Goal: Task Accomplishment & Management: Manage account settings

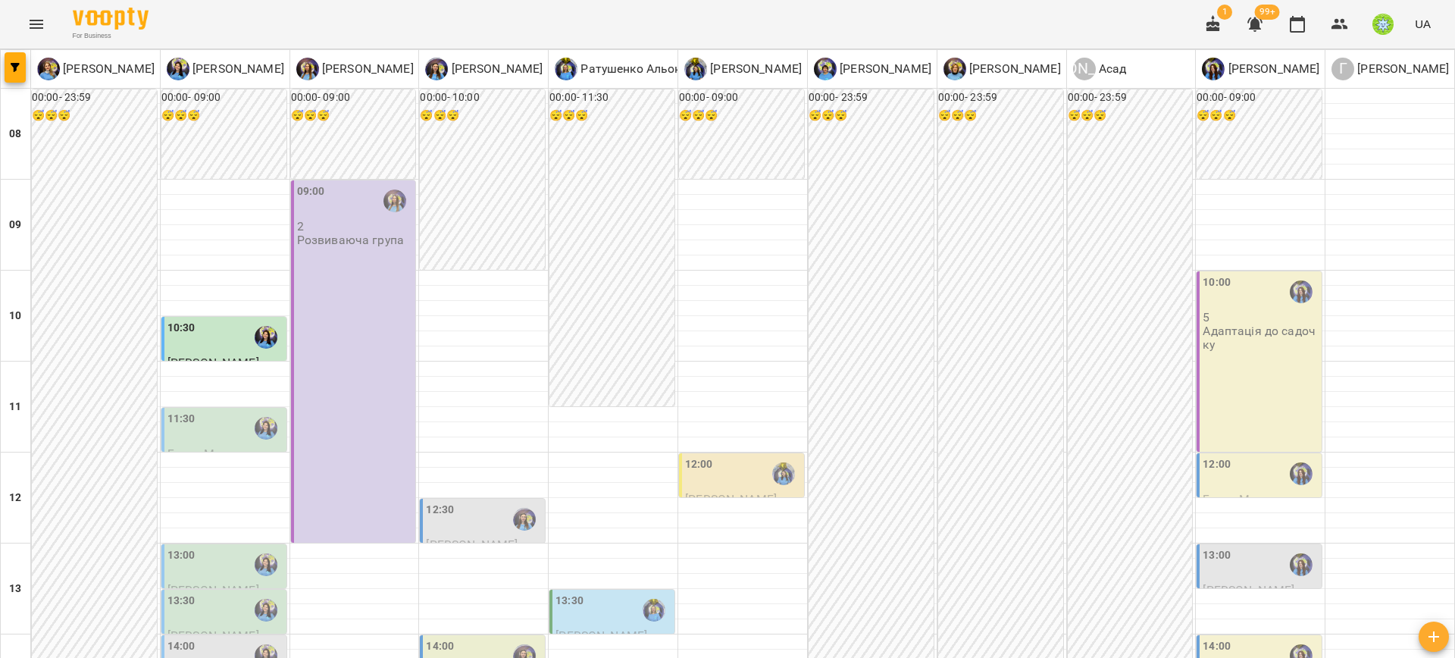
scroll to position [471, 0]
click at [449, 638] on div "14:00" at bounding box center [484, 655] width 116 height 35
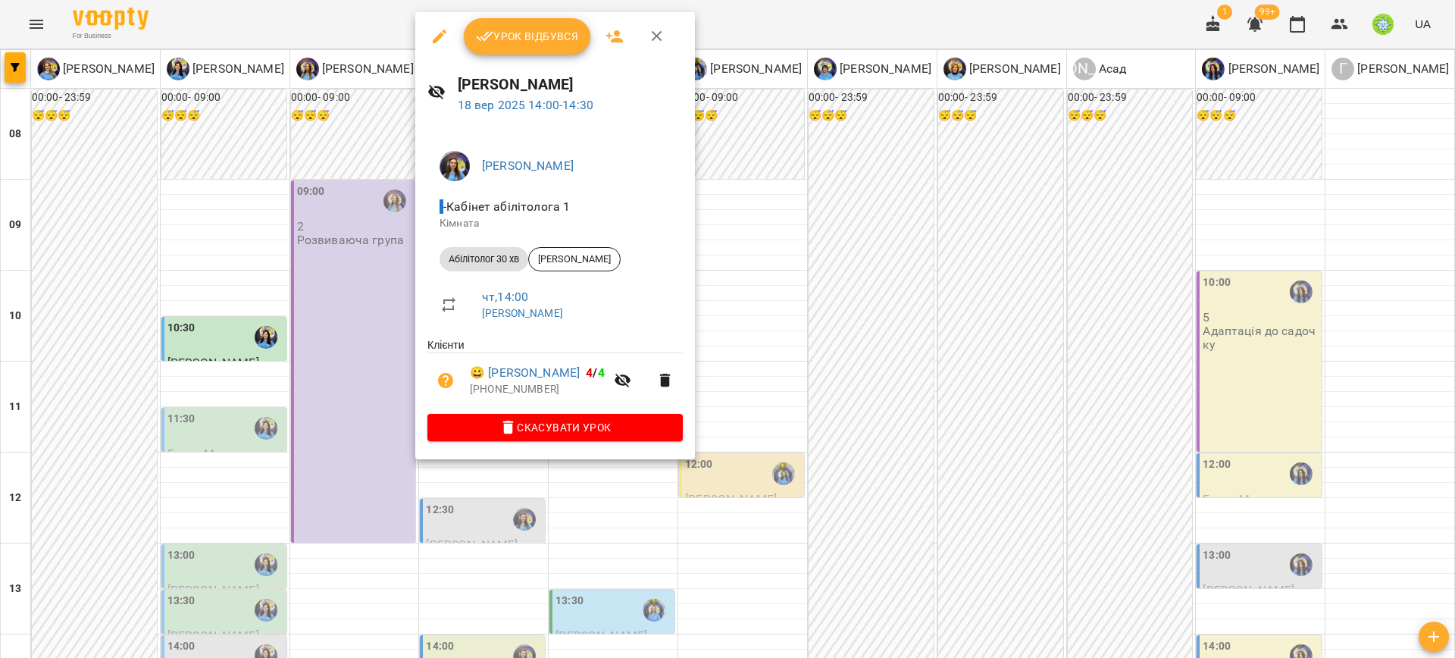
click at [854, 396] on div at bounding box center [727, 329] width 1455 height 658
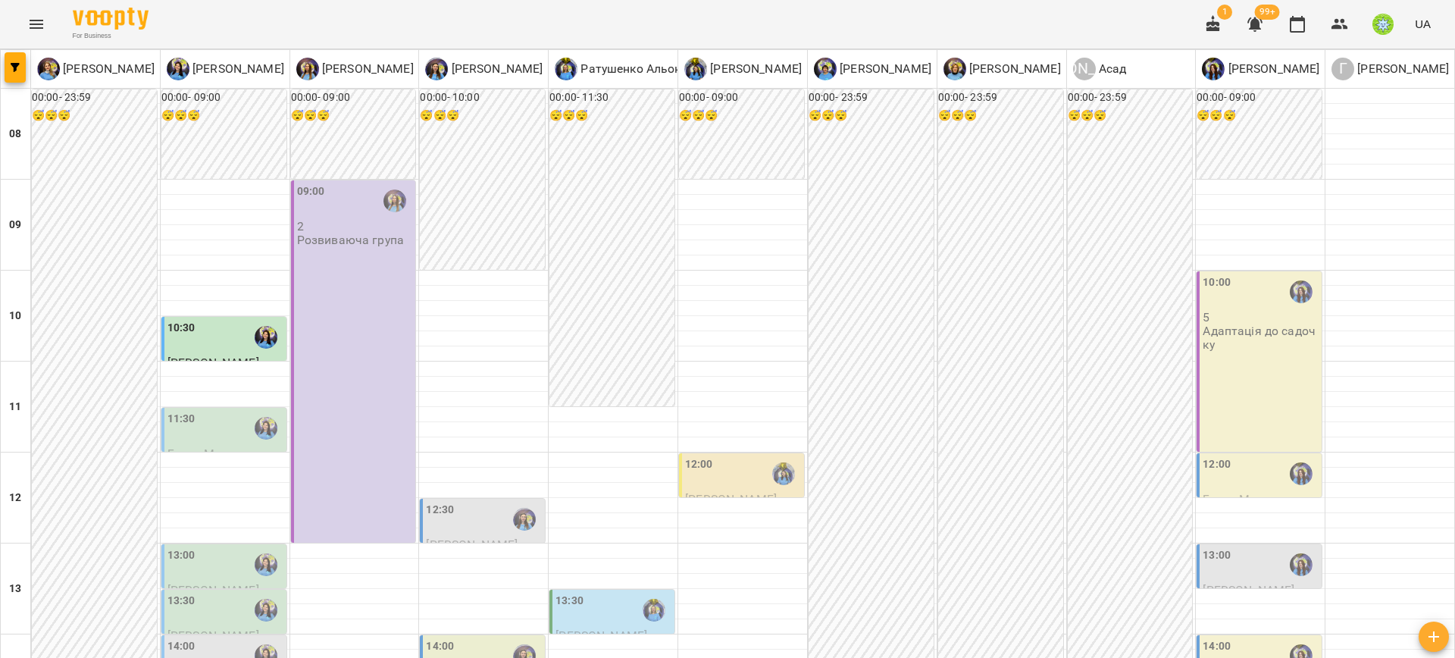
scroll to position [364, 0]
click at [562, 593] on label "13:30" at bounding box center [570, 601] width 28 height 17
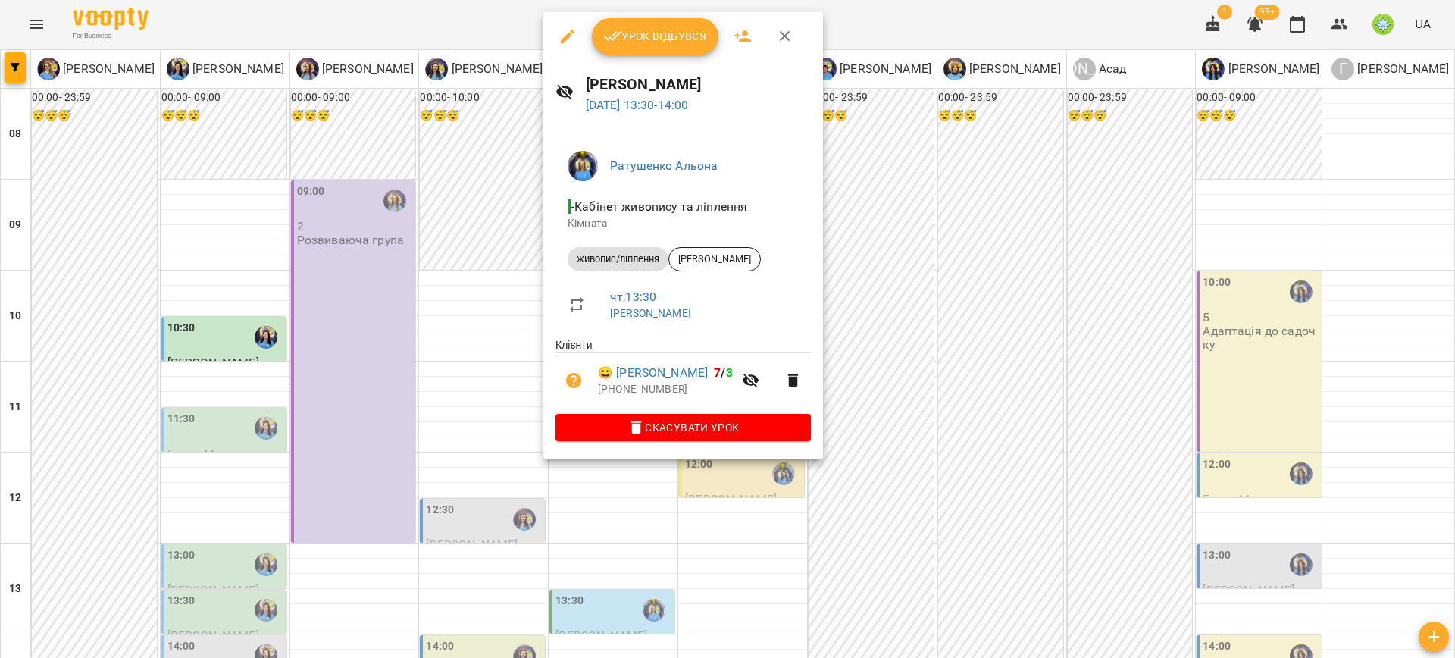
click at [390, 264] on div at bounding box center [727, 329] width 1455 height 658
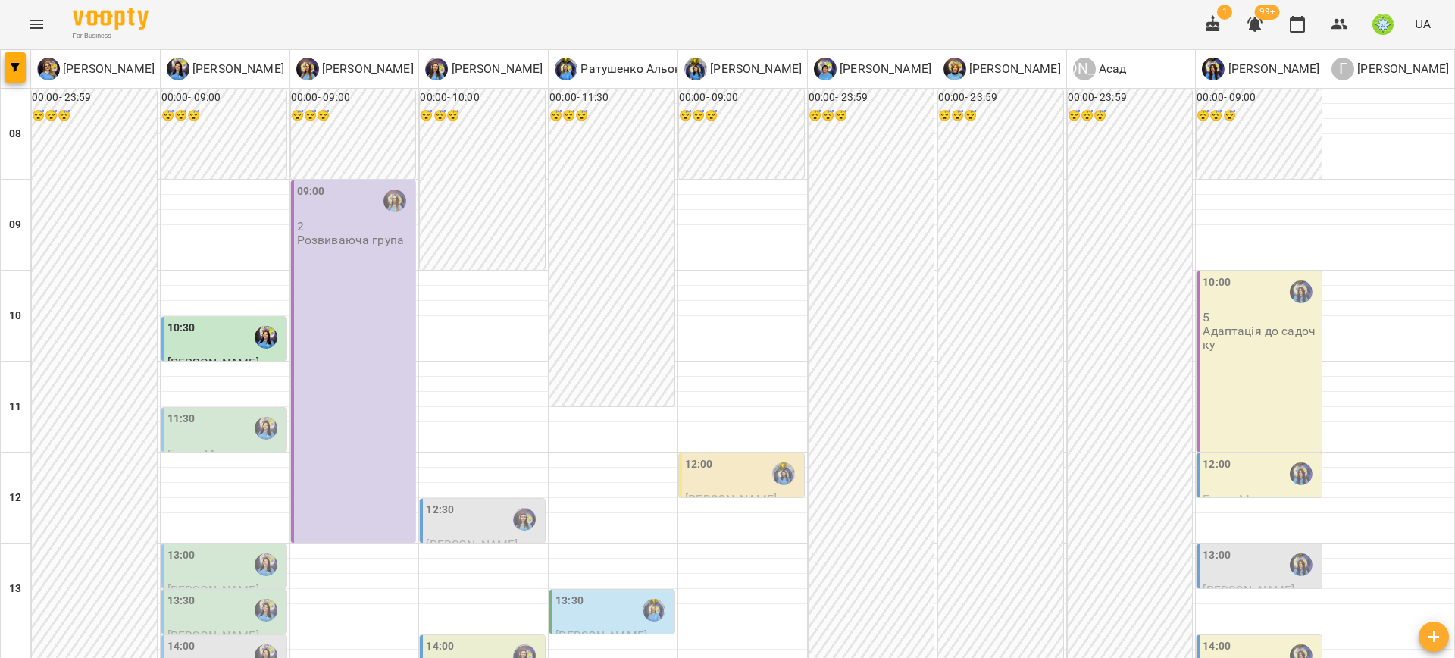
click at [202, 547] on div "13:00" at bounding box center [226, 564] width 116 height 35
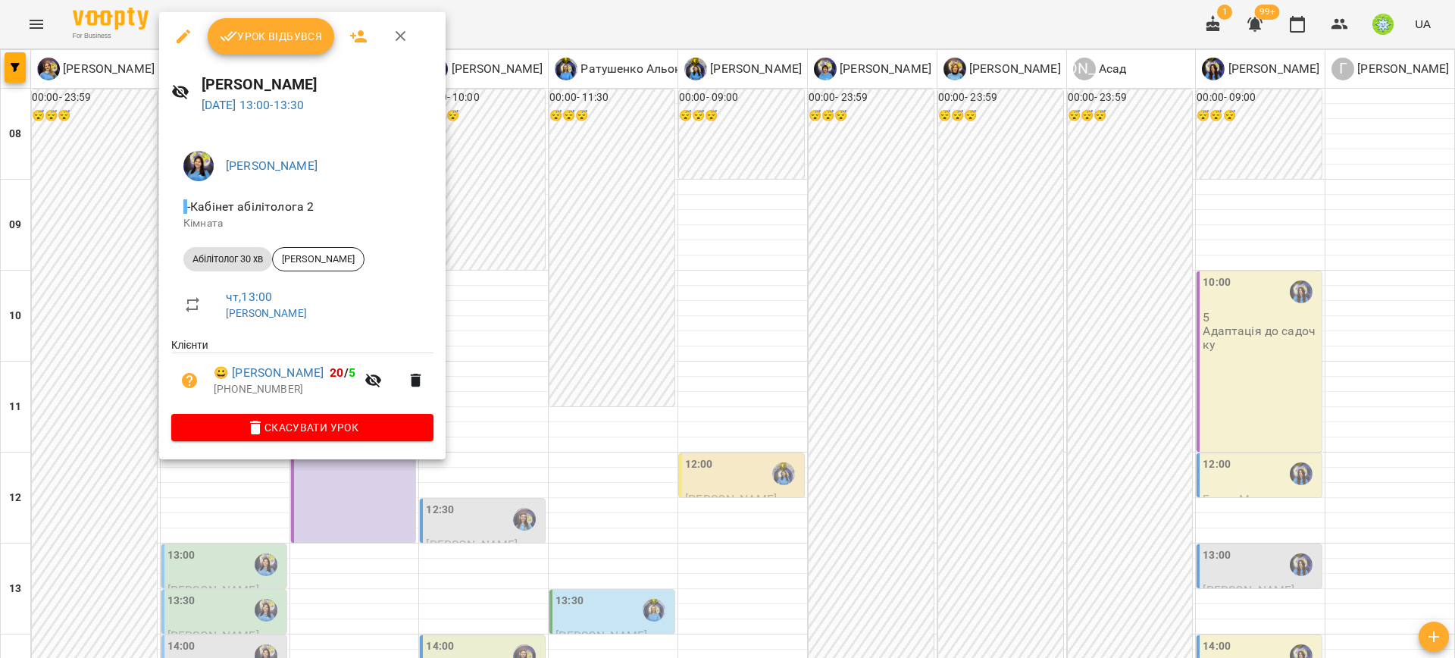
click at [508, 333] on div at bounding box center [727, 329] width 1455 height 658
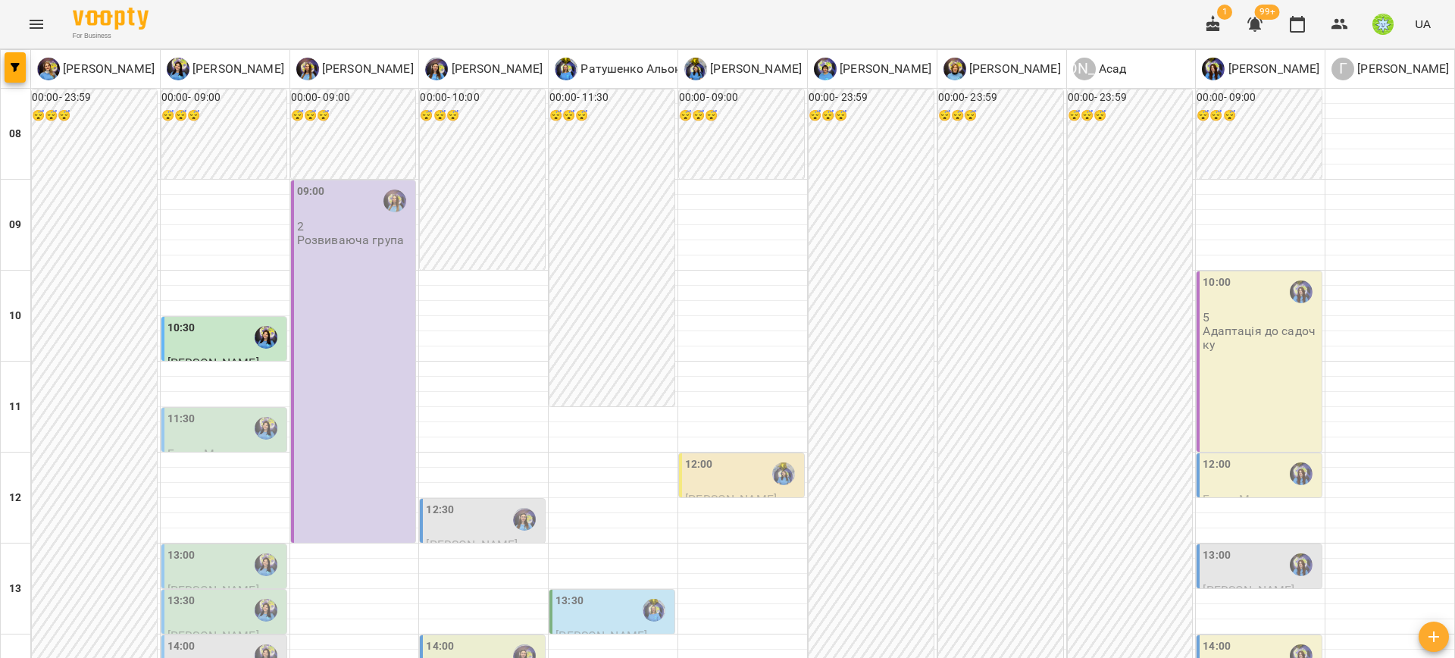
click at [600, 593] on div "13:30" at bounding box center [614, 610] width 116 height 35
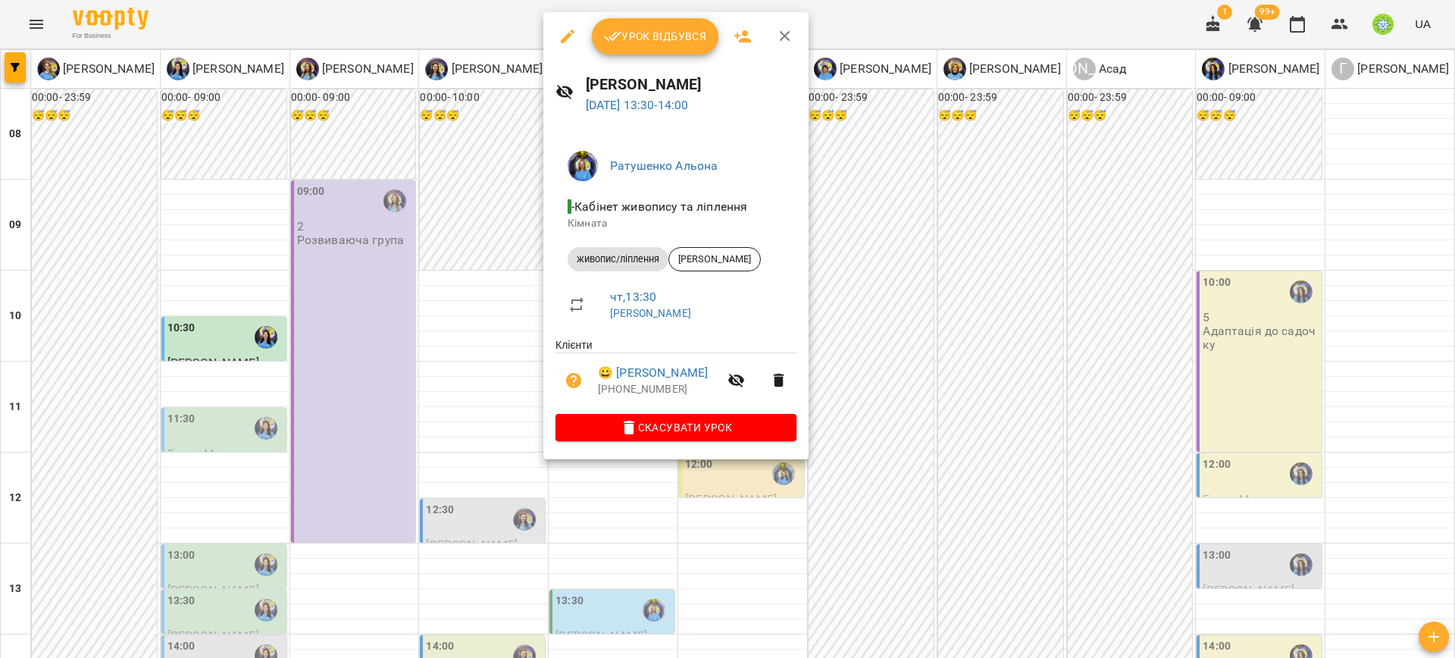
drag, startPoint x: 873, startPoint y: 368, endPoint x: 1136, endPoint y: 302, distance: 271.3
click at [882, 368] on div at bounding box center [727, 329] width 1455 height 658
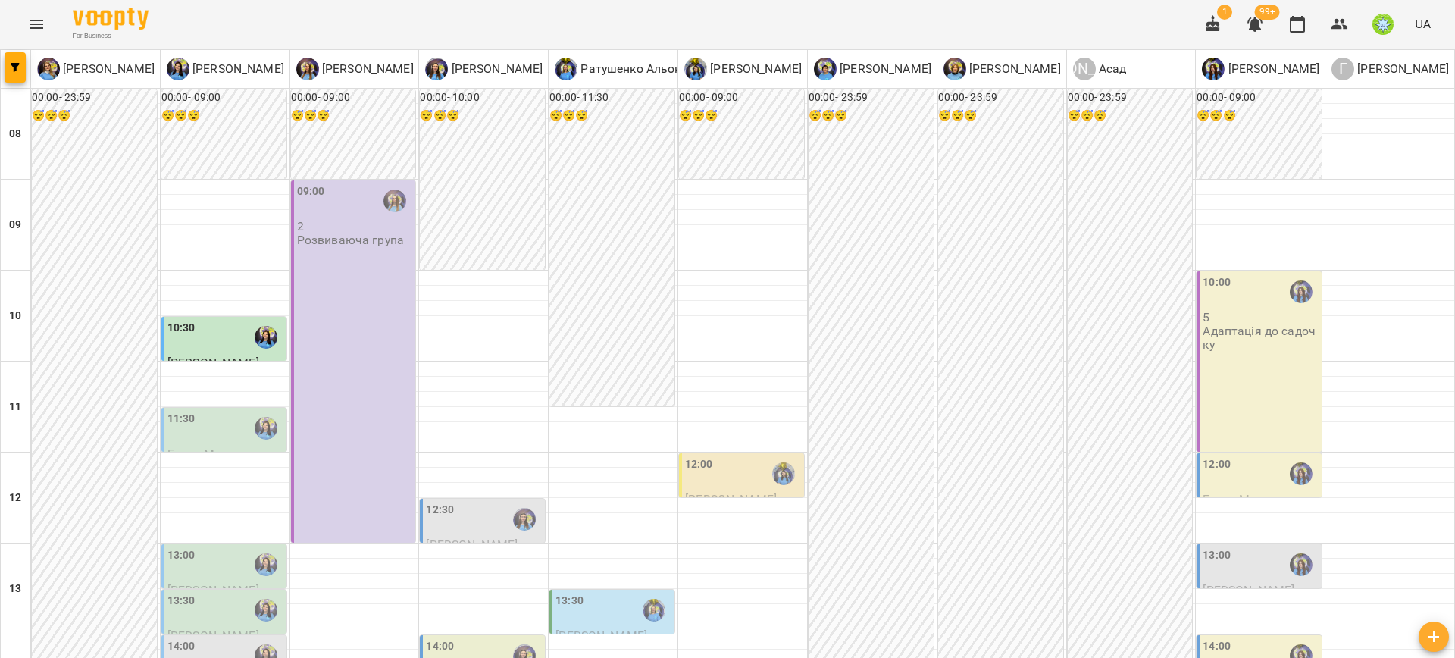
click at [1220, 638] on div "14:00" at bounding box center [1261, 655] width 116 height 35
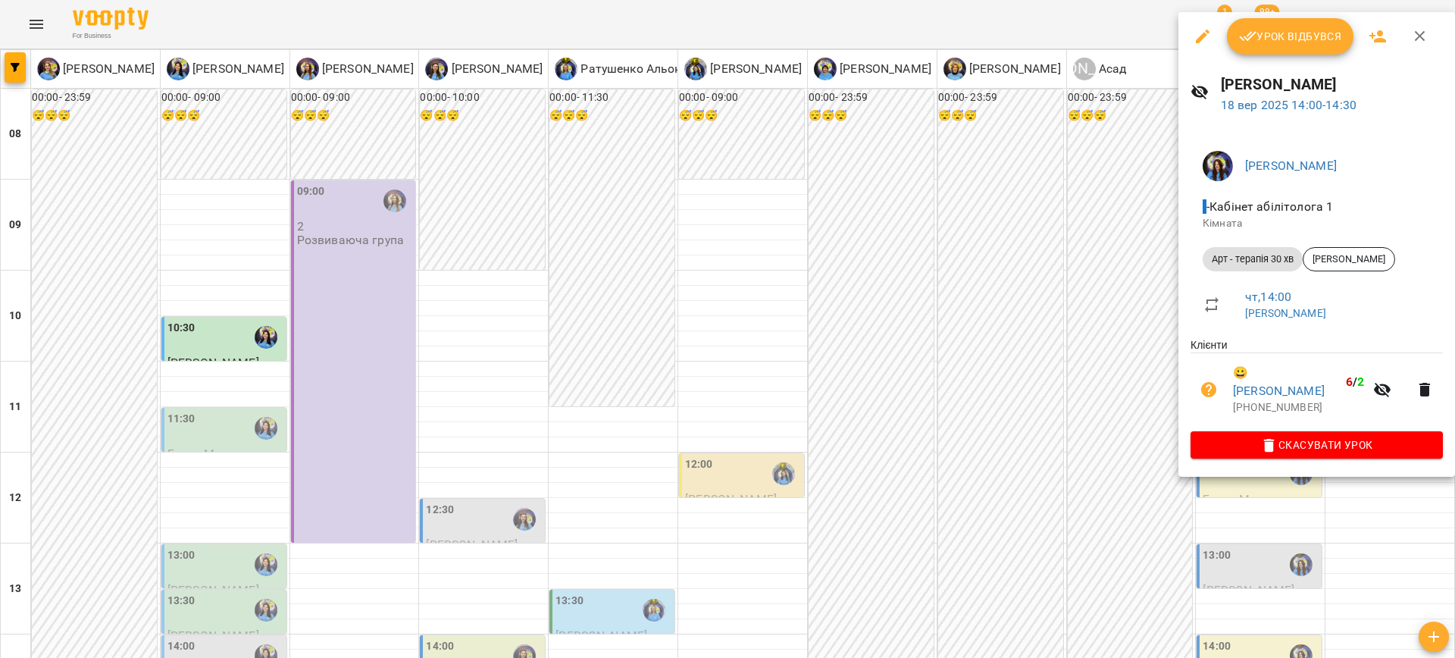
click at [875, 299] on div at bounding box center [727, 329] width 1455 height 658
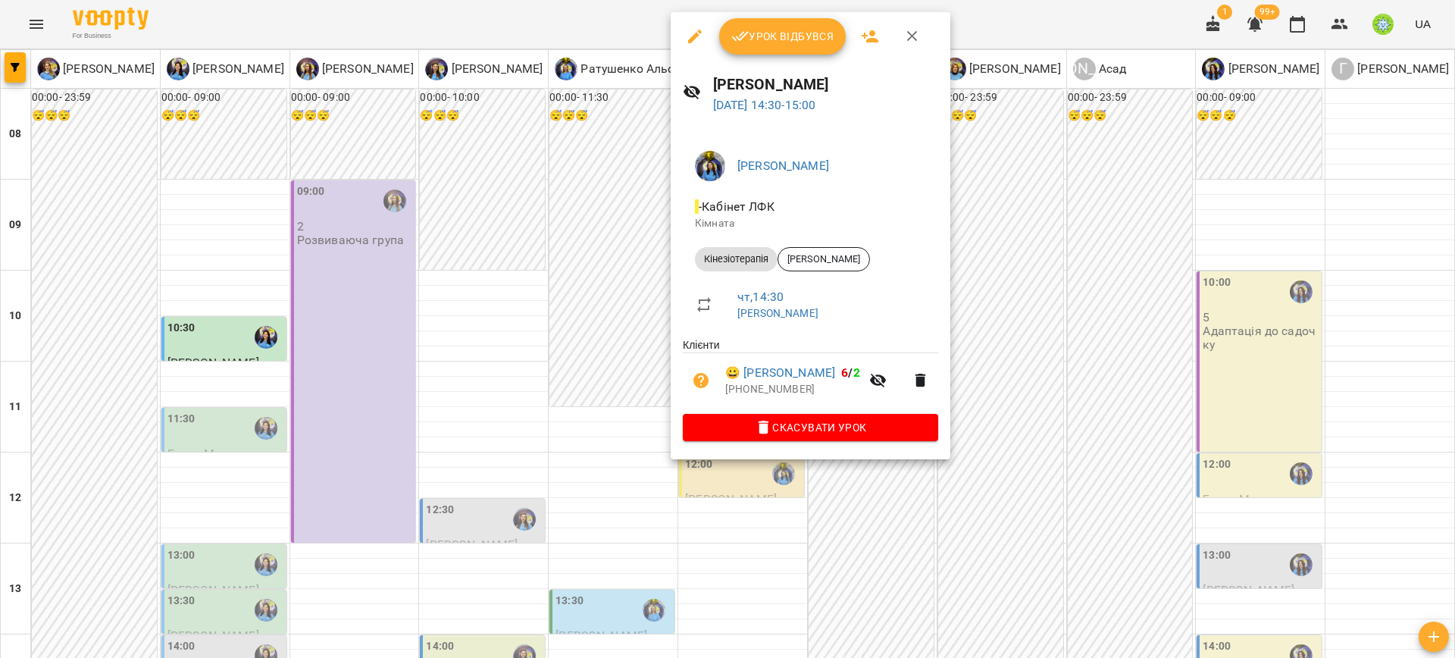
click at [566, 320] on div at bounding box center [727, 329] width 1455 height 658
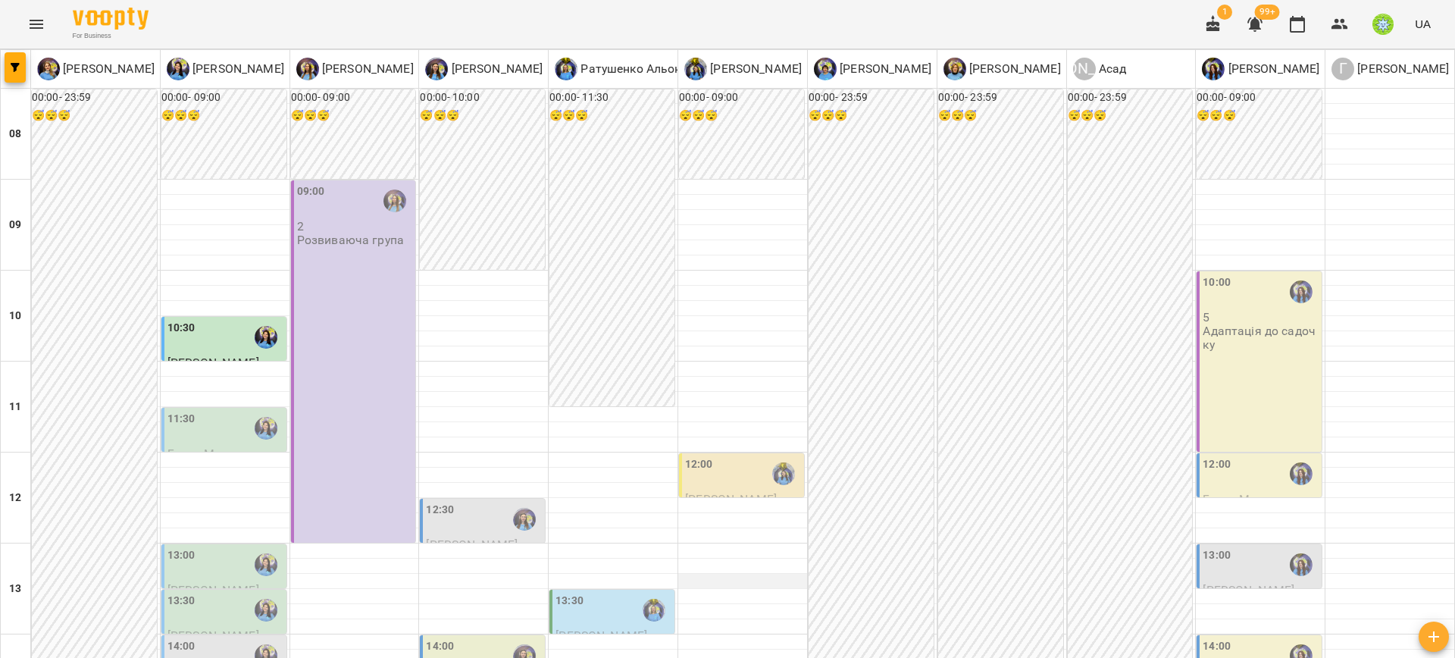
scroll to position [0, 0]
click at [723, 474] on div "12:00" at bounding box center [743, 473] width 116 height 35
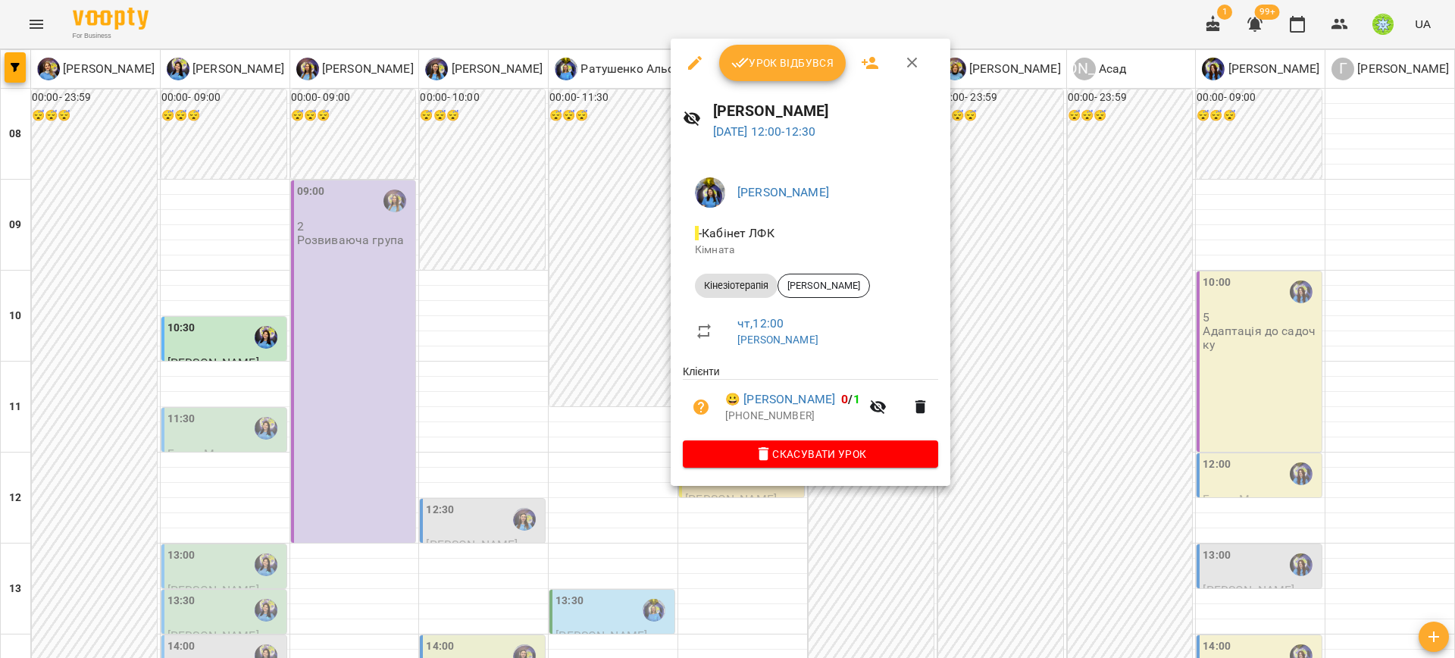
click at [1058, 445] on div at bounding box center [727, 329] width 1455 height 658
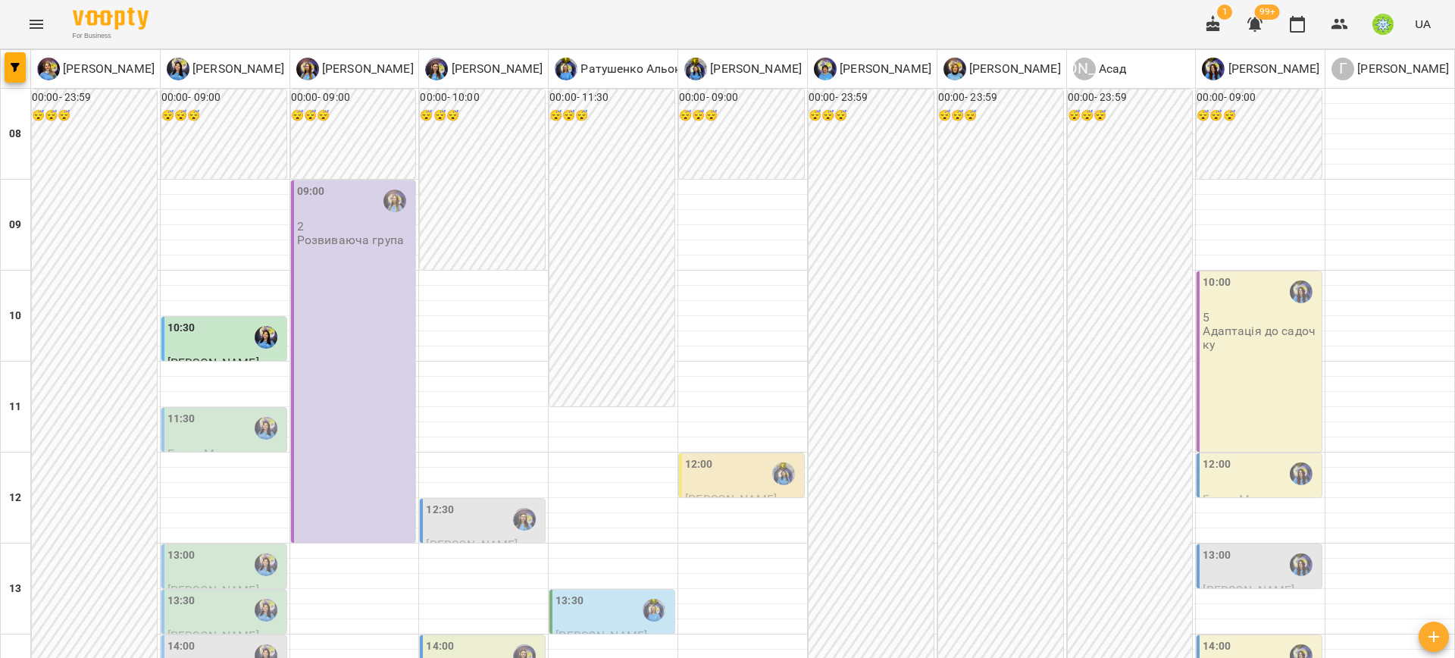
scroll to position [332, 0]
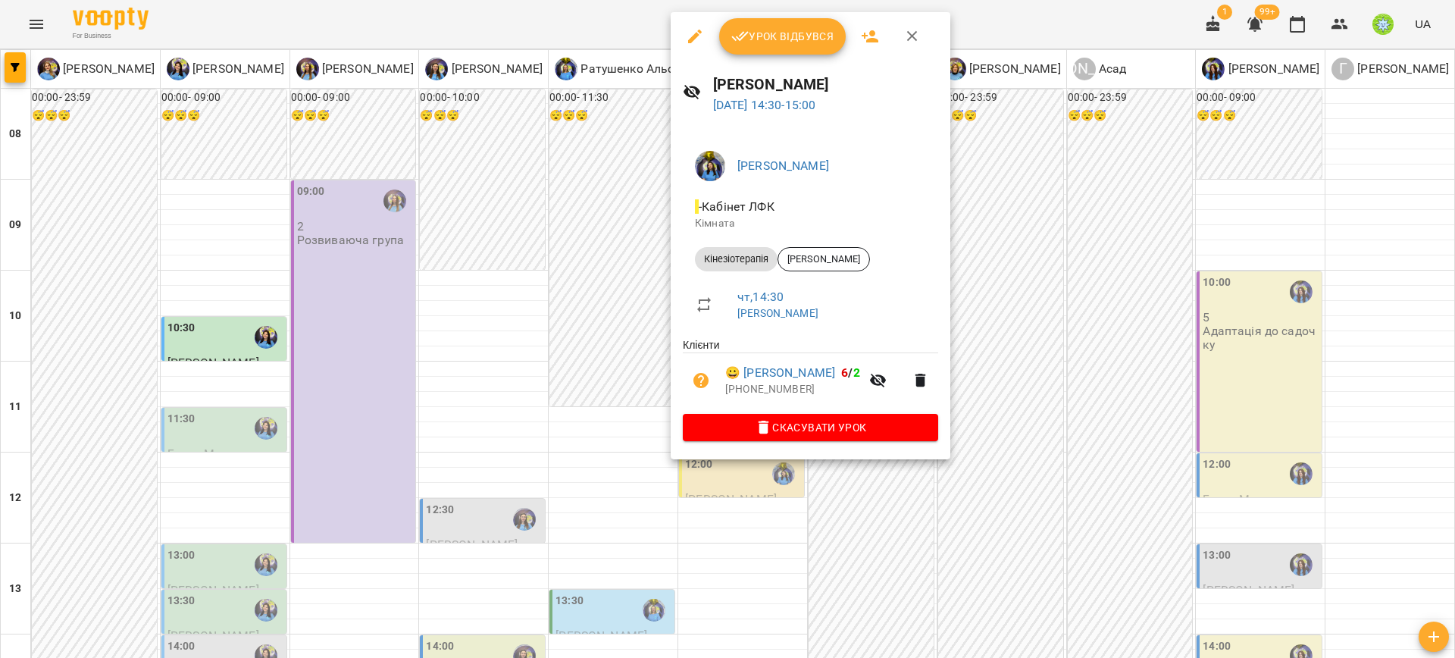
click at [1019, 480] on div at bounding box center [727, 329] width 1455 height 658
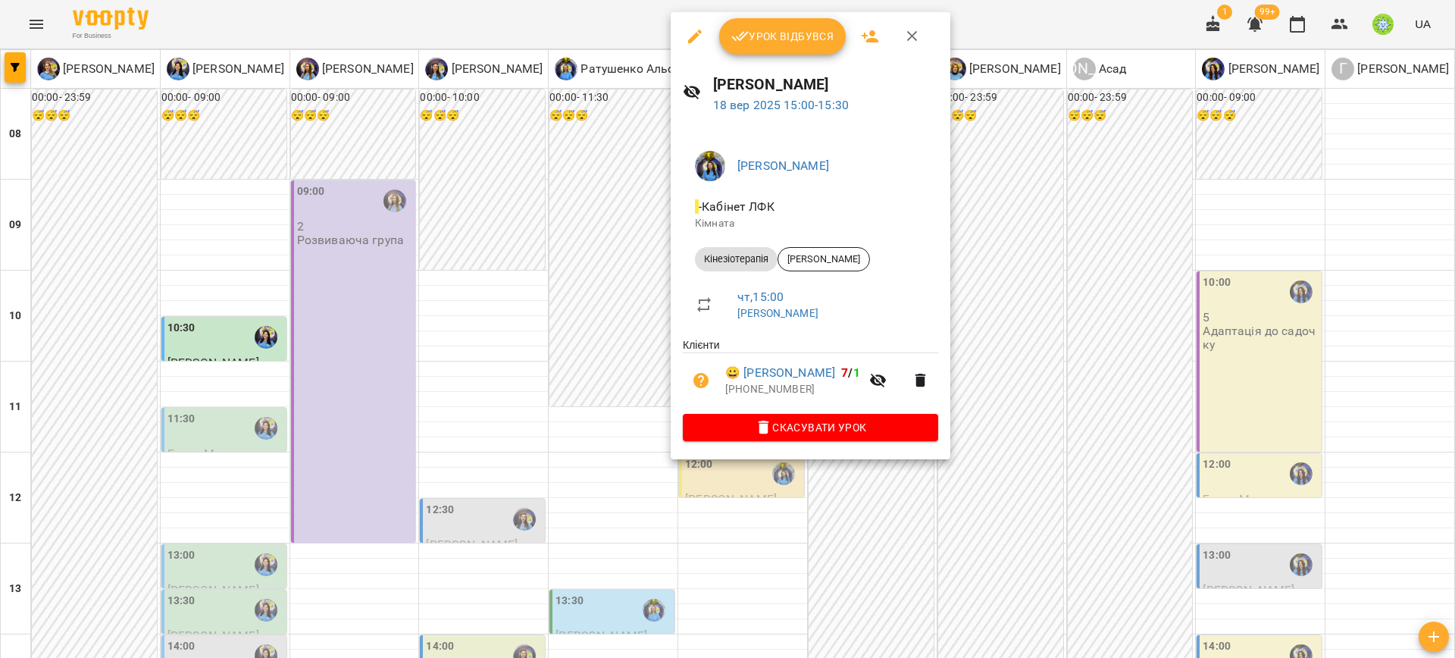
drag, startPoint x: 979, startPoint y: 494, endPoint x: 960, endPoint y: 499, distance: 19.5
click at [979, 494] on div at bounding box center [727, 329] width 1455 height 658
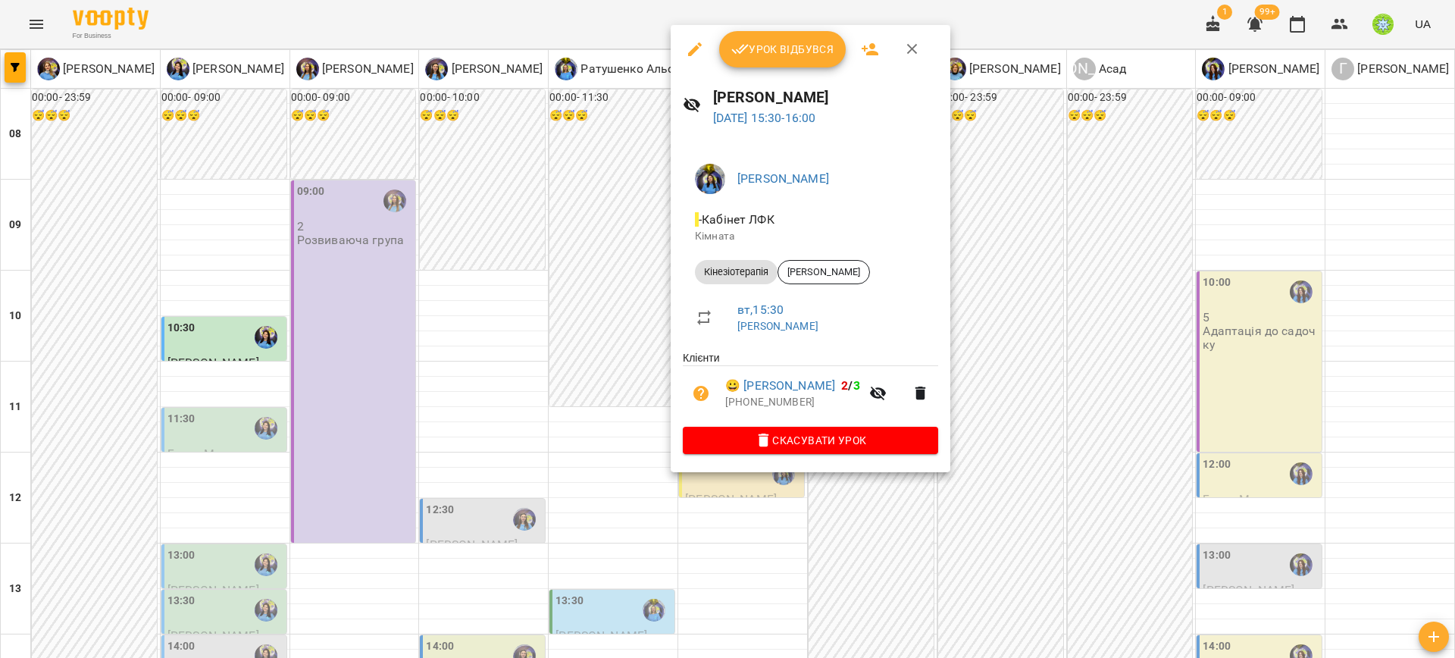
click at [1050, 531] on div at bounding box center [727, 329] width 1455 height 658
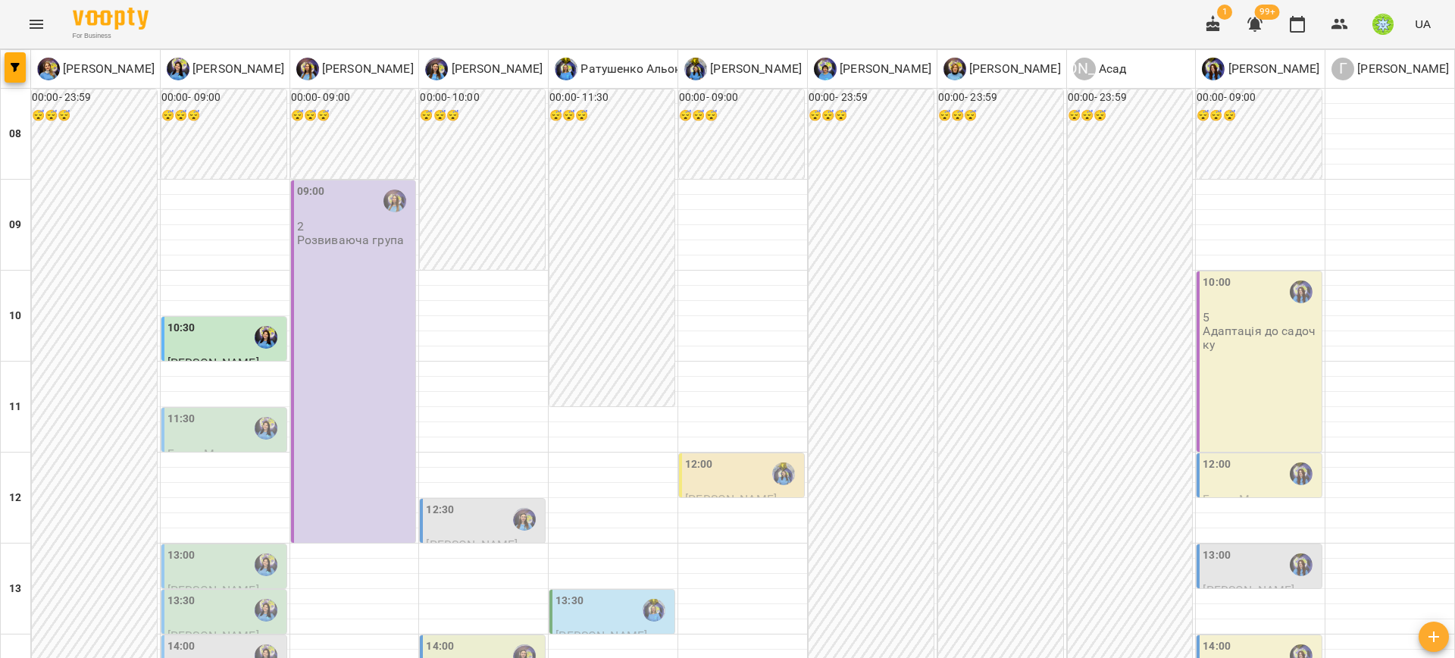
scroll to position [443, 0]
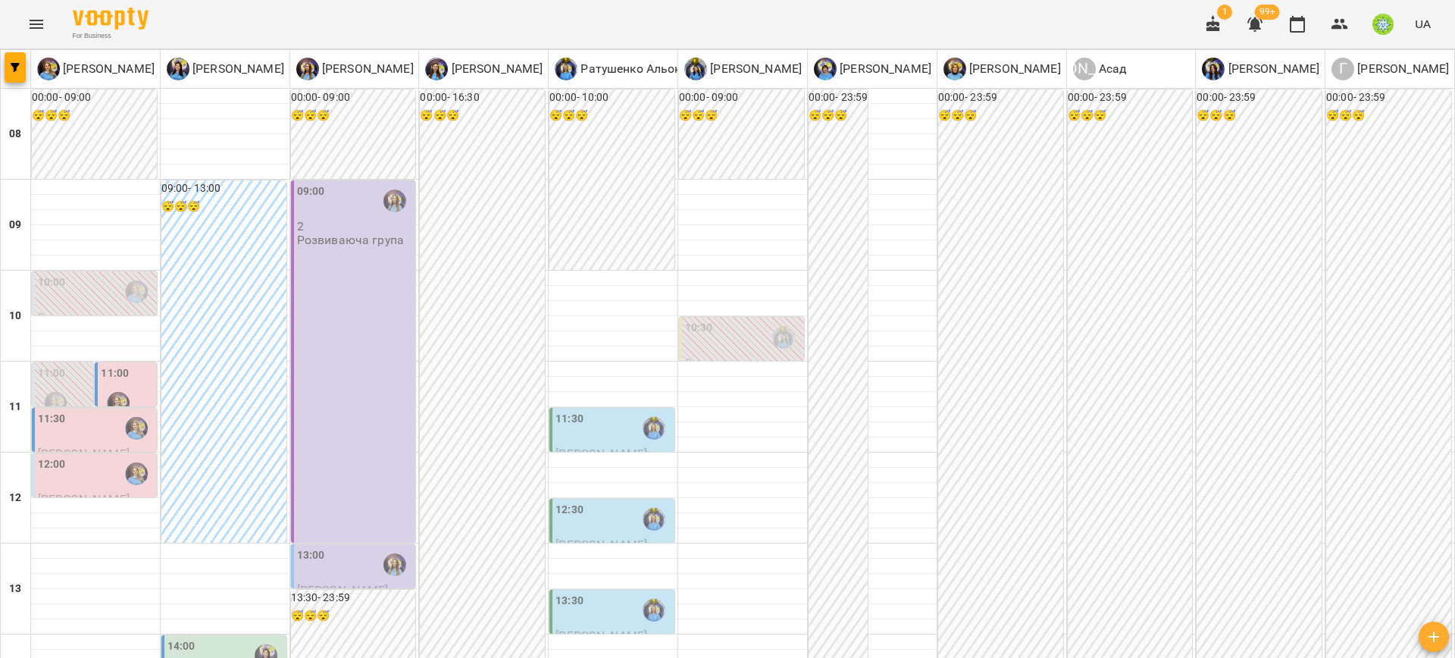
scroll to position [547, 0]
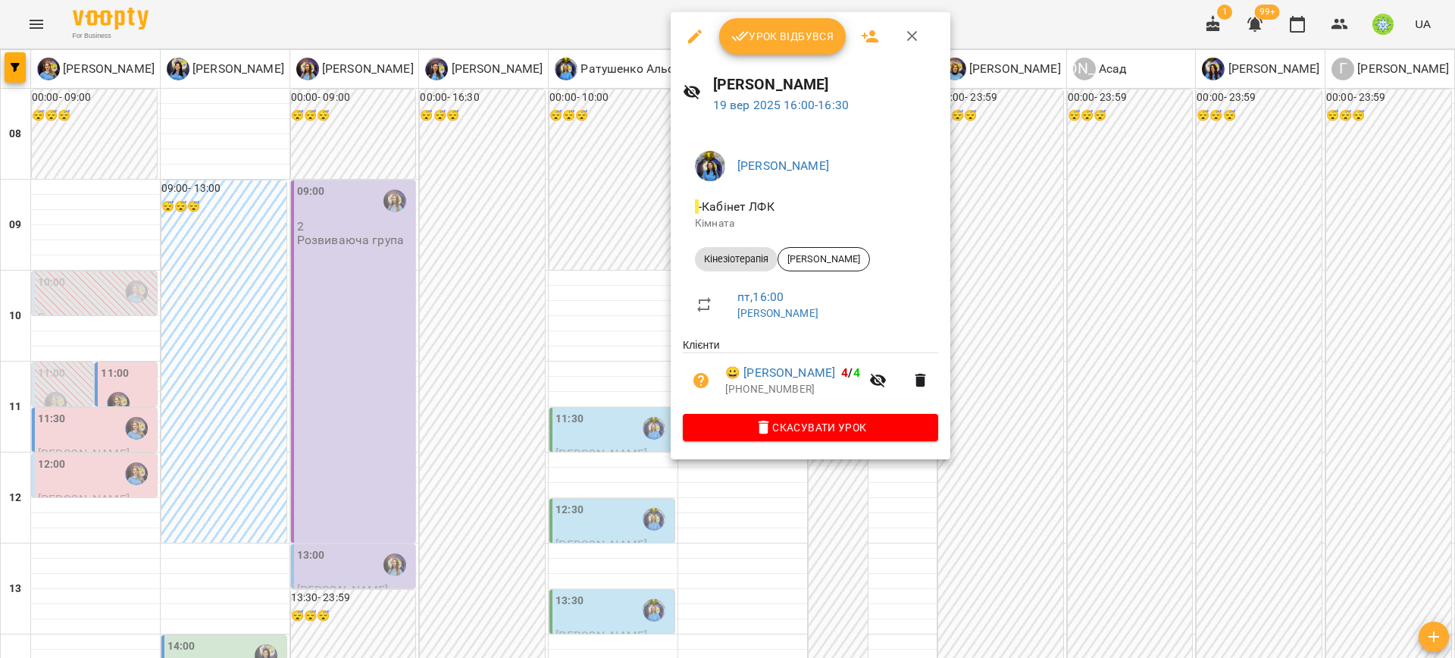
drag, startPoint x: 1061, startPoint y: 454, endPoint x: 847, endPoint y: 402, distance: 220.6
click at [1061, 453] on div at bounding box center [727, 329] width 1455 height 658
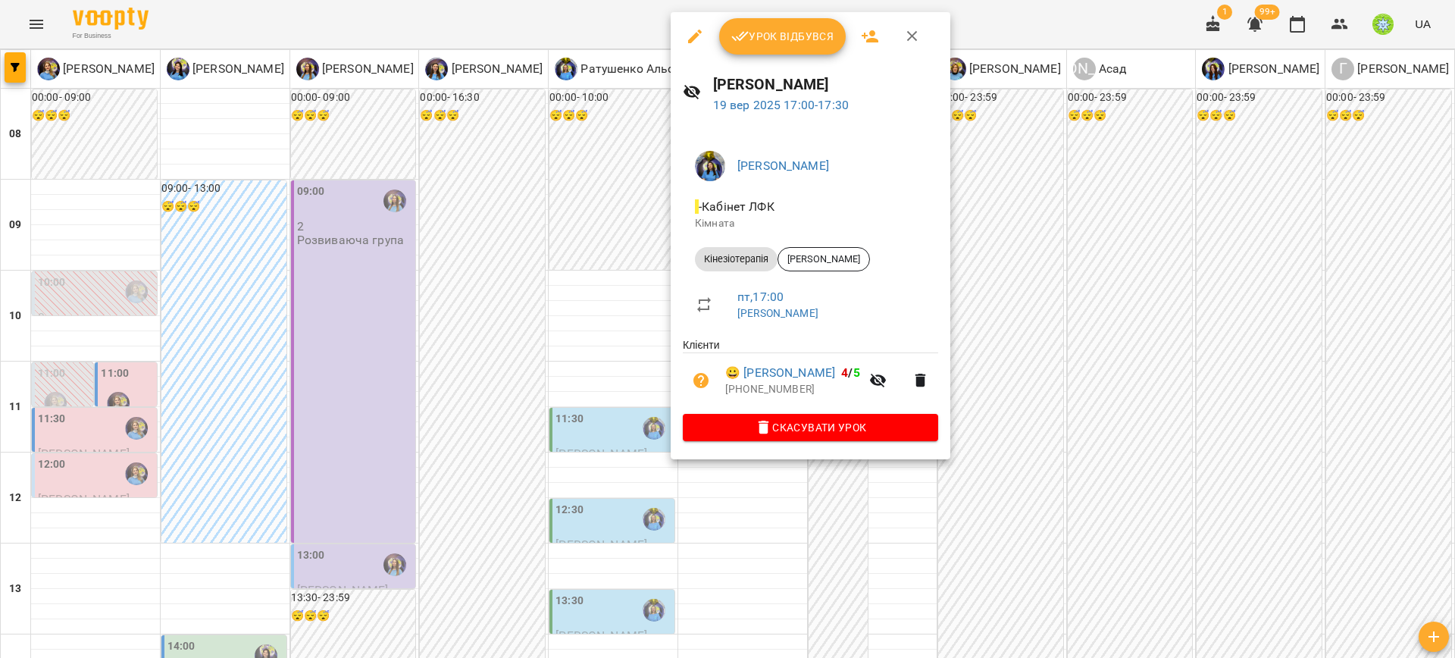
click at [1053, 476] on div at bounding box center [727, 329] width 1455 height 658
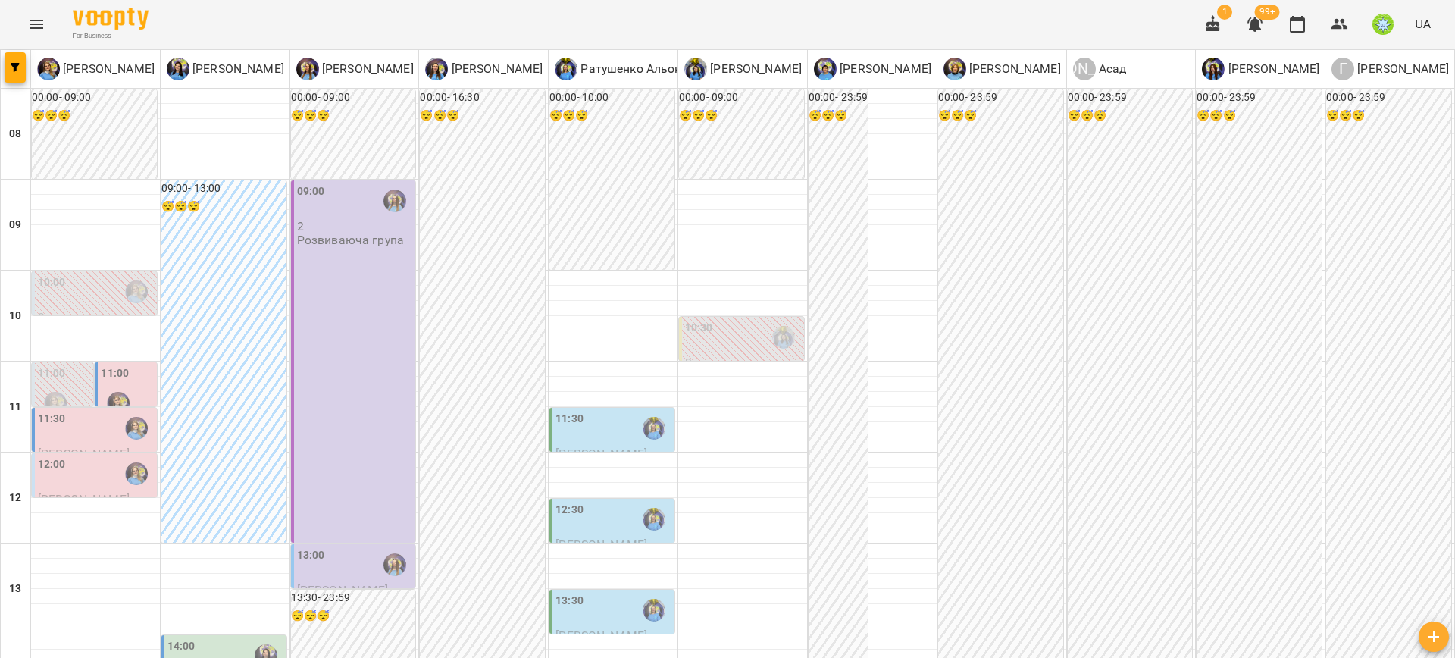
scroll to position [174, 0]
drag, startPoint x: 444, startPoint y: 574, endPoint x: 506, endPoint y: 553, distance: 64.7
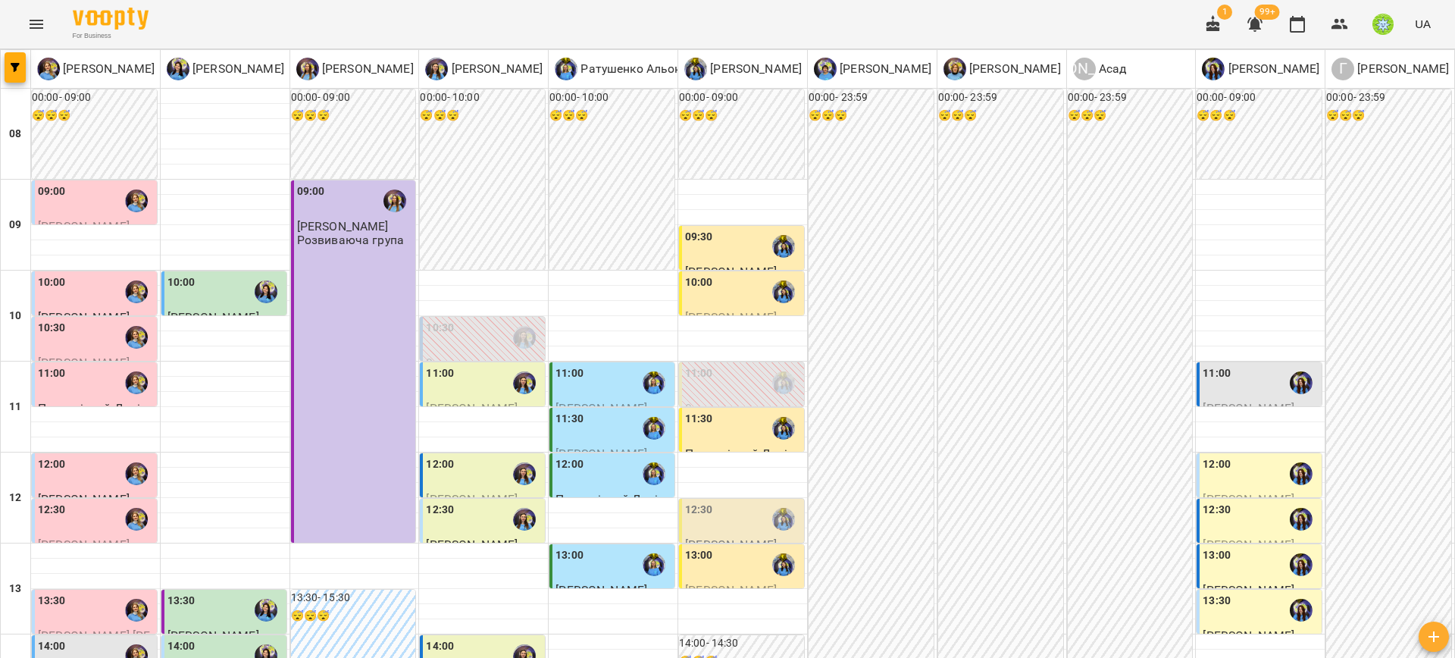
scroll to position [143, 0]
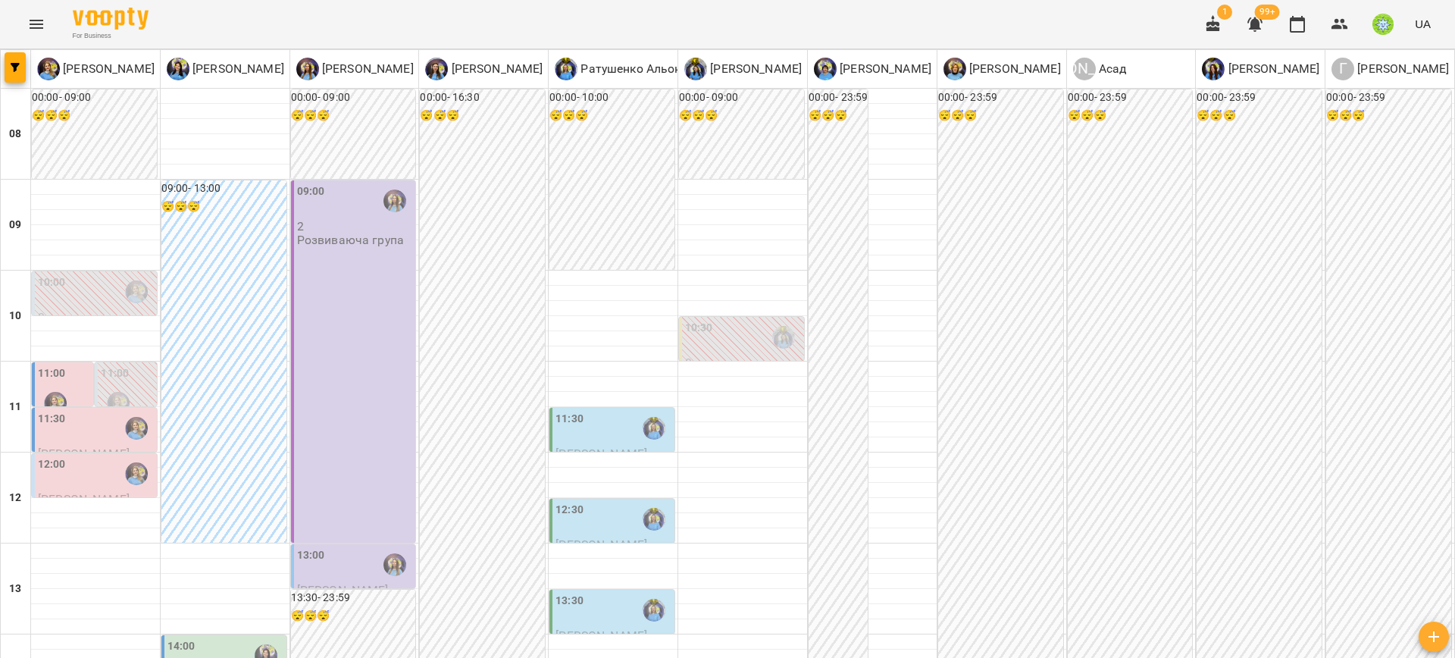
scroll to position [516, 0]
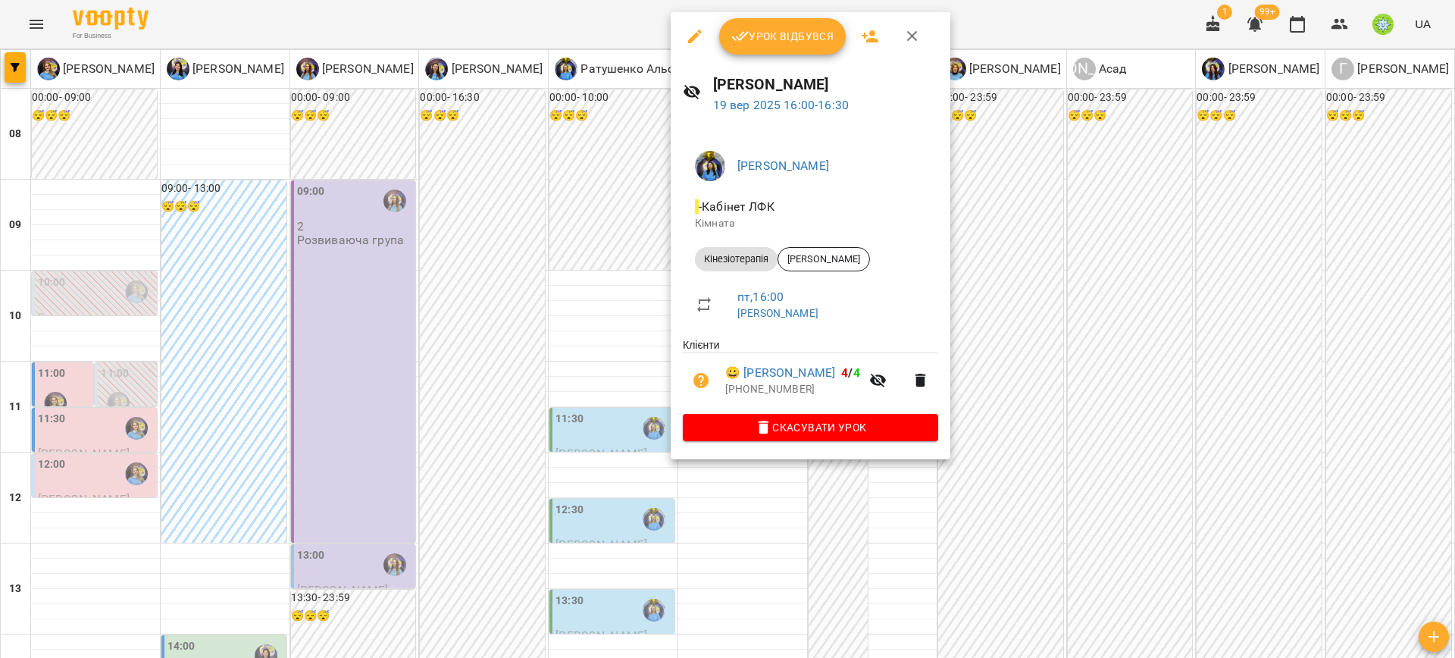
drag, startPoint x: 1100, startPoint y: 427, endPoint x: 809, endPoint y: 401, distance: 292.2
click at [1096, 423] on div at bounding box center [727, 329] width 1455 height 658
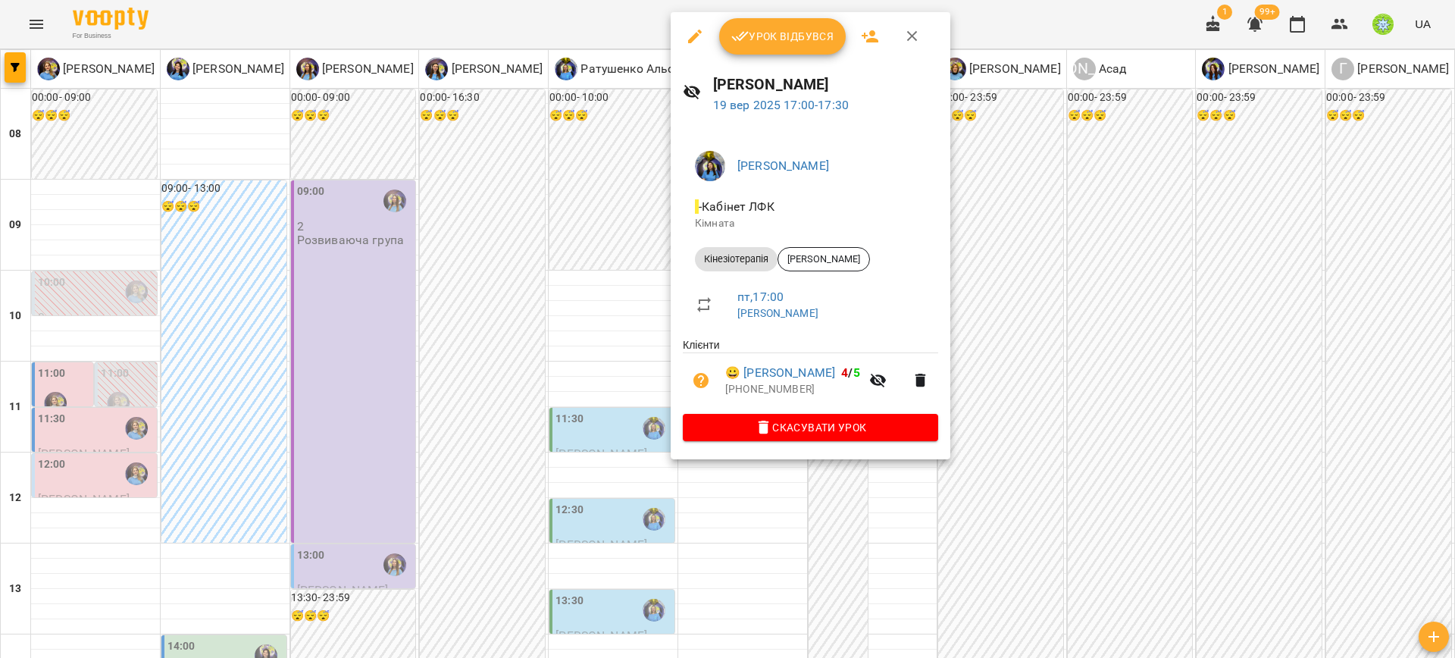
click at [1107, 481] on div at bounding box center [727, 329] width 1455 height 658
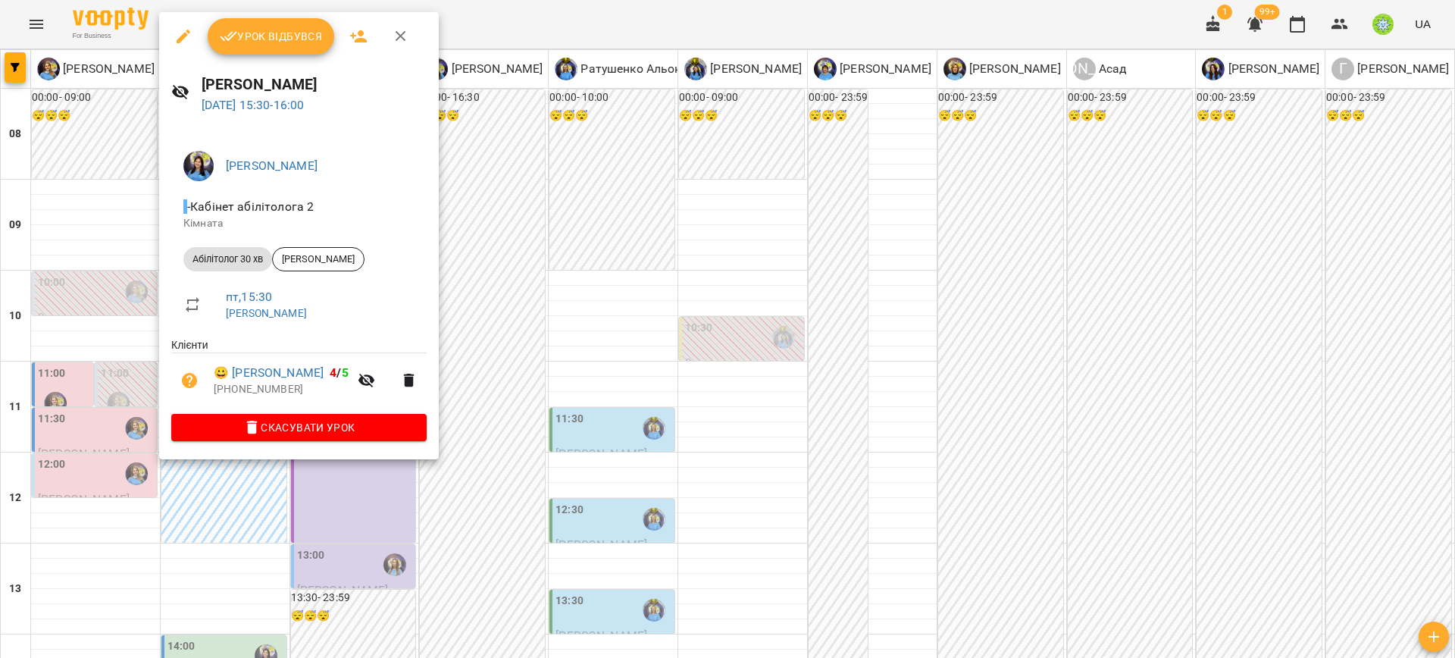
click at [528, 395] on div at bounding box center [727, 329] width 1455 height 658
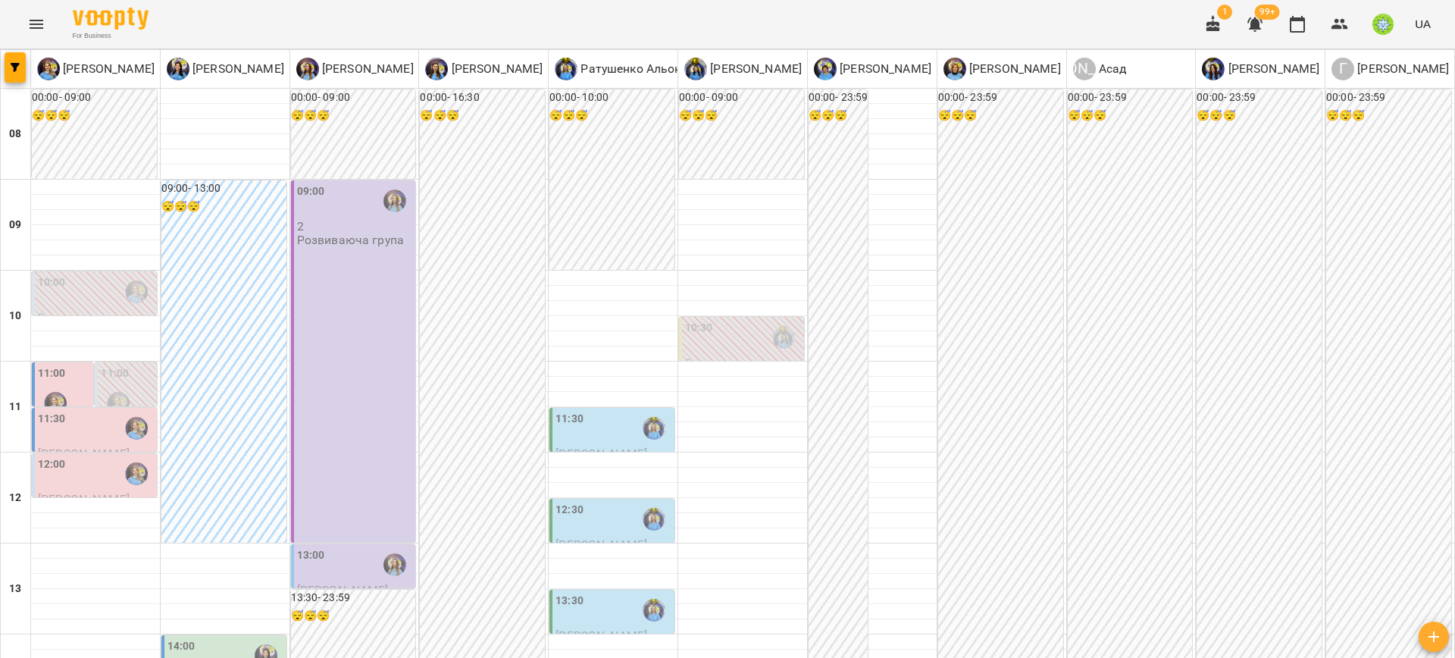
scroll to position [652, 0]
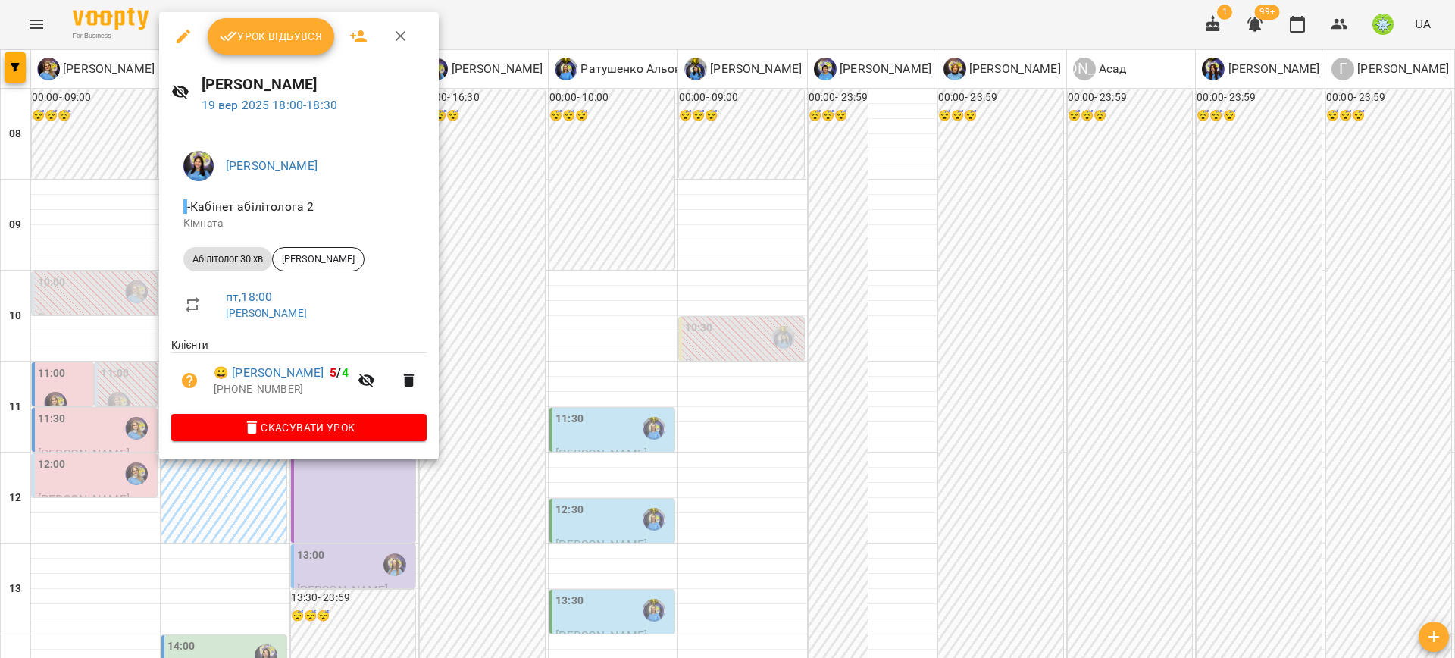
click at [450, 380] on div at bounding box center [727, 329] width 1455 height 658
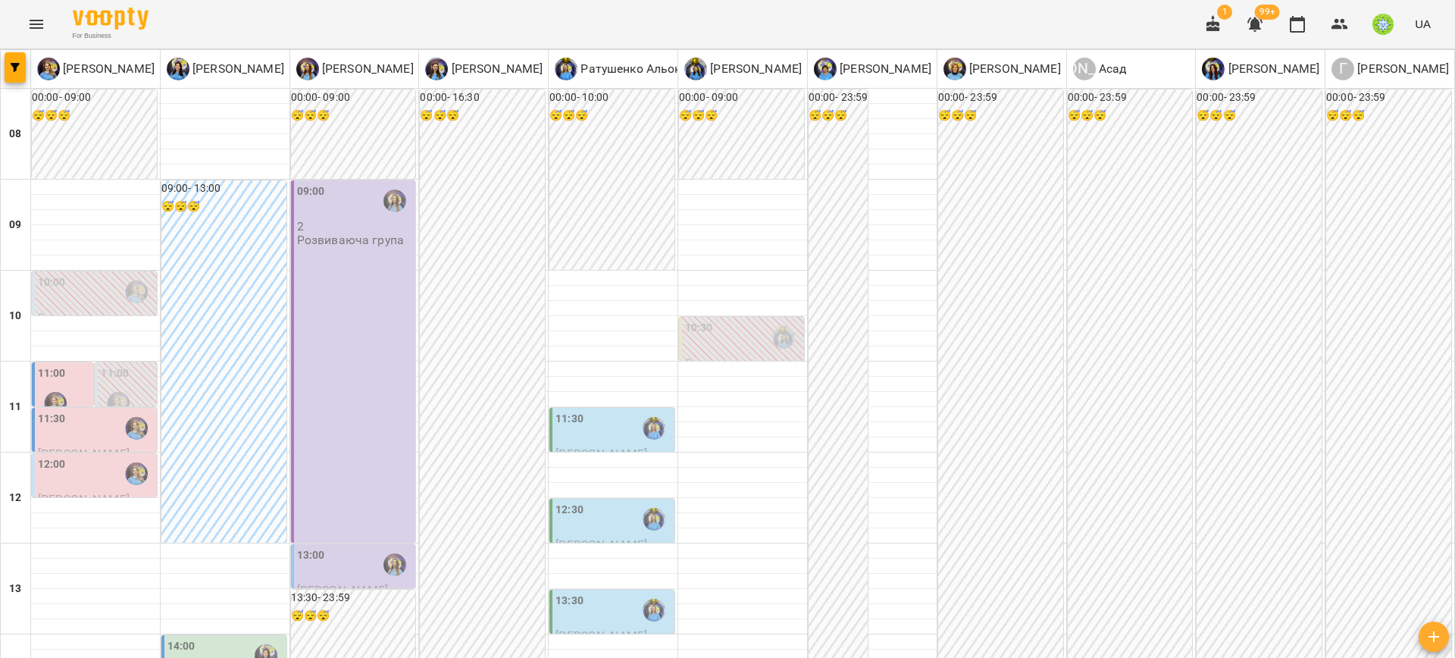
scroll to position [616, 0]
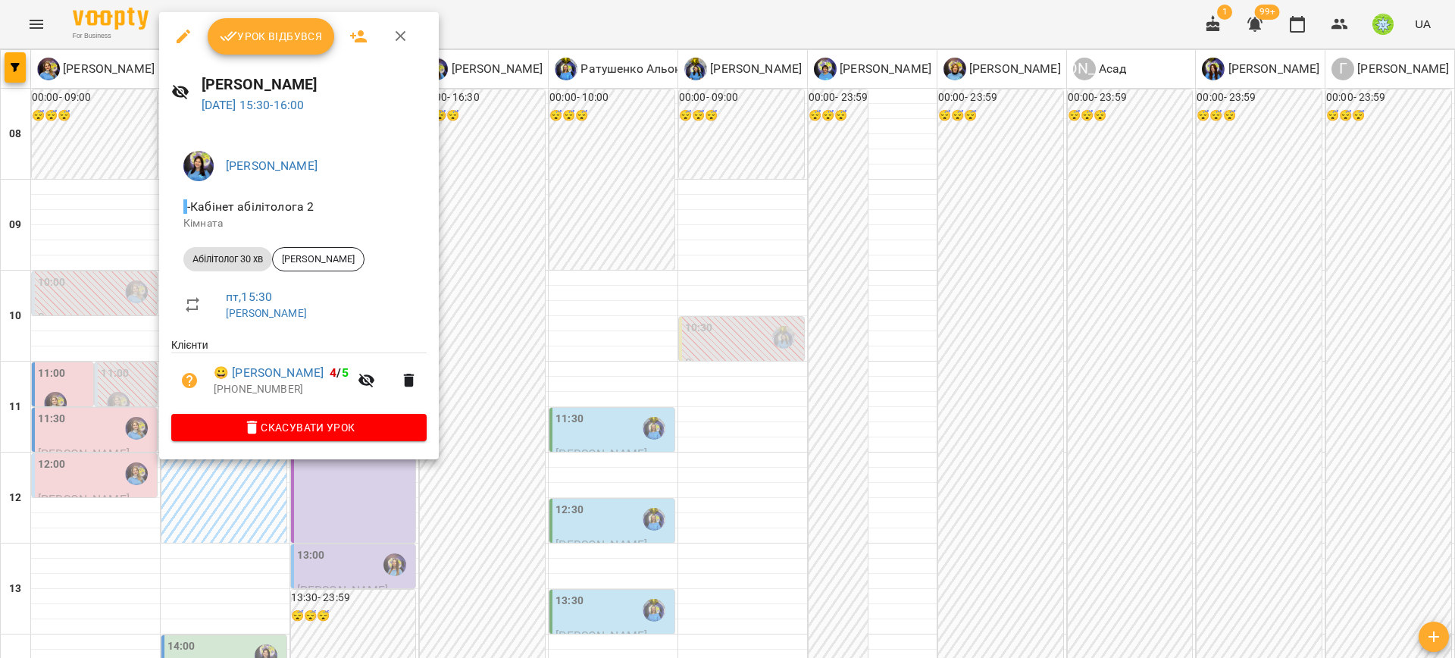
click at [506, 457] on div at bounding box center [727, 329] width 1455 height 658
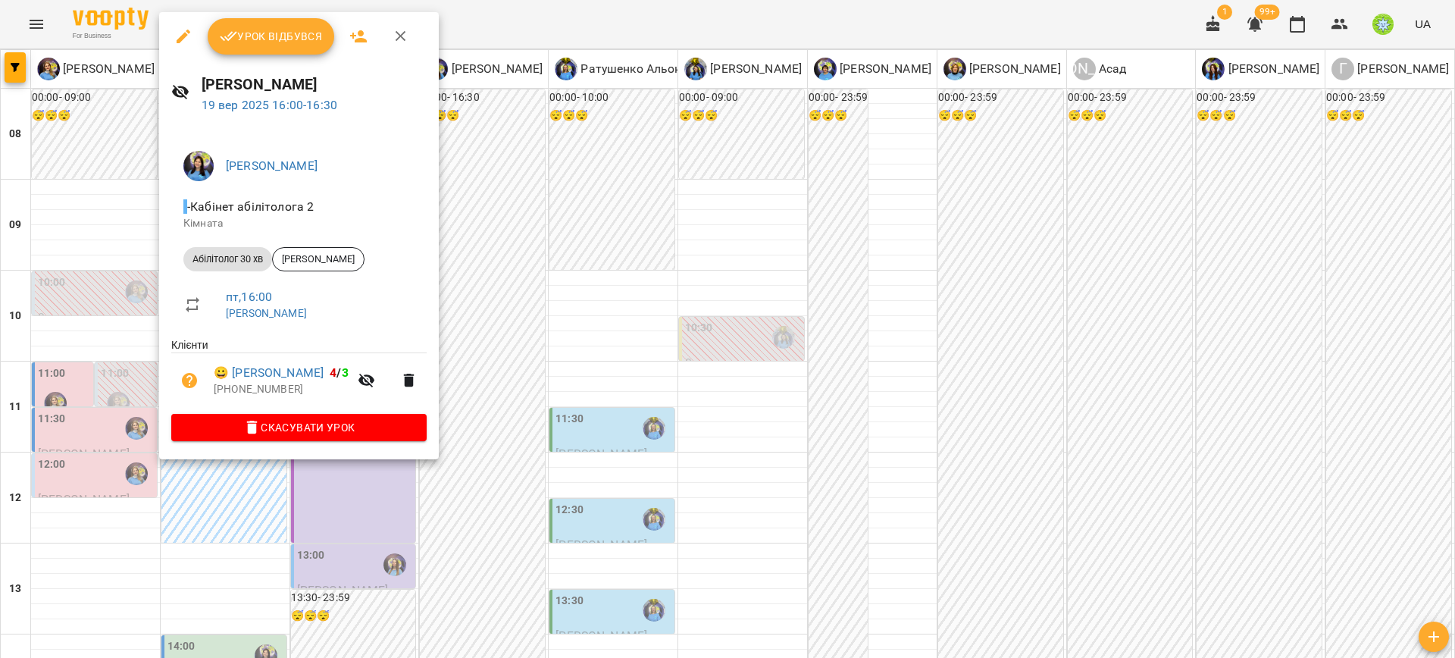
click at [493, 435] on div at bounding box center [727, 329] width 1455 height 658
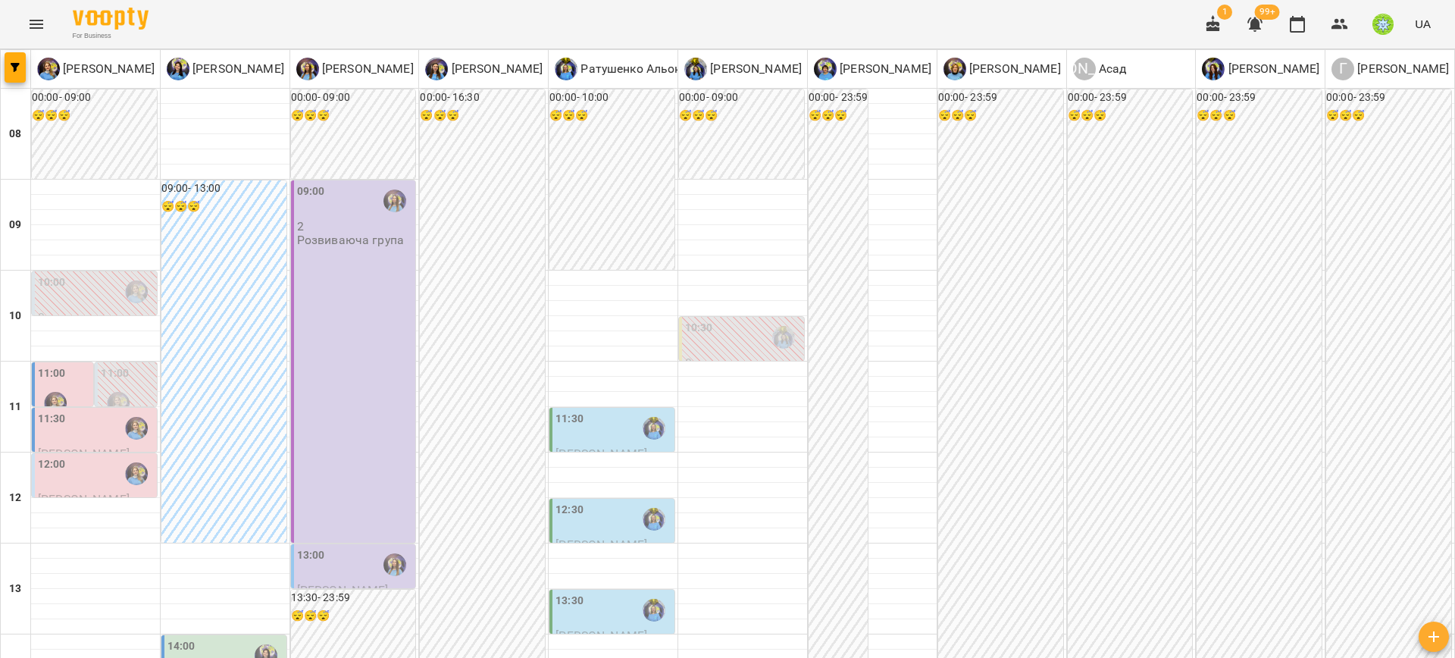
scroll to position [377, 0]
click at [337, 547] on div "13:00" at bounding box center [355, 564] width 116 height 35
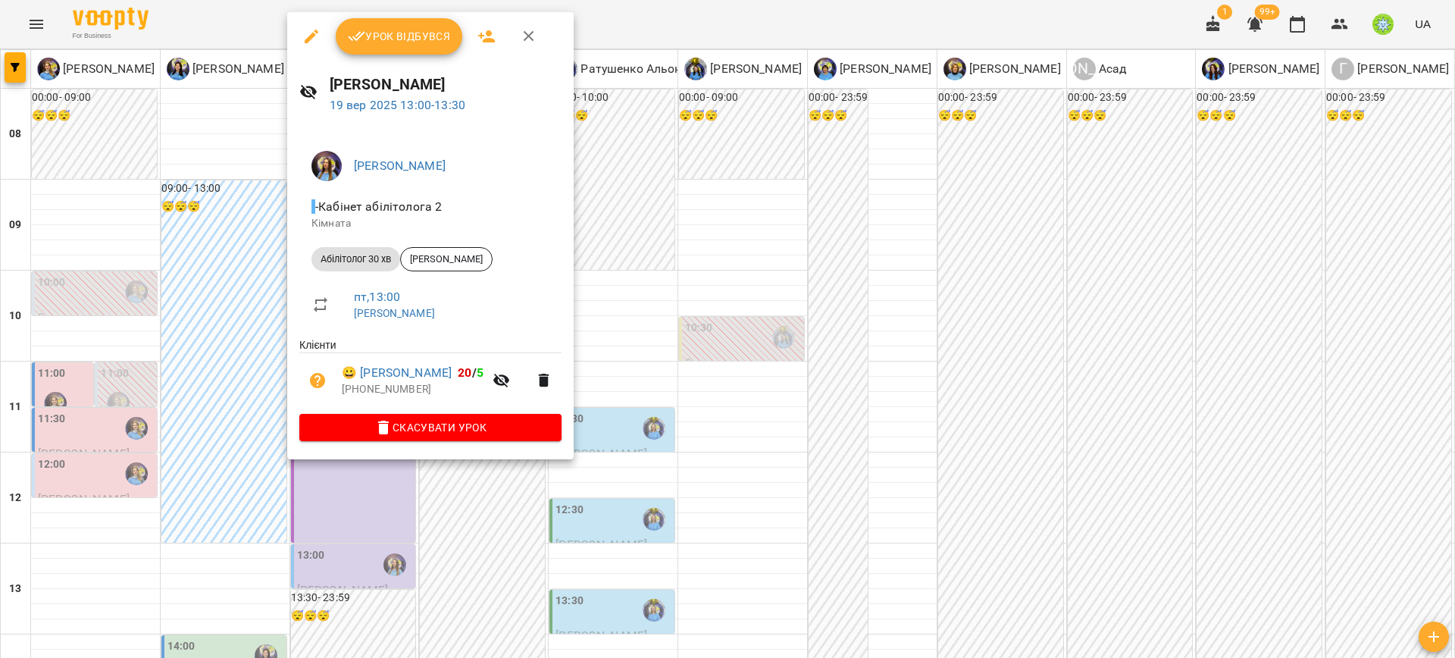
click at [814, 252] on div at bounding box center [727, 329] width 1455 height 658
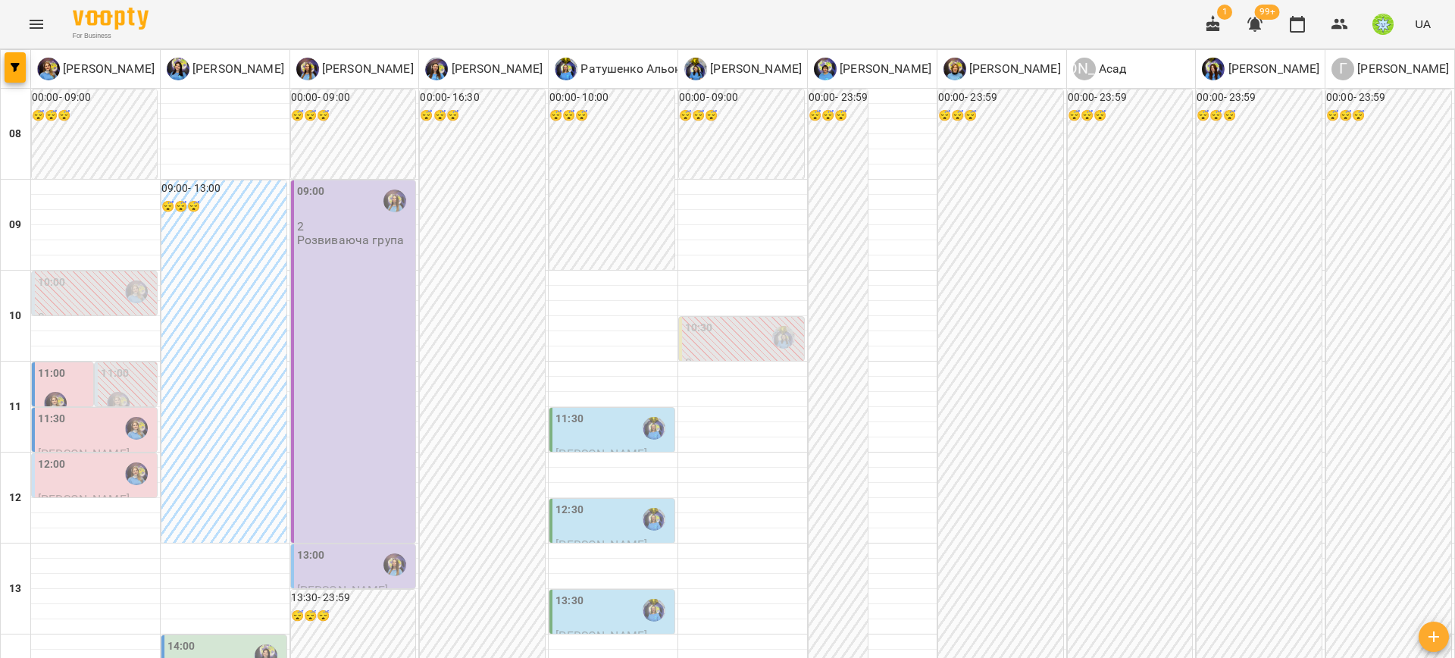
drag, startPoint x: 436, startPoint y: 591, endPoint x: 611, endPoint y: 568, distance: 176.6
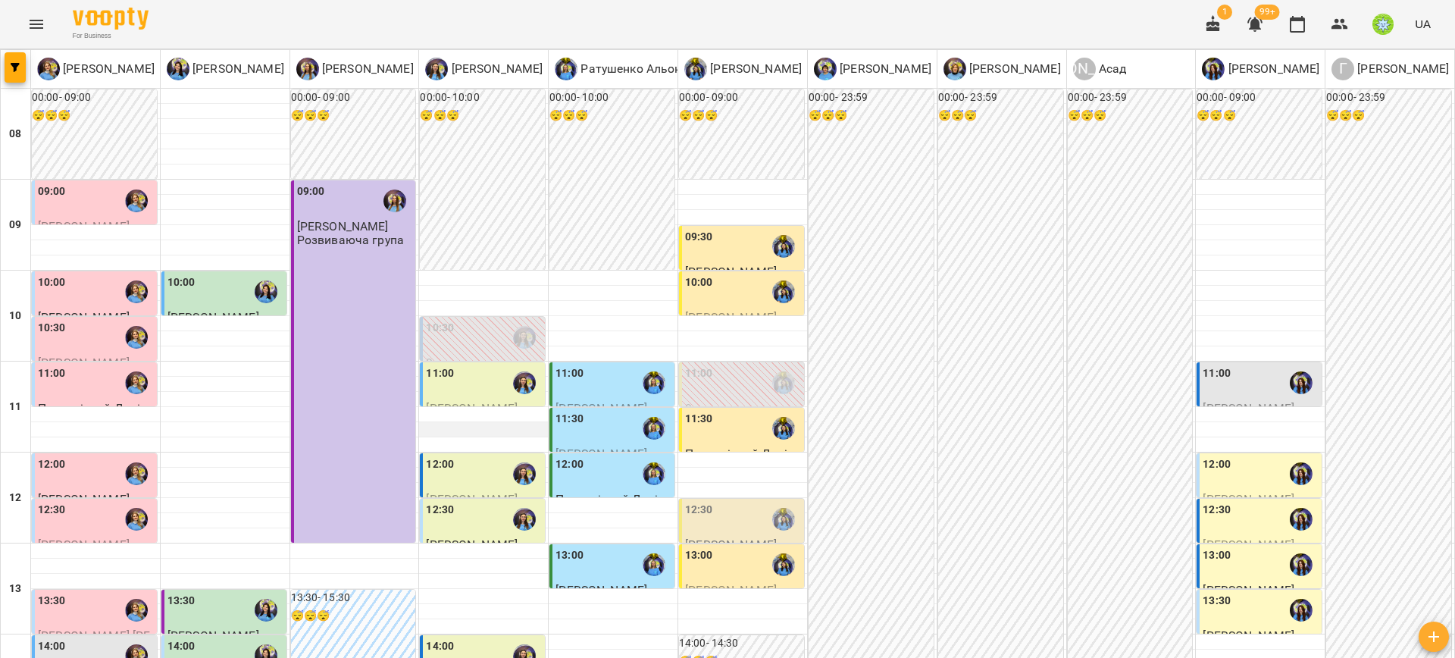
scroll to position [423, 0]
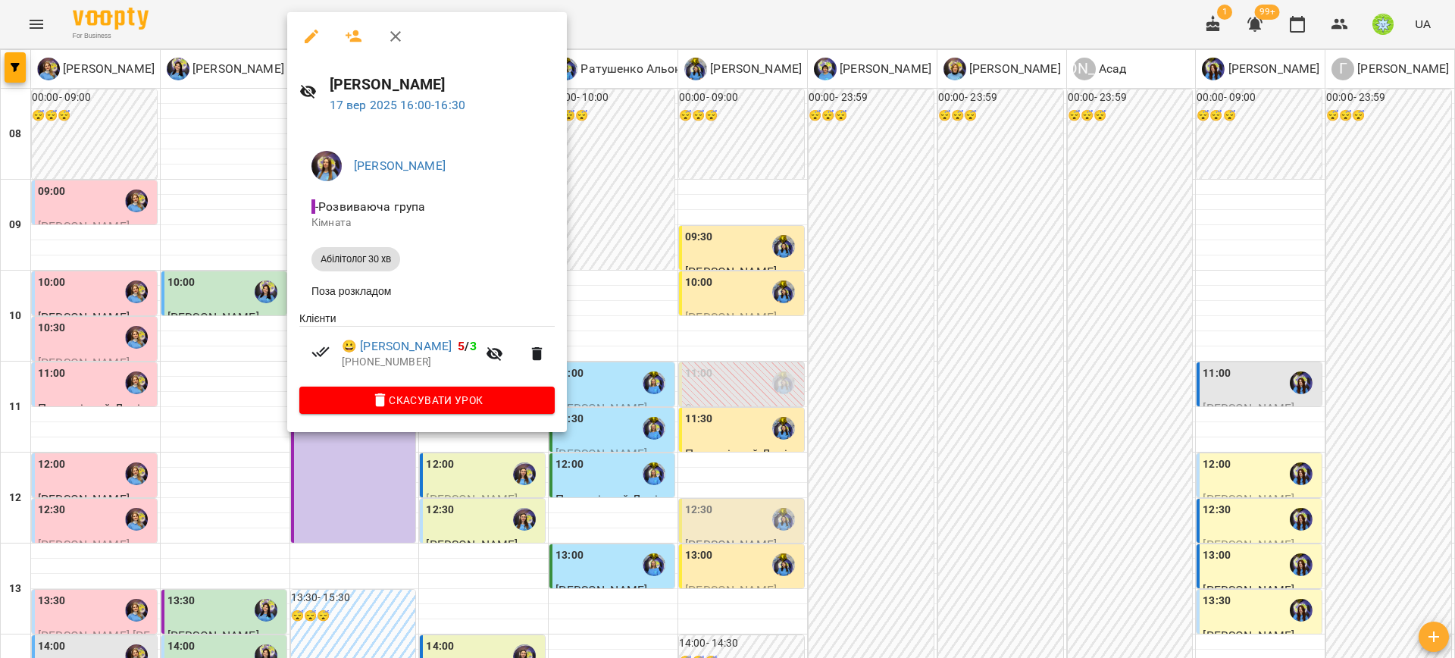
drag, startPoint x: 735, startPoint y: 369, endPoint x: 662, endPoint y: 385, distance: 75.2
click at [734, 369] on div at bounding box center [727, 329] width 1455 height 658
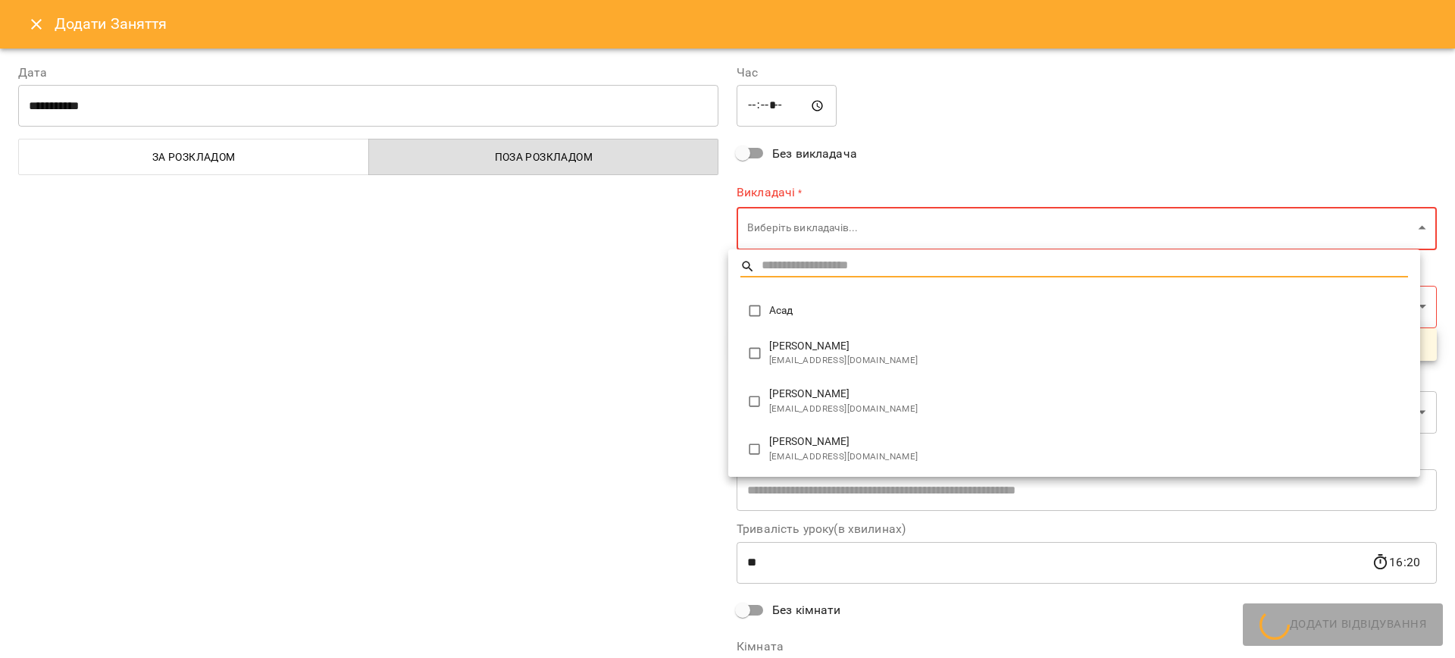
type input "**********"
drag, startPoint x: 853, startPoint y: 404, endPoint x: 876, endPoint y: 310, distance: 96.7
click at [853, 402] on span "katyalysenko06@gmail.com" at bounding box center [1088, 409] width 639 height 15
type input "**********"
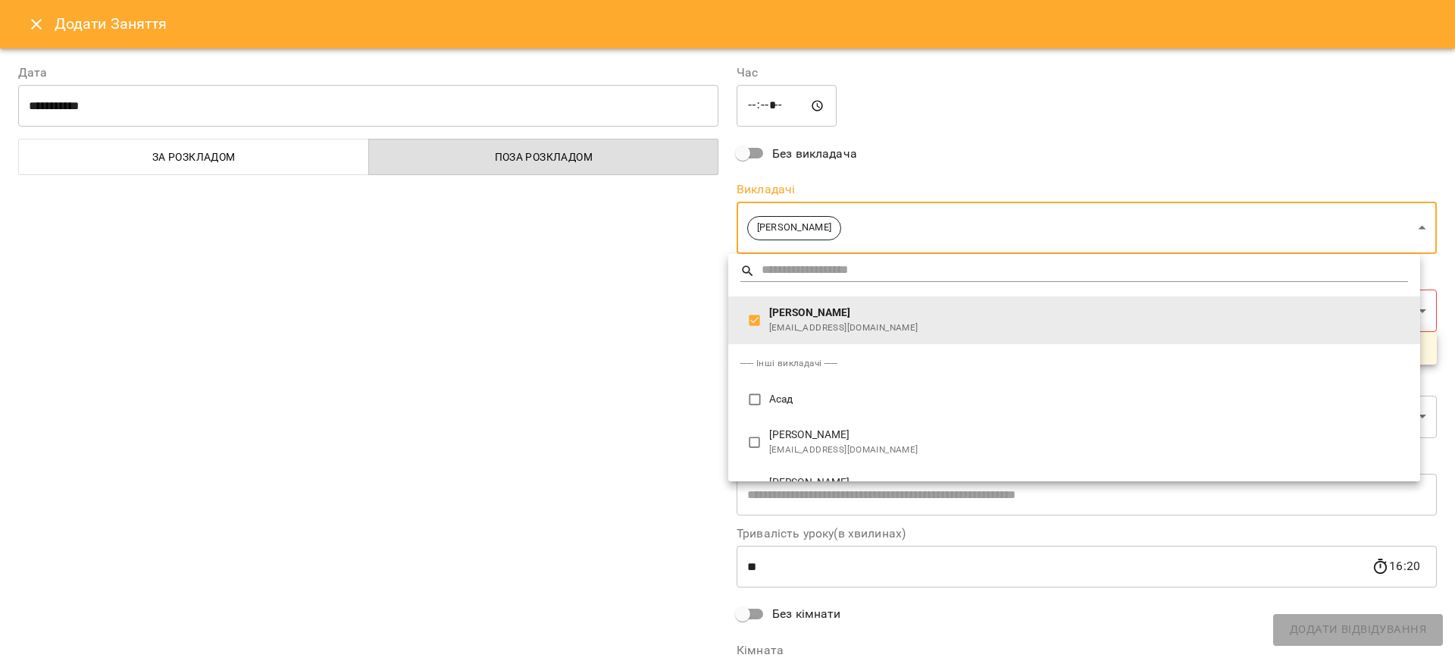
drag, startPoint x: 634, startPoint y: 414, endPoint x: 644, endPoint y: 413, distance: 9.1
click at [638, 413] on div at bounding box center [727, 329] width 1455 height 658
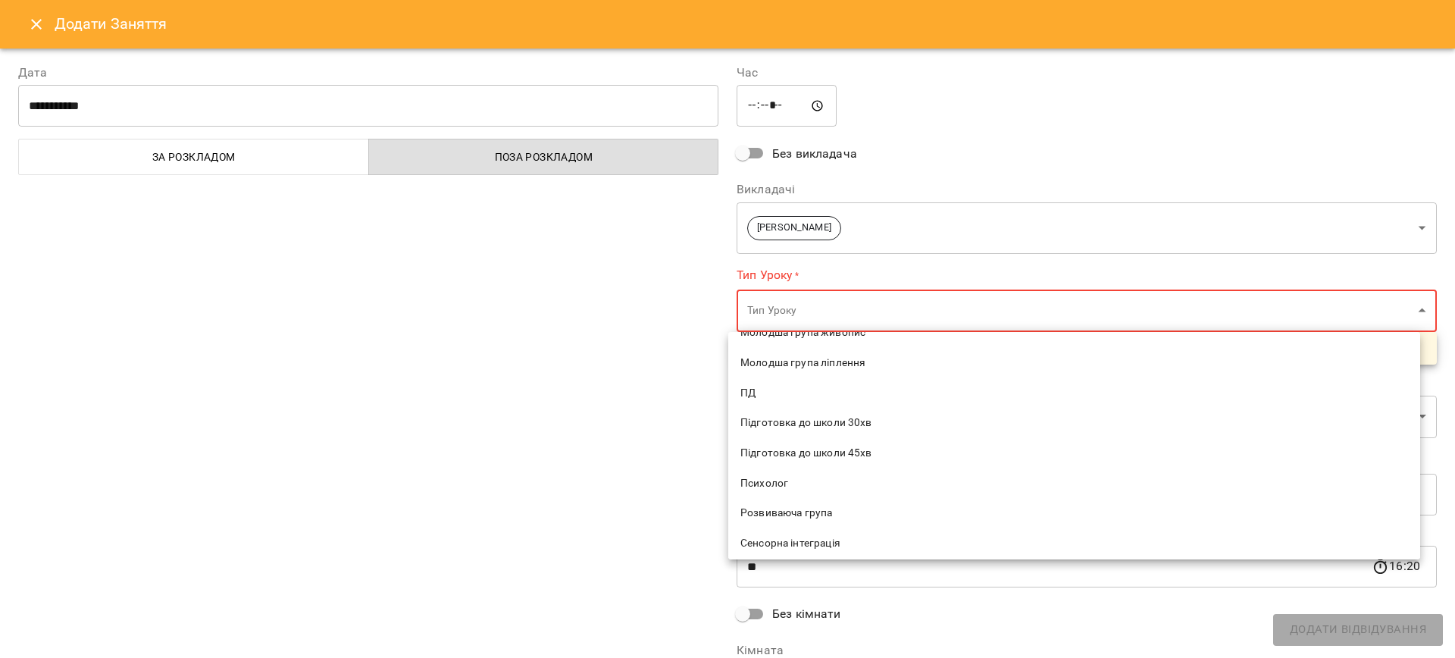
scroll to position [603, 0]
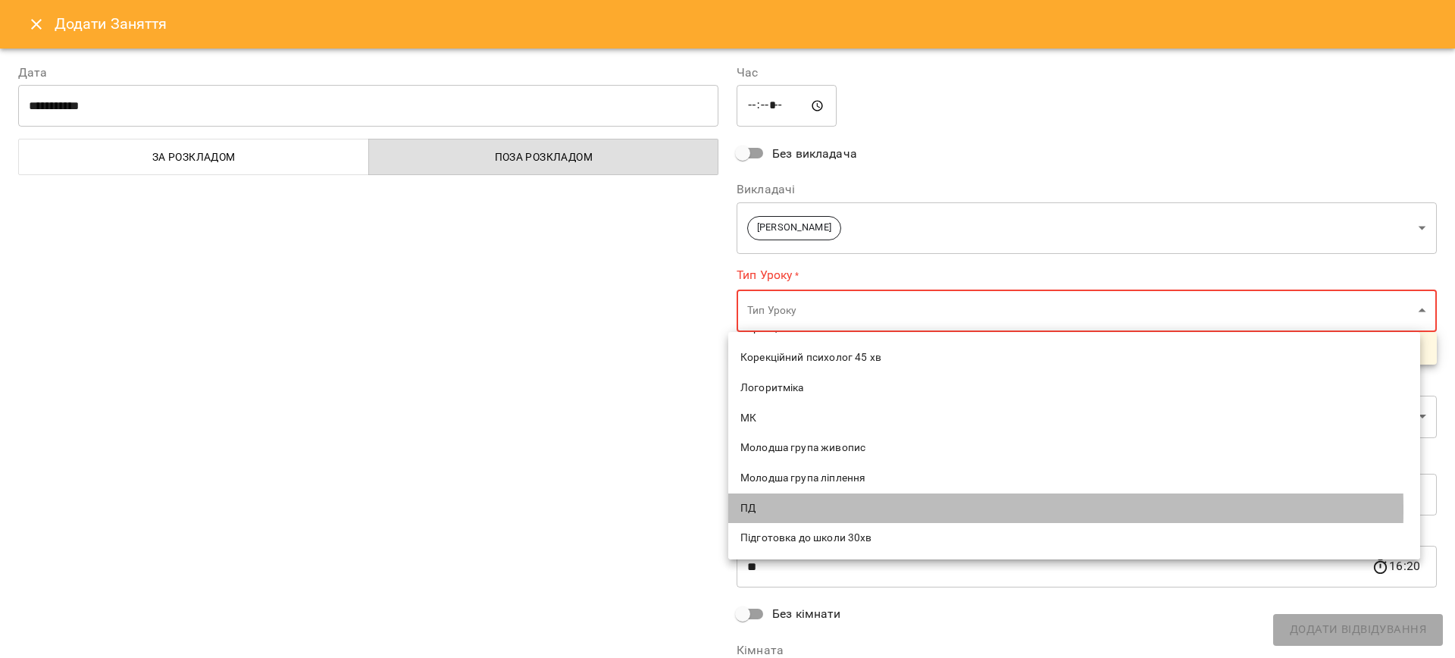
click at [775, 509] on span "ПД" at bounding box center [1075, 508] width 668 height 15
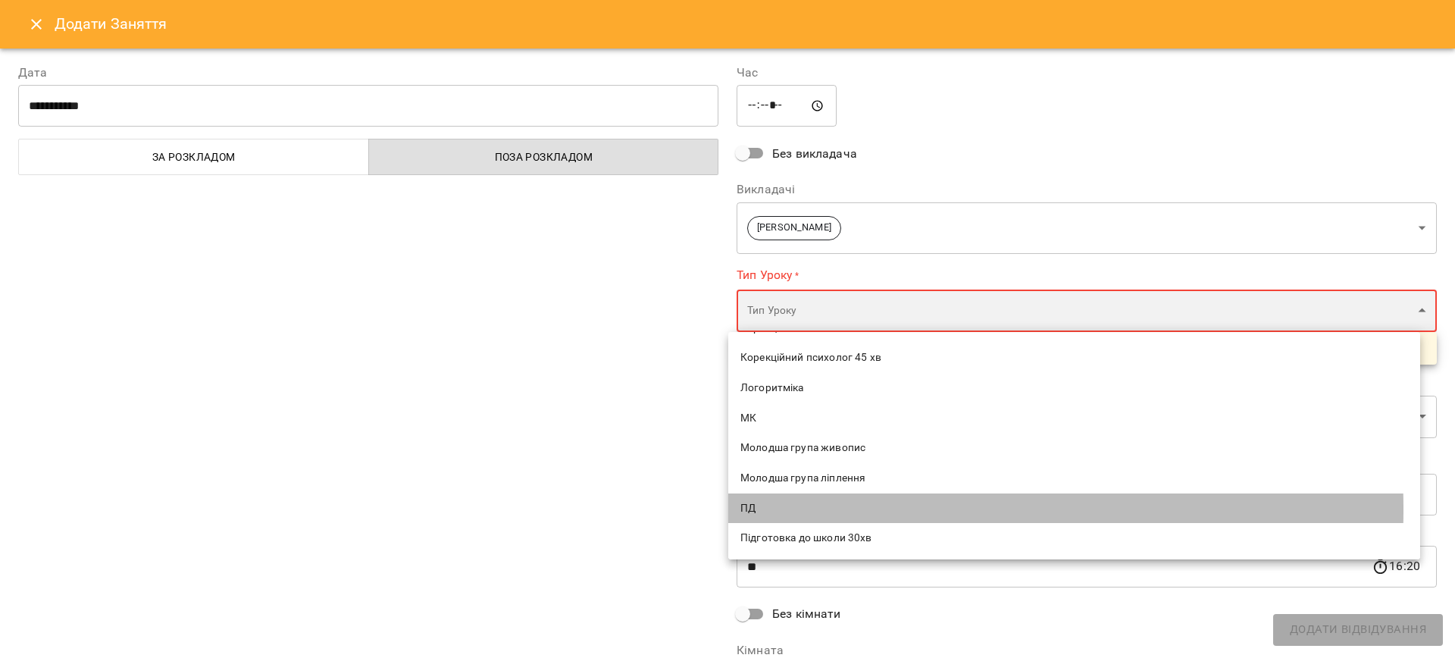
type input "**"
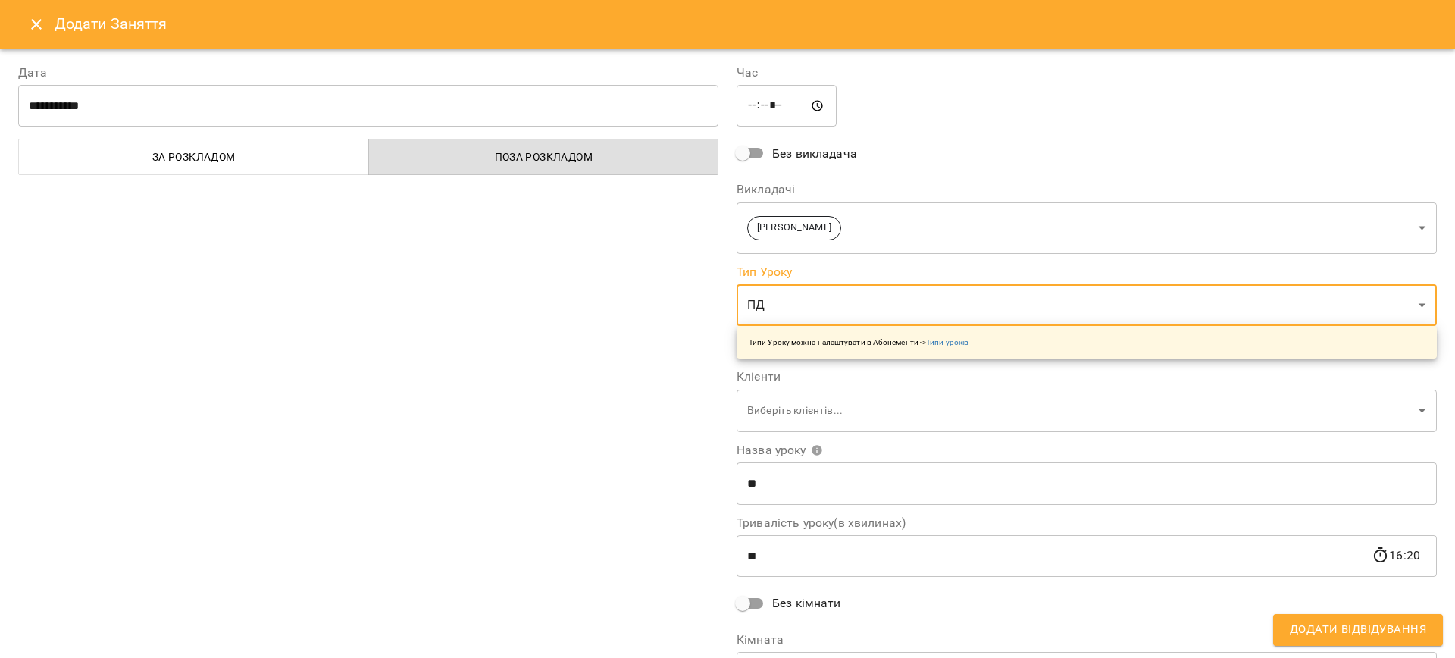
click at [33, 33] on button "Close" at bounding box center [36, 24] width 36 height 36
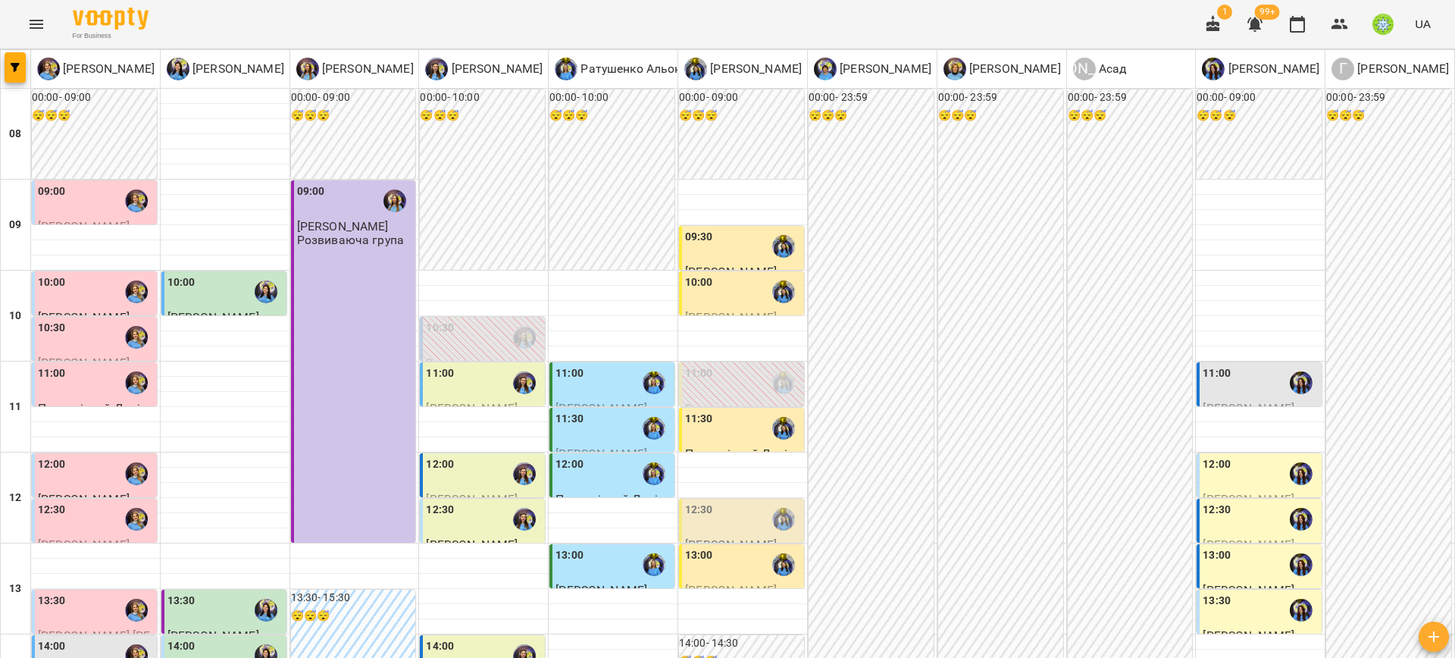
scroll to position [393, 0]
click at [69, 638] on div "14:00" at bounding box center [96, 655] width 116 height 35
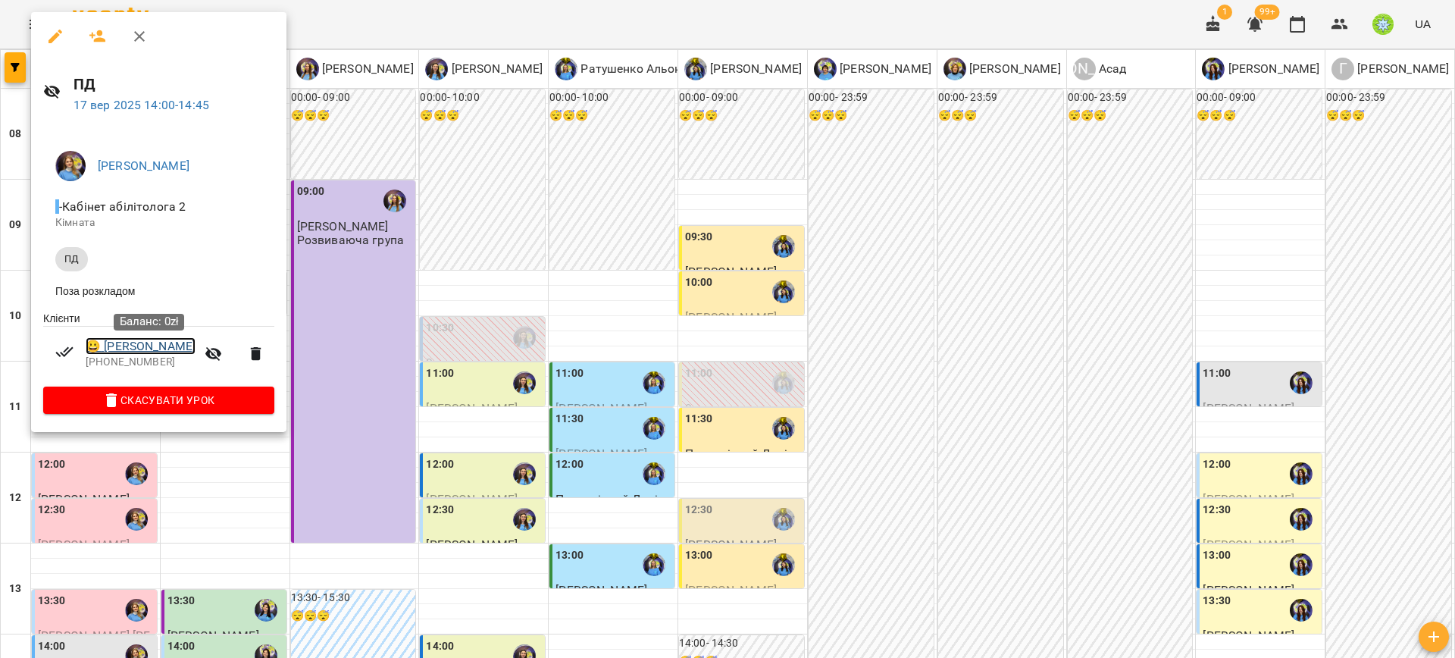
click at [163, 352] on link "😀 Козирацька Мілана" at bounding box center [141, 346] width 110 height 18
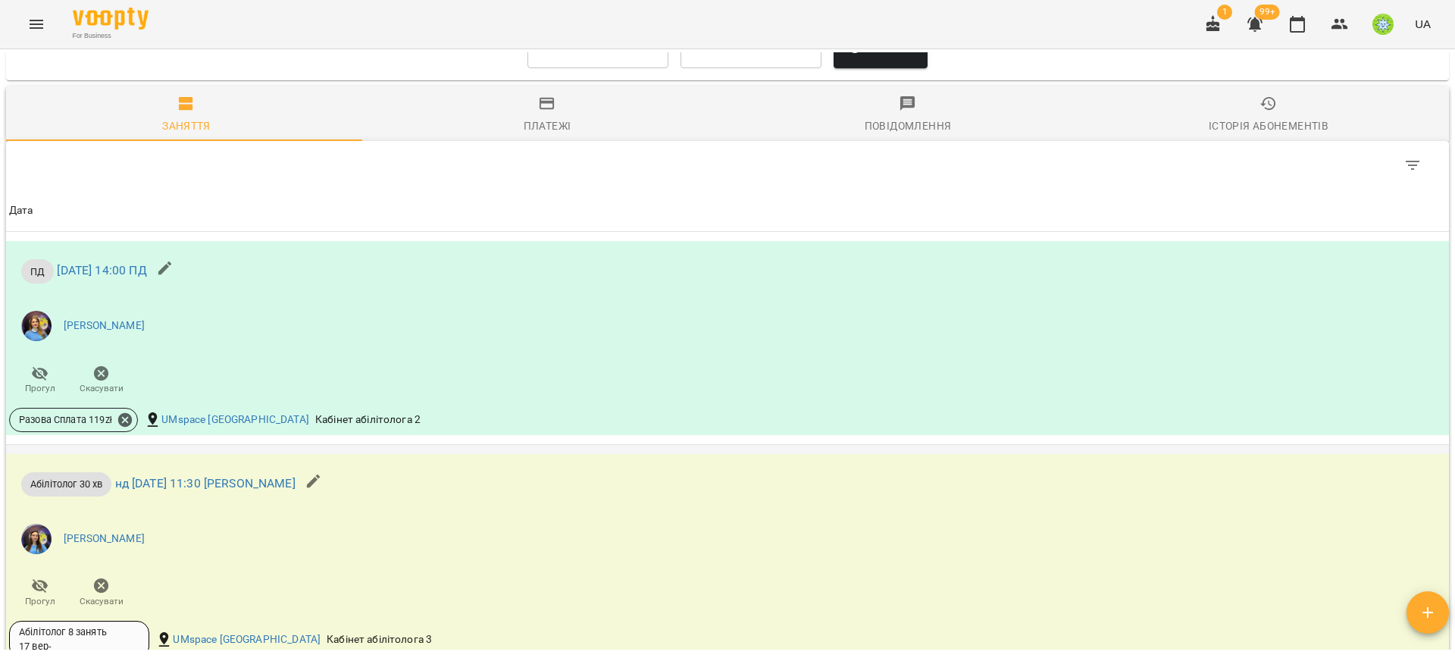
scroll to position [1171, 0]
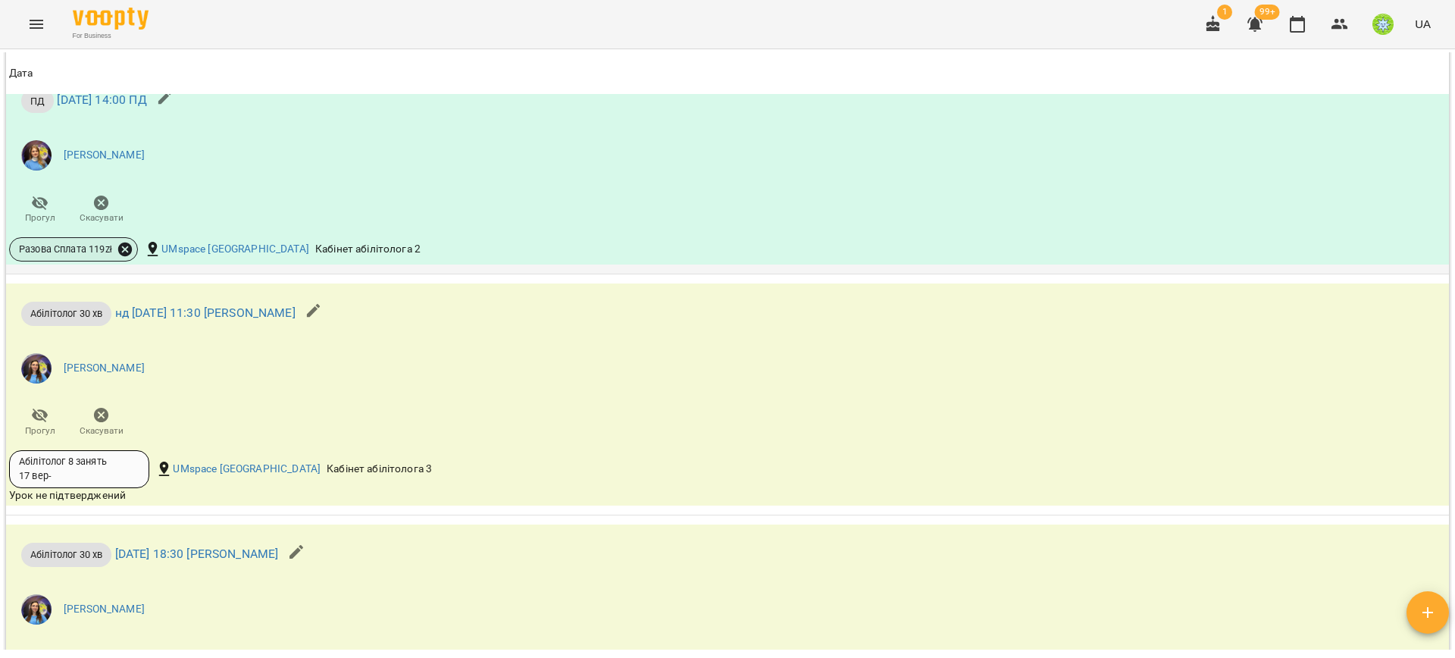
click at [124, 245] on icon at bounding box center [125, 249] width 17 height 17
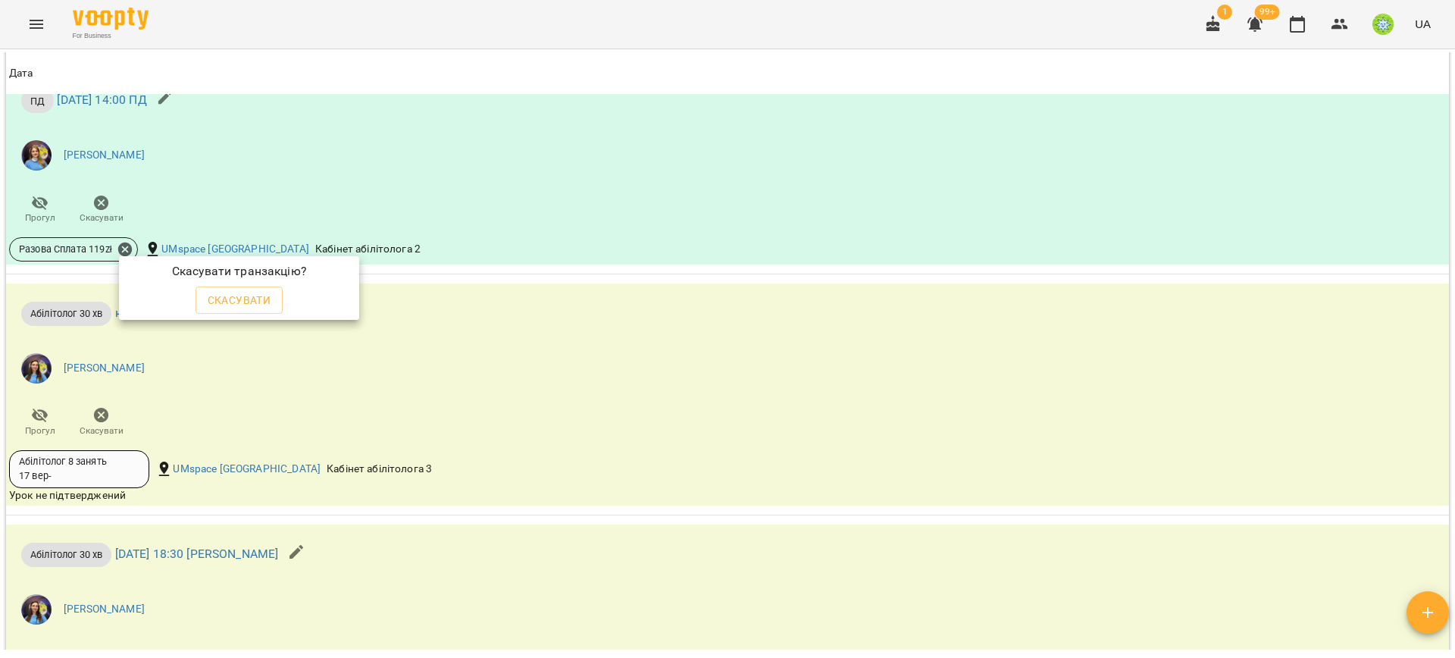
drag, startPoint x: 247, startPoint y: 300, endPoint x: 439, endPoint y: 318, distance: 192.6
click at [249, 299] on span "Скасувати" at bounding box center [240, 300] width 64 height 18
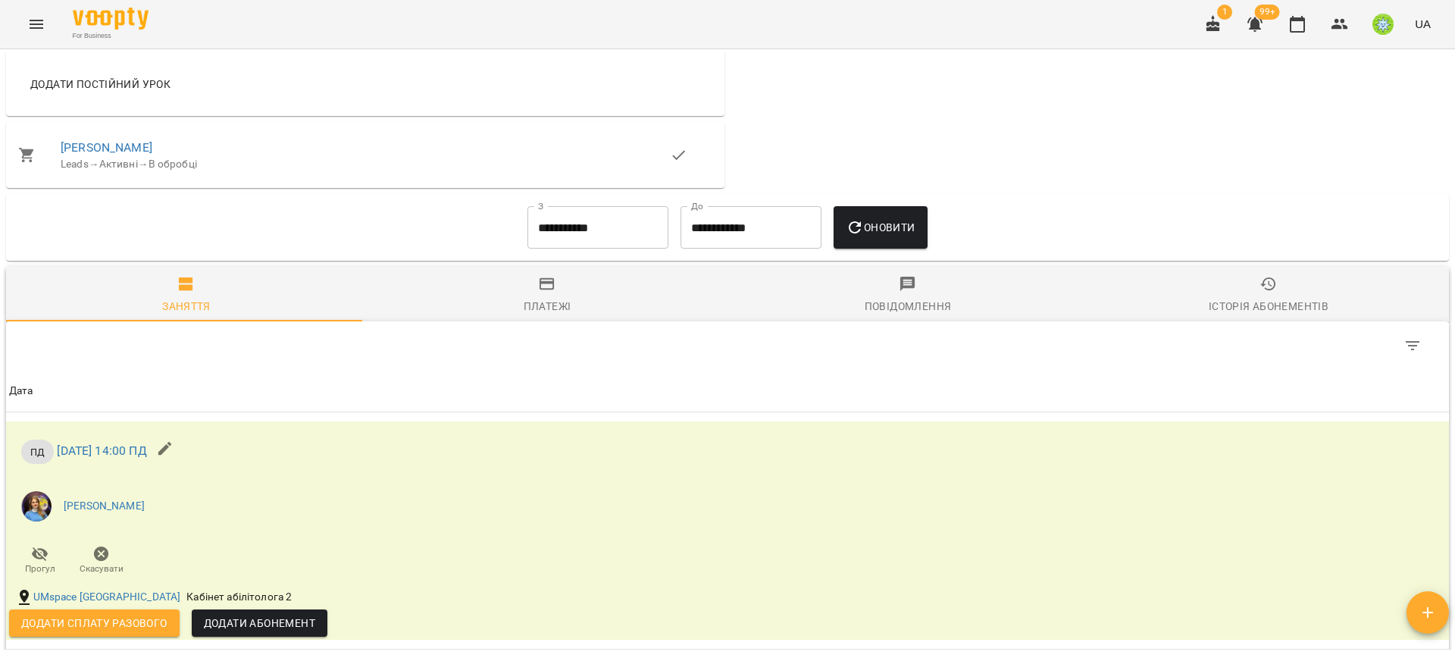
scroll to position [1204, 0]
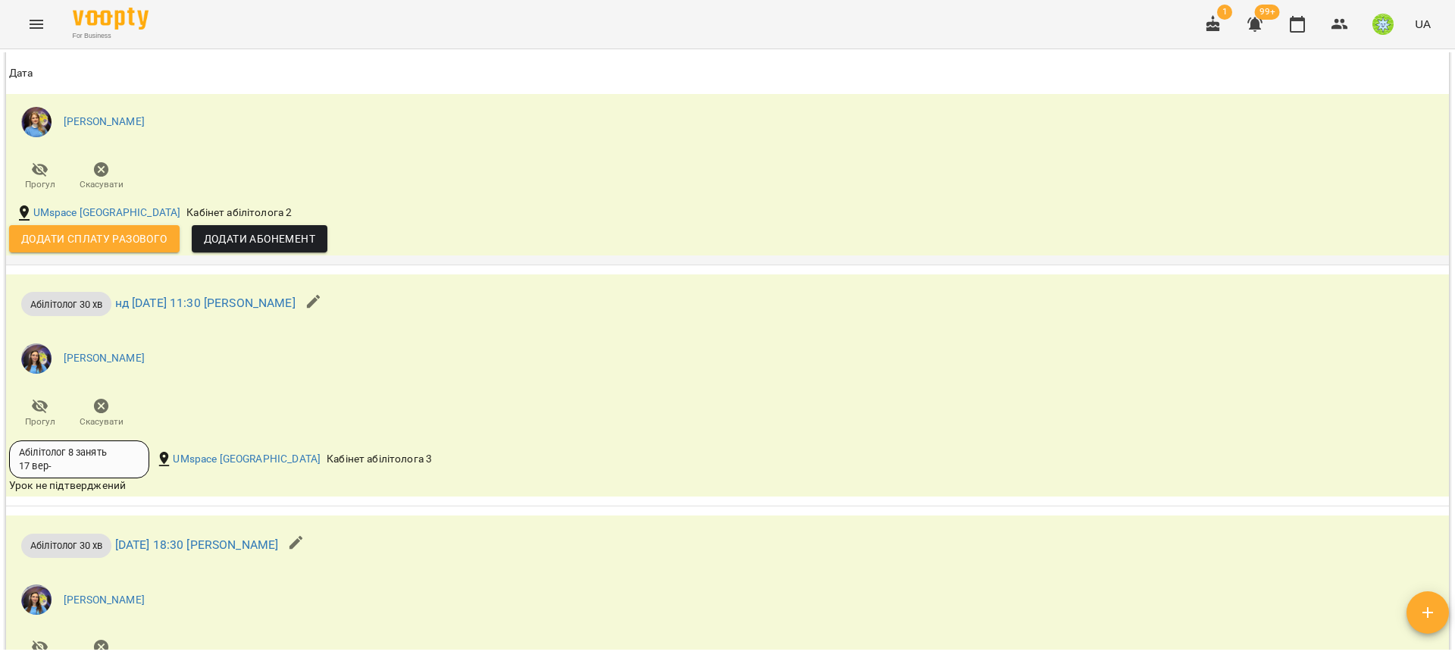
click at [70, 234] on span "Додати сплату разового" at bounding box center [94, 239] width 146 height 18
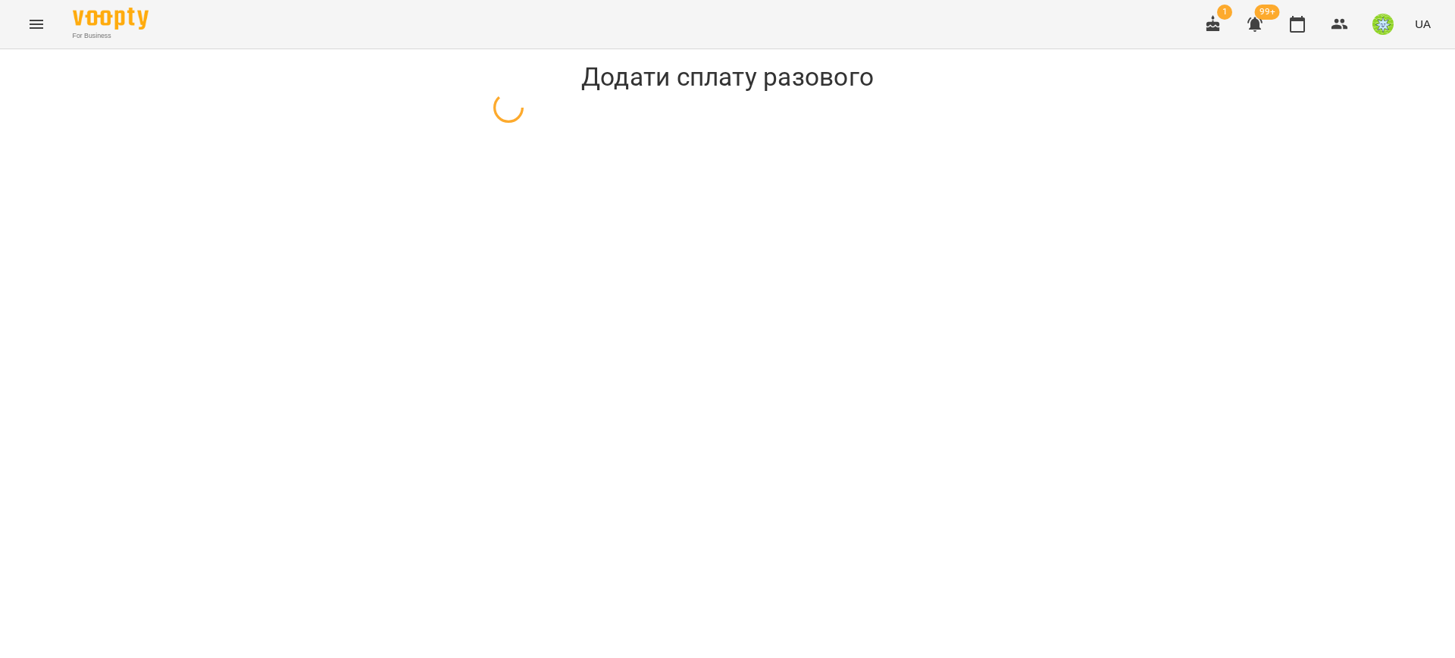
select select "**"
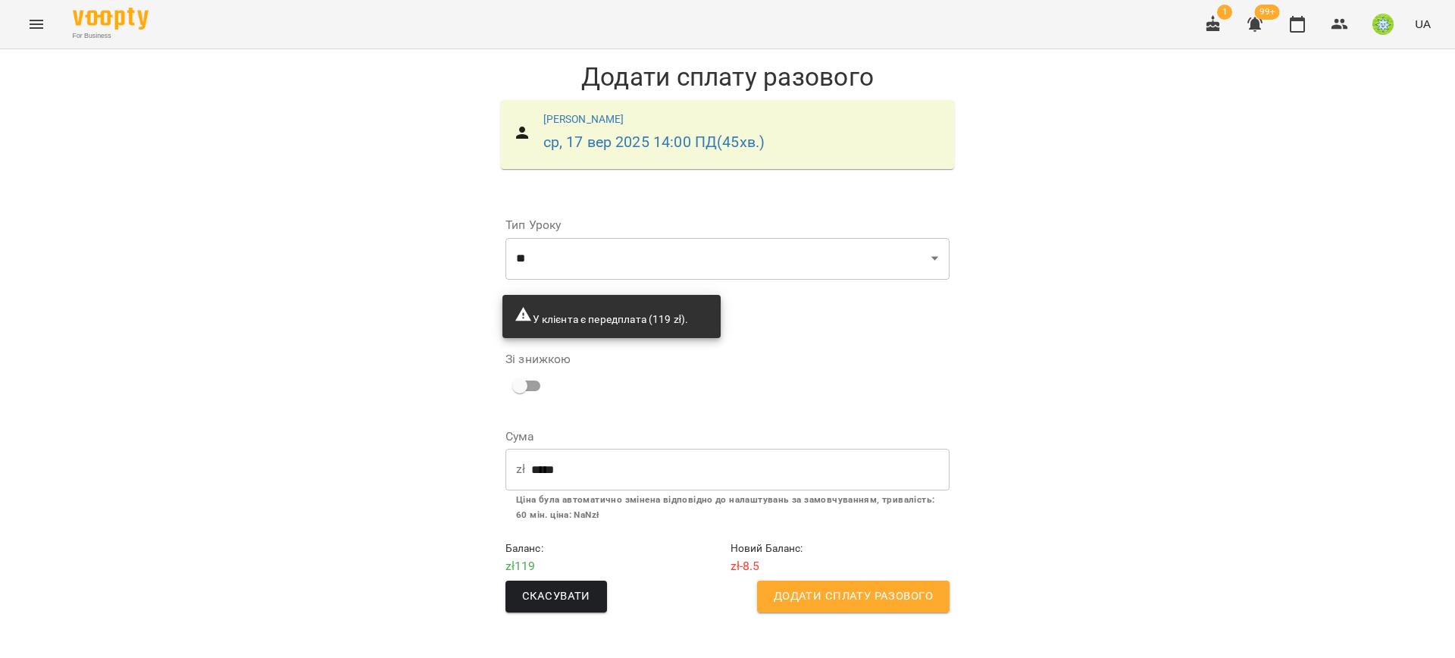
click at [28, 25] on icon "Menu" at bounding box center [36, 24] width 18 height 18
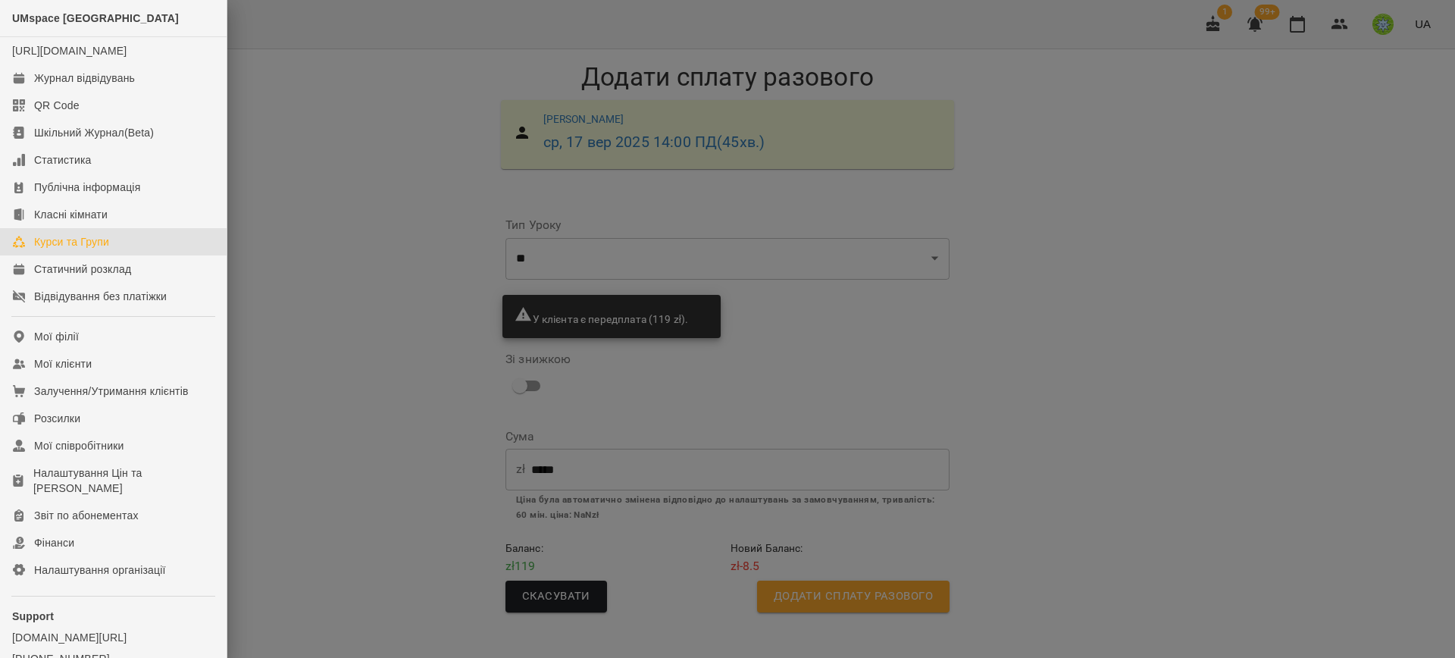
click at [79, 255] on link "Курси та Групи" at bounding box center [113, 241] width 227 height 27
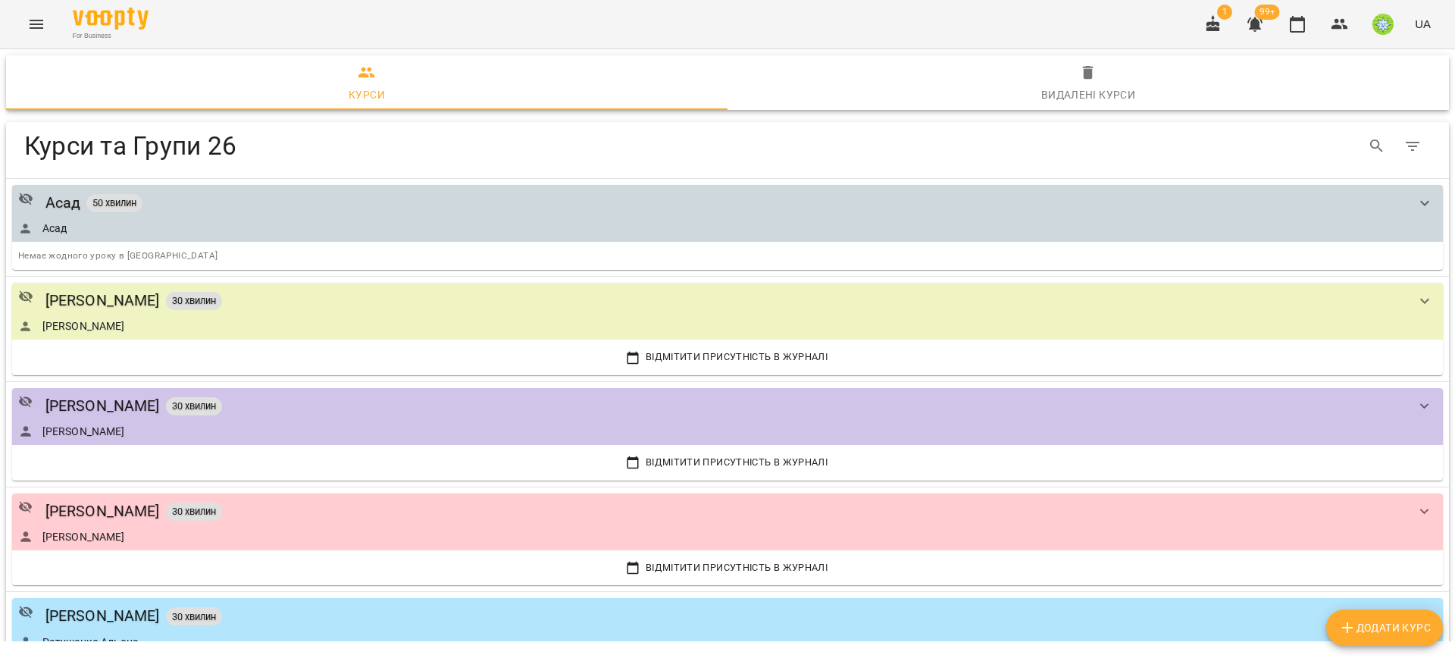
click at [25, 23] on button "Menu" at bounding box center [36, 24] width 36 height 36
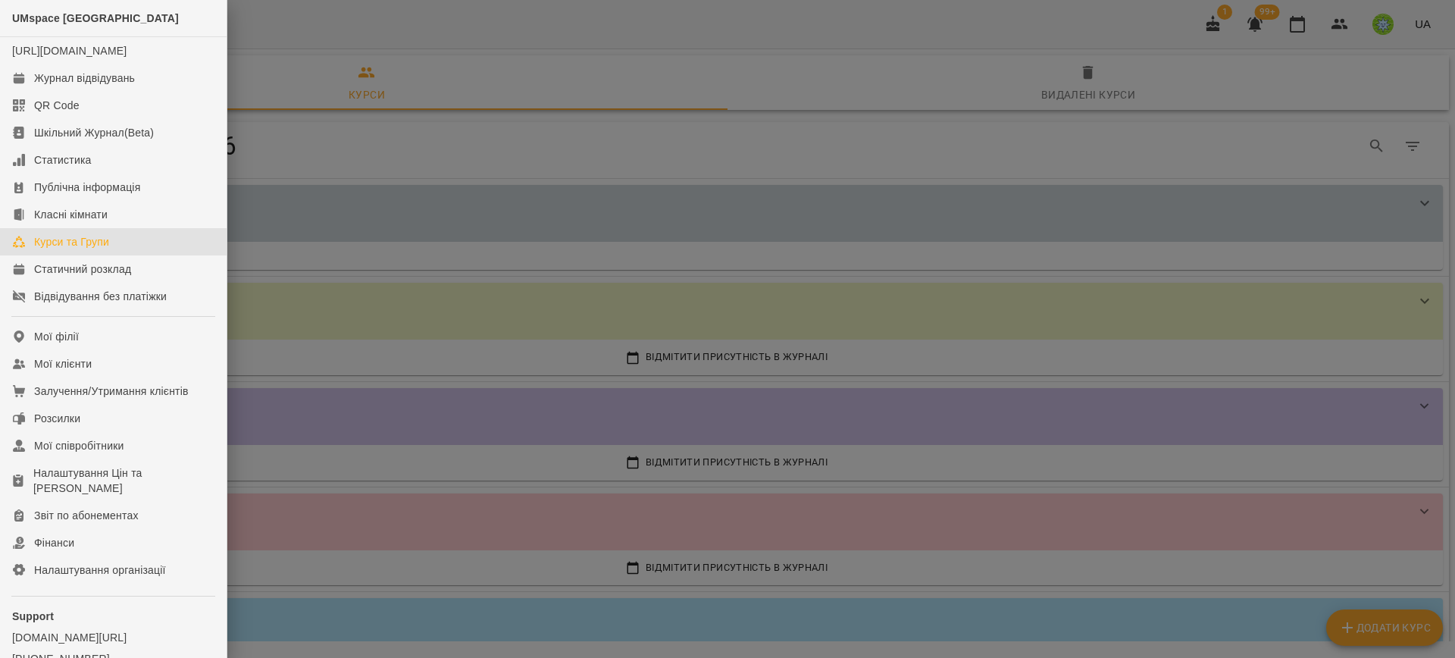
click at [82, 249] on div "Курси та Групи" at bounding box center [71, 241] width 75 height 15
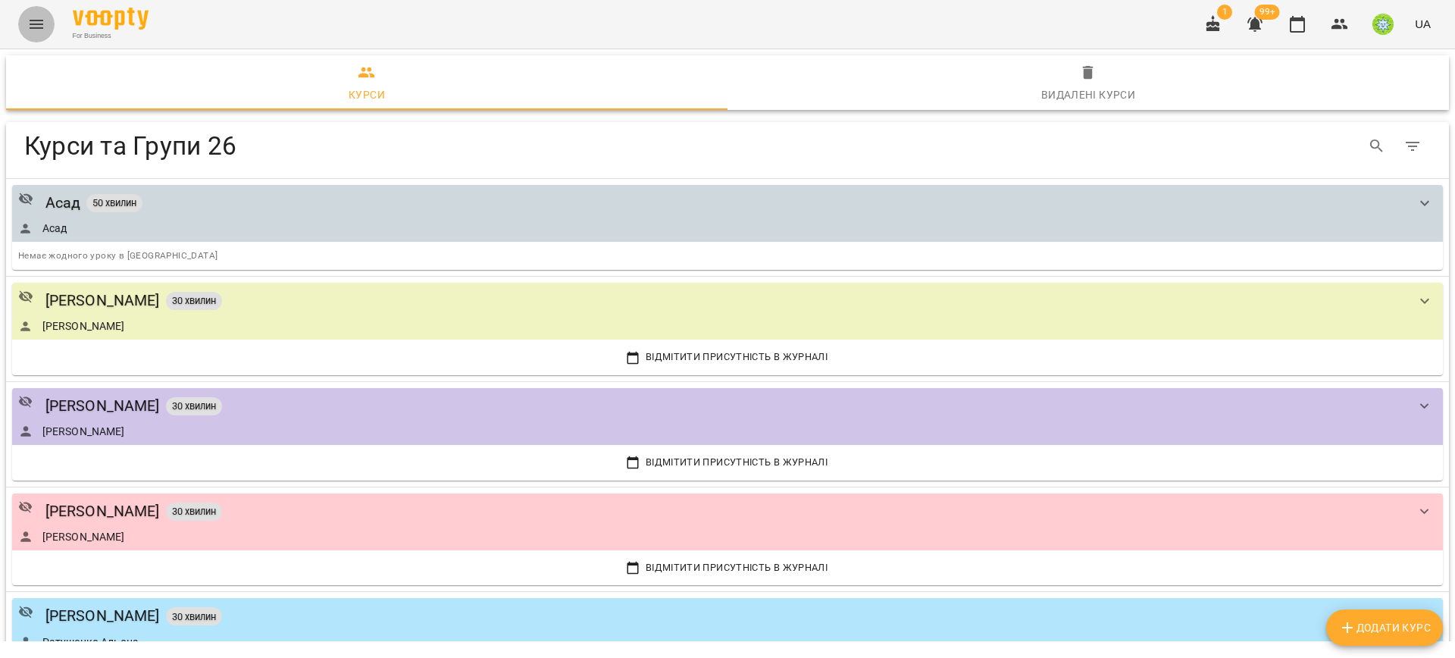
click at [23, 21] on button "Menu" at bounding box center [36, 24] width 36 height 36
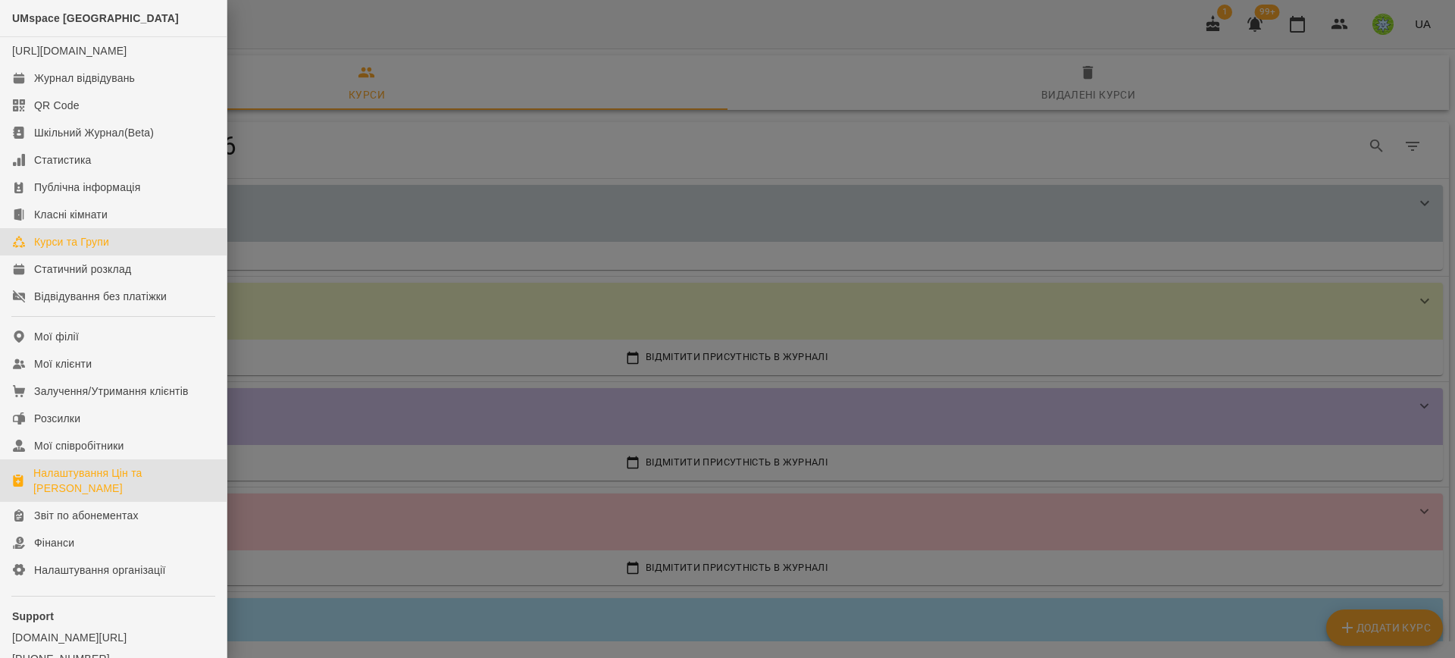
click at [70, 495] on div "Налаштування Цін та Абонементів" at bounding box center [123, 480] width 181 height 30
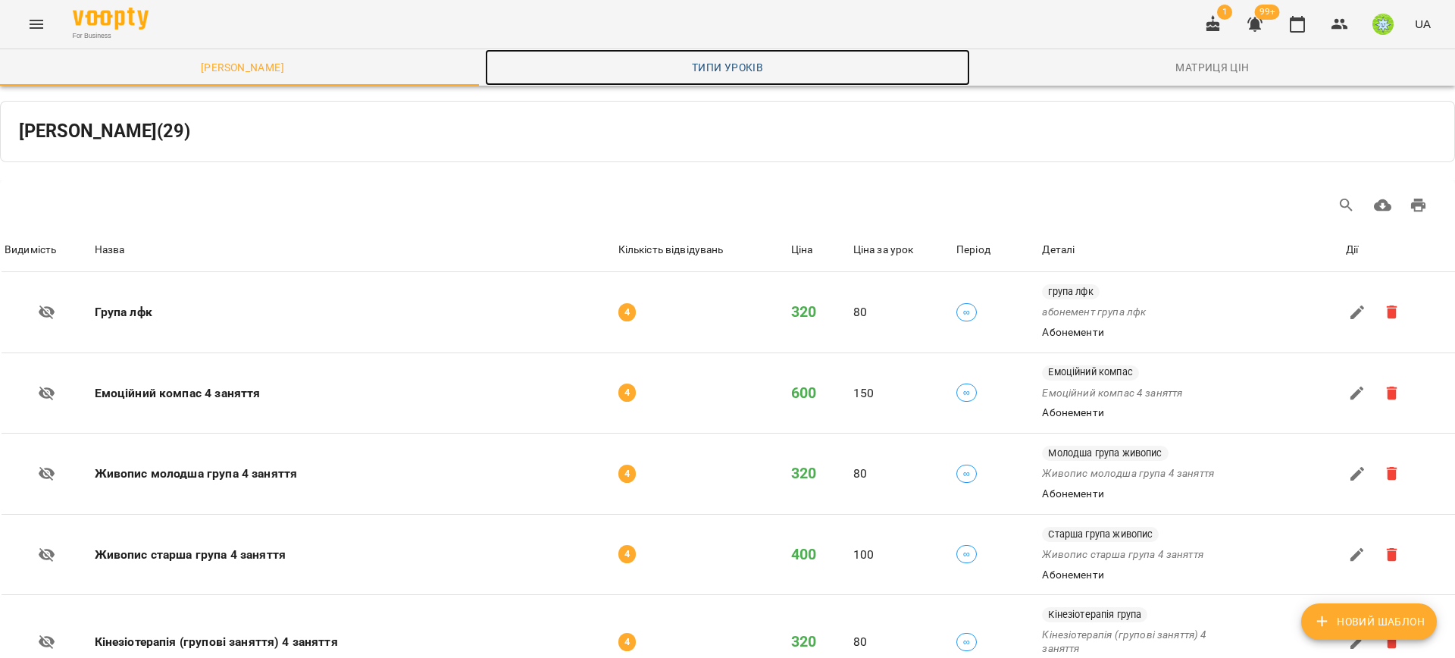
click at [701, 61] on span "Типи уроків" at bounding box center [727, 67] width 467 height 18
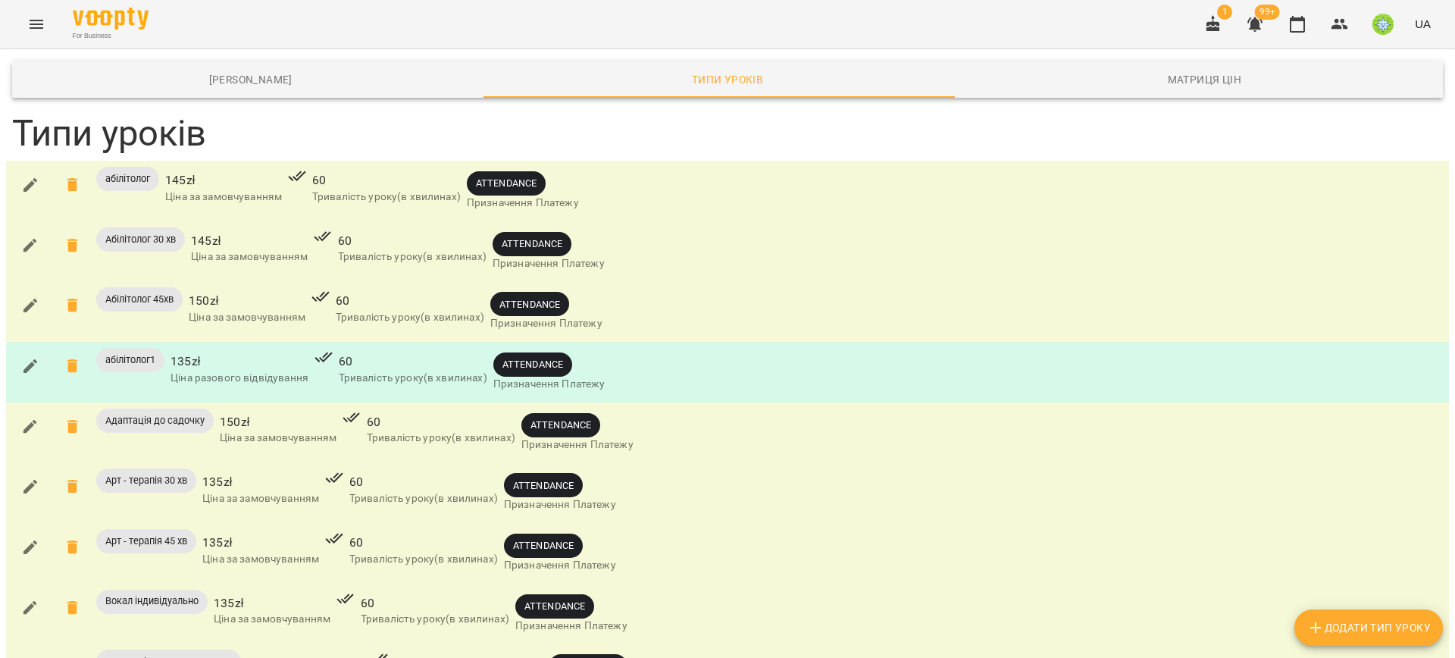
scroll to position [1182, 0]
click at [41, 25] on icon "Menu" at bounding box center [36, 24] width 18 height 18
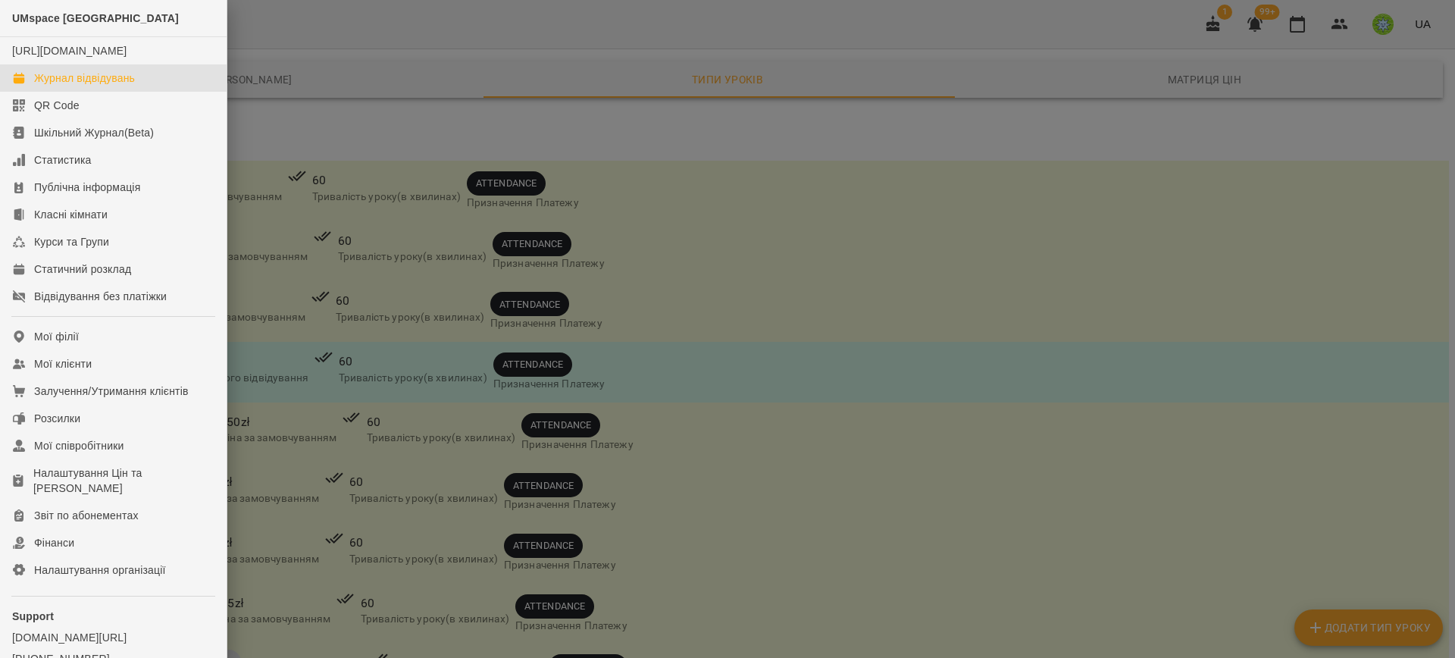
click at [80, 86] on div "Журнал відвідувань" at bounding box center [84, 77] width 101 height 15
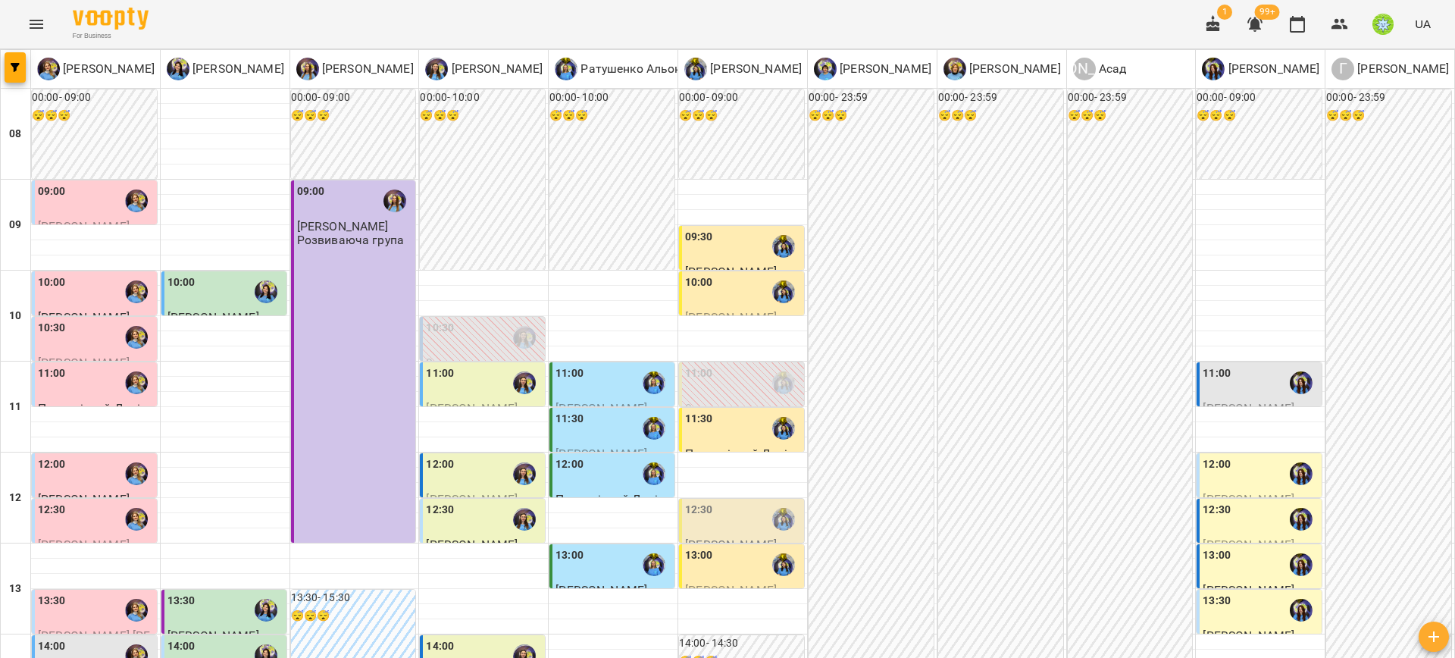
scroll to position [496, 0]
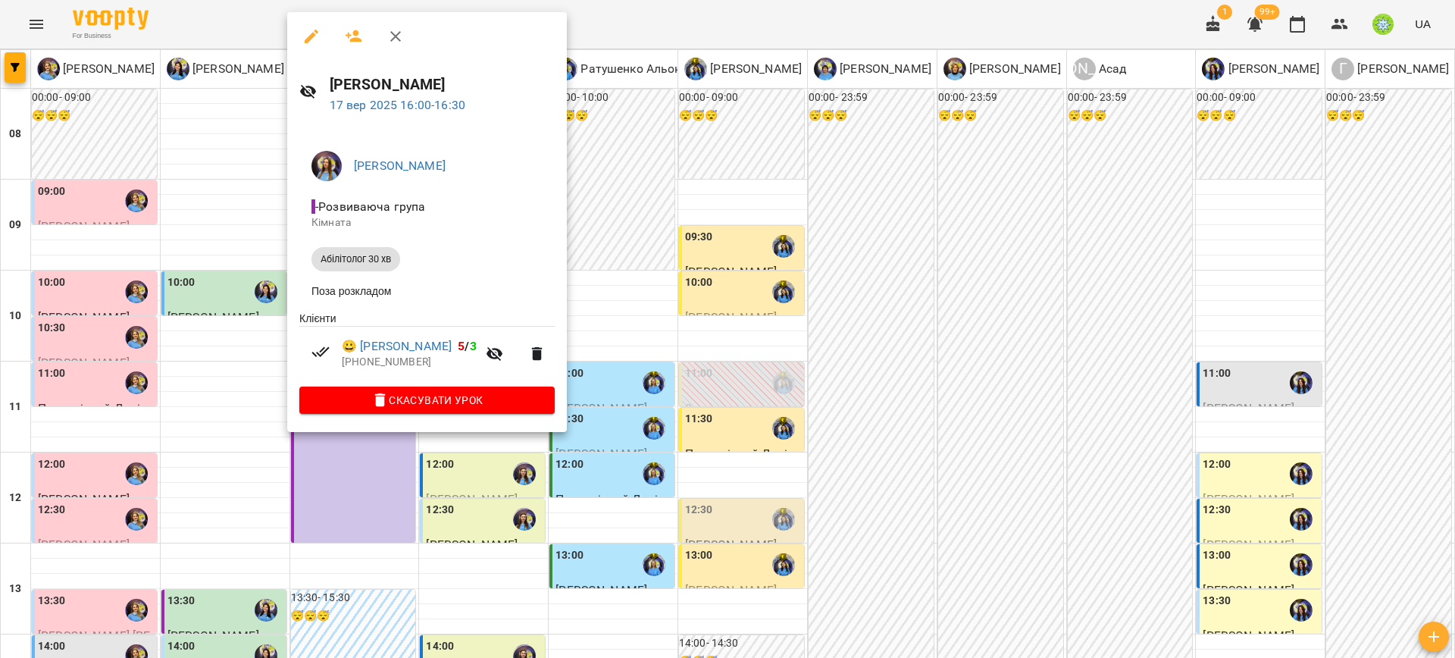
drag, startPoint x: 646, startPoint y: 305, endPoint x: 330, endPoint y: 411, distance: 333.4
click at [644, 304] on div at bounding box center [727, 329] width 1455 height 658
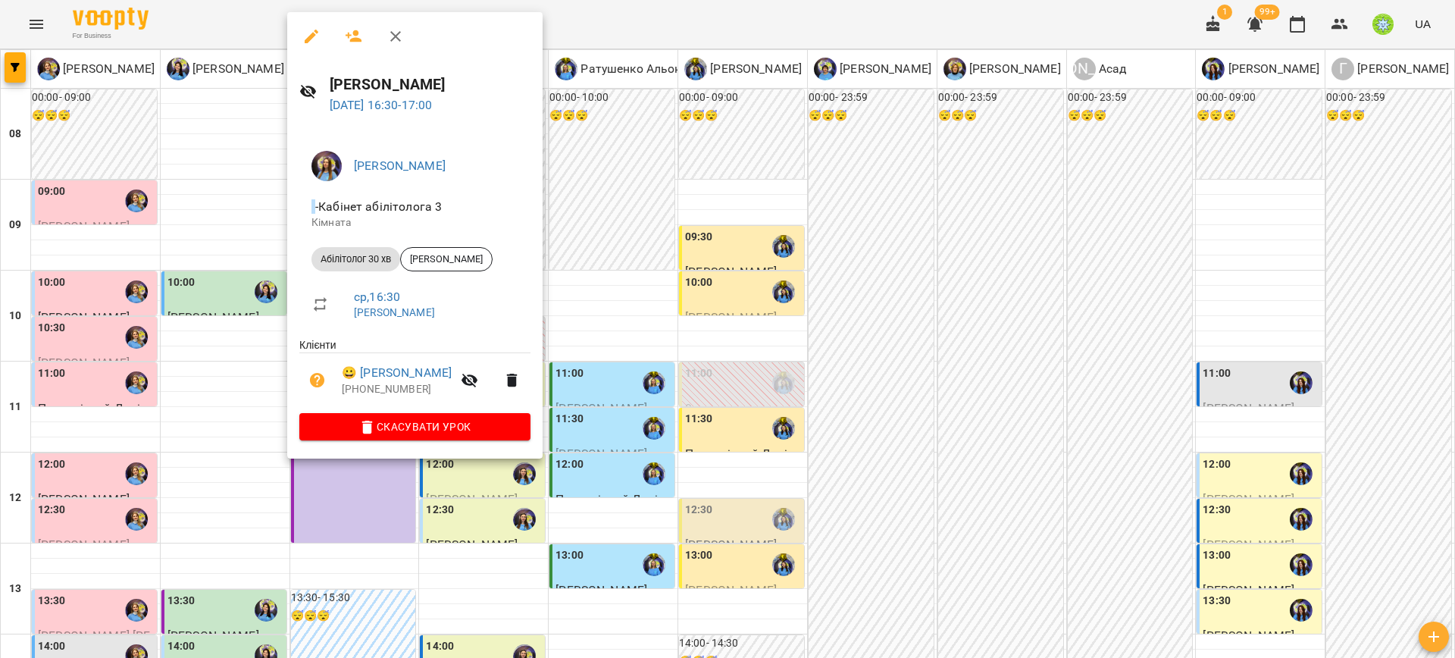
drag, startPoint x: 657, startPoint y: 355, endPoint x: 549, endPoint y: 391, distance: 114.1
click at [654, 359] on div at bounding box center [727, 329] width 1455 height 658
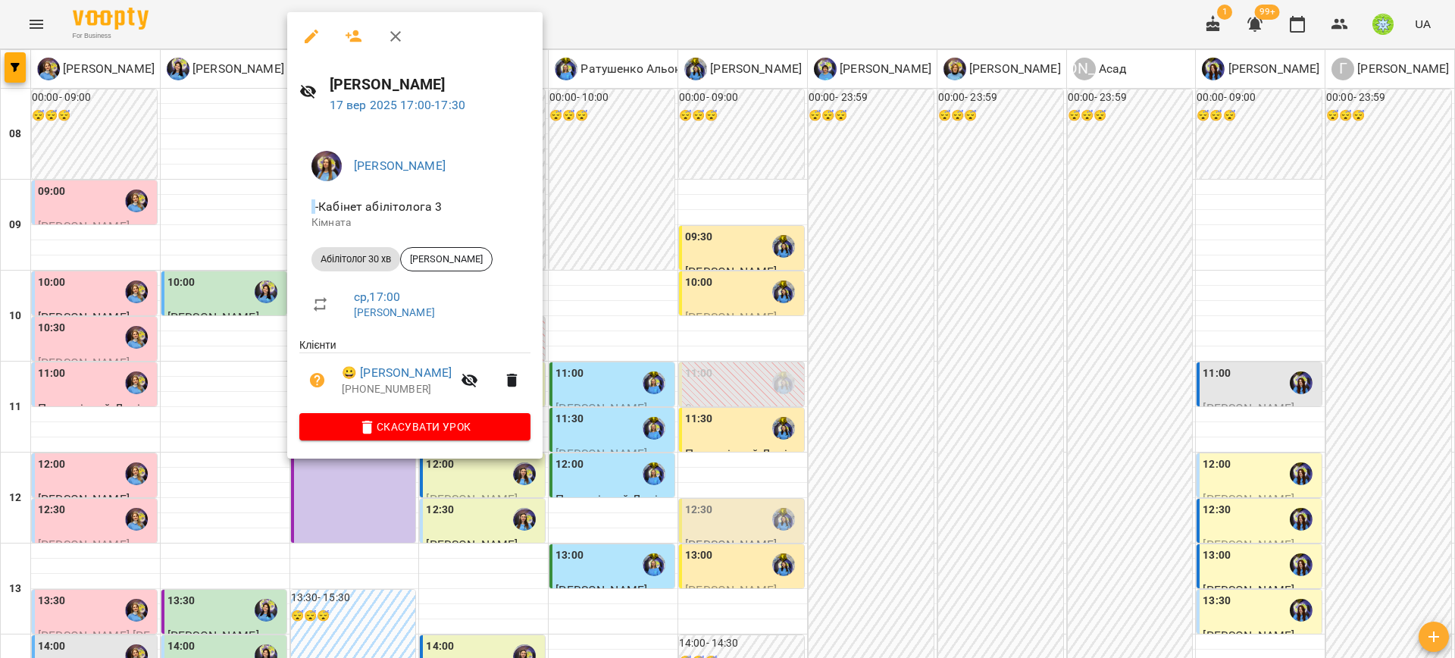
click at [89, 321] on div at bounding box center [727, 329] width 1455 height 658
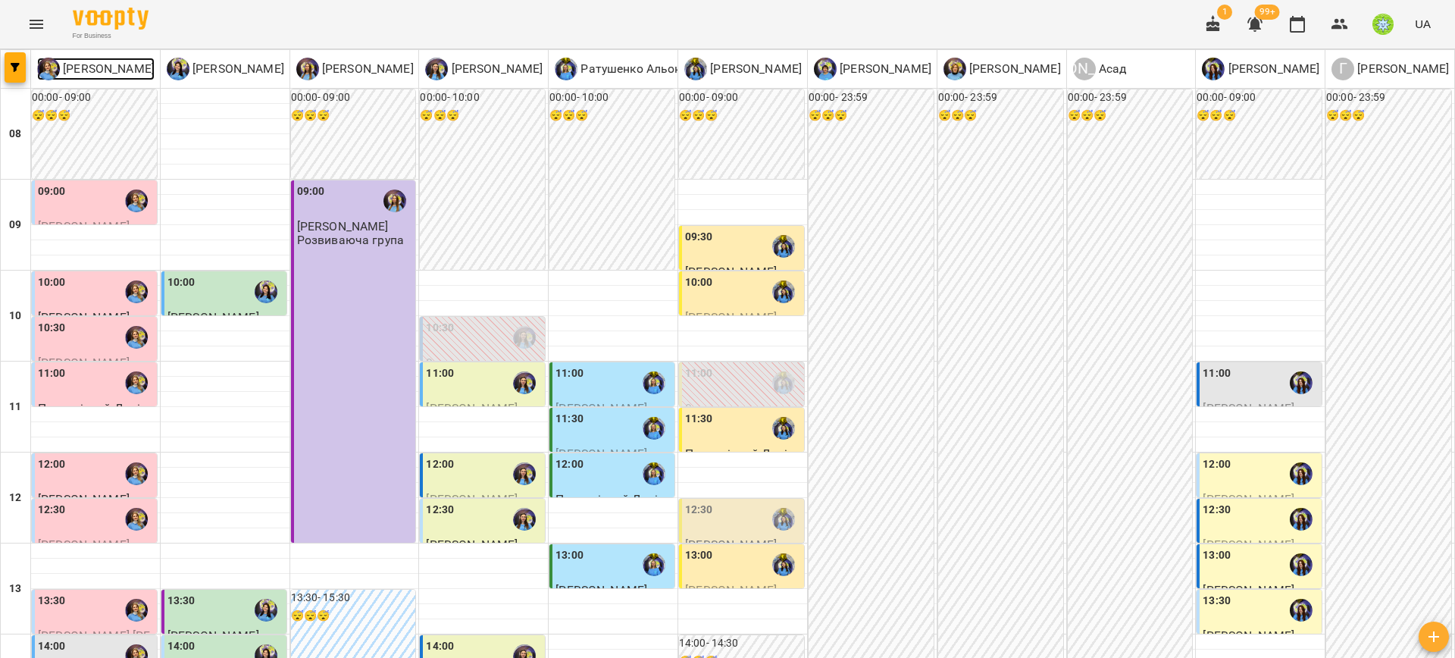
click at [41, 66] on img at bounding box center [48, 69] width 23 height 23
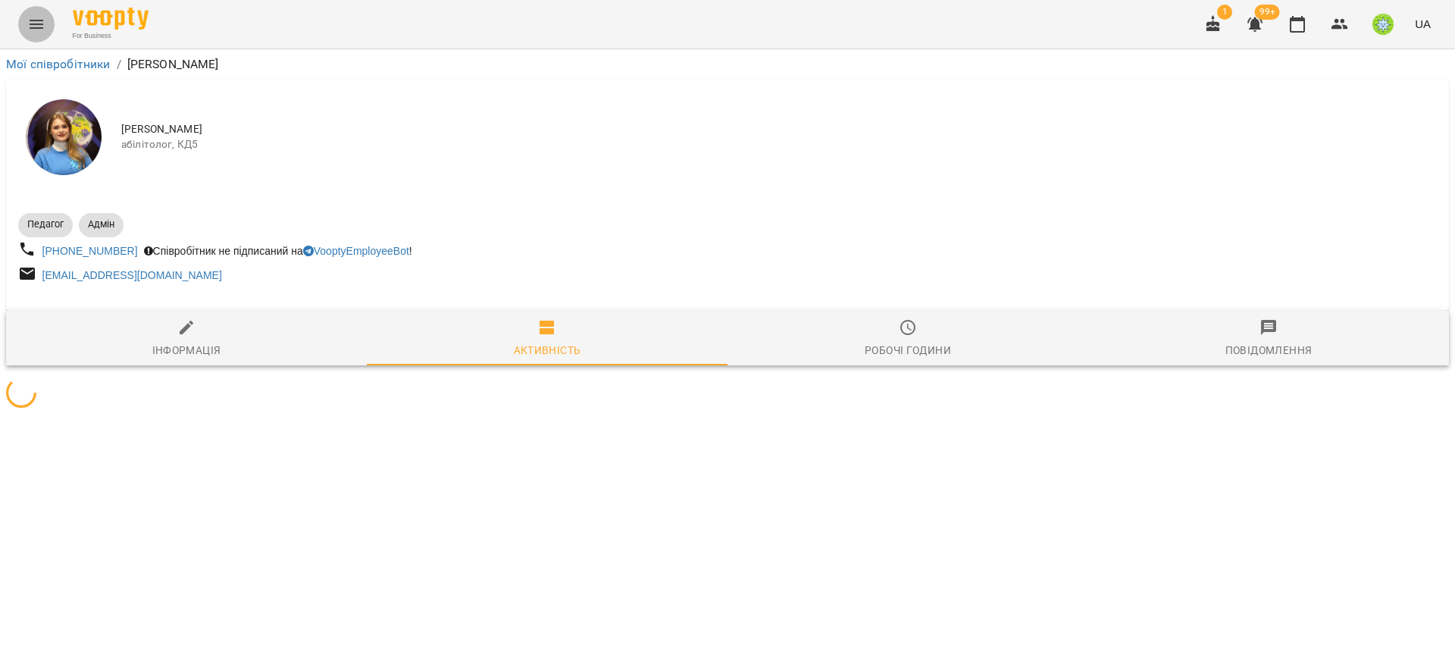
click at [39, 11] on button "Menu" at bounding box center [36, 24] width 36 height 36
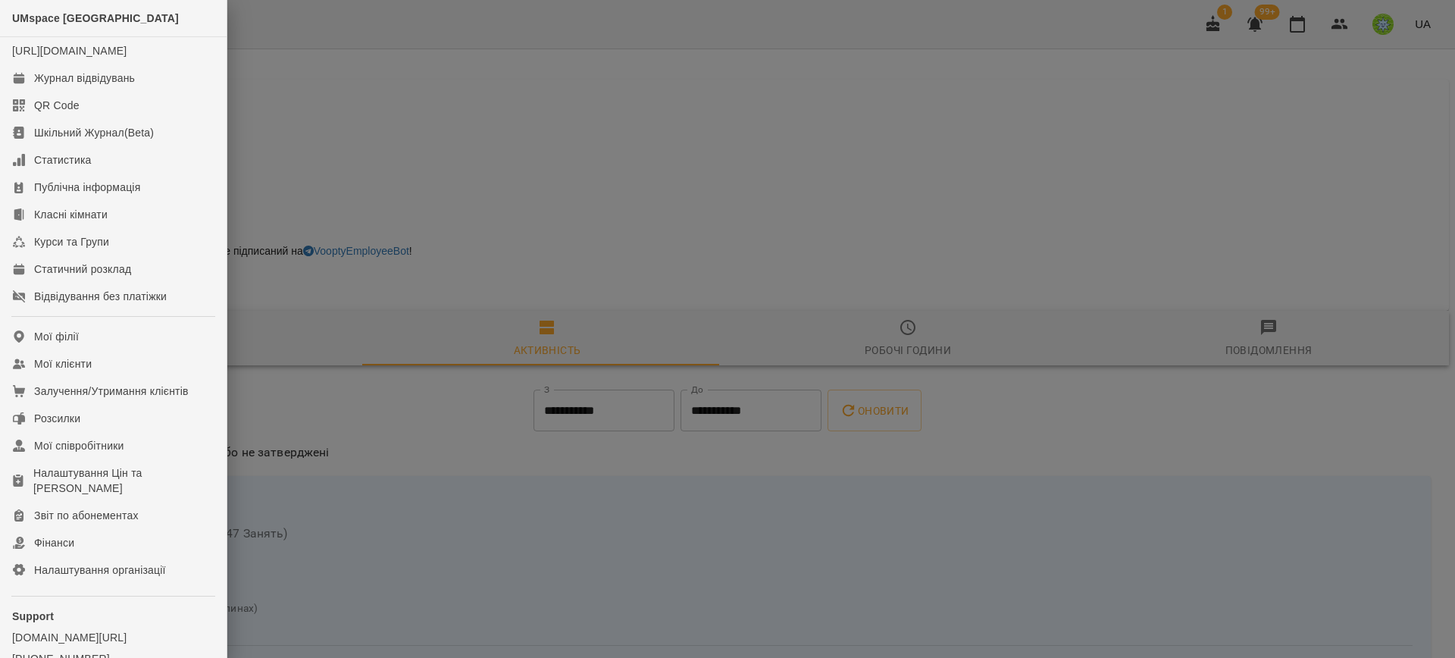
click at [786, 131] on div at bounding box center [727, 329] width 1455 height 658
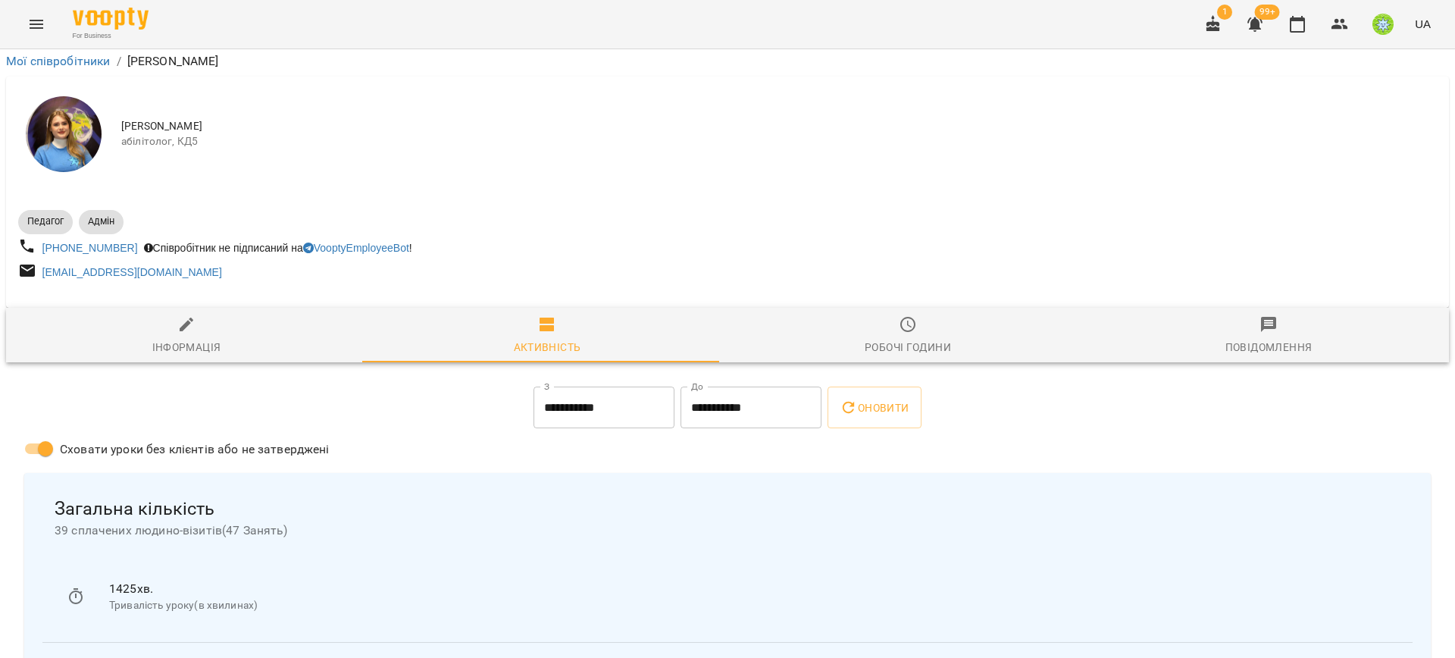
scroll to position [224, 0]
click at [626, 384] on div "**********" at bounding box center [604, 408] width 147 height 49
click at [615, 387] on input "**********" at bounding box center [604, 408] width 141 height 42
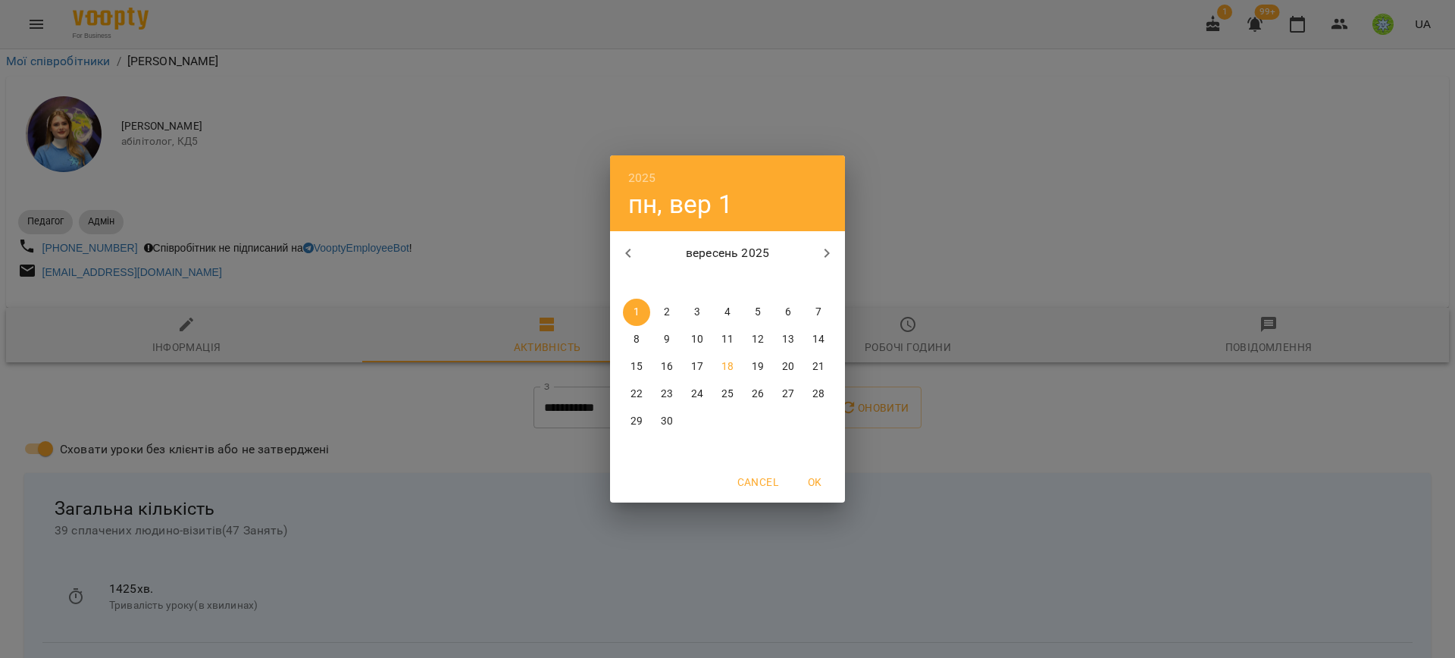
click at [618, 258] on button "button" at bounding box center [628, 253] width 36 height 36
click at [763, 321] on button "1" at bounding box center [757, 312] width 27 height 27
type input "**********"
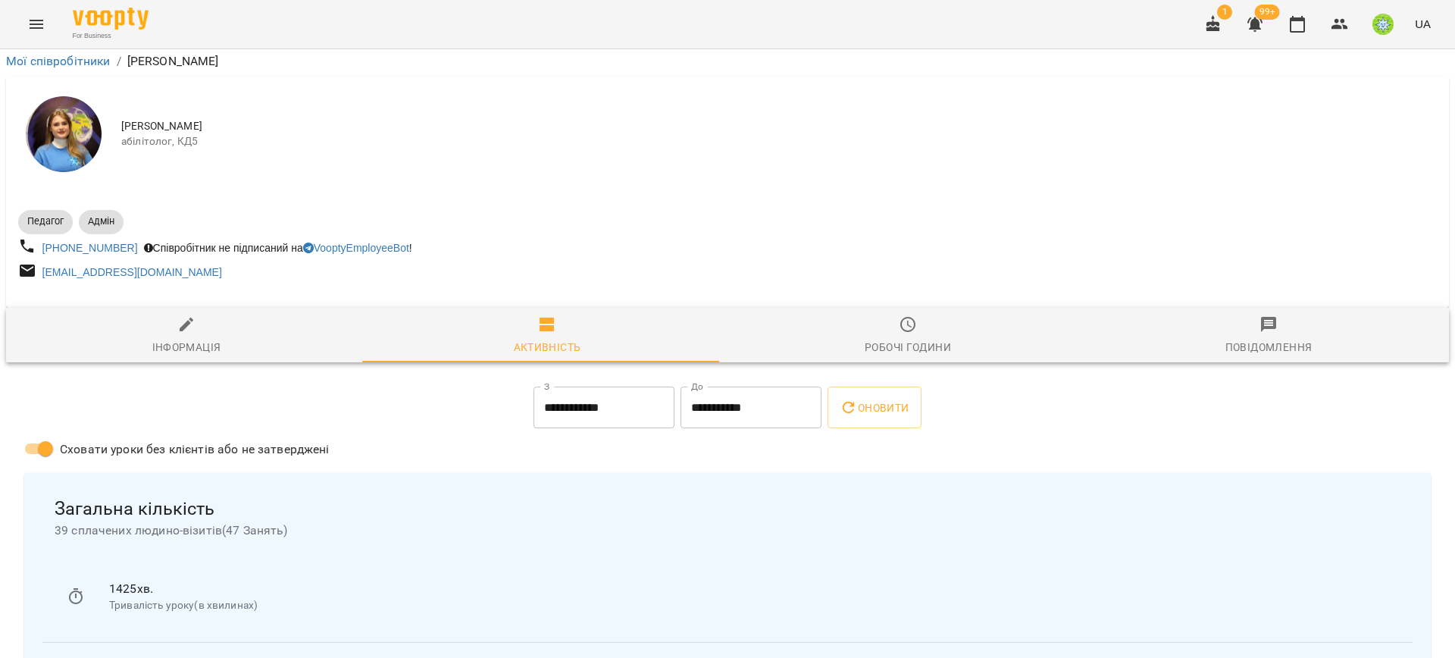
click at [741, 431] on div "Сховати уроки без клієнтів або не затверджені" at bounding box center [727, 450] width 1413 height 39
click at [725, 387] on input "**********" at bounding box center [751, 408] width 141 height 42
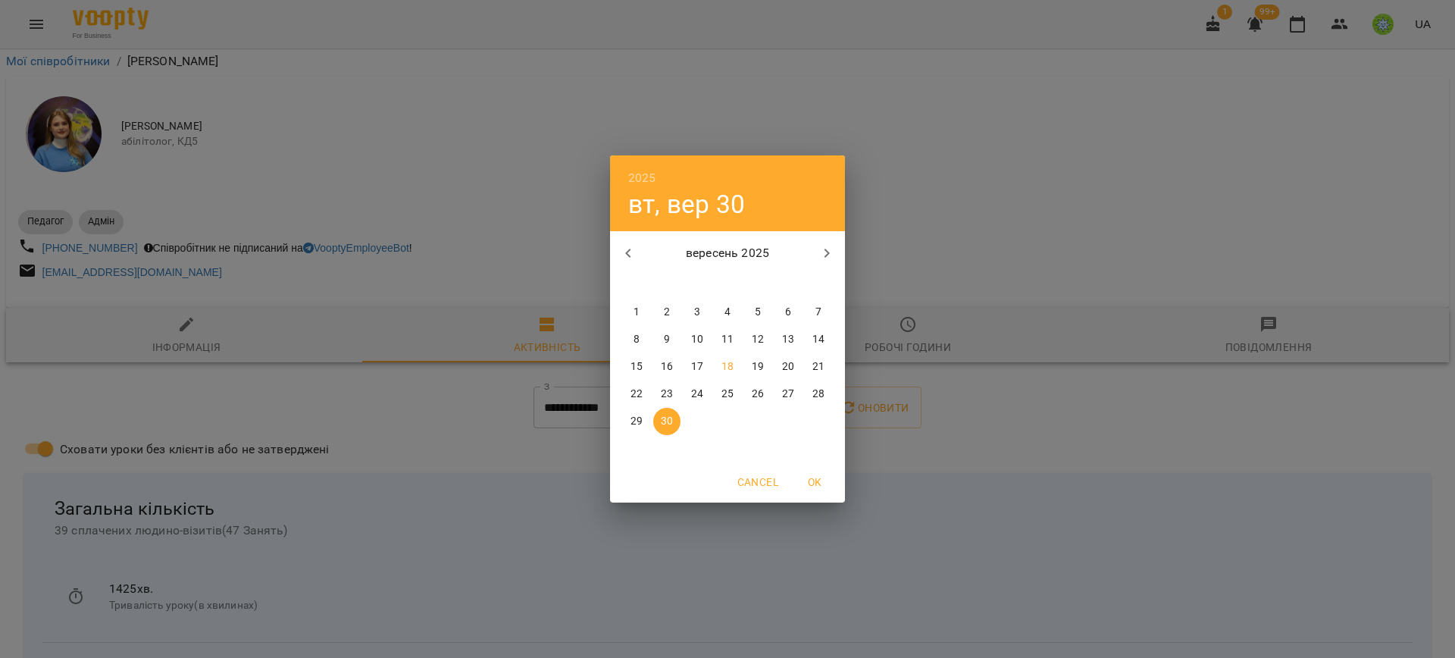
click at [615, 262] on button "button" at bounding box center [628, 253] width 36 height 36
click at [819, 427] on p "31" at bounding box center [819, 421] width 12 height 15
type input "**********"
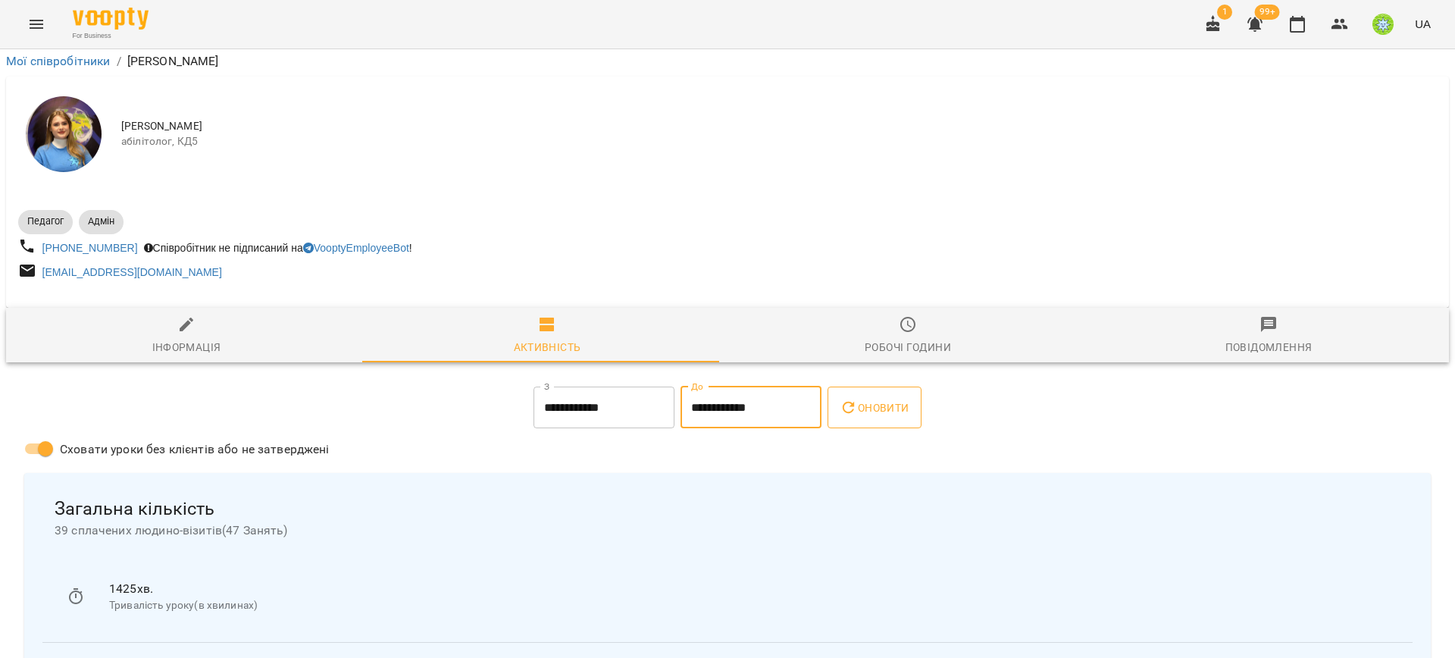
click at [863, 387] on button "Оновити" at bounding box center [874, 408] width 93 height 42
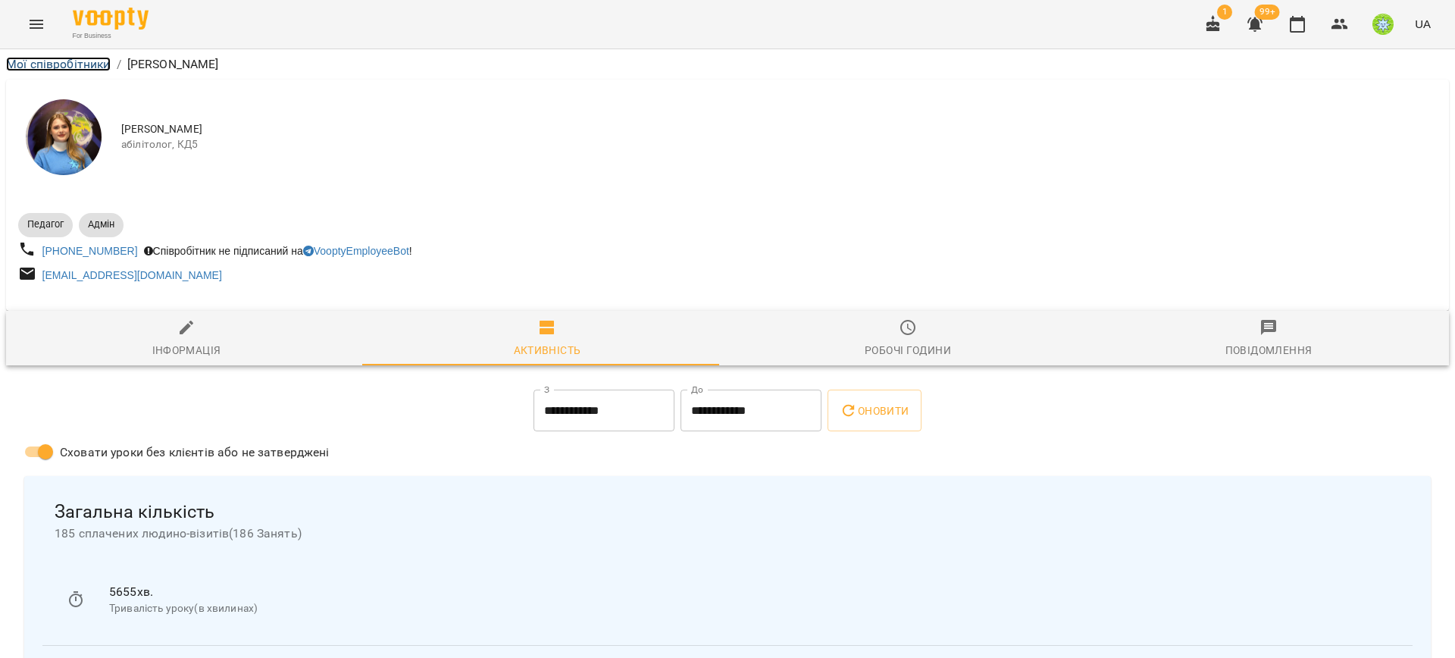
click at [47, 57] on link "Мої співробітники" at bounding box center [58, 64] width 105 height 14
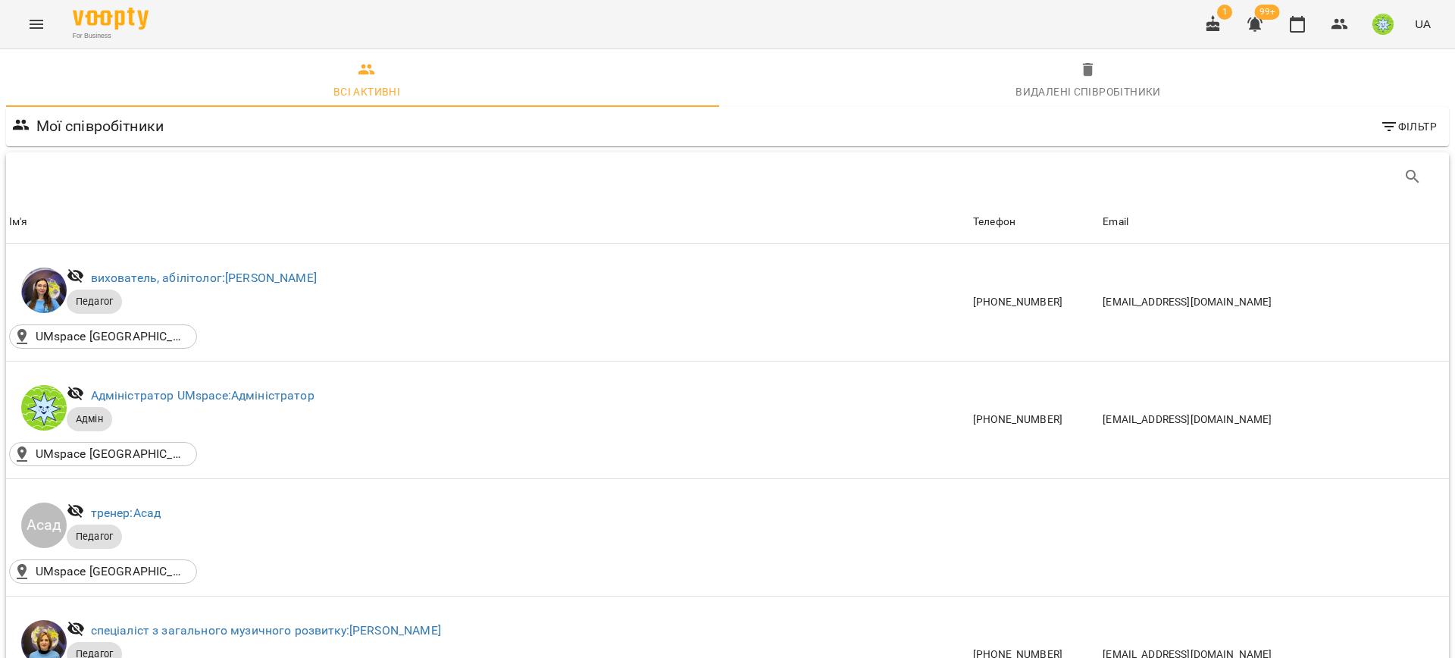
scroll to position [818, 0]
drag, startPoint x: 228, startPoint y: 279, endPoint x: 236, endPoint y: 280, distance: 8.4
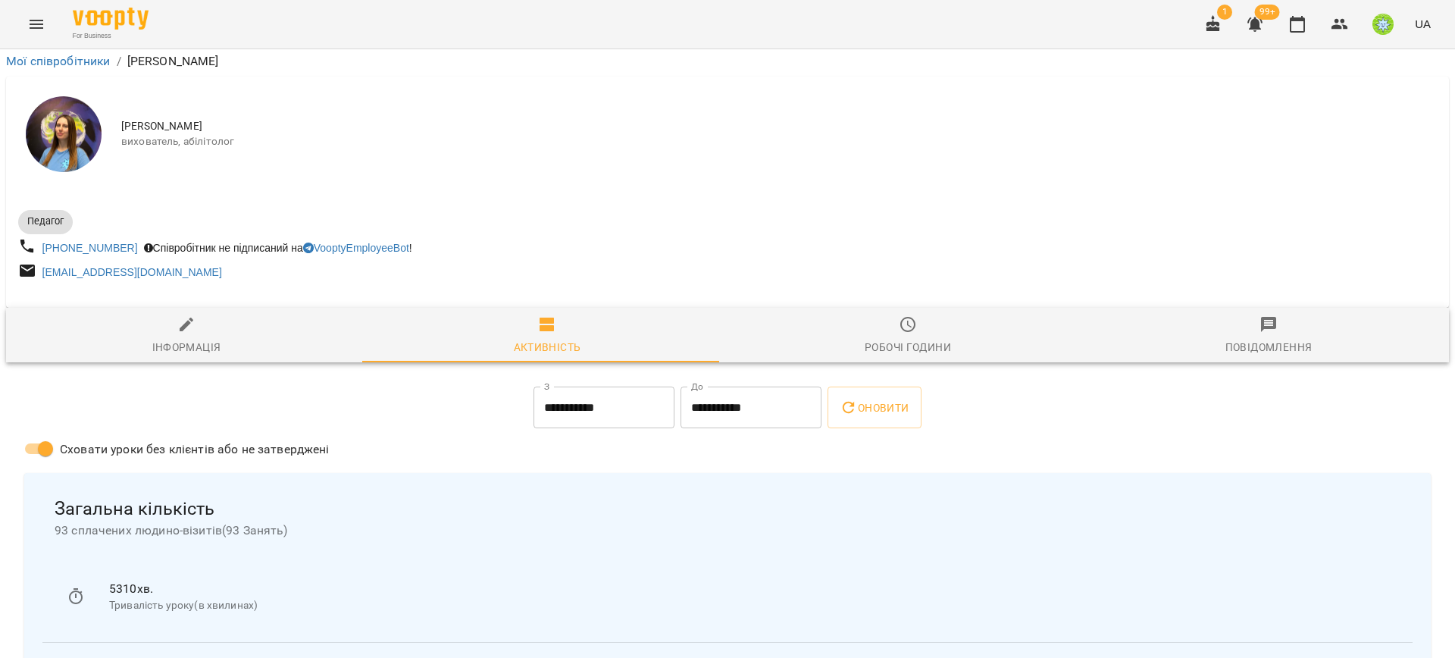
scroll to position [477, 0]
drag, startPoint x: 916, startPoint y: 349, endPoint x: 1075, endPoint y: 359, distance: 158.7
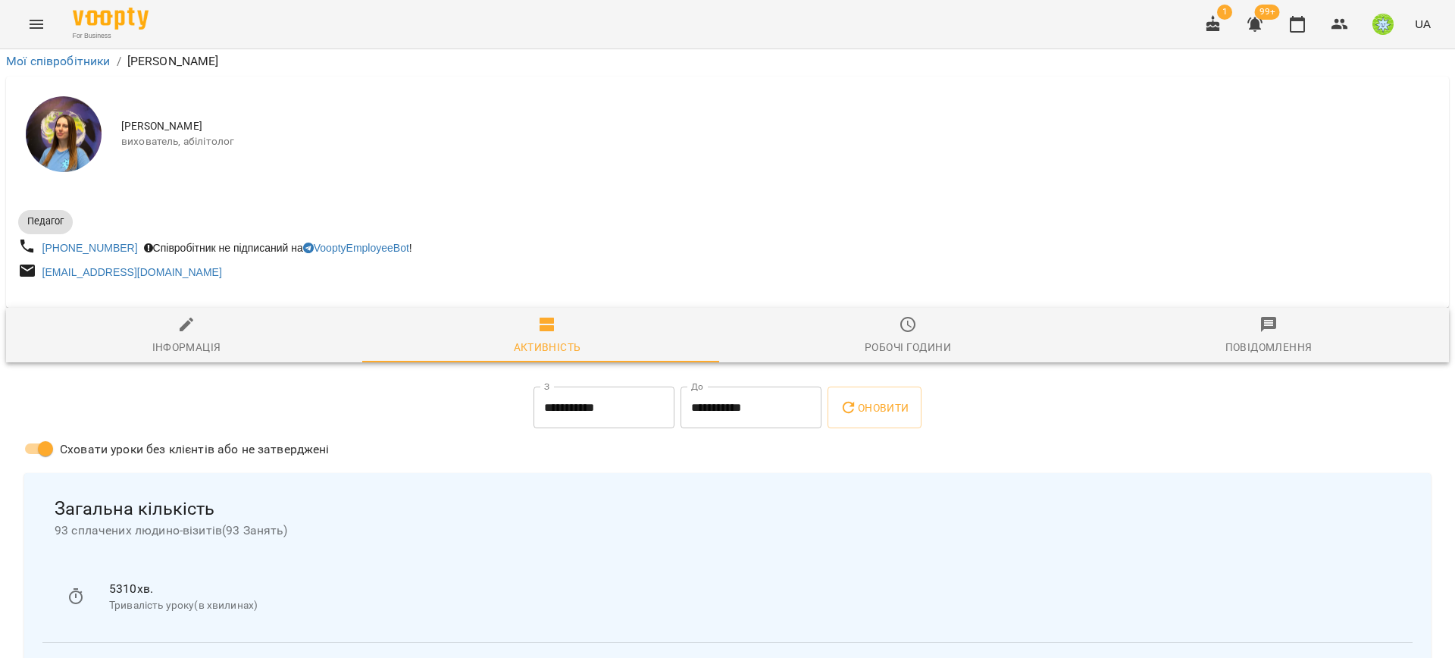
drag, startPoint x: 989, startPoint y: 357, endPoint x: 980, endPoint y: 344, distance: 15.8
drag, startPoint x: 928, startPoint y: 263, endPoint x: 968, endPoint y: 249, distance: 42.4
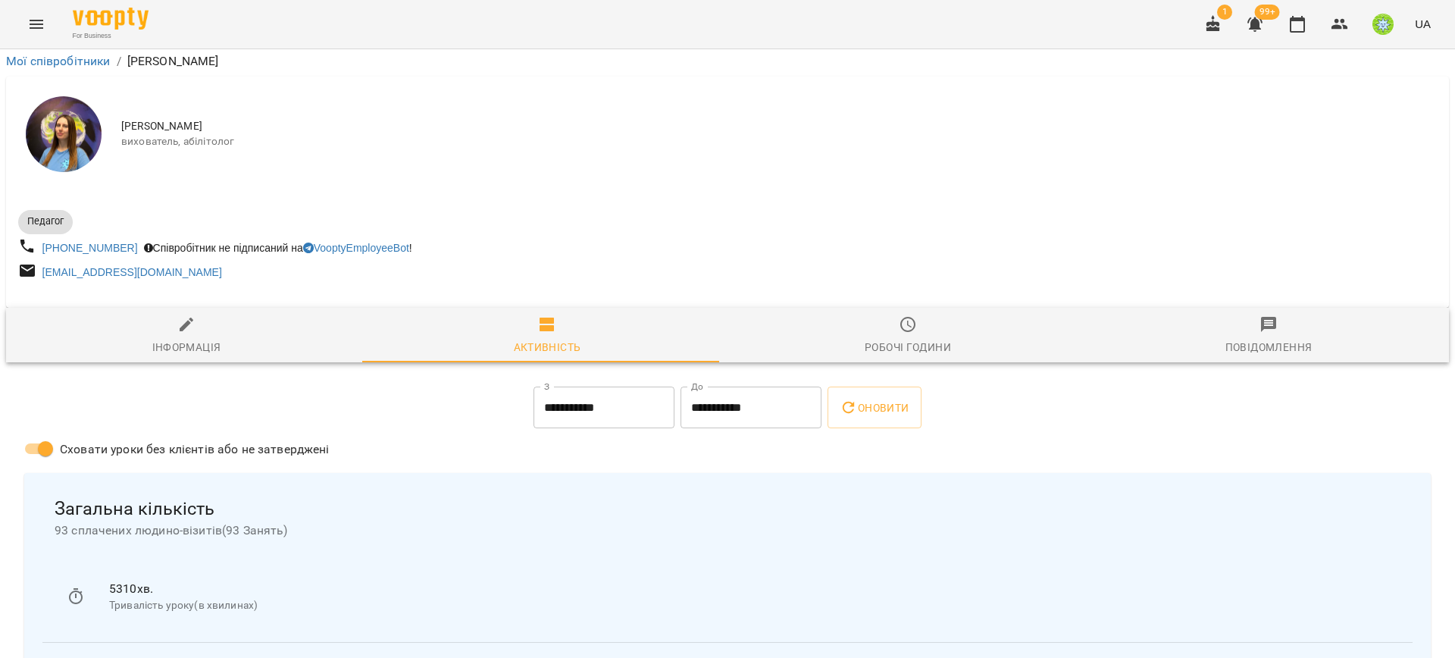
drag, startPoint x: 968, startPoint y: 249, endPoint x: 1009, endPoint y: 306, distance: 70.1
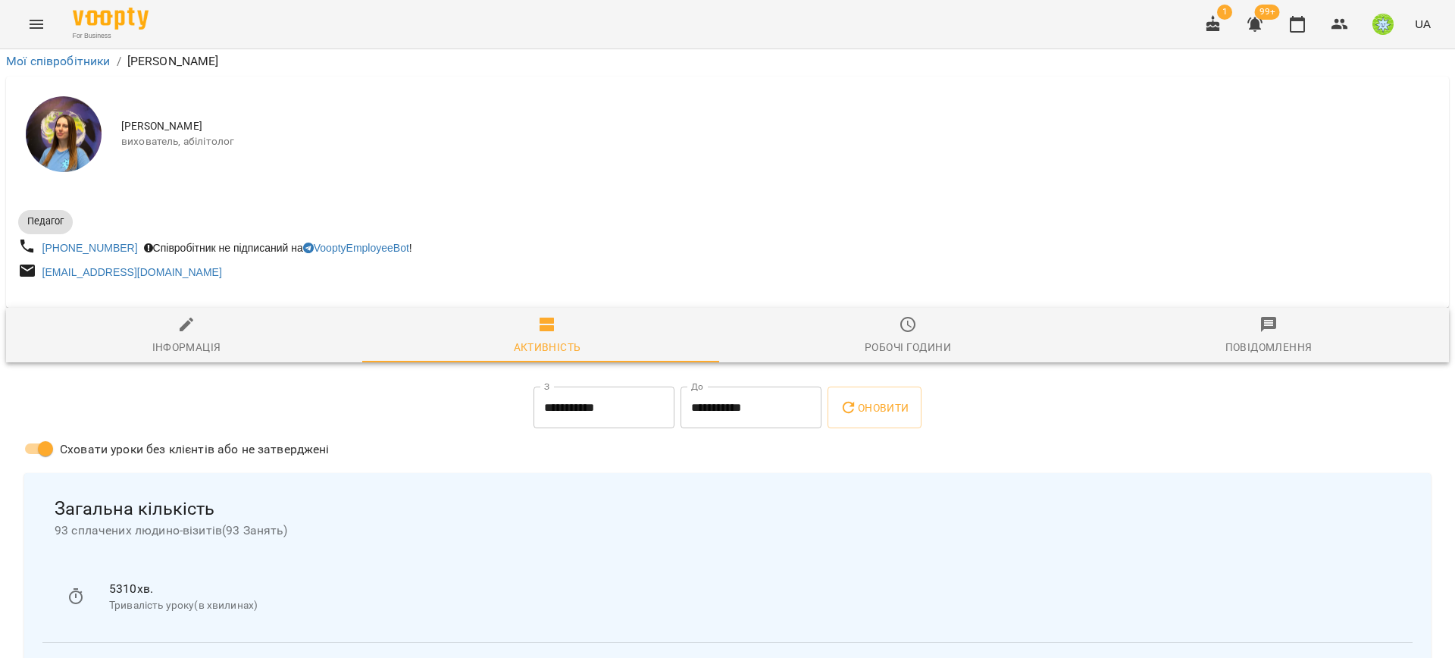
drag, startPoint x: 969, startPoint y: 356, endPoint x: 301, endPoint y: 352, distance: 667.8
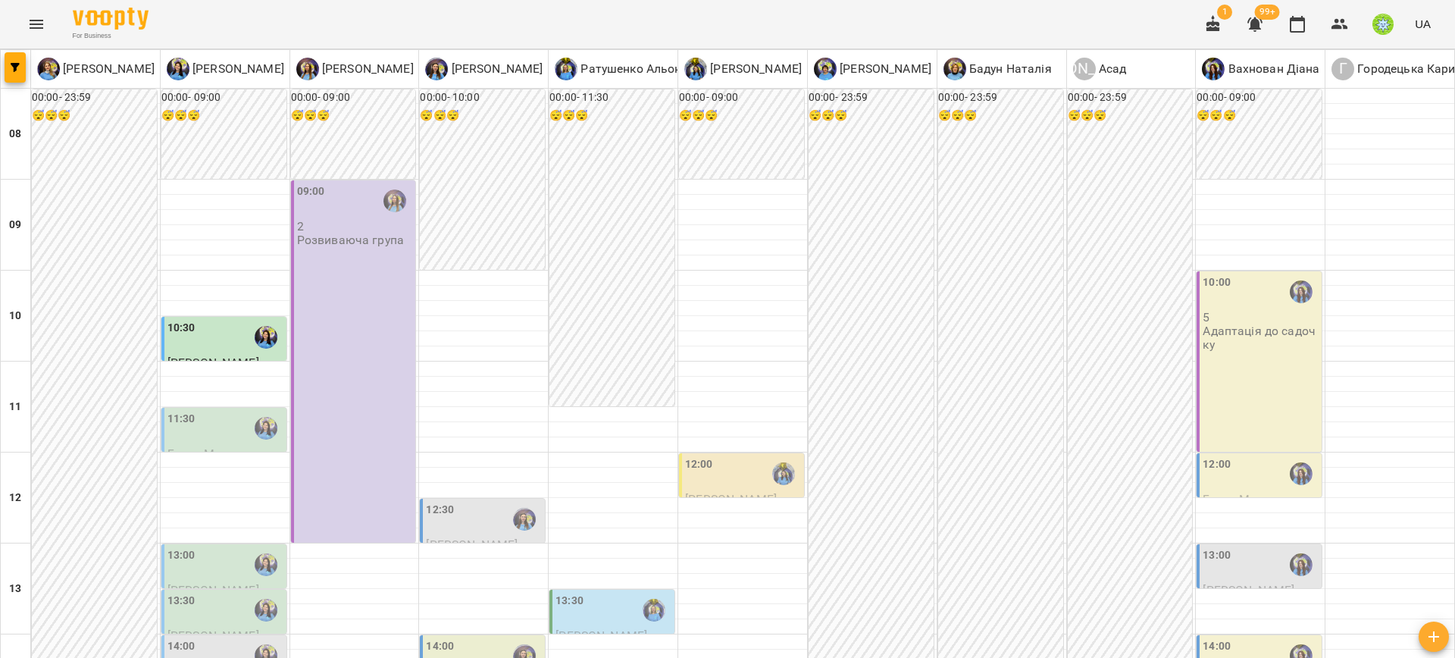
scroll to position [246, 0]
click at [695, 456] on div "12:00" at bounding box center [699, 473] width 28 height 35
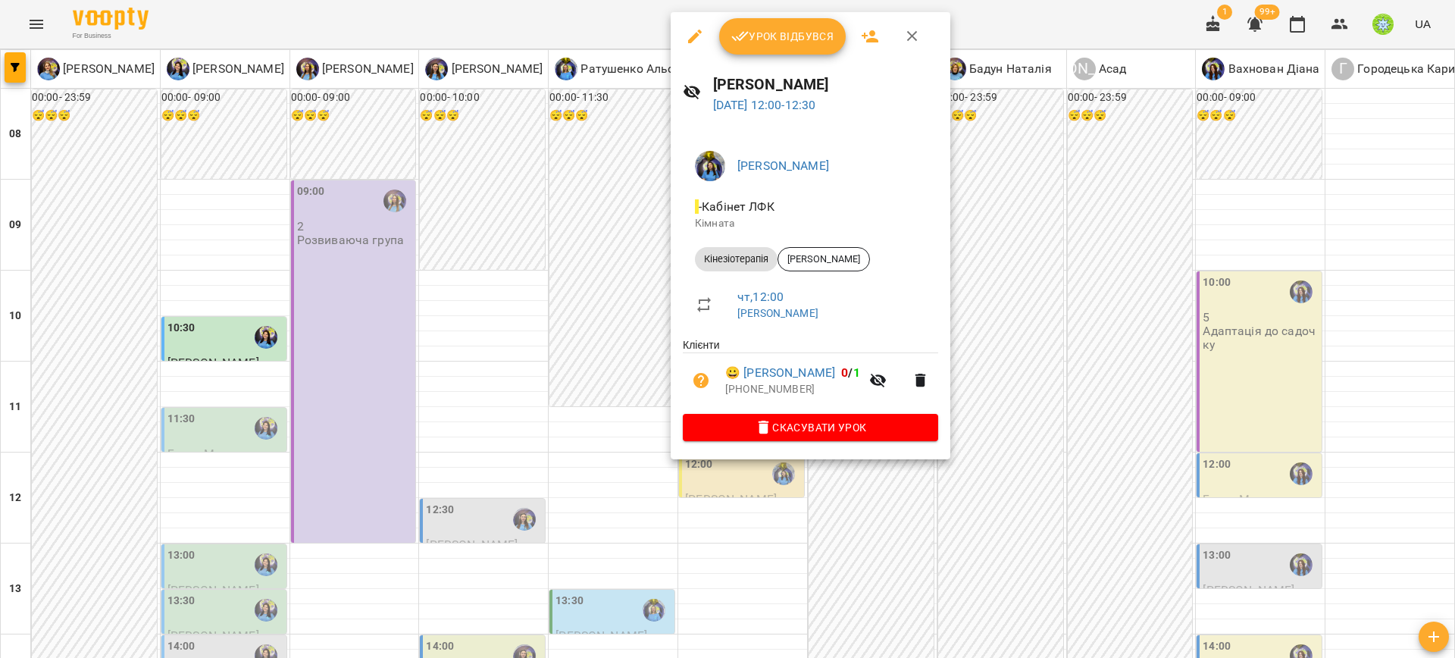
drag, startPoint x: 1068, startPoint y: 375, endPoint x: 1055, endPoint y: 383, distance: 14.9
click at [1068, 375] on div at bounding box center [727, 329] width 1455 height 658
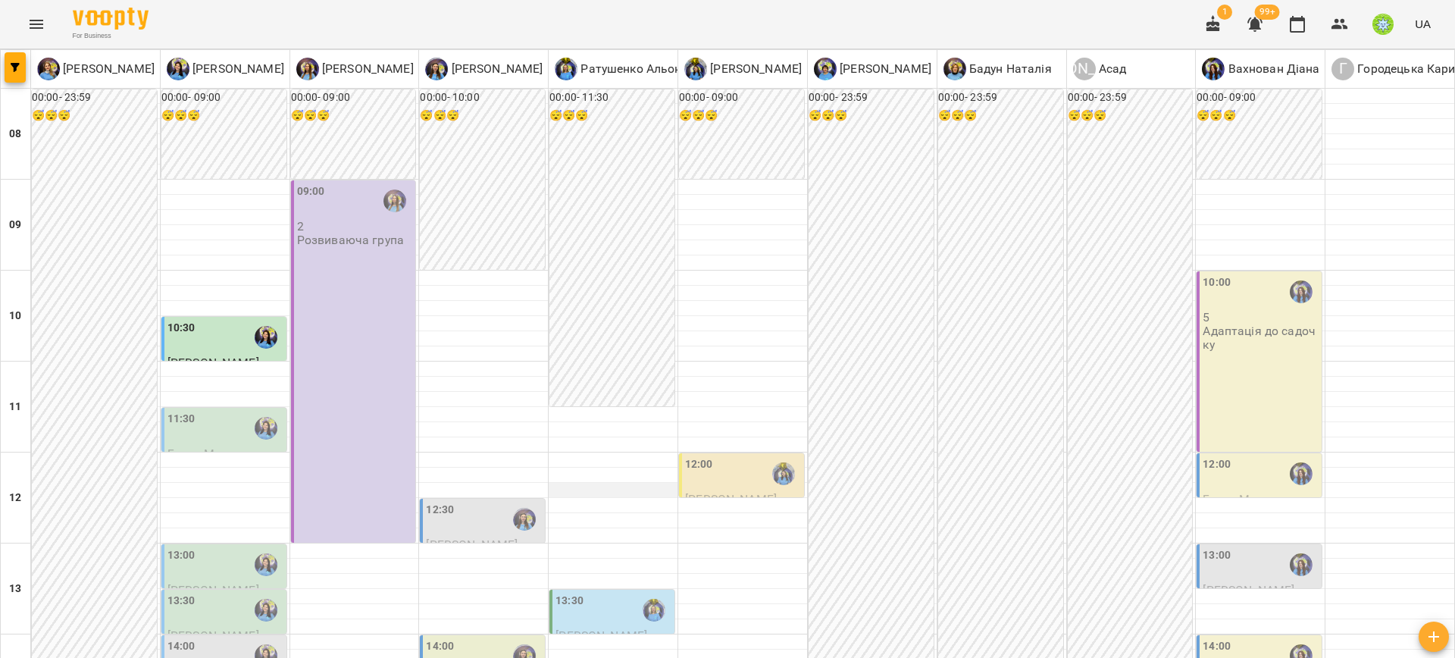
scroll to position [595, 0]
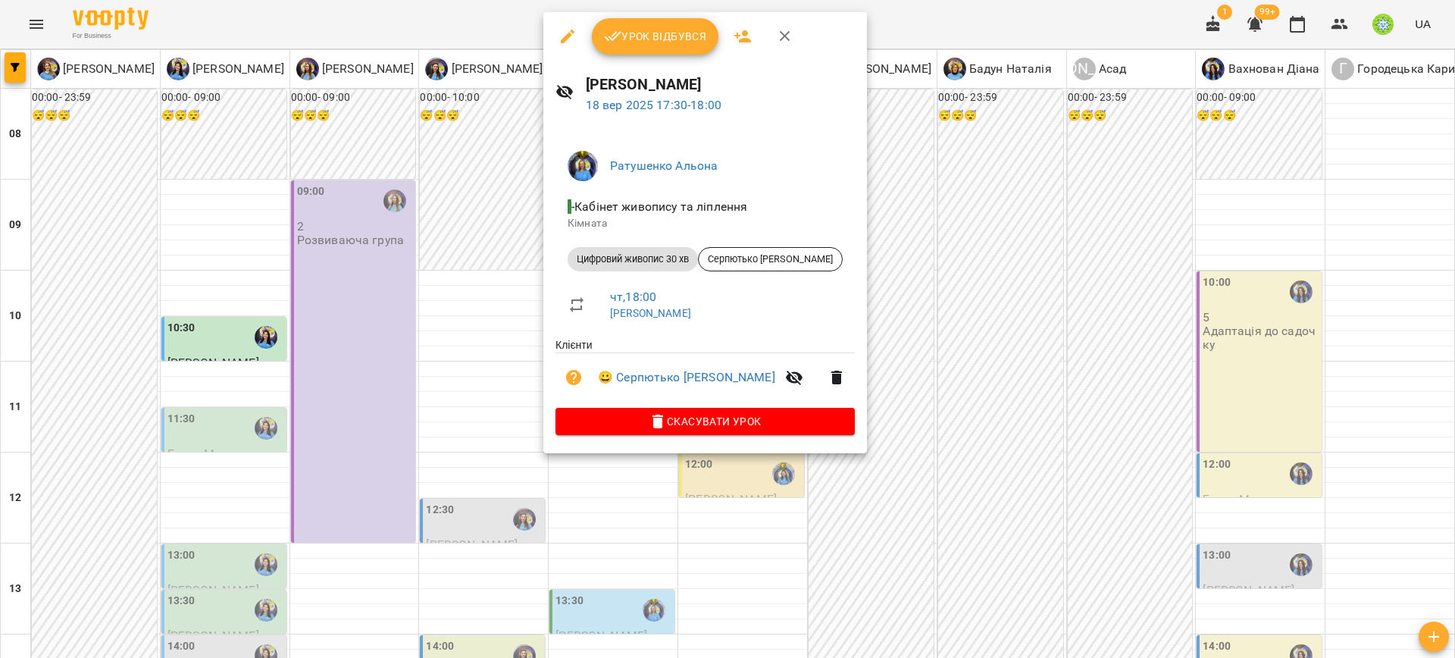
drag, startPoint x: 994, startPoint y: 424, endPoint x: 639, endPoint y: 414, distance: 354.9
click at [994, 424] on div at bounding box center [727, 329] width 1455 height 658
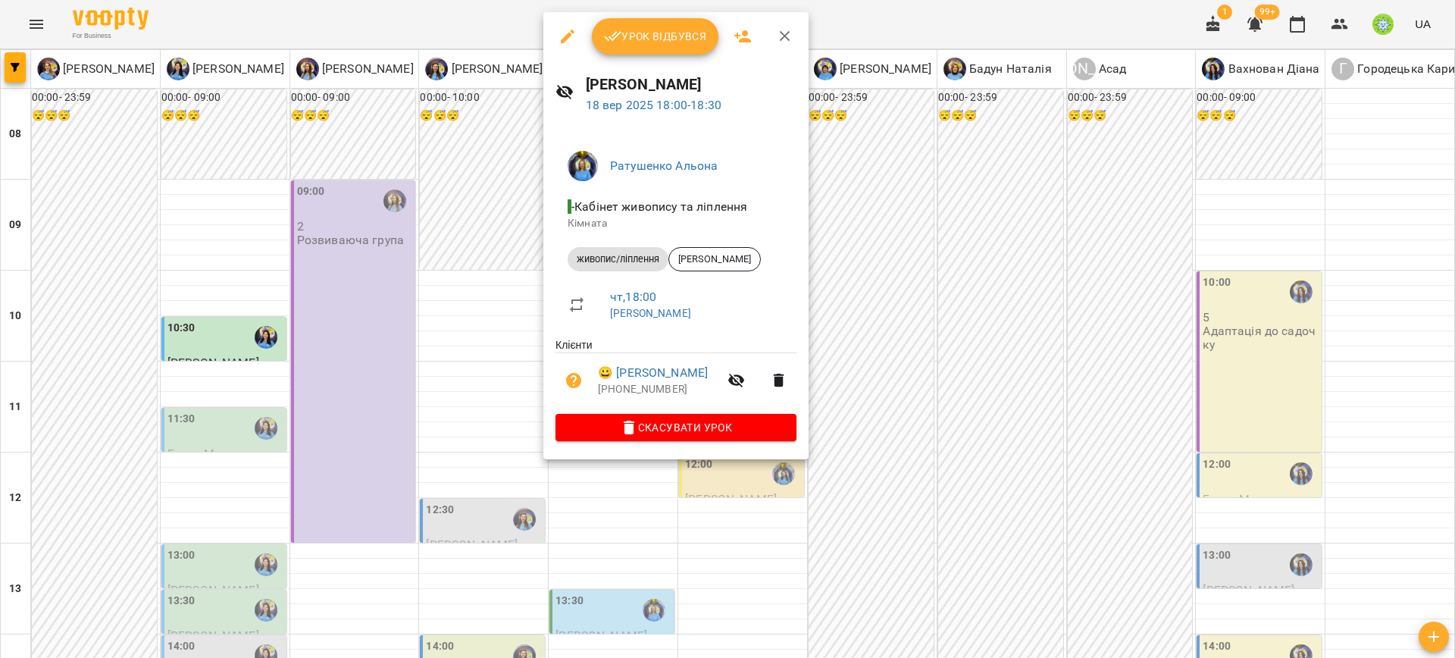
click at [988, 498] on div at bounding box center [727, 329] width 1455 height 658
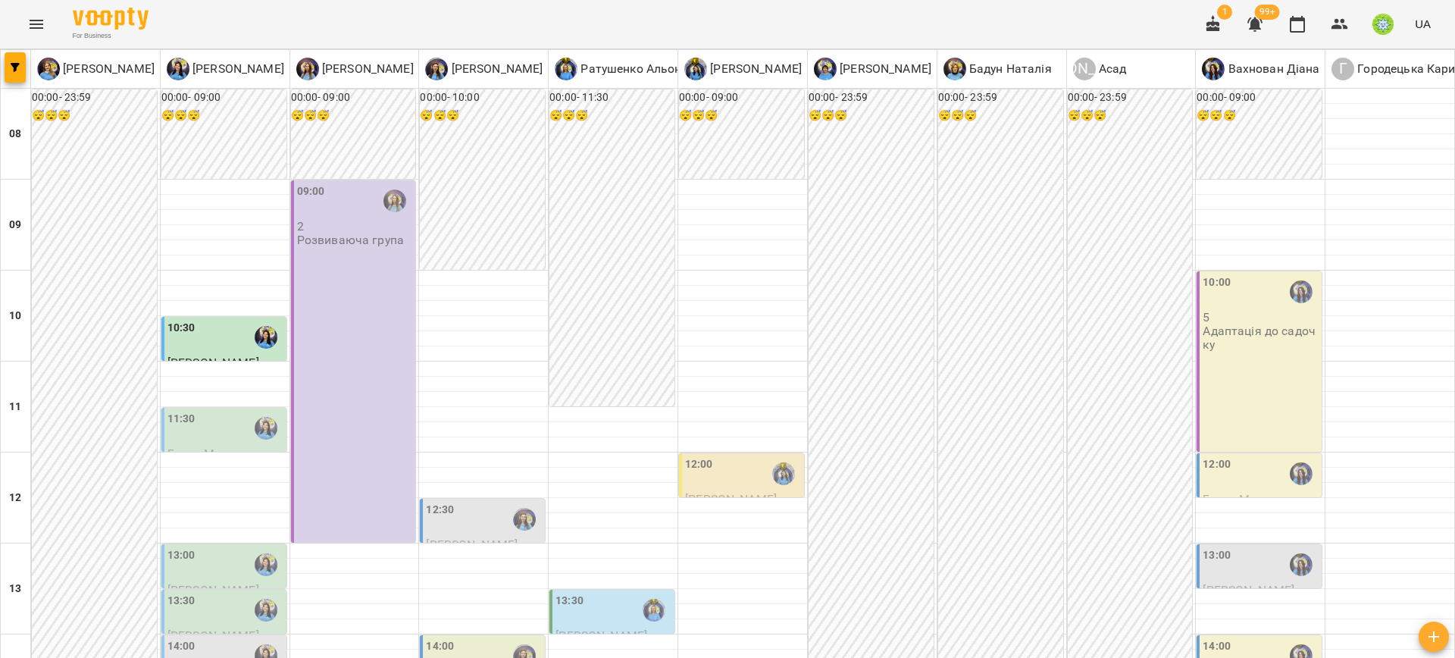
scroll to position [519, 0]
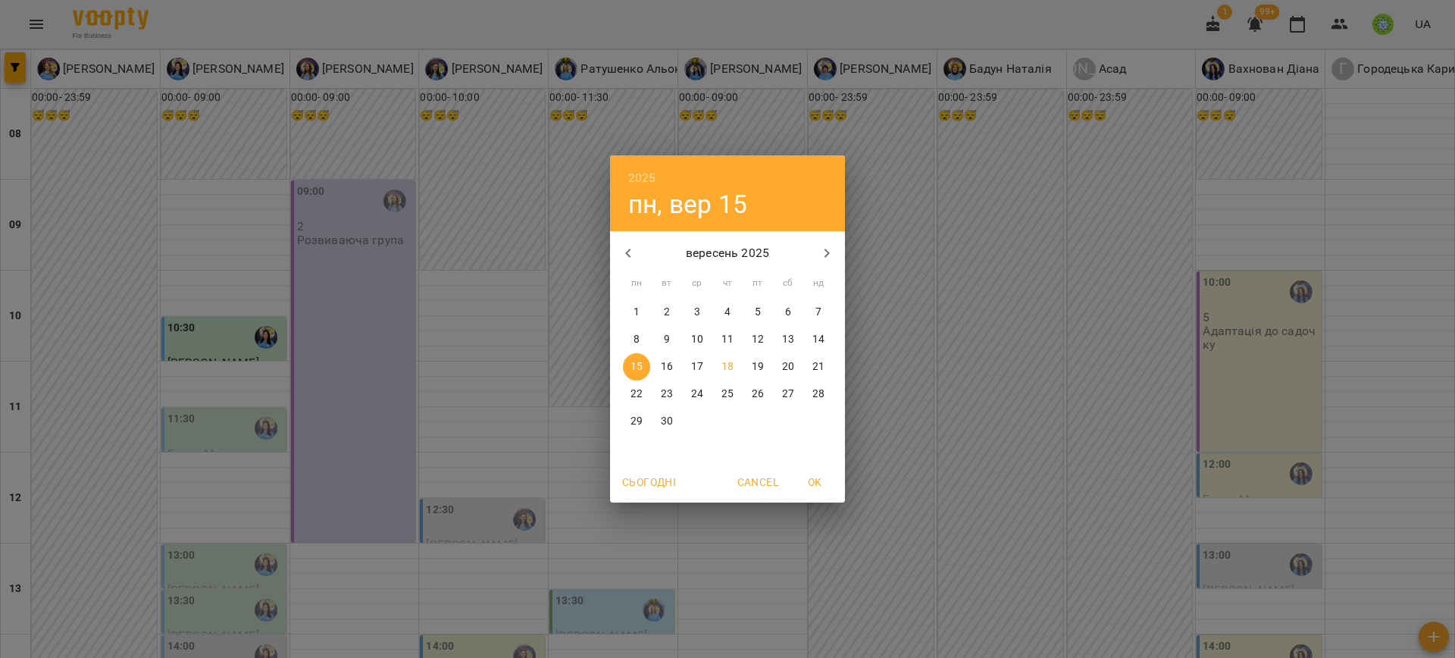
click at [972, 364] on div "2025 пн, вер 15 вересень 2025 пн вт ср чт пт сб нд 1 2 3 4 5 6 7 8 9 10 11 12 1…" at bounding box center [727, 329] width 1455 height 658
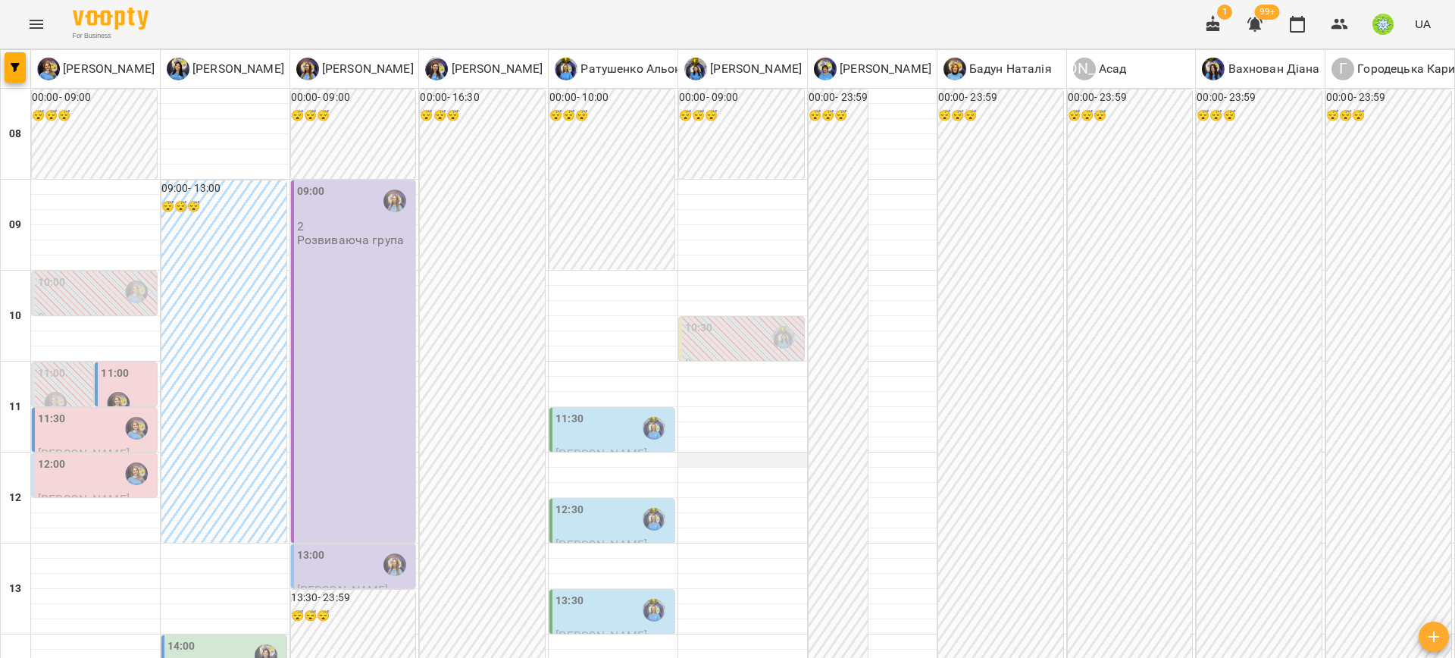
scroll to position [525, 0]
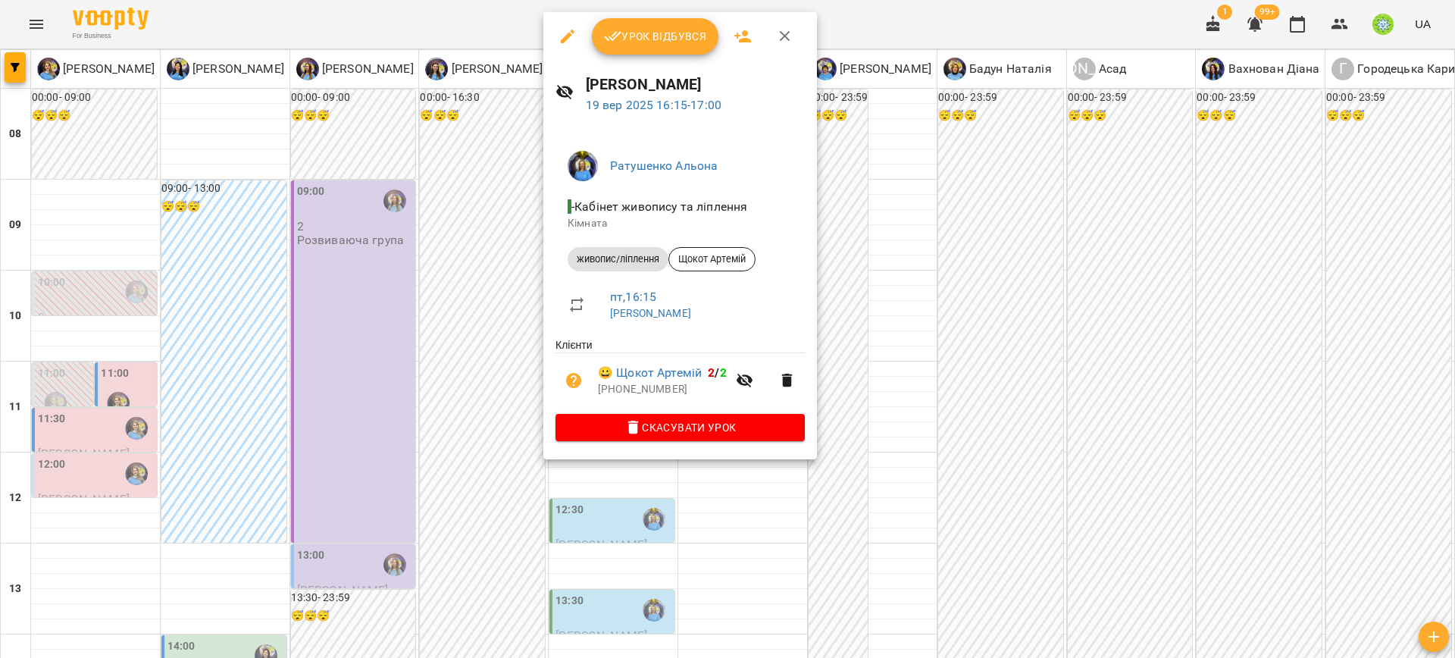
click at [946, 302] on div at bounding box center [727, 329] width 1455 height 658
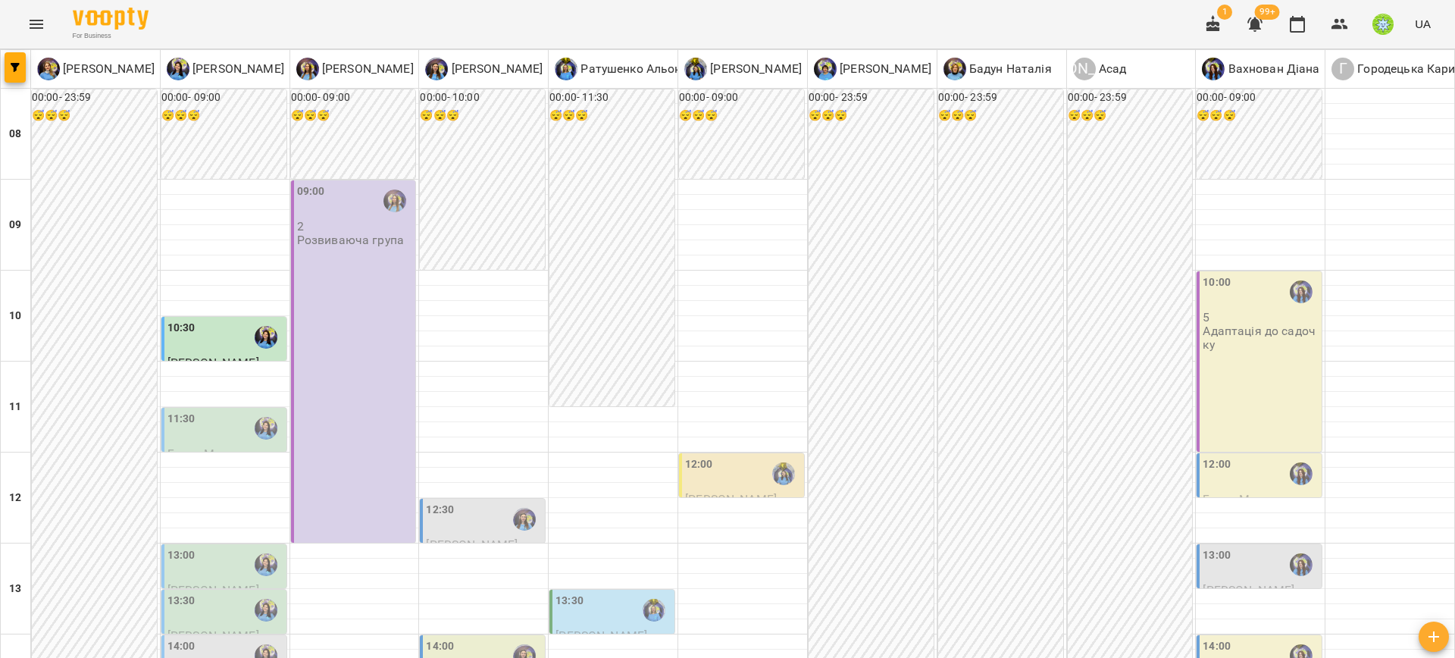
scroll to position [478, 0]
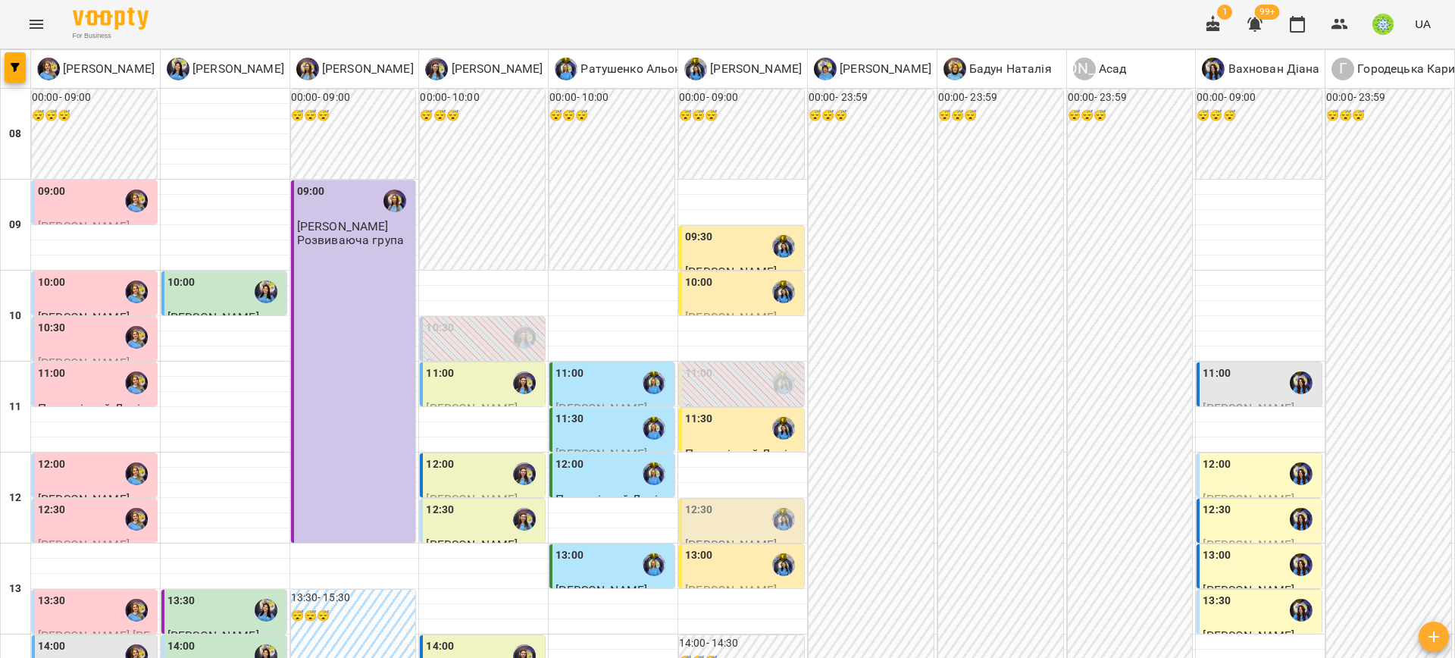
scroll to position [588, 0]
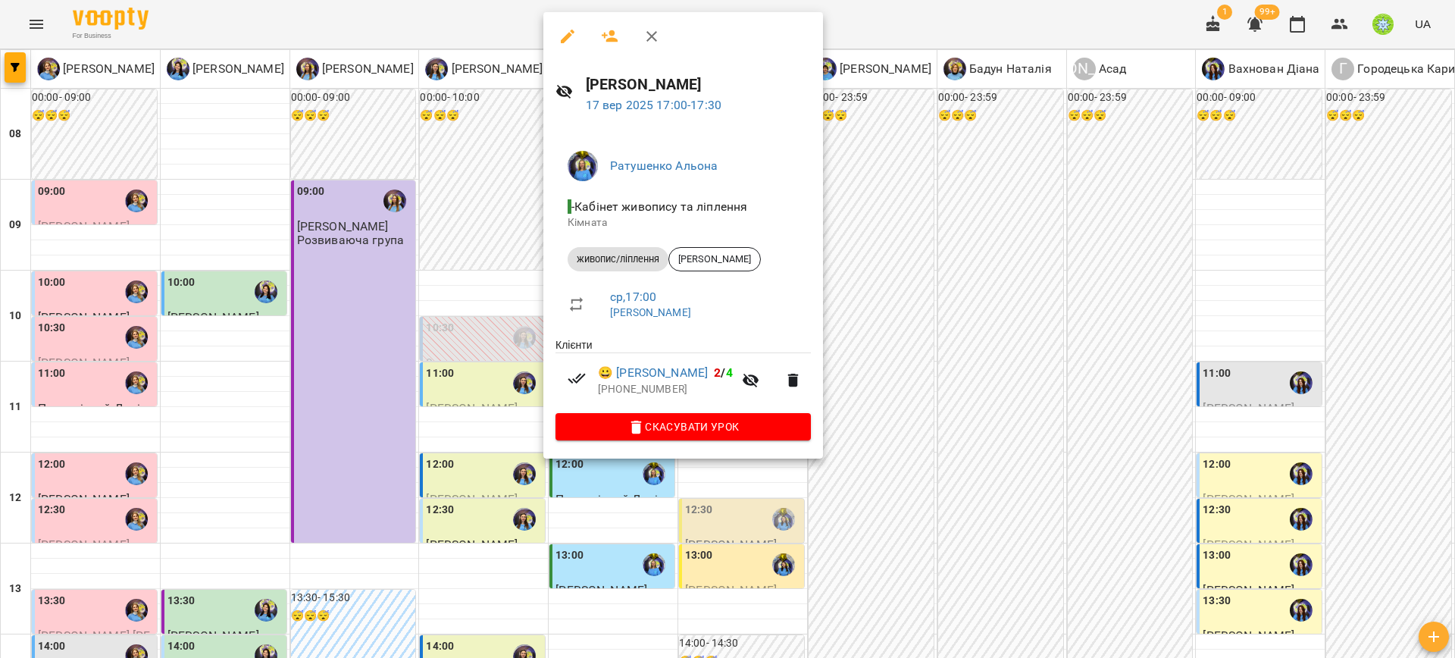
click at [872, 477] on div at bounding box center [727, 329] width 1455 height 658
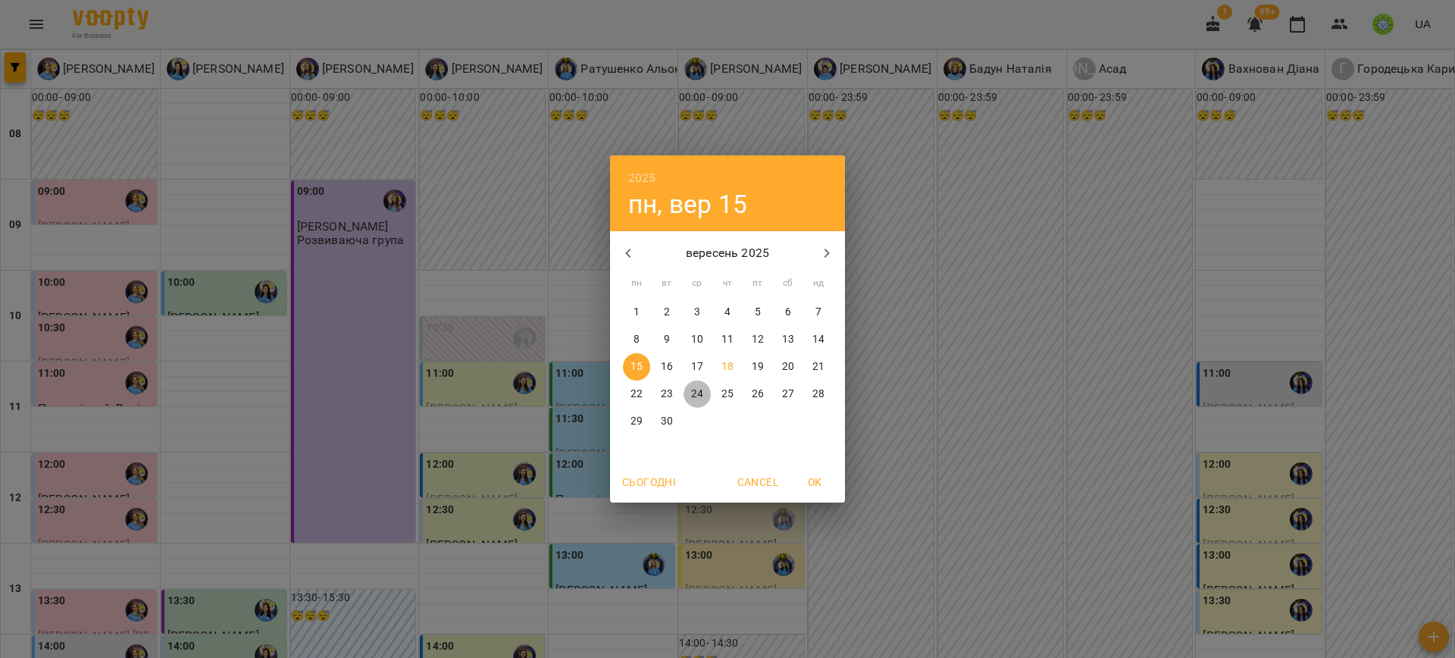
click at [700, 394] on p "24" at bounding box center [697, 394] width 12 height 15
type input "**********"
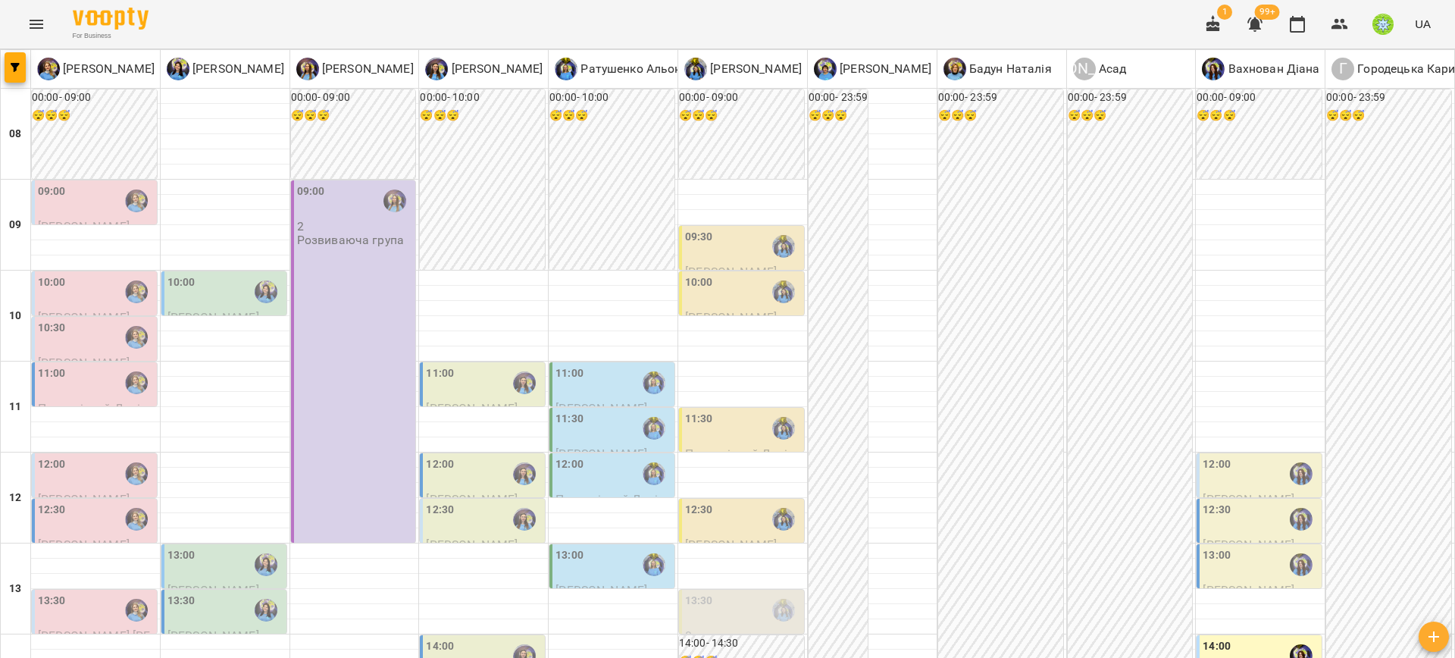
scroll to position [471, 0]
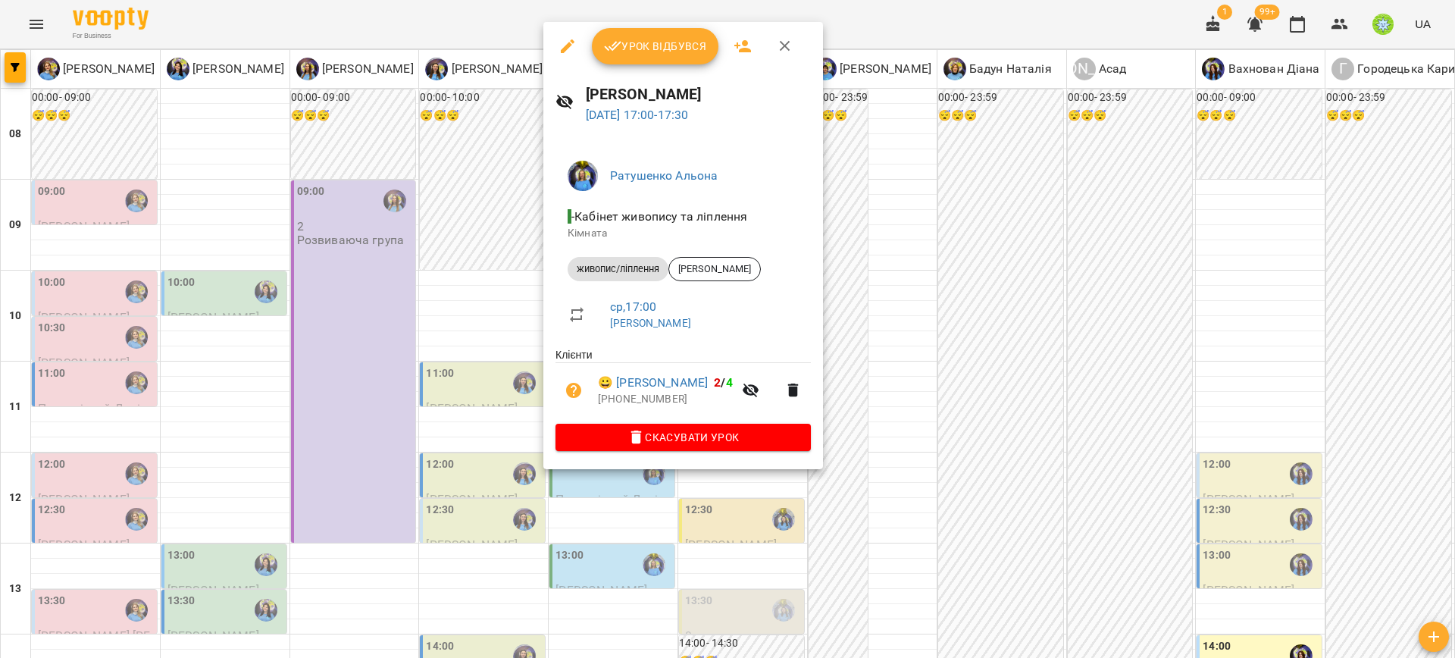
click at [900, 492] on div at bounding box center [727, 329] width 1455 height 658
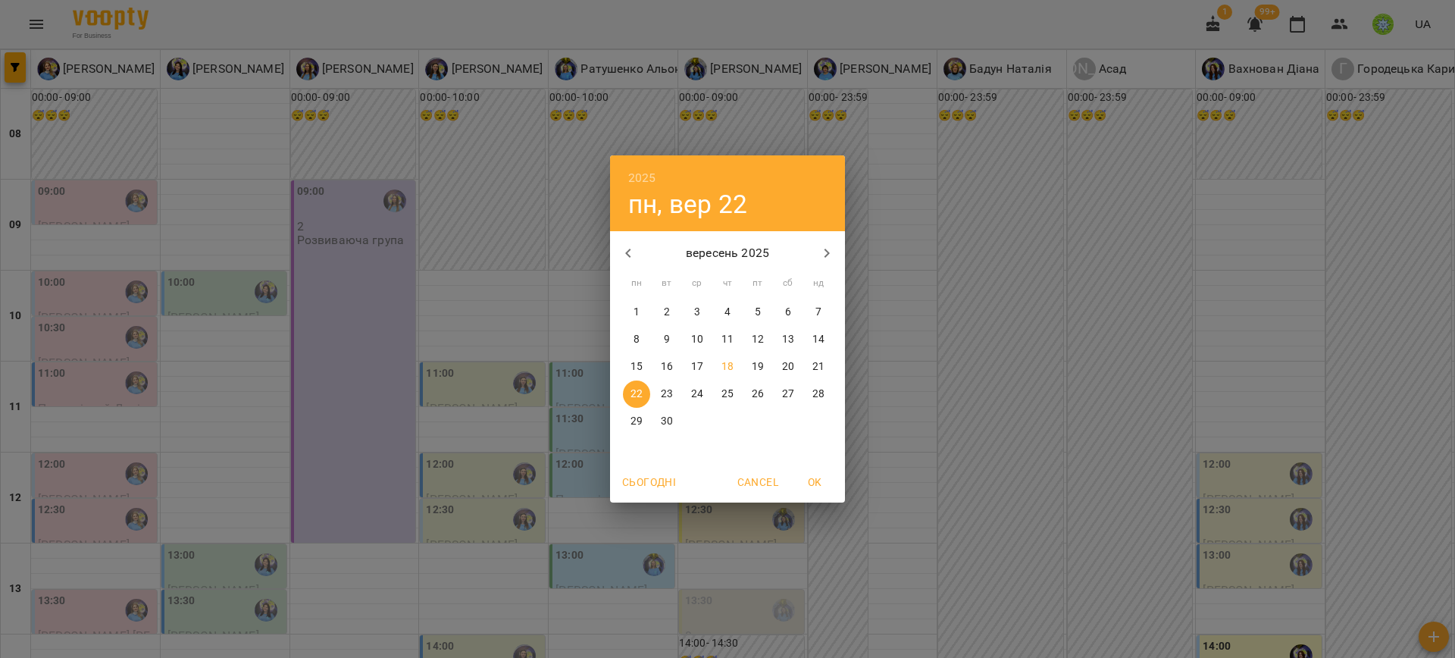
click at [733, 367] on p "18" at bounding box center [728, 366] width 12 height 15
type input "**********"
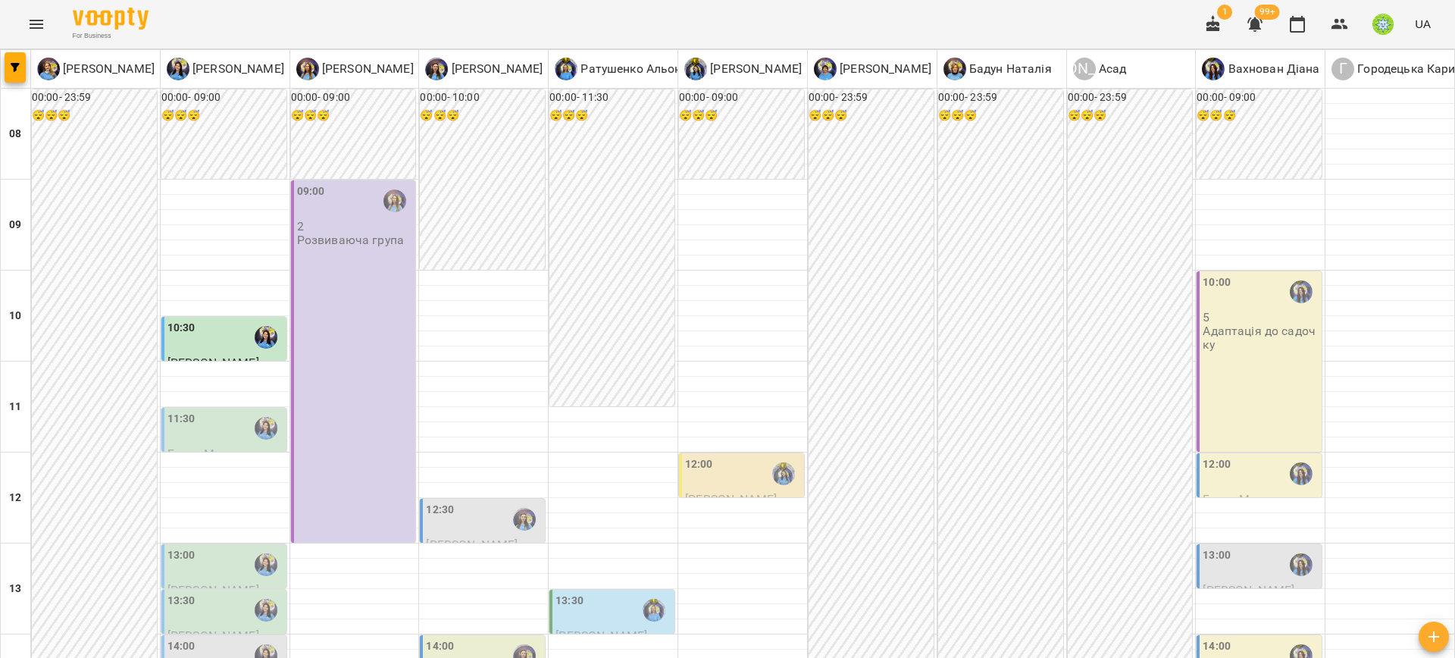
scroll to position [487, 0]
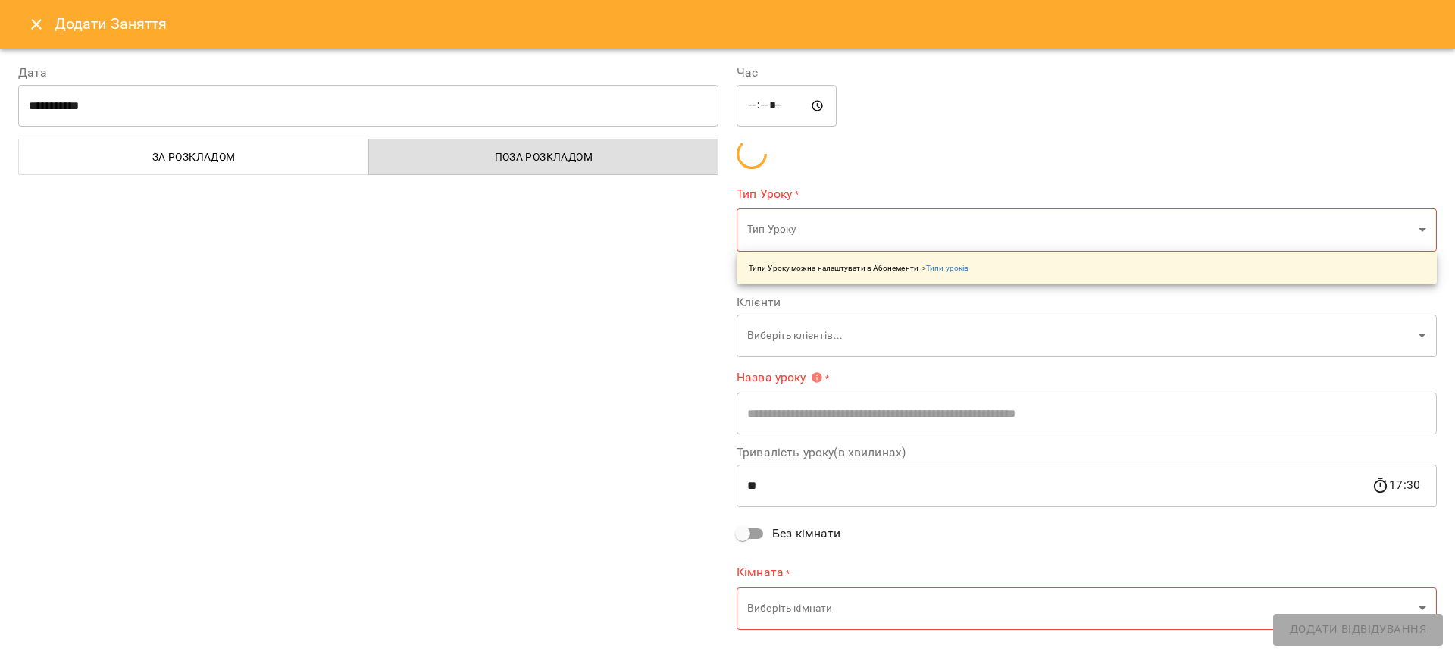
type input "**********"
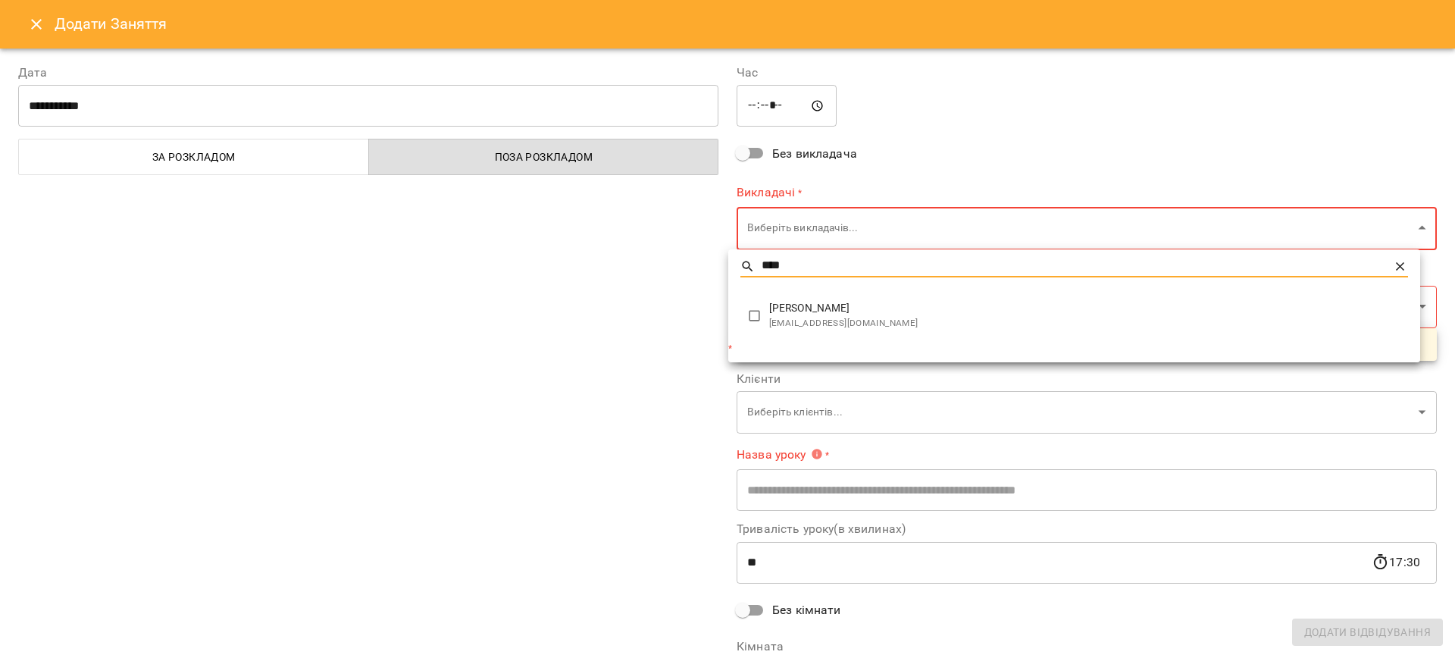
type input "****"
type input "**********"
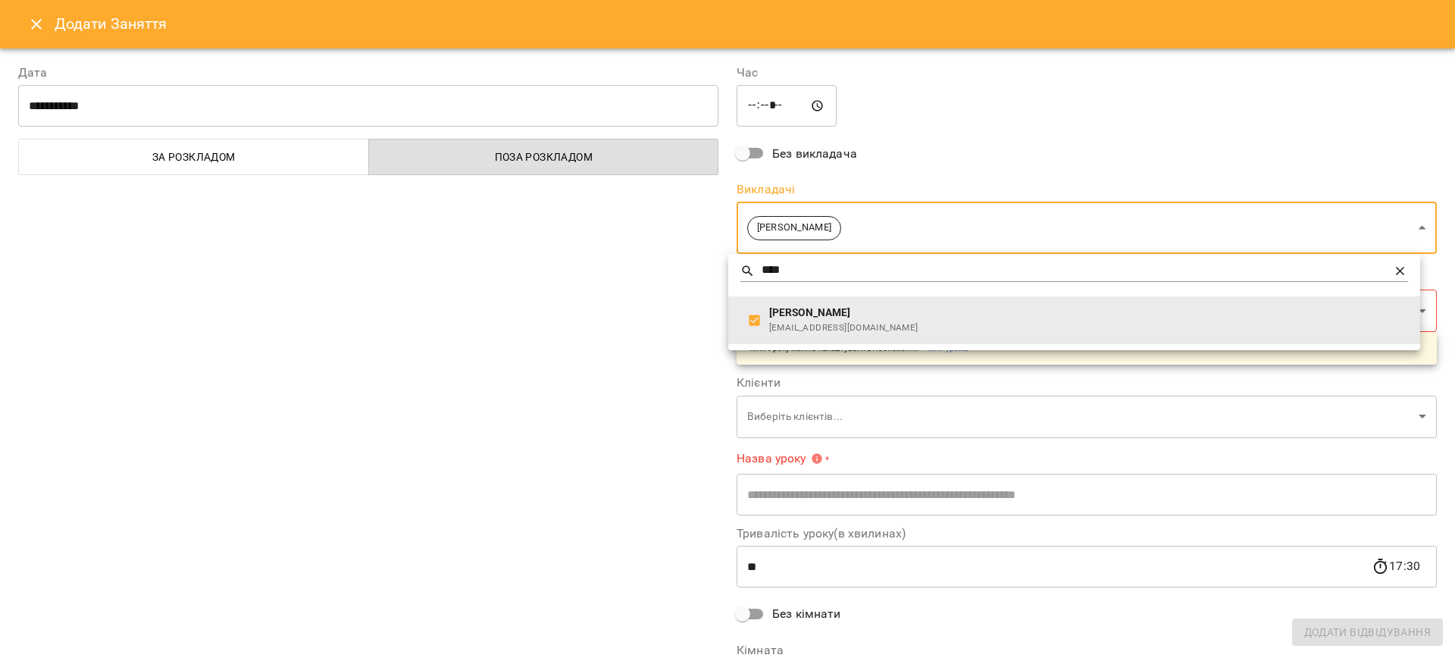
click at [548, 408] on div at bounding box center [727, 329] width 1455 height 658
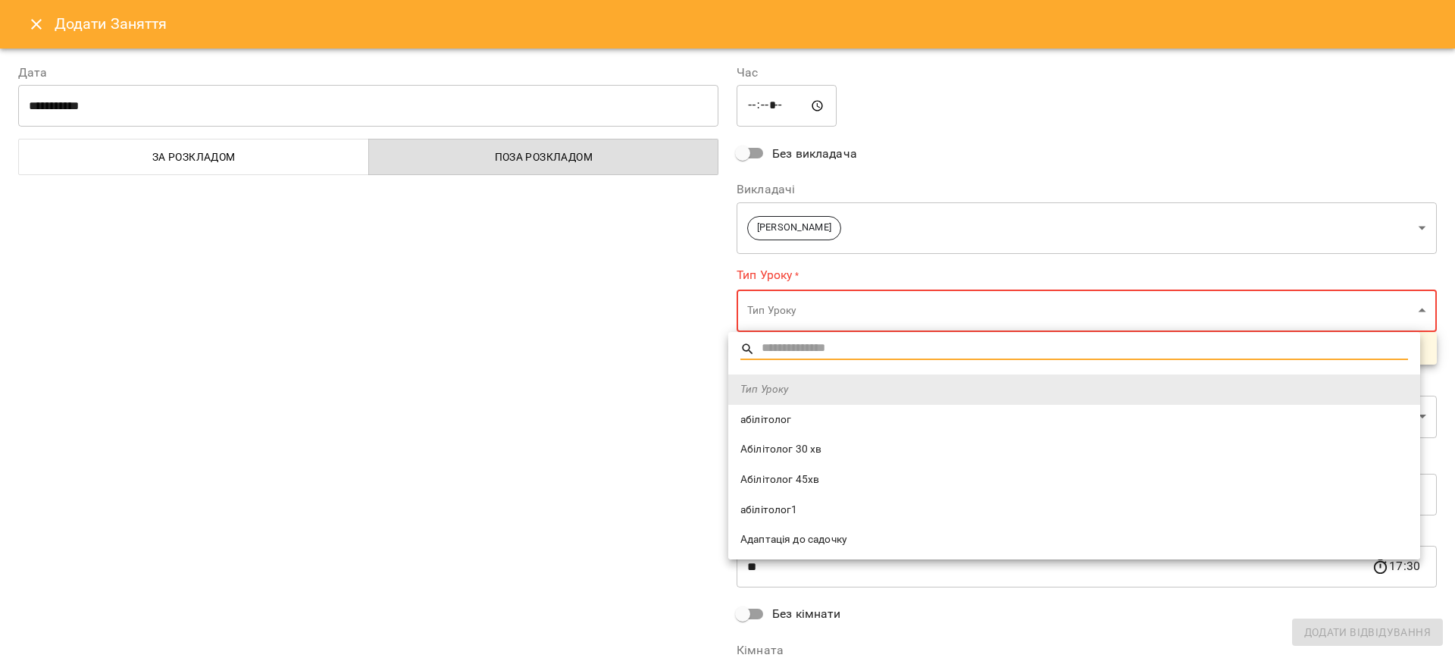
click at [805, 446] on span "Абілітолог 30 хв" at bounding box center [1075, 449] width 668 height 15
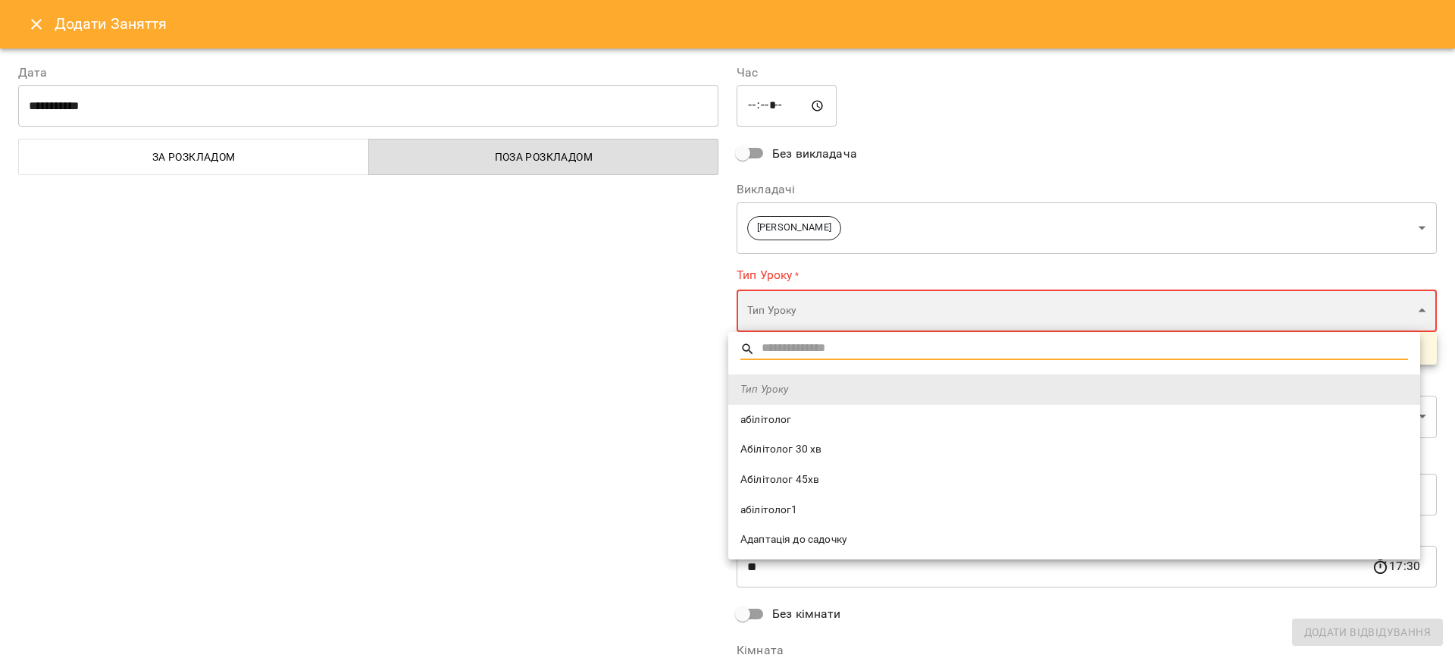
type input "**********"
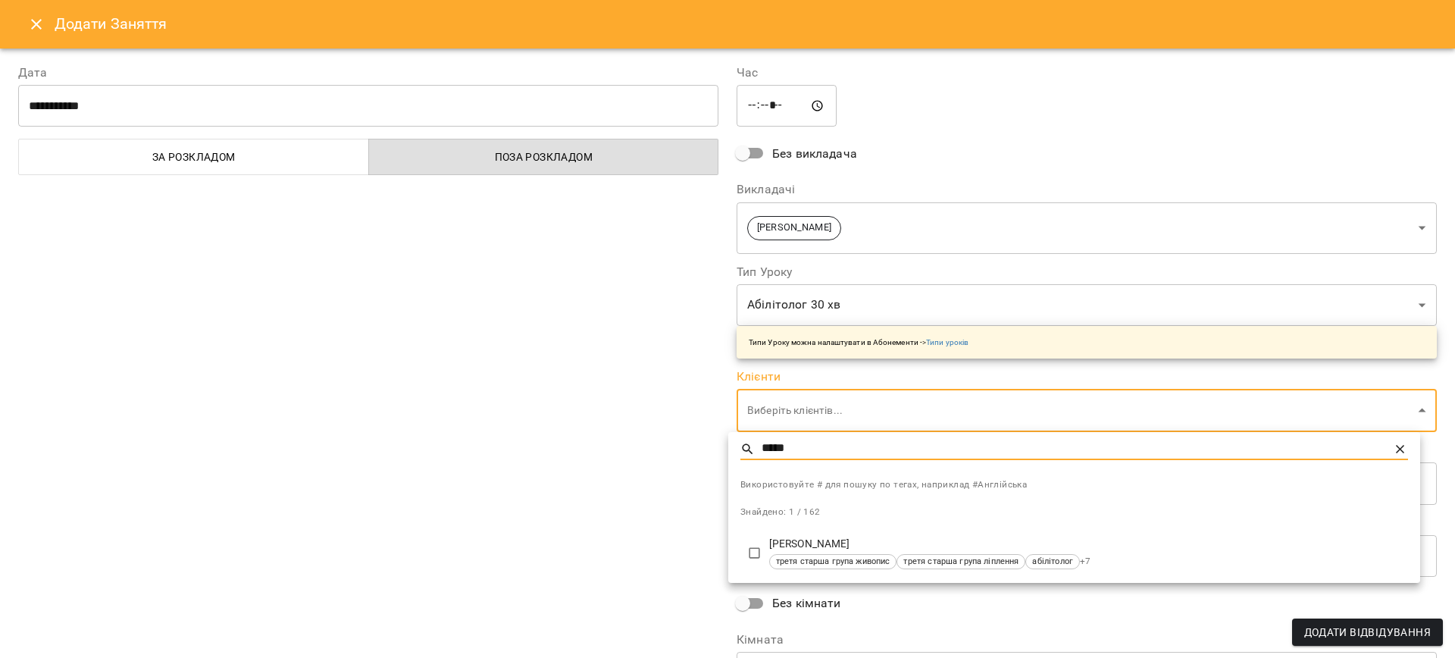
type input "*****"
type input "**********"
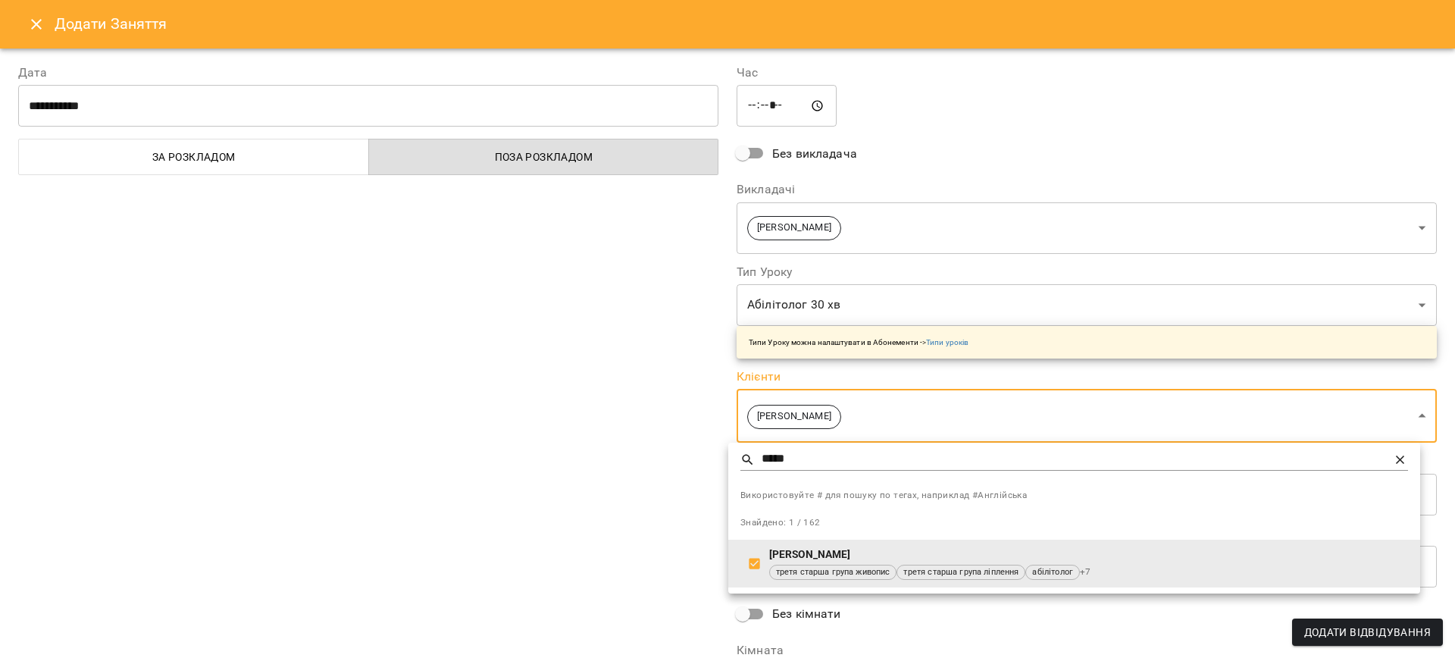
click at [499, 445] on div at bounding box center [727, 329] width 1455 height 658
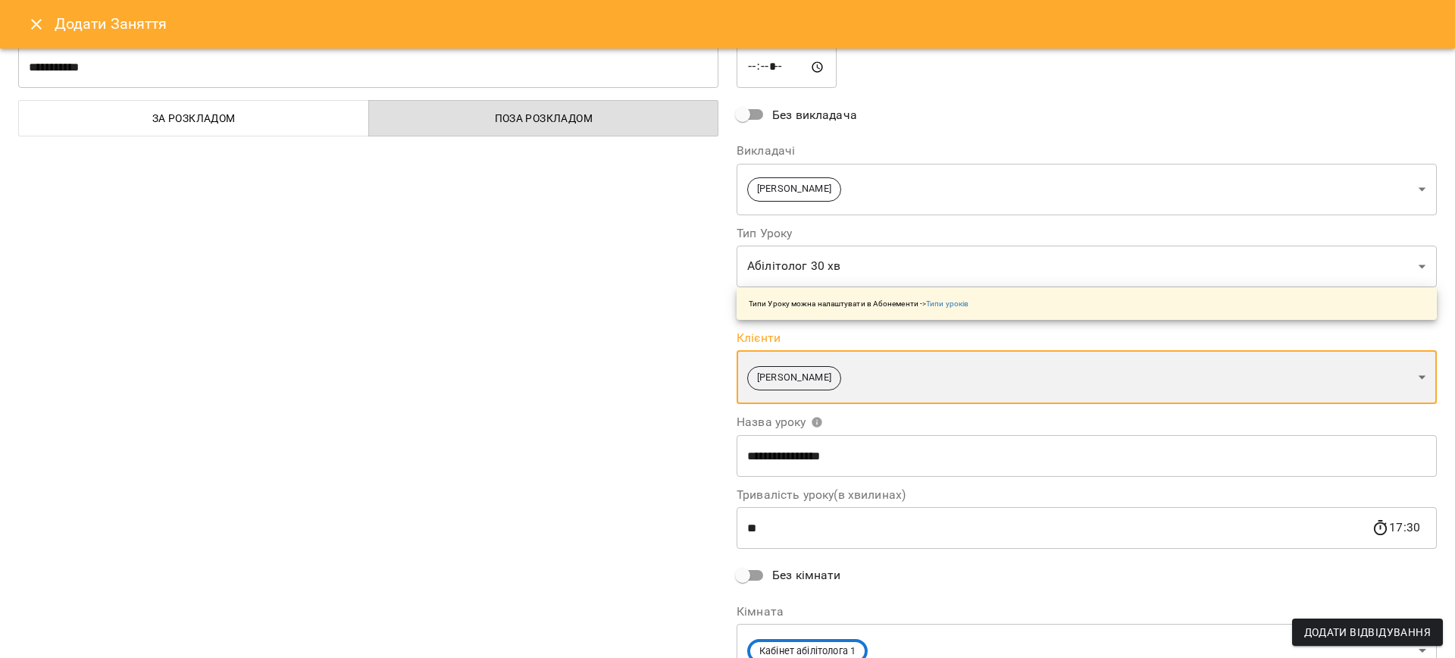
scroll to position [109, 0]
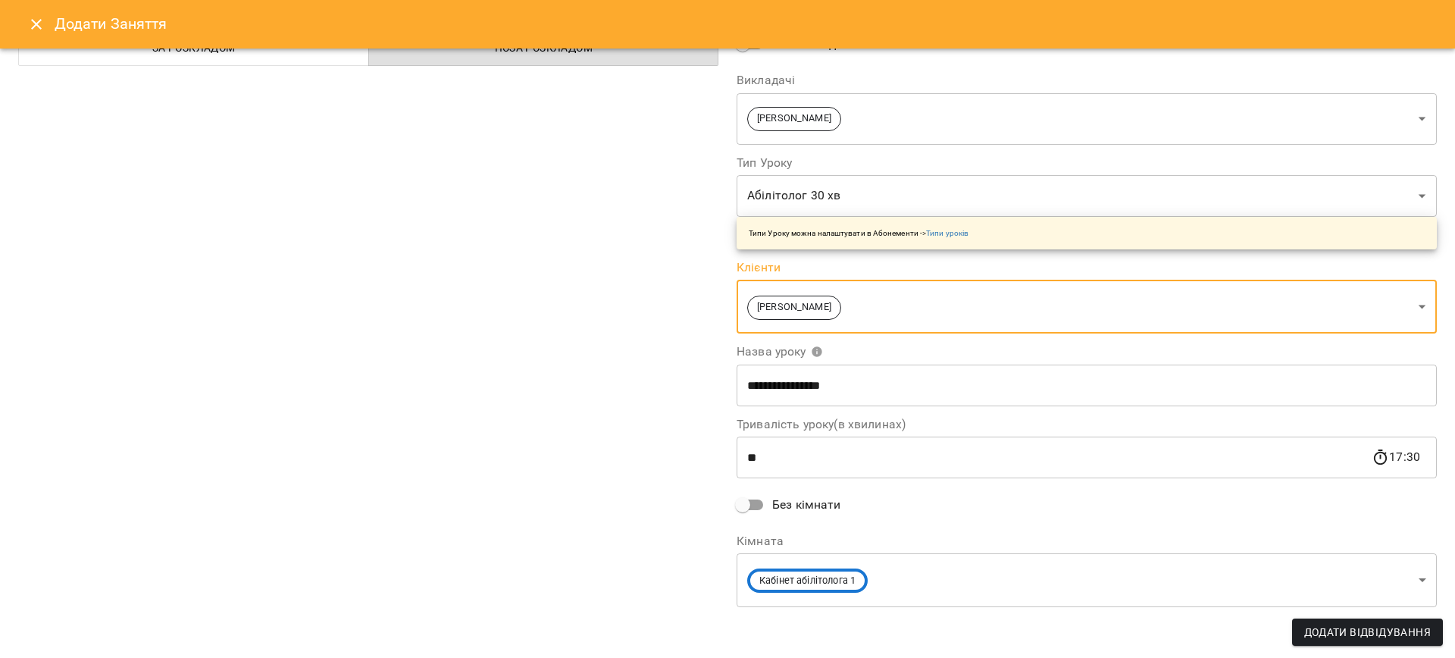
click at [800, 469] on input "**" at bounding box center [1054, 458] width 635 height 42
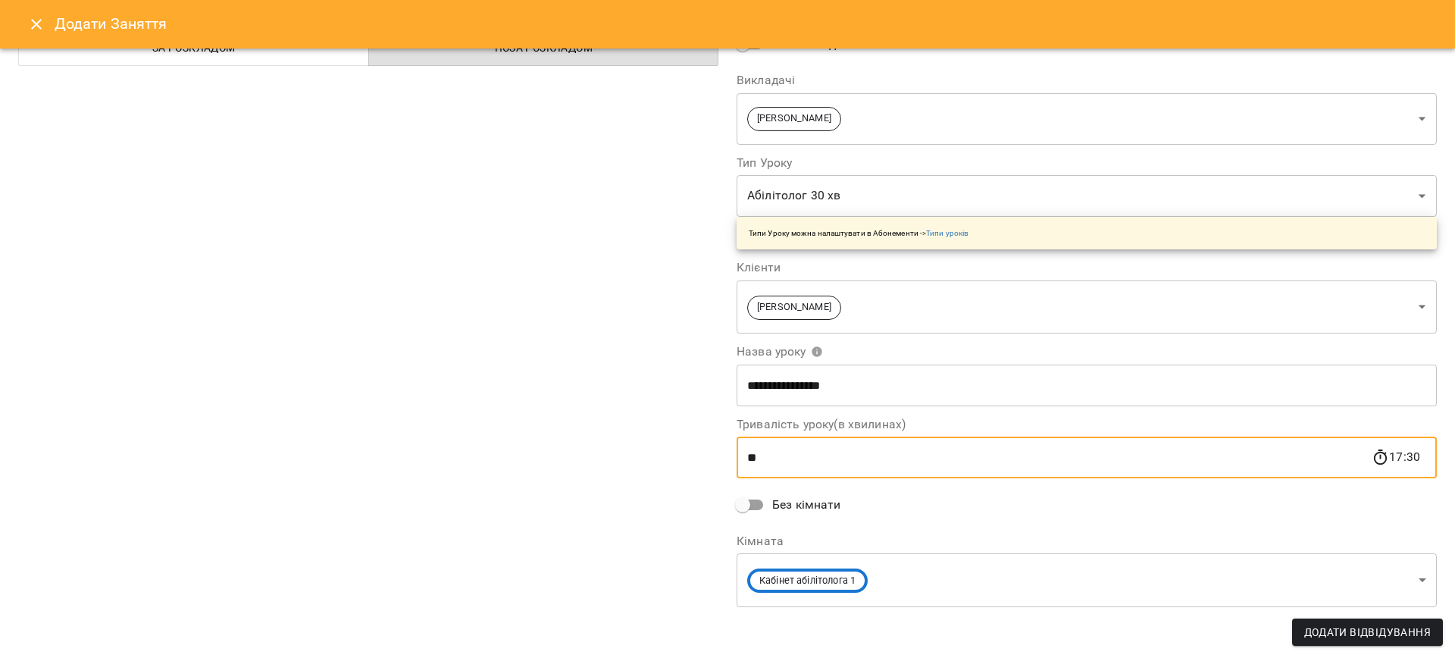
click at [800, 469] on input "**" at bounding box center [1054, 458] width 635 height 42
type input "**"
click at [399, 506] on div "**********" at bounding box center [368, 282] width 719 height 692
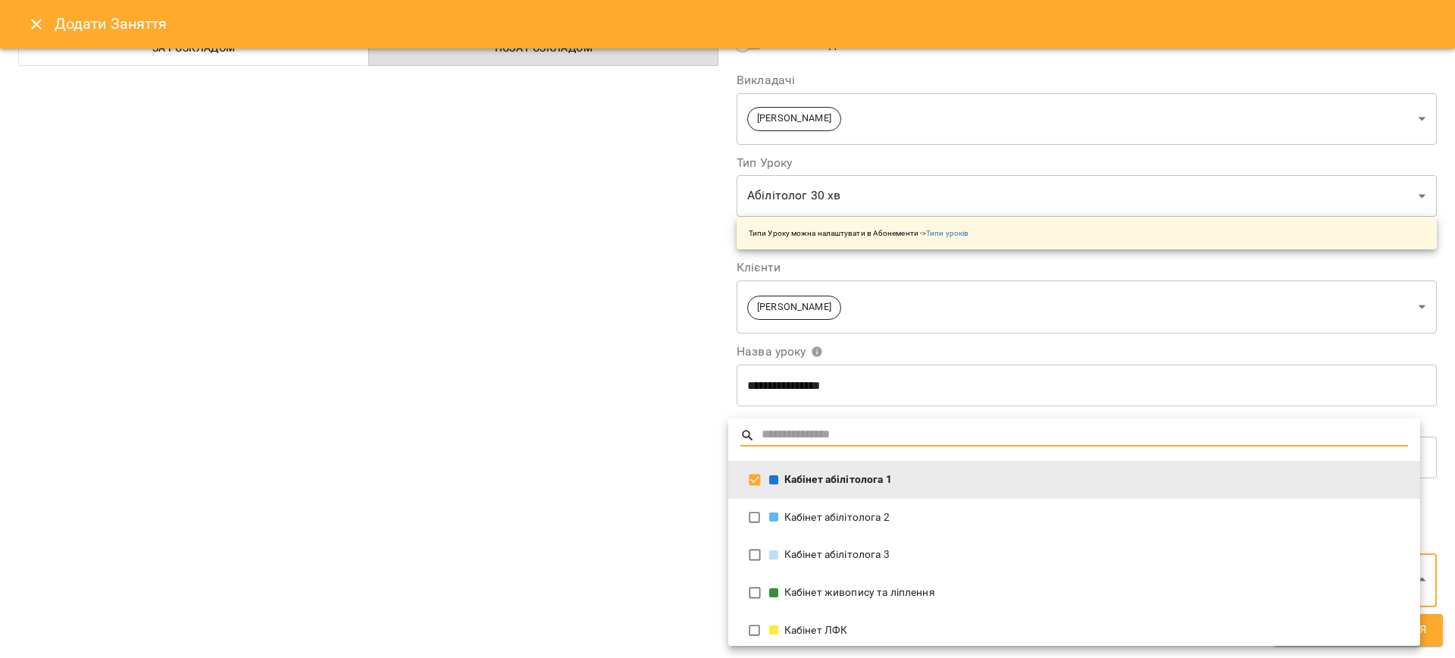
click at [841, 515] on div "Кабінет абілітолога 2" at bounding box center [1088, 517] width 639 height 15
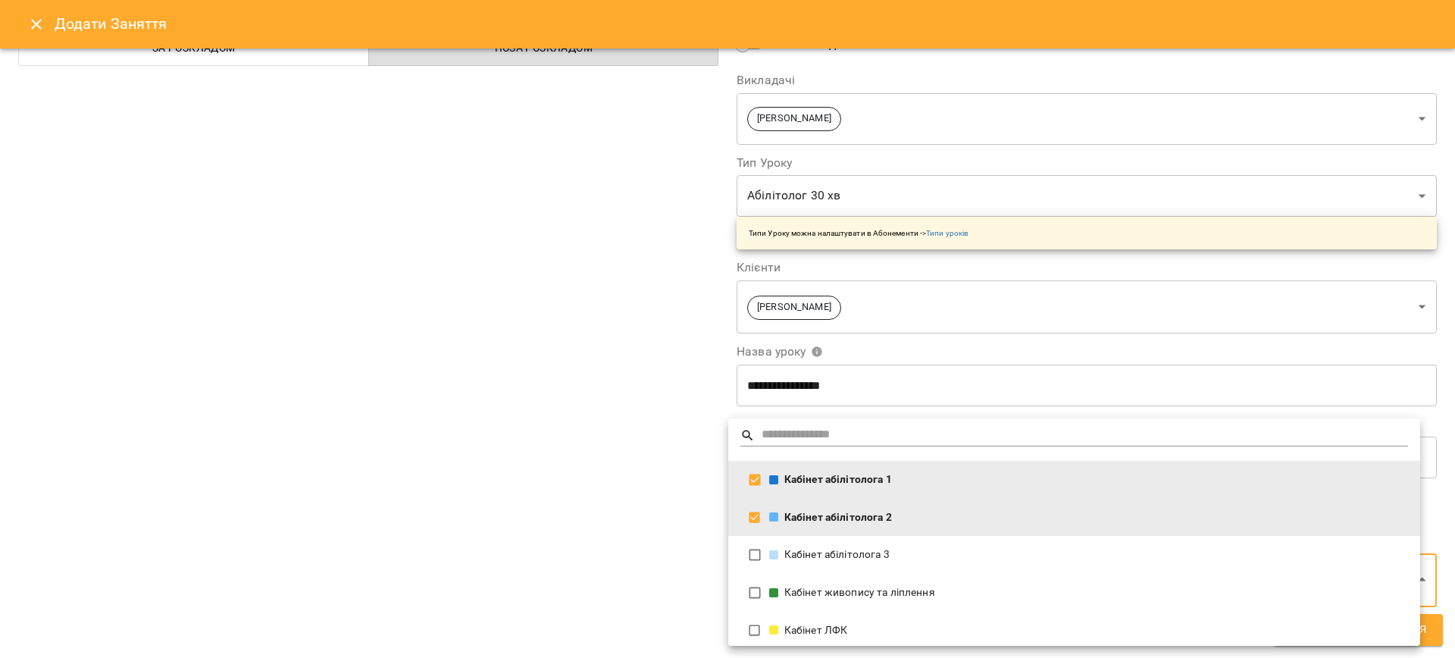
click at [844, 487] on li "Кабінет абілітолога 1" at bounding box center [1074, 480] width 692 height 38
type input "**********"
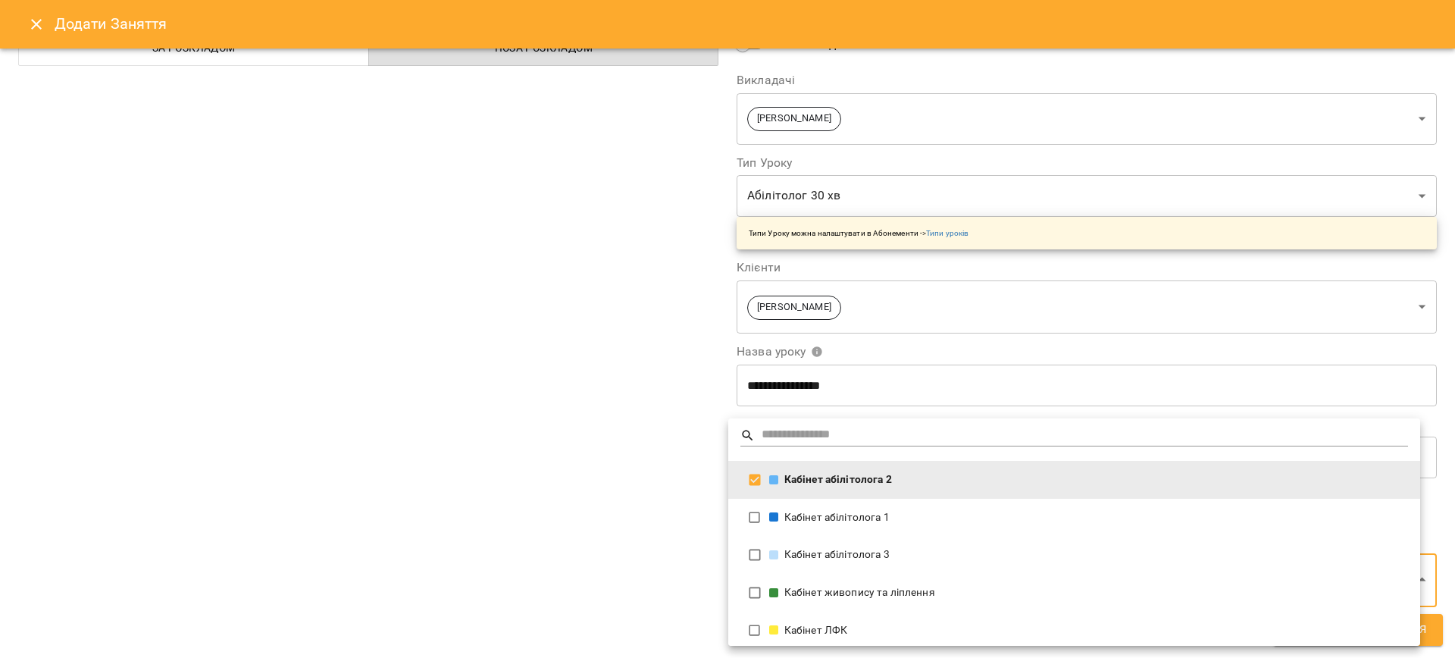
click at [1433, 634] on div at bounding box center [727, 329] width 1455 height 658
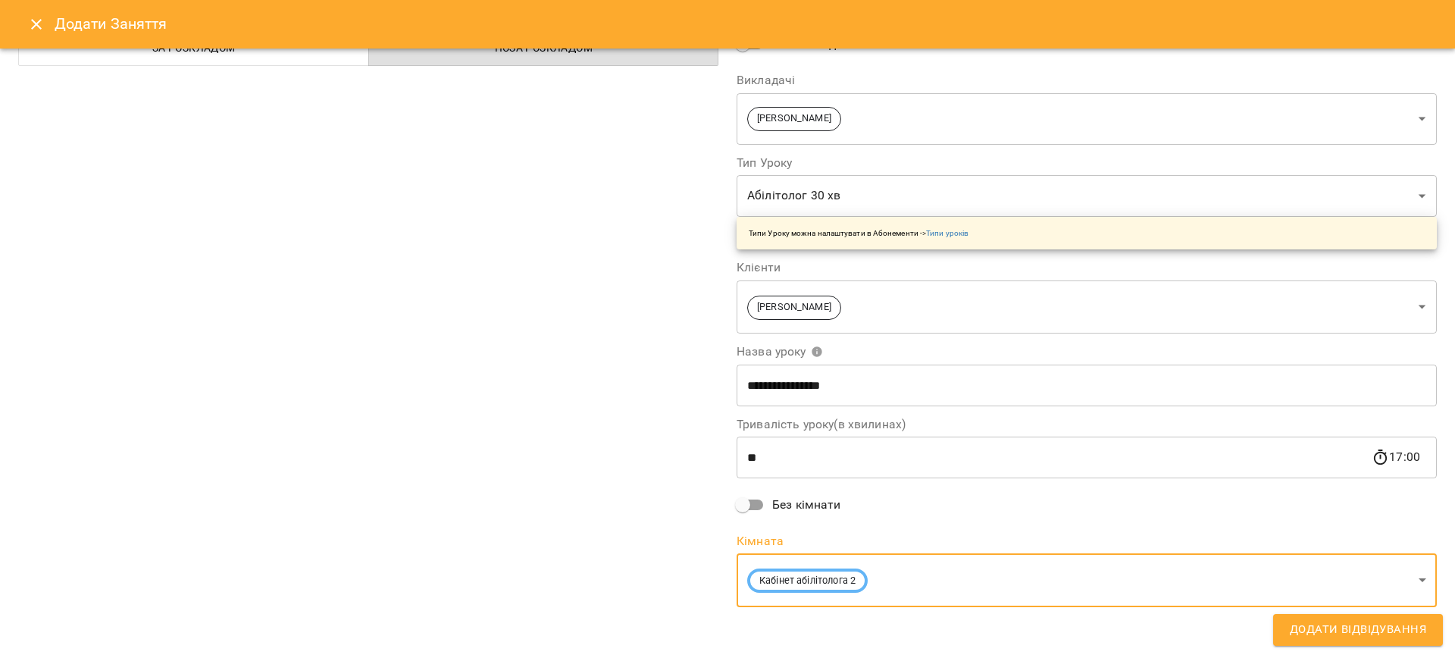
click at [1433, 634] on button "Додати Відвідування" at bounding box center [1358, 630] width 170 height 32
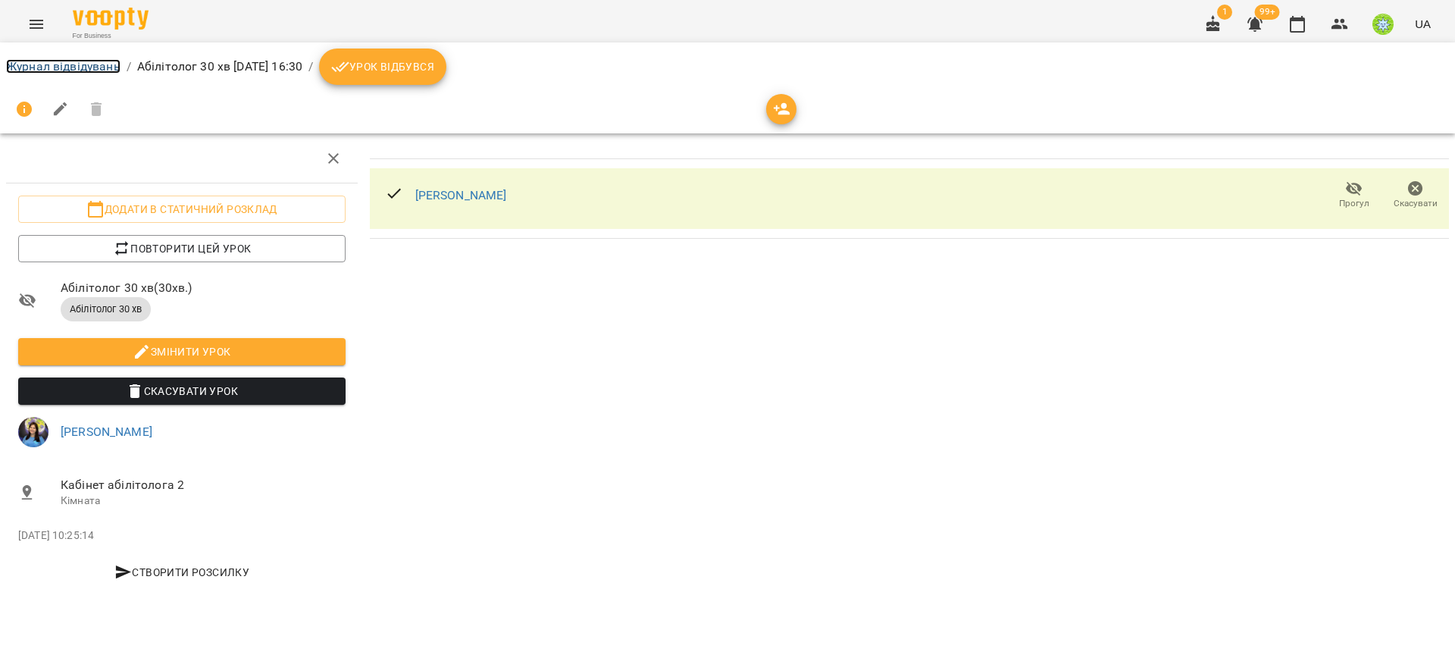
click at [73, 69] on link "Журнал відвідувань" at bounding box center [63, 66] width 114 height 14
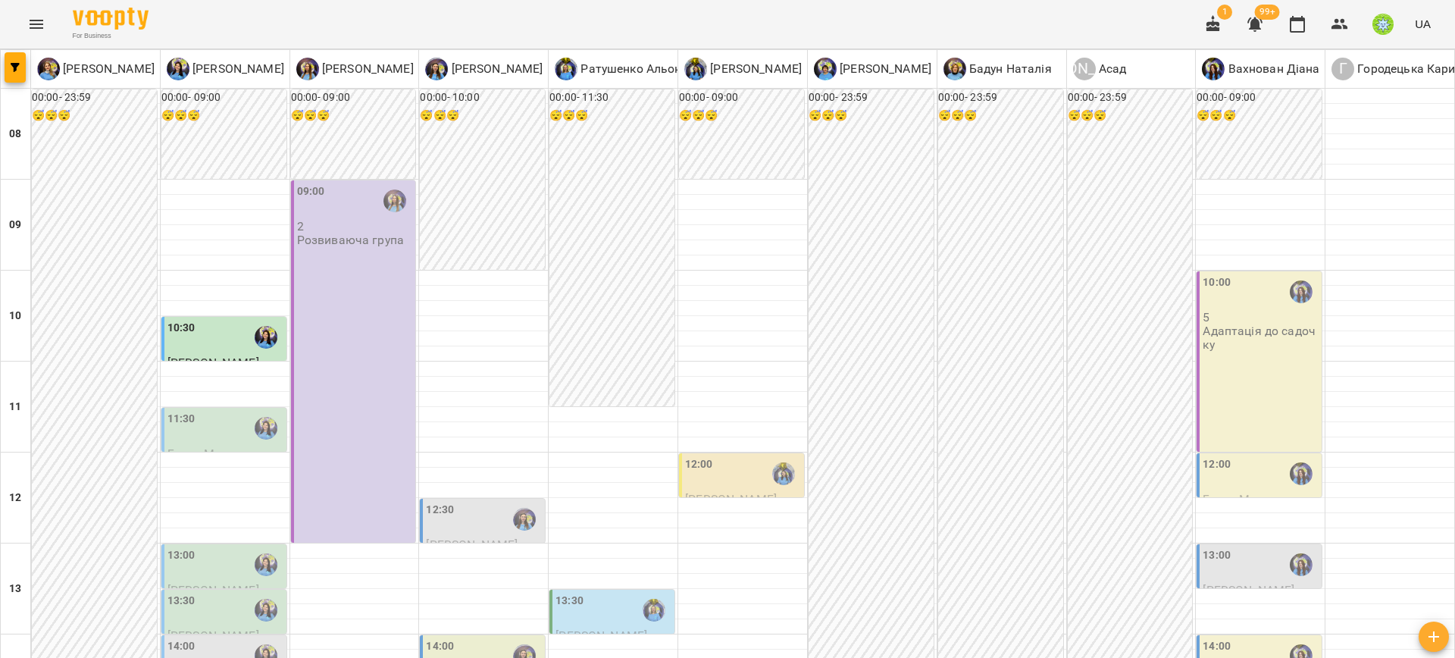
scroll to position [485, 0]
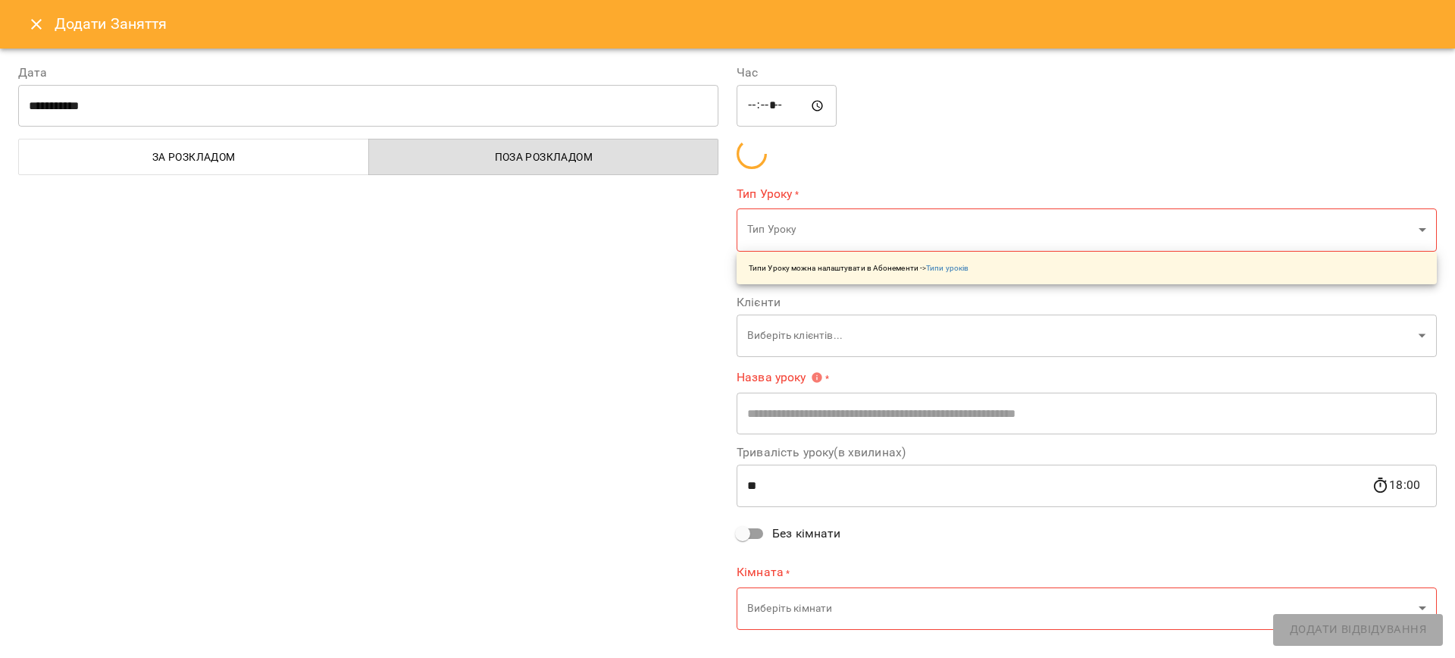
type input "**********"
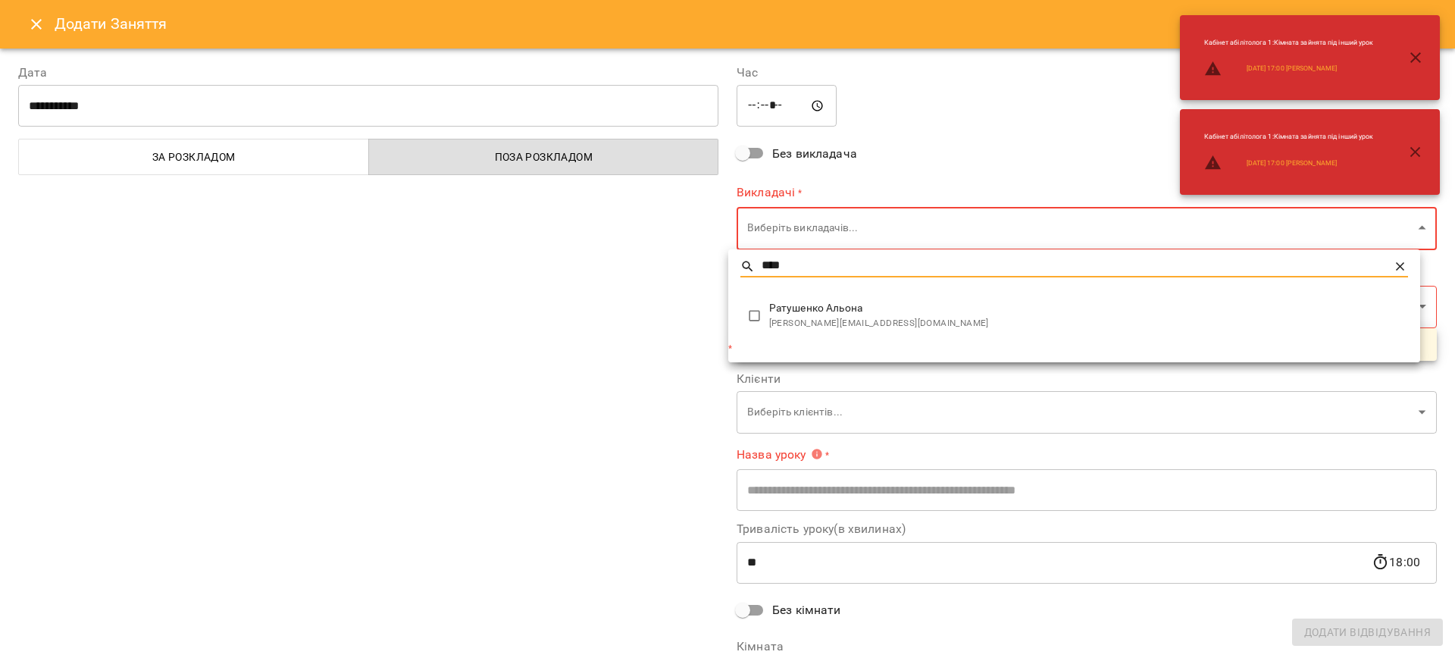
type input "****"
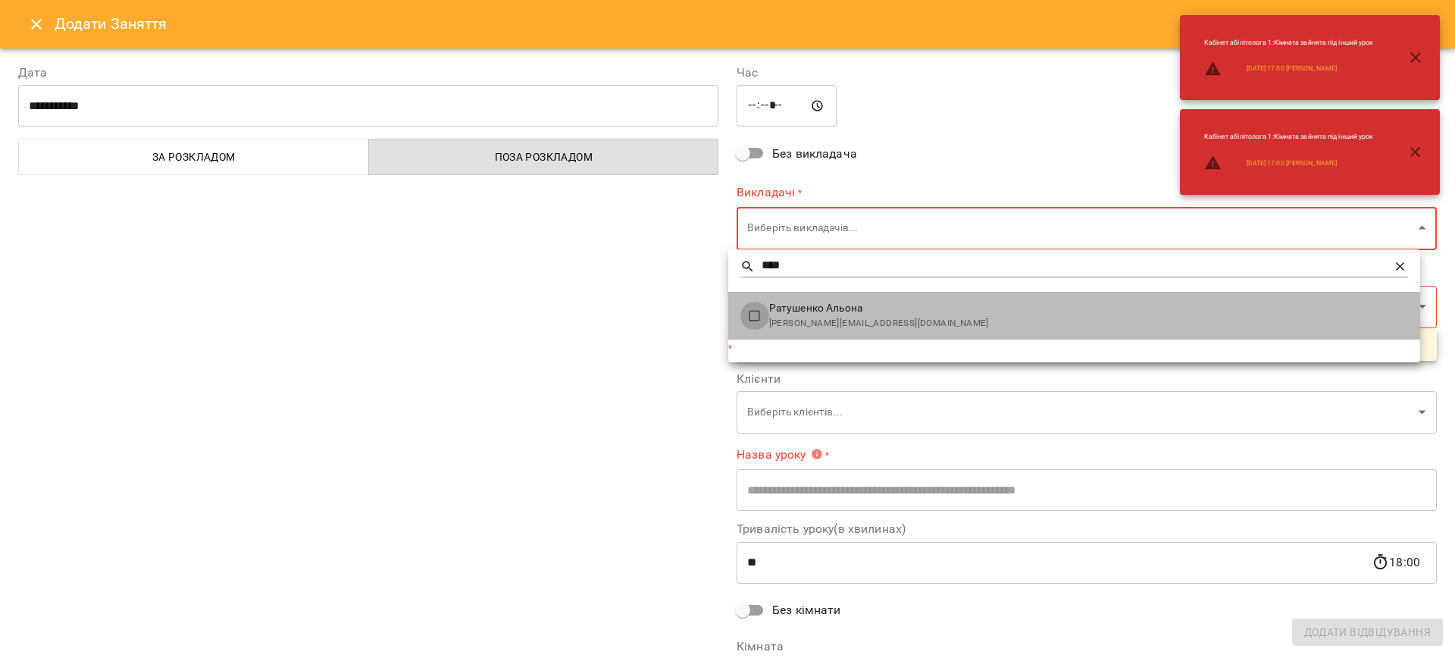
type input "**********"
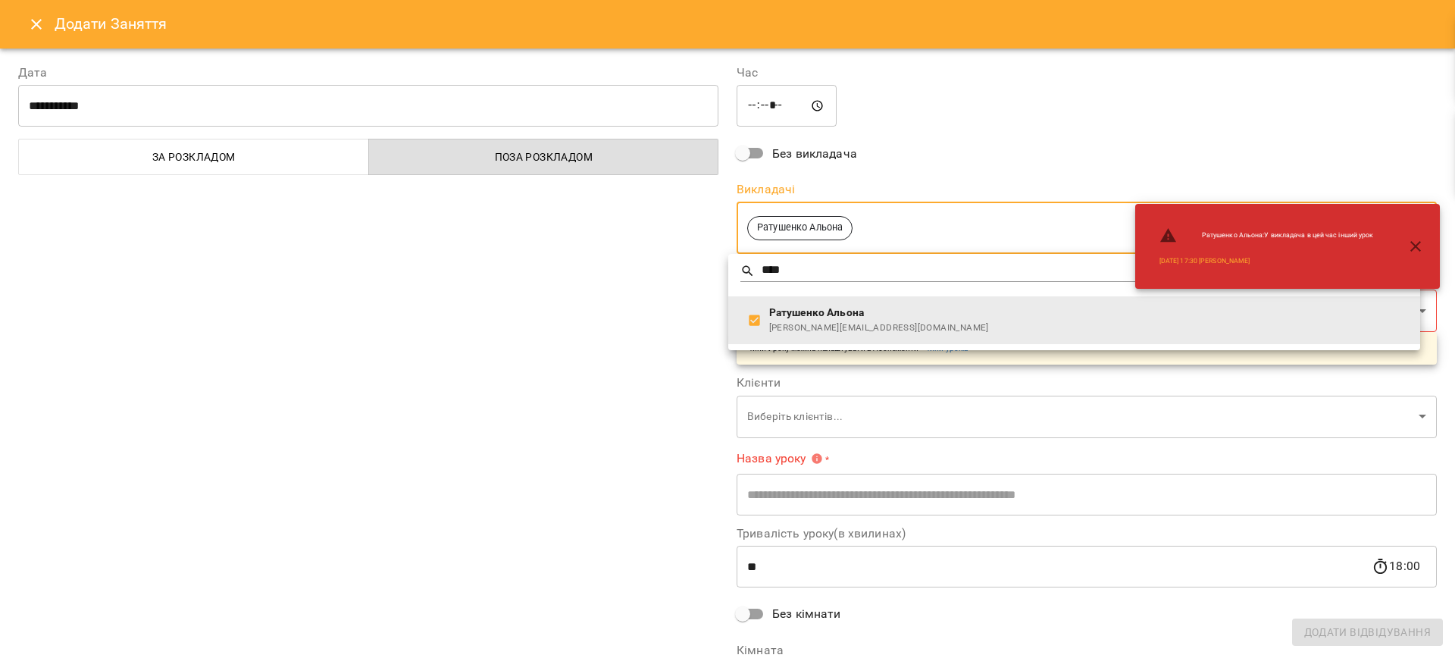
click at [594, 316] on div at bounding box center [727, 329] width 1455 height 658
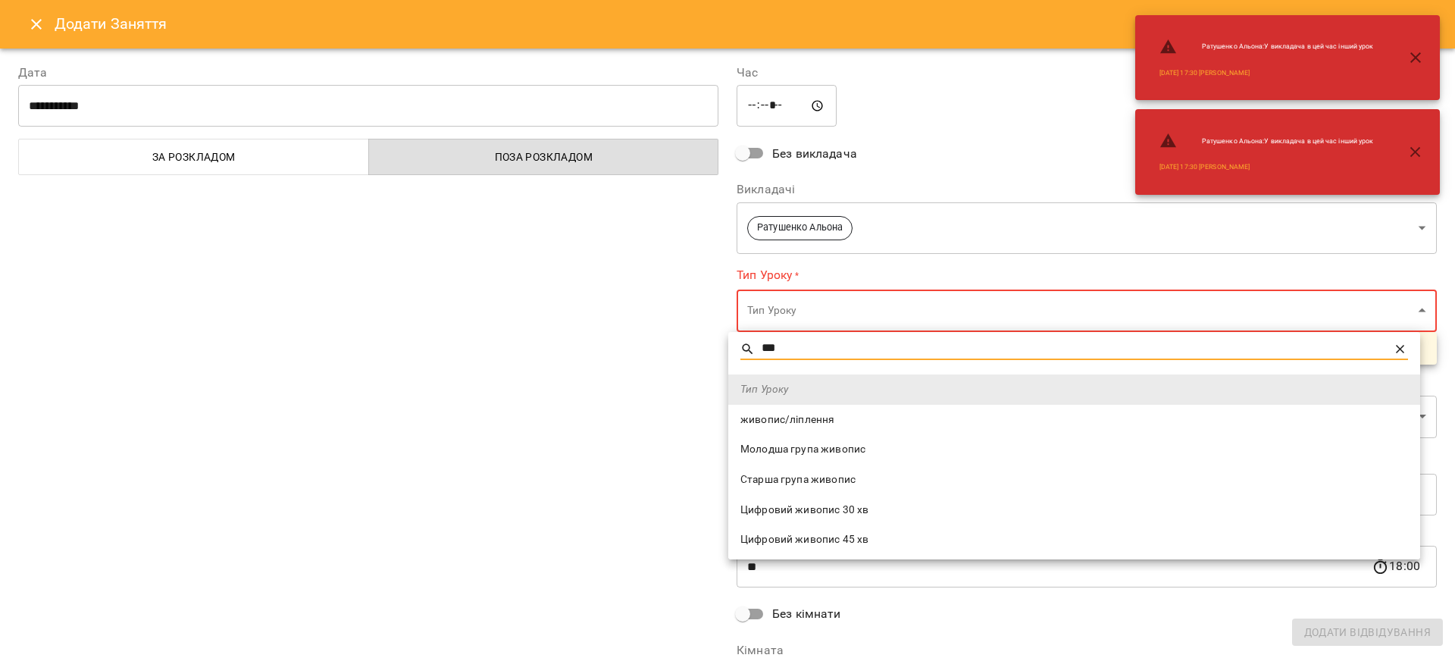
type input "***"
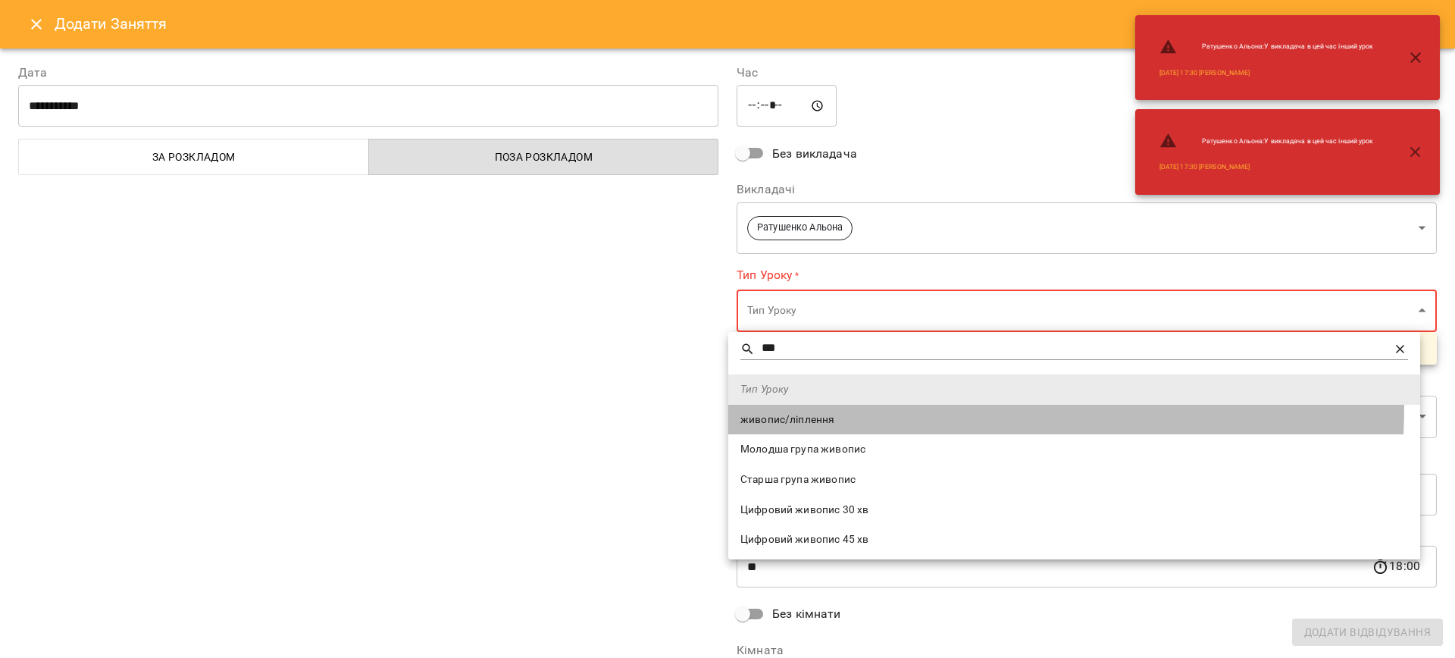
click at [781, 405] on li "живопис/ліплення" at bounding box center [1074, 420] width 692 height 30
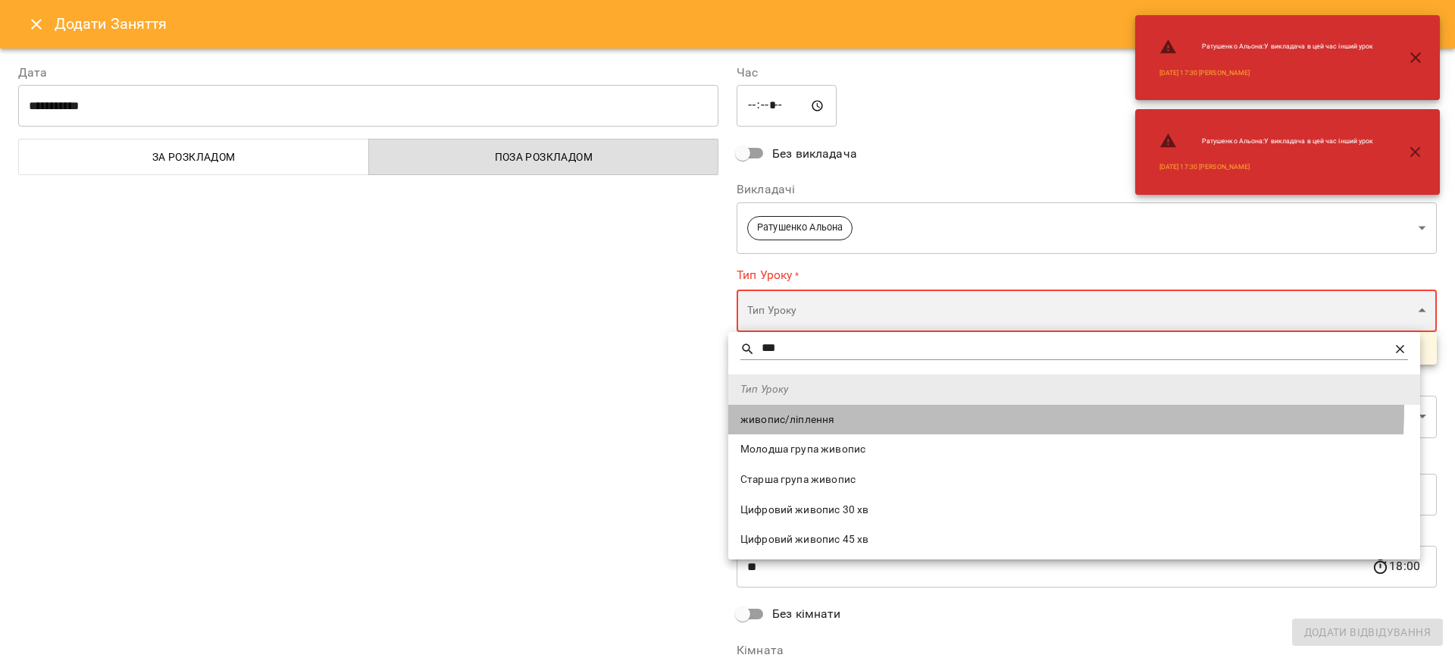
type input "**********"
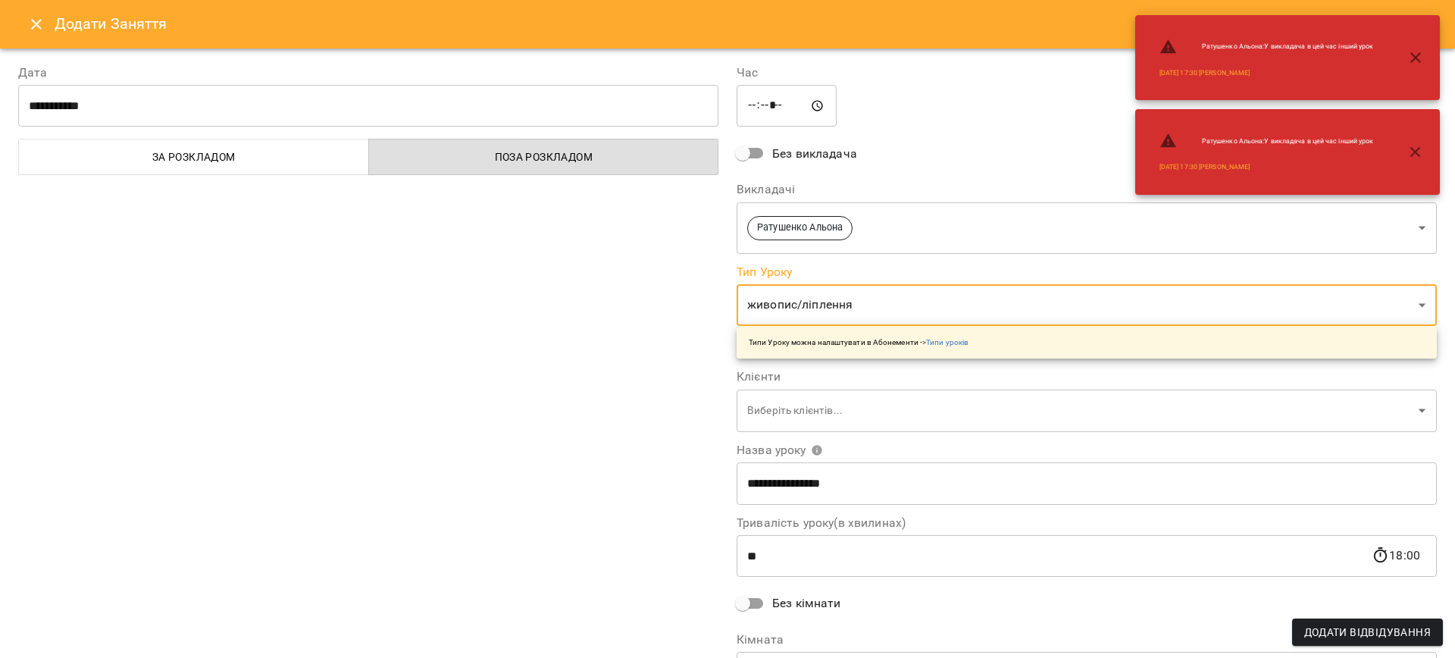
click at [598, 388] on div "**********" at bounding box center [368, 385] width 719 height 681
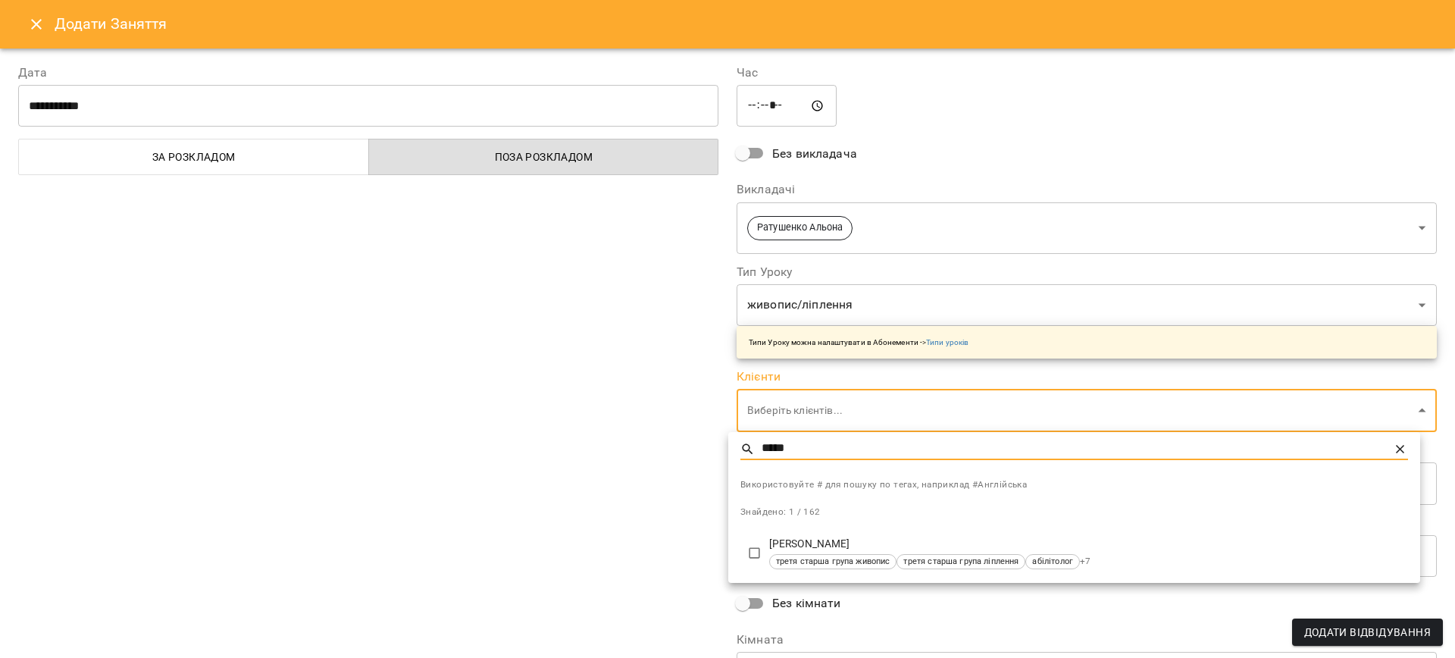
type input "*****"
click at [737, 553] on li "Ковтун Давид третя старша група живопис третя старша група ліплення абілітолог …" at bounding box center [1074, 553] width 692 height 49
type input "**********"
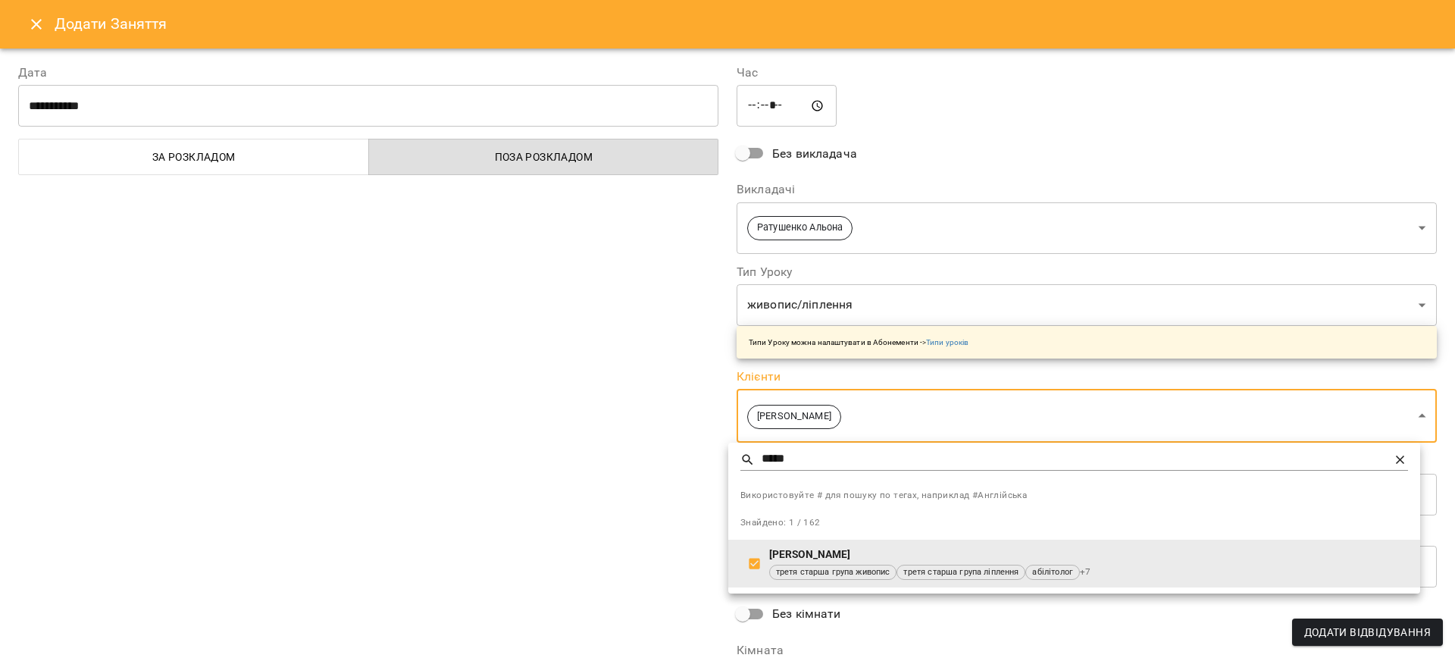
click at [520, 496] on div at bounding box center [727, 329] width 1455 height 658
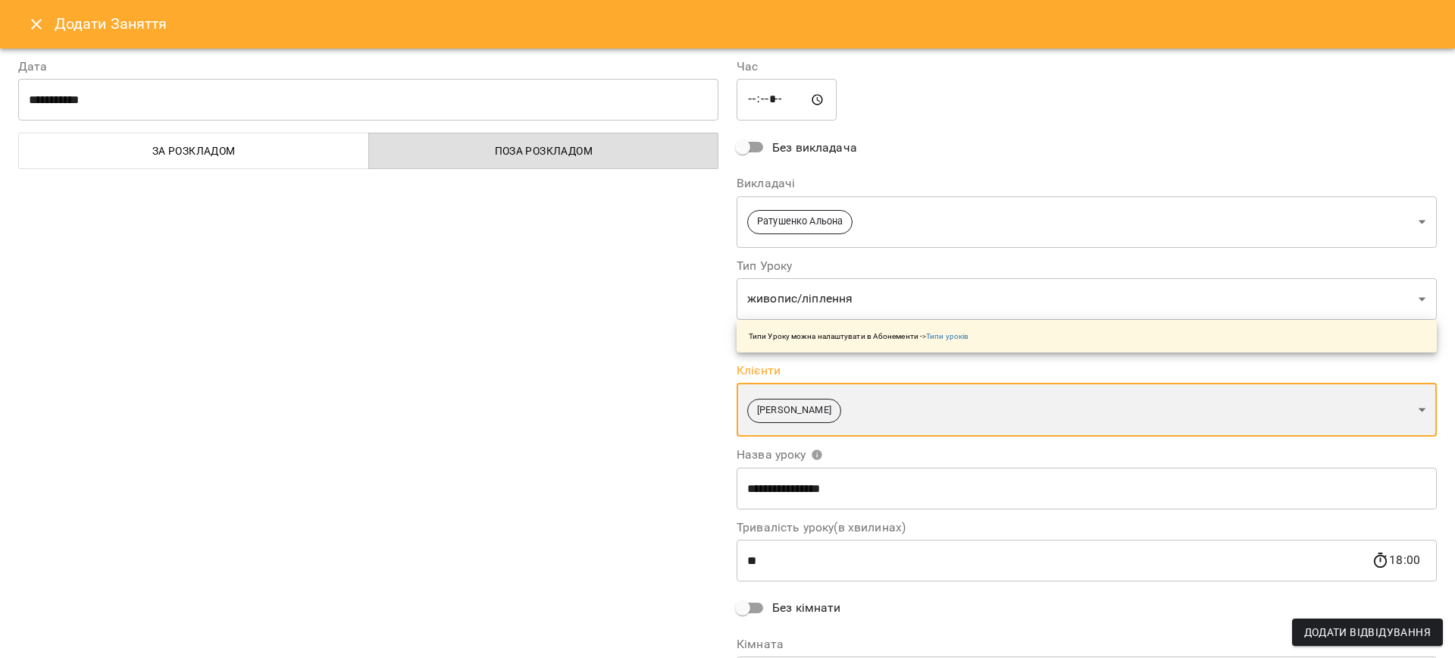
scroll to position [0, 0]
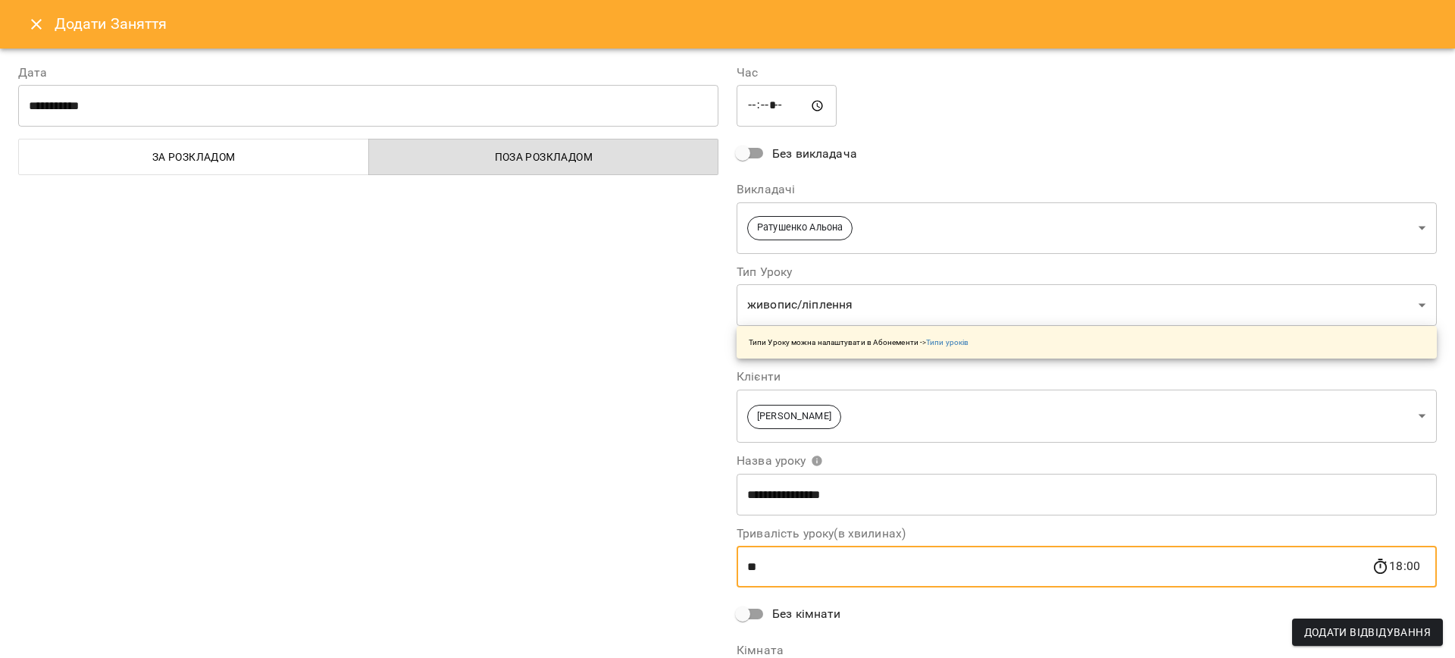
click at [792, 557] on input "**" at bounding box center [1054, 567] width 635 height 42
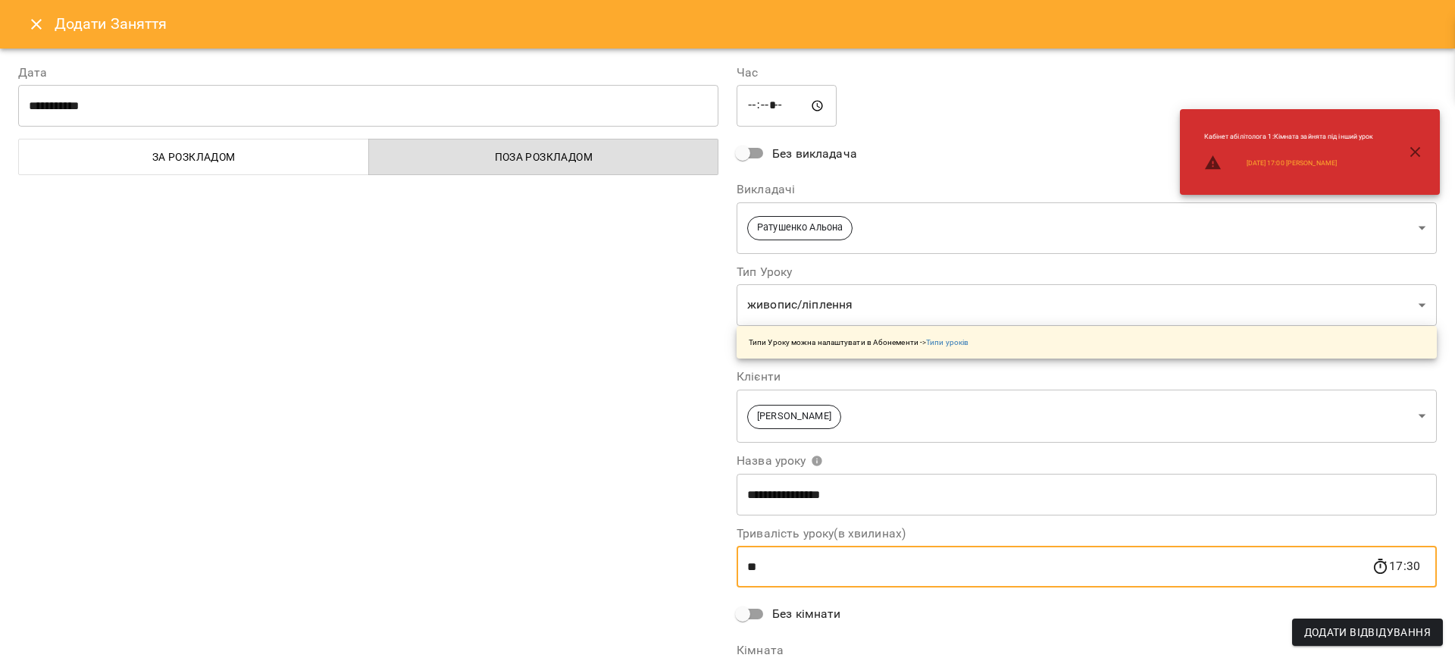
type input "**"
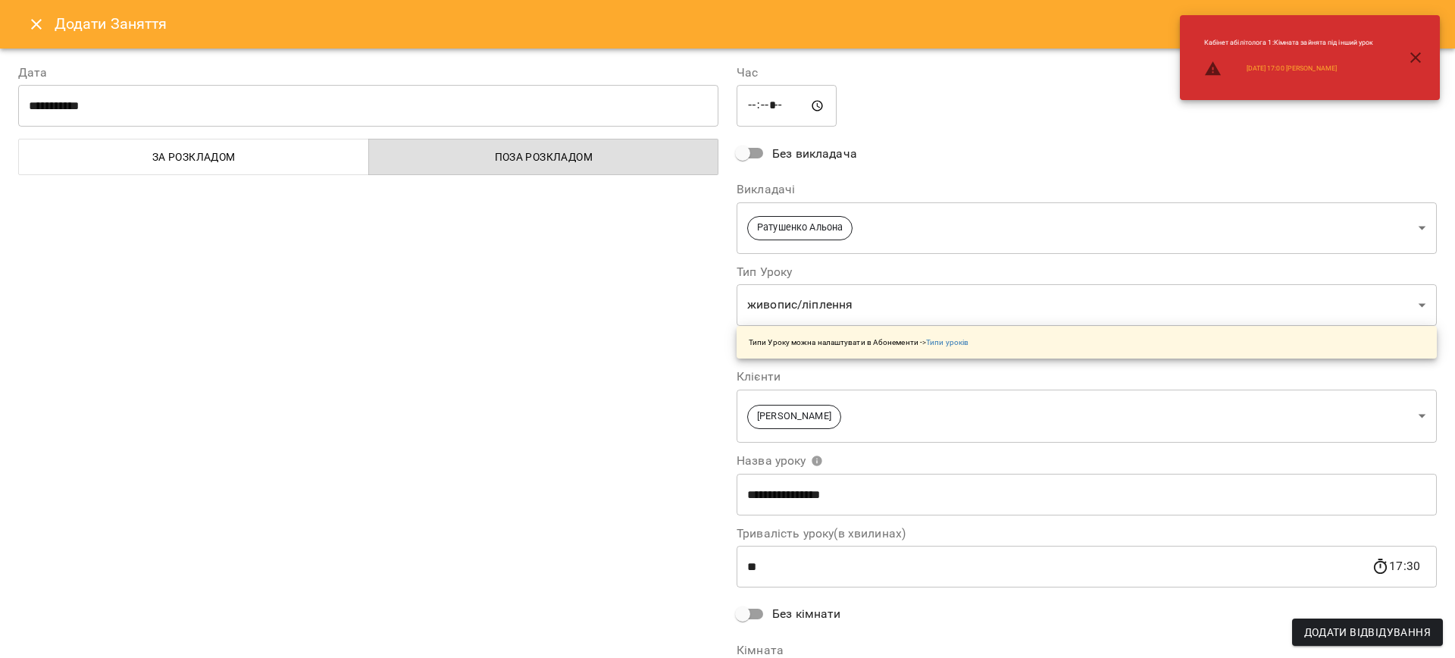
click at [327, 578] on div "**********" at bounding box center [368, 391] width 719 height 692
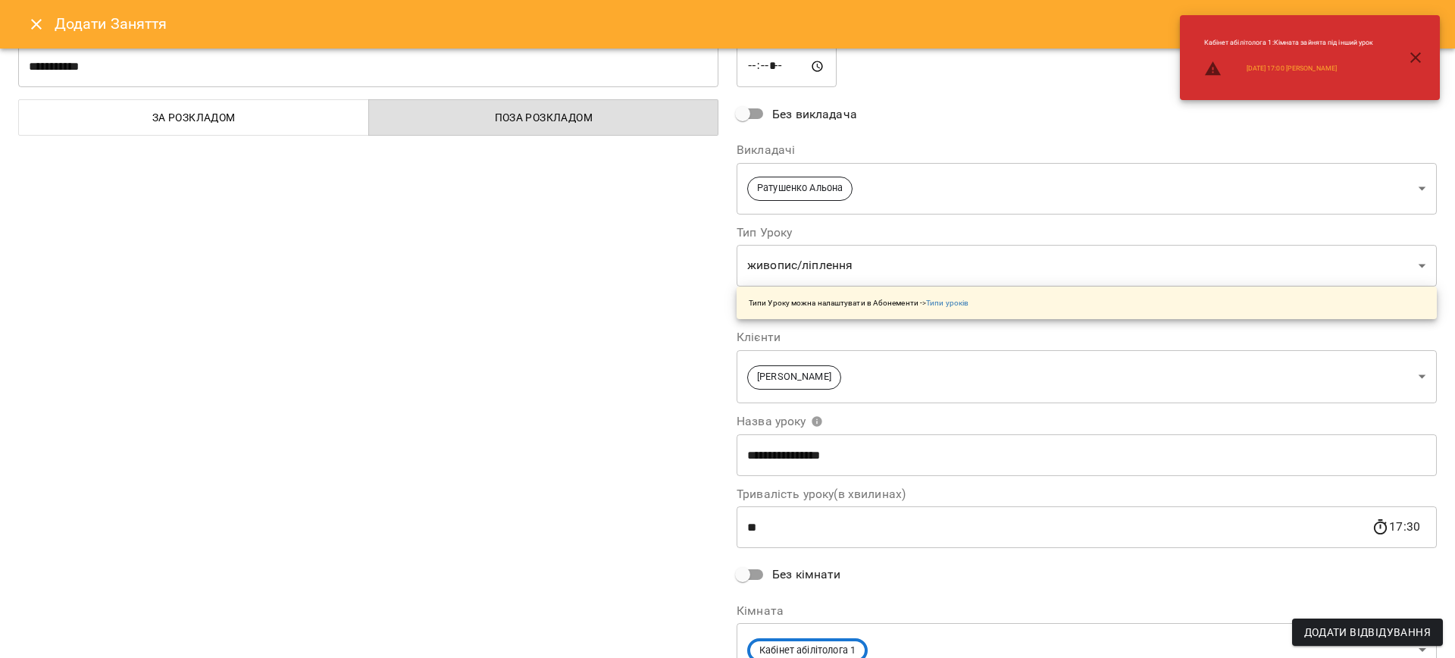
scroll to position [109, 0]
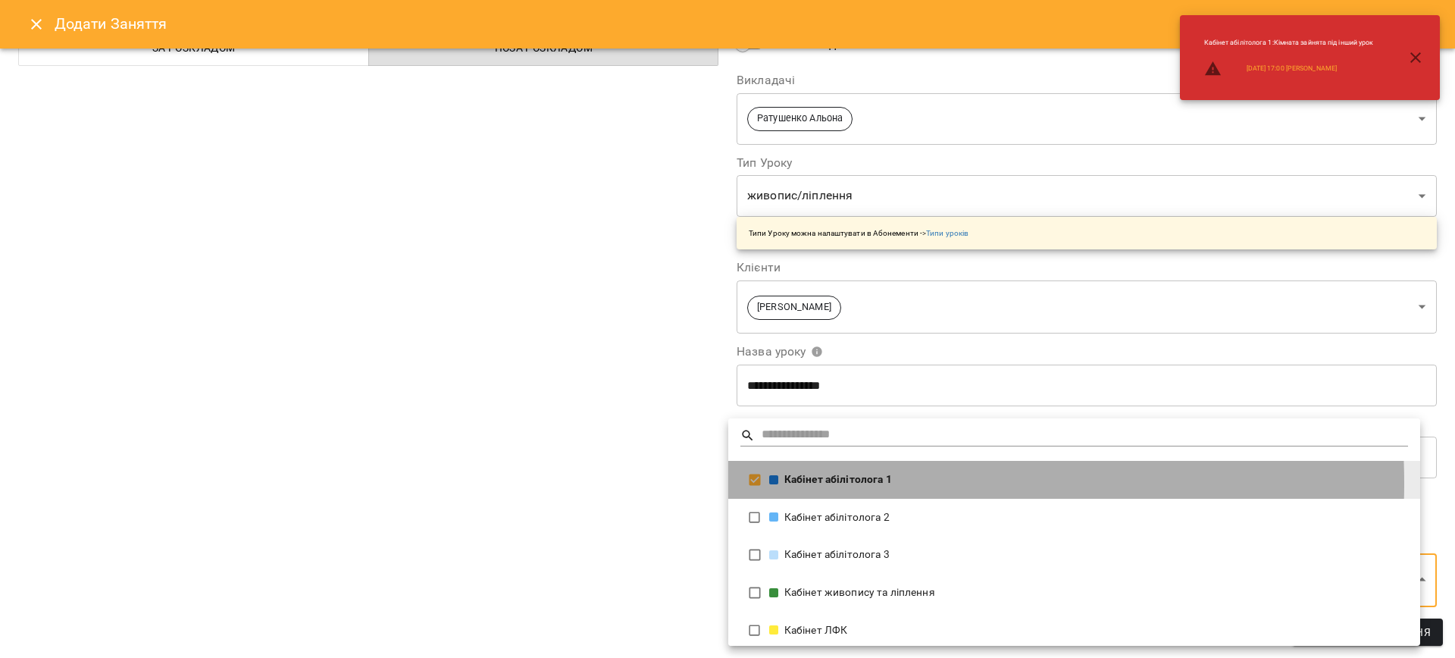
drag, startPoint x: 778, startPoint y: 484, endPoint x: 825, endPoint y: 575, distance: 102.7
click at [777, 484] on div "Кабінет абілітолога 1" at bounding box center [1088, 479] width 639 height 15
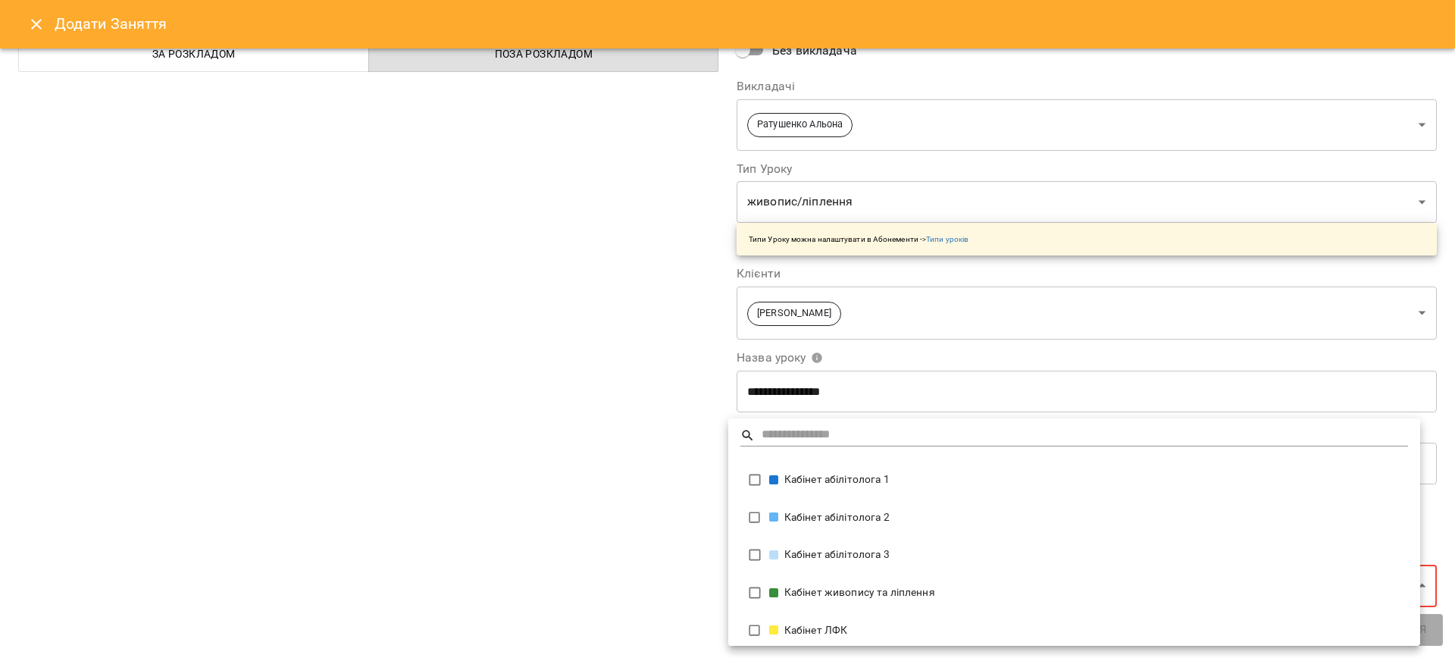
click at [816, 587] on div "Кабінет живопису та ліплення" at bounding box center [1088, 592] width 639 height 15
type input "**********"
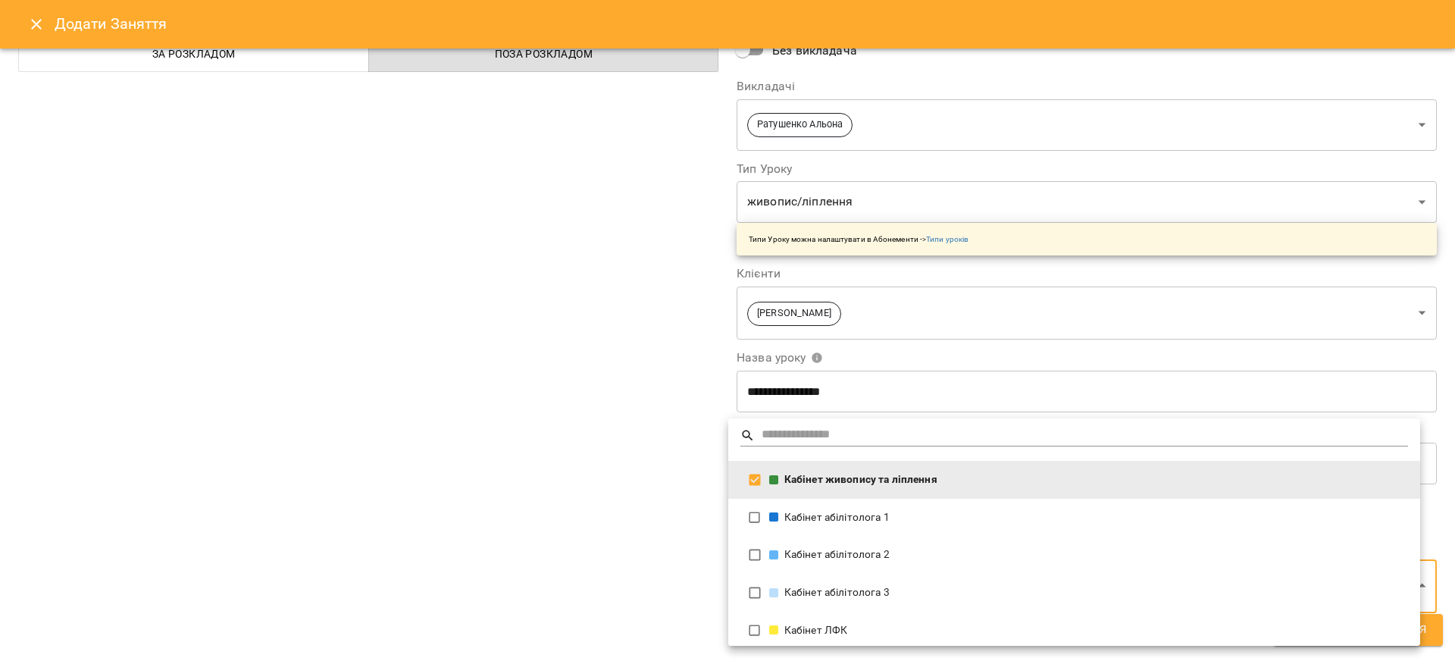
scroll to position [109, 0]
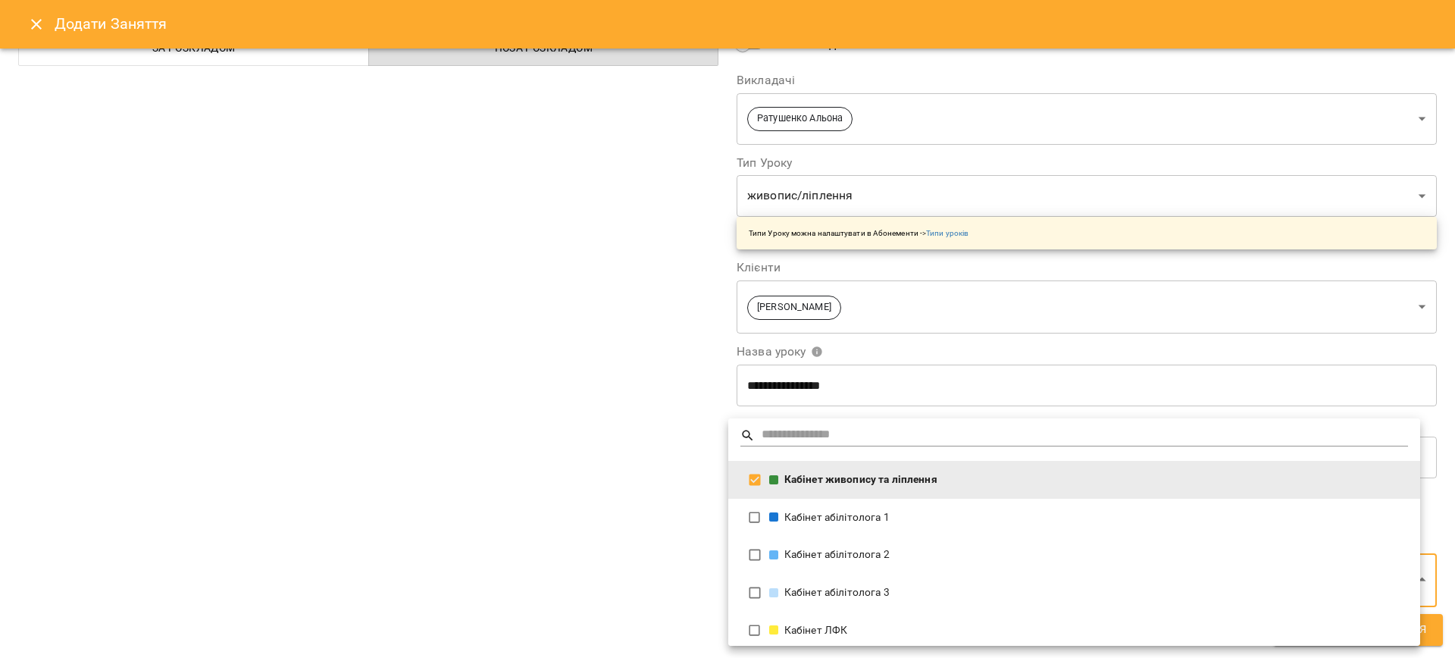
click at [440, 585] on div at bounding box center [727, 329] width 1455 height 658
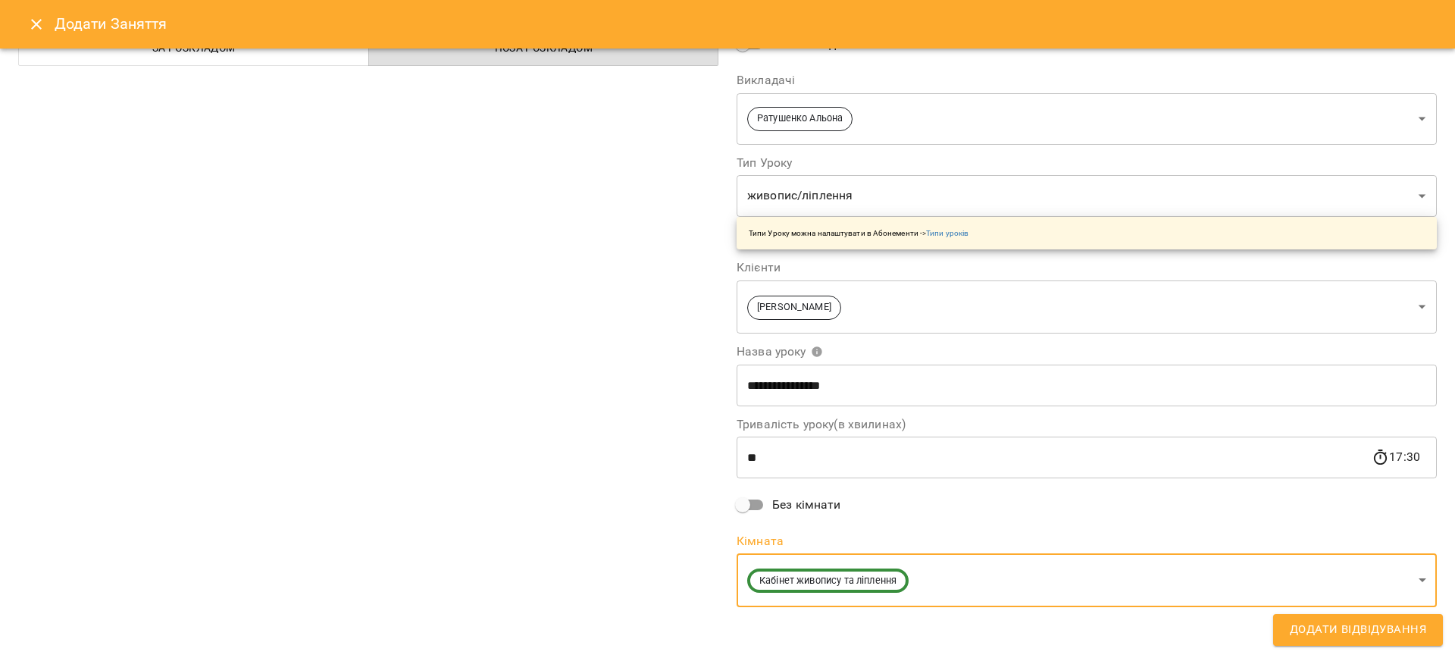
click at [1396, 643] on button "Додати Відвідування" at bounding box center [1358, 630] width 170 height 32
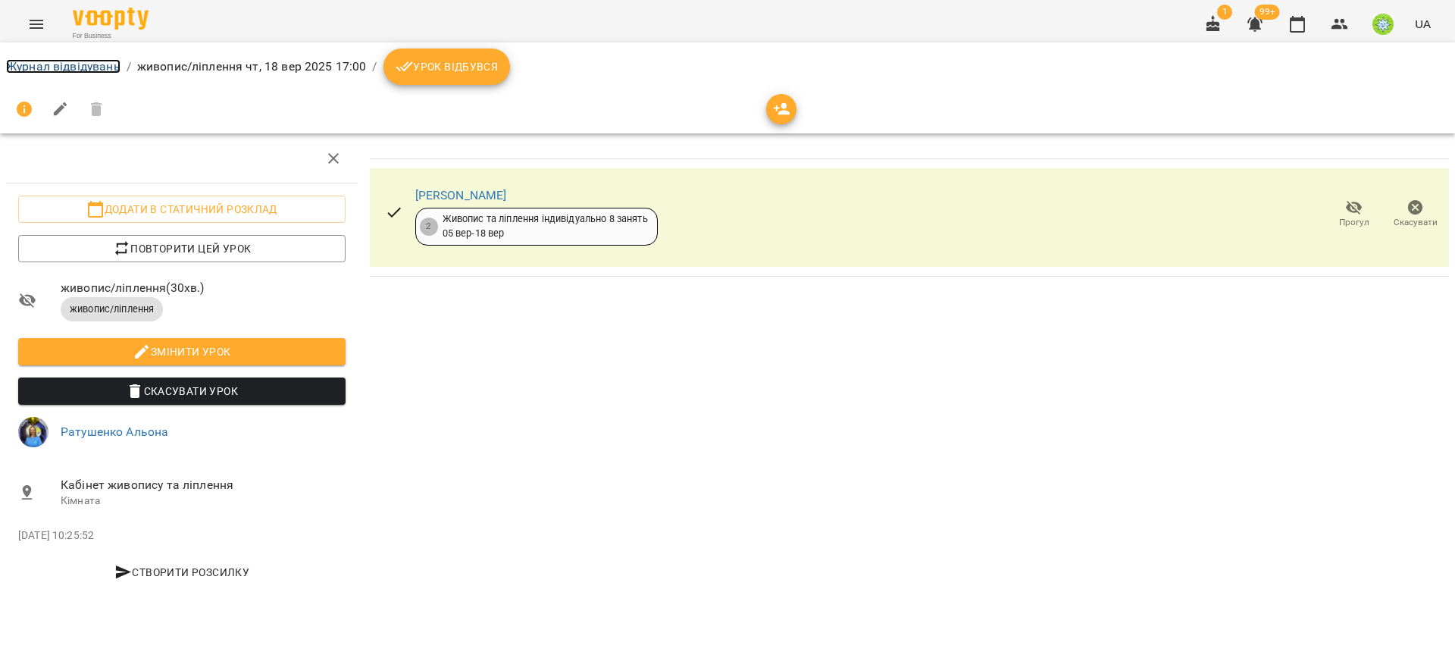
click at [33, 66] on link "Журнал відвідувань" at bounding box center [63, 66] width 114 height 14
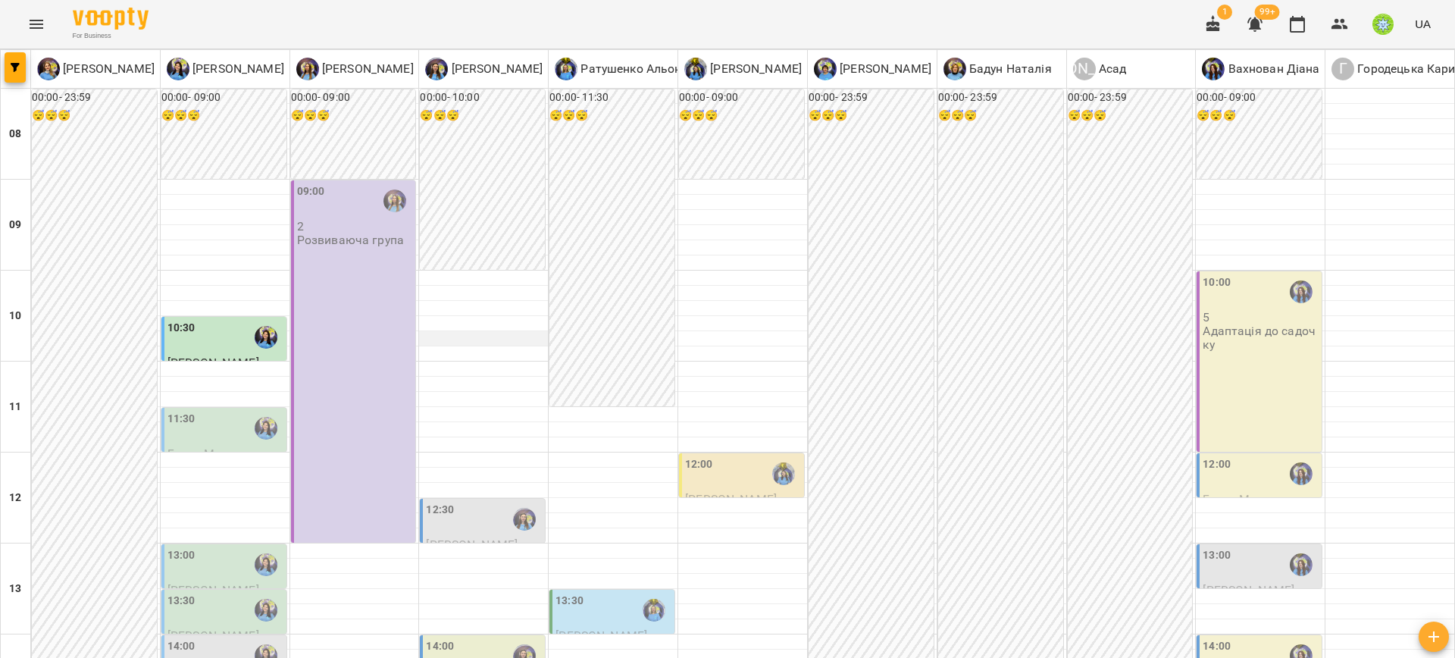
click at [471, 333] on div at bounding box center [483, 338] width 129 height 15
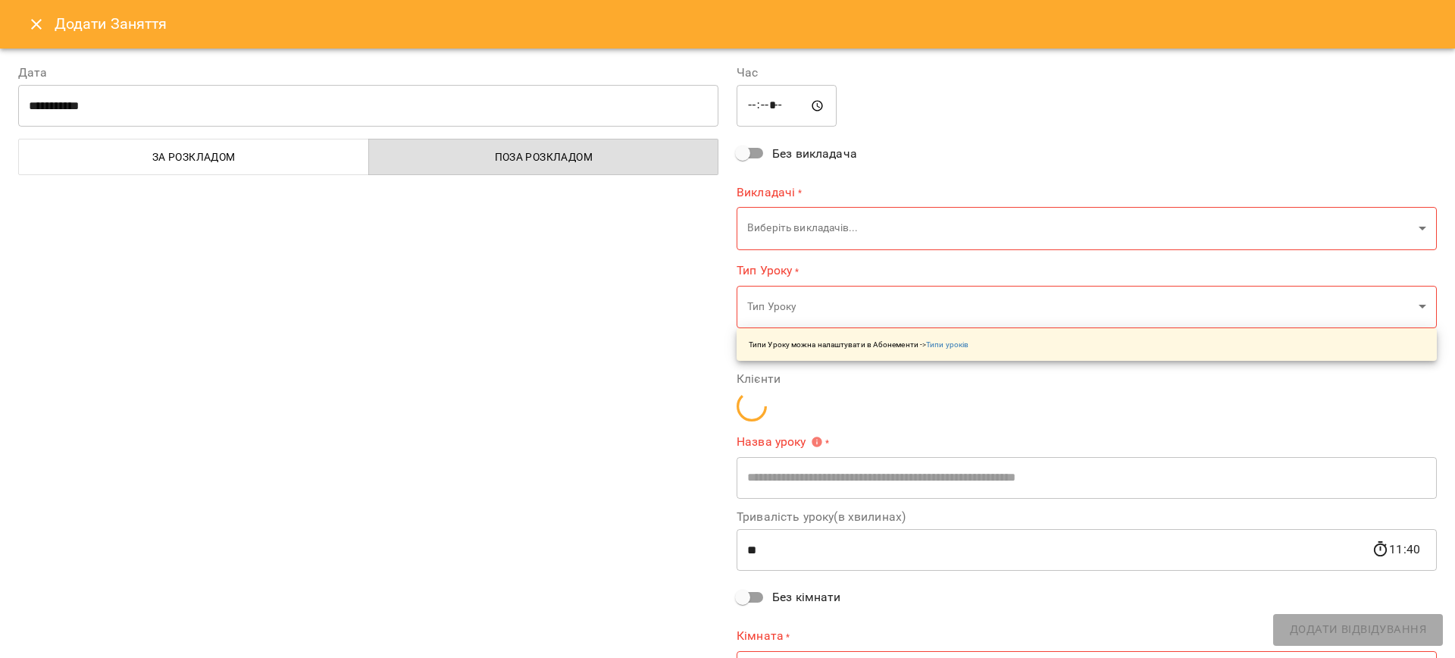
type input "**********"
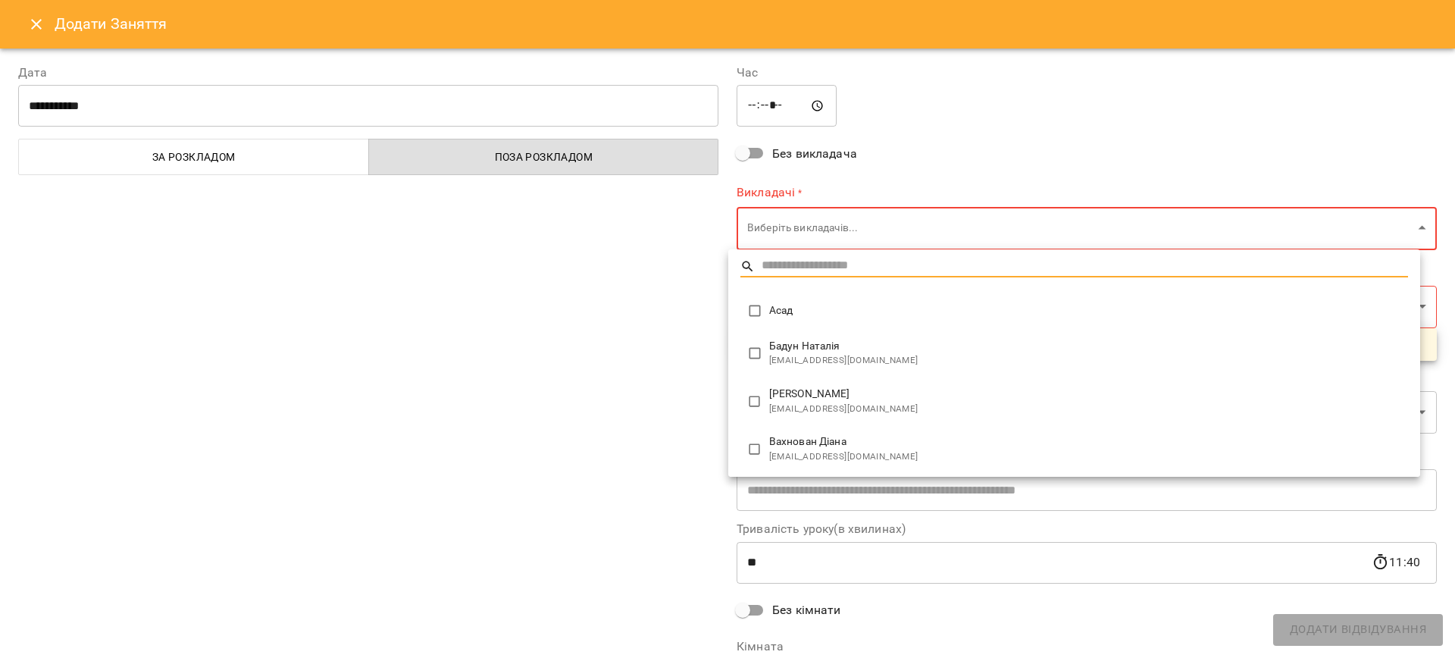
click at [806, 363] on span "nataliiabadun@gmail.com" at bounding box center [1088, 360] width 639 height 15
type input "**********"
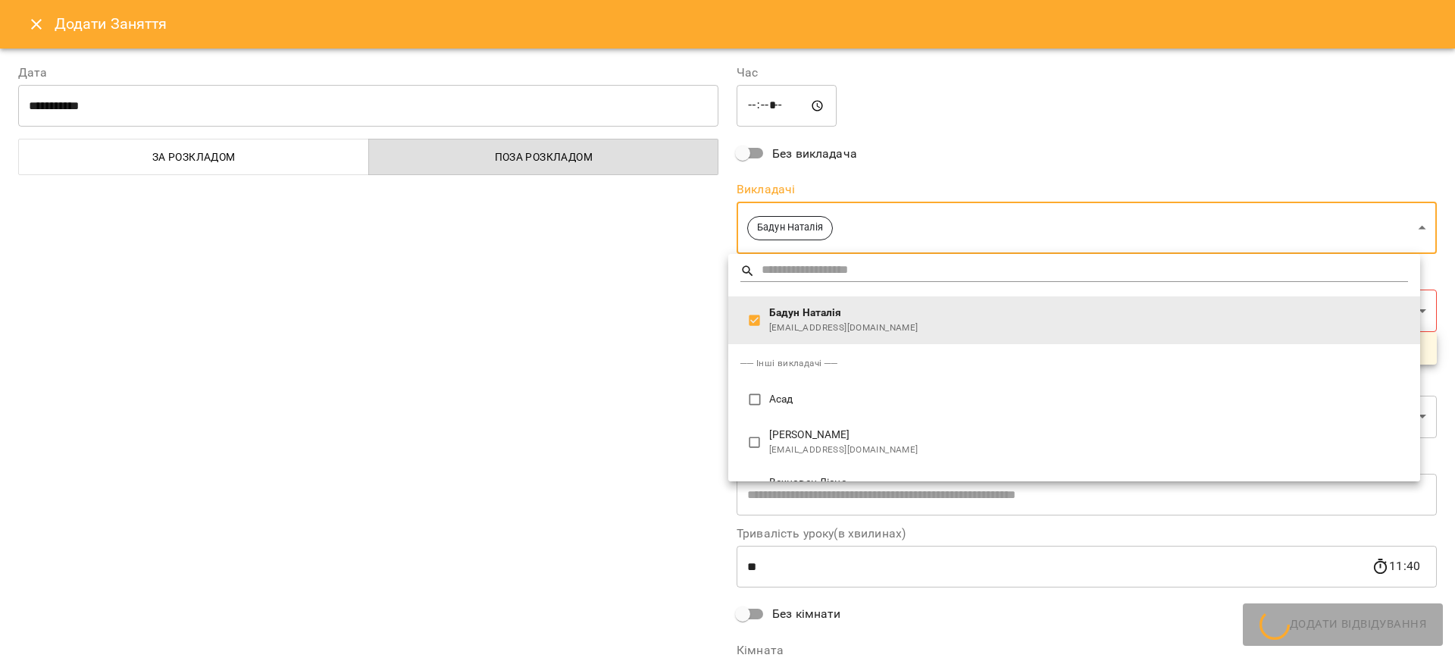
click at [559, 412] on div at bounding box center [727, 329] width 1455 height 658
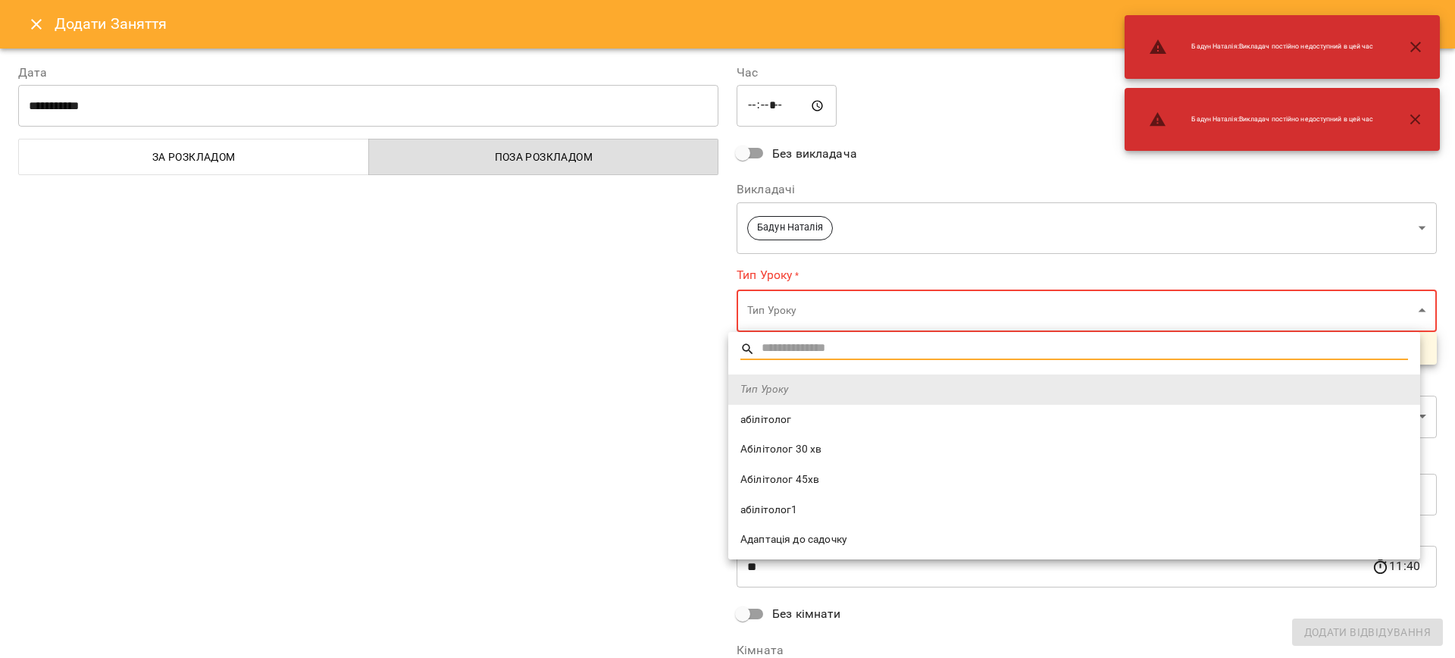
click at [806, 448] on span "Абілітолог 30 хв" at bounding box center [1075, 449] width 668 height 15
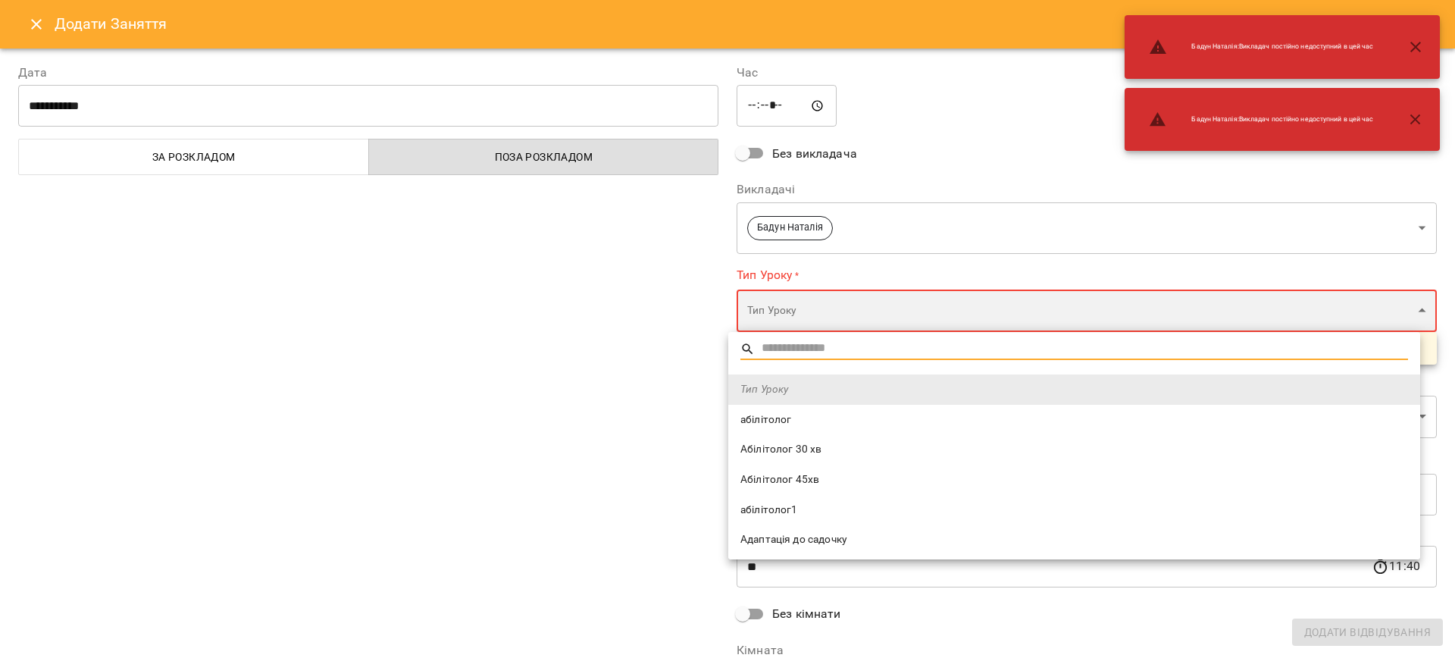
type input "**********"
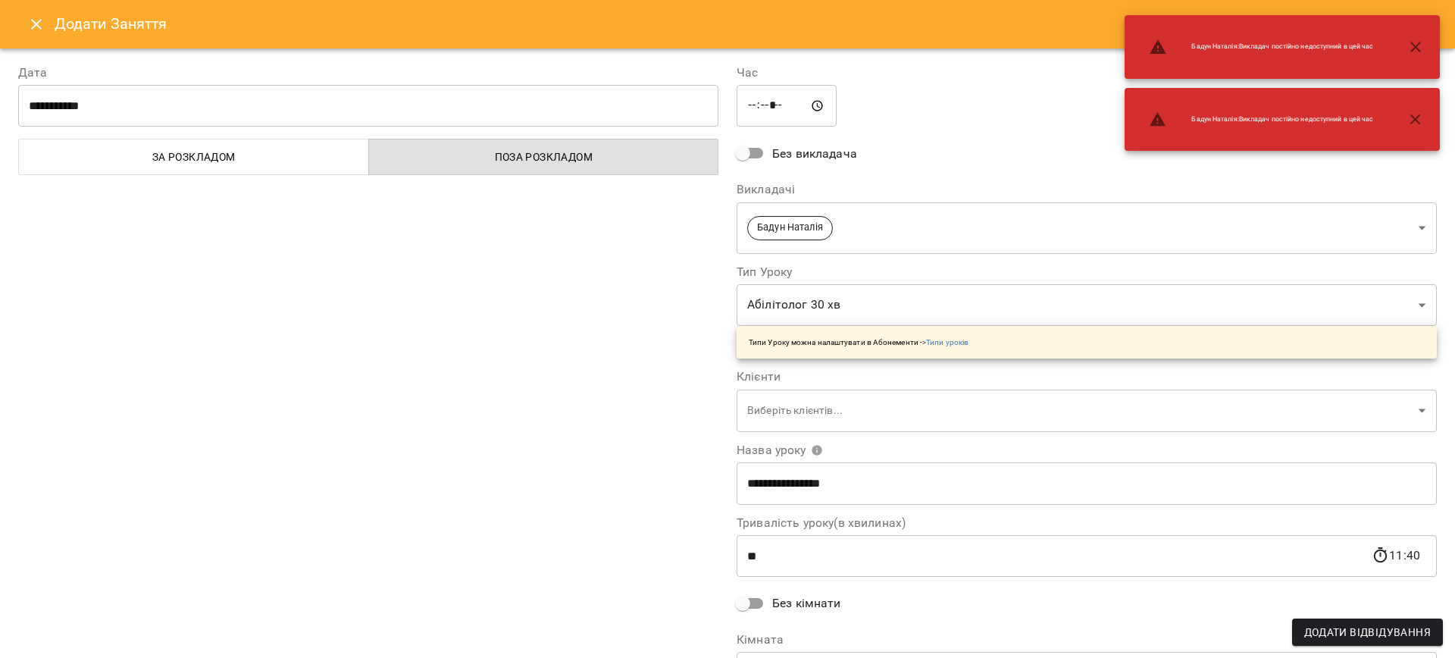
drag, startPoint x: 385, startPoint y: 393, endPoint x: 415, endPoint y: 387, distance: 30.0
click at [386, 392] on div "**********" at bounding box center [368, 385] width 719 height 681
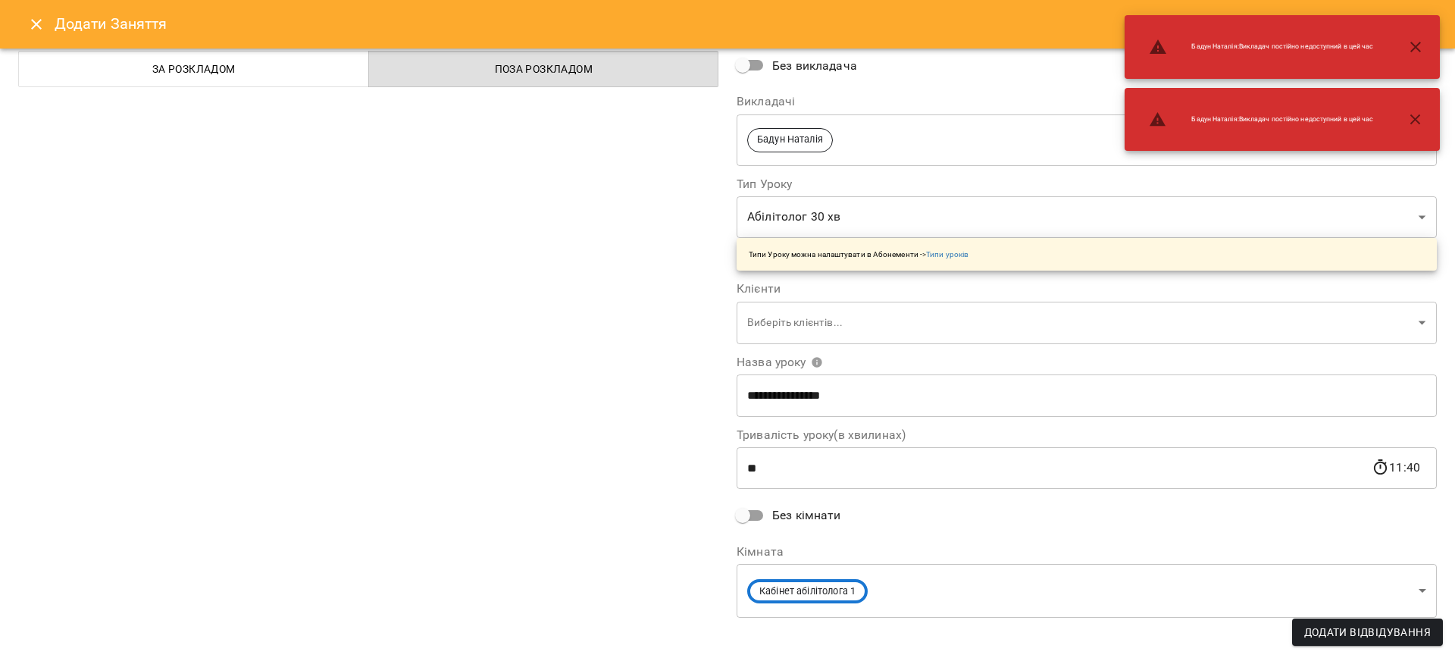
scroll to position [98, 0]
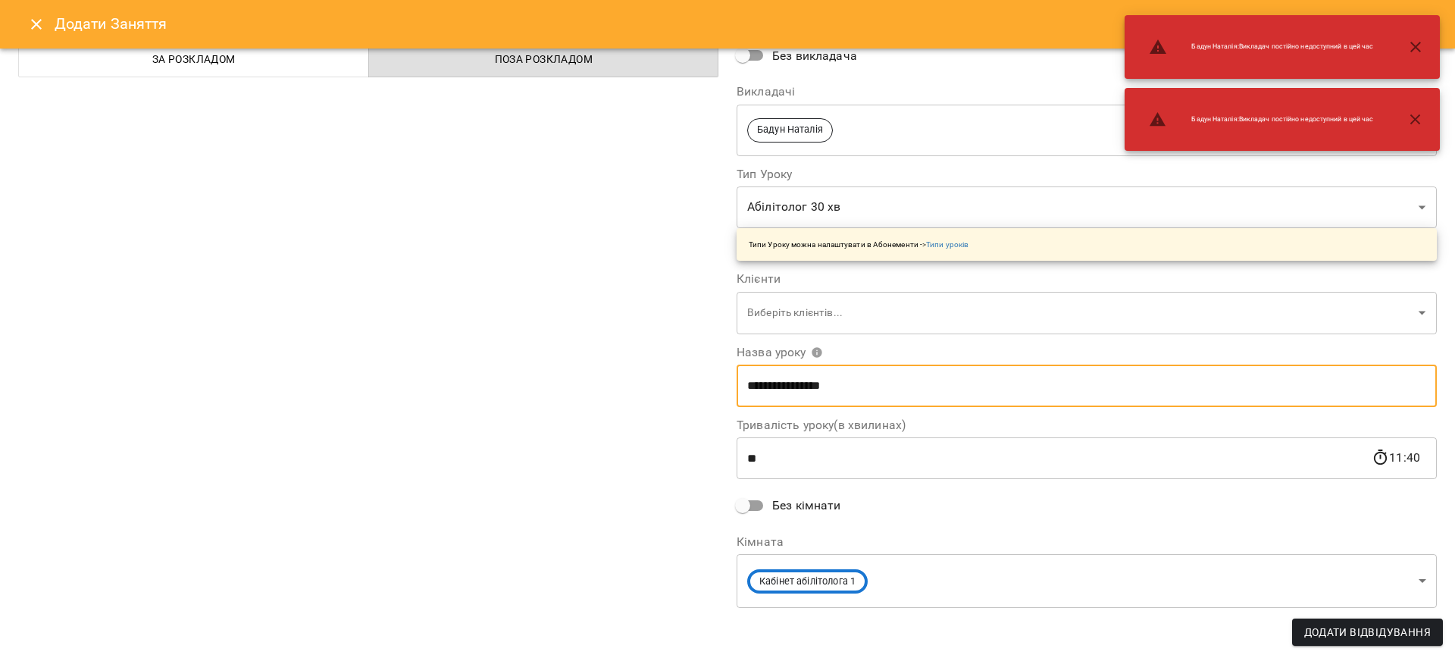
click at [773, 393] on input "**********" at bounding box center [1087, 386] width 700 height 42
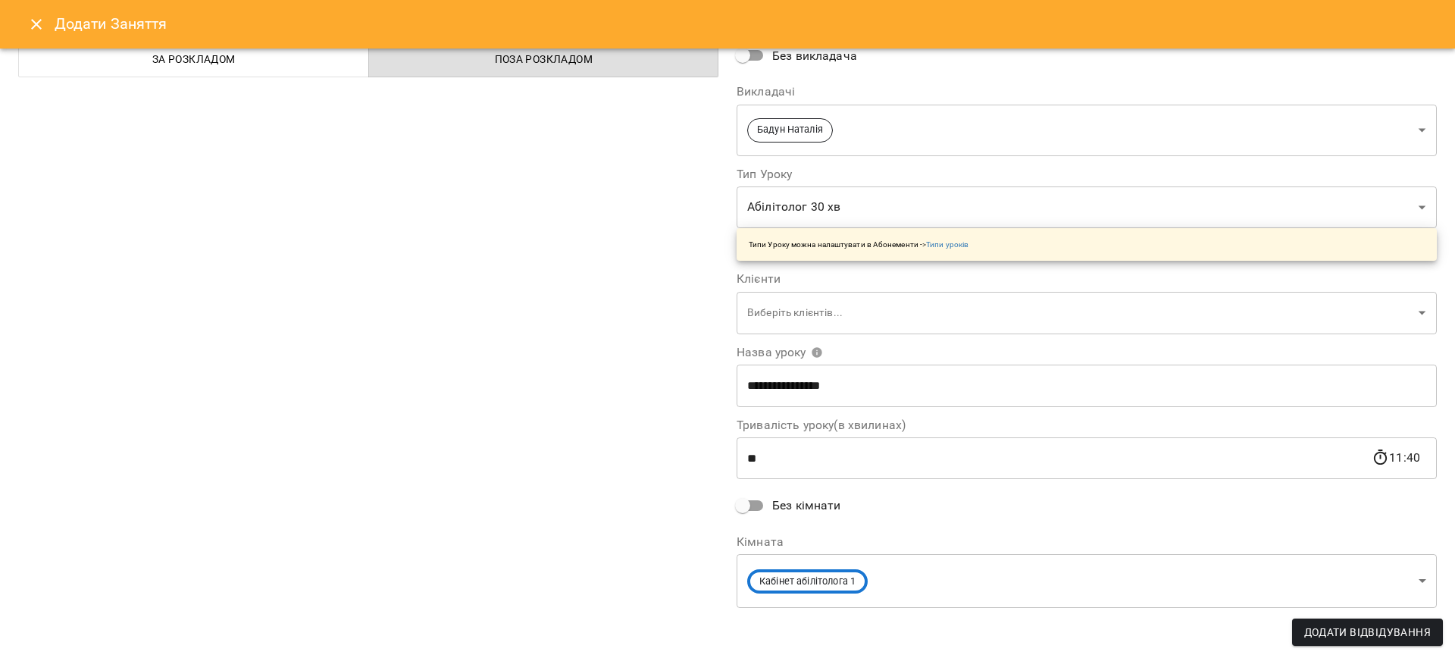
click at [578, 481] on div "**********" at bounding box center [368, 288] width 719 height 681
click at [29, 32] on icon "Close" at bounding box center [36, 24] width 18 height 18
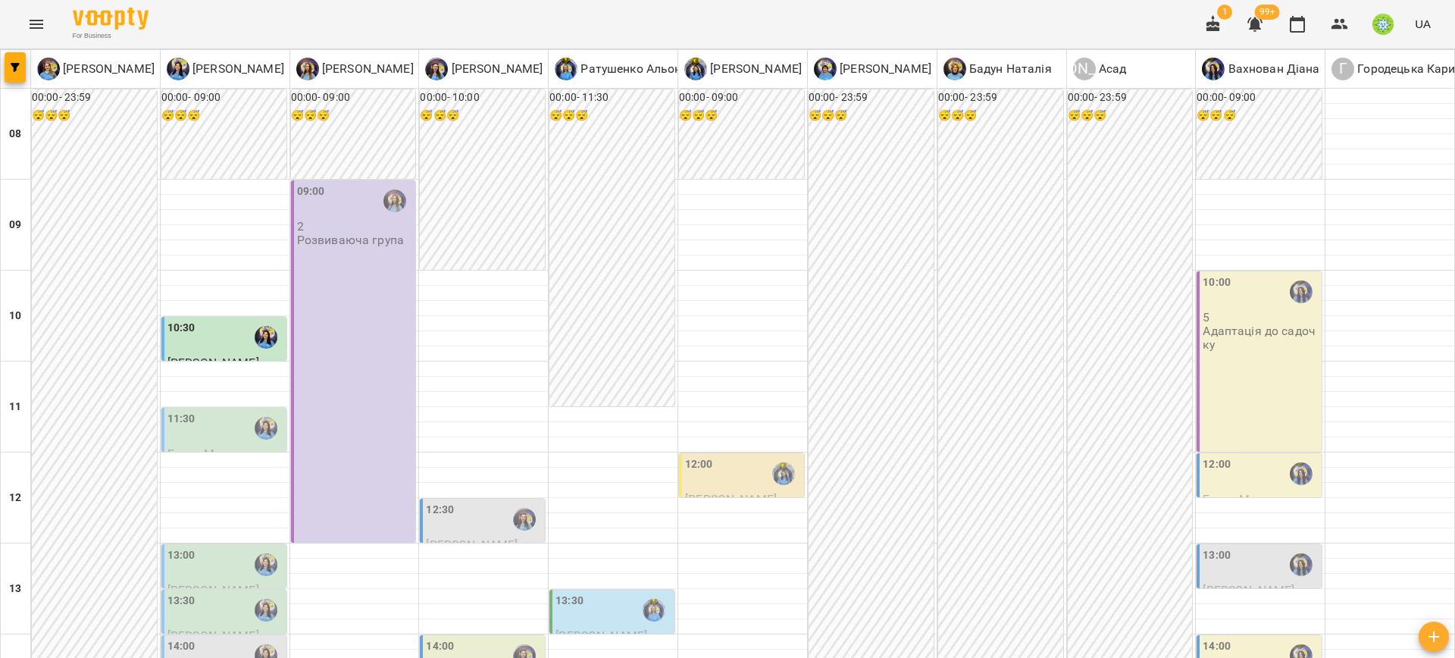
scroll to position [5, 0]
click at [42, 23] on icon "Menu" at bounding box center [37, 24] width 14 height 9
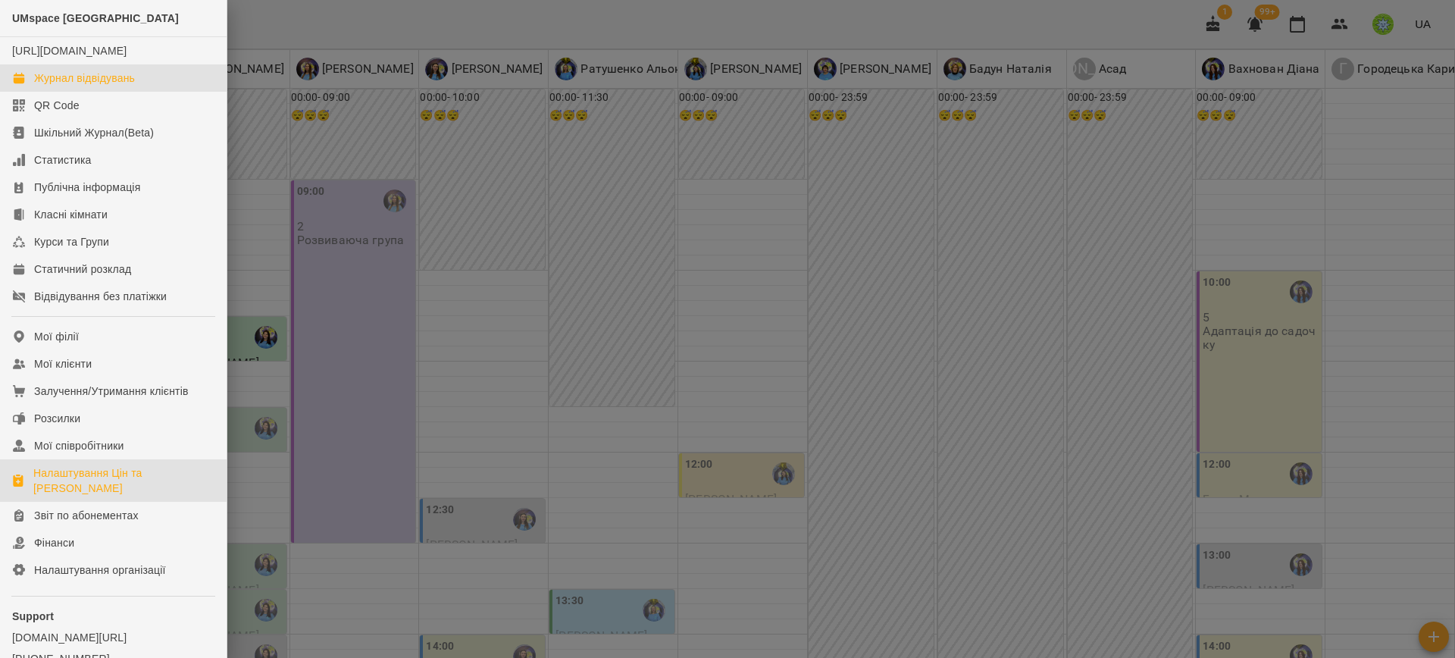
click at [103, 496] on div "Налаштування Цін та [PERSON_NAME]" at bounding box center [123, 480] width 181 height 30
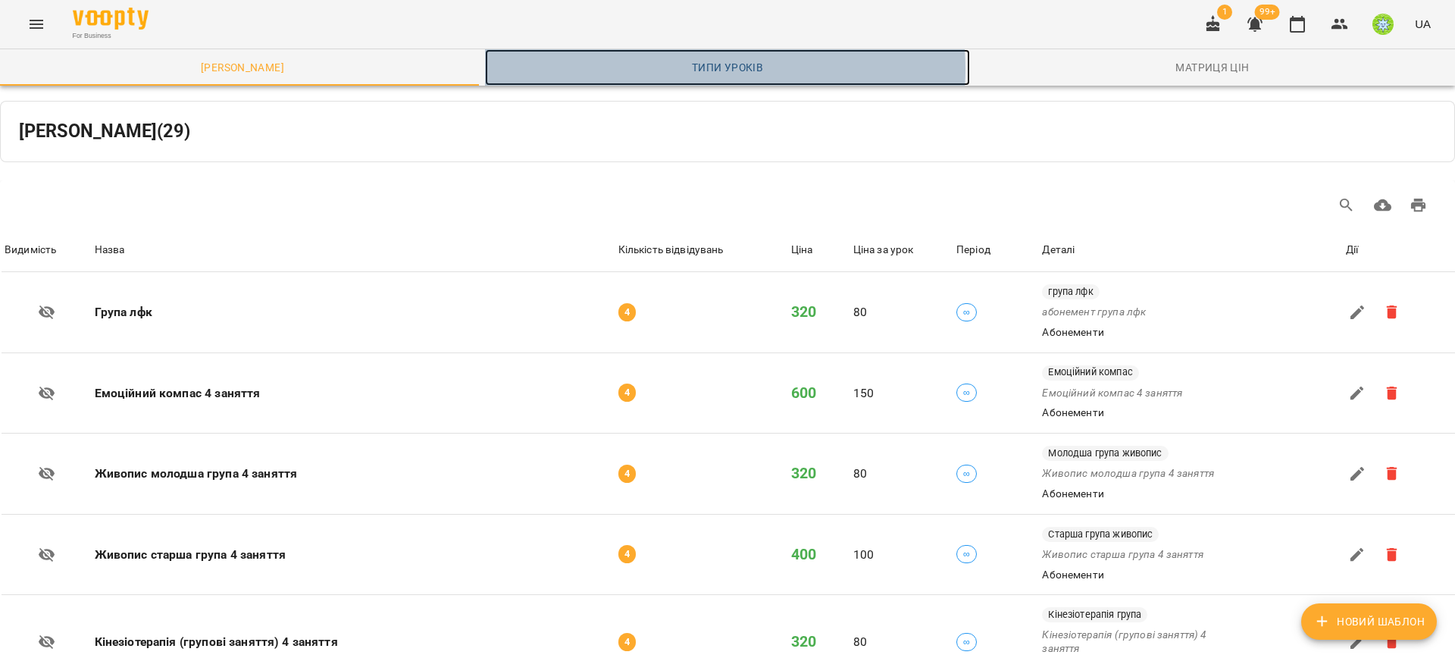
click at [691, 69] on span "Типи уроків" at bounding box center [727, 67] width 467 height 18
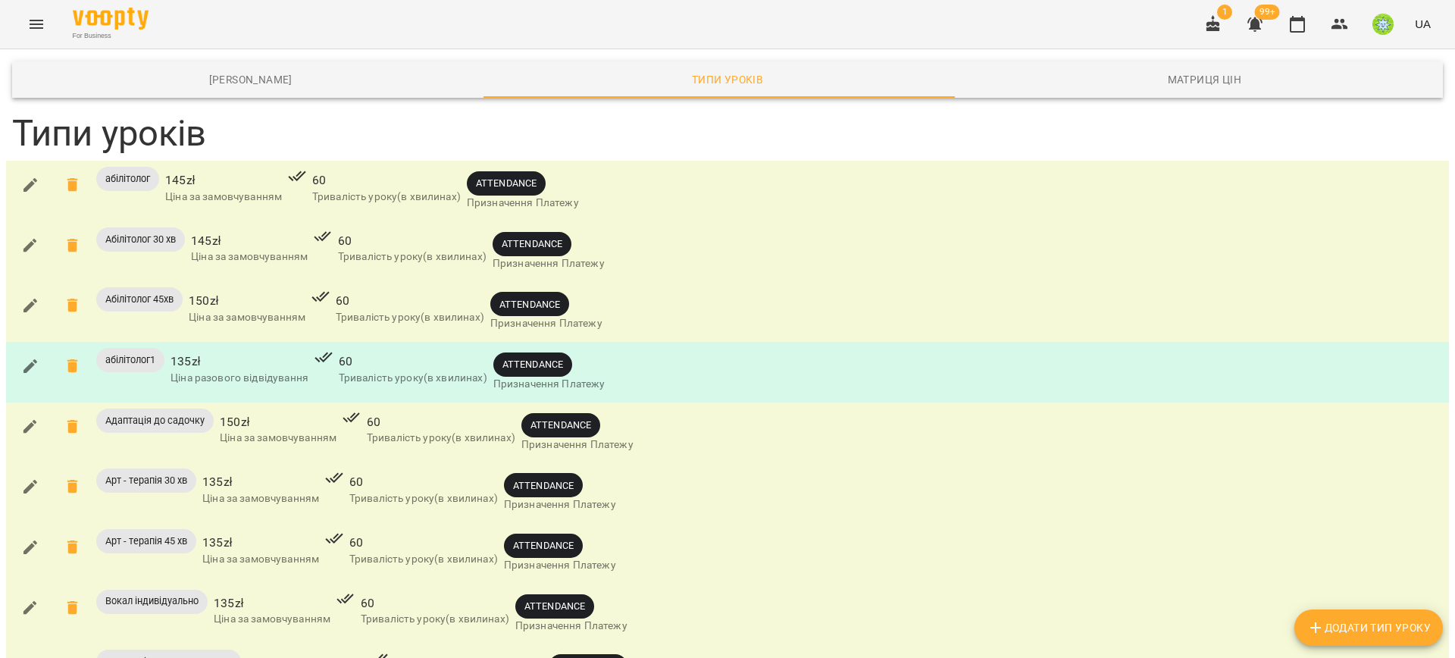
scroll to position [882, 0]
drag, startPoint x: 672, startPoint y: 135, endPoint x: 683, endPoint y: 149, distance: 18.3
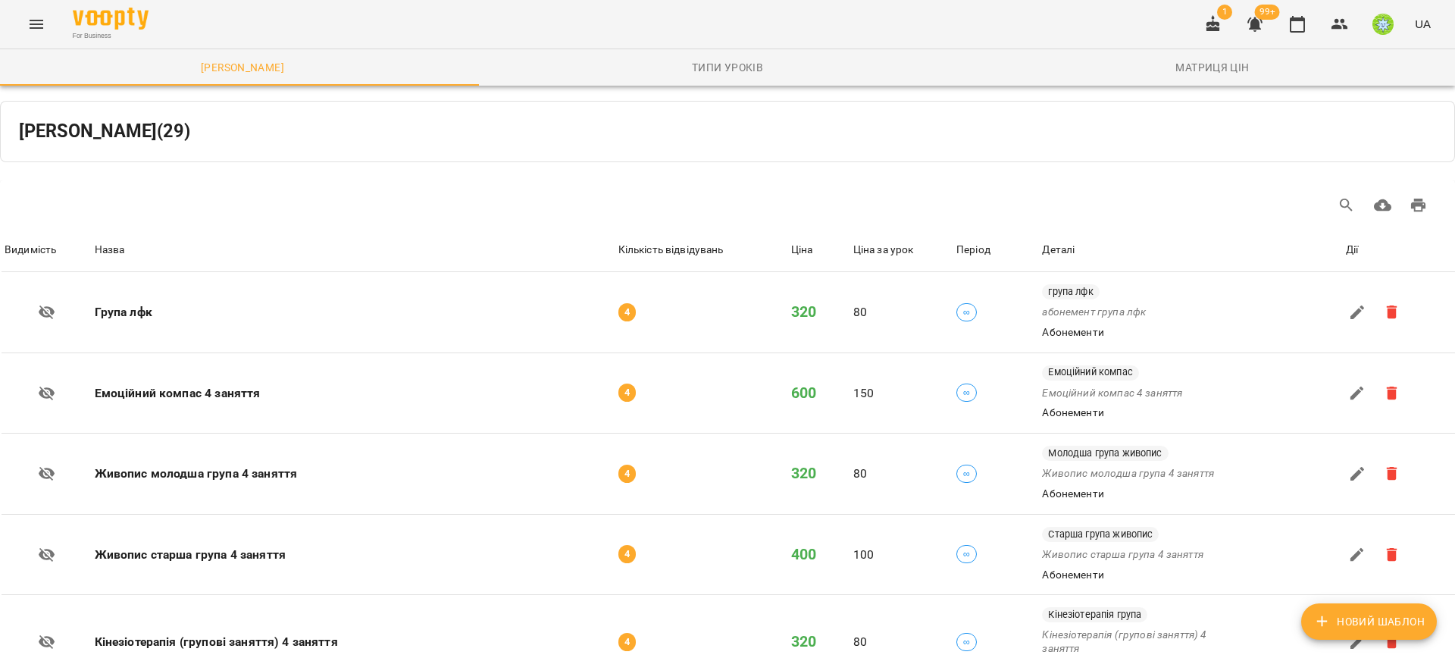
drag, startPoint x: 540, startPoint y: 315, endPoint x: 500, endPoint y: 312, distance: 40.2
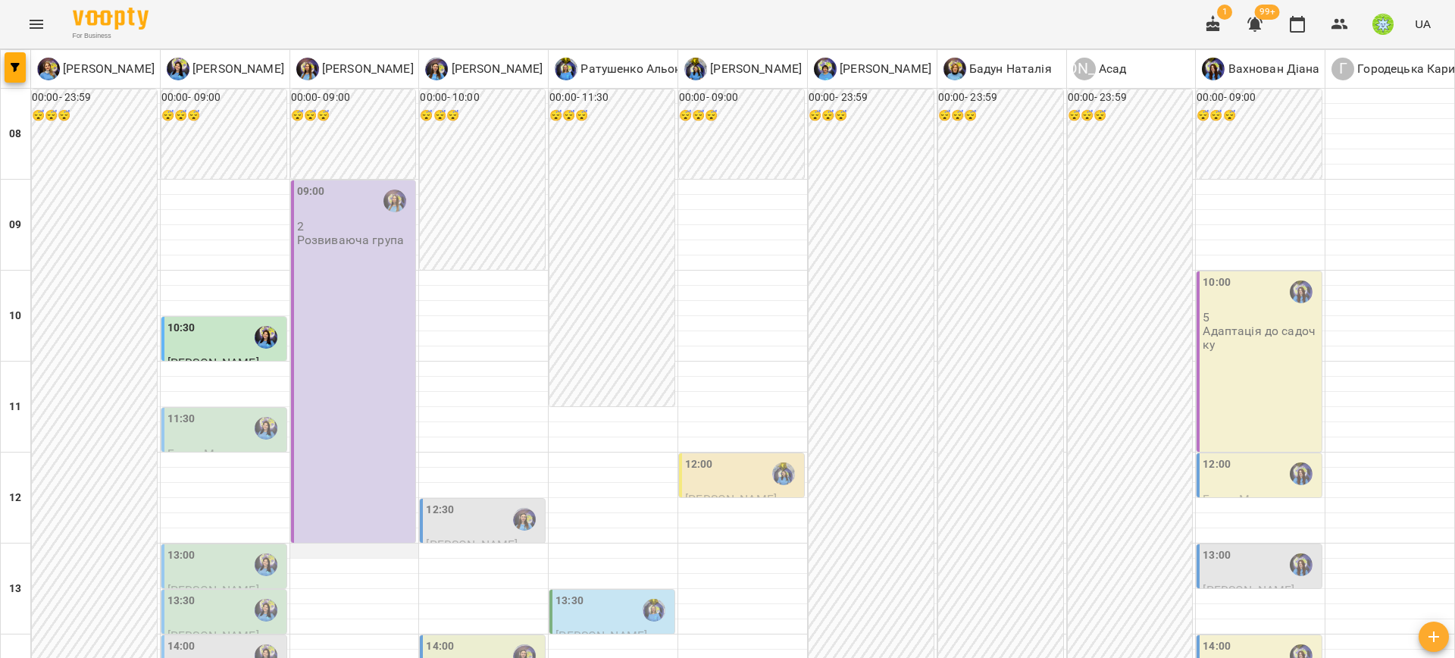
scroll to position [678, 0]
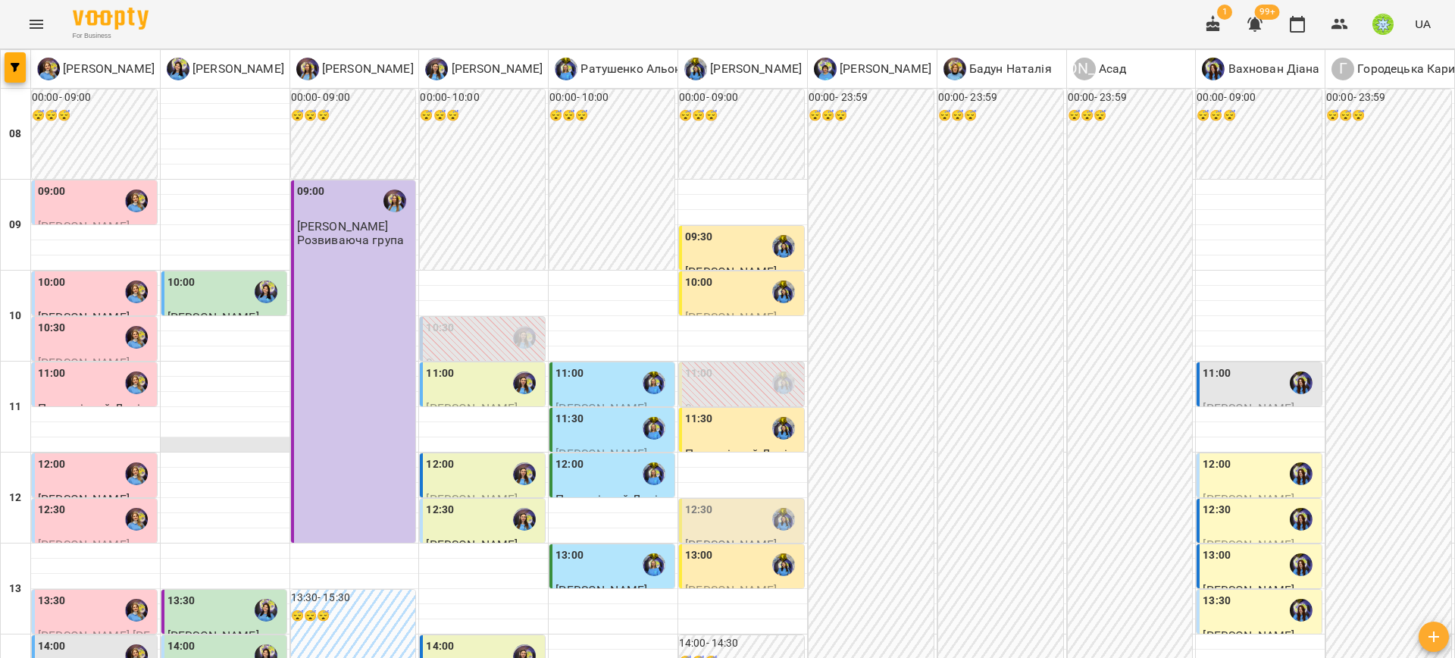
scroll to position [315, 0]
click at [101, 638] on div "14:00" at bounding box center [96, 655] width 116 height 35
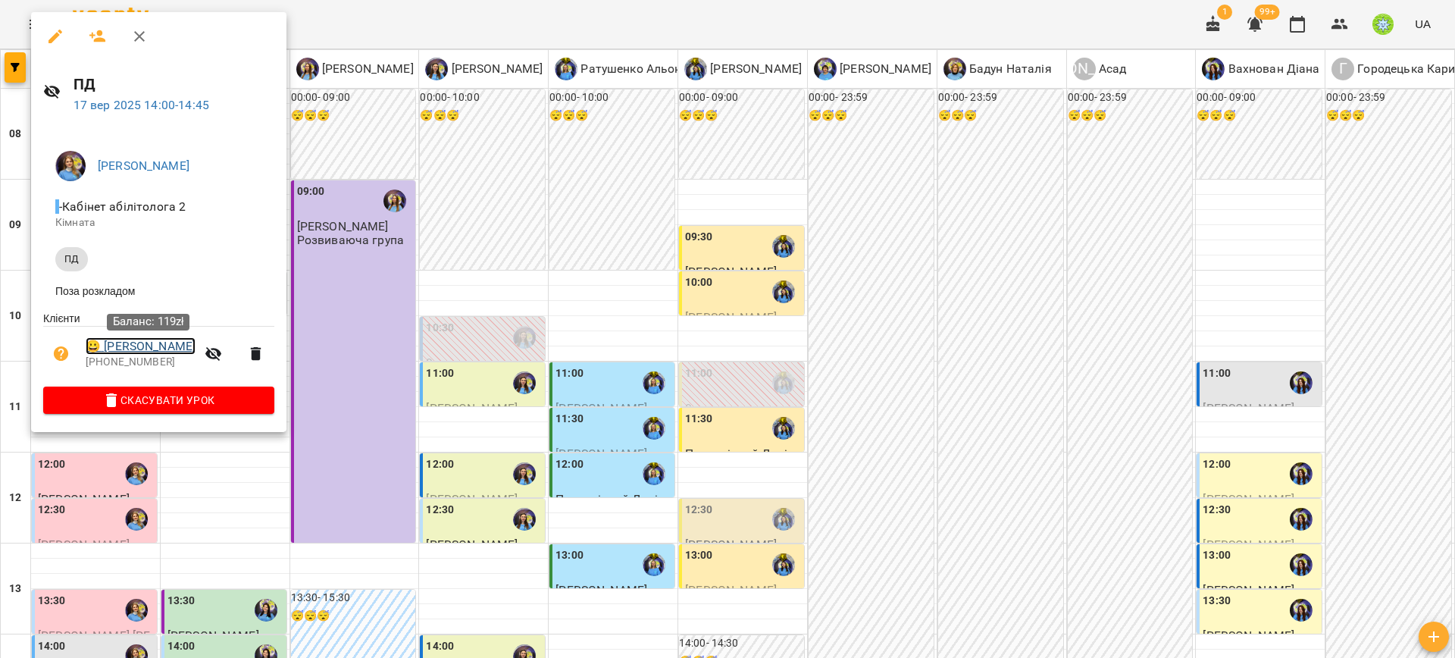
click at [153, 355] on link "😀 Козирацька Мілана" at bounding box center [141, 346] width 110 height 18
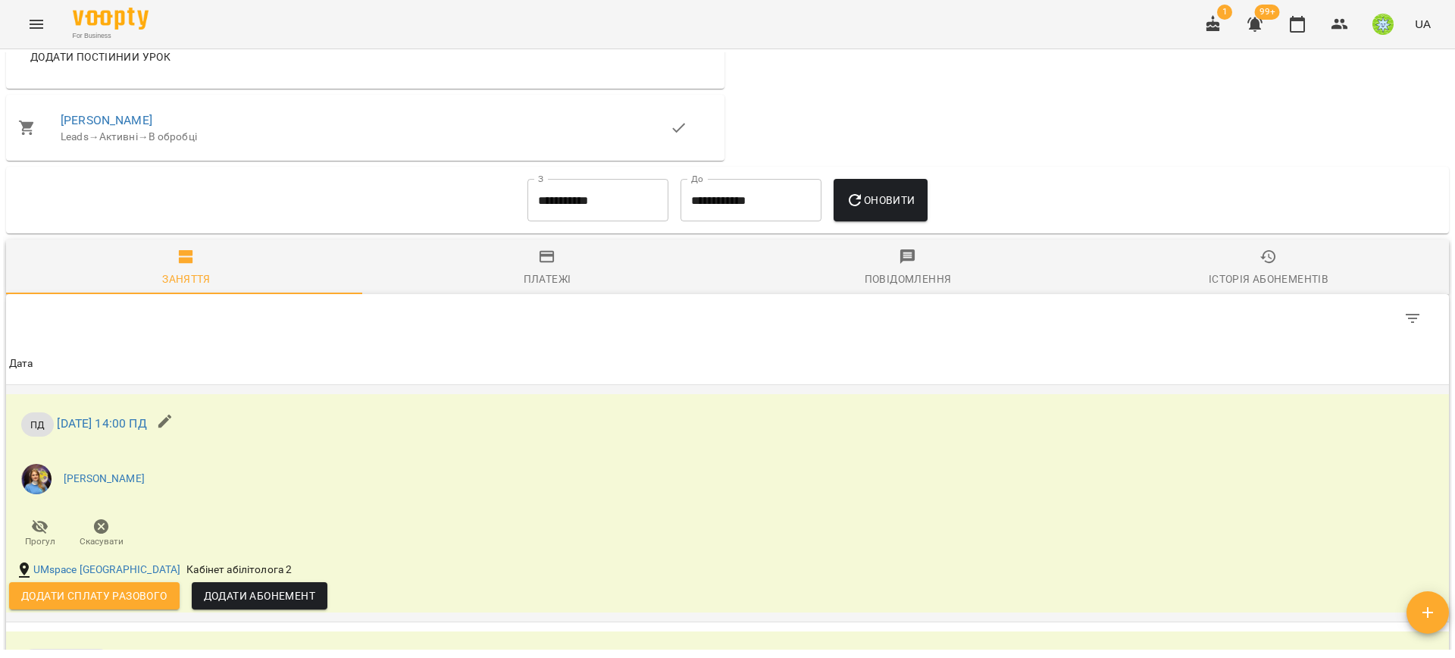
scroll to position [848, 0]
drag, startPoint x: 99, startPoint y: 594, endPoint x: 130, endPoint y: 581, distance: 32.9
click at [99, 594] on span "Додати сплату разового" at bounding box center [94, 595] width 146 height 18
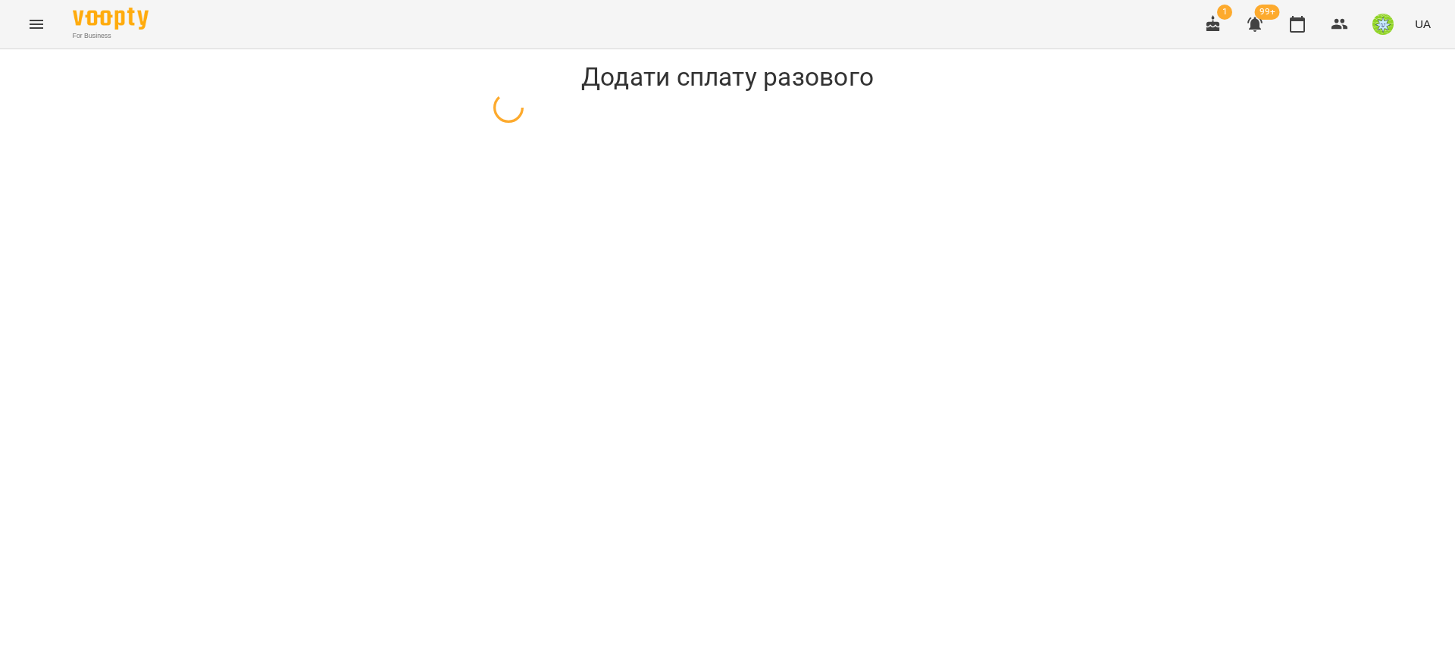
select select "**"
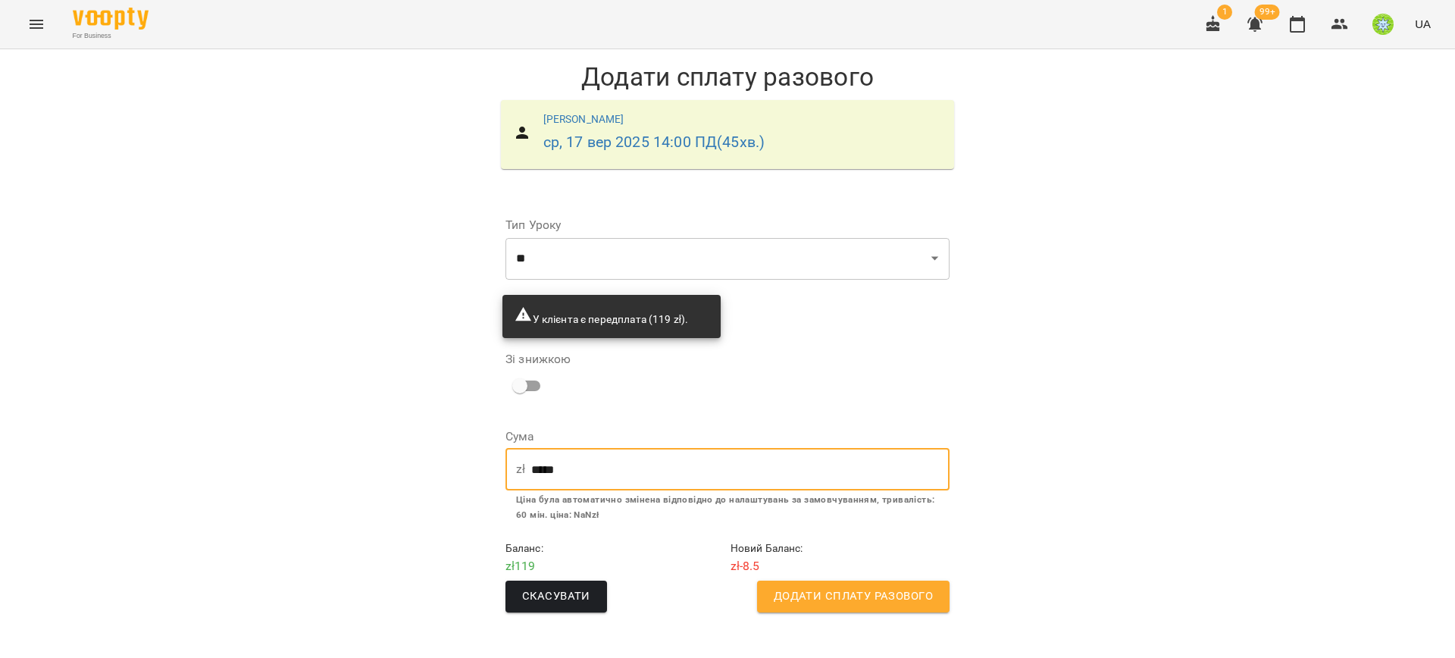
click at [576, 466] on input "*****" at bounding box center [740, 469] width 418 height 42
click at [575, 466] on input "*****" at bounding box center [740, 469] width 418 height 42
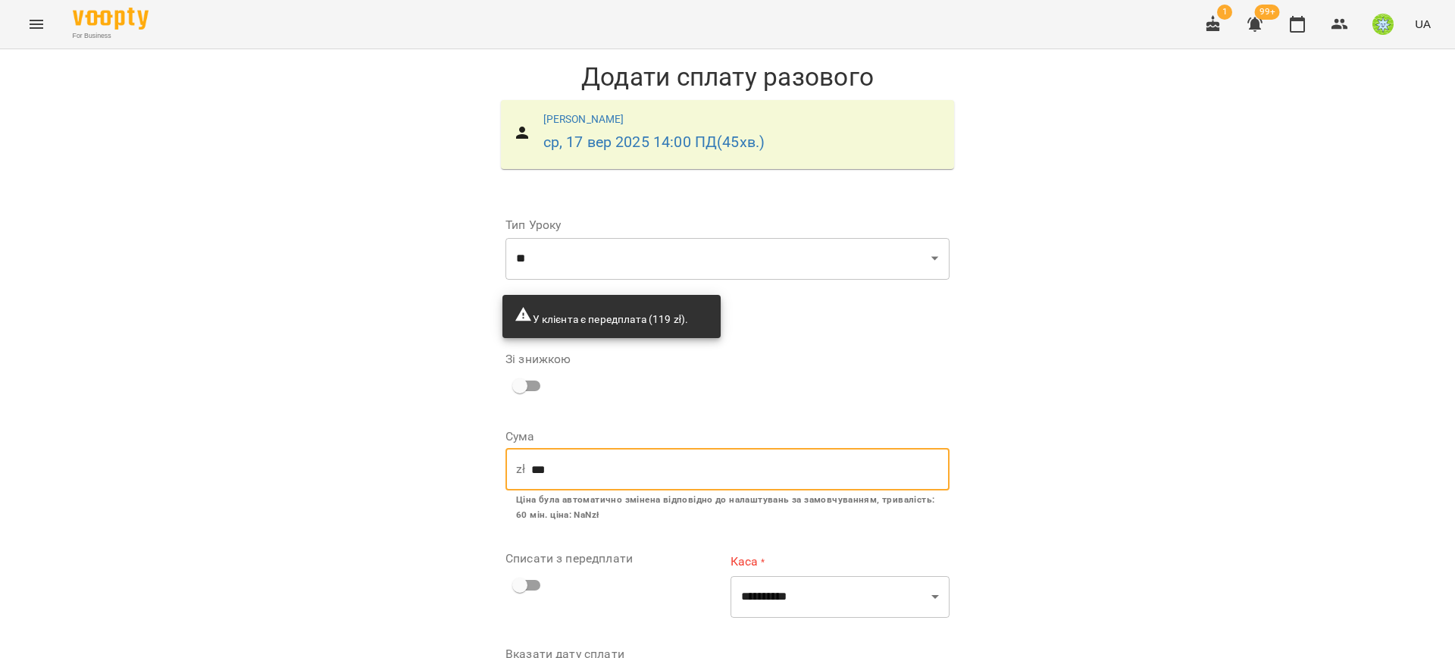
type input "***"
drag, startPoint x: 1057, startPoint y: 427, endPoint x: 1032, endPoint y: 431, distance: 25.4
click at [1055, 428] on div "**********" at bounding box center [727, 409] width 1455 height 720
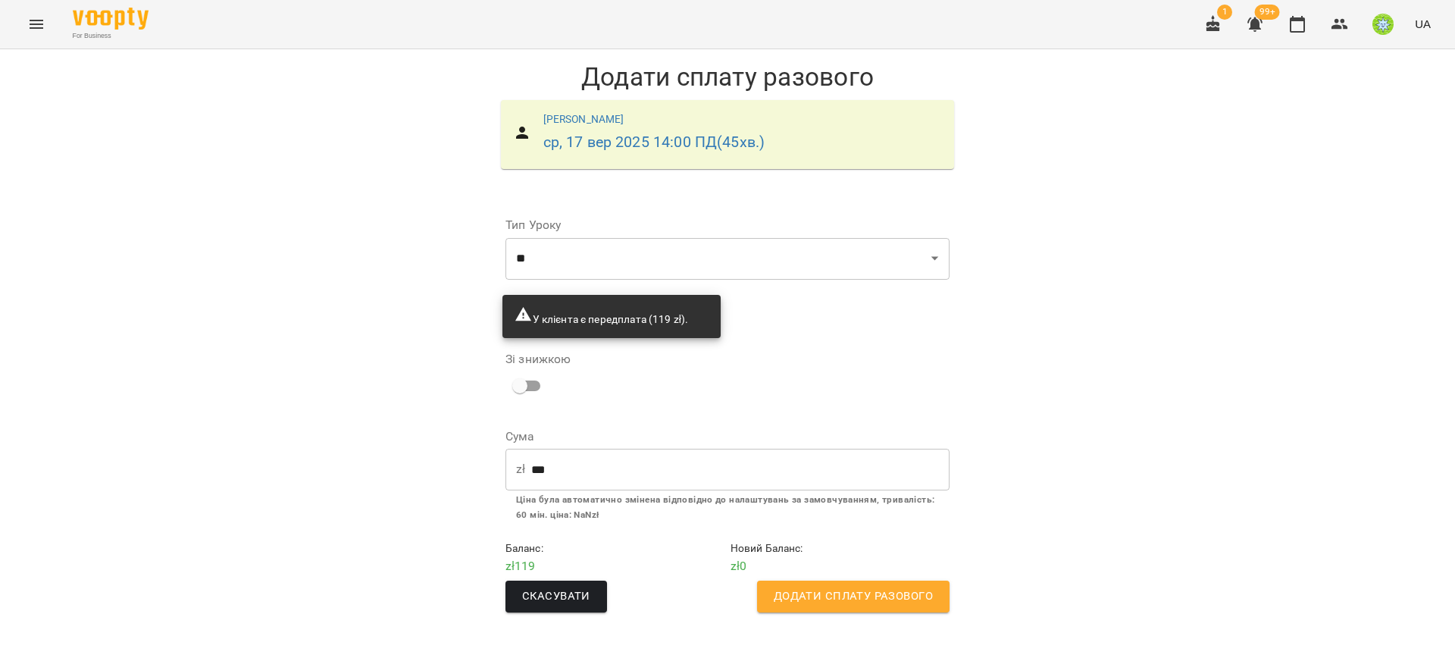
click at [866, 591] on span "Додати сплату разового" at bounding box center [853, 597] width 159 height 20
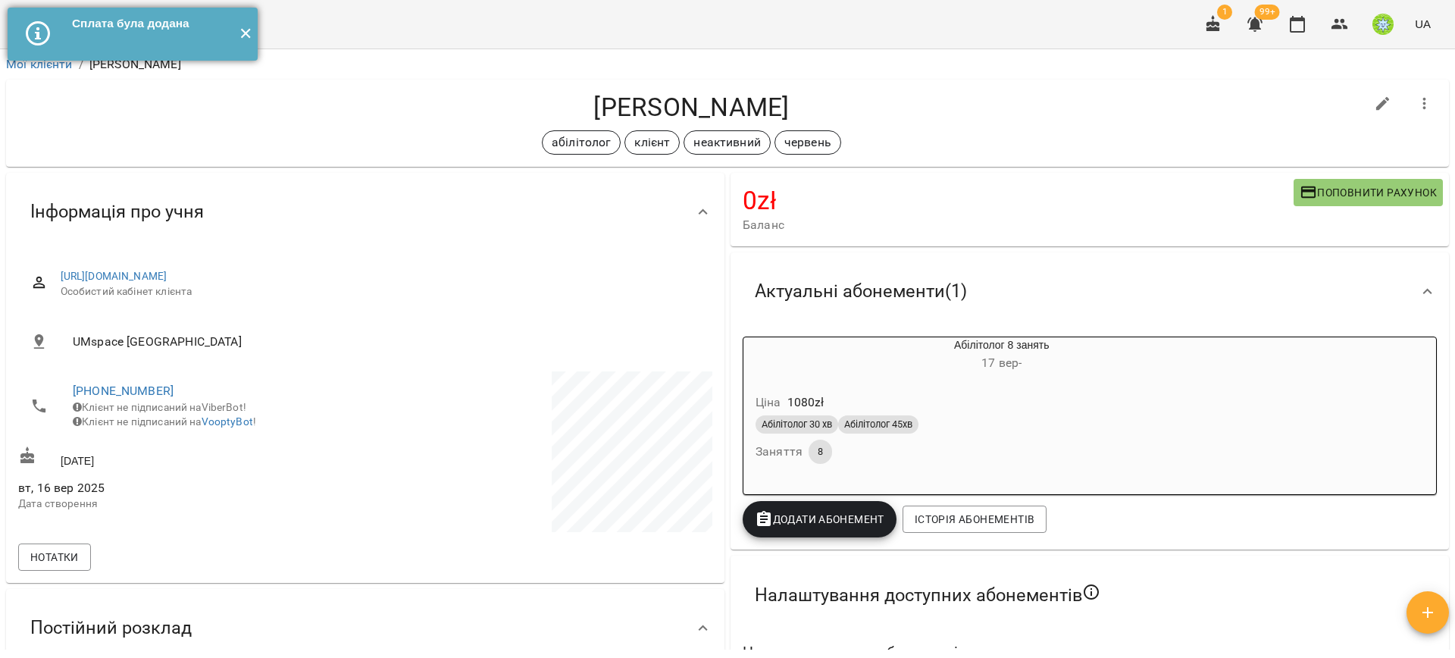
click at [235, 33] on button "✕" at bounding box center [245, 34] width 25 height 53
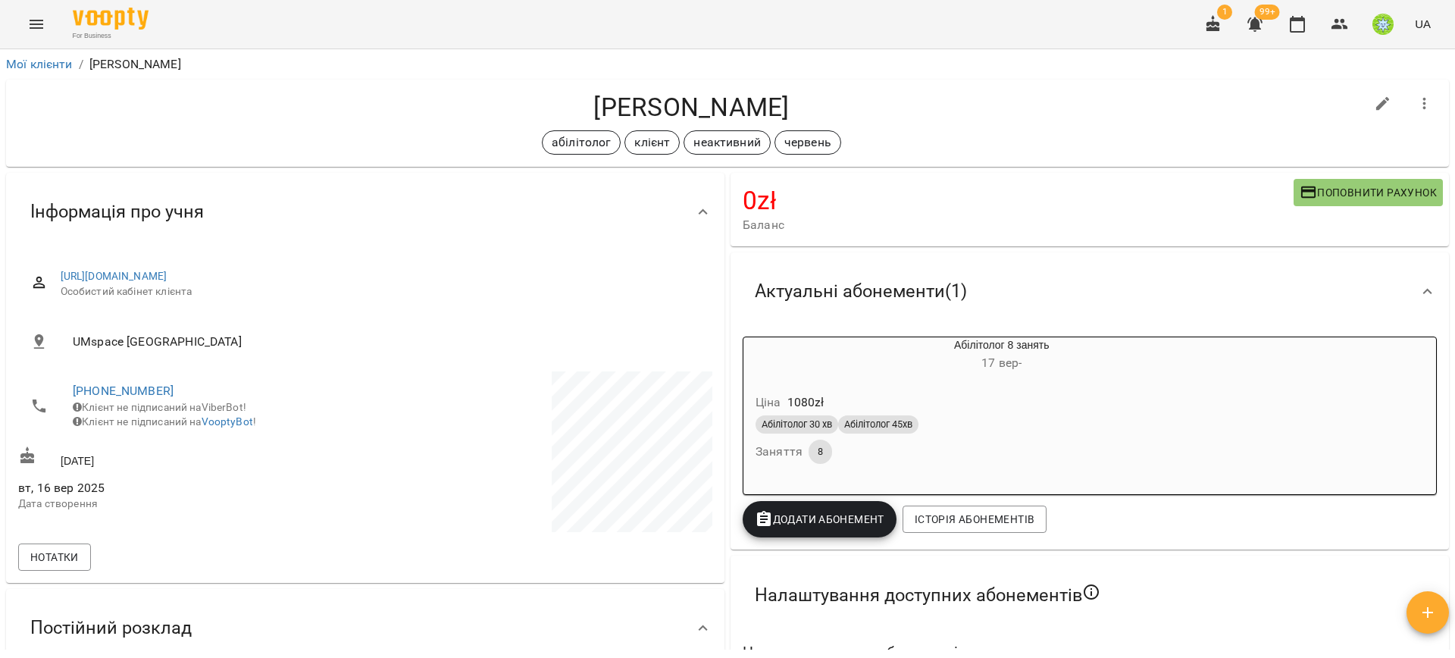
click at [52, 10] on div "For Business 1 99+ UA" at bounding box center [727, 24] width 1455 height 49
click at [31, 24] on icon "Menu" at bounding box center [37, 24] width 14 height 9
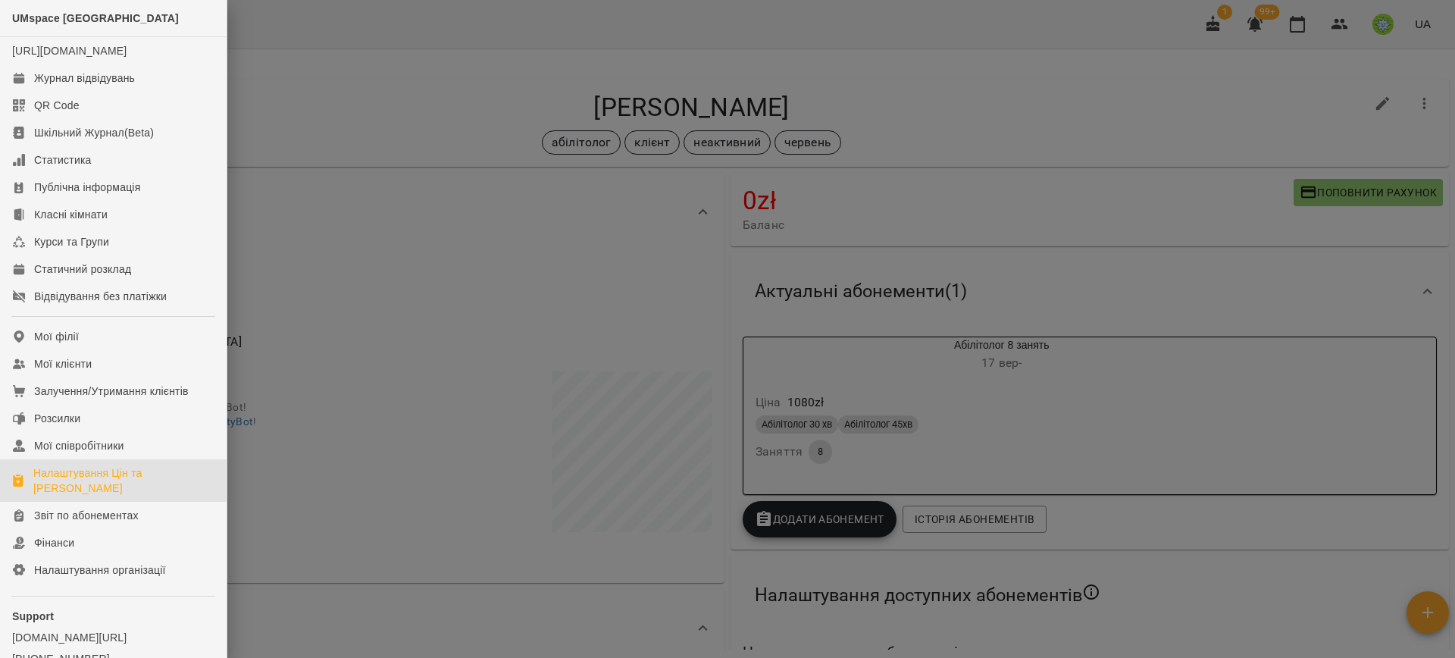
click at [114, 487] on div "Налаштування Цін та Абонементів" at bounding box center [123, 480] width 181 height 30
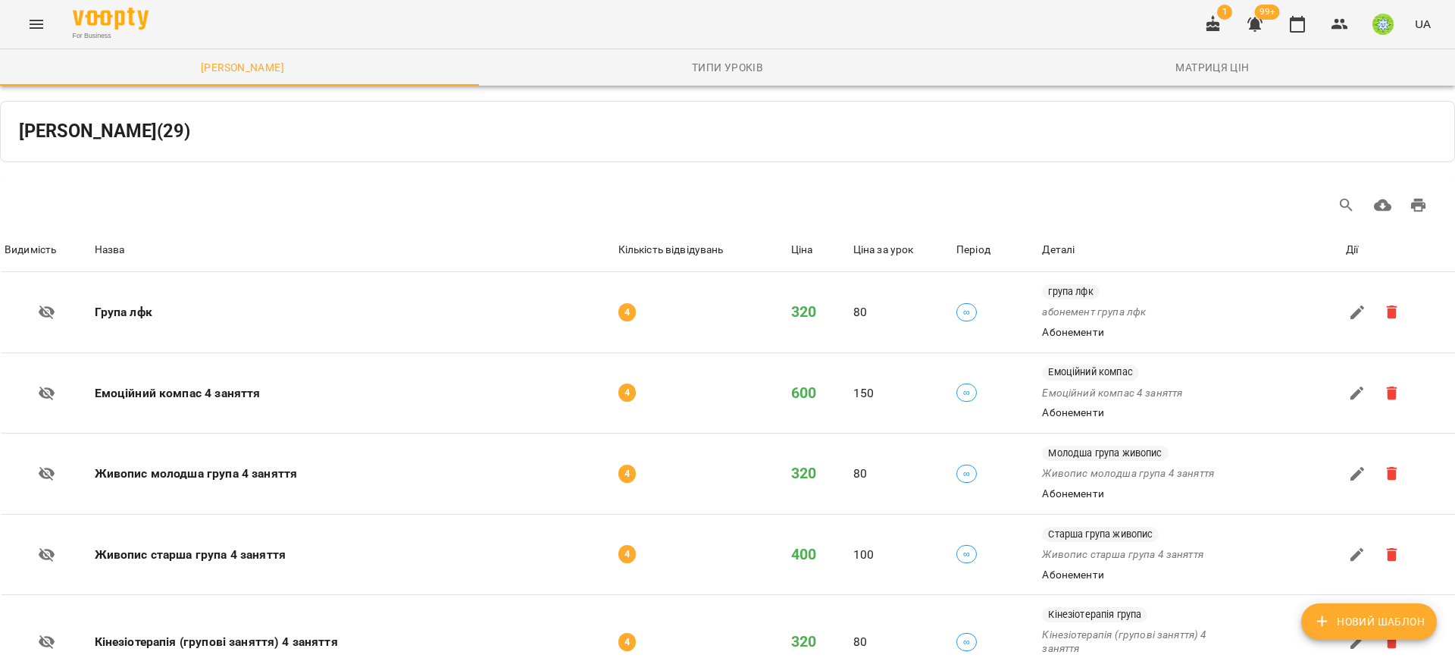
scroll to position [1549, 0]
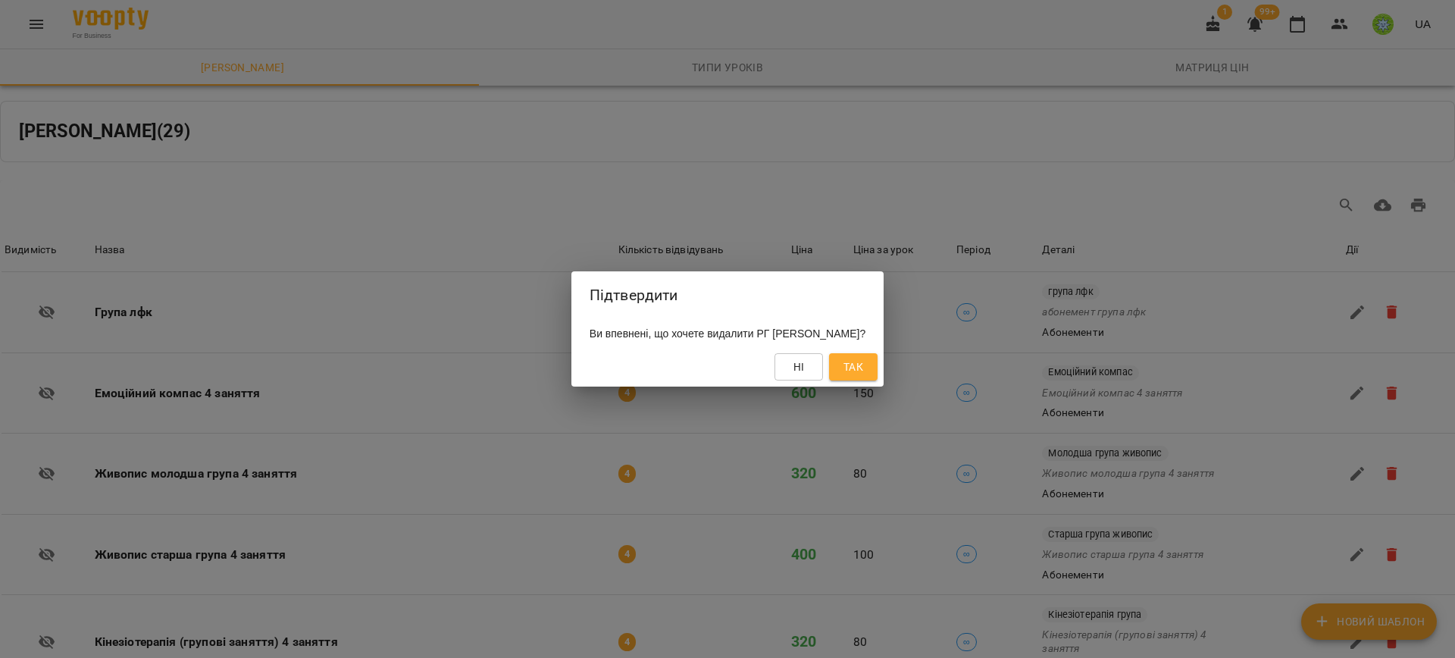
click at [900, 367] on div "Підтвердити Ви впевнені, що хочете видалити РГ Брозін Роберт? Ні Так" at bounding box center [727, 329] width 1455 height 658
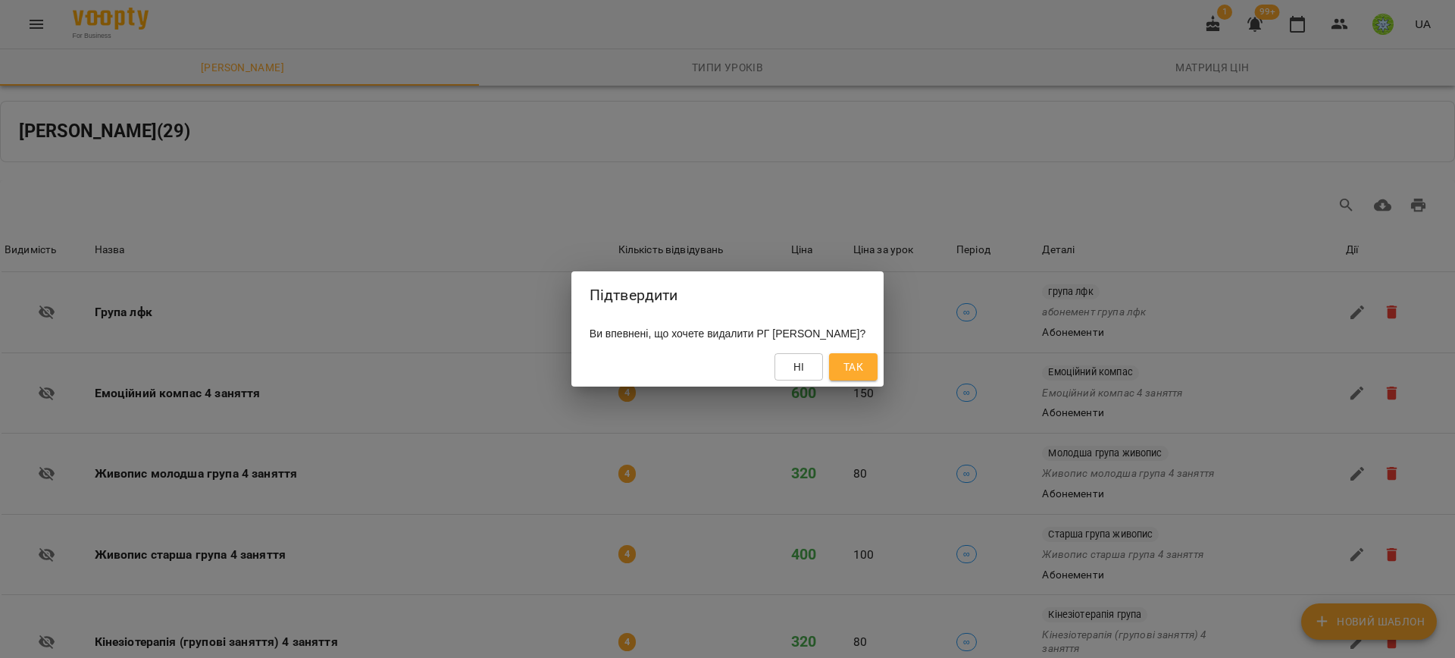
click at [863, 358] on span "Так" at bounding box center [854, 367] width 20 height 18
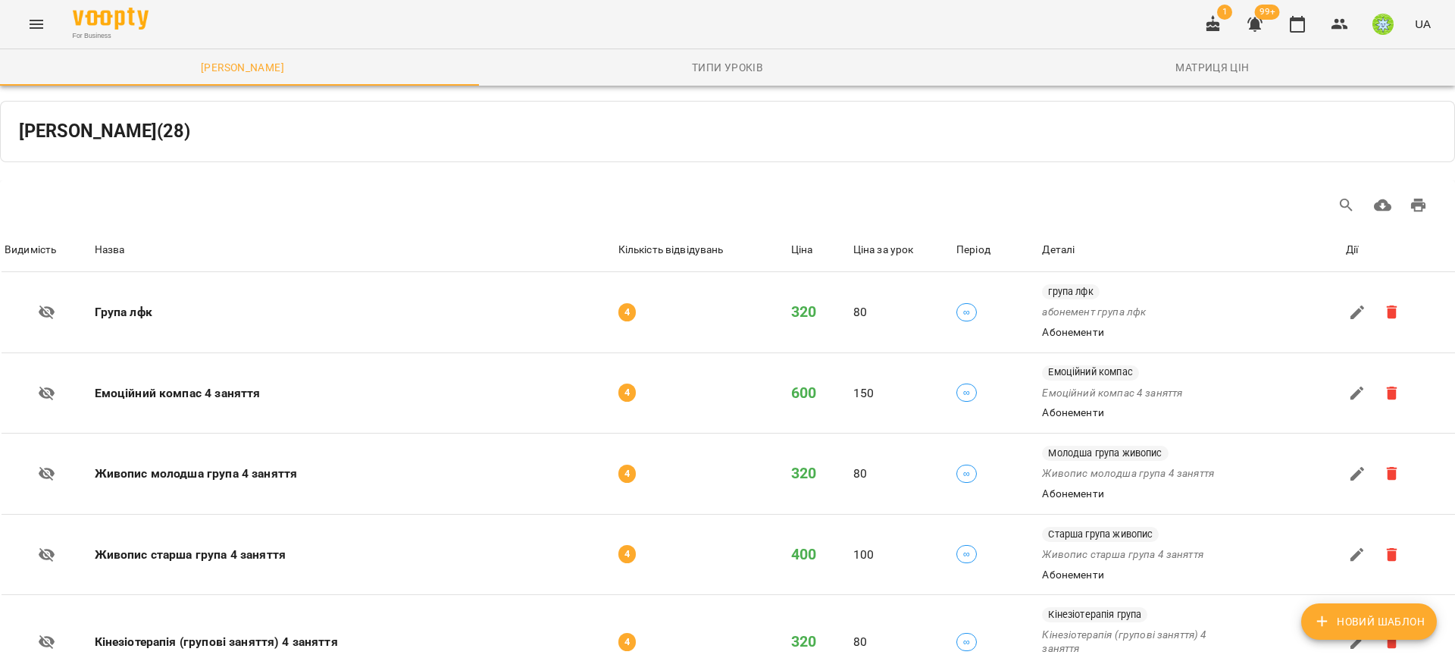
scroll to position [1783, 0]
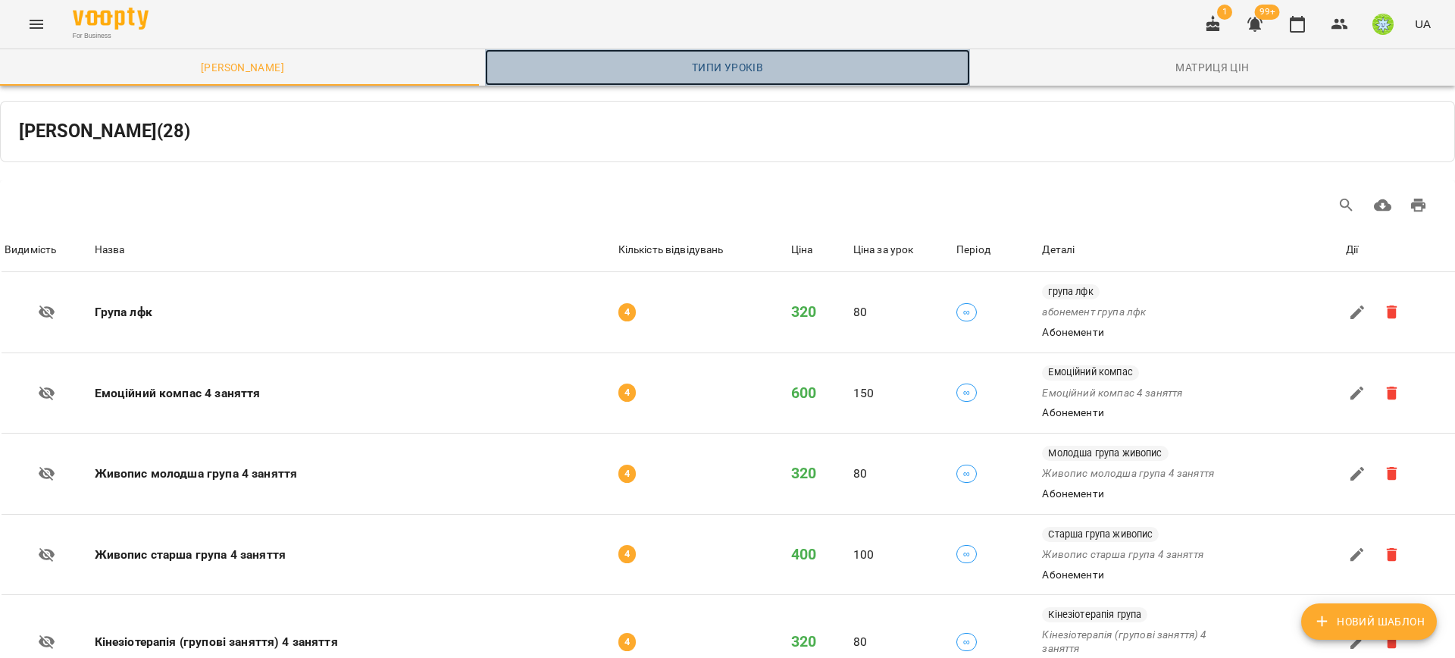
click at [752, 61] on span "Типи уроків" at bounding box center [727, 67] width 467 height 18
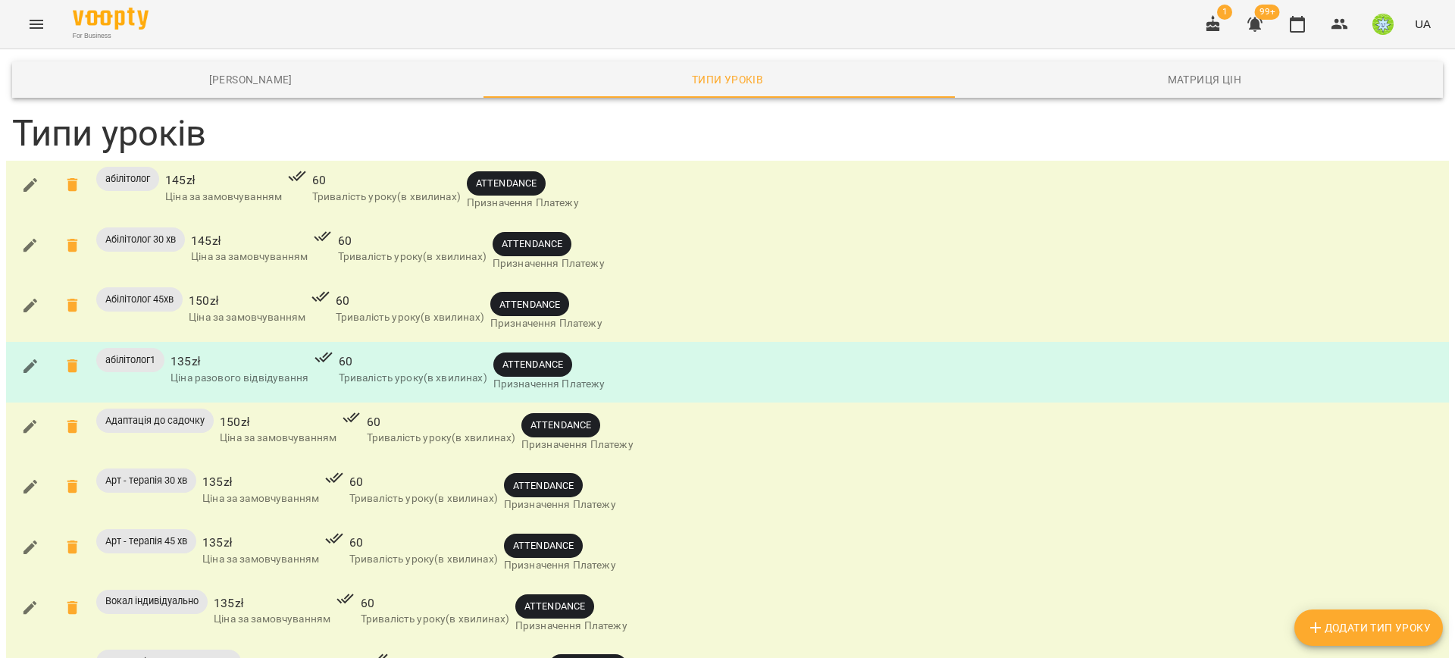
scroll to position [5, 0]
click at [33, 178] on icon "button" at bounding box center [30, 185] width 14 height 14
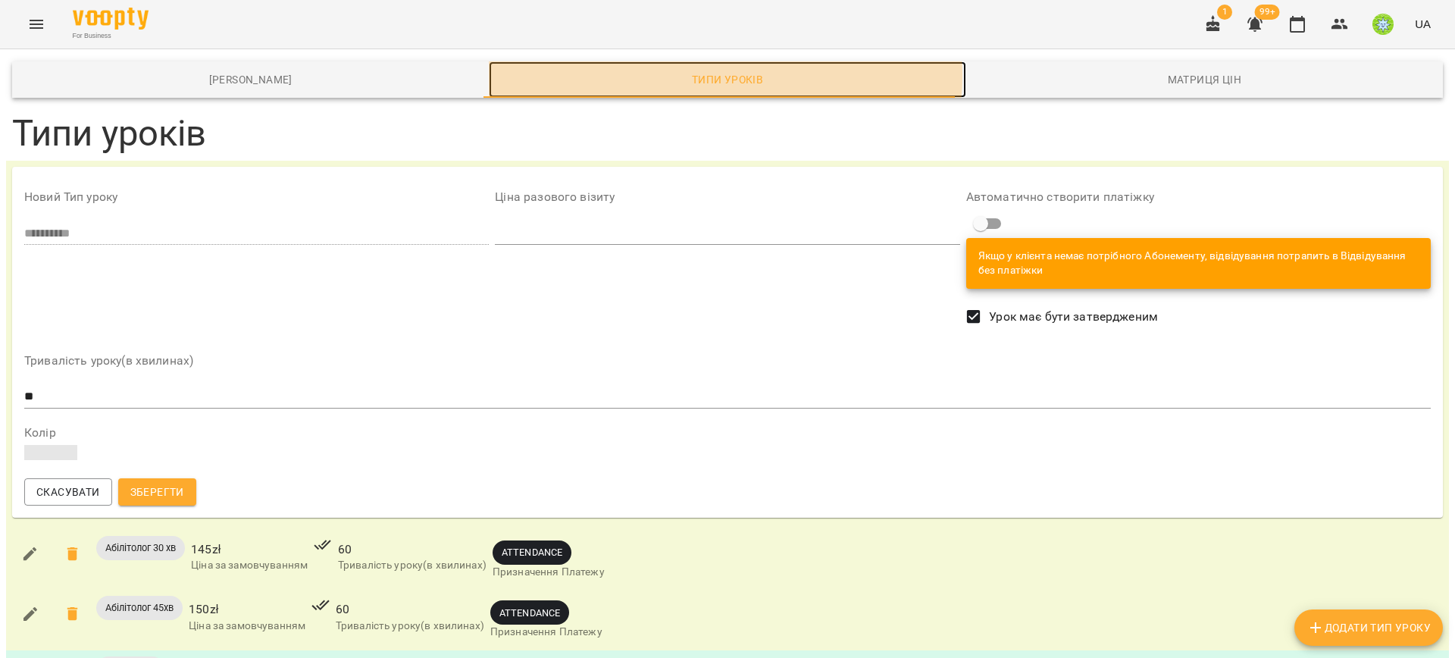
click at [719, 71] on span "Типи уроків" at bounding box center [727, 79] width 459 height 18
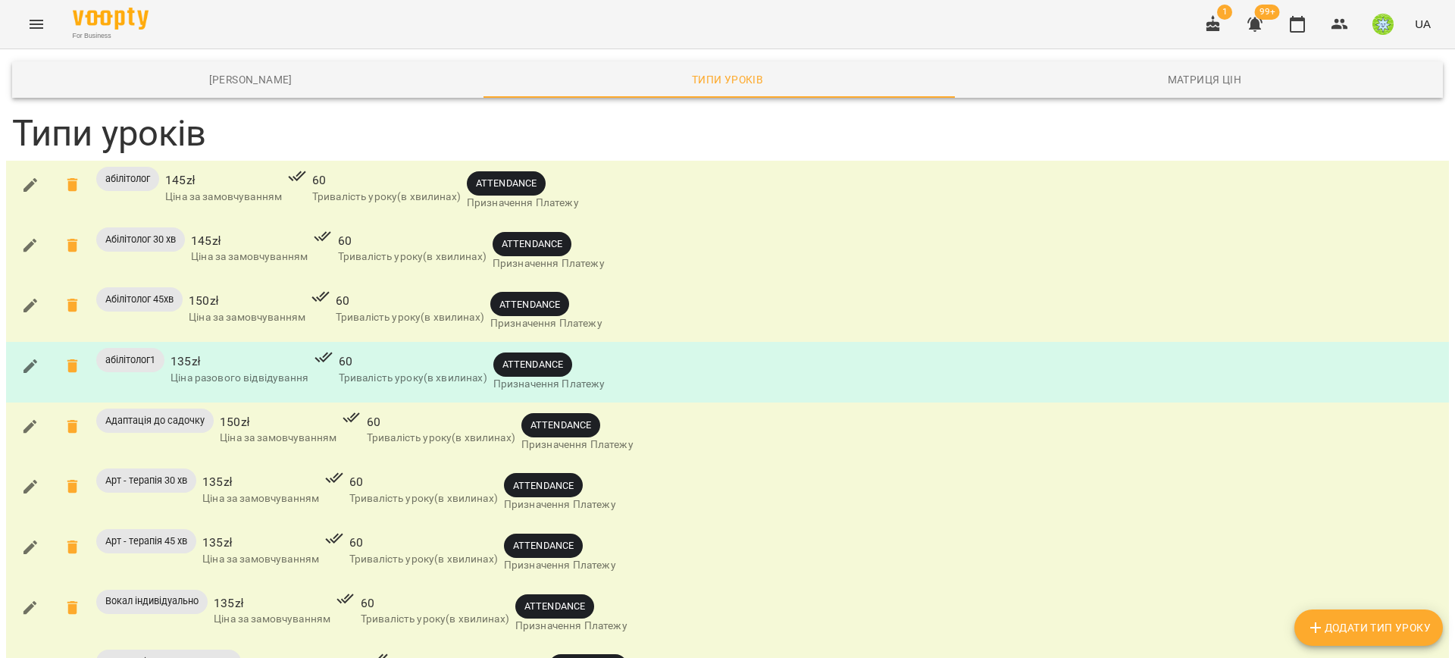
scroll to position [1189, 0]
drag, startPoint x: 56, startPoint y: 401, endPoint x: 0, endPoint y: 403, distance: 56.1
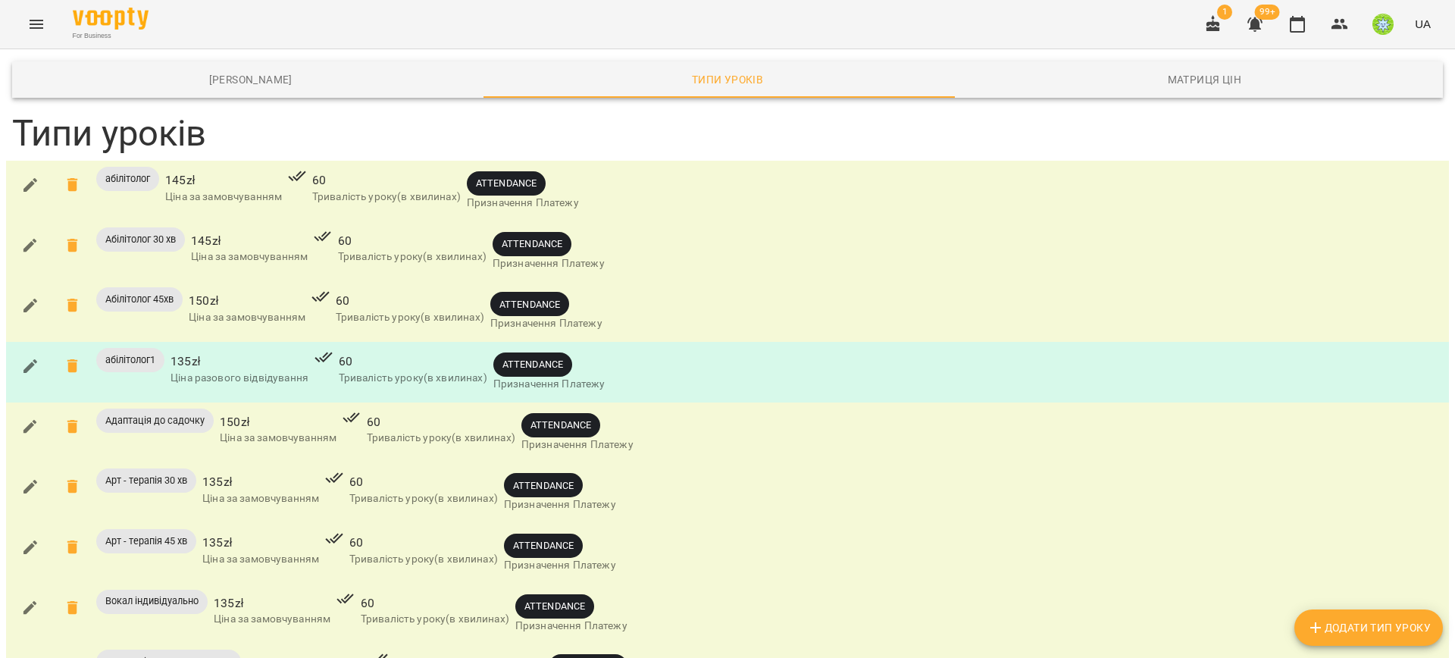
type input "*"
type input "**"
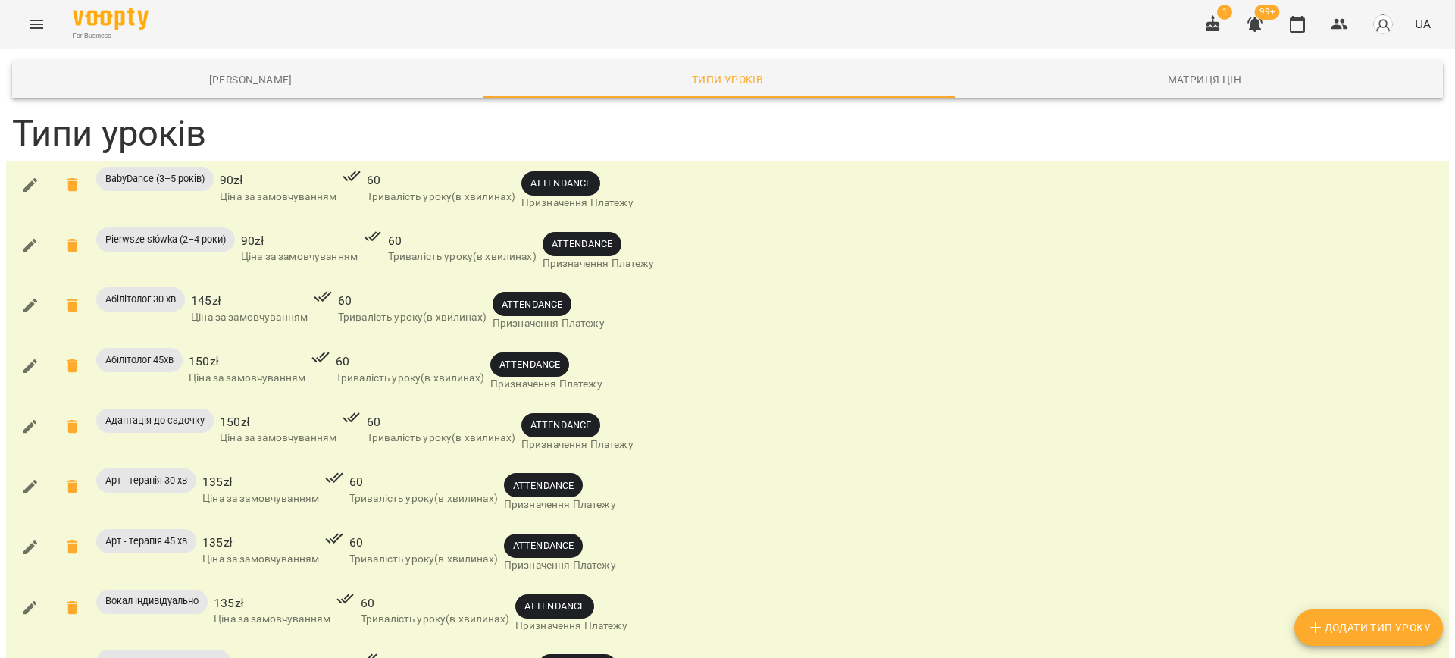
scroll to position [1935, 0]
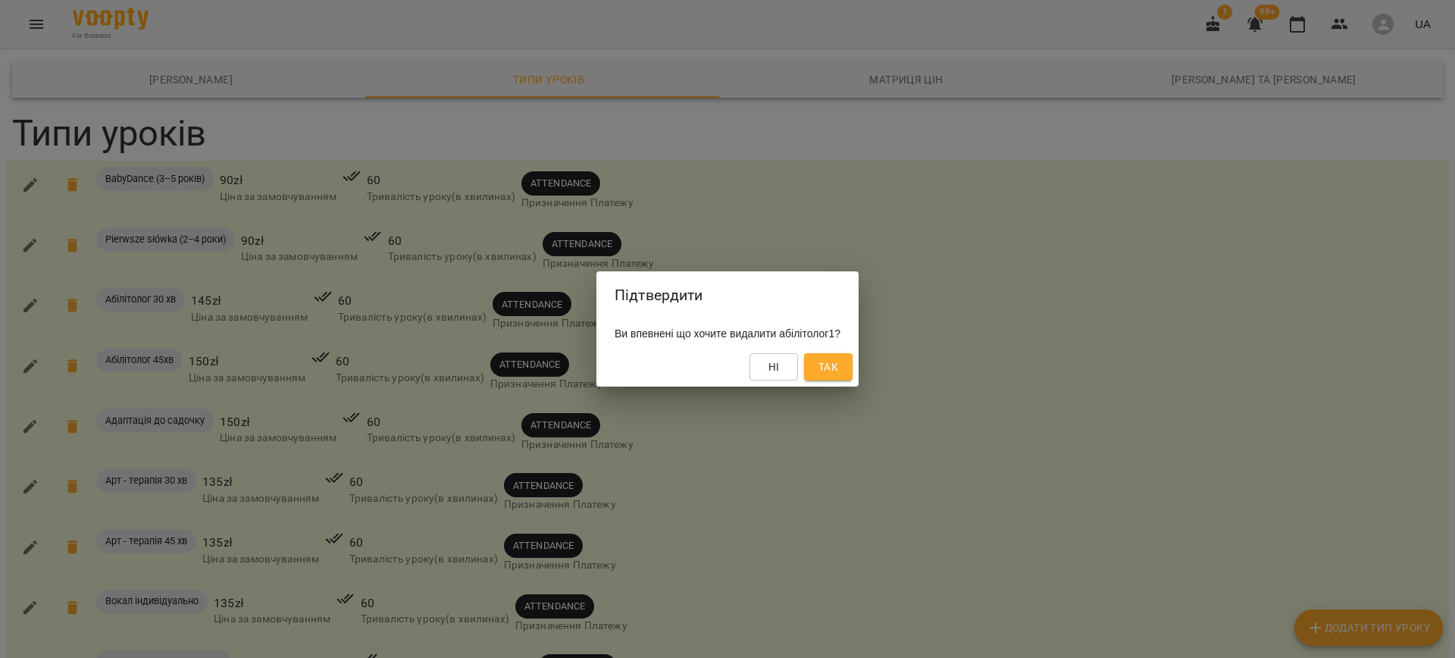
click at [921, 471] on div "Підтвердити Ви впевнені що хочите видалити абілітолог1? Ні Так" at bounding box center [727, 329] width 1455 height 658
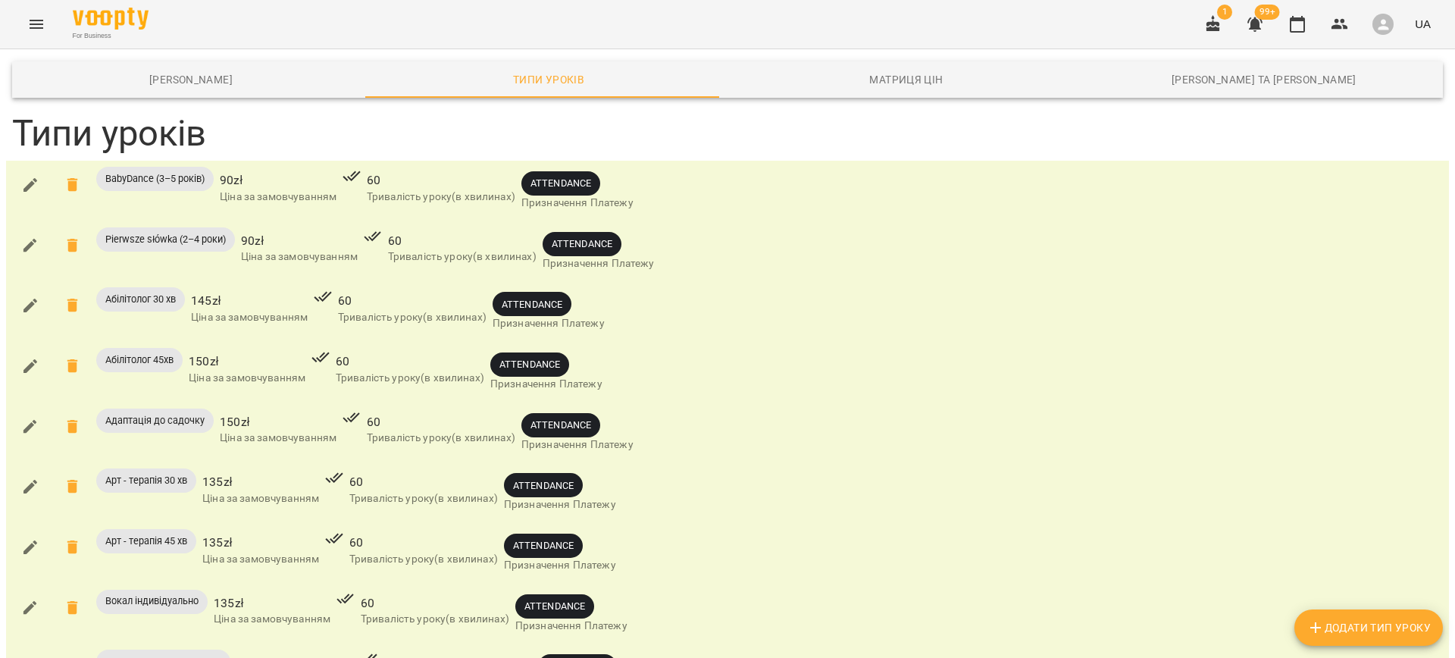
scroll to position [0, 0]
click at [33, 26] on icon "Menu" at bounding box center [36, 24] width 18 height 18
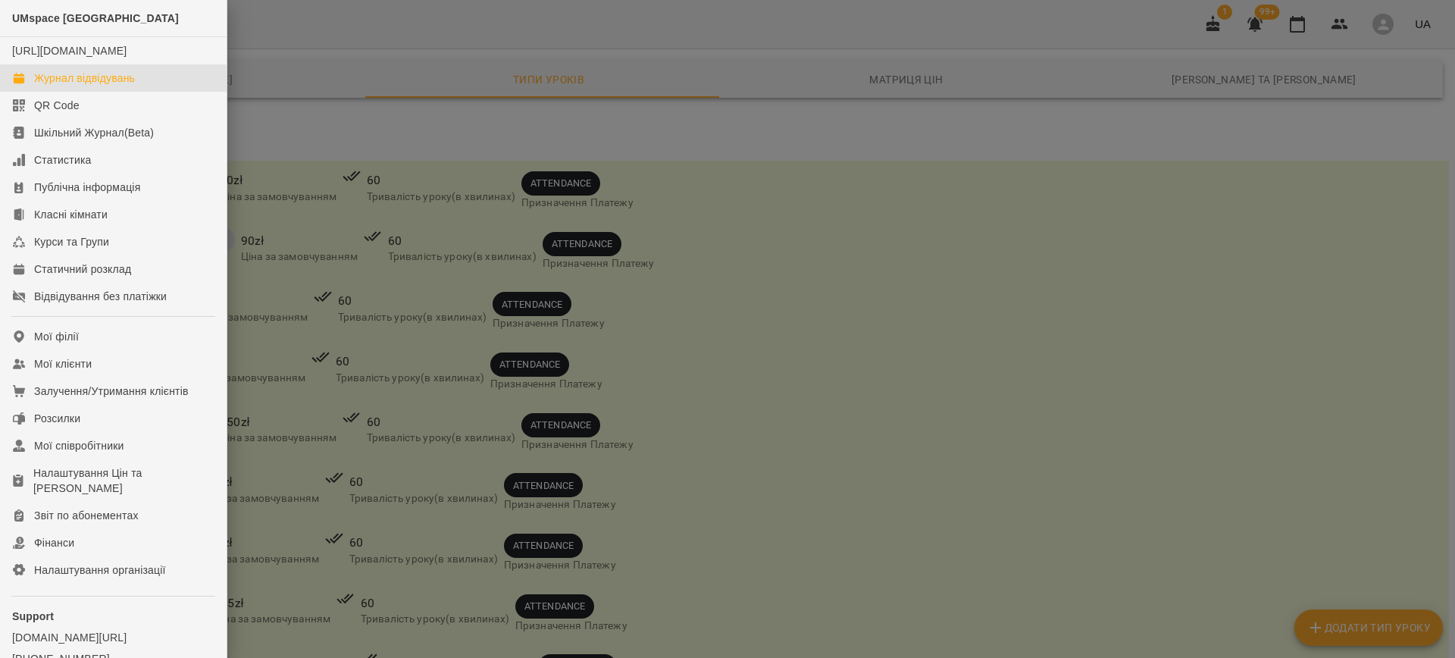
drag, startPoint x: 92, startPoint y: 92, endPoint x: 274, endPoint y: 151, distance: 192.0
click at [92, 86] on div "Журнал відвідувань" at bounding box center [84, 77] width 101 height 15
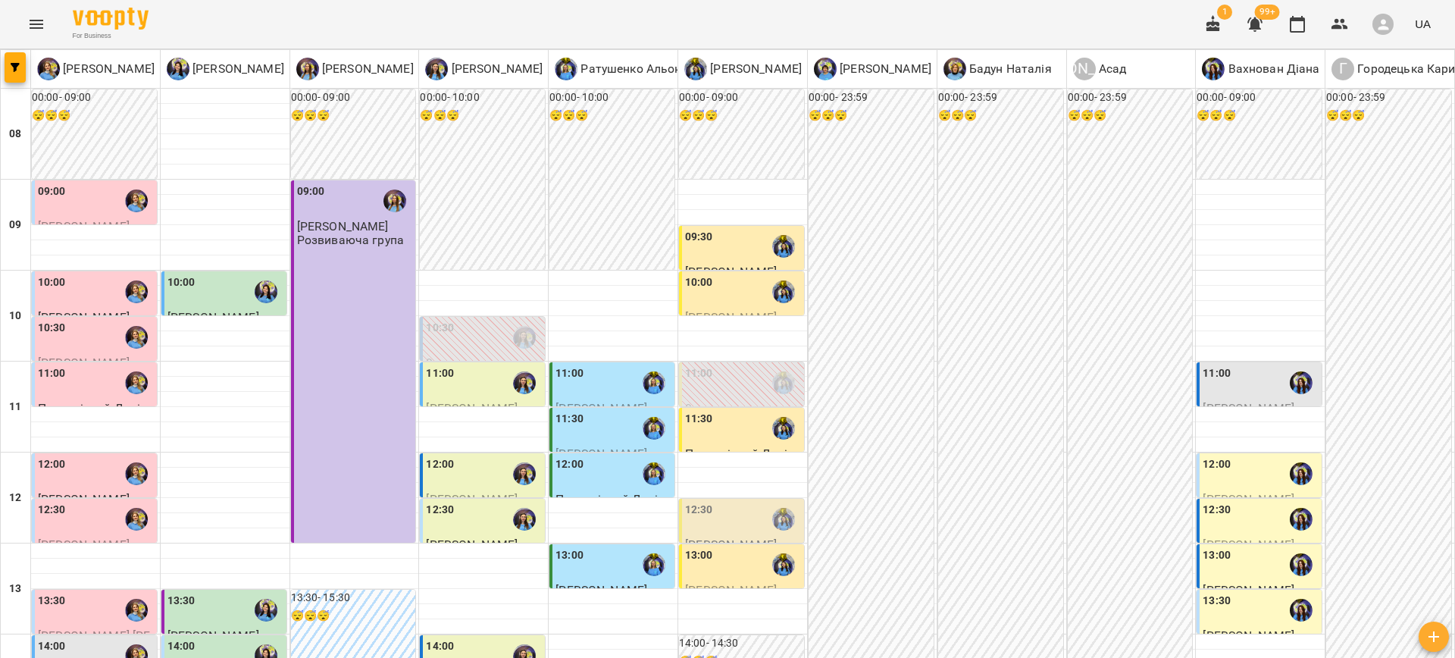
scroll to position [152, 0]
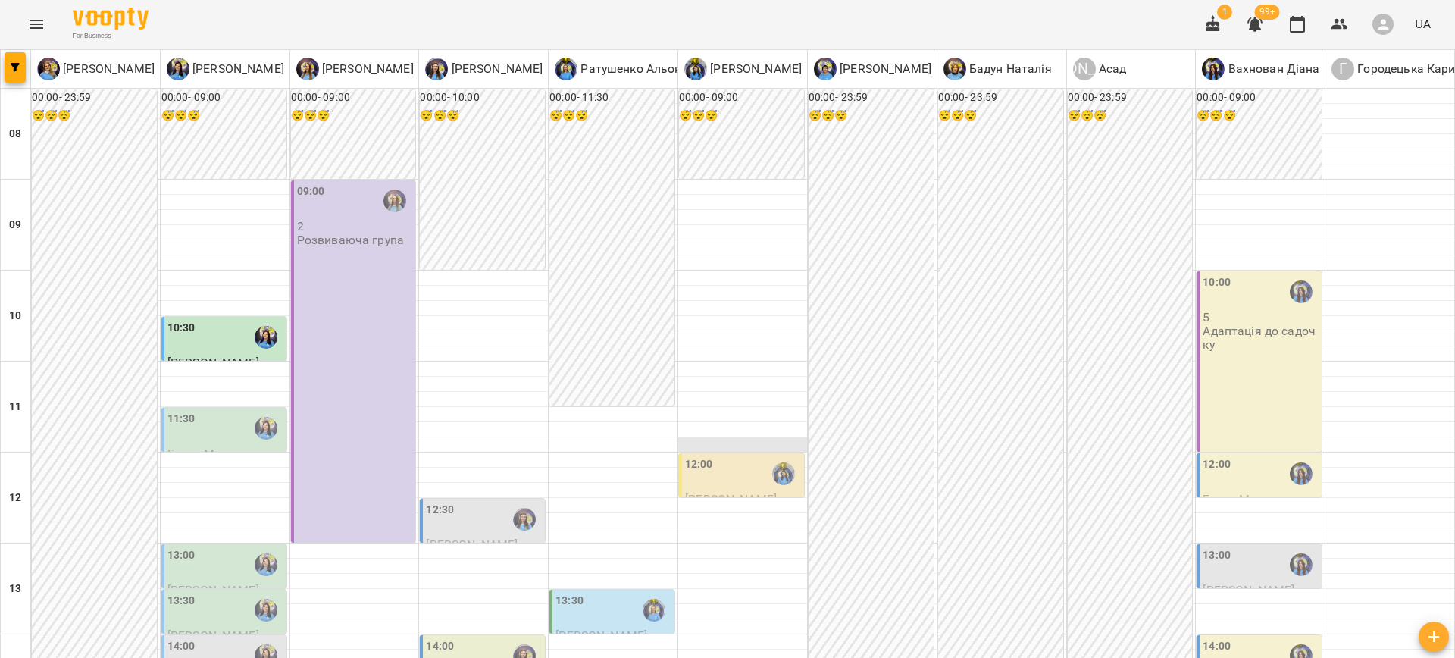
click at [706, 449] on div at bounding box center [742, 444] width 129 height 15
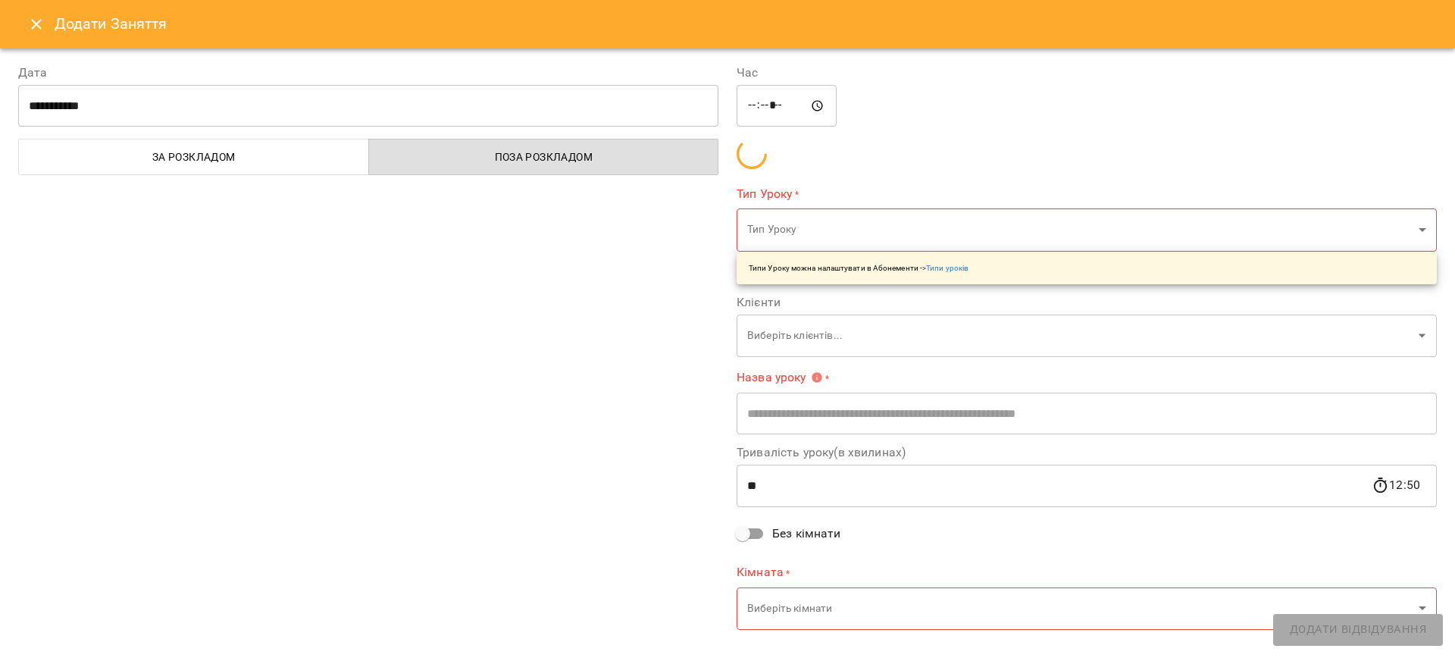
click at [702, 484] on div "**********" at bounding box center [368, 348] width 719 height 606
type input "**********"
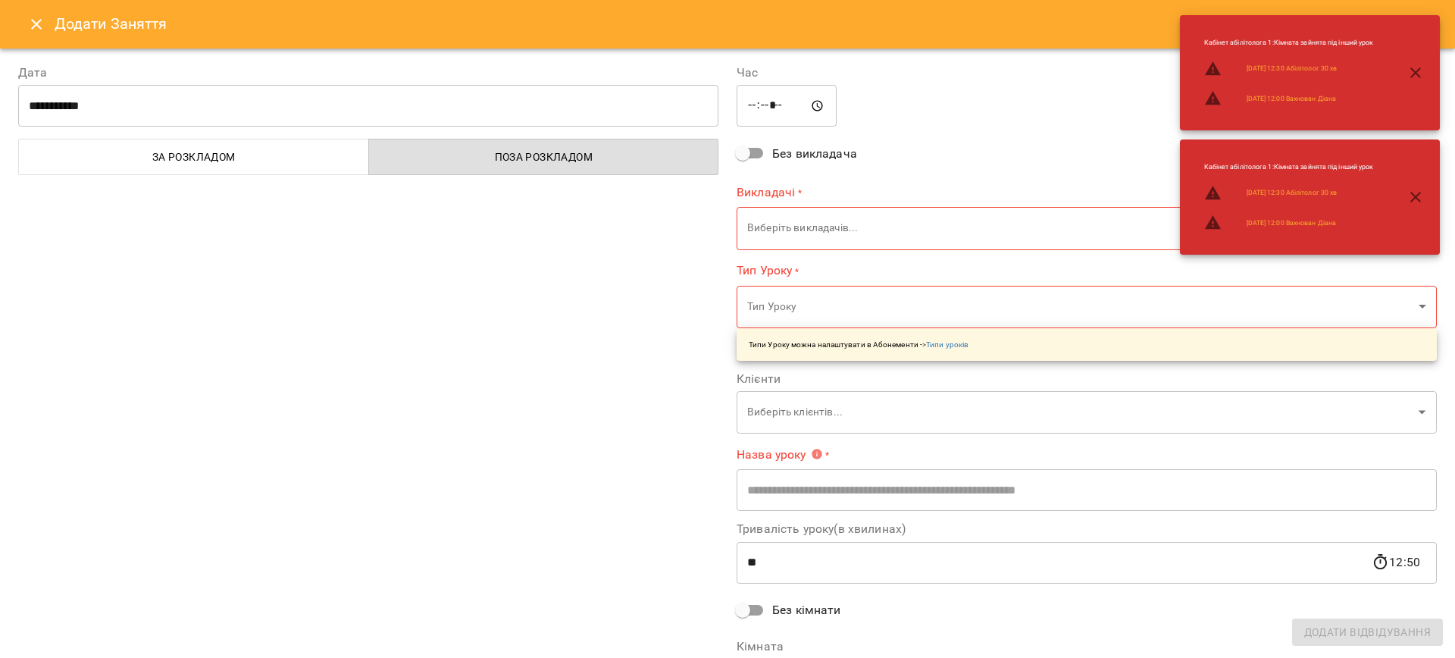
click at [27, 39] on button "Close" at bounding box center [36, 24] width 36 height 36
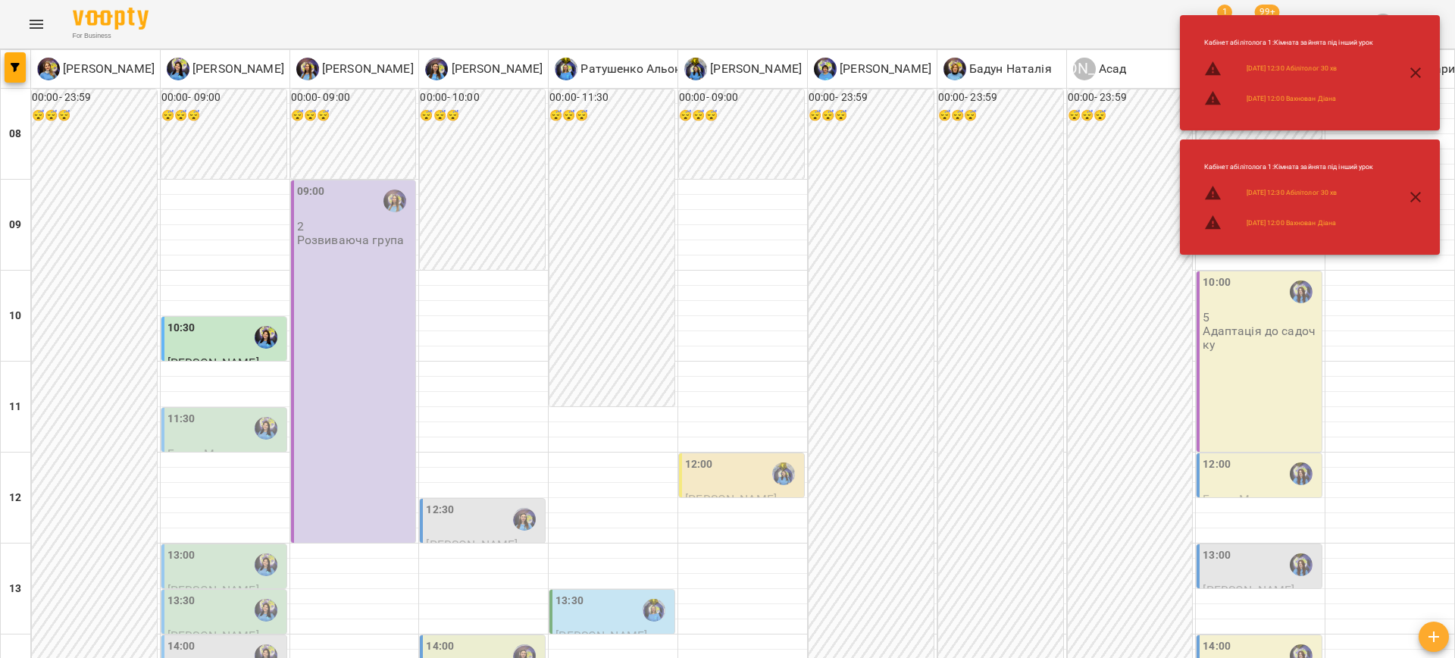
click at [704, 473] on div "12:00" at bounding box center [743, 473] width 116 height 35
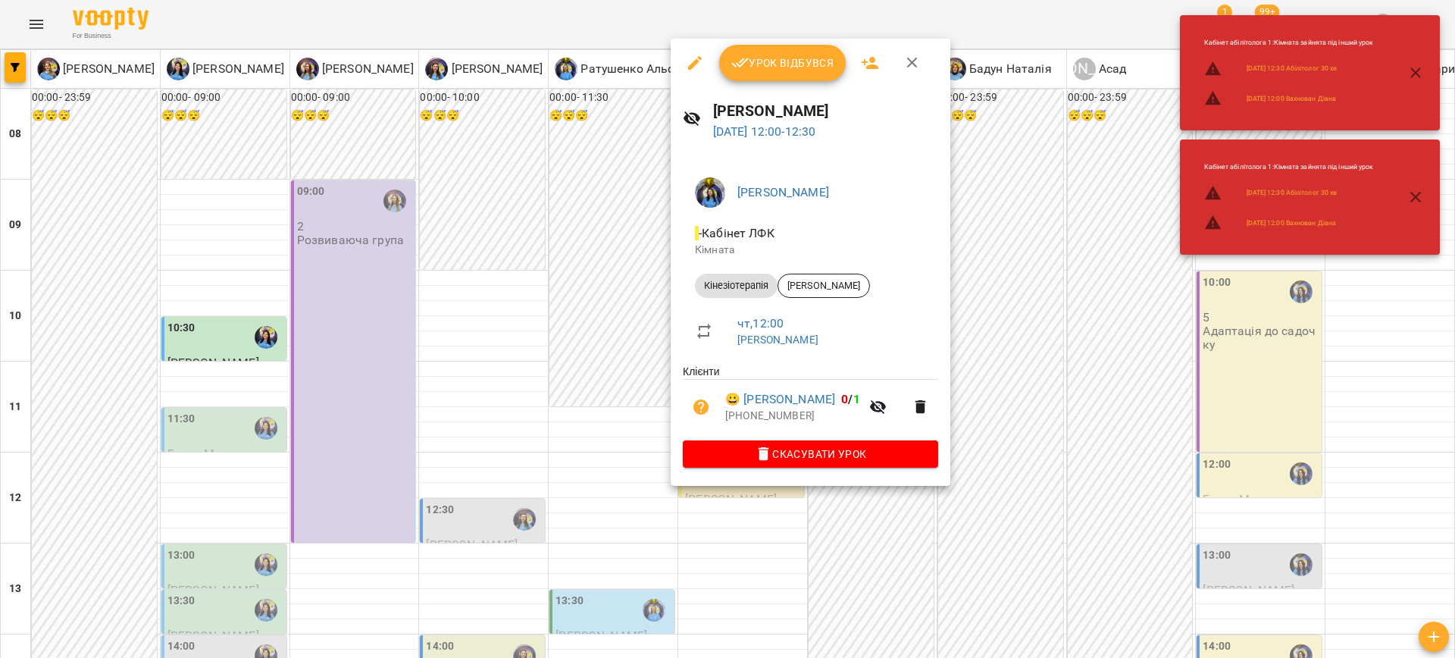
click at [770, 450] on span "Скасувати Урок" at bounding box center [810, 454] width 231 height 18
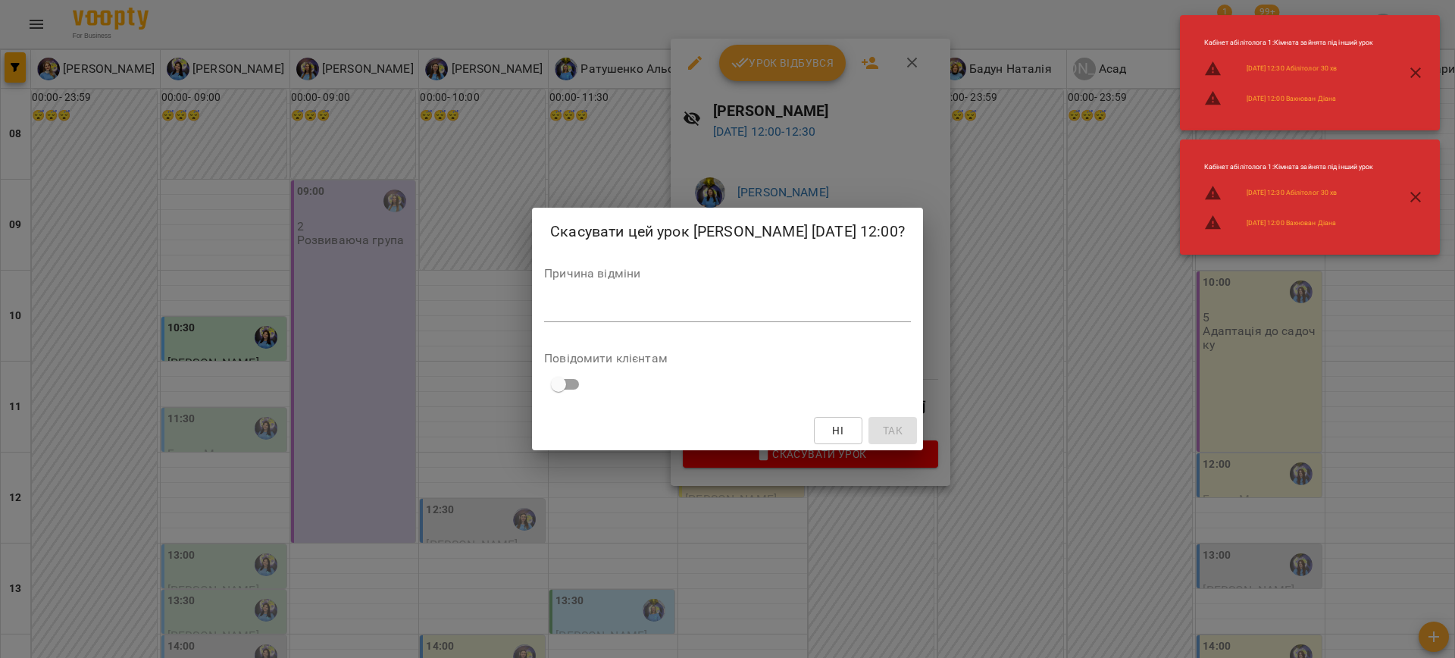
click at [656, 320] on div "*" at bounding box center [727, 310] width 367 height 24
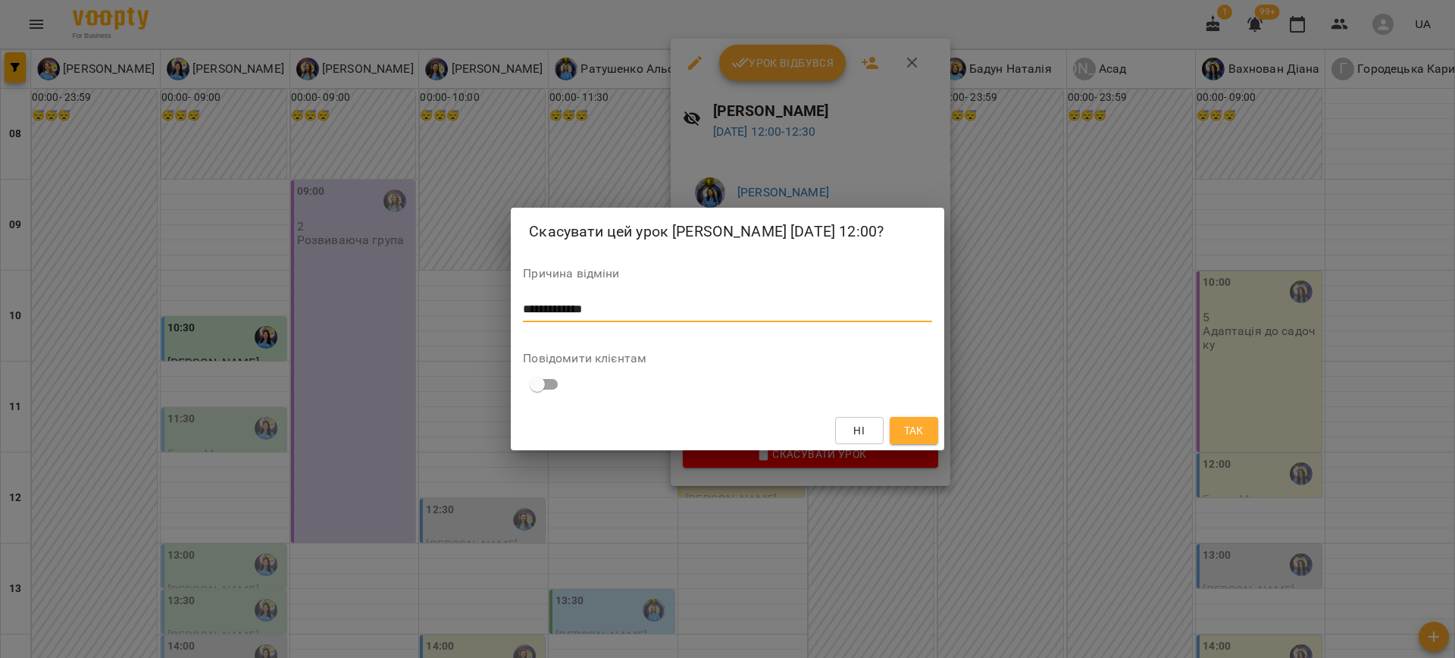
type textarea "**********"
click at [911, 437] on span "Так" at bounding box center [914, 430] width 20 height 18
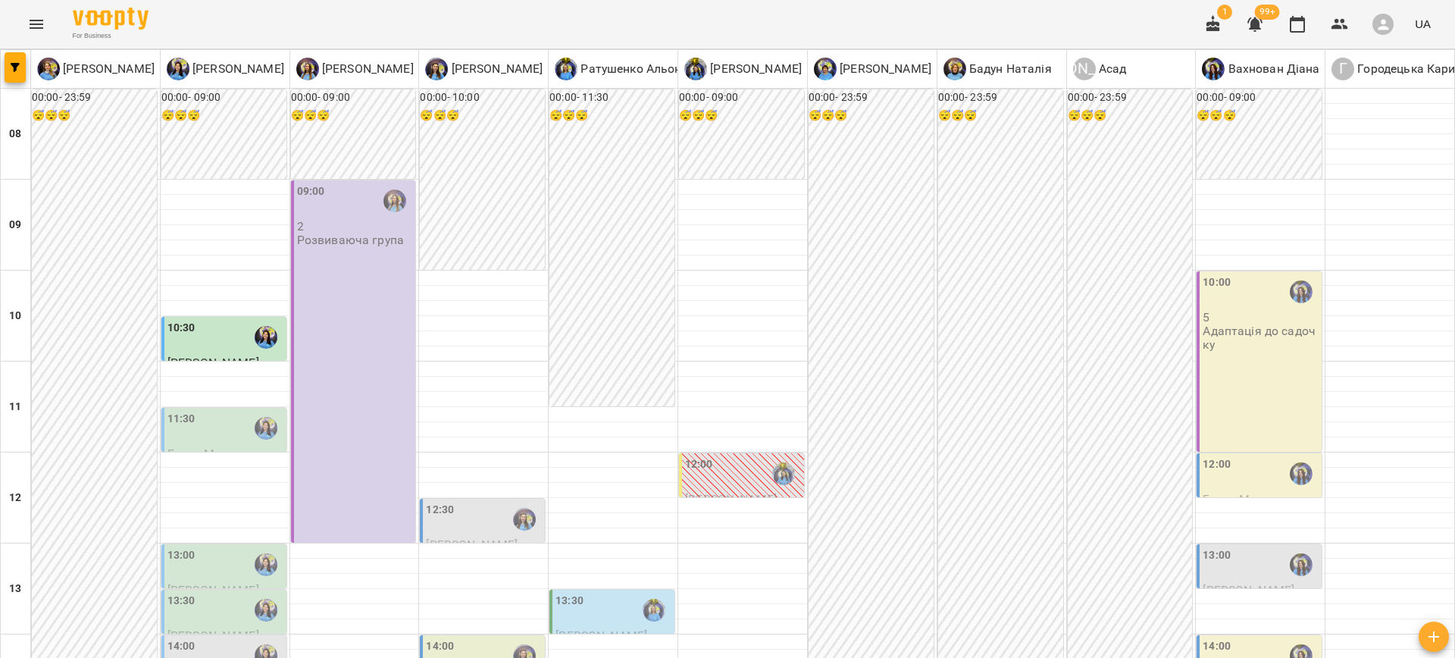
scroll to position [450, 0]
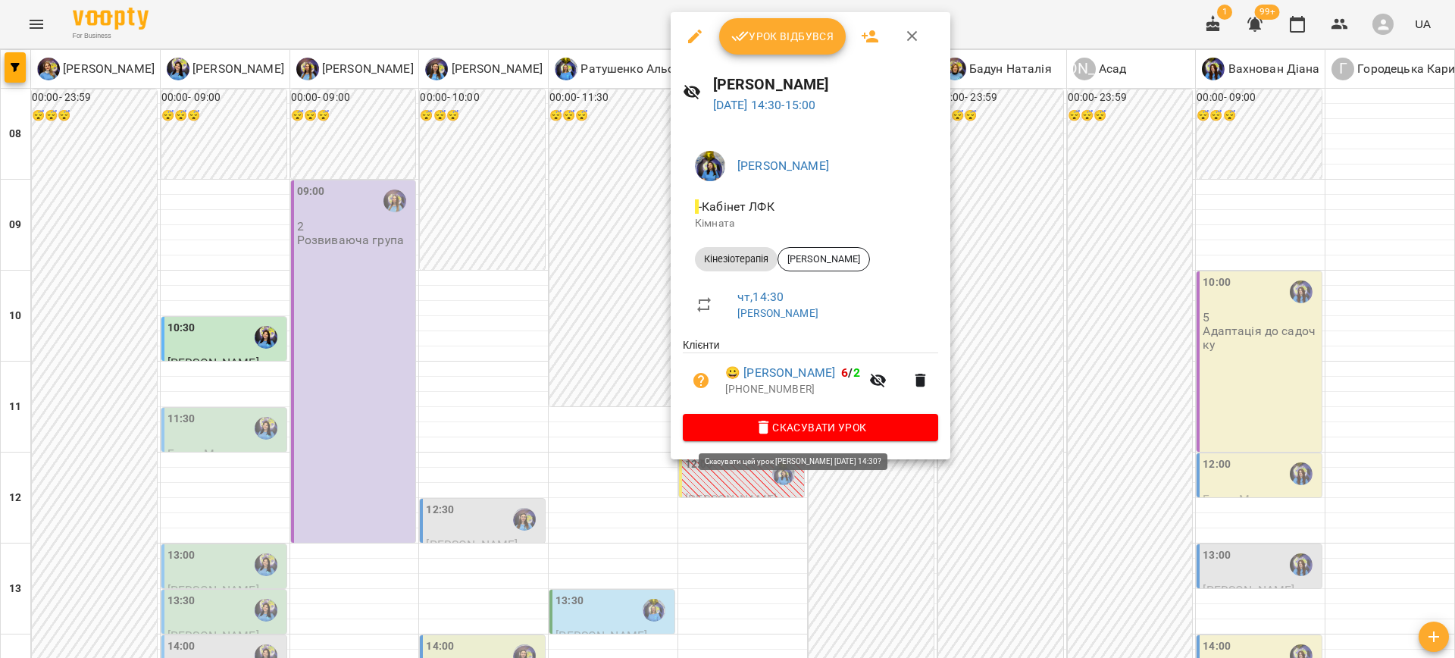
click at [790, 427] on span "Скасувати Урок" at bounding box center [810, 427] width 231 height 18
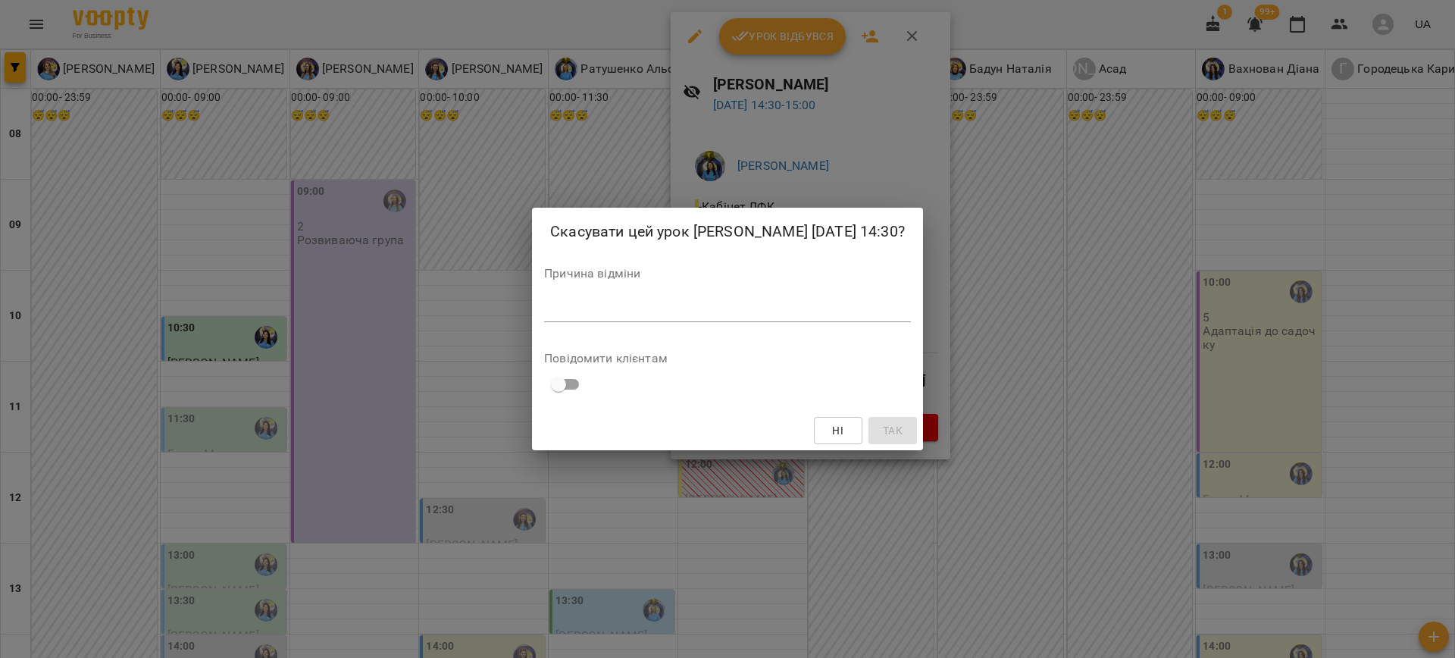
click at [732, 319] on div "*" at bounding box center [727, 310] width 367 height 24
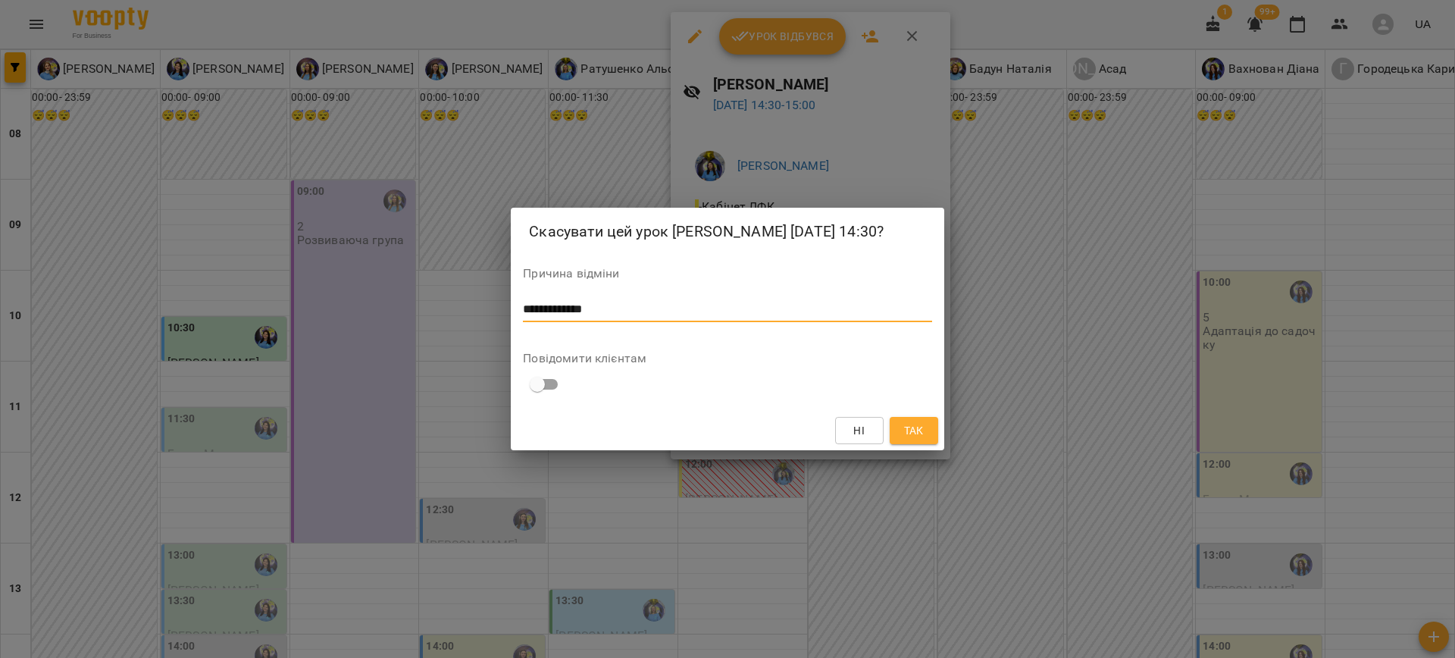
type textarea "**********"
click at [914, 430] on span "Так" at bounding box center [914, 430] width 20 height 18
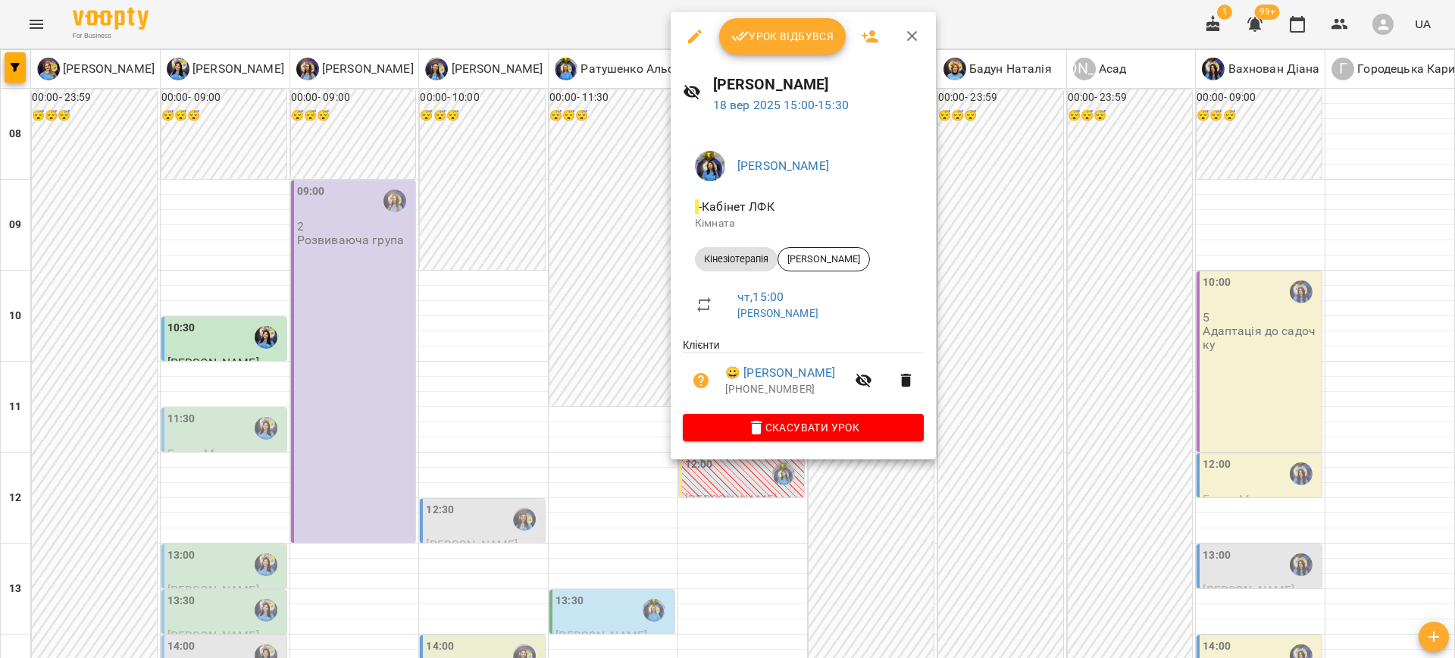
drag, startPoint x: 1054, startPoint y: 463, endPoint x: 924, endPoint y: 435, distance: 132.6
click at [1048, 461] on div at bounding box center [727, 329] width 1455 height 658
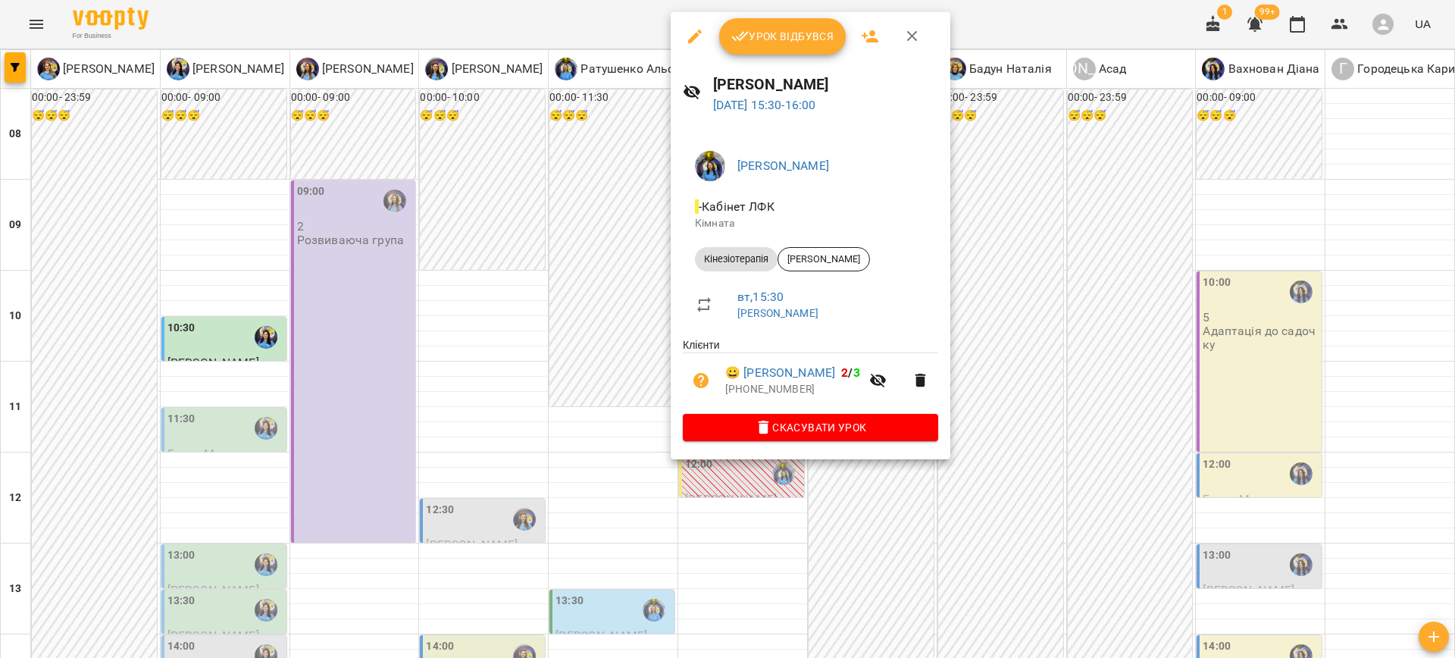
click at [992, 503] on div at bounding box center [727, 329] width 1455 height 658
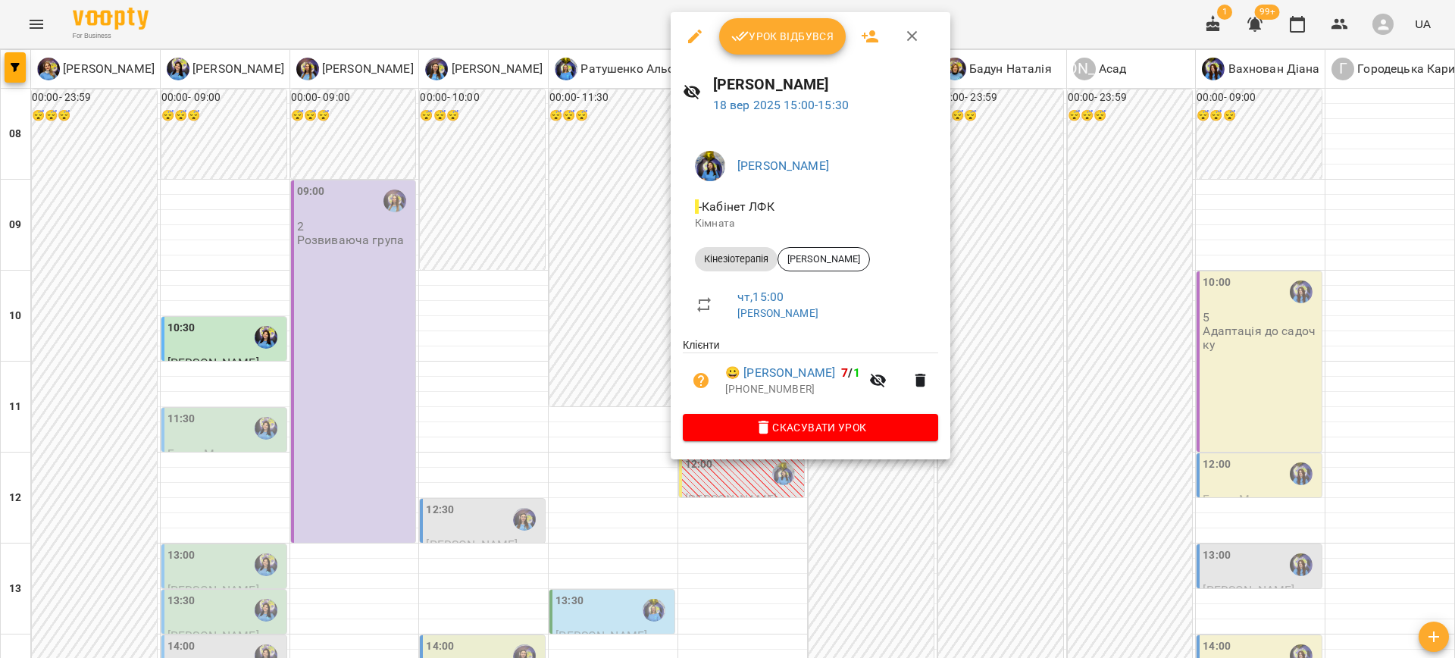
click at [1068, 380] on div at bounding box center [727, 329] width 1455 height 658
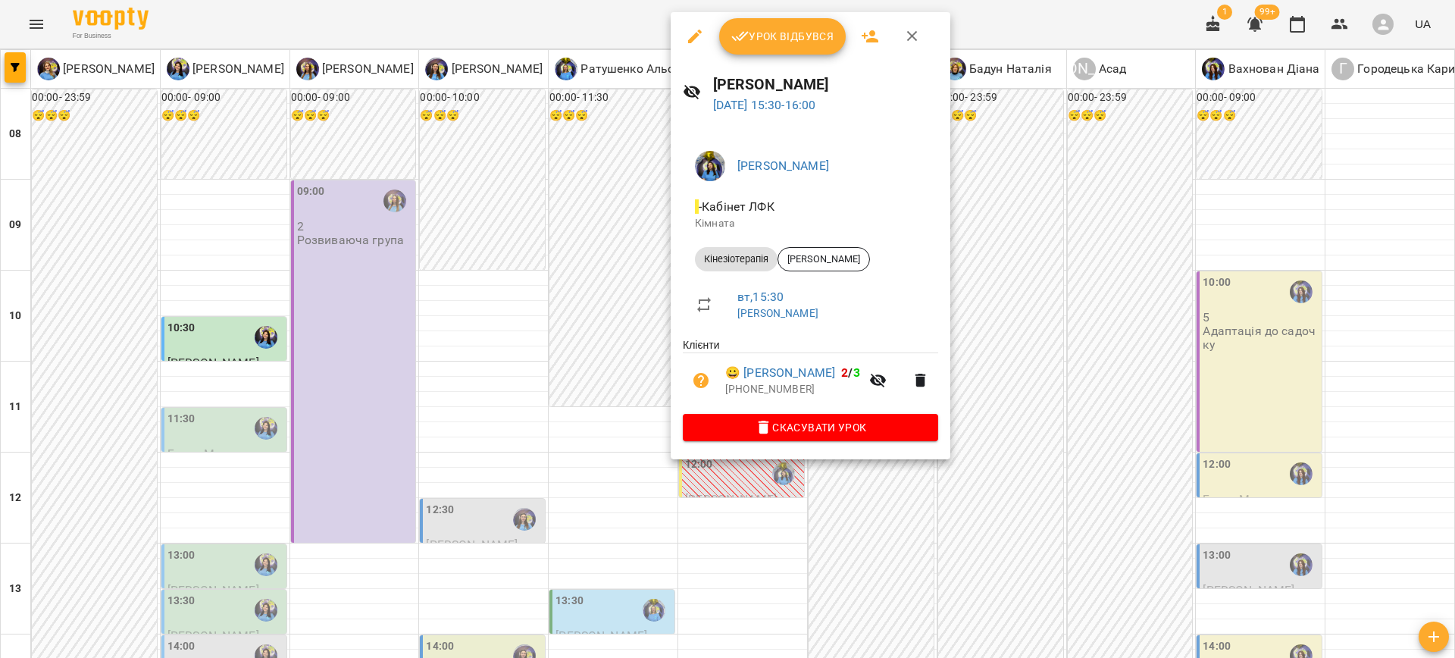
drag, startPoint x: 1069, startPoint y: 510, endPoint x: 932, endPoint y: 462, distance: 144.6
click at [1062, 501] on div at bounding box center [727, 329] width 1455 height 658
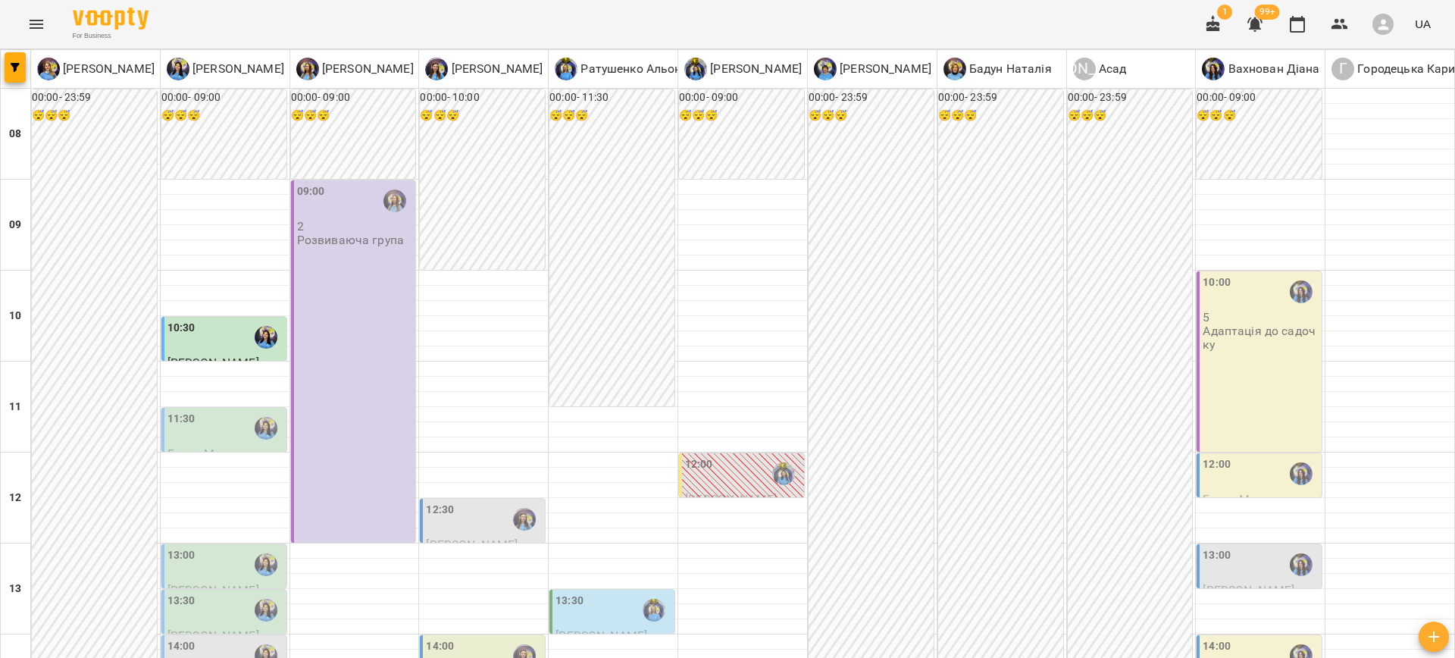
scroll to position [591, 0]
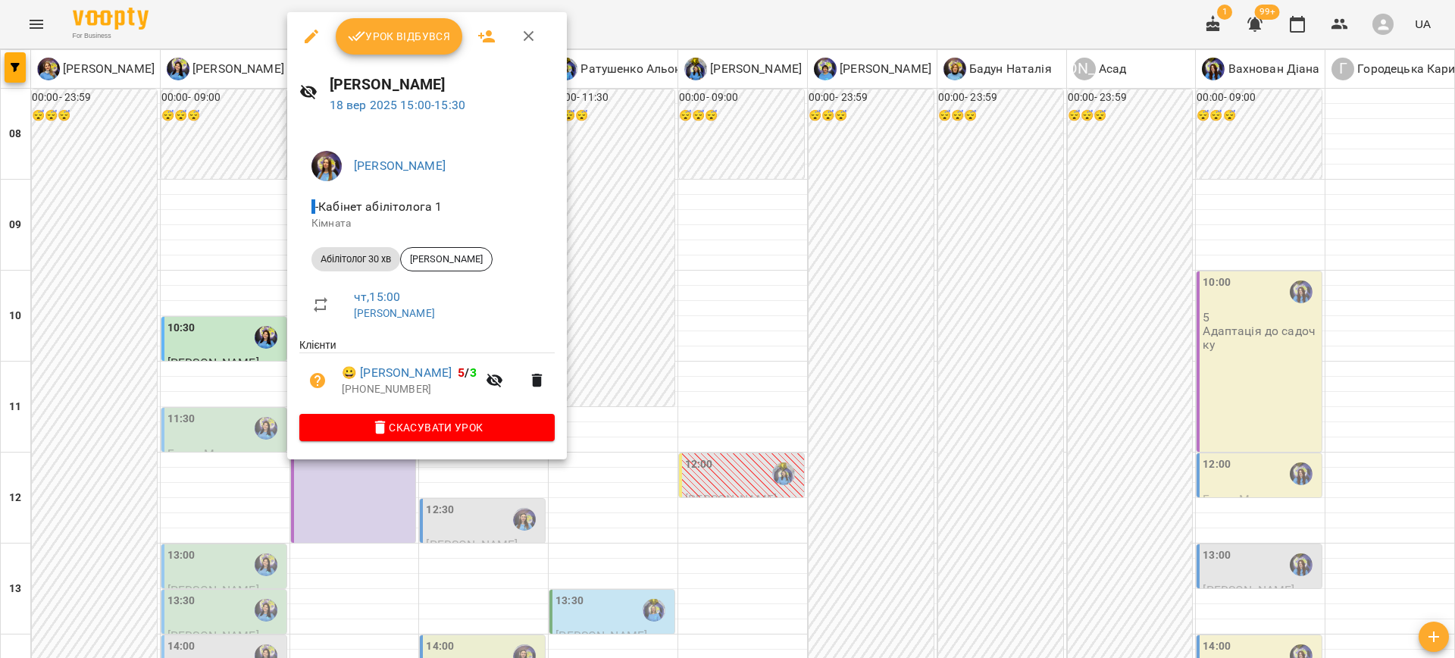
click at [632, 439] on div at bounding box center [727, 329] width 1455 height 658
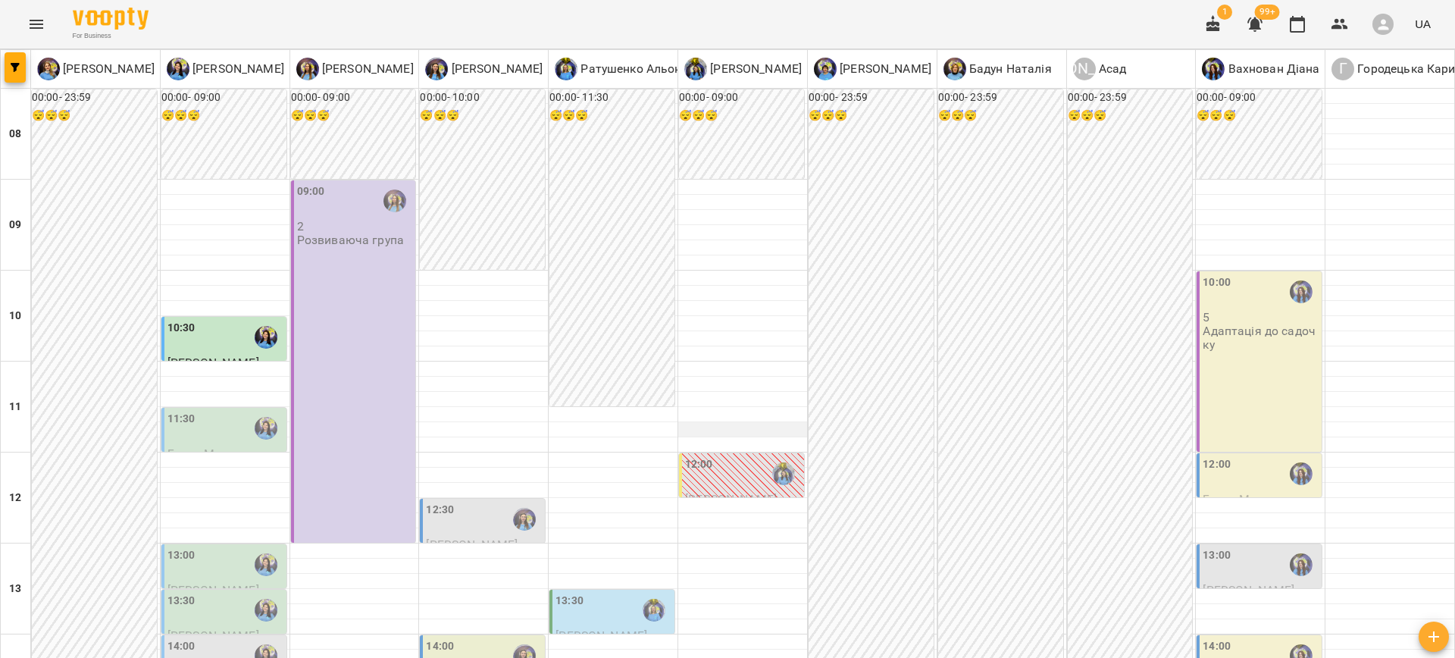
scroll to position [188, 0]
click at [451, 502] on div "12:30" at bounding box center [484, 519] width 116 height 35
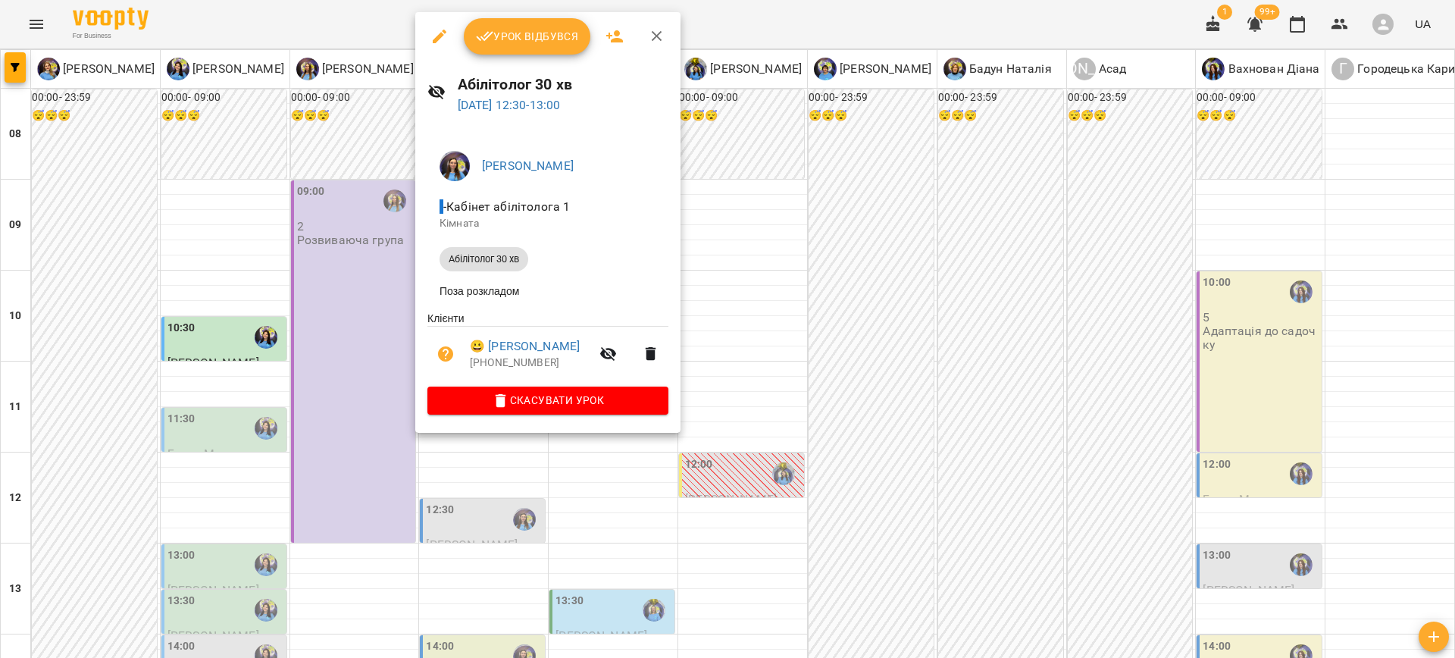
click at [723, 429] on div at bounding box center [727, 329] width 1455 height 658
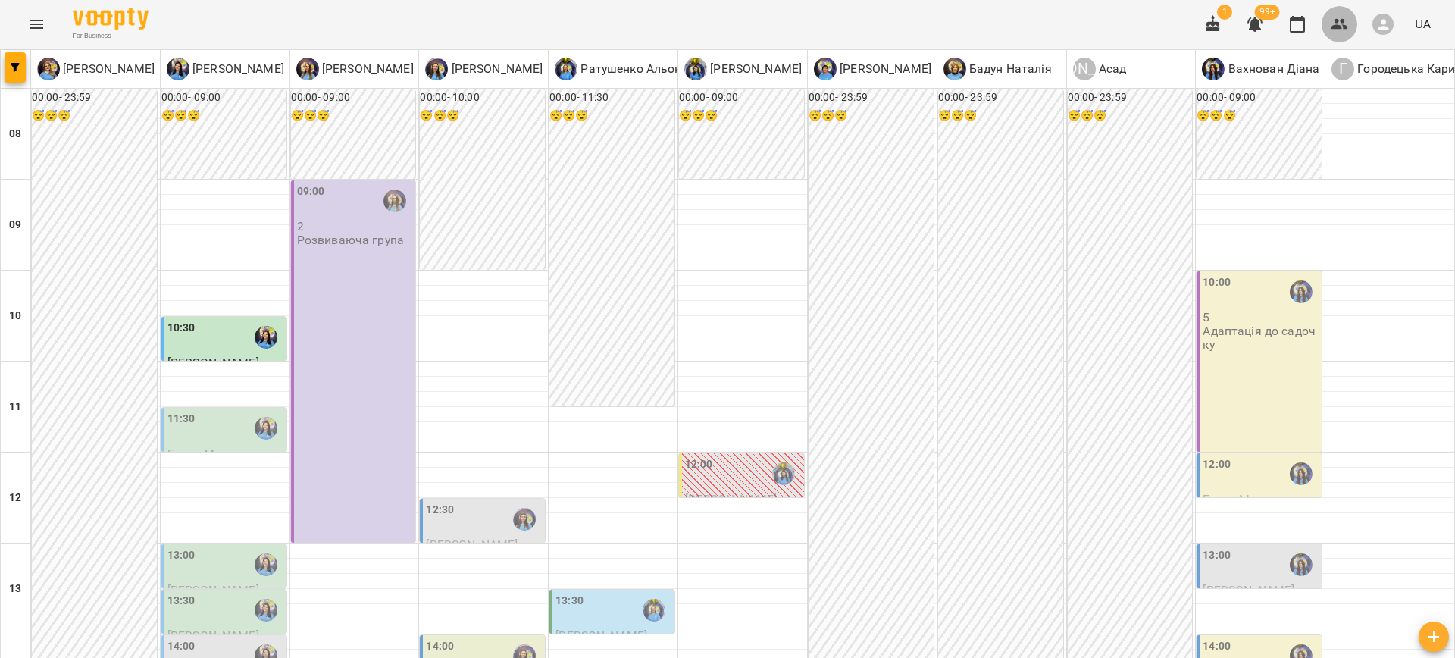
click at [1336, 12] on button "button" at bounding box center [1340, 24] width 36 height 36
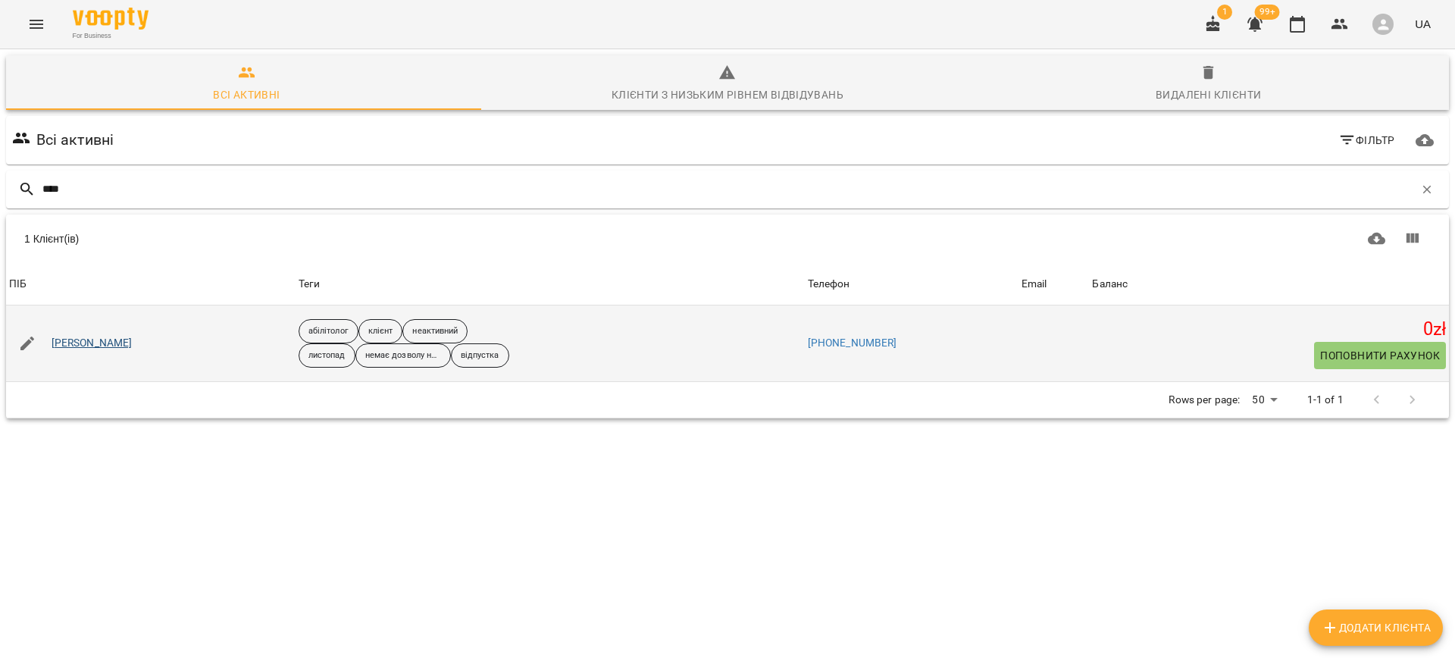
type input "****"
click at [62, 337] on link "Фертюк Єва" at bounding box center [92, 343] width 81 height 15
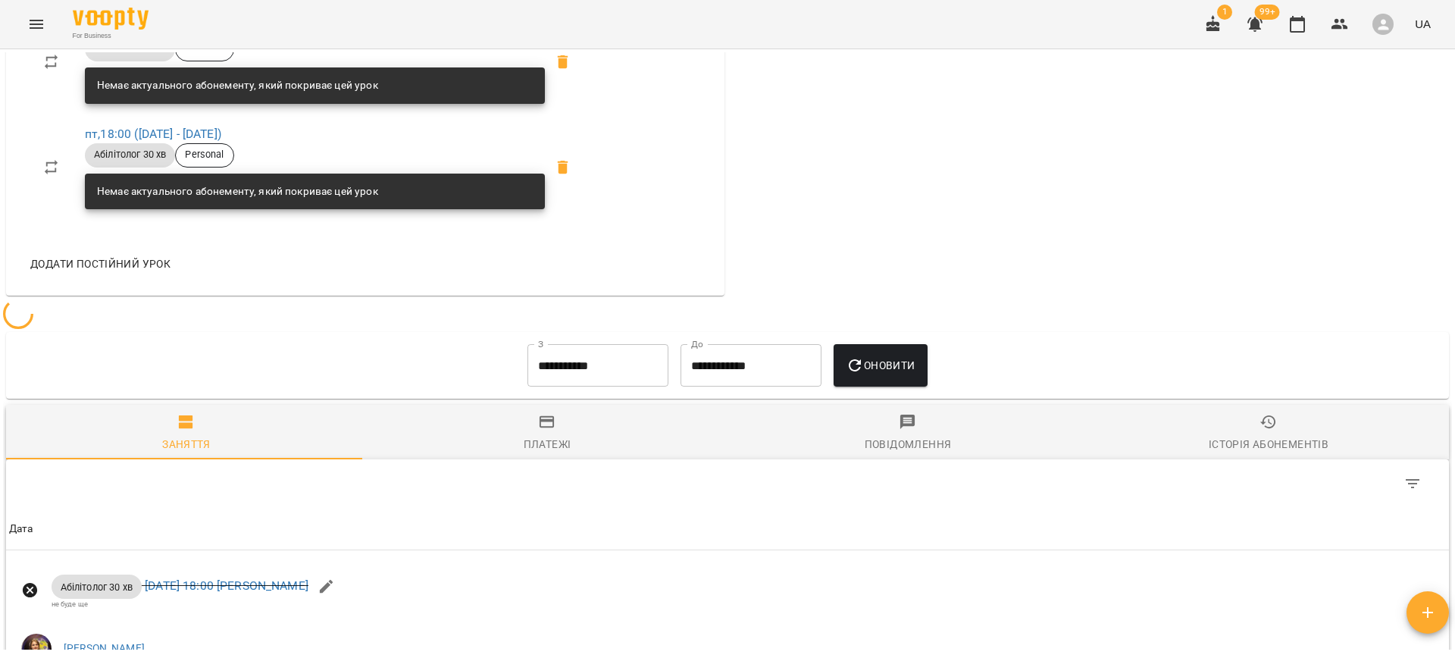
scroll to position [761, 0]
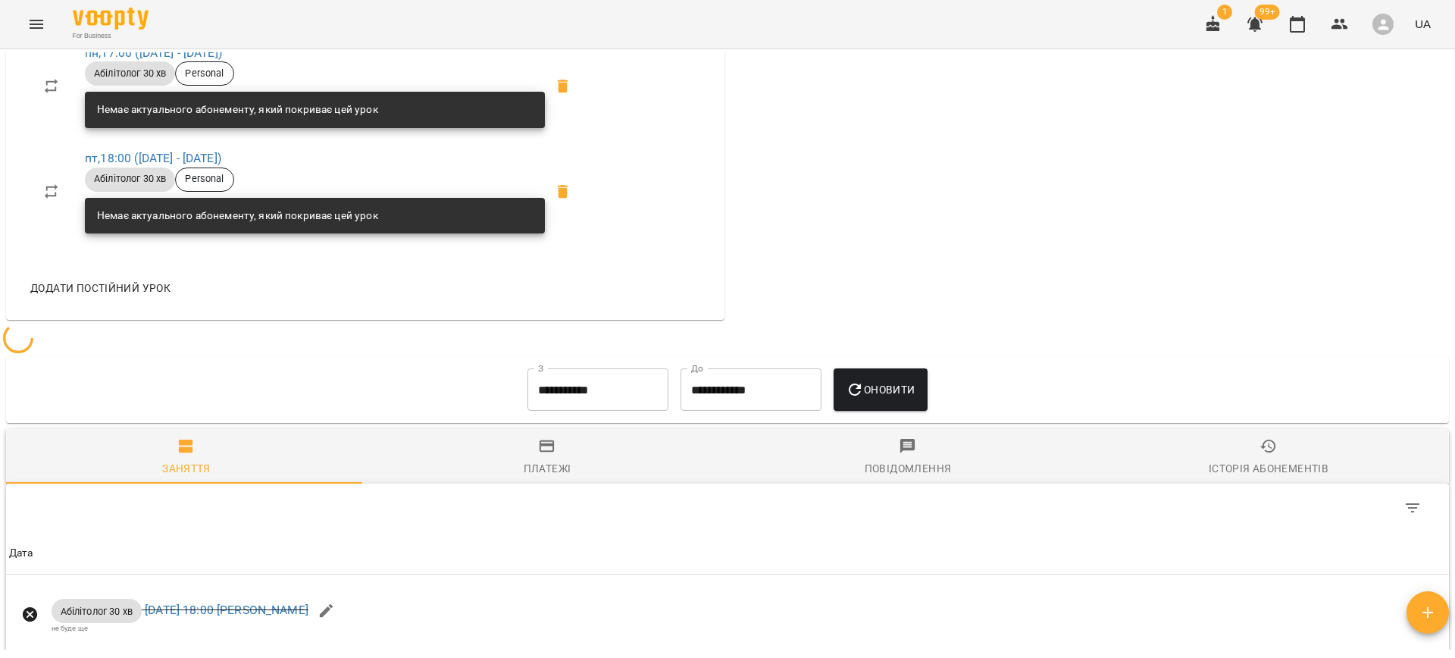
click at [575, 384] on input "**********" at bounding box center [598, 389] width 141 height 42
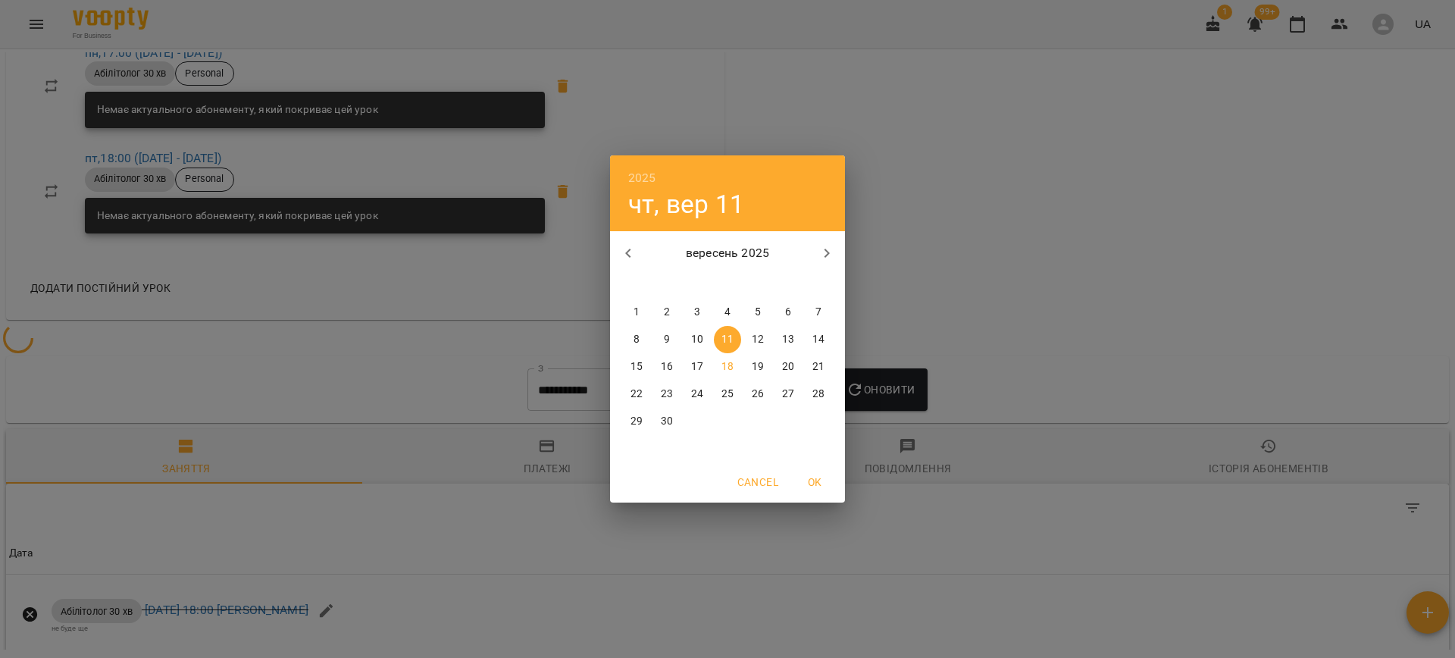
click at [643, 307] on span "1" at bounding box center [636, 312] width 27 height 15
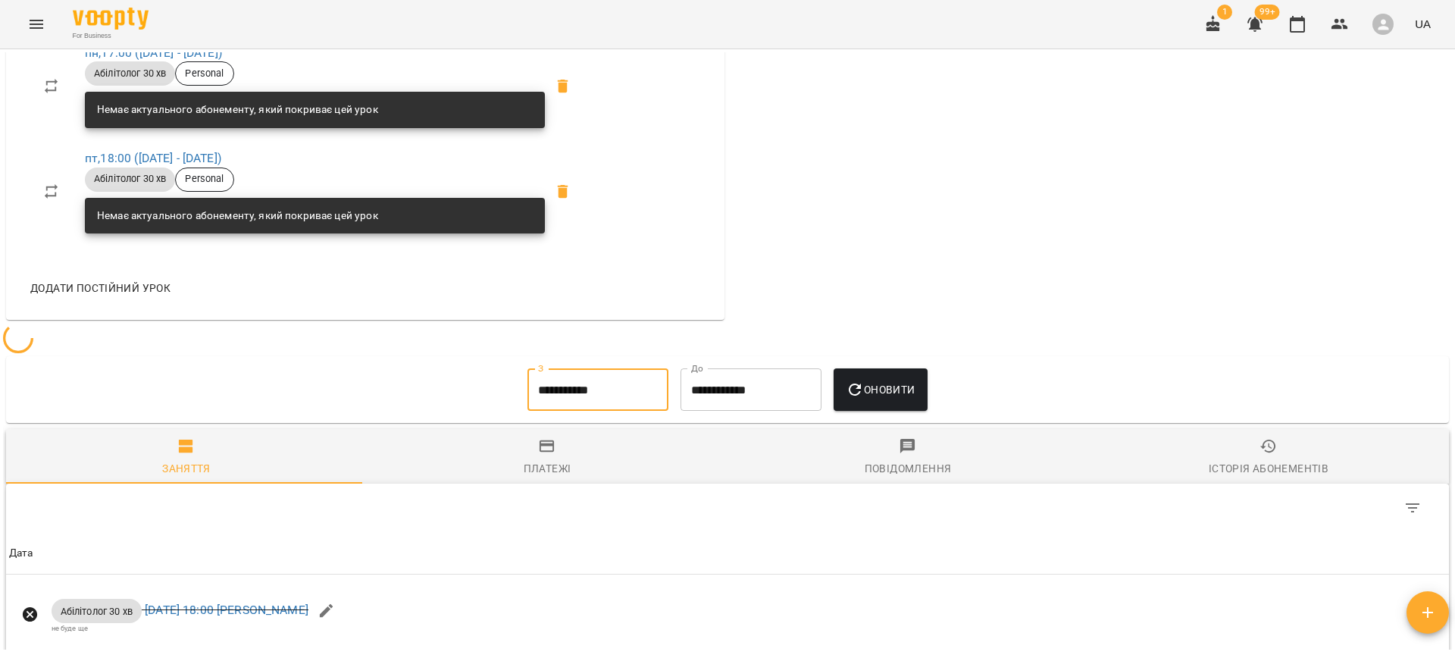
click at [852, 373] on button "Оновити" at bounding box center [880, 389] width 93 height 42
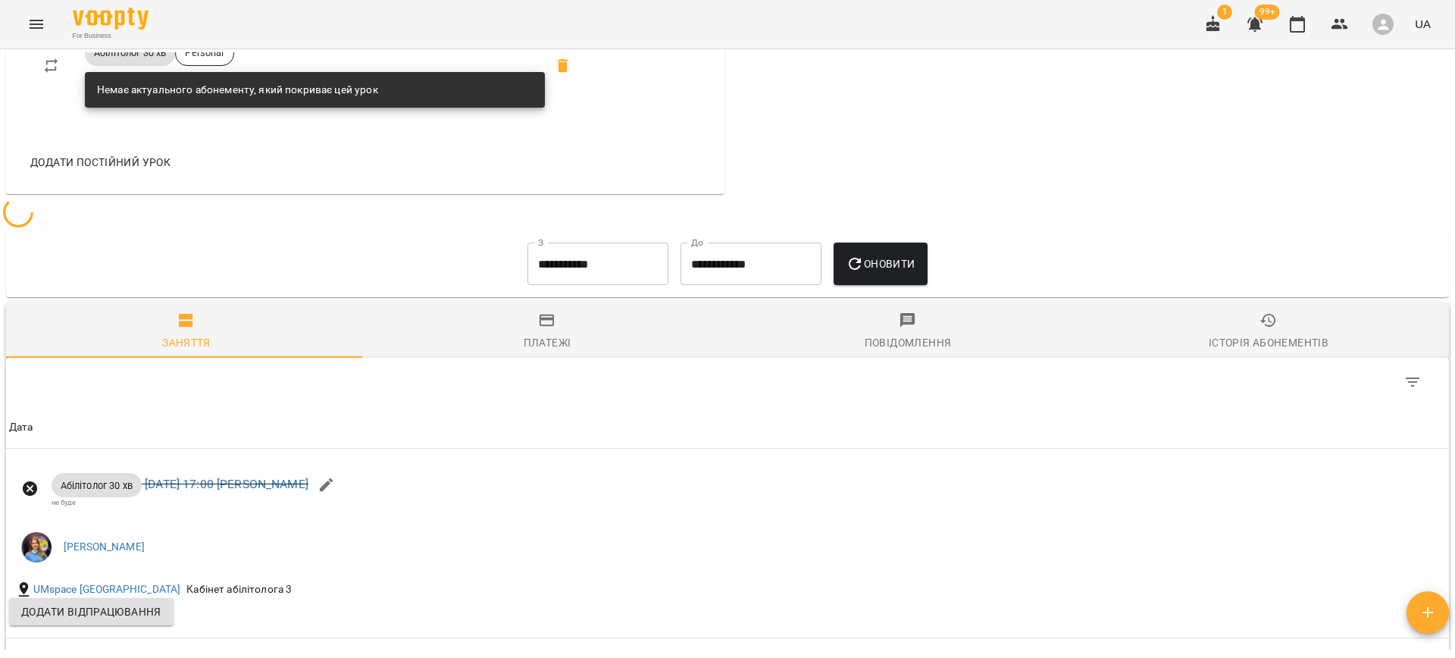
scroll to position [848, 0]
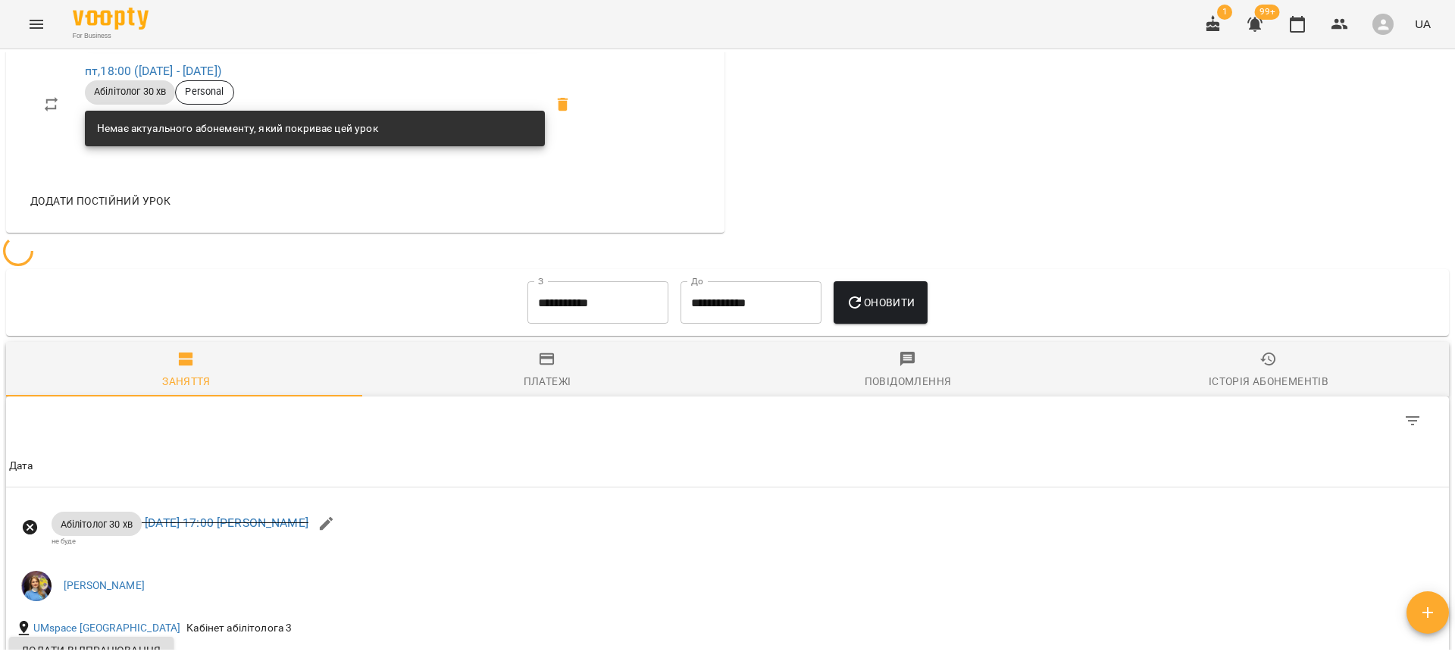
click at [568, 311] on input "**********" at bounding box center [598, 302] width 141 height 42
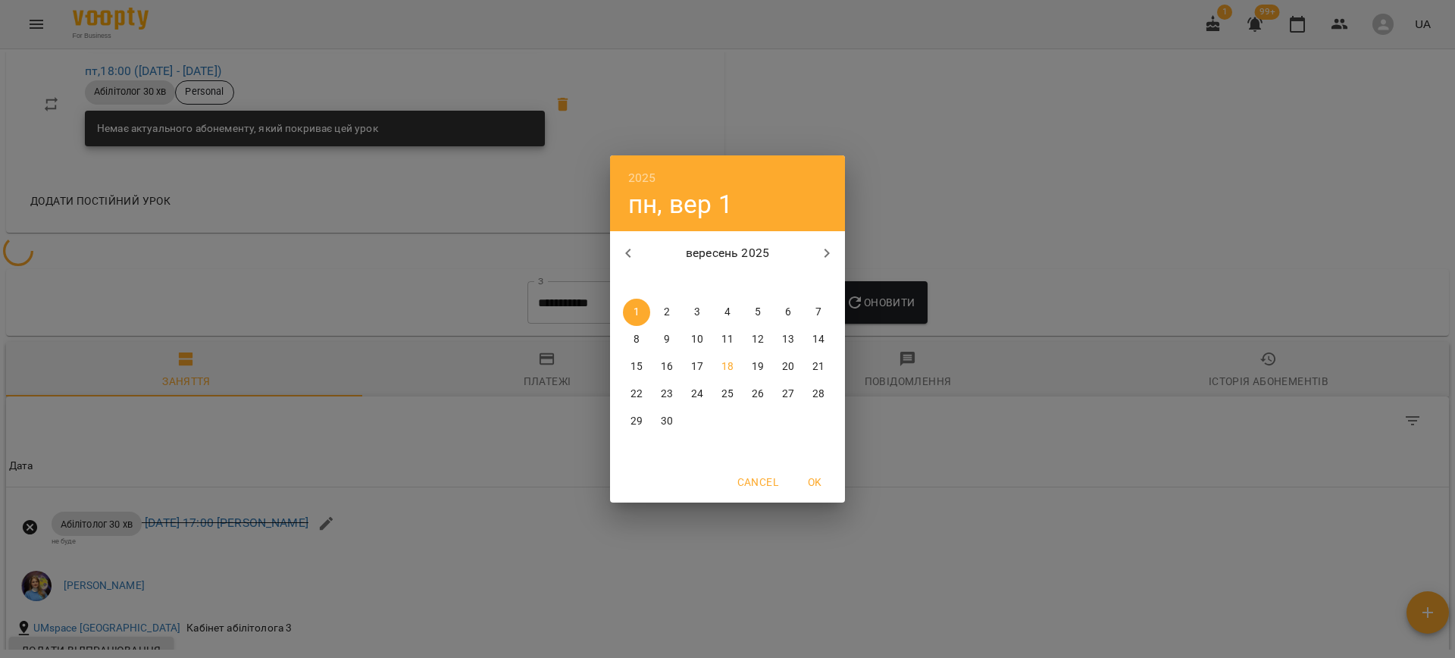
click at [633, 250] on icon "button" at bounding box center [628, 253] width 18 height 18
click at [753, 300] on button "1" at bounding box center [757, 312] width 27 height 27
type input "**********"
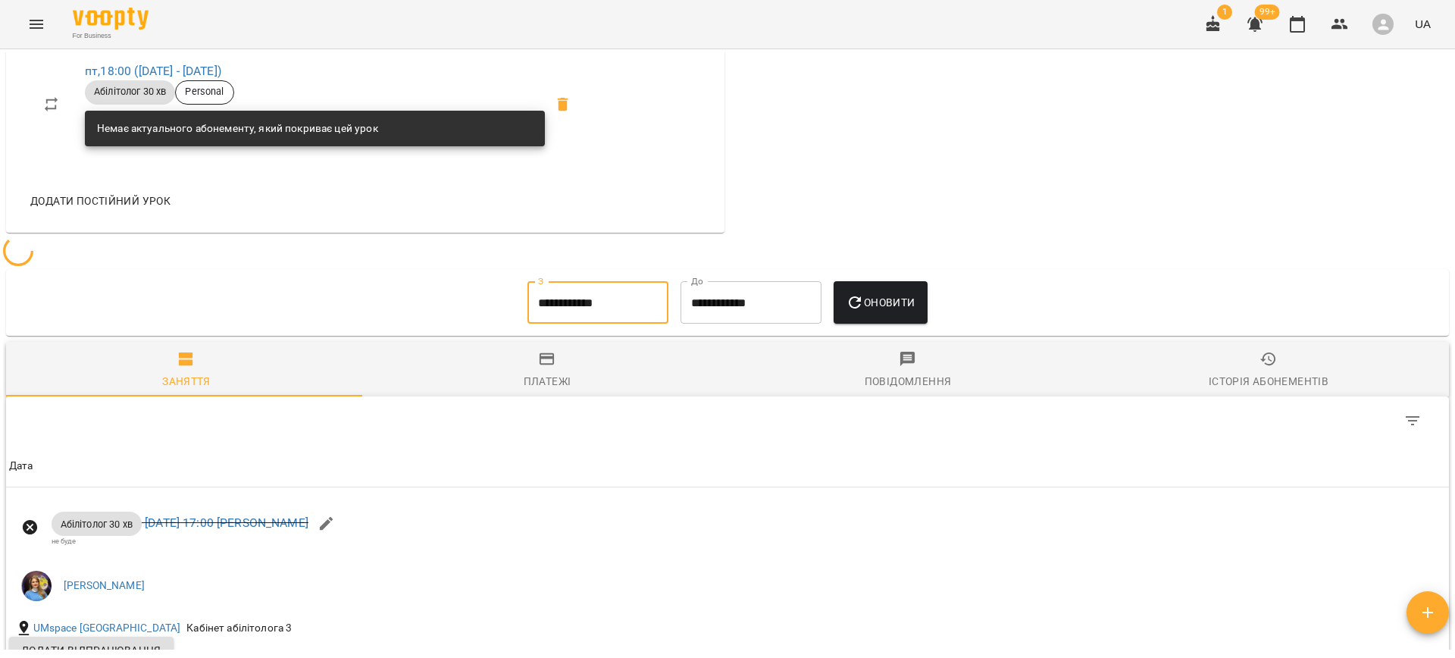
click at [871, 293] on span "Оновити" at bounding box center [880, 302] width 69 height 18
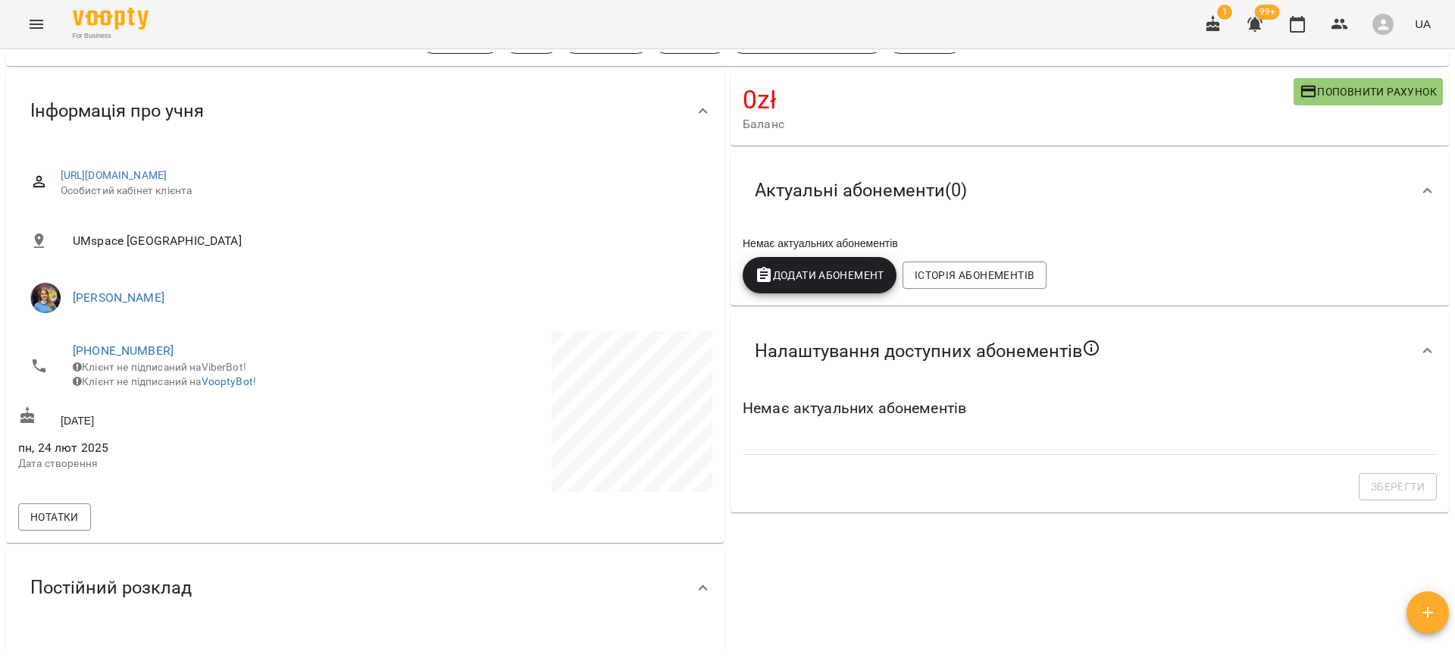
scroll to position [0, 0]
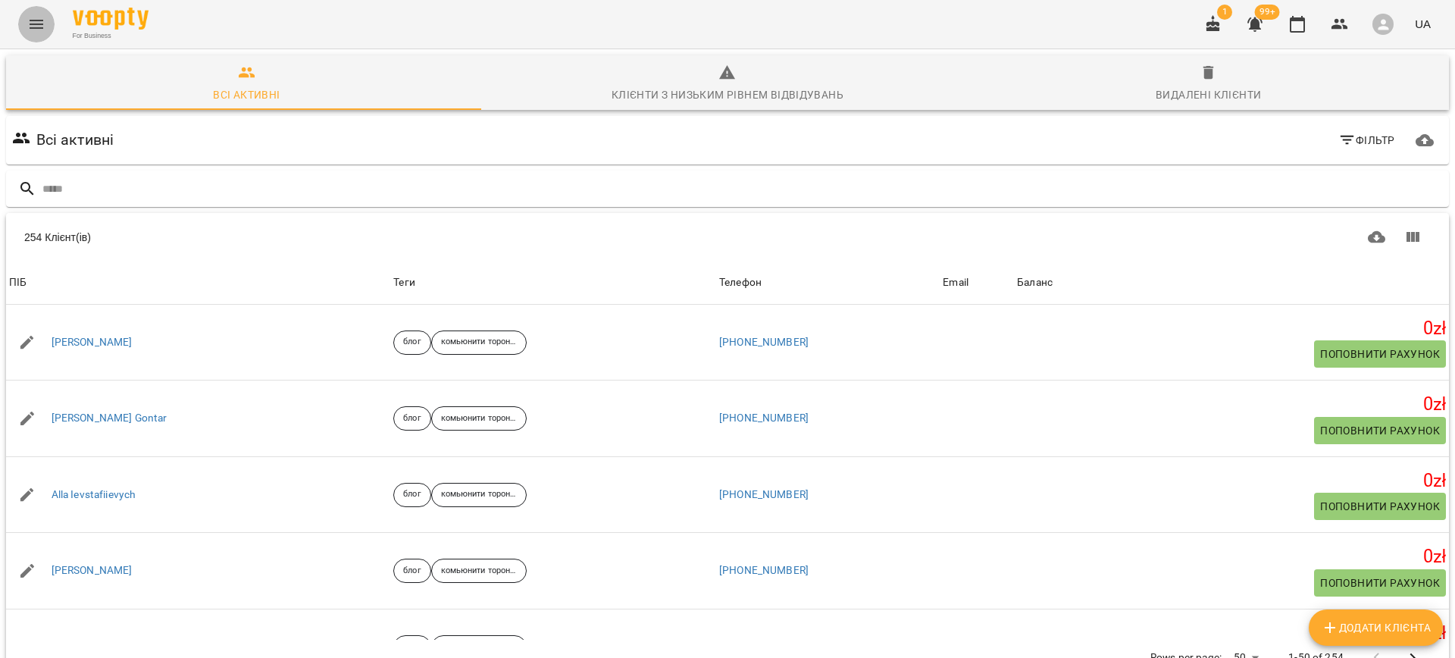
click at [36, 26] on icon "Menu" at bounding box center [36, 24] width 18 height 18
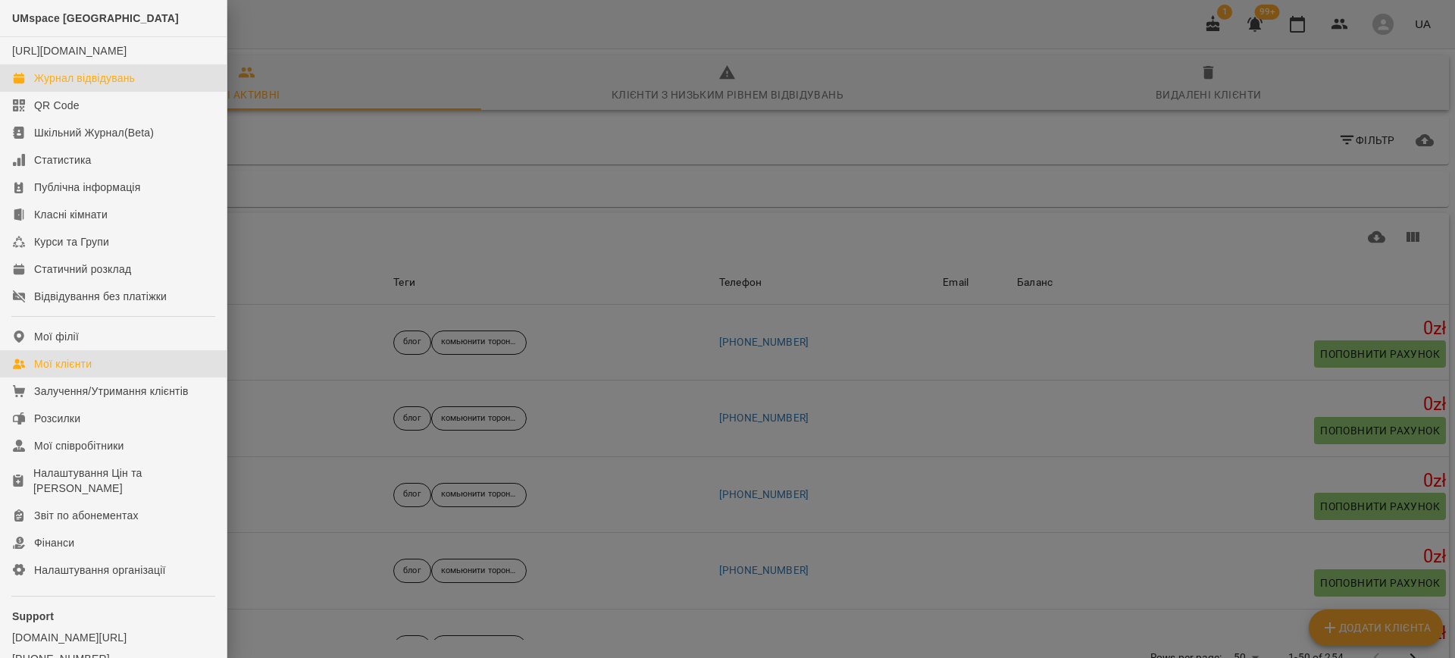
click at [89, 86] on div "Журнал відвідувань" at bounding box center [84, 77] width 101 height 15
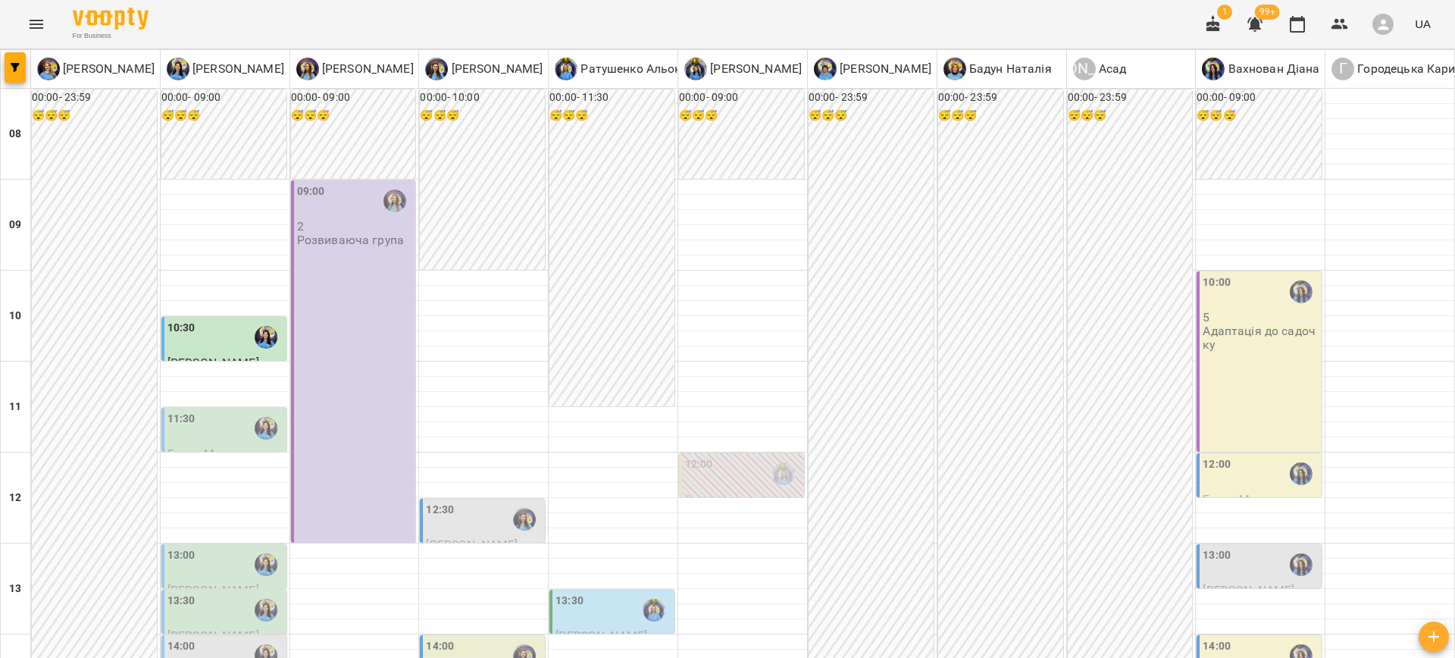
click at [1242, 344] on p "Адаптація до садочку" at bounding box center [1261, 337] width 116 height 27
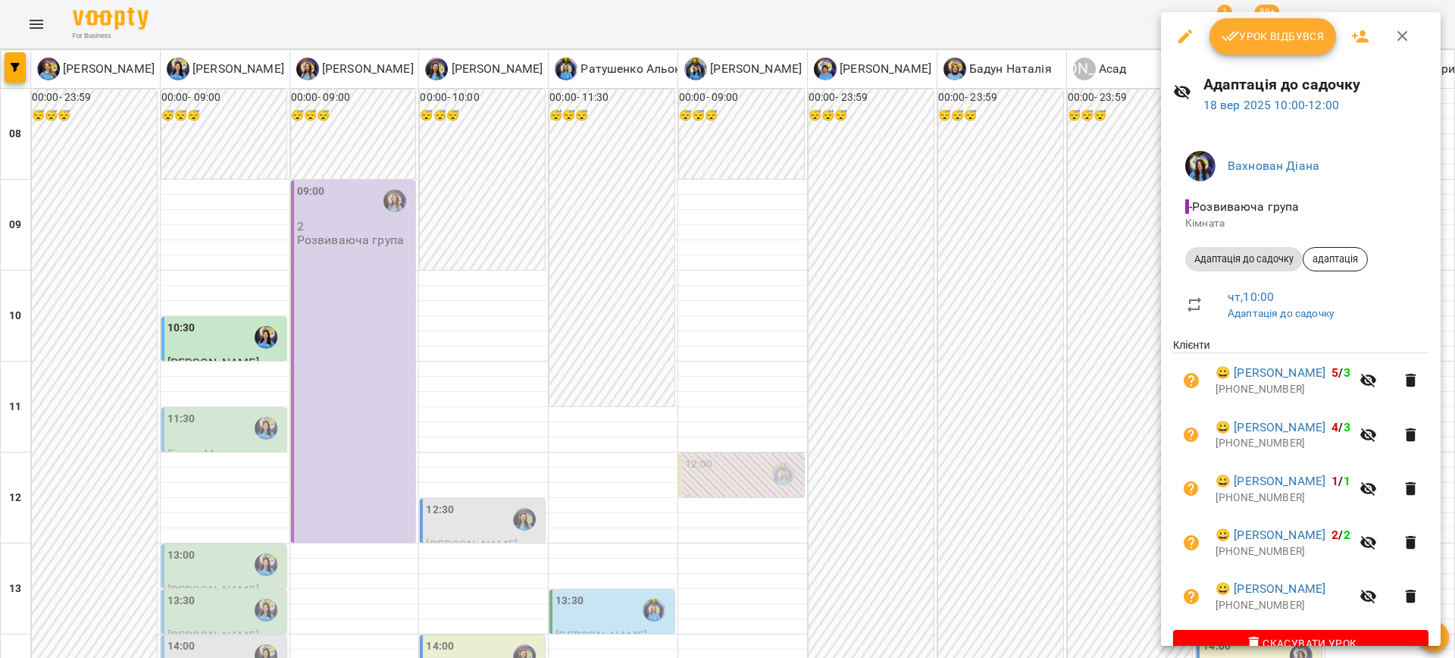
click at [828, 376] on div at bounding box center [727, 329] width 1455 height 658
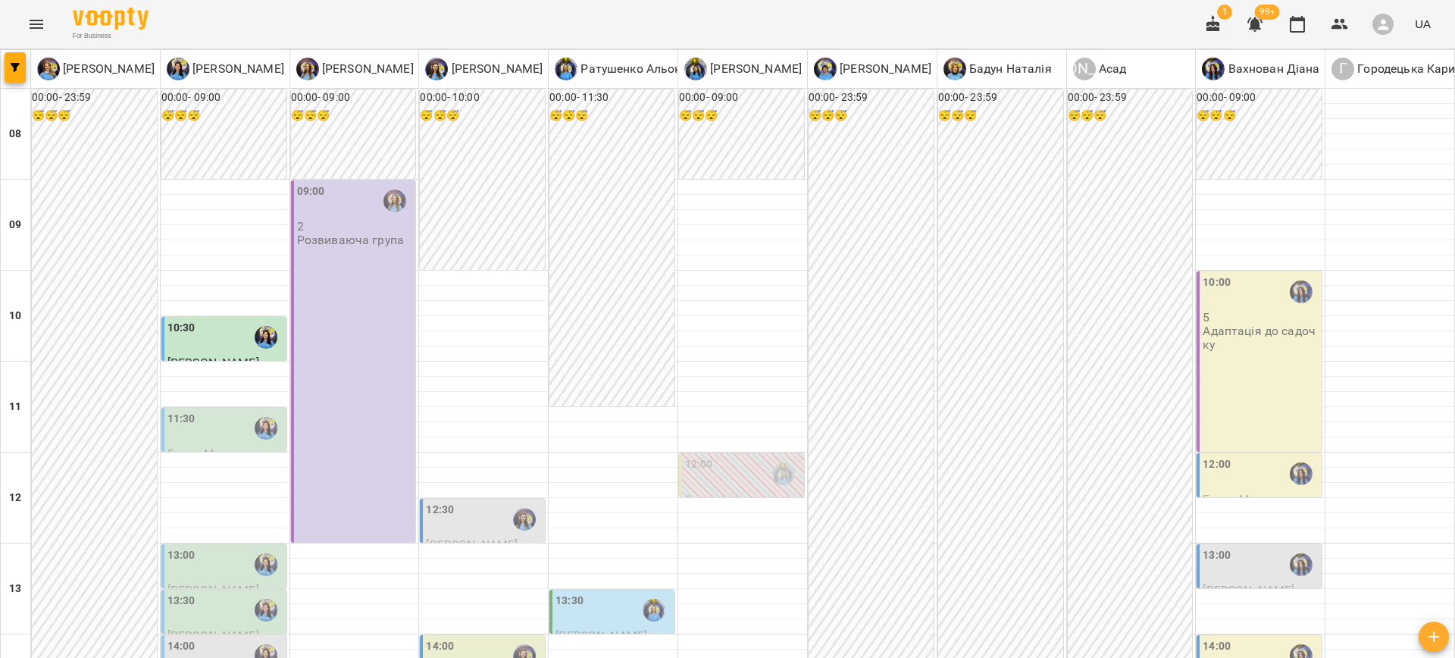
scroll to position [421, 0]
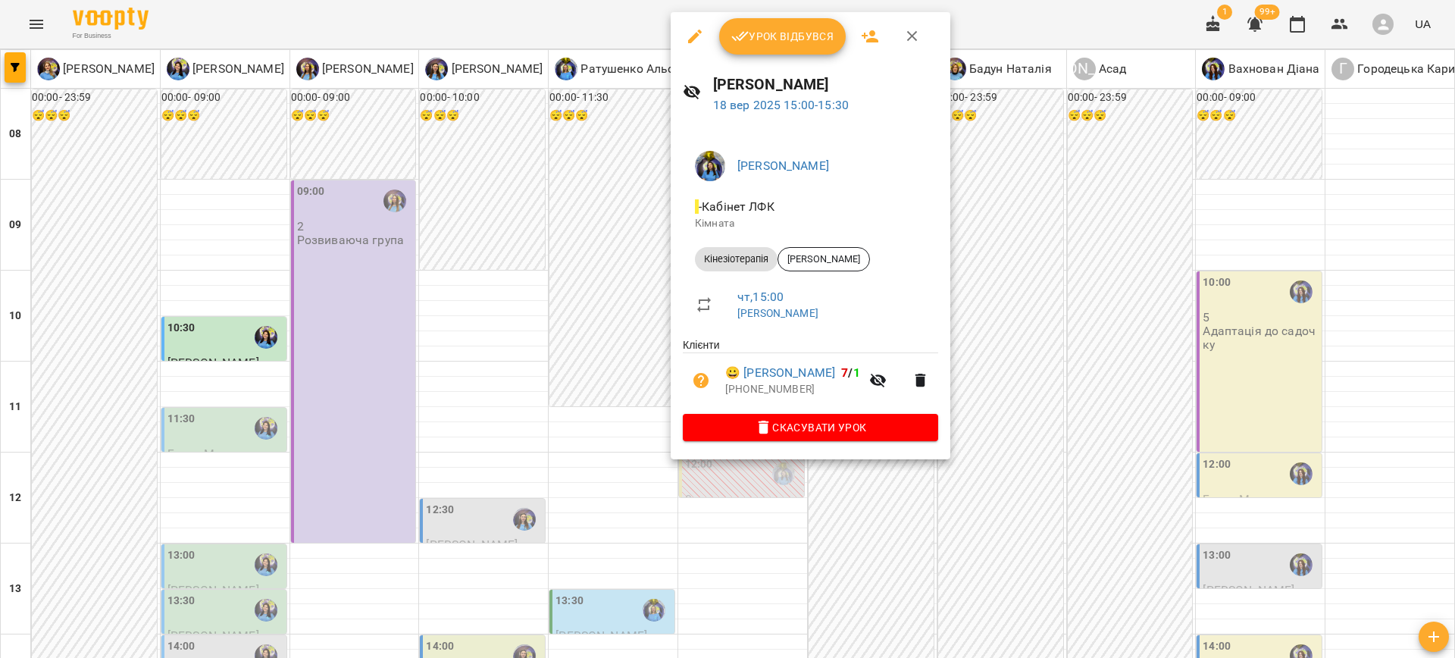
drag, startPoint x: 966, startPoint y: 509, endPoint x: 728, endPoint y: 398, distance: 263.5
click at [966, 509] on div at bounding box center [727, 329] width 1455 height 658
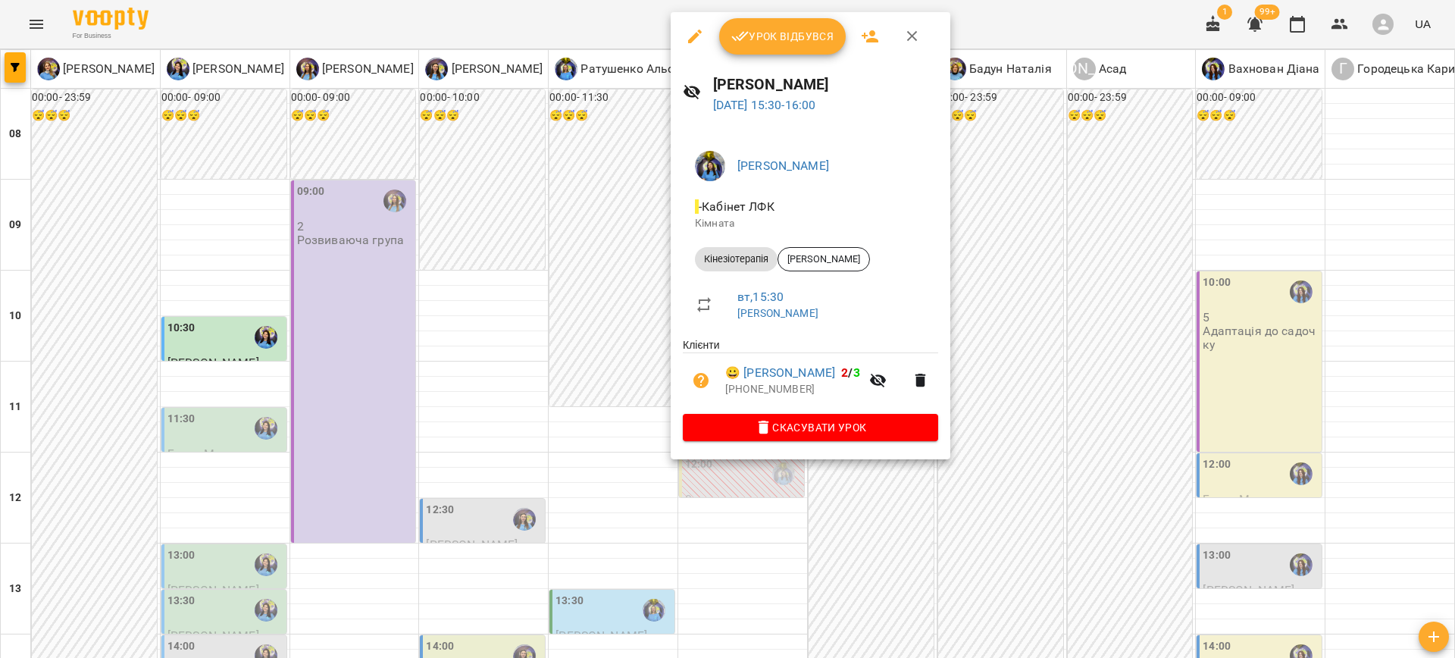
click at [745, 509] on div at bounding box center [727, 329] width 1455 height 658
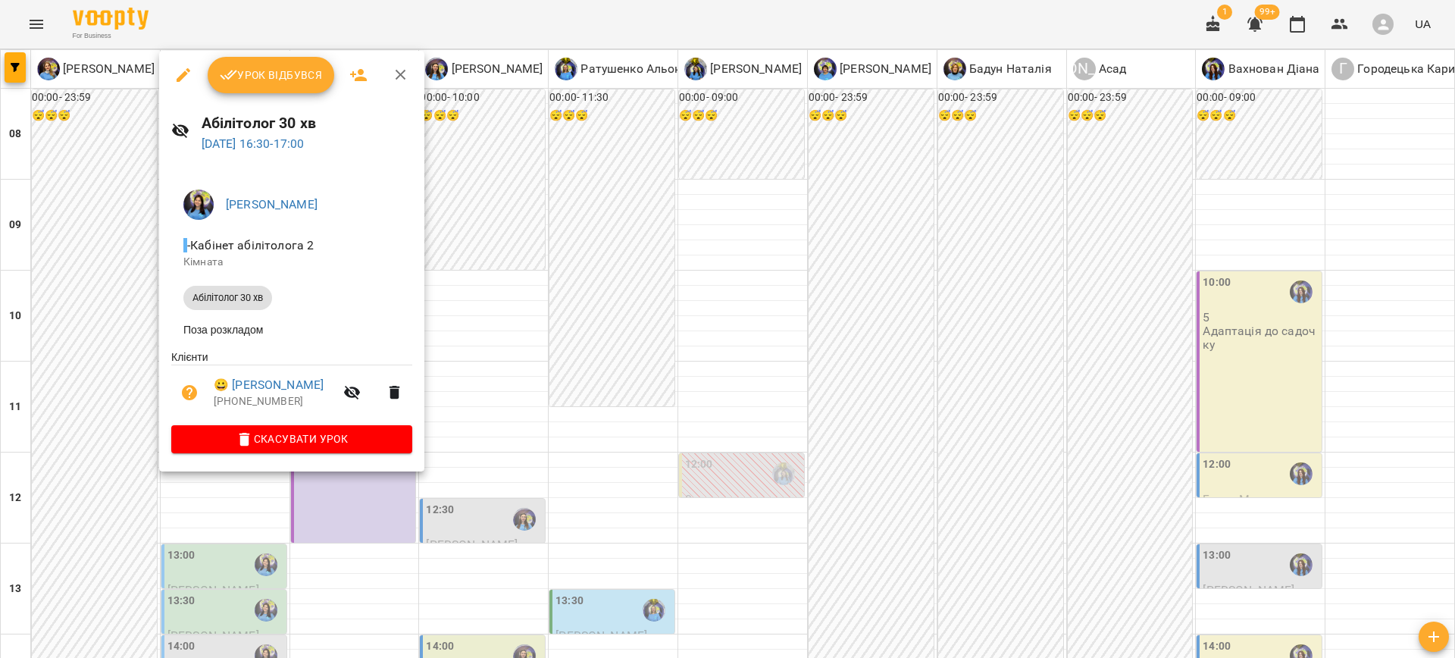
drag, startPoint x: 239, startPoint y: 528, endPoint x: 215, endPoint y: 483, distance: 50.5
click at [239, 528] on div at bounding box center [727, 329] width 1455 height 658
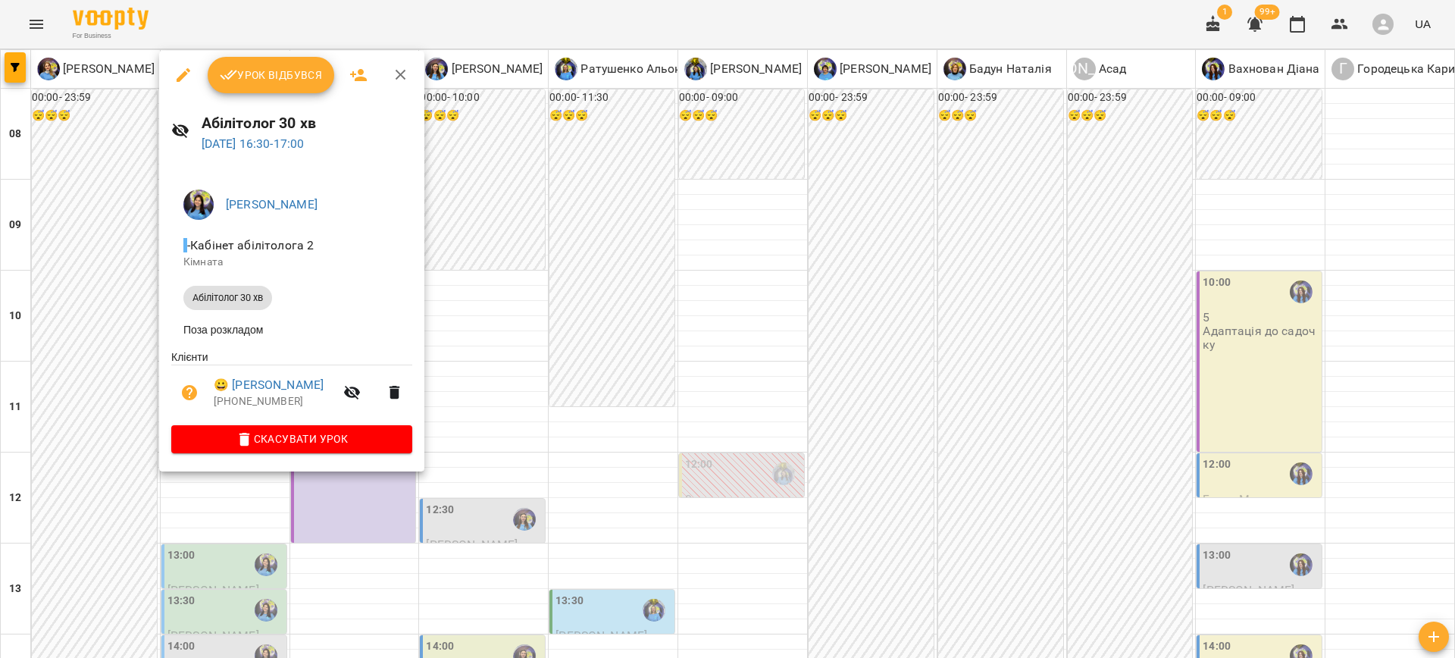
click at [233, 514] on div at bounding box center [727, 329] width 1455 height 658
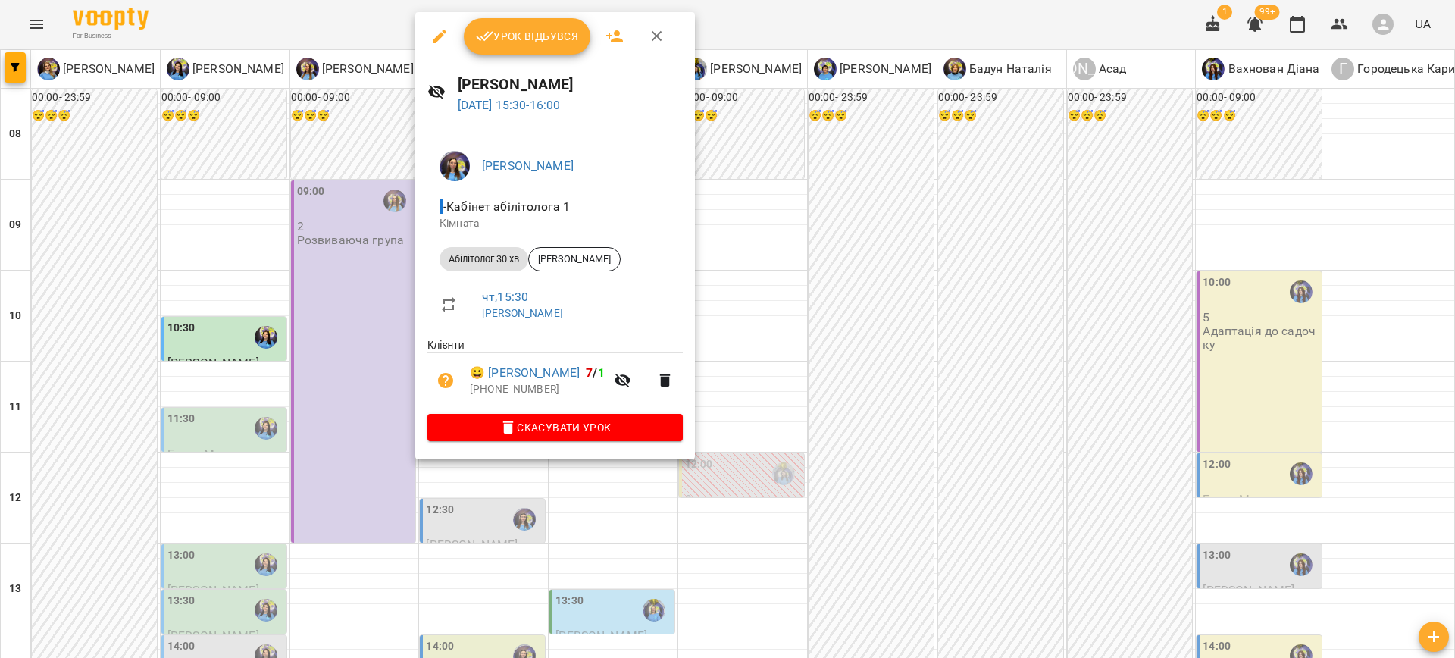
drag, startPoint x: 782, startPoint y: 455, endPoint x: 741, endPoint y: 421, distance: 53.9
click at [781, 455] on div at bounding box center [727, 329] width 1455 height 658
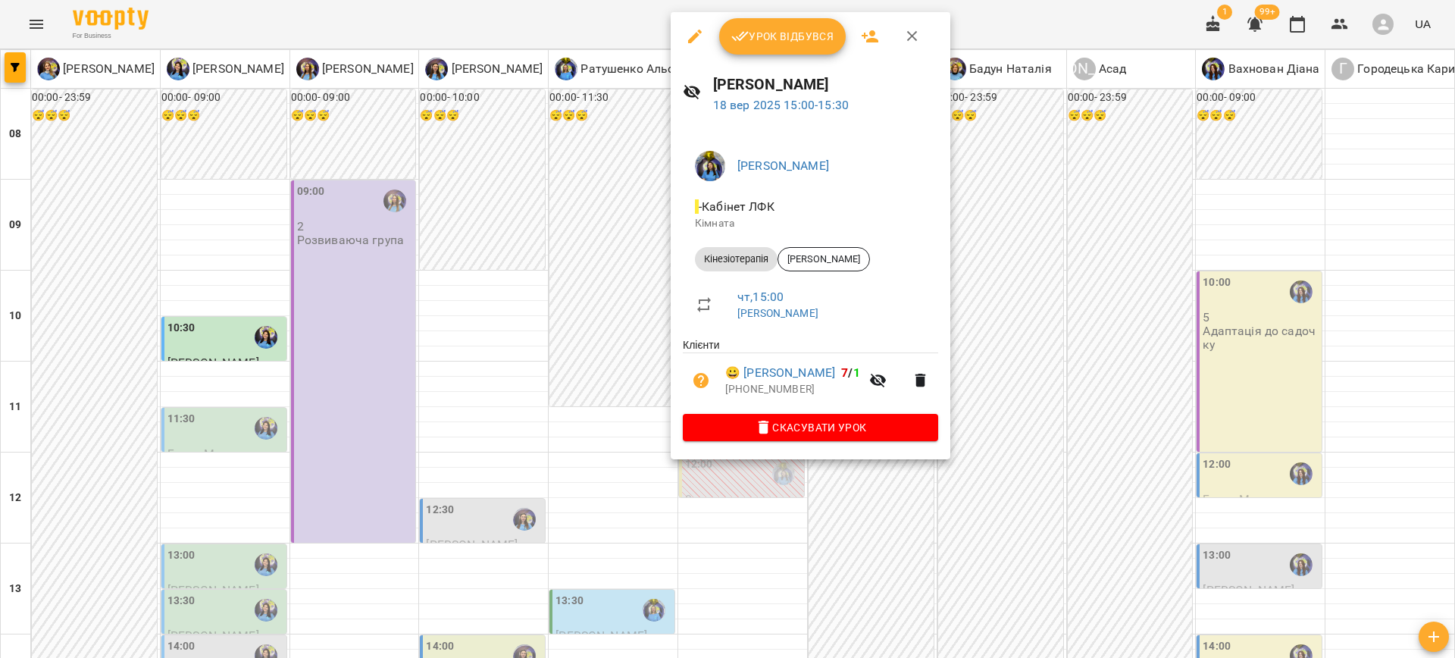
click at [691, 41] on icon "button" at bounding box center [695, 37] width 14 height 14
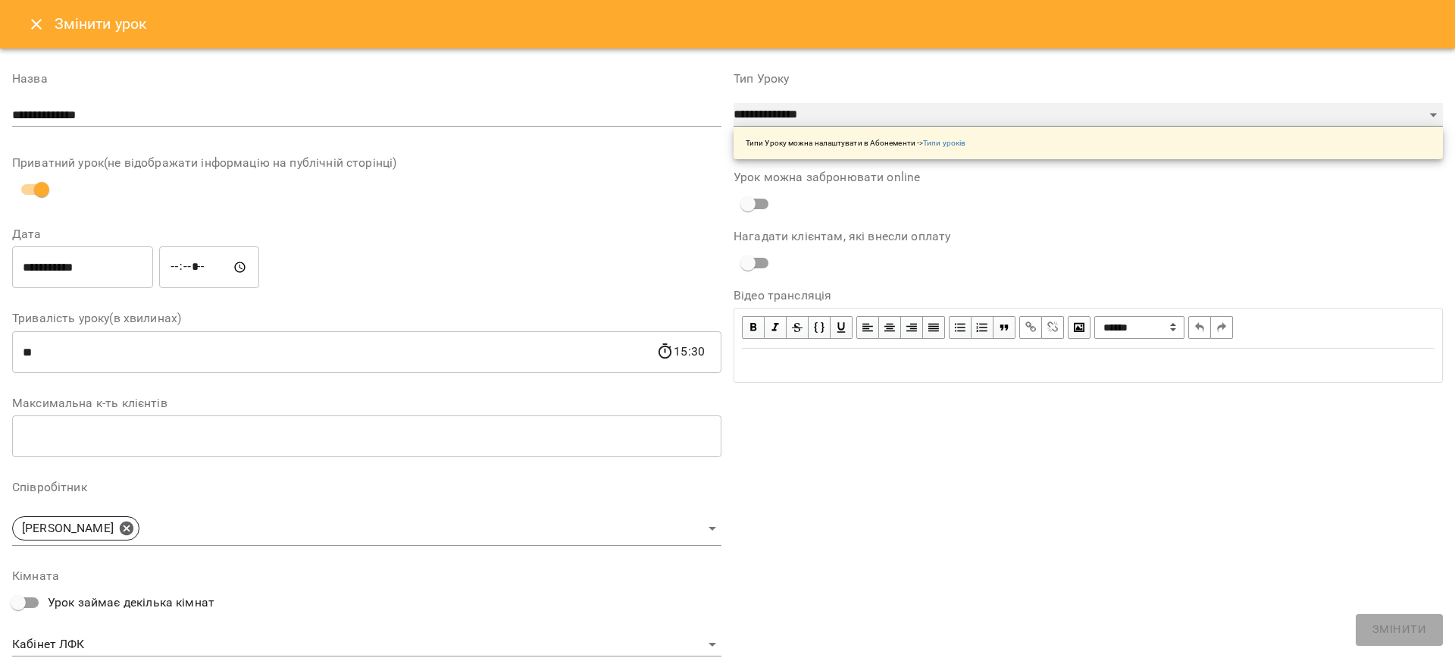
click at [757, 112] on select "**********" at bounding box center [1088, 115] width 709 height 24
select select "**********"
type input "**"
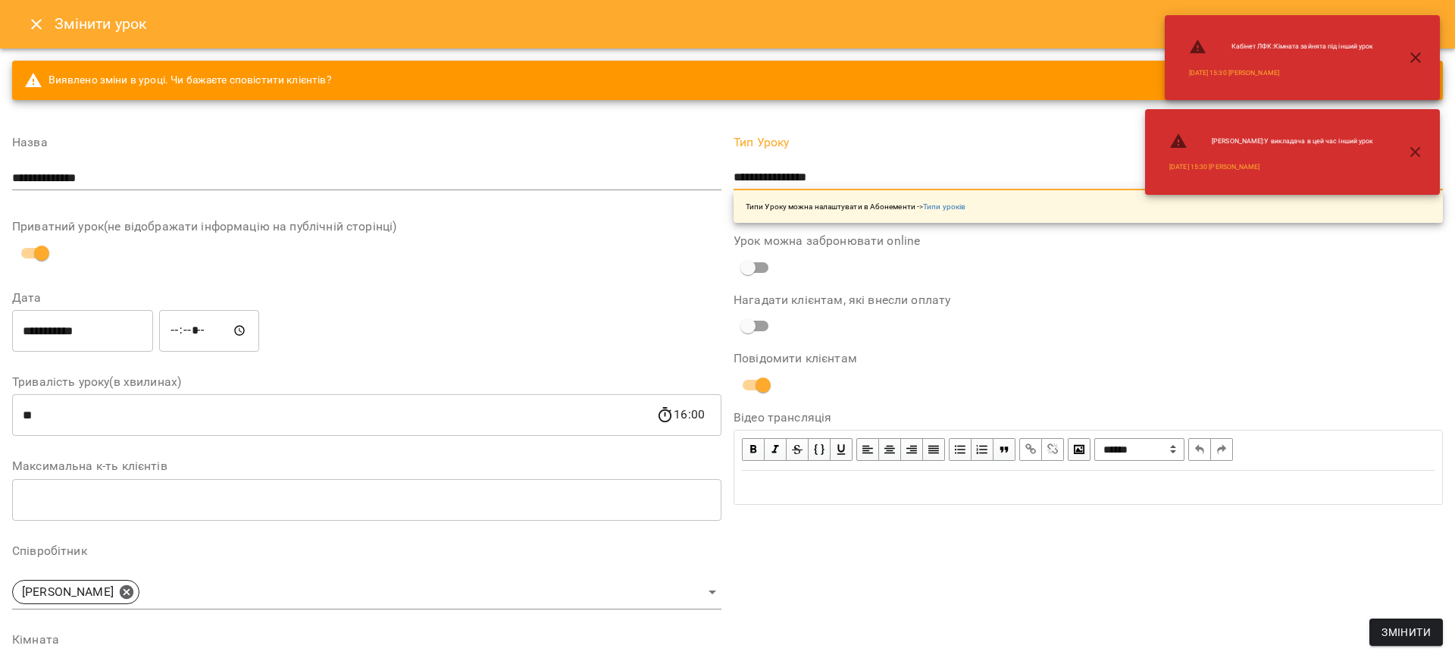
click at [501, 170] on input "**********" at bounding box center [366, 178] width 709 height 24
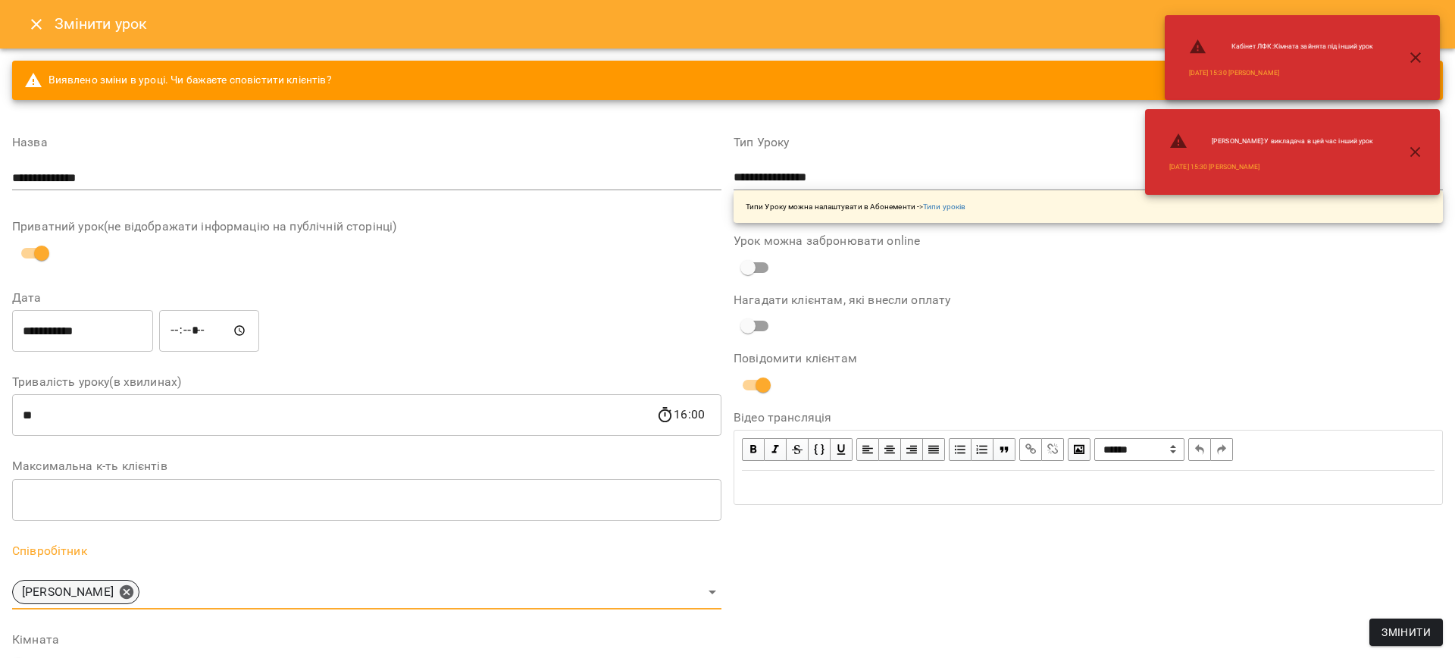
click at [131, 585] on icon at bounding box center [127, 591] width 14 height 14
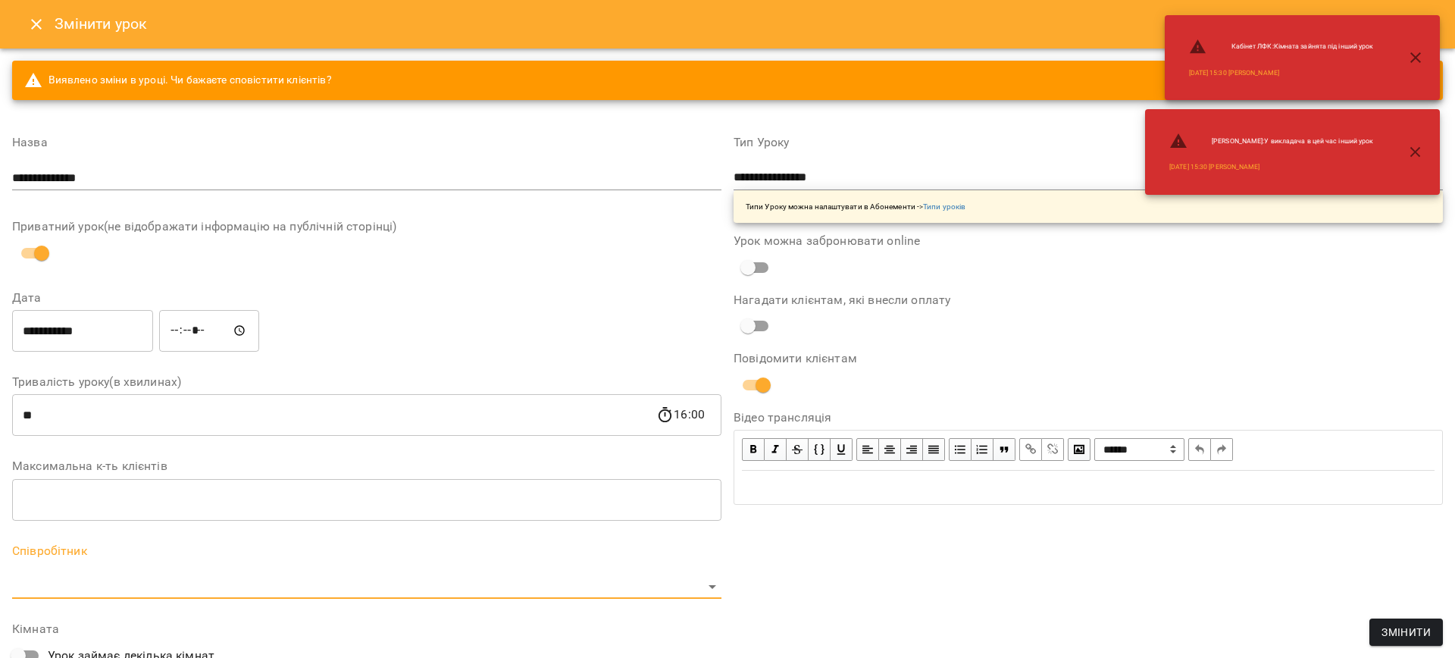
click at [130, 585] on body "For Business 1 99+ UA Журнал відвідувань / Свириденко Аня чт, 18 вер 2025 15:00…" at bounding box center [727, 345] width 1455 height 691
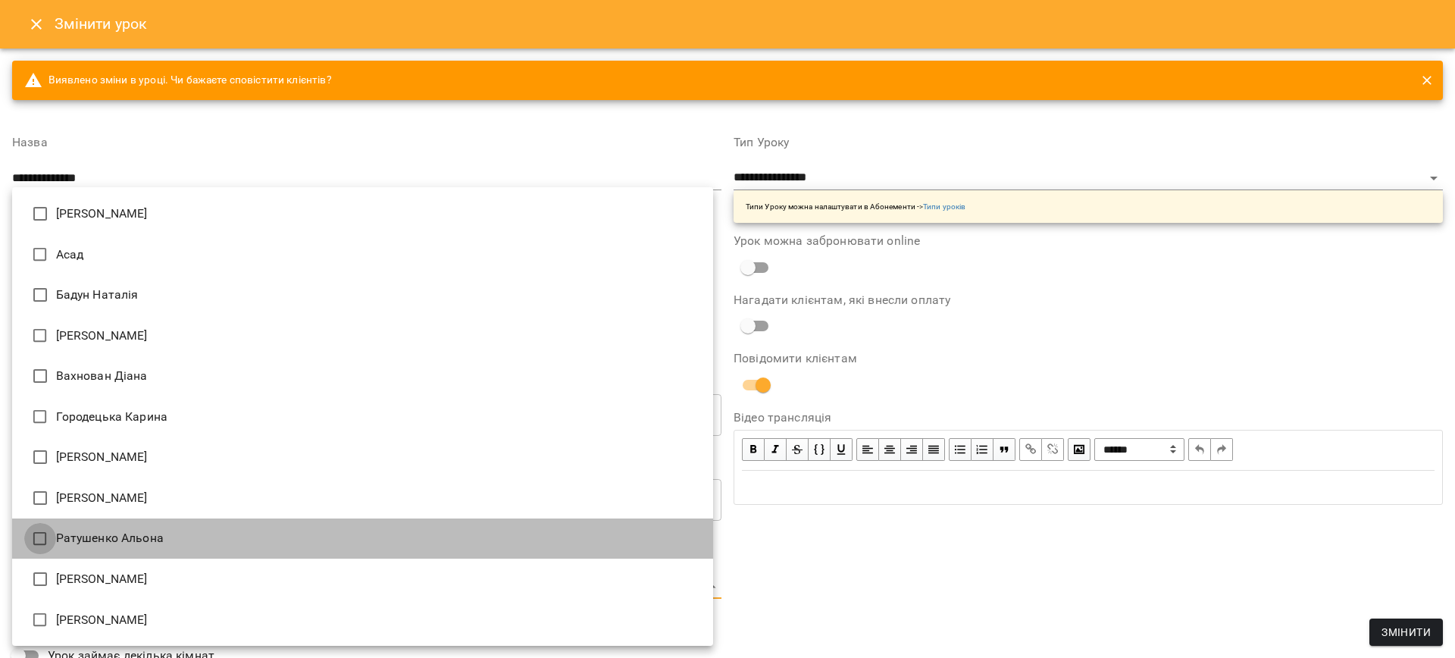
type input "**********"
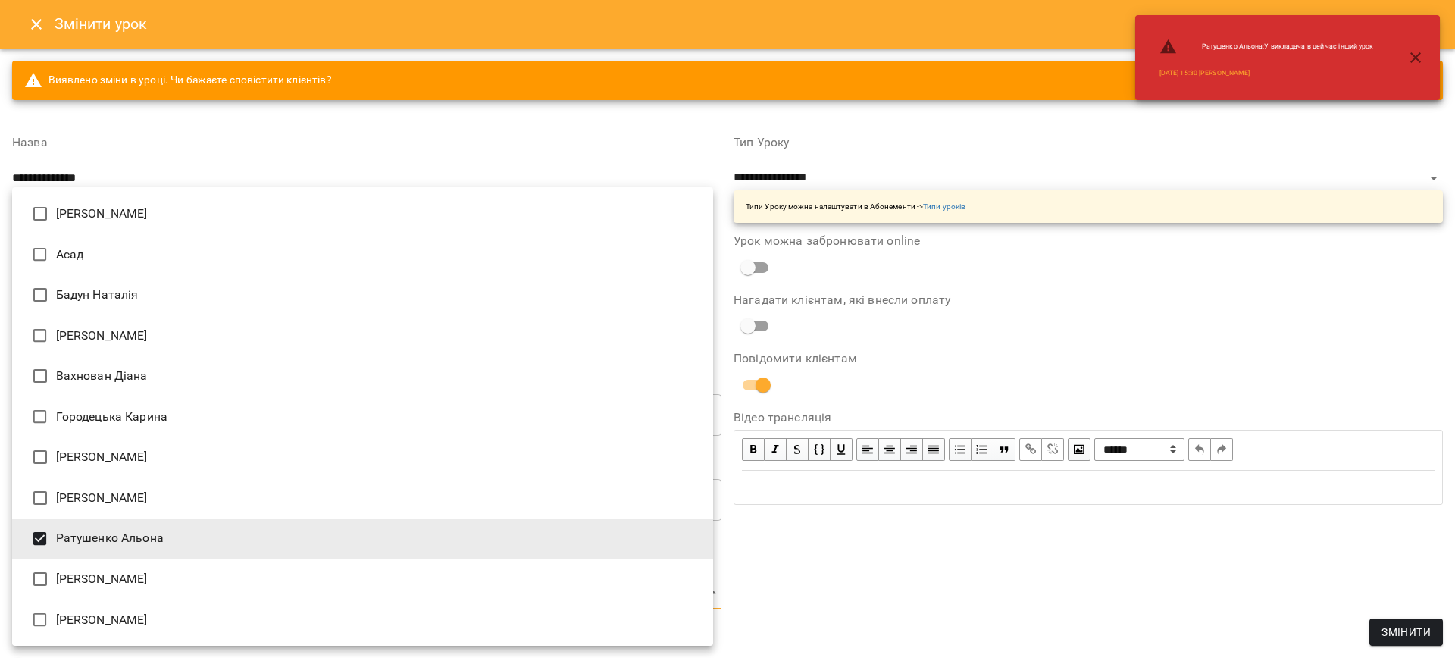
click at [1083, 524] on div at bounding box center [727, 329] width 1455 height 658
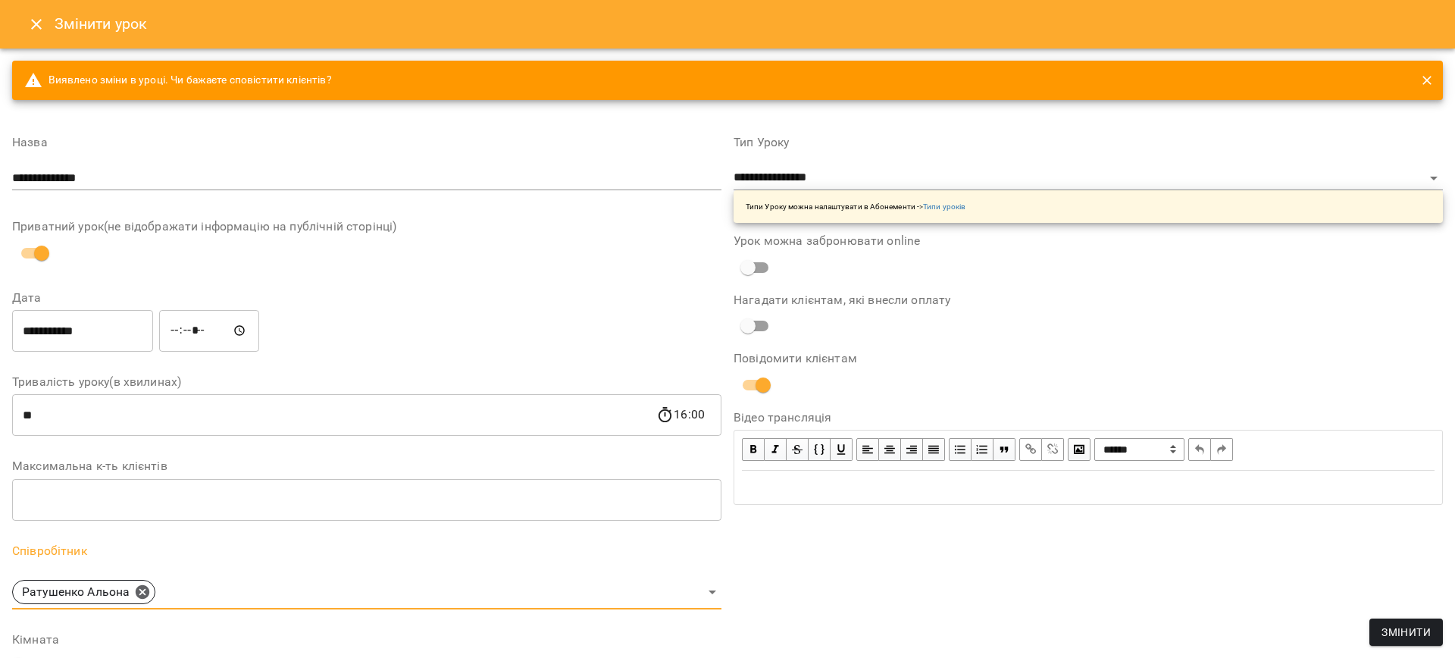
click at [48, 415] on input "**" at bounding box center [334, 415] width 644 height 42
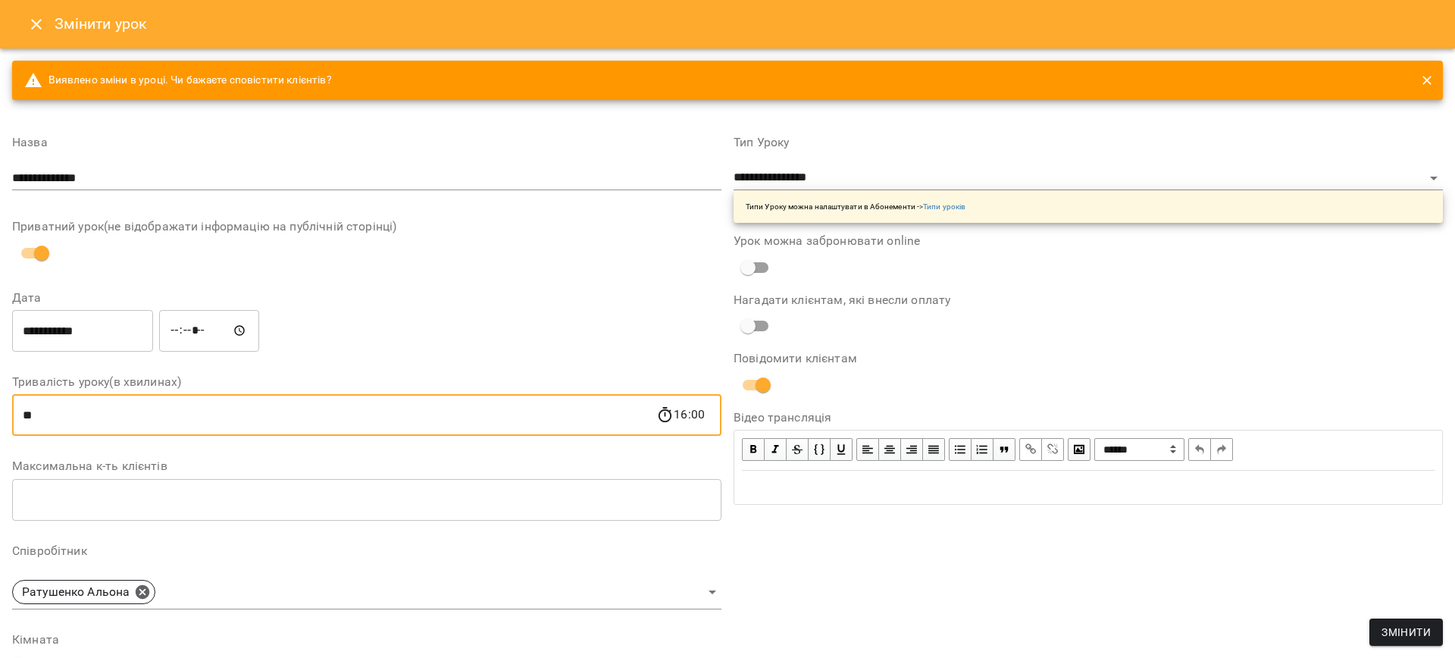
click at [46, 415] on input "**" at bounding box center [334, 415] width 644 height 42
click at [42, 418] on input "**" at bounding box center [334, 415] width 644 height 42
drag, startPoint x: 42, startPoint y: 418, endPoint x: 51, endPoint y: 423, distance: 9.9
click at [51, 423] on input "**" at bounding box center [334, 415] width 644 height 42
type input "**"
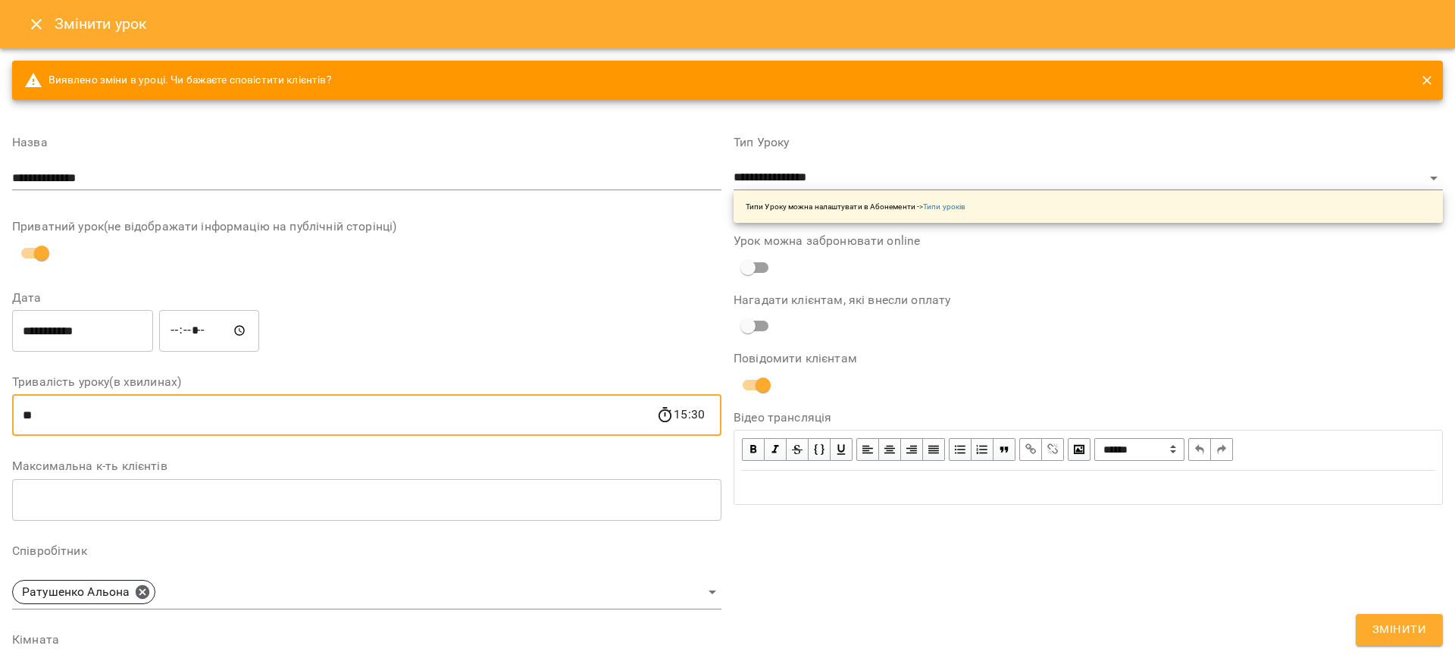
click at [1041, 531] on div "**********" at bounding box center [1089, 529] width 722 height 822
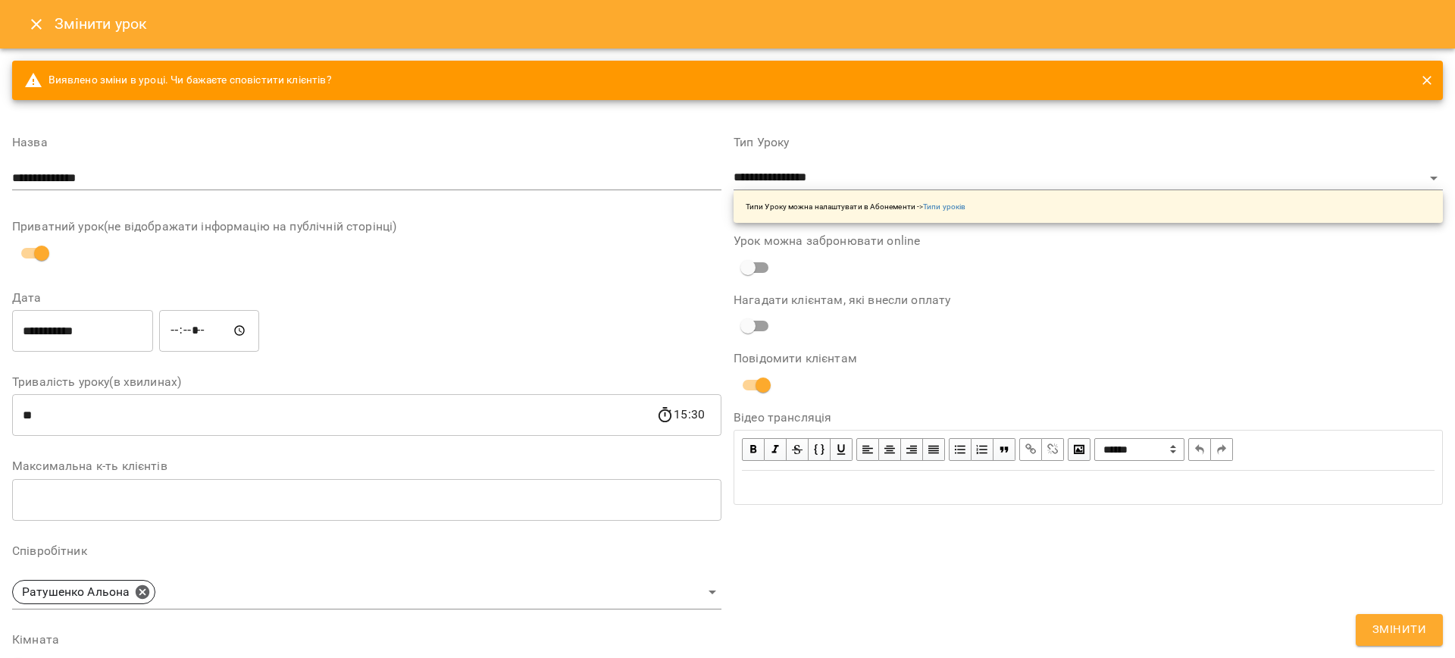
click at [1391, 632] on span "Змінити" at bounding box center [1400, 630] width 54 height 20
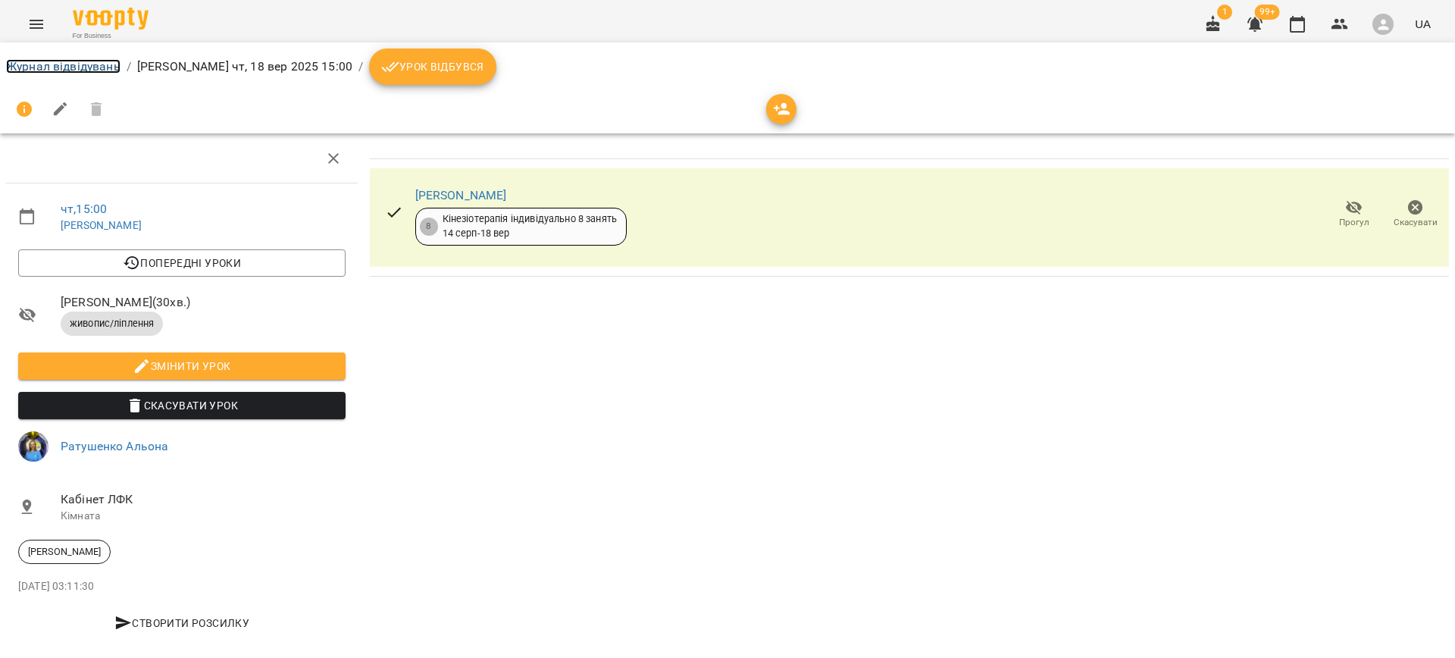
click at [90, 62] on link "Журнал відвідувань" at bounding box center [63, 66] width 114 height 14
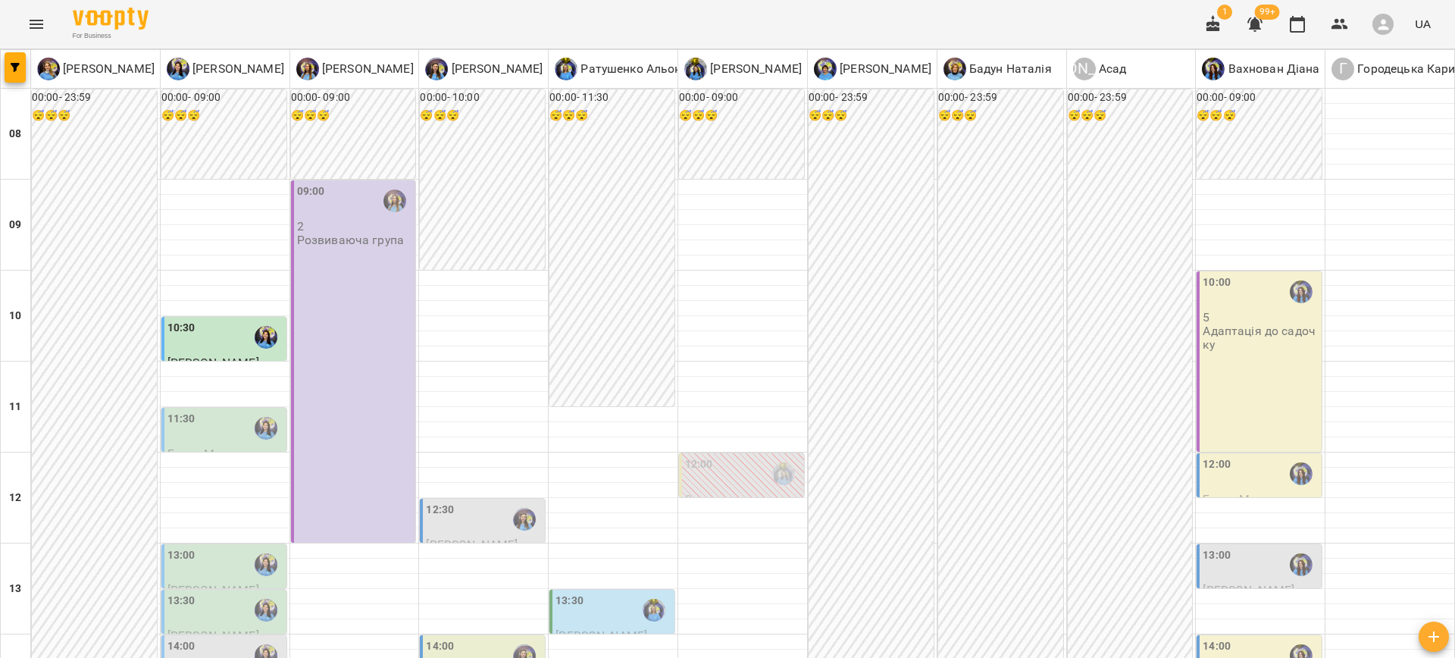
scroll to position [484, 0]
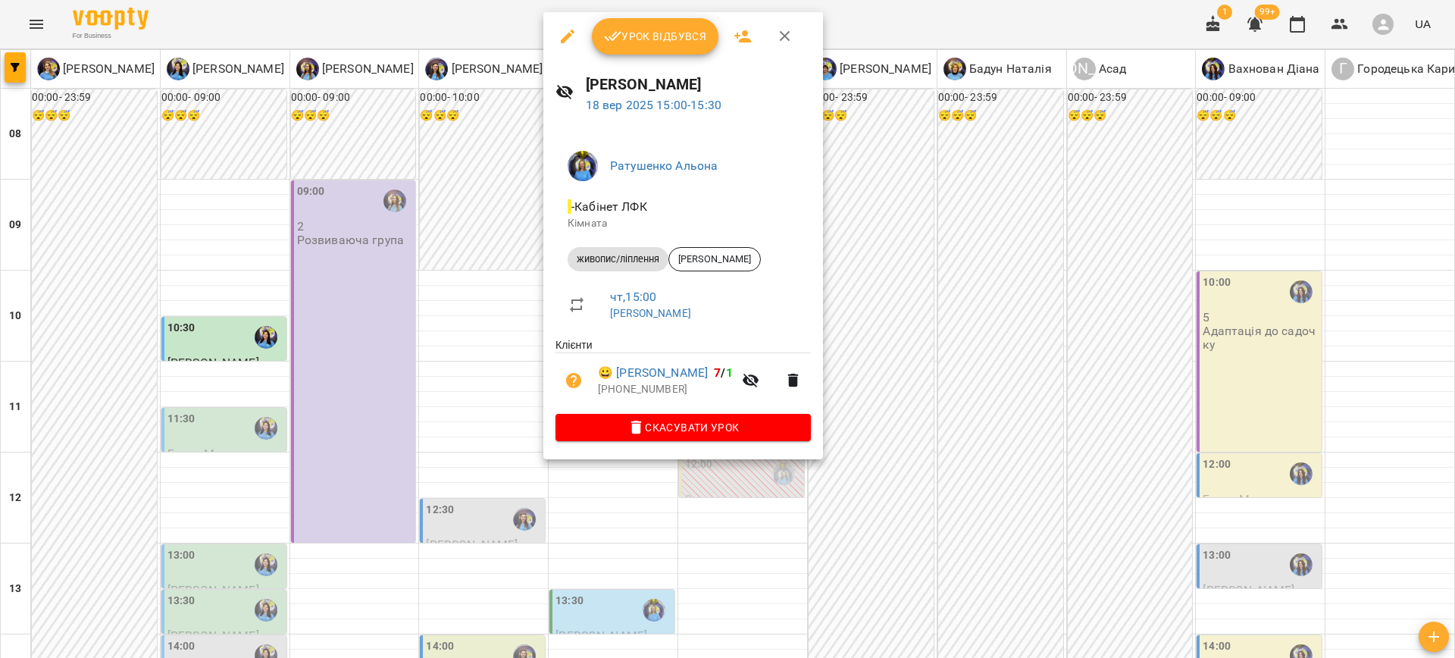
click at [566, 36] on icon "button" at bounding box center [568, 37] width 14 height 14
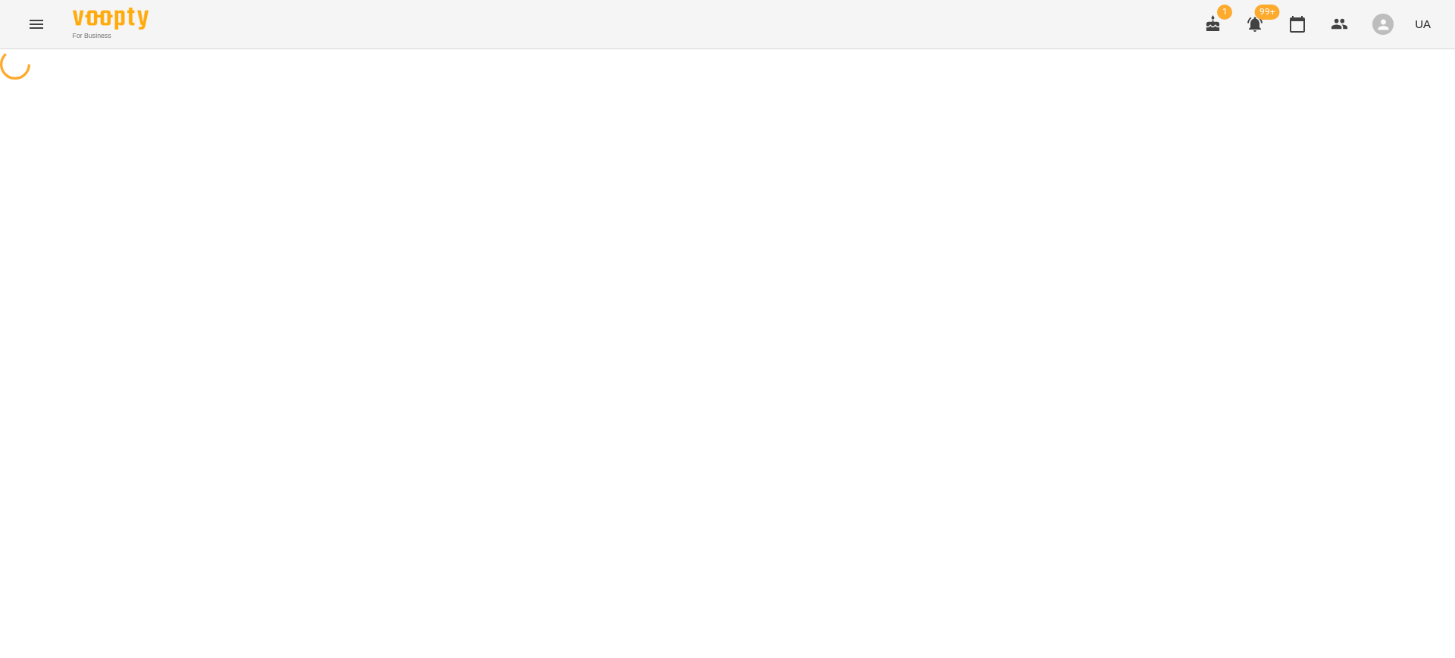
select select "**********"
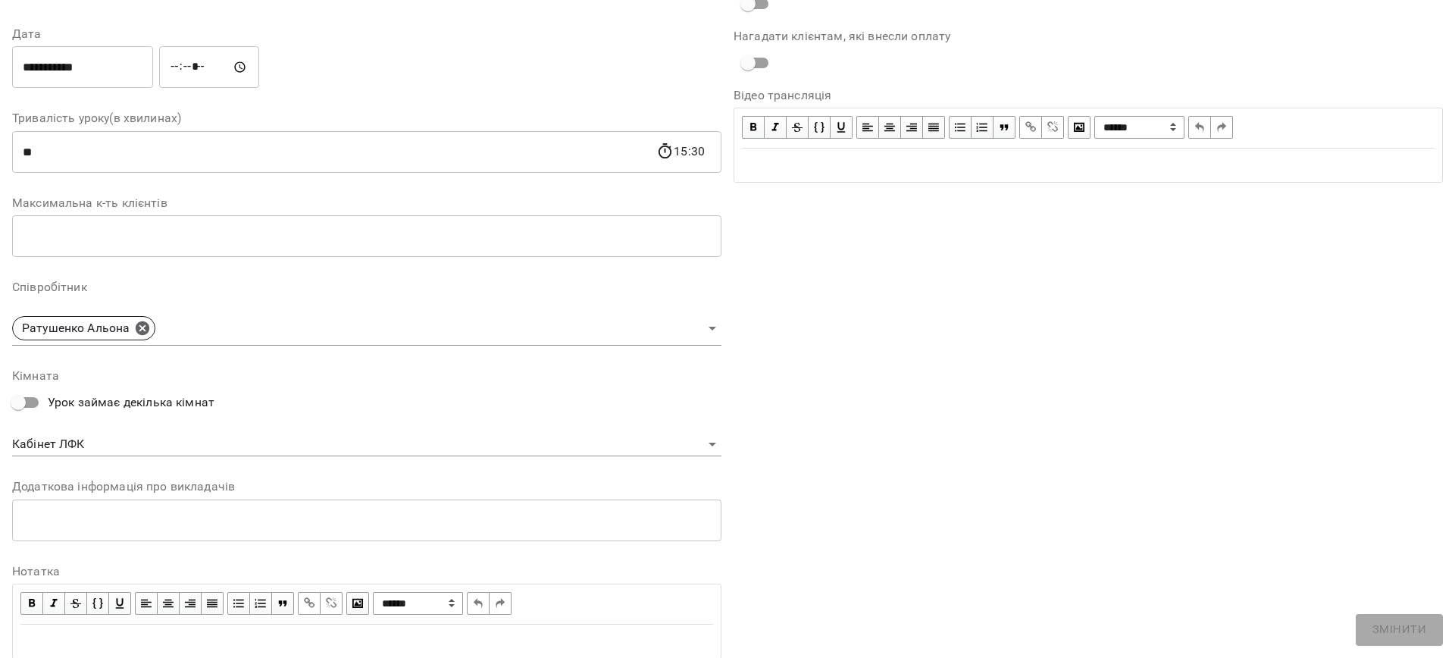
scroll to position [253, 0]
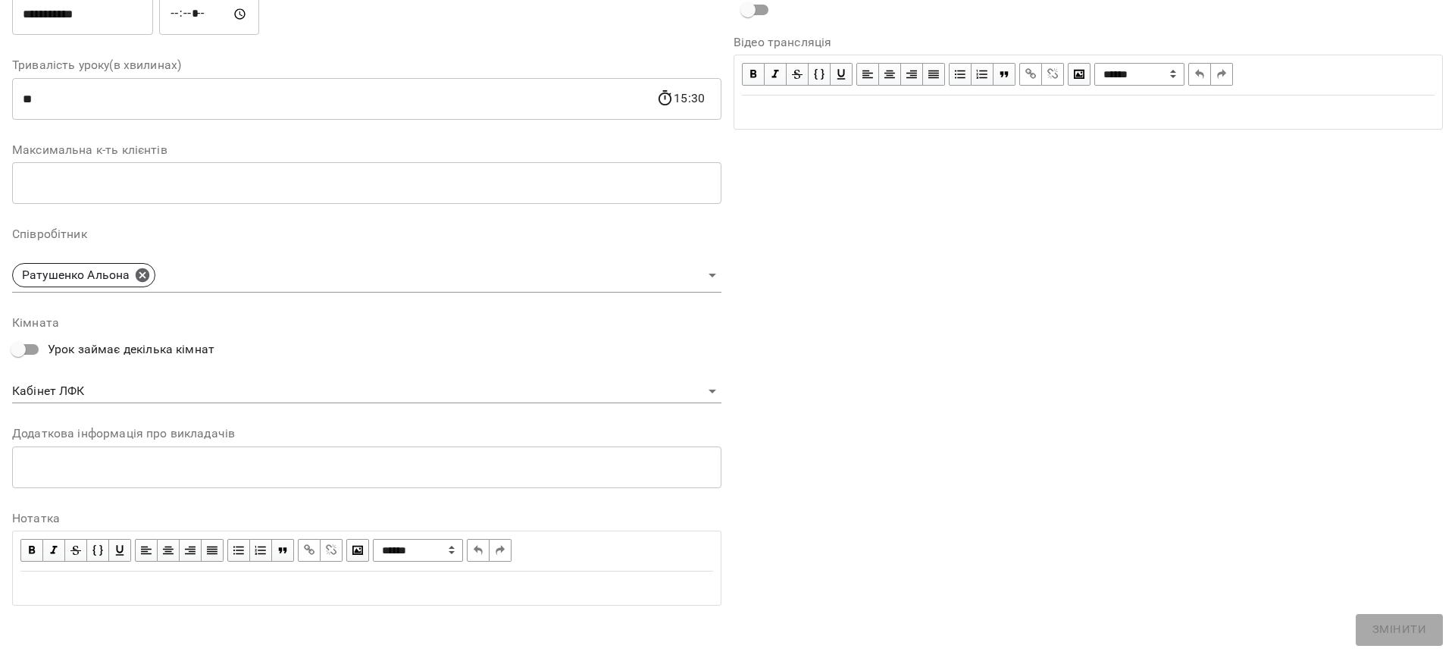
click at [67, 384] on body "**********" at bounding box center [727, 327] width 1455 height 655
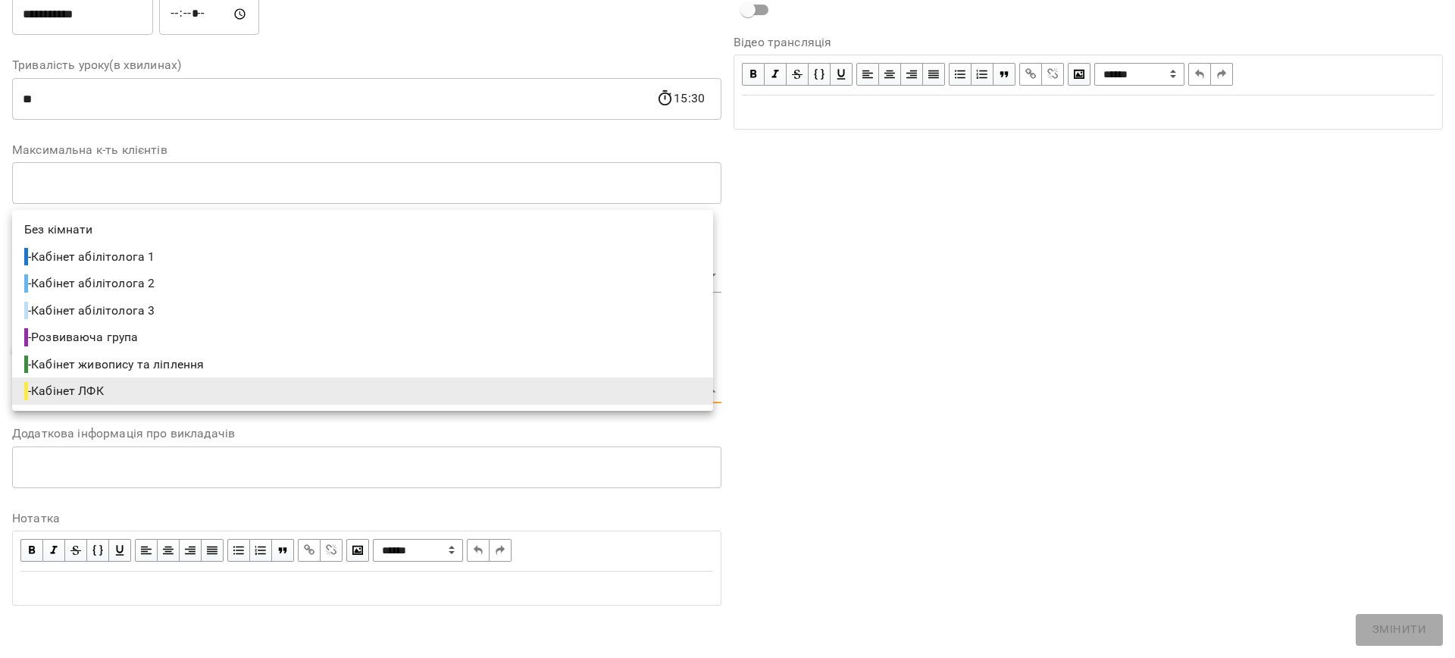
click at [60, 363] on span "- Кабінет живопису та ліплення" at bounding box center [115, 364] width 183 height 18
type input "**********"
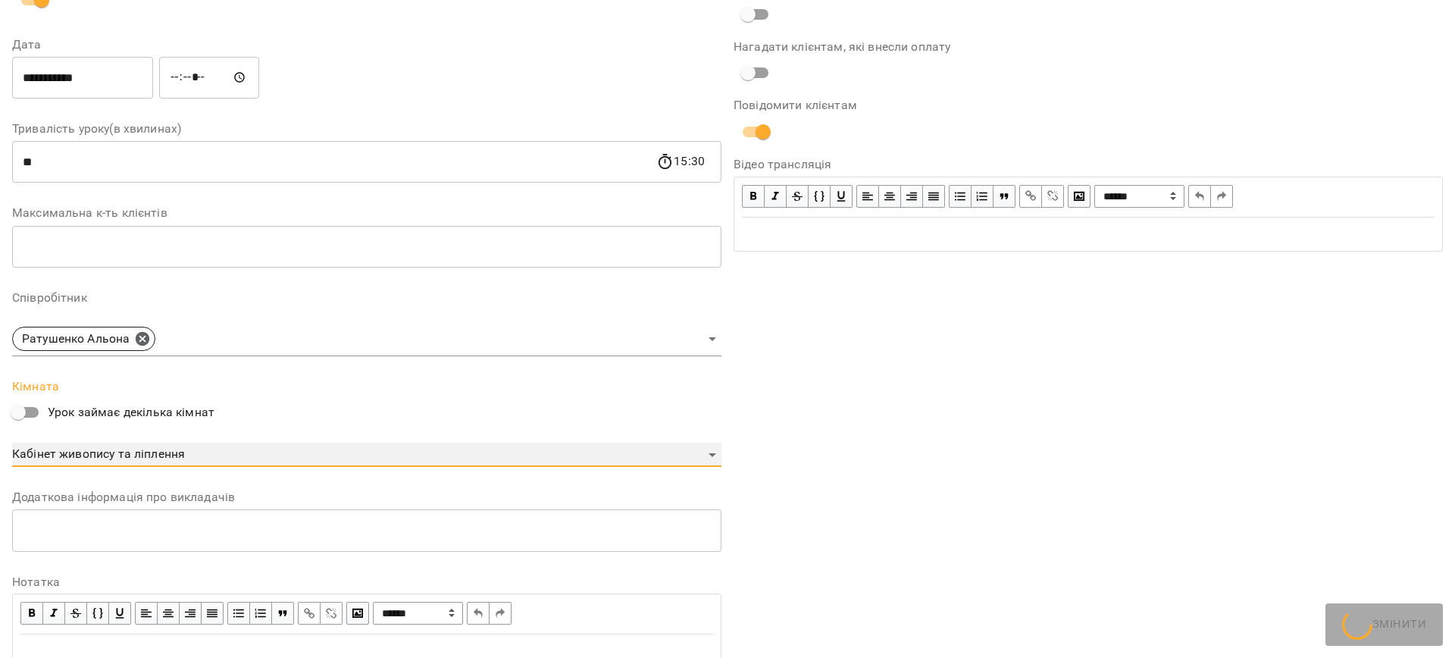
scroll to position [316, 0]
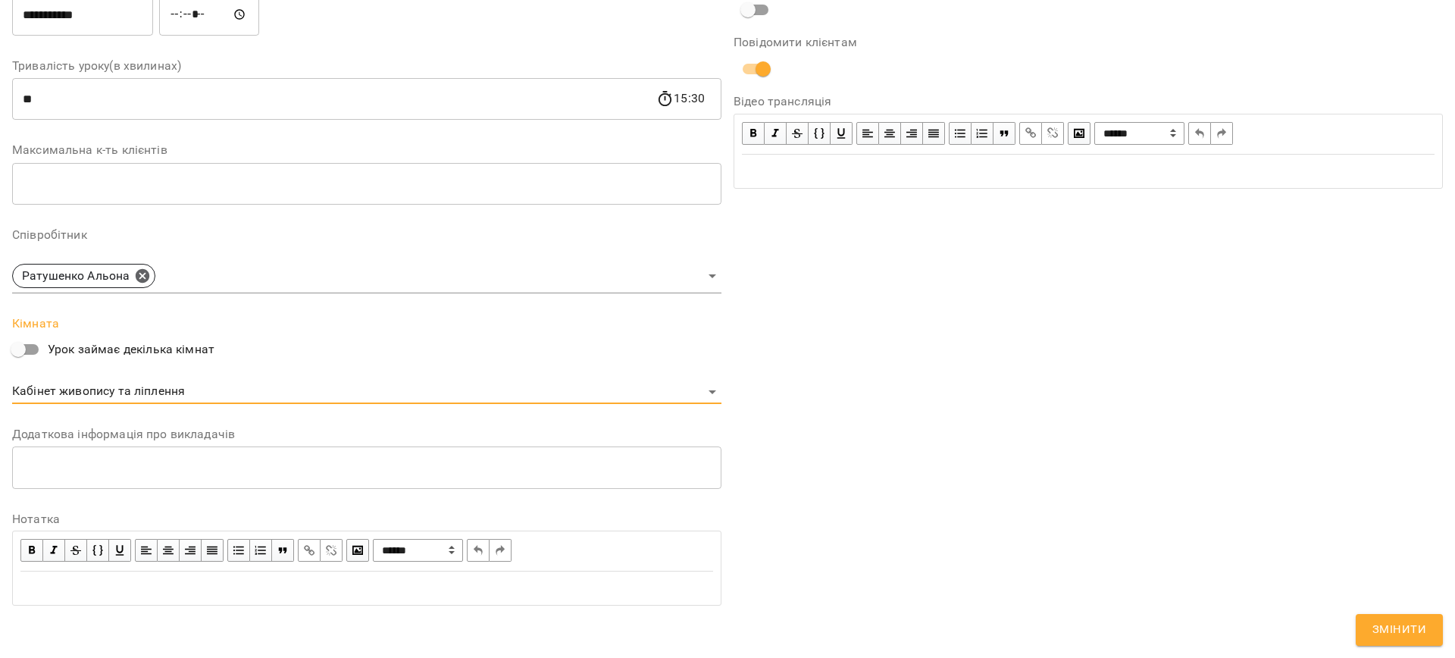
click at [1402, 615] on button "Змінити" at bounding box center [1399, 630] width 87 height 32
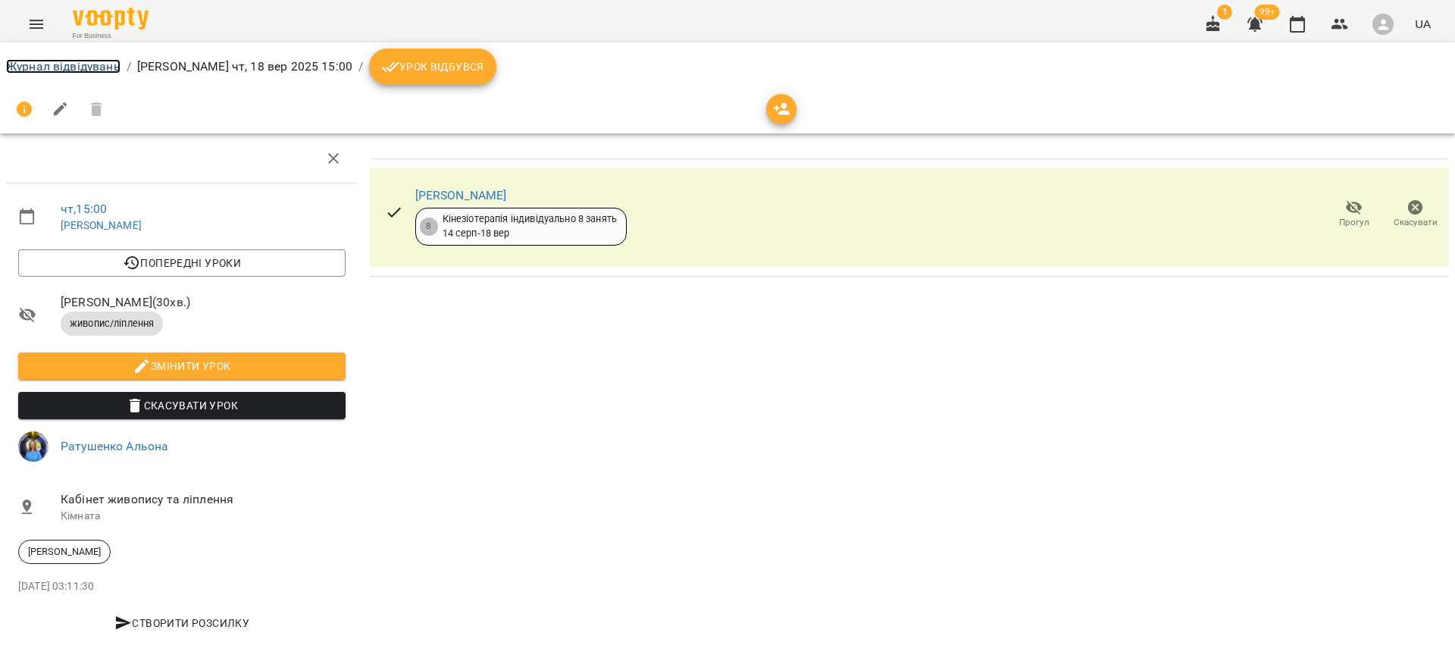
click at [52, 70] on link "Журнал відвідувань" at bounding box center [63, 66] width 114 height 14
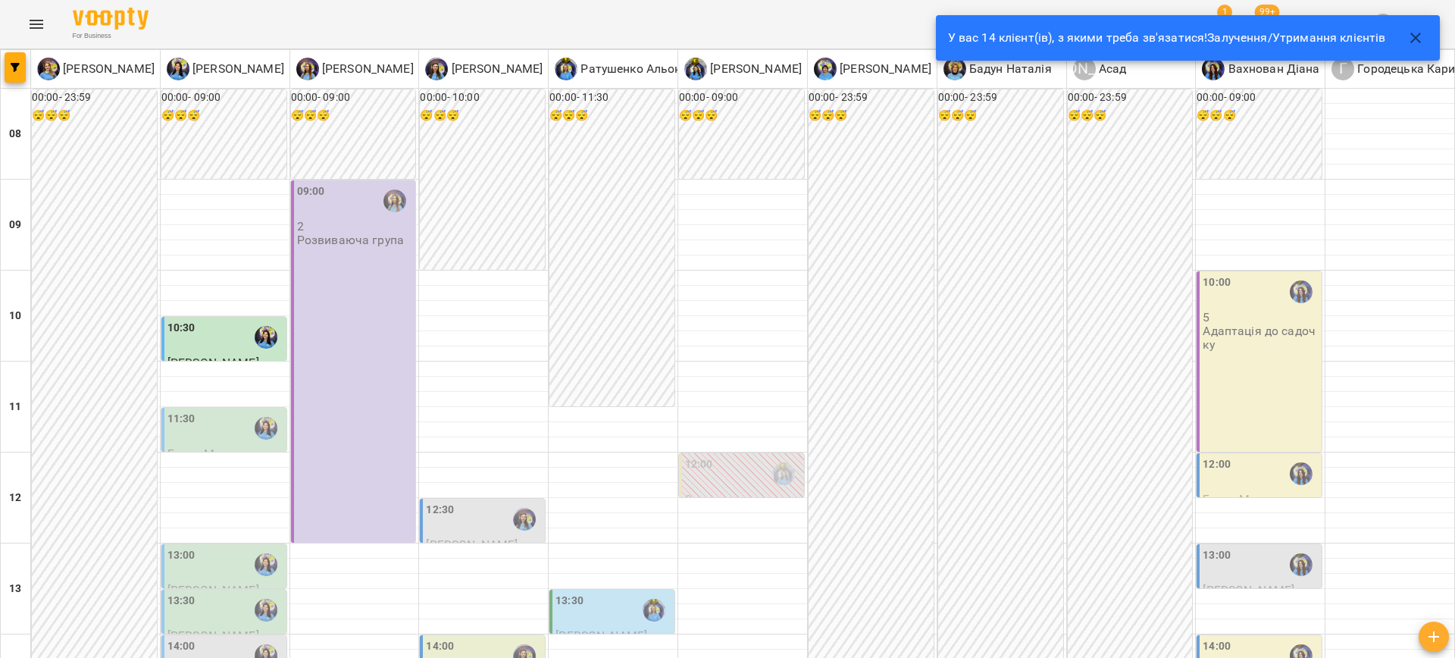
scroll to position [467, 0]
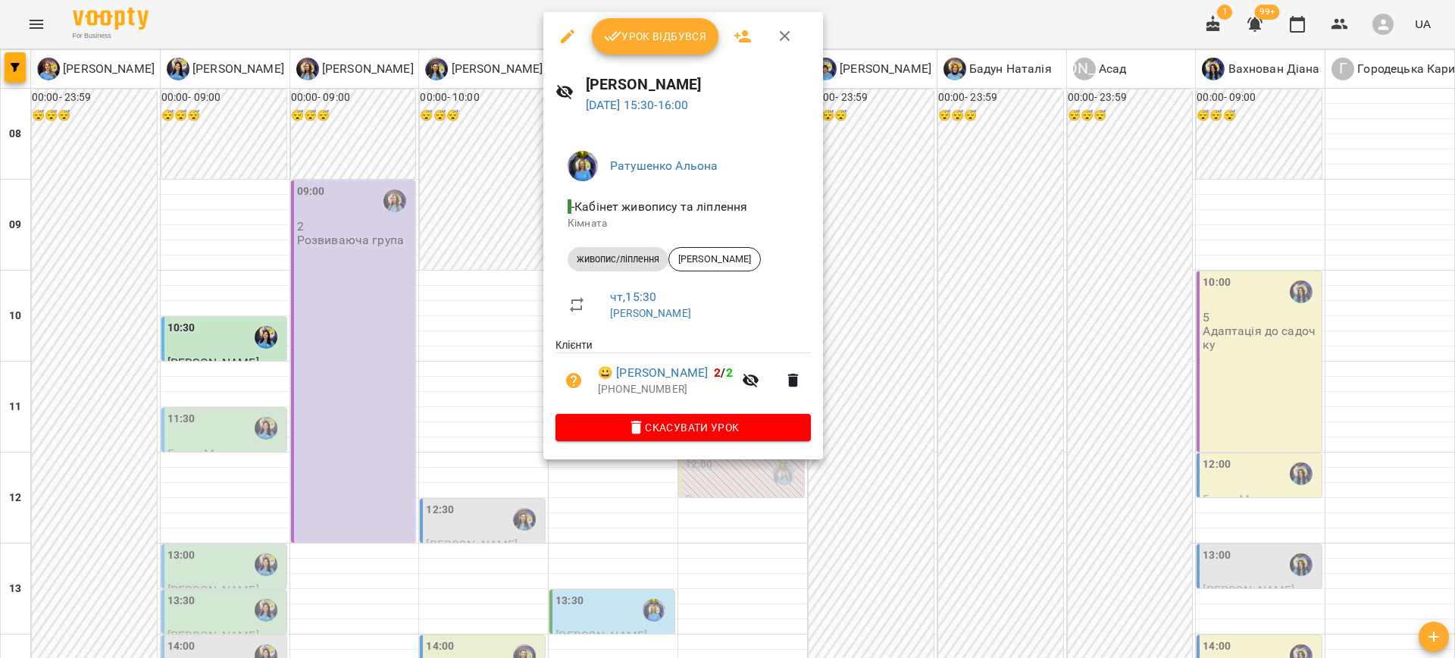
click at [900, 434] on div at bounding box center [727, 329] width 1455 height 658
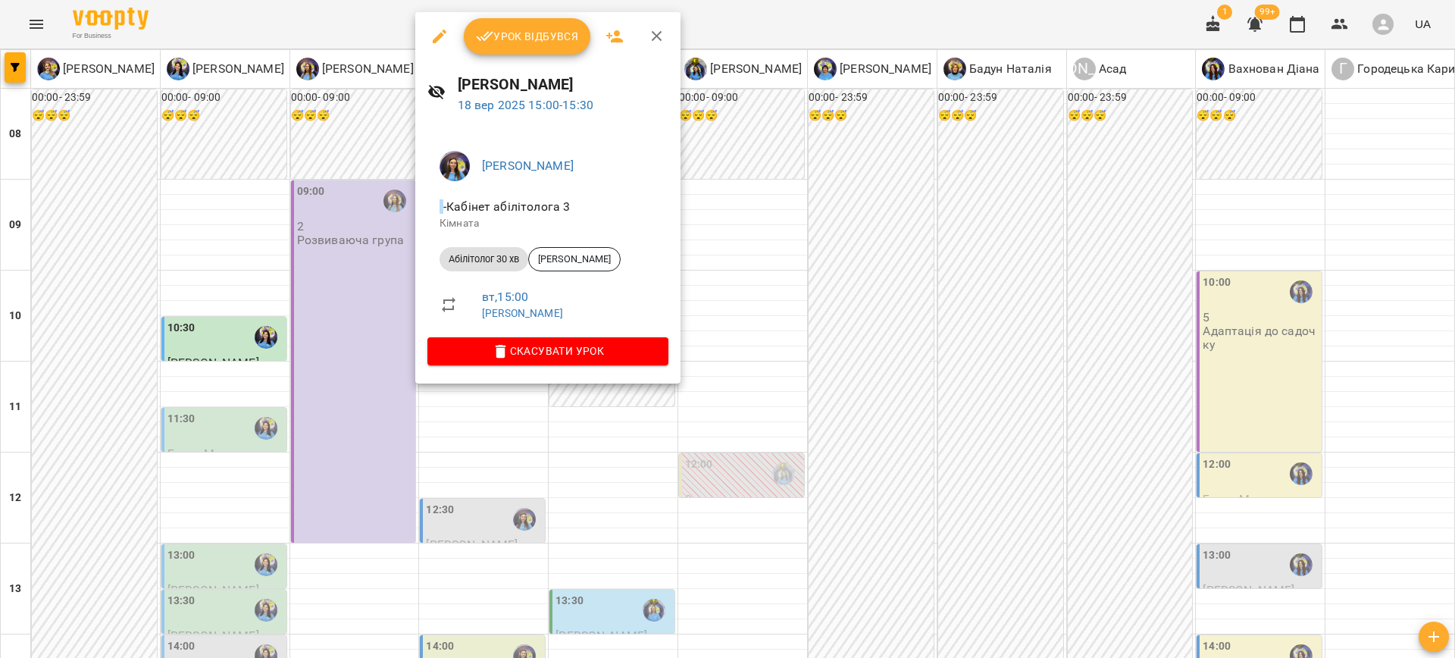
click at [863, 459] on div at bounding box center [727, 329] width 1455 height 658
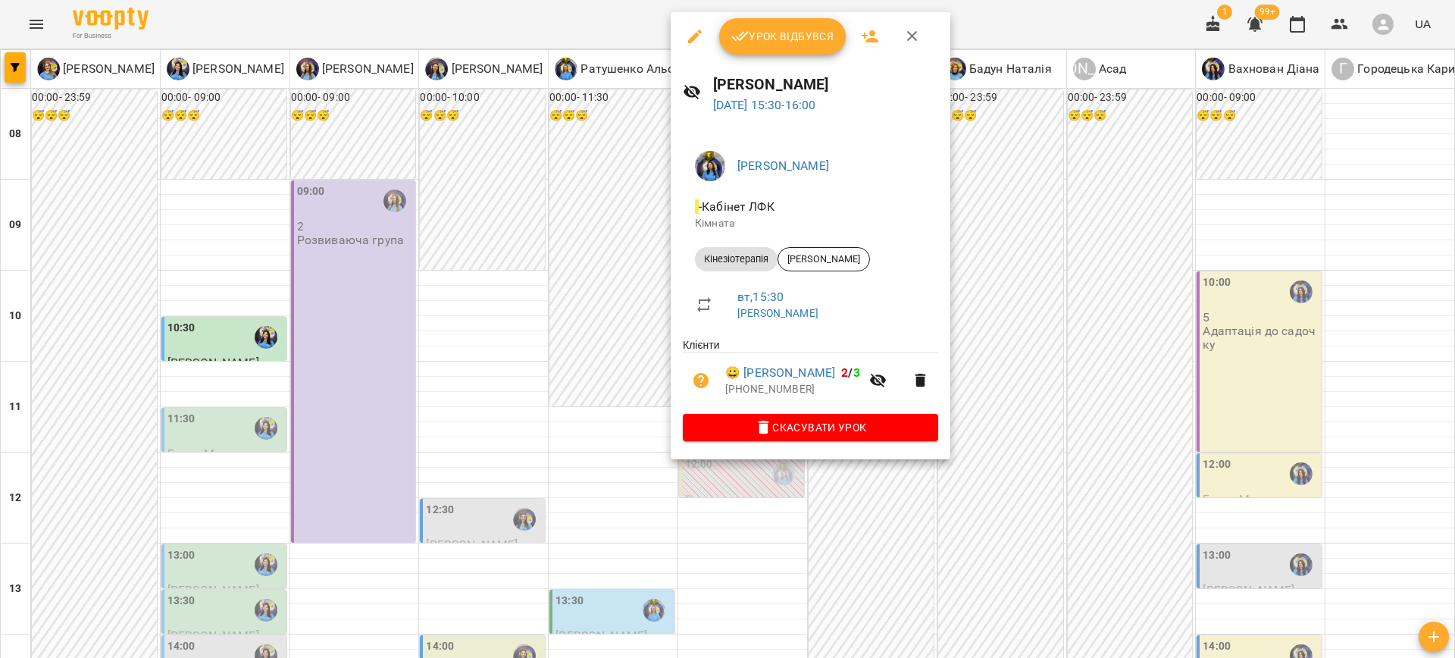
click at [693, 42] on icon "button" at bounding box center [695, 36] width 18 height 18
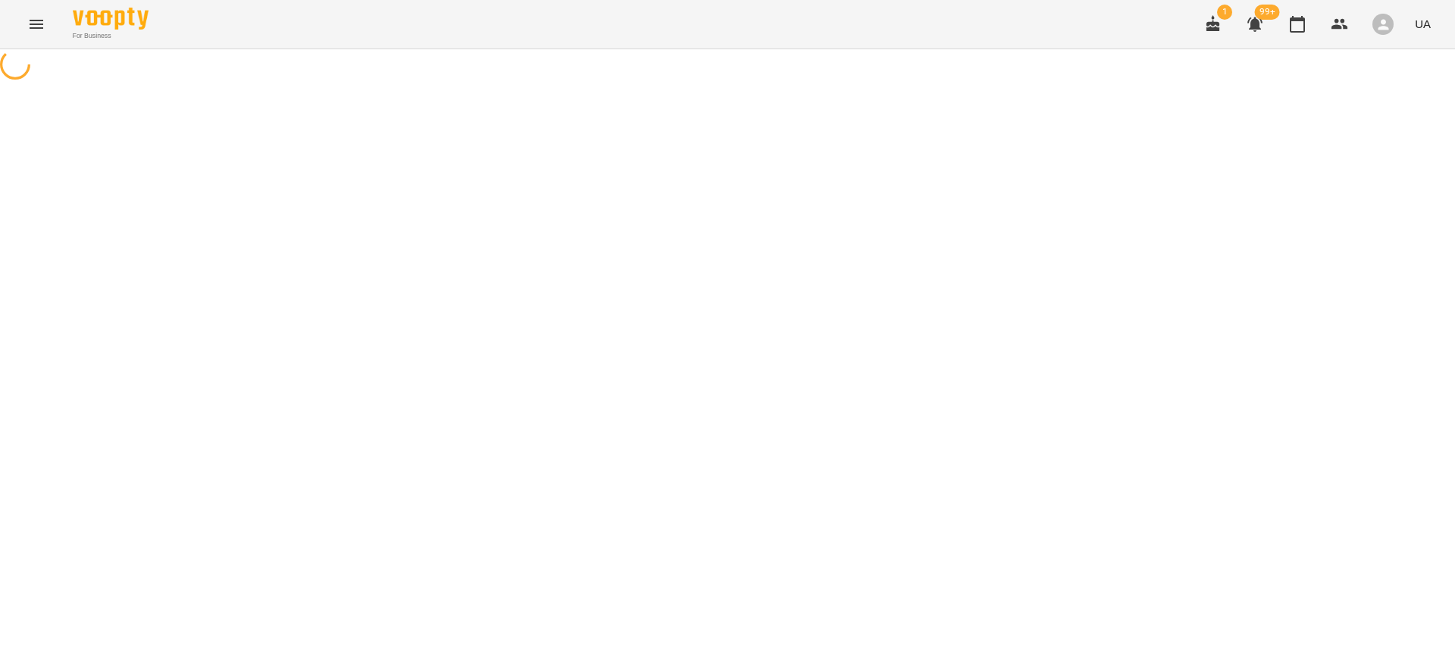
select select "**********"
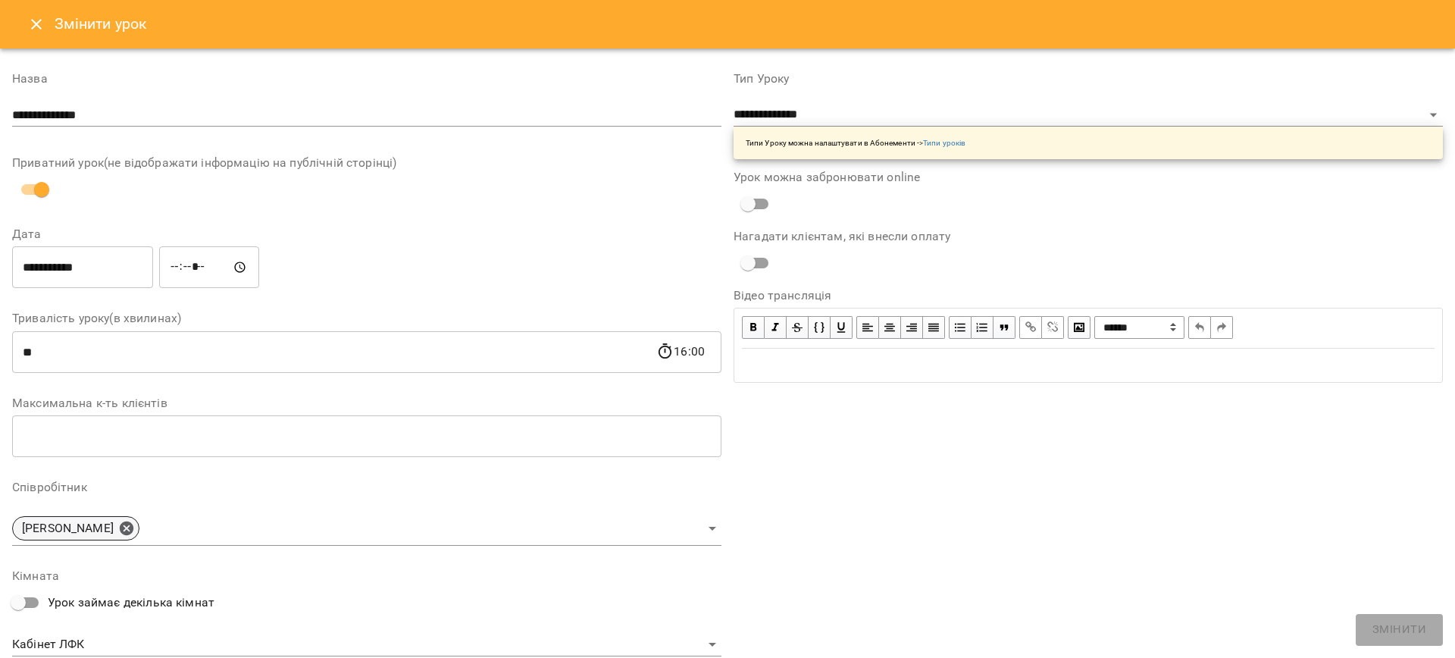
drag, startPoint x: 124, startPoint y: 516, endPoint x: 141, endPoint y: 529, distance: 21.7
click at [124, 516] on div "[PERSON_NAME]" at bounding box center [75, 528] width 127 height 24
click at [133, 528] on icon at bounding box center [127, 528] width 14 height 14
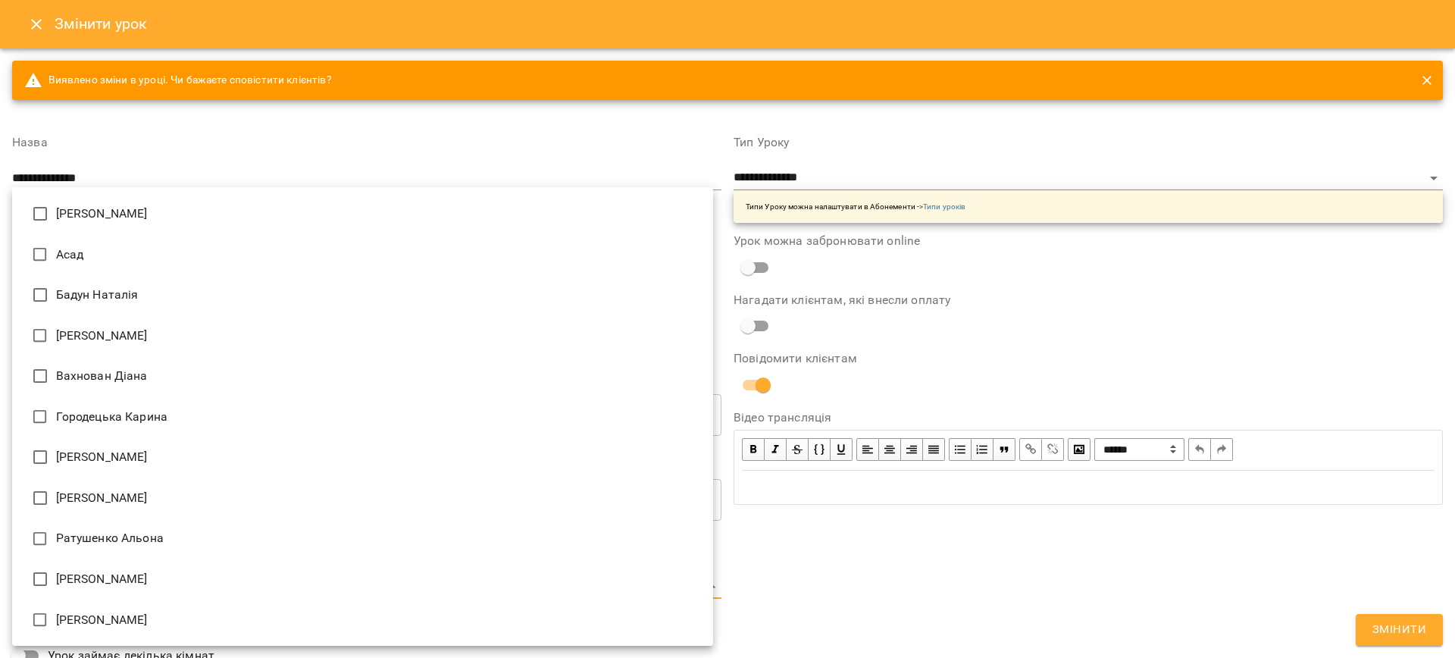
drag, startPoint x: 121, startPoint y: 578, endPoint x: 128, endPoint y: 582, distance: 8.2
click at [121, 578] on body "For Business 1 99+ UA Журнал відвідувань / Свириденко Аня чт, 18 вер 2025 15:30…" at bounding box center [727, 372] width 1455 height 745
click at [172, 344] on li "[PERSON_NAME]" at bounding box center [362, 335] width 701 height 41
type input "**********"
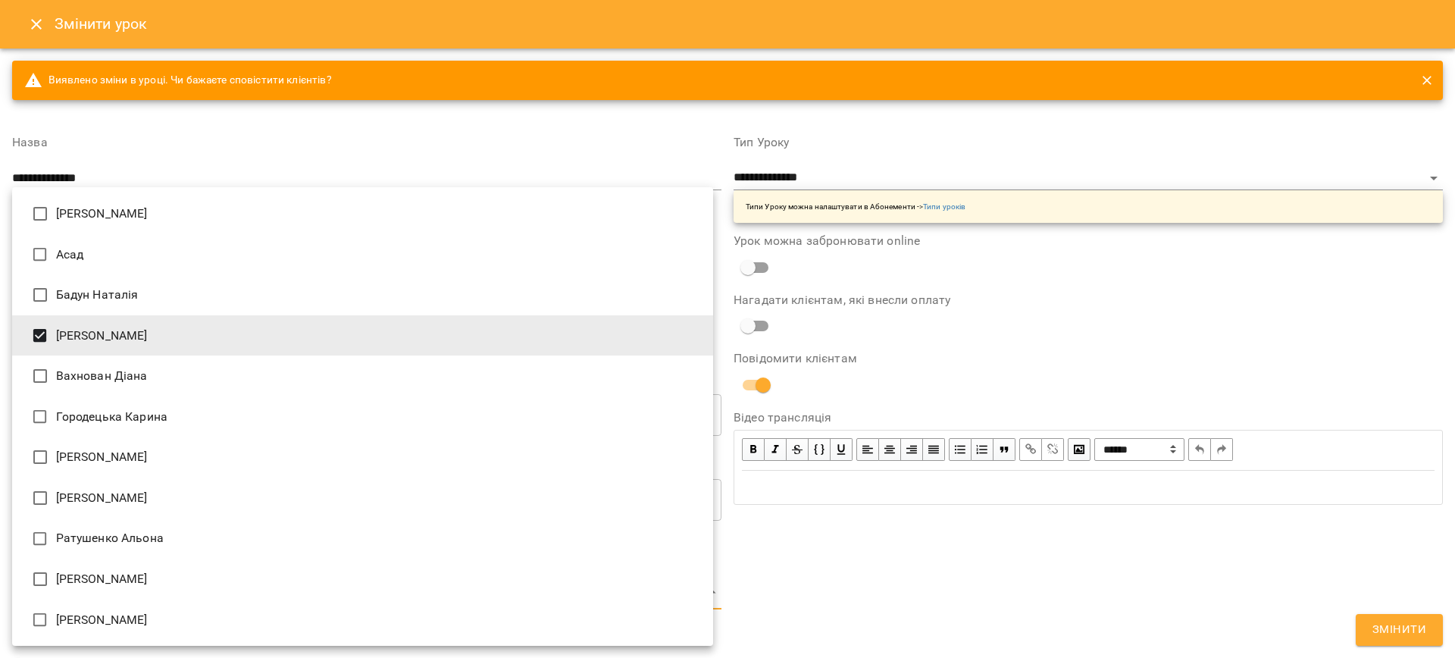
click at [1422, 629] on div at bounding box center [727, 329] width 1455 height 658
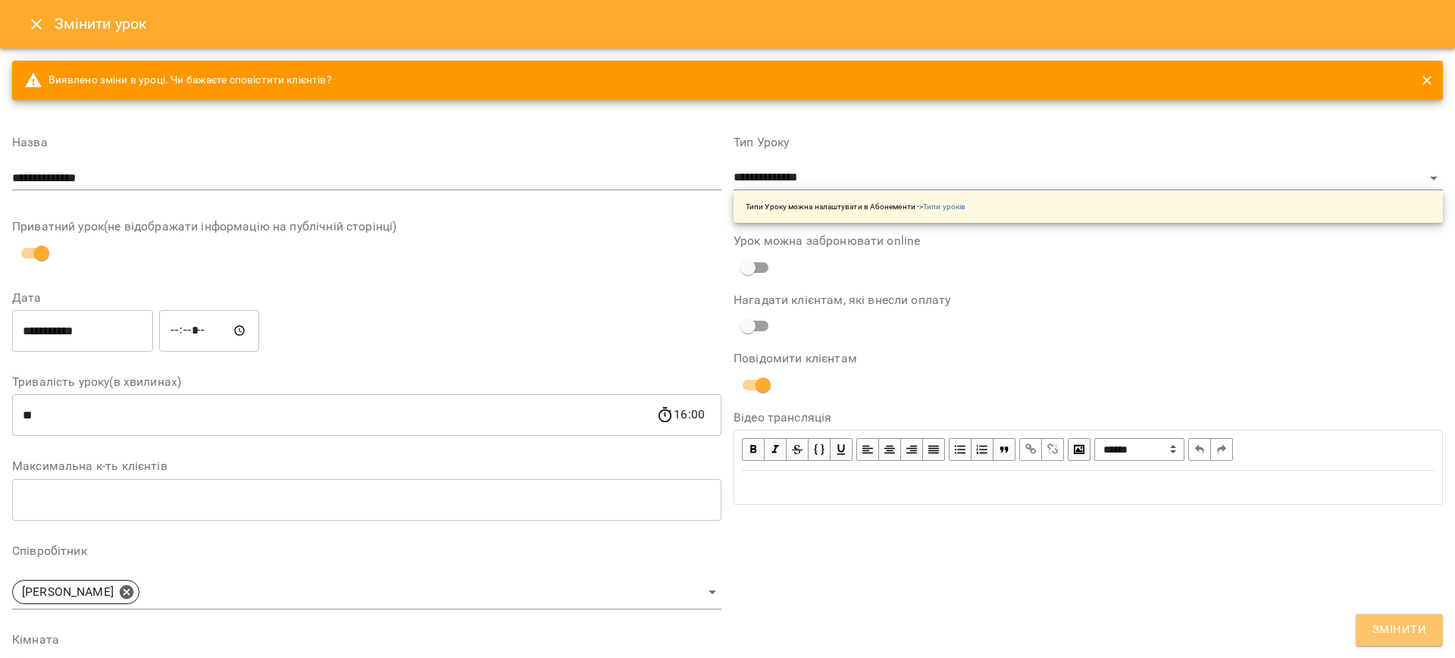
click at [1385, 622] on span "Змінити" at bounding box center [1400, 630] width 54 height 20
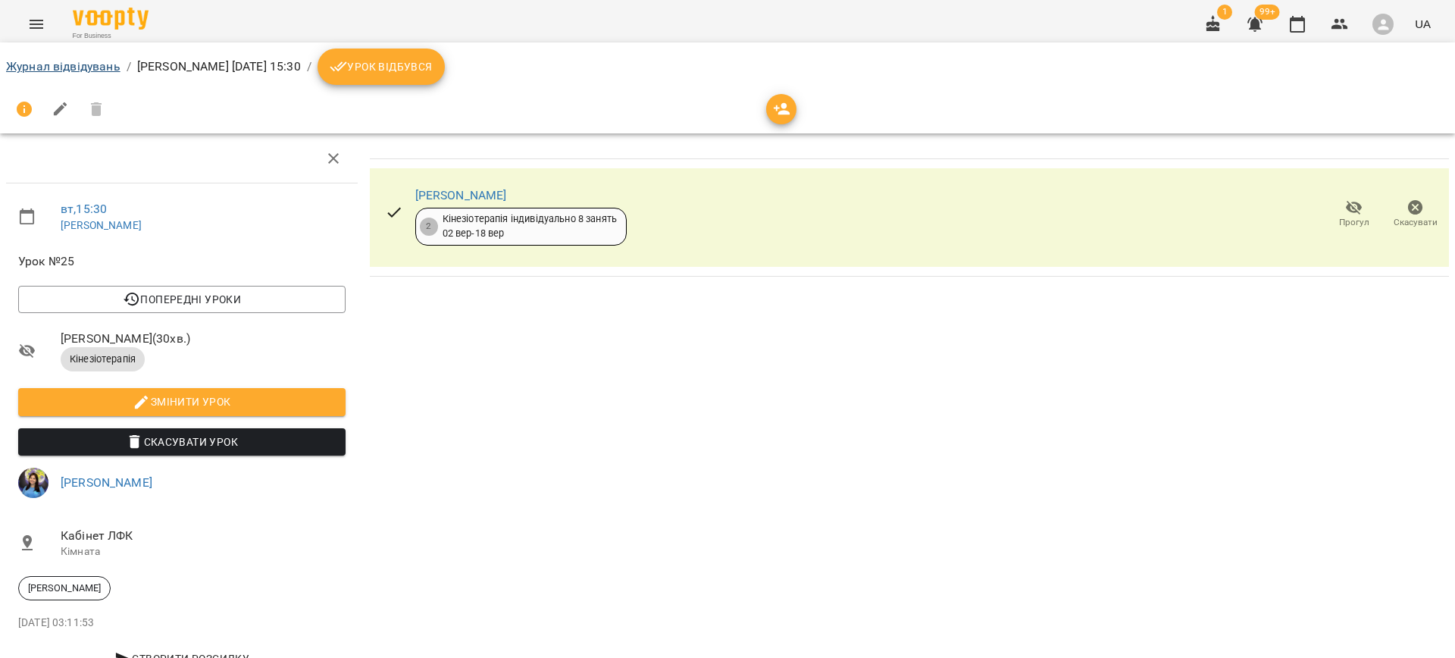
click at [55, 60] on ol "Журнал відвідувань / Свириденко Аня чт, 18 вер 2025 15:30 / Урок відбувся" at bounding box center [727, 67] width 1443 height 36
click at [54, 62] on link "Журнал відвідувань" at bounding box center [63, 66] width 114 height 14
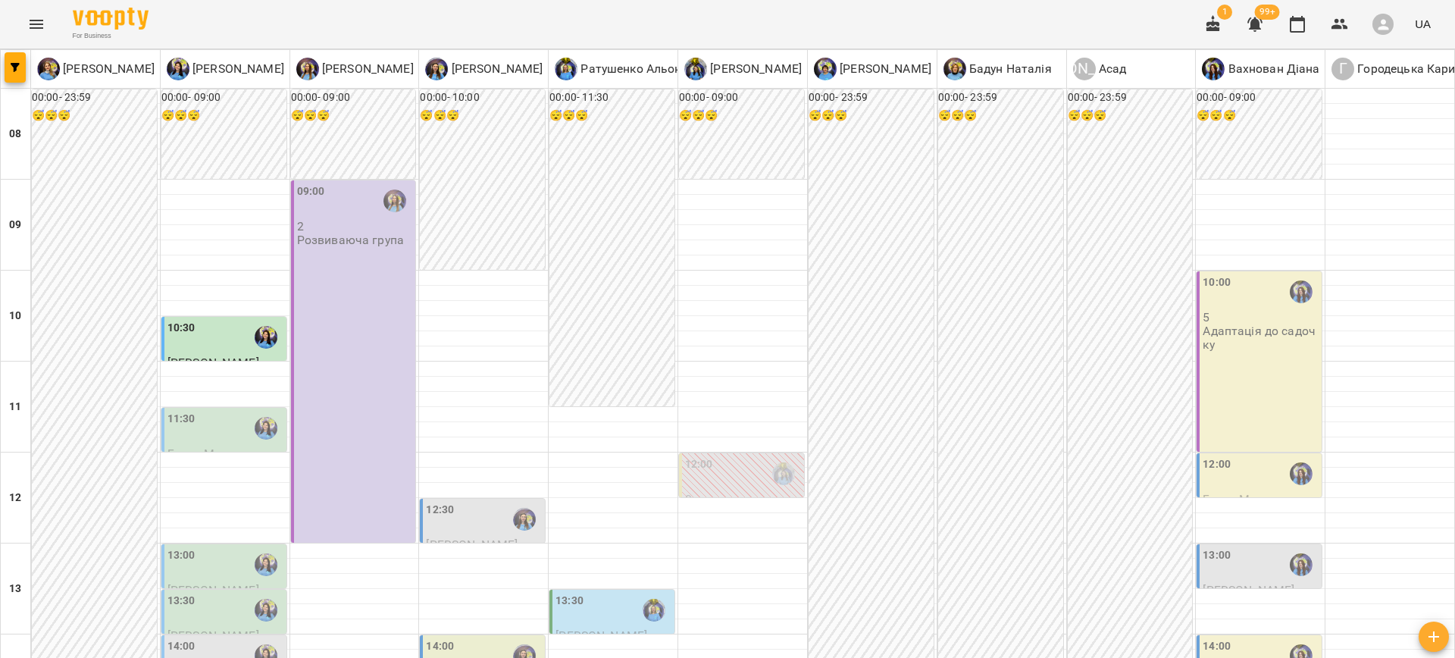
scroll to position [461, 0]
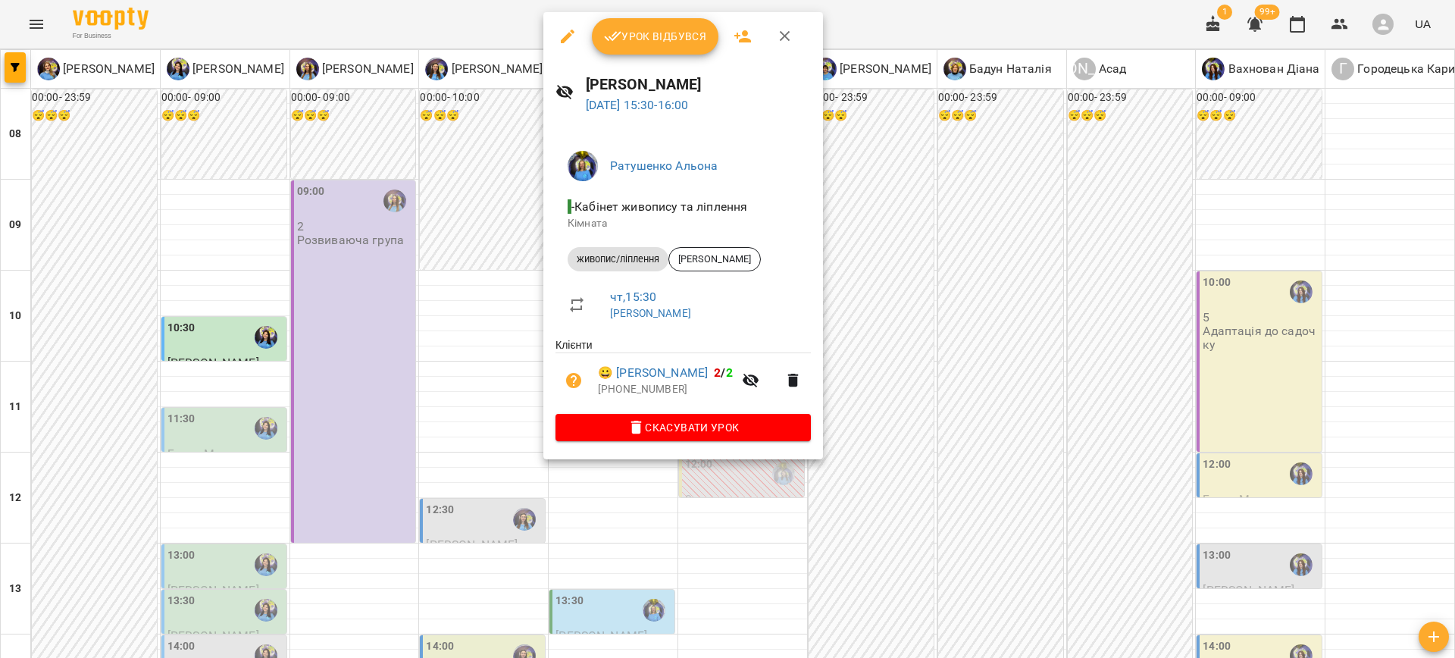
drag, startPoint x: 983, startPoint y: 479, endPoint x: 555, endPoint y: 276, distance: 474.0
click at [981, 475] on div at bounding box center [727, 329] width 1455 height 658
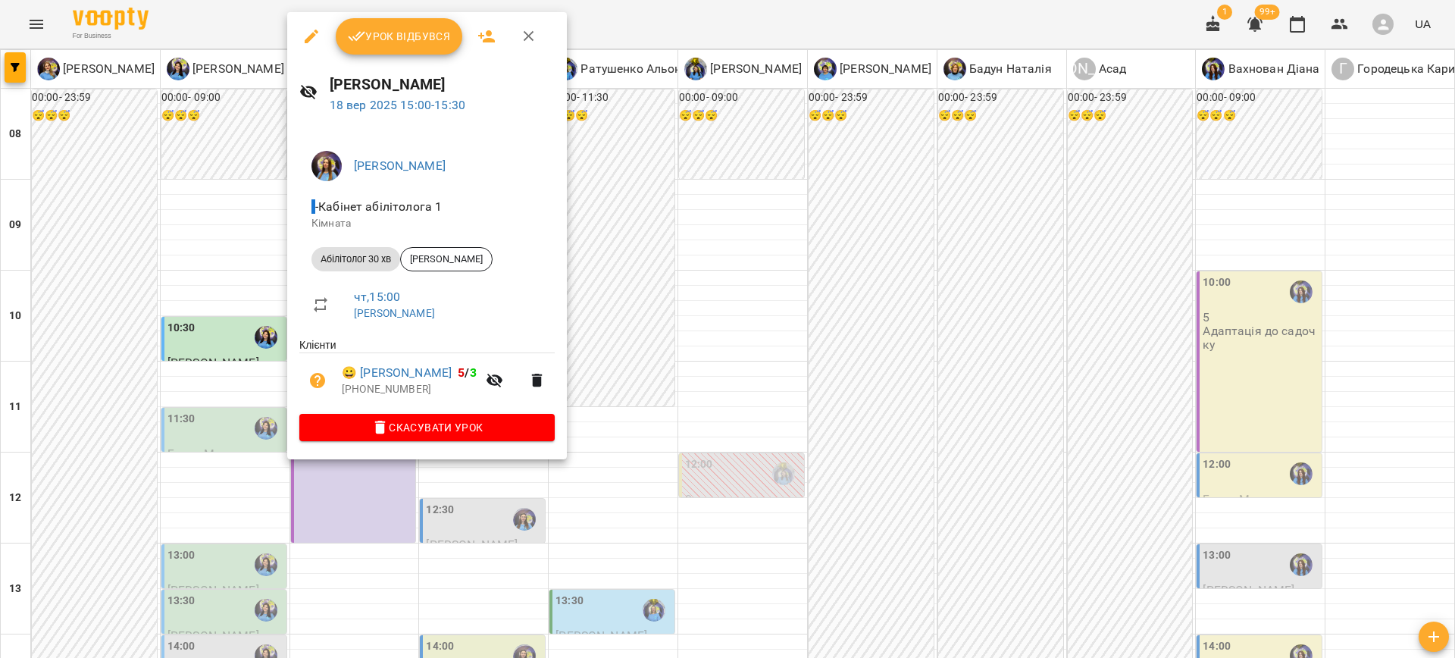
click at [911, 457] on div at bounding box center [727, 329] width 1455 height 658
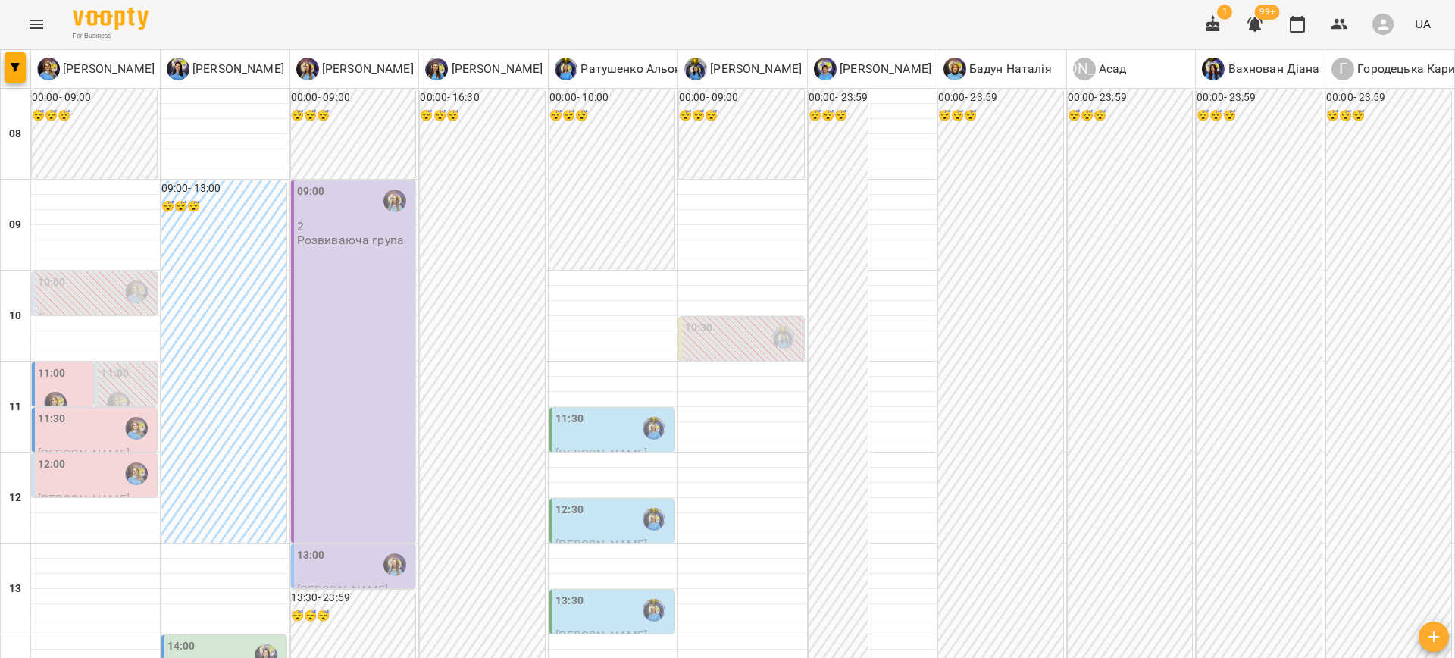
scroll to position [713, 0]
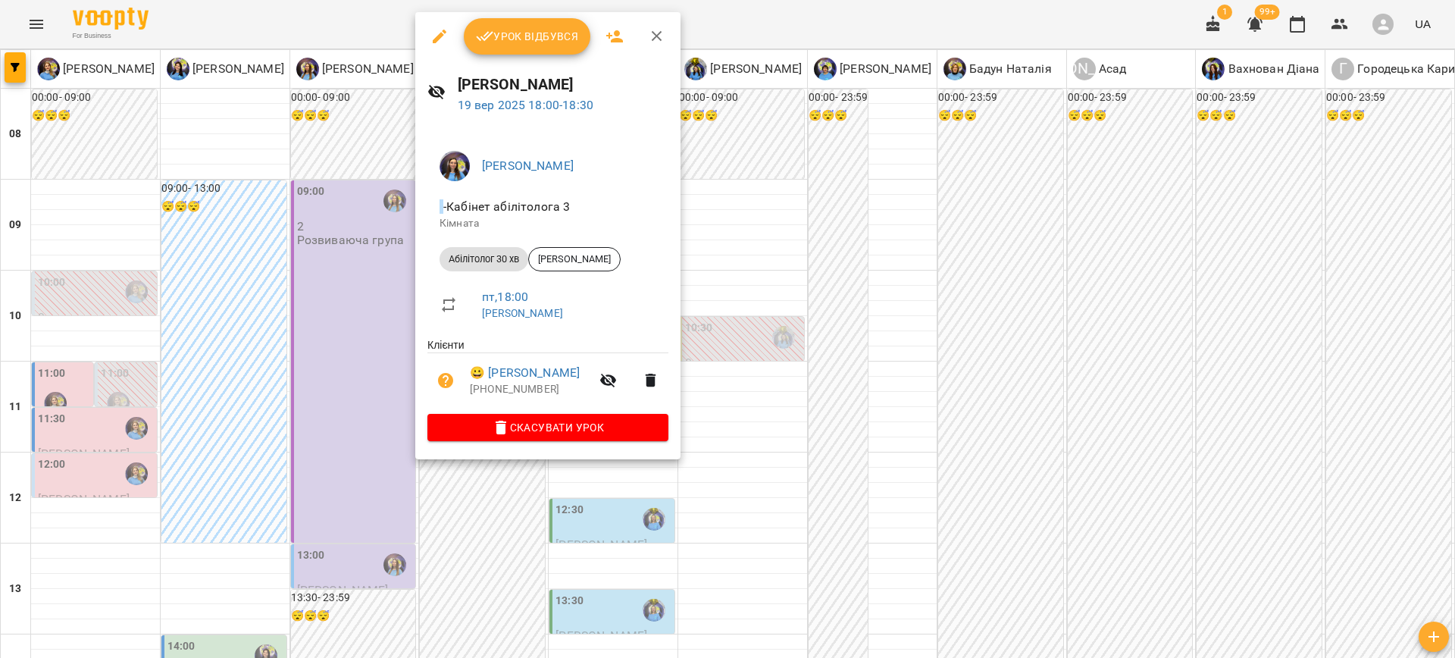
drag, startPoint x: 792, startPoint y: 362, endPoint x: 716, endPoint y: 324, distance: 85.4
click at [790, 361] on div at bounding box center [727, 329] width 1455 height 658
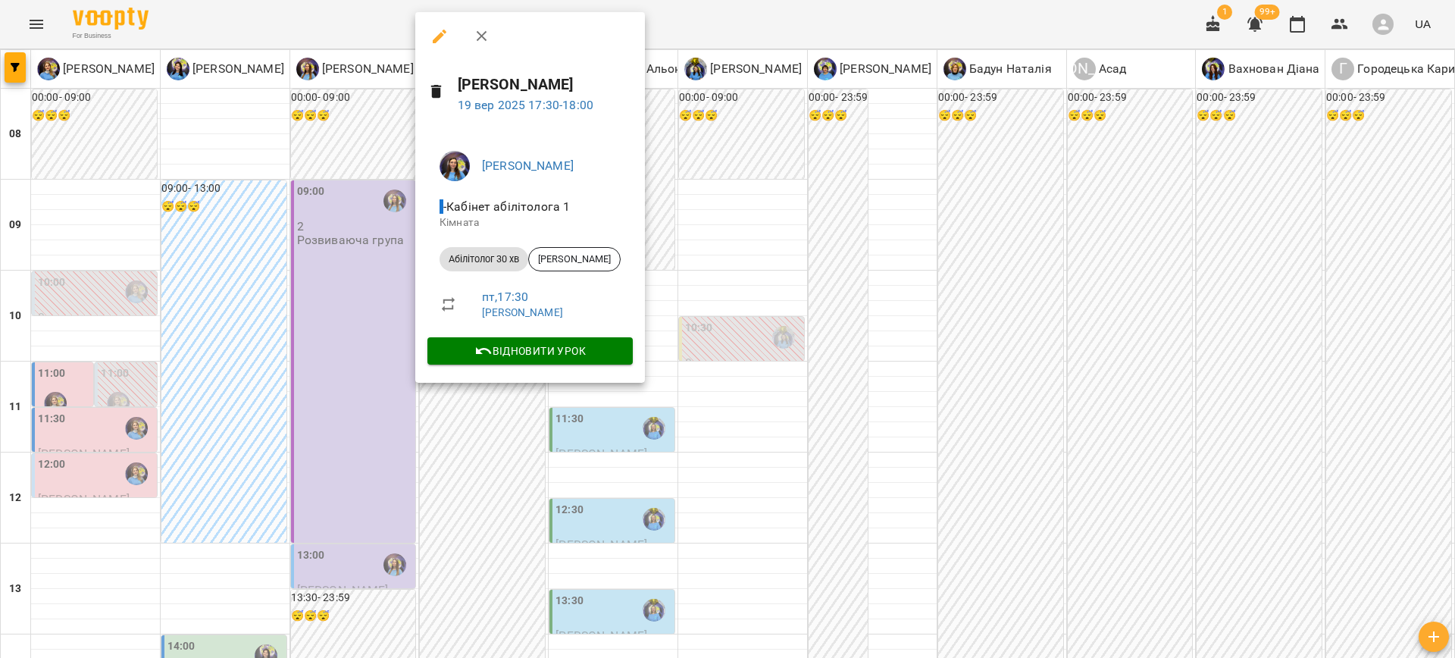
drag, startPoint x: 844, startPoint y: 425, endPoint x: 809, endPoint y: 407, distance: 39.3
click at [843, 423] on div at bounding box center [727, 329] width 1455 height 658
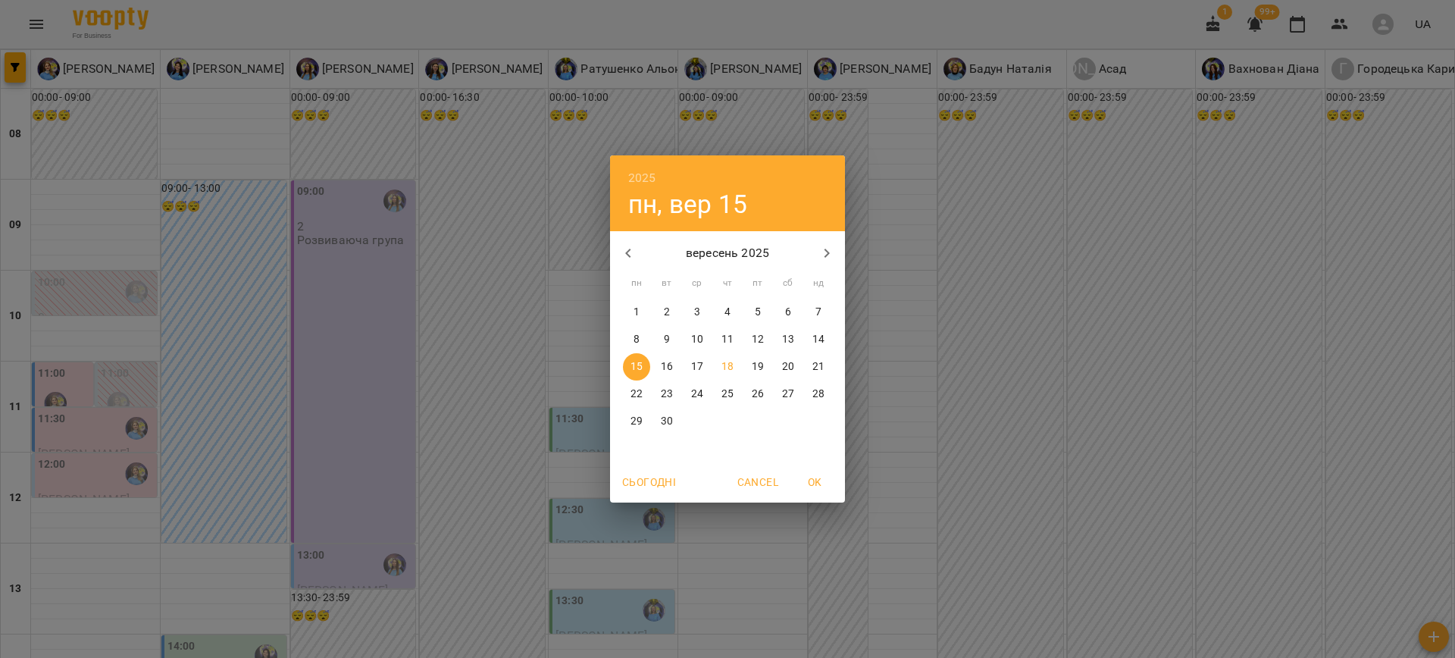
drag, startPoint x: 977, startPoint y: 474, endPoint x: 902, endPoint y: 419, distance: 93.2
click at [977, 474] on div "2025 пн, вер 15 вересень 2025 пн вт ср чт пт сб нд 1 2 3 4 5 6 7 8 9 10 11 12 1…" at bounding box center [727, 329] width 1455 height 658
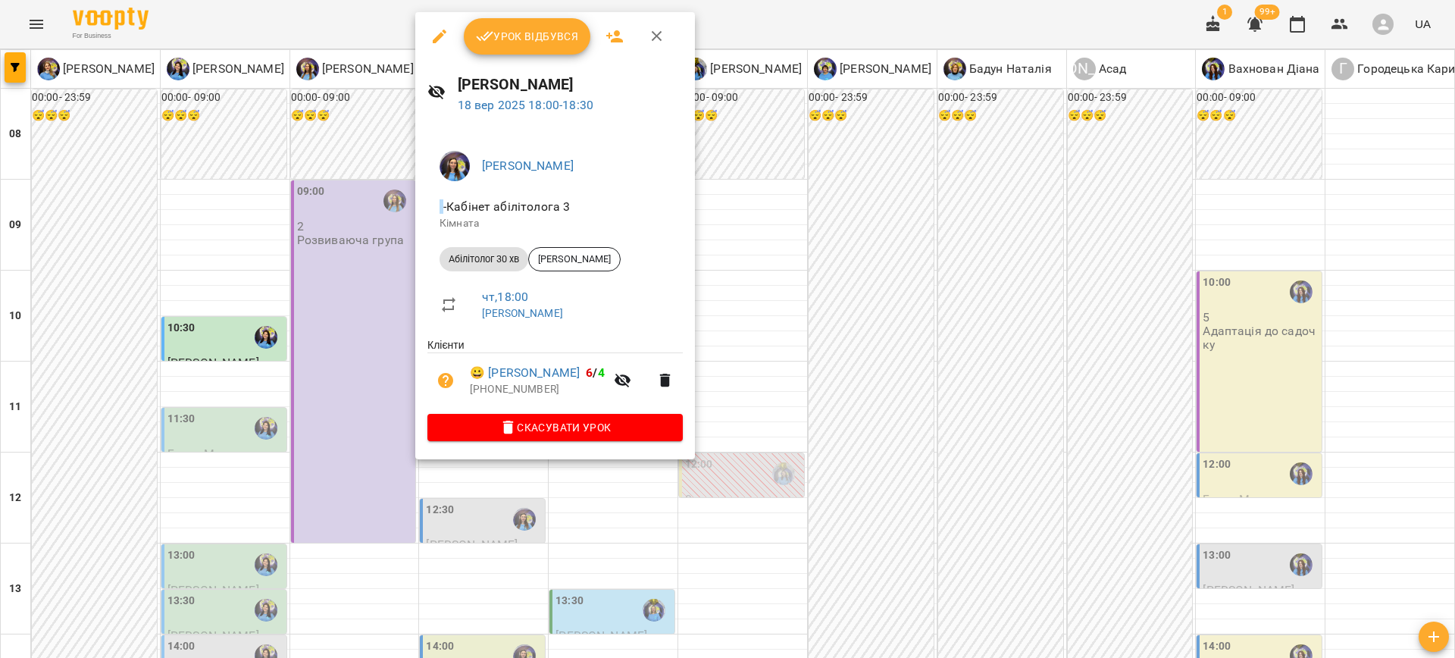
drag, startPoint x: 733, startPoint y: 453, endPoint x: 725, endPoint y: 374, distance: 79.2
click at [733, 453] on div at bounding box center [727, 329] width 1455 height 658
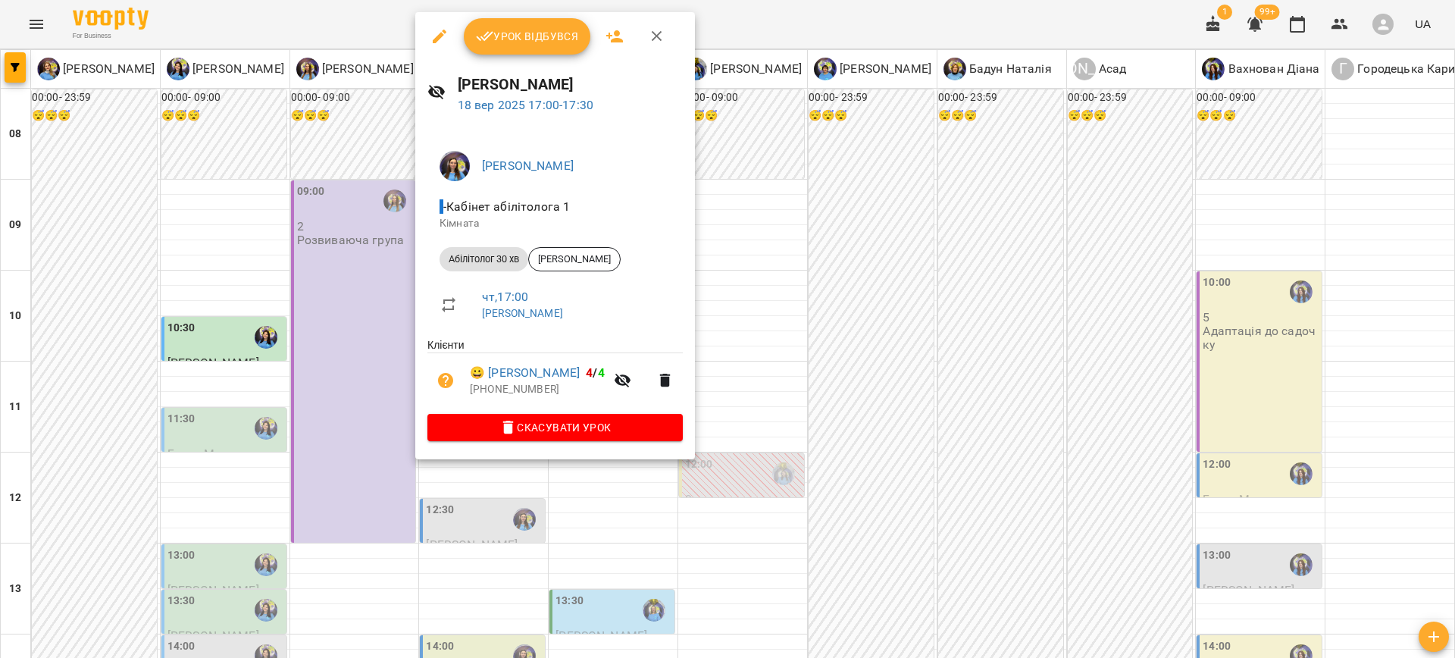
click at [829, 412] on div at bounding box center [727, 329] width 1455 height 658
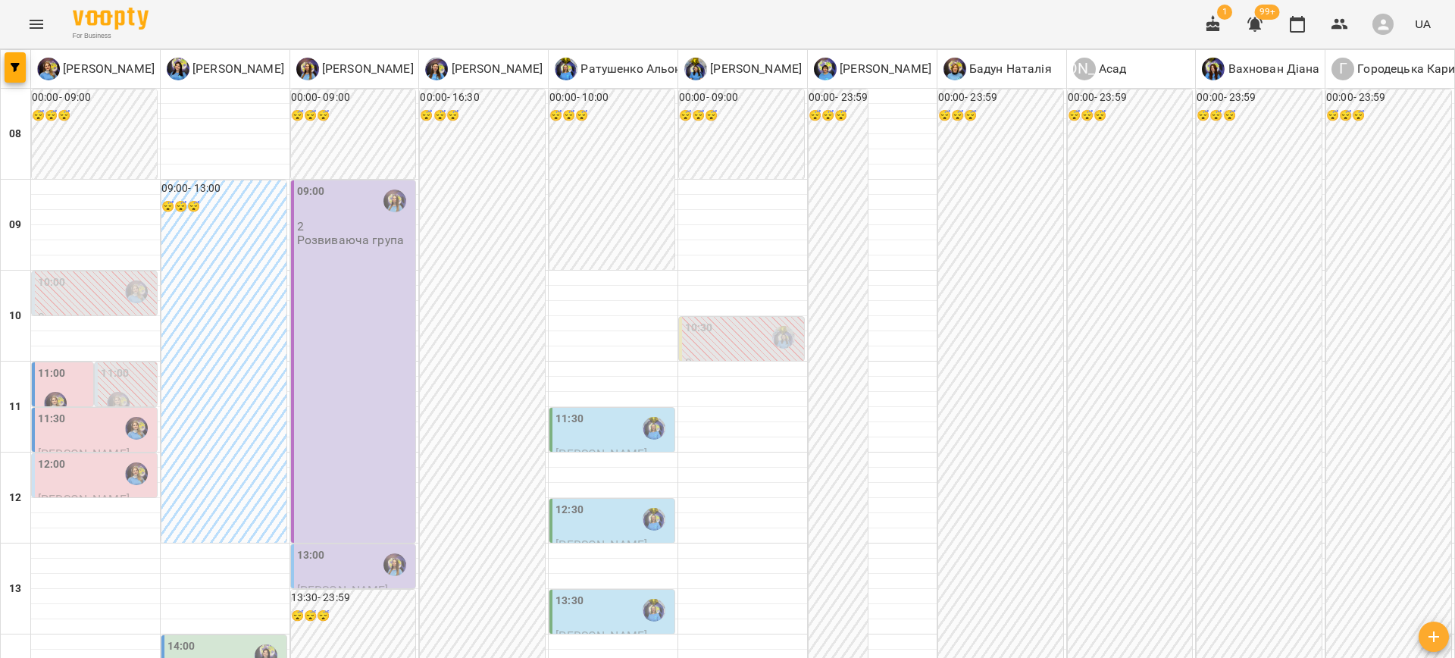
scroll to position [616, 0]
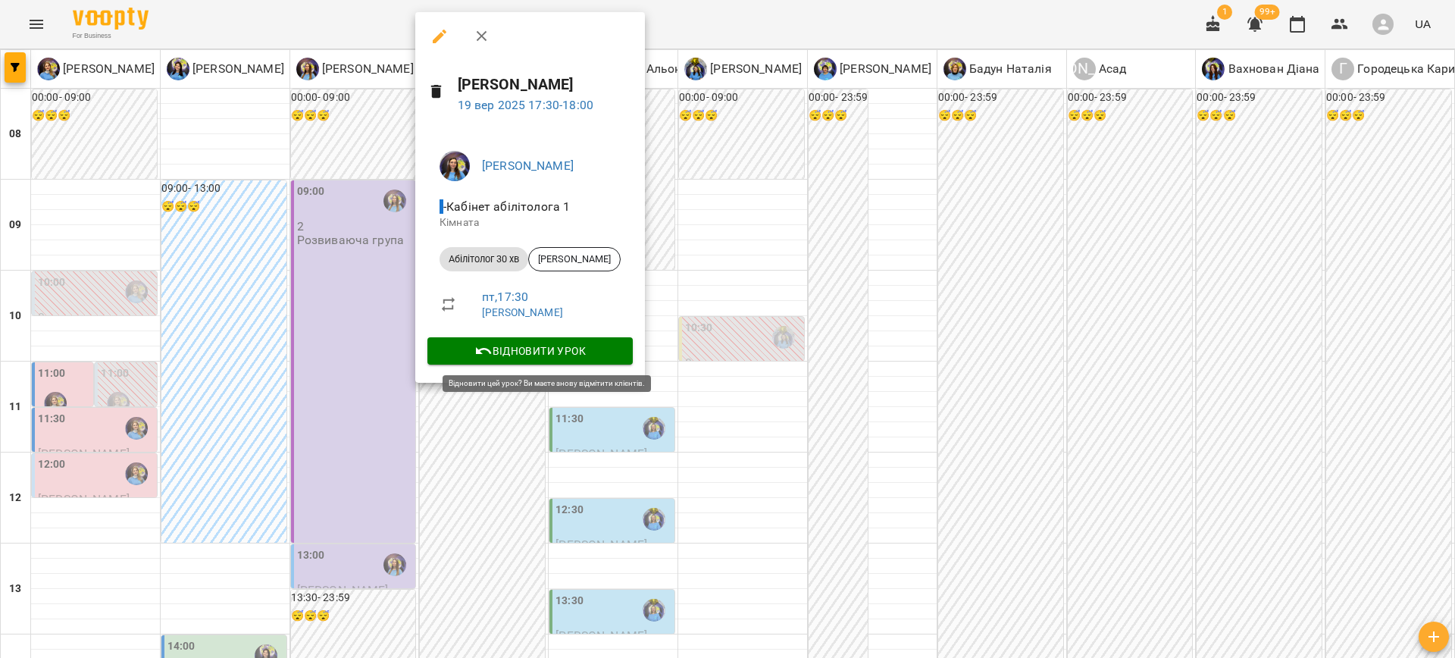
click at [524, 352] on span "Відновити урок" at bounding box center [530, 351] width 181 height 18
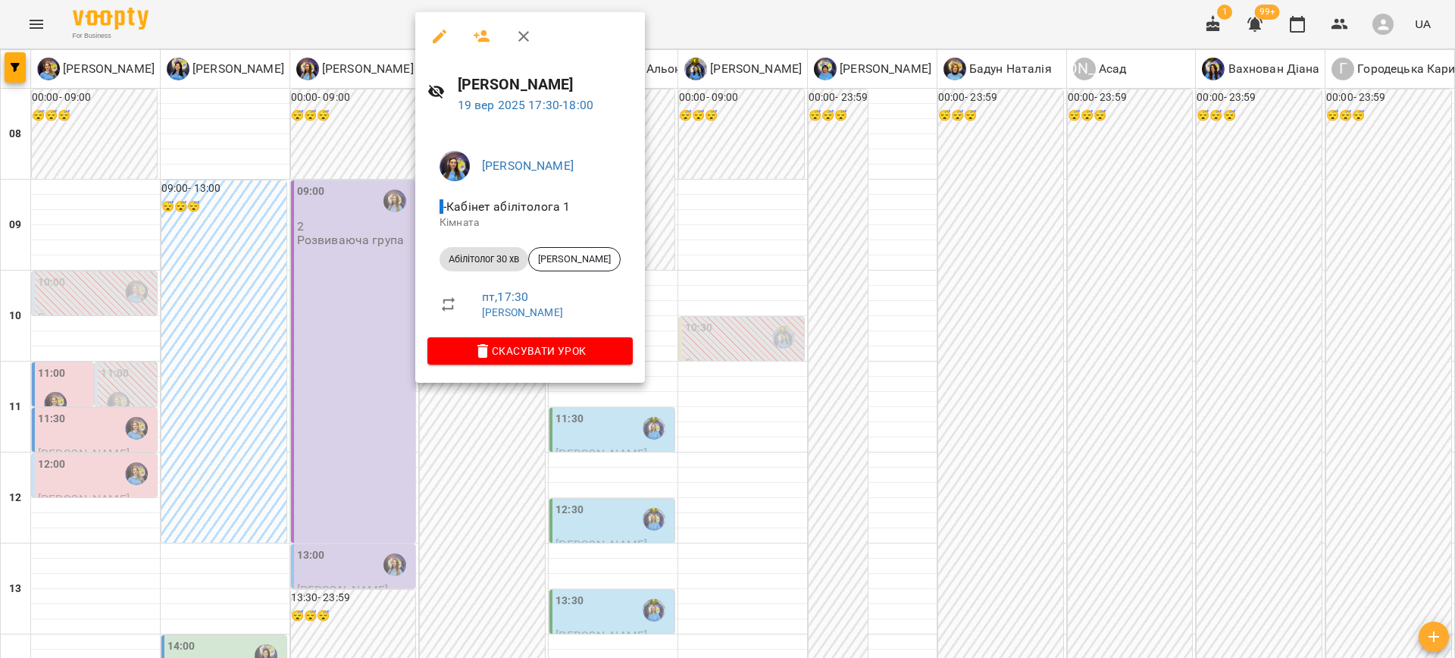
click at [434, 39] on icon "button" at bounding box center [440, 37] width 14 height 14
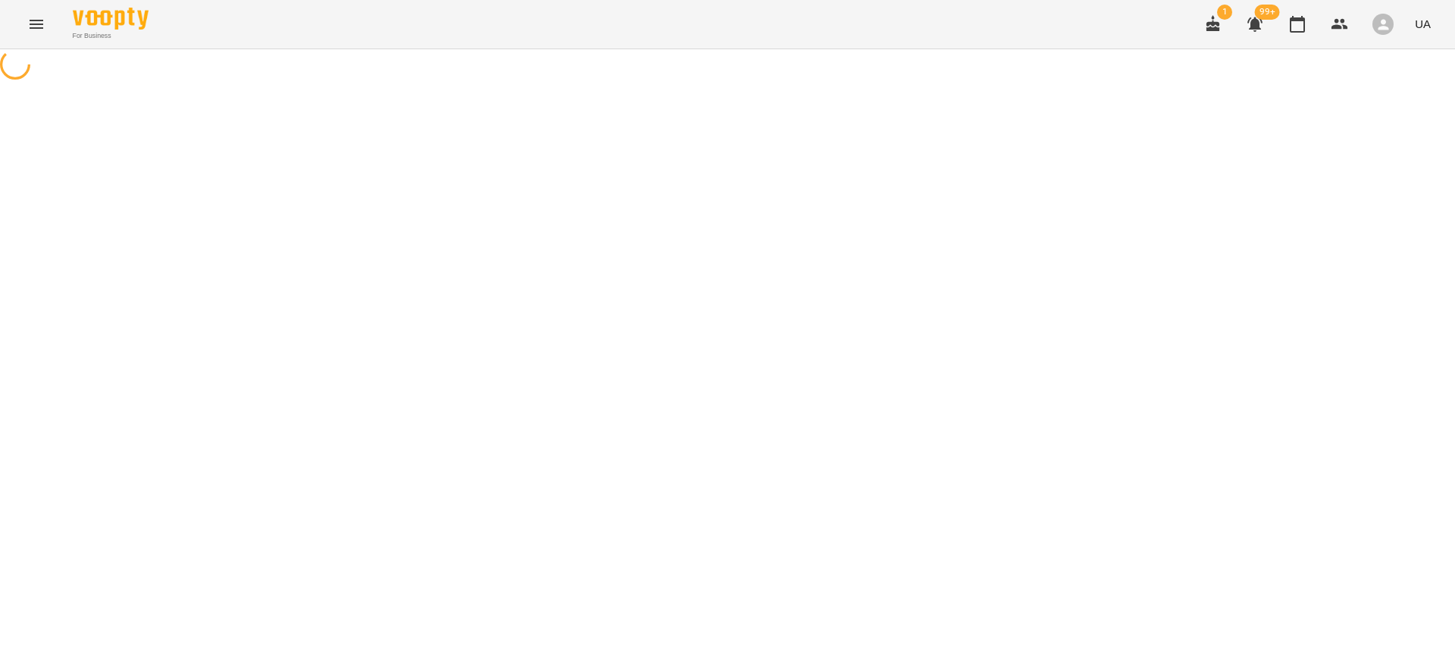
select select "**********"
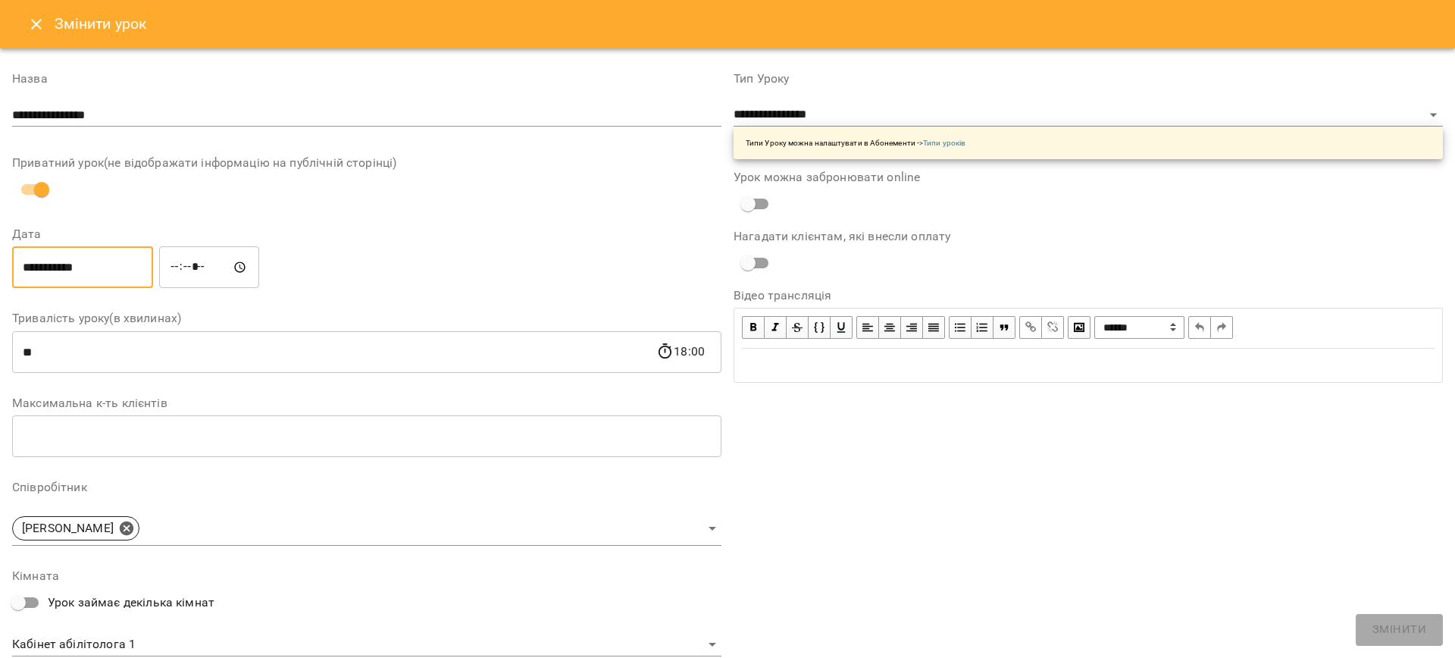
click at [66, 266] on input "**********" at bounding box center [82, 267] width 141 height 42
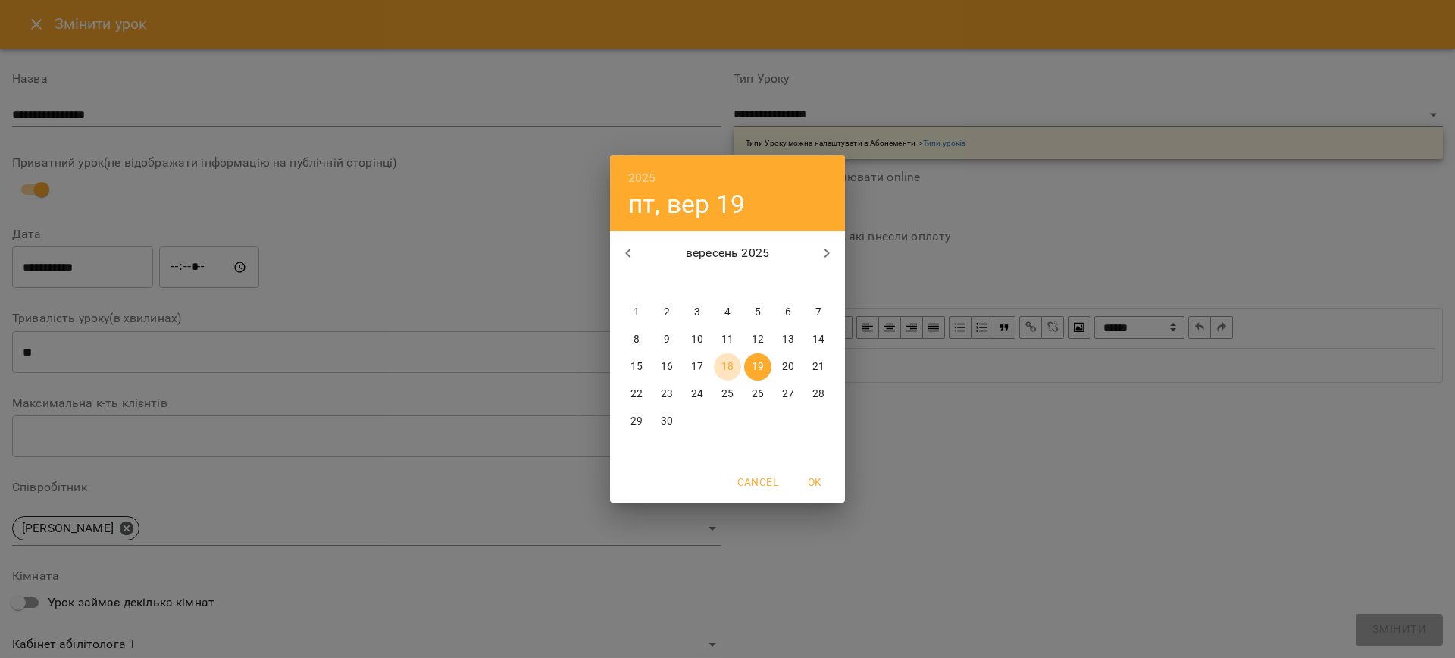
click at [722, 365] on p "18" at bounding box center [728, 366] width 12 height 15
type input "**********"
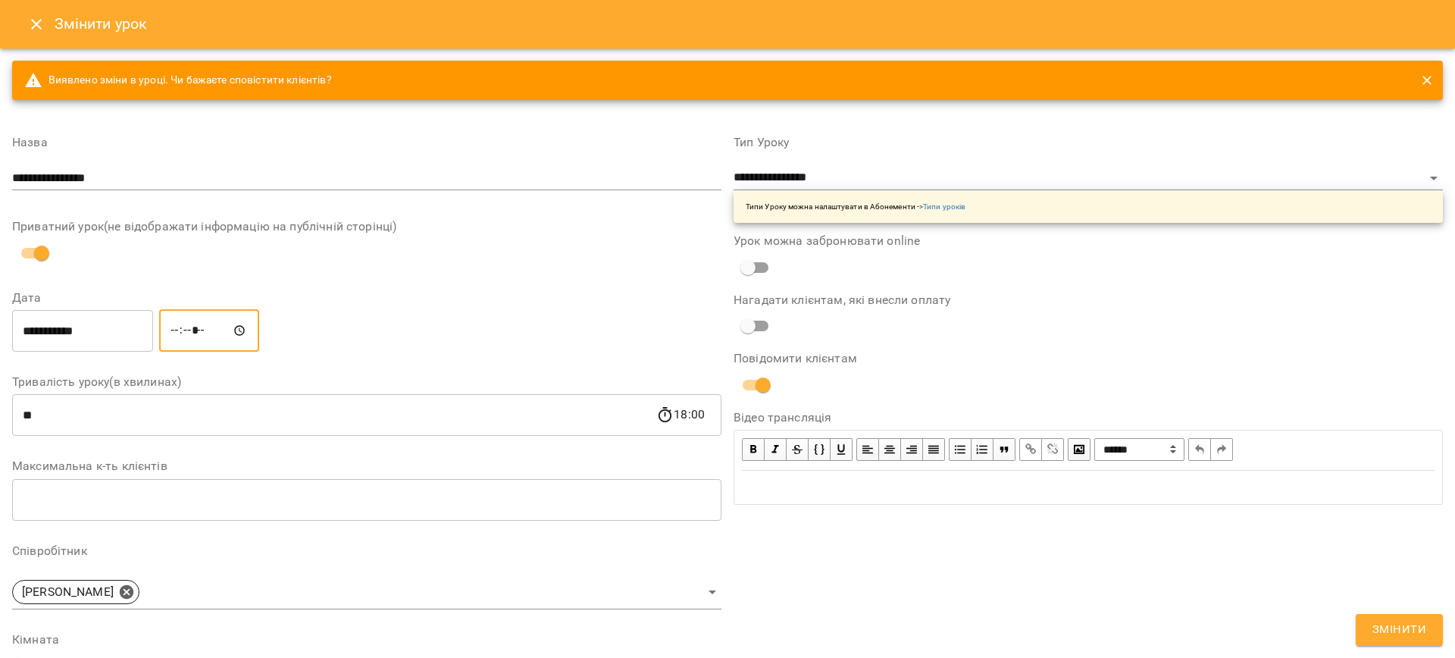
click at [182, 330] on input "*****" at bounding box center [209, 330] width 100 height 42
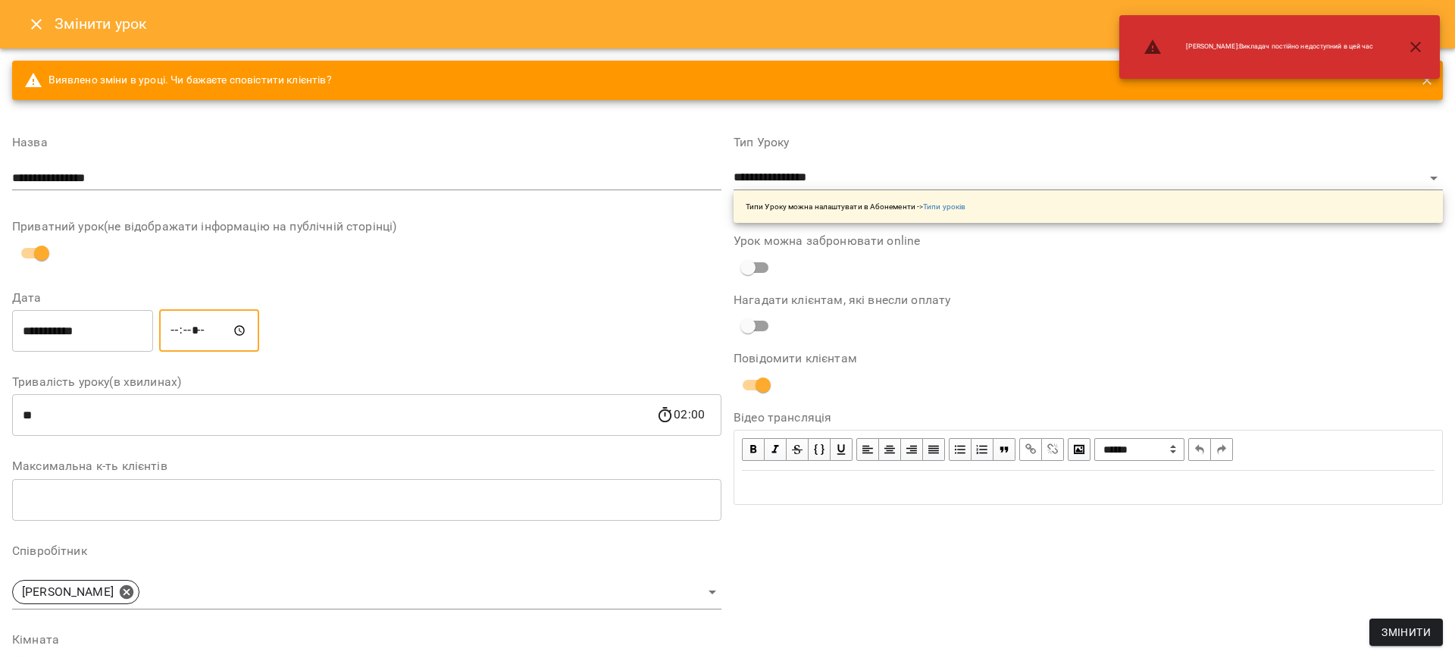
type input "*****"
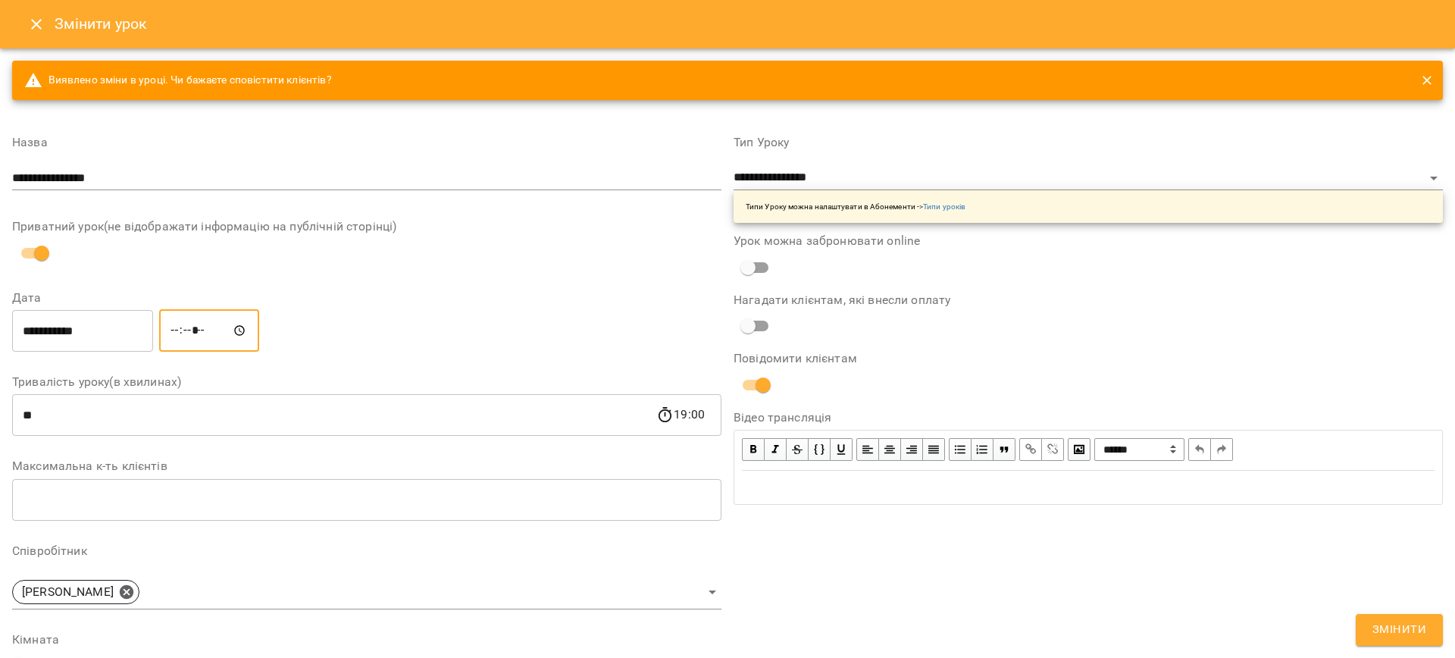
click at [1398, 632] on span "Змінити" at bounding box center [1400, 630] width 54 height 20
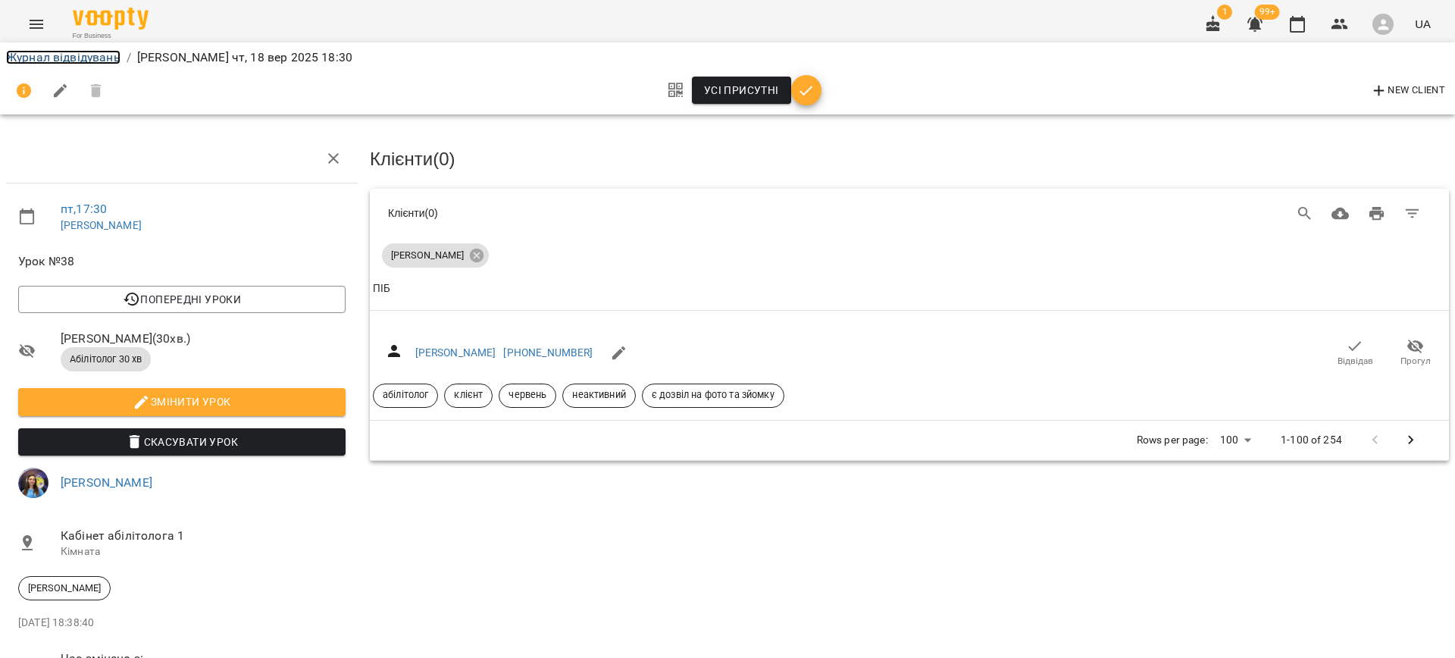
click at [59, 50] on link "Журнал відвідувань" at bounding box center [63, 57] width 114 height 14
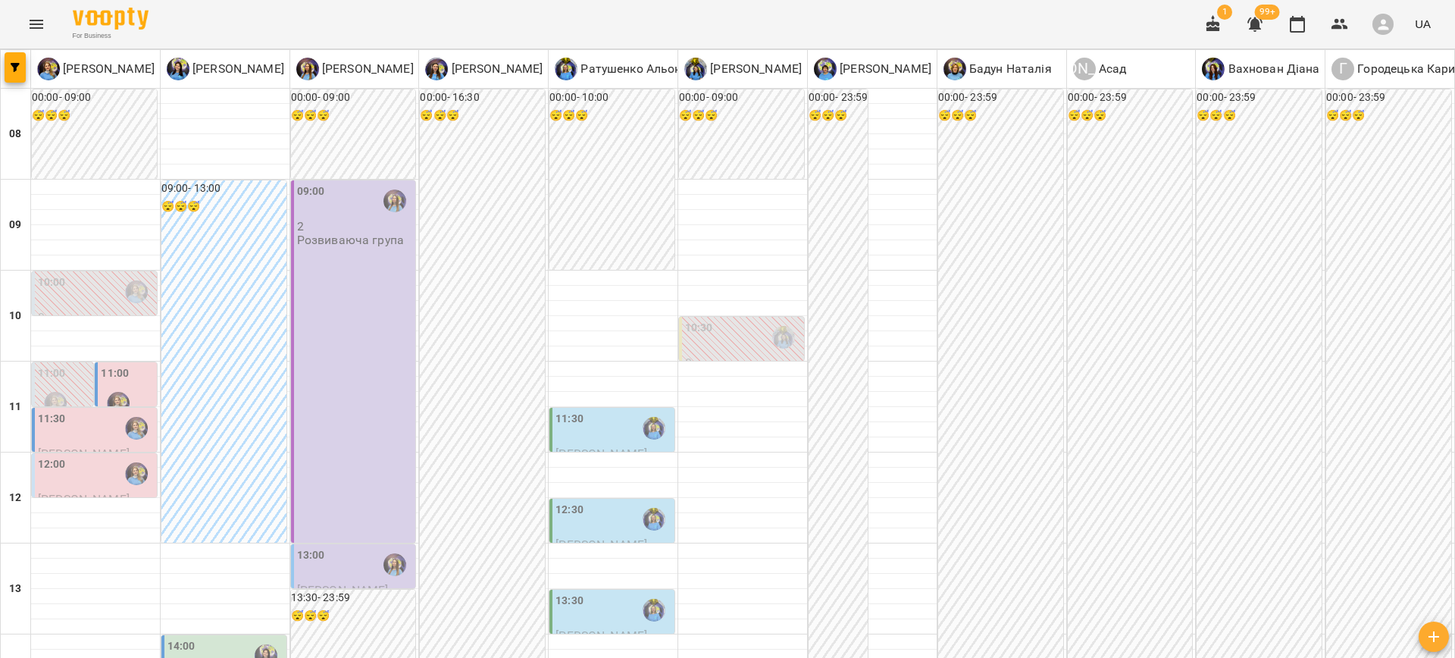
click at [113, 376] on label "11:00" at bounding box center [115, 373] width 28 height 17
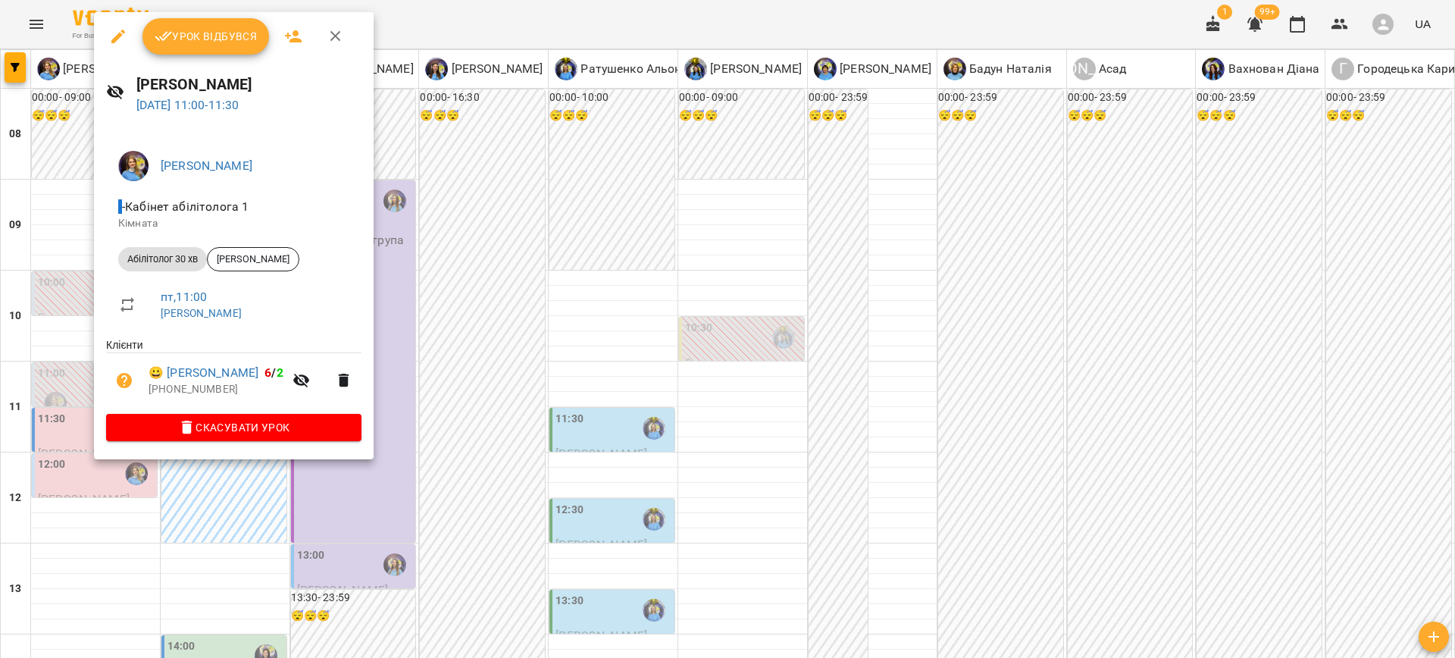
drag, startPoint x: 584, startPoint y: 405, endPoint x: 184, endPoint y: 416, distance: 399.6
click at [583, 405] on div at bounding box center [727, 329] width 1455 height 658
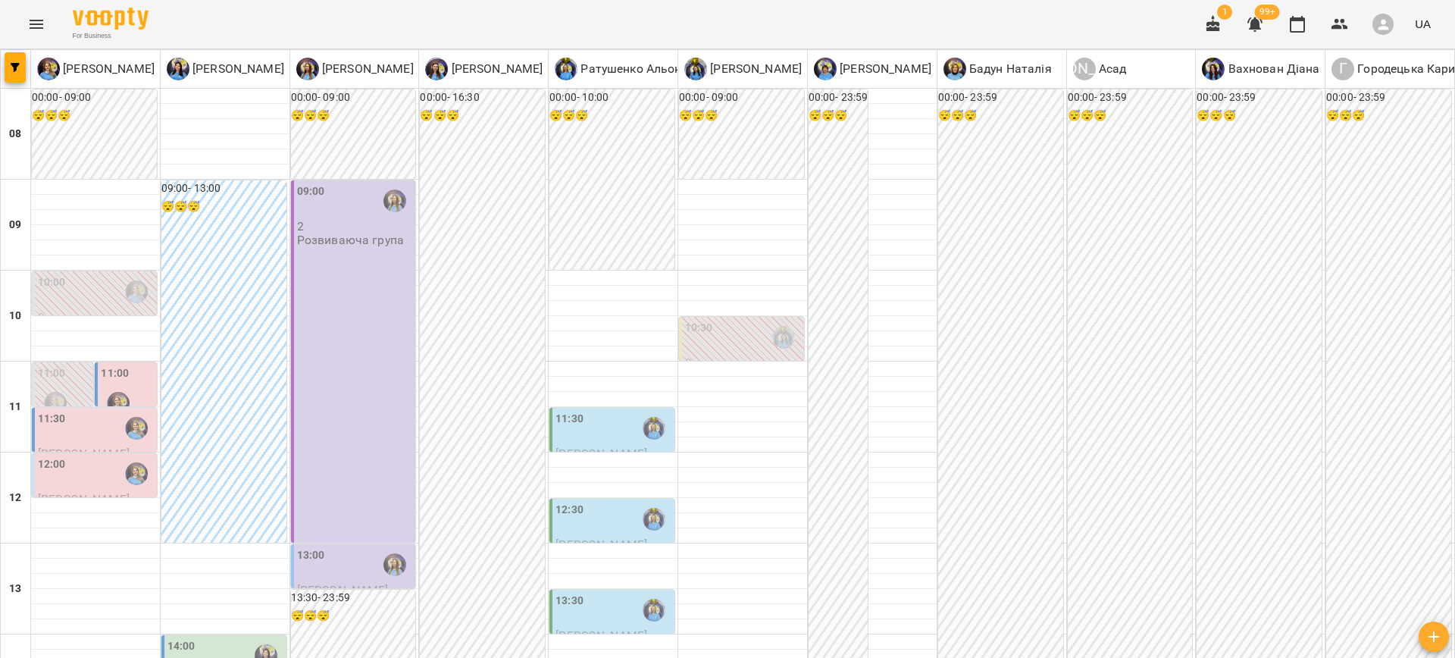
click at [48, 430] on div "11:30" at bounding box center [52, 428] width 28 height 35
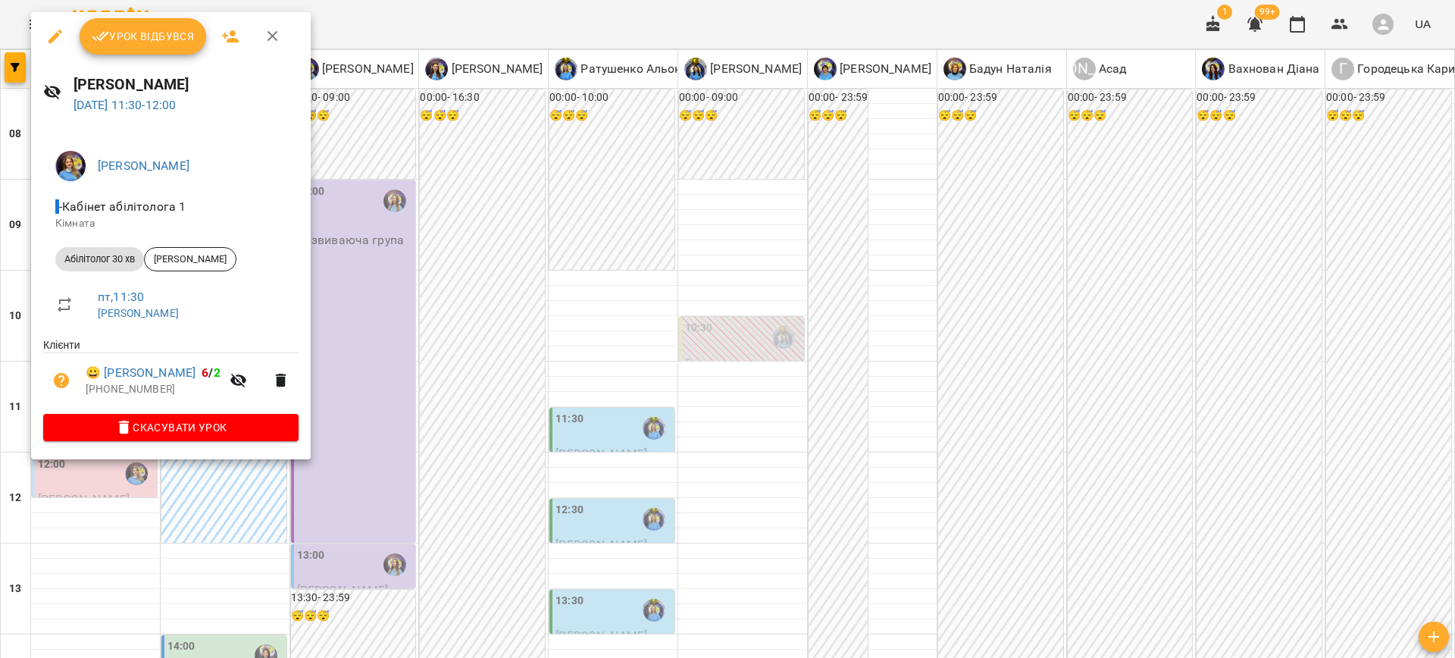
click at [477, 390] on div at bounding box center [727, 329] width 1455 height 658
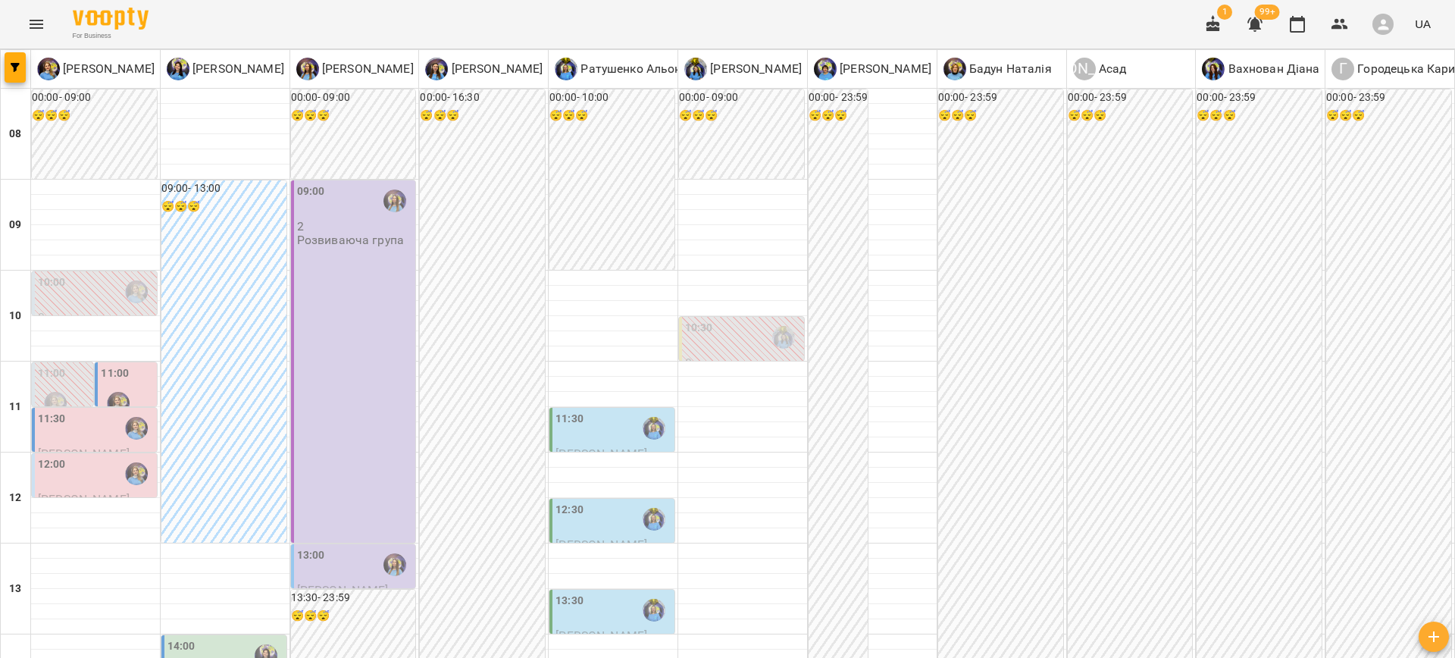
click at [79, 462] on div "12:00" at bounding box center [96, 473] width 116 height 35
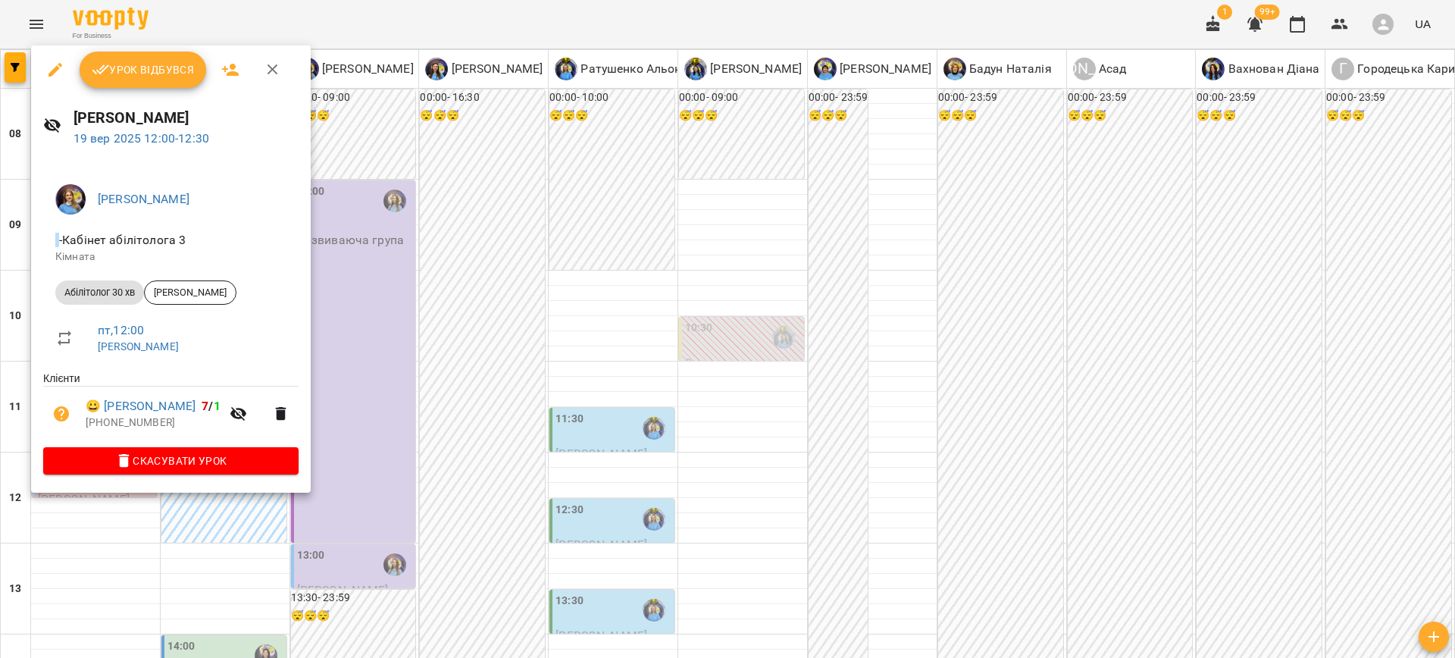
click at [498, 410] on div at bounding box center [727, 329] width 1455 height 658
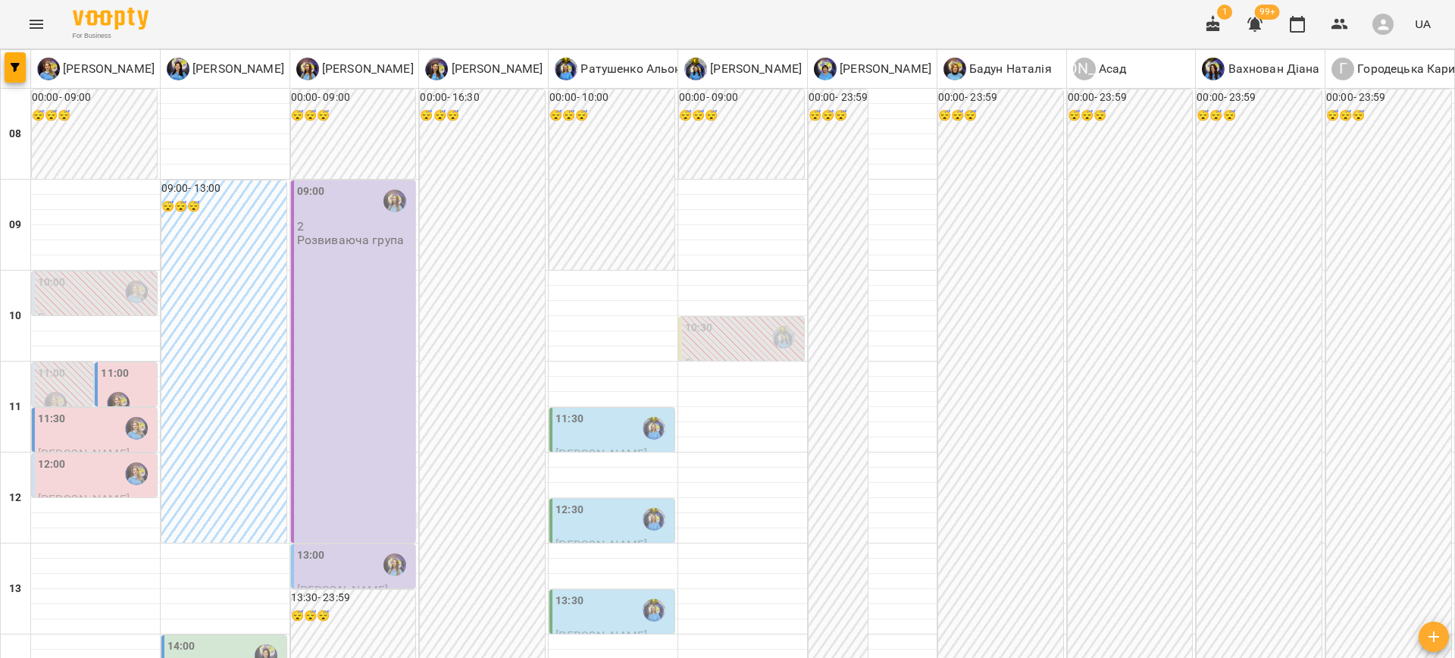
scroll to position [164, 0]
drag, startPoint x: 653, startPoint y: 573, endPoint x: 684, endPoint y: 562, distance: 32.8
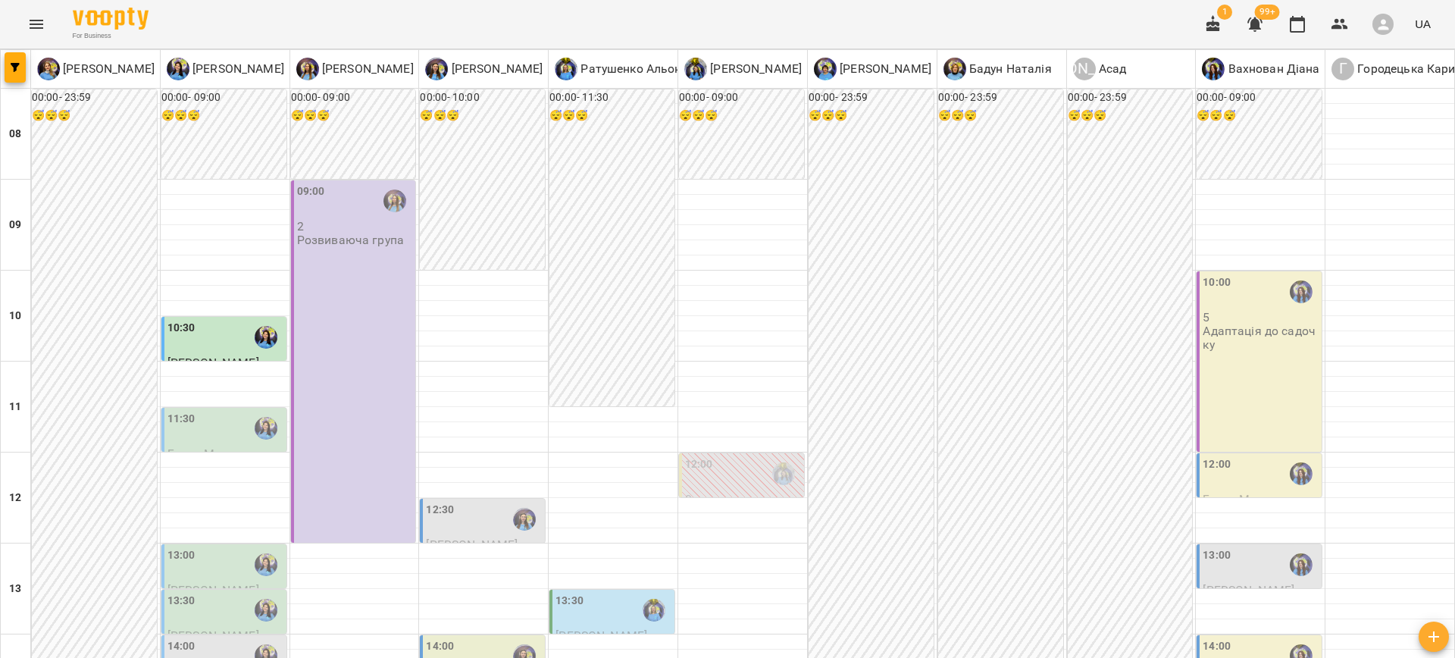
scroll to position [124, 0]
click at [186, 320] on label "10:30" at bounding box center [182, 328] width 28 height 17
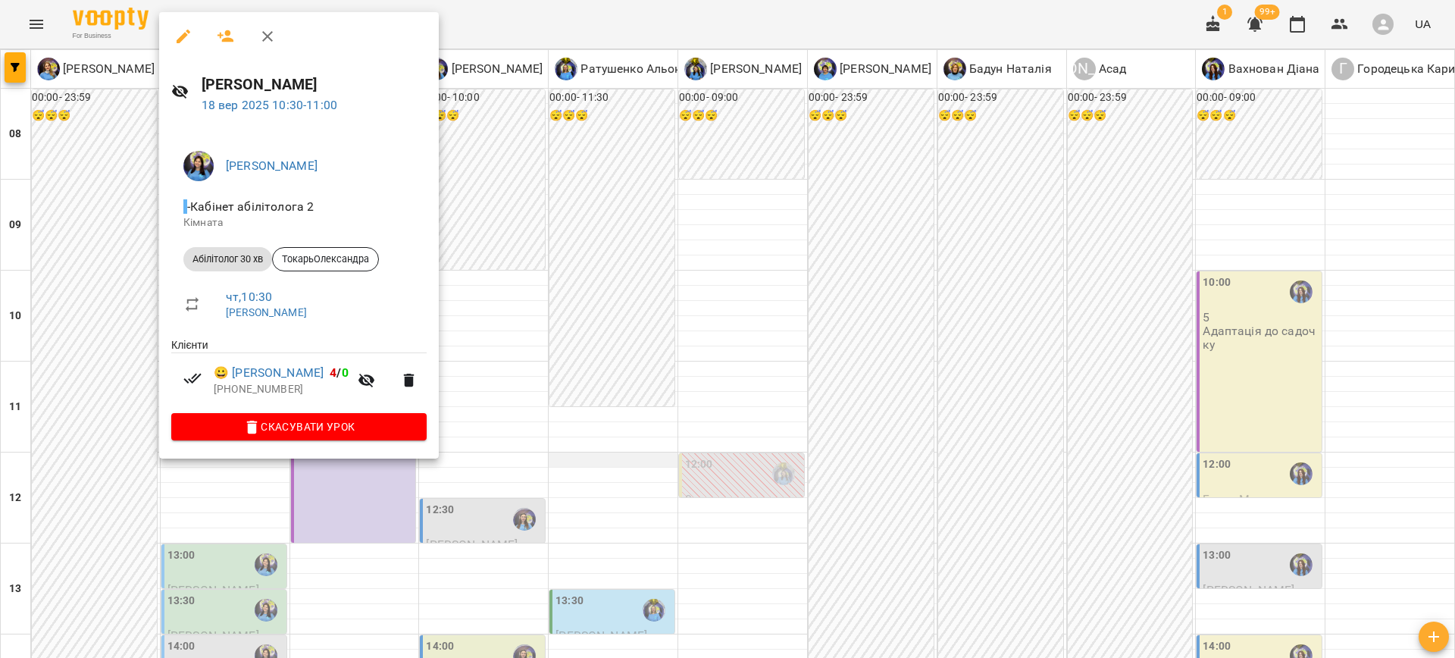
drag, startPoint x: 587, startPoint y: 330, endPoint x: 588, endPoint y: 340, distance: 9.9
click at [587, 330] on div at bounding box center [727, 329] width 1455 height 658
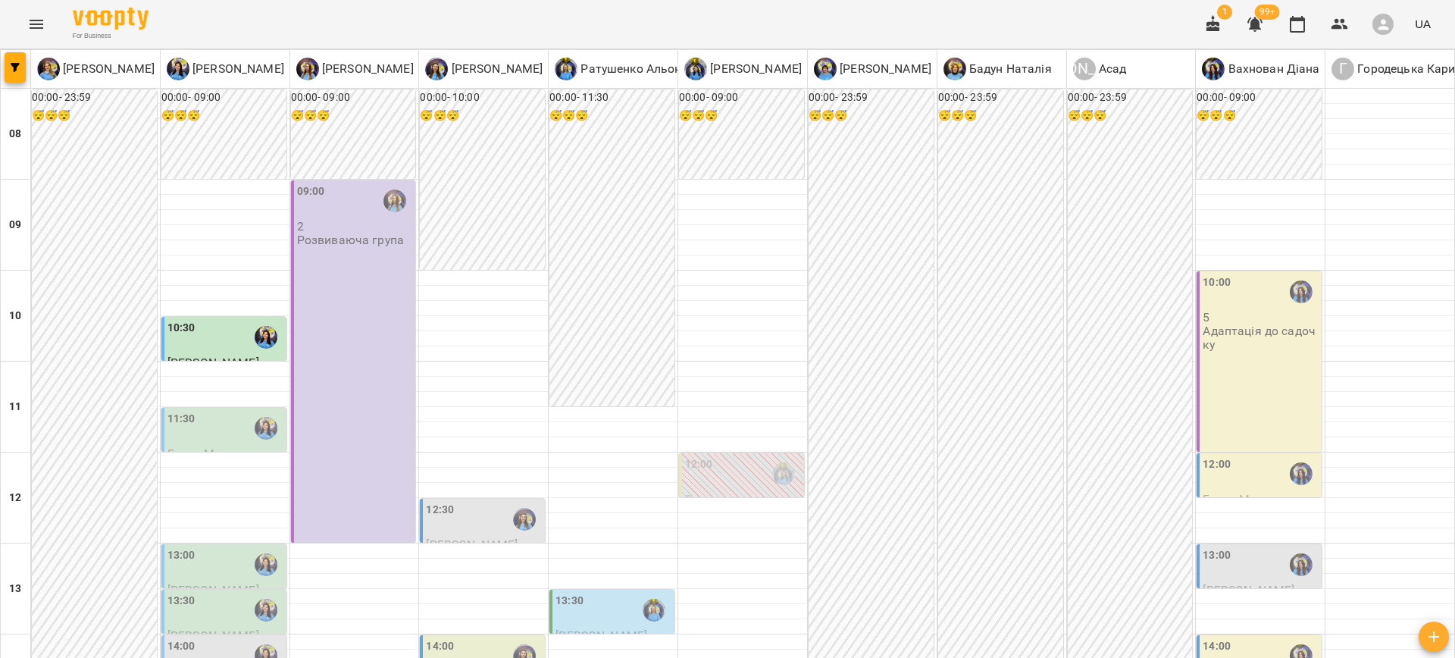
click at [203, 320] on div "10:30" at bounding box center [226, 337] width 116 height 35
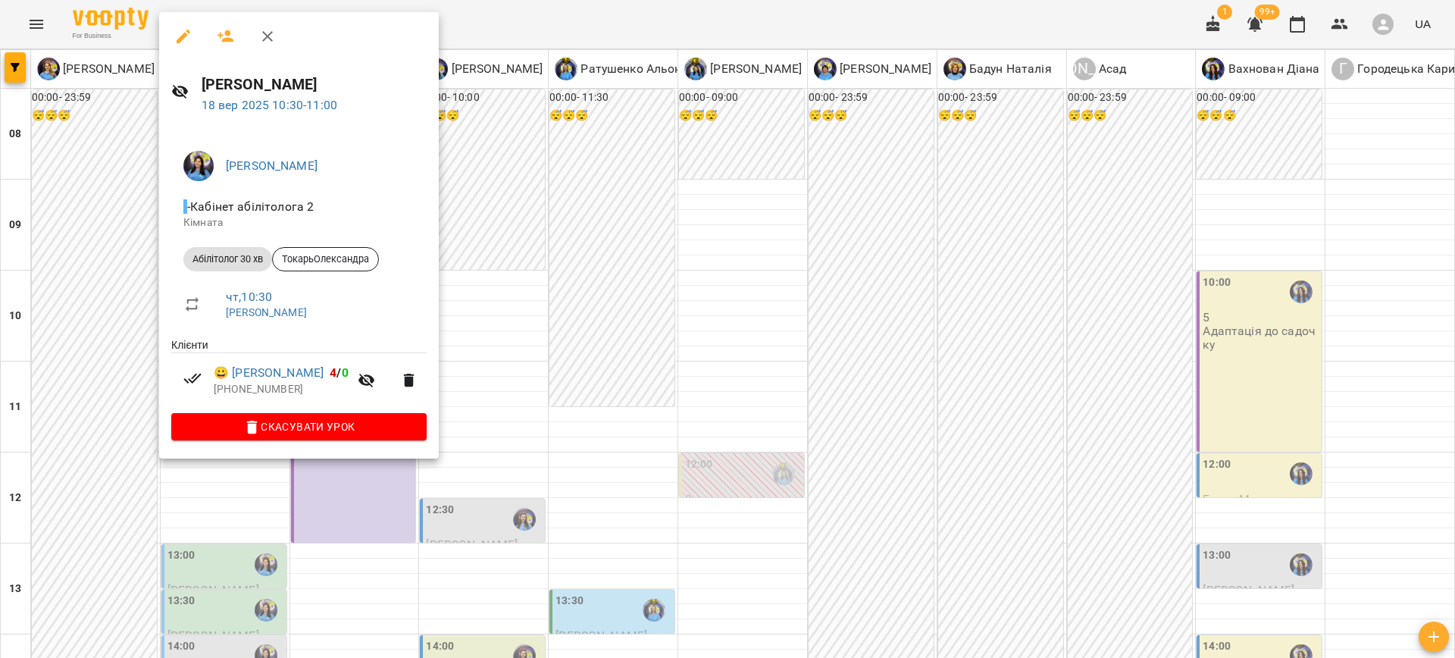
click at [588, 346] on div at bounding box center [727, 329] width 1455 height 658
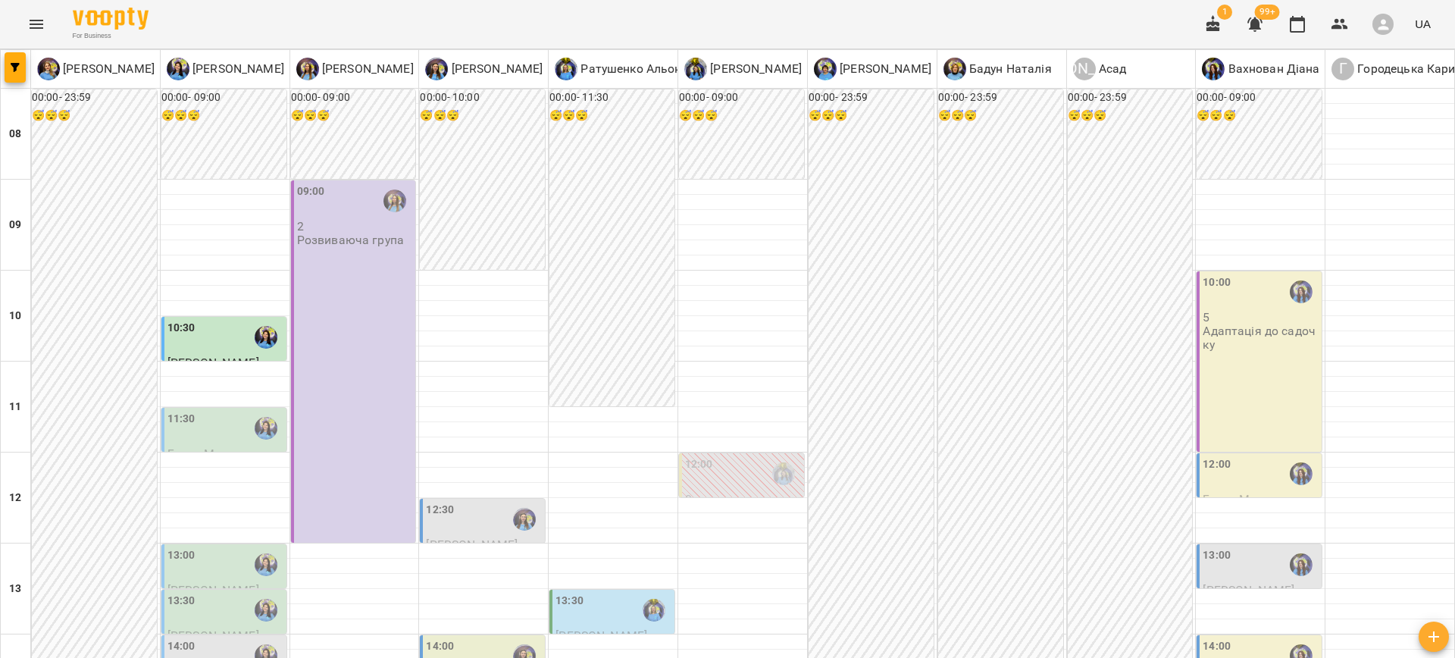
click at [189, 411] on div "11:30" at bounding box center [182, 428] width 28 height 35
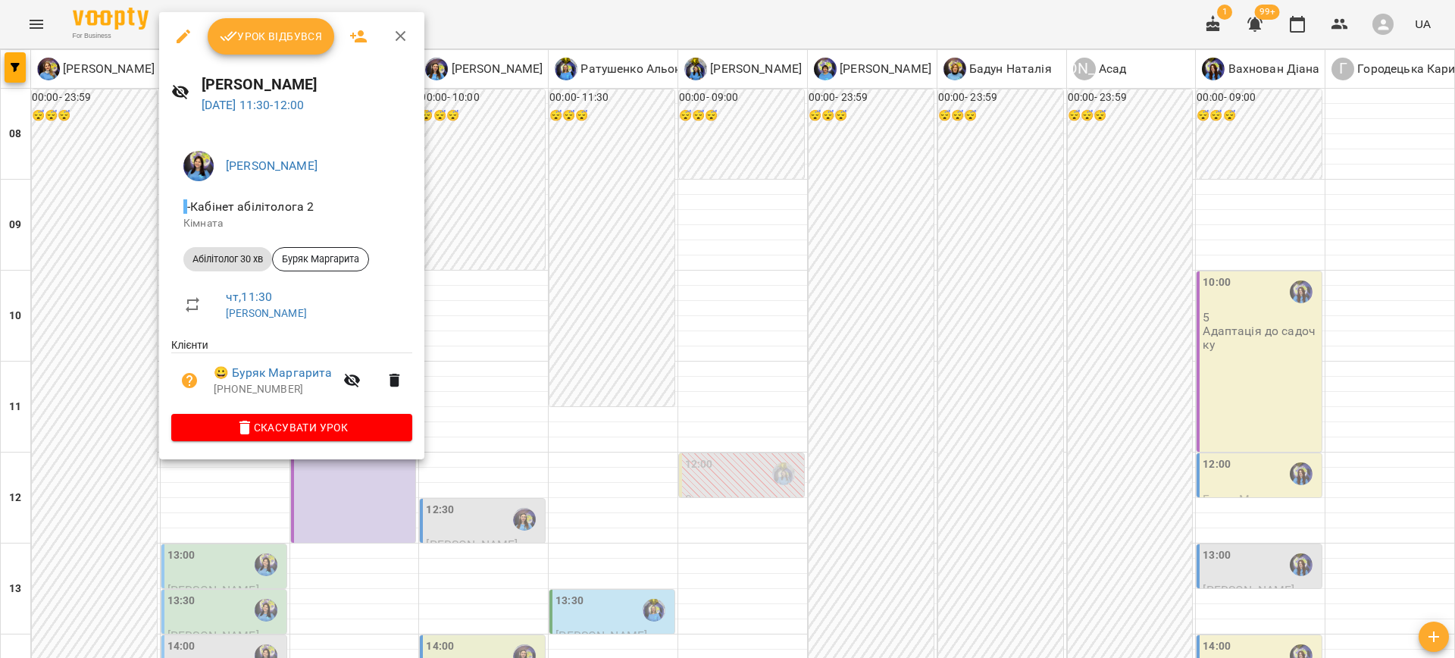
click at [706, 408] on div at bounding box center [727, 329] width 1455 height 658
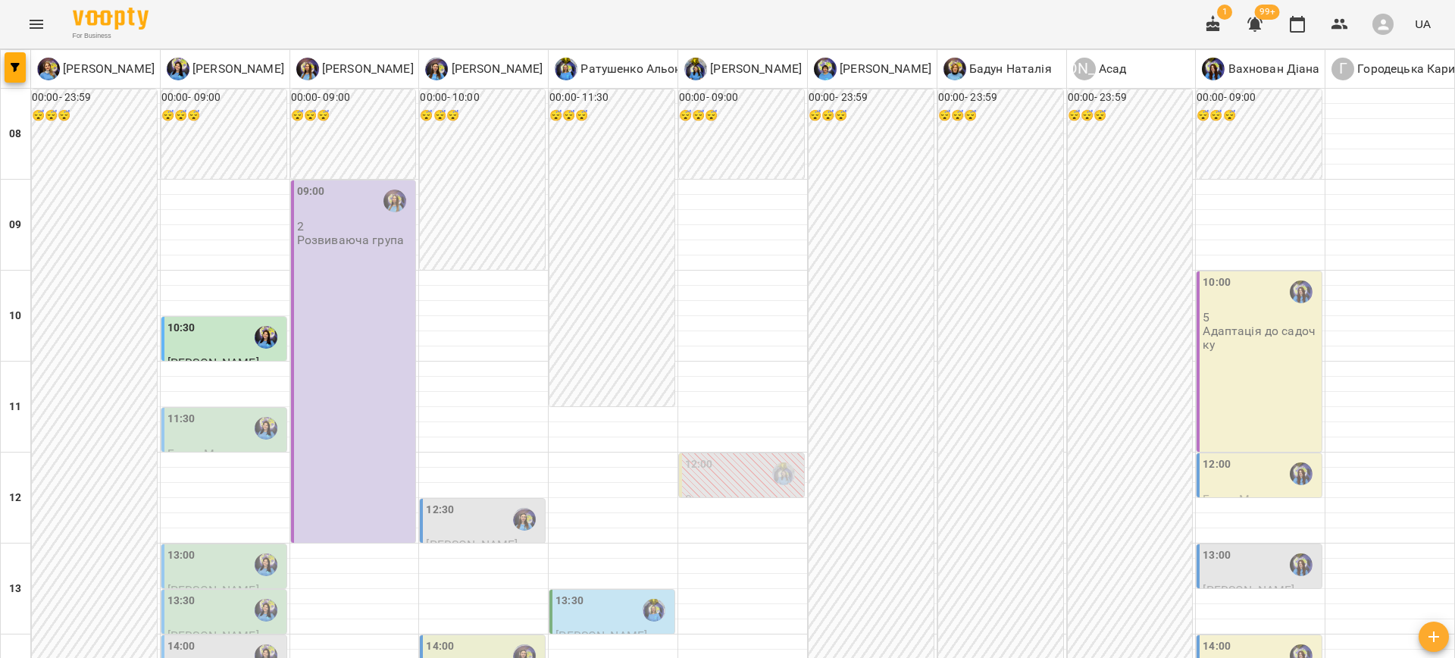
click at [200, 411] on div "11:30" at bounding box center [226, 428] width 116 height 35
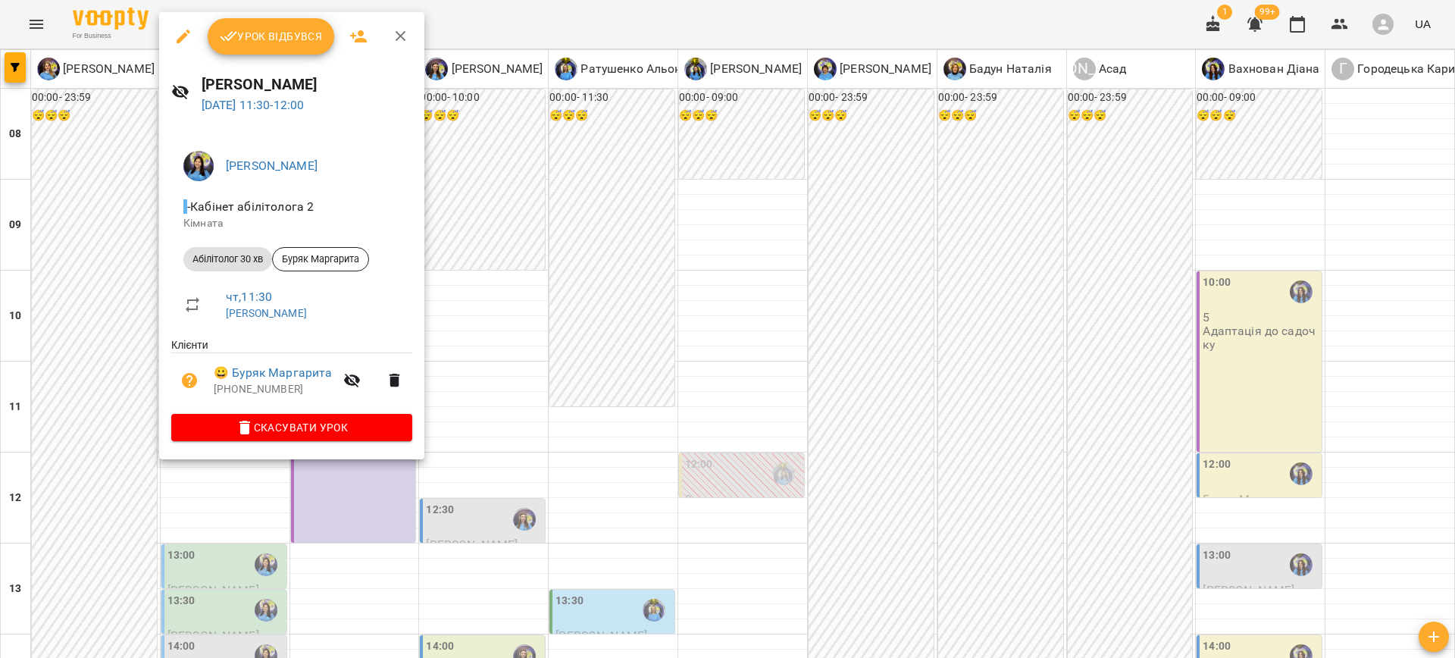
click at [622, 408] on div at bounding box center [727, 329] width 1455 height 658
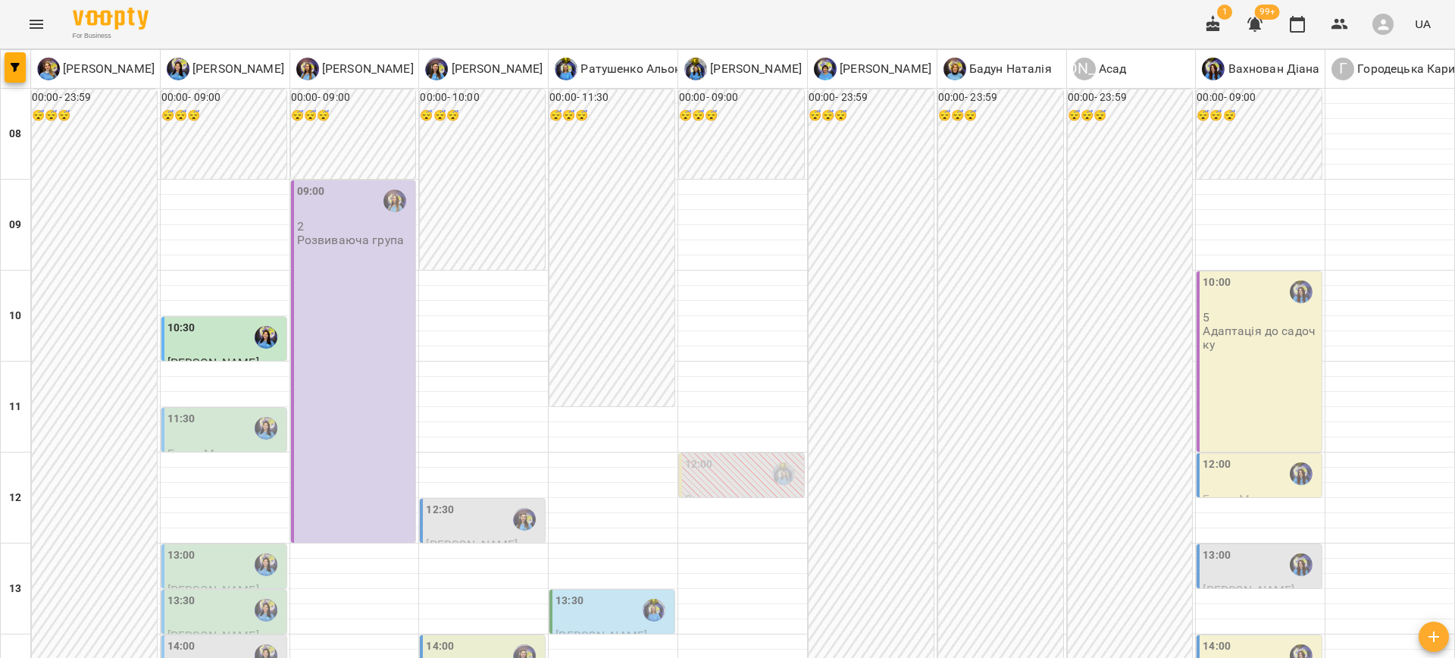
scroll to position [415, 0]
click at [200, 634] on div "14:00 Роберт Прилєпко-Рубан ПД" at bounding box center [224, 664] width 127 height 61
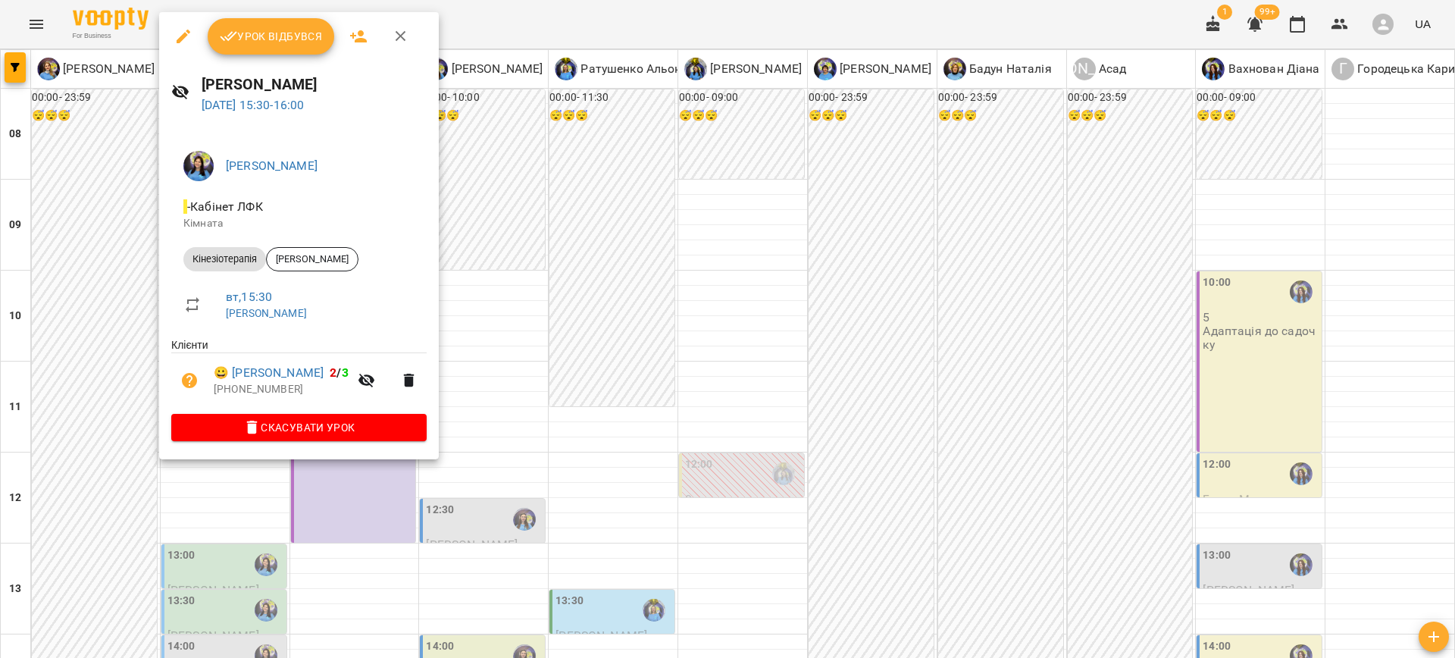
click at [615, 393] on div at bounding box center [727, 329] width 1455 height 658
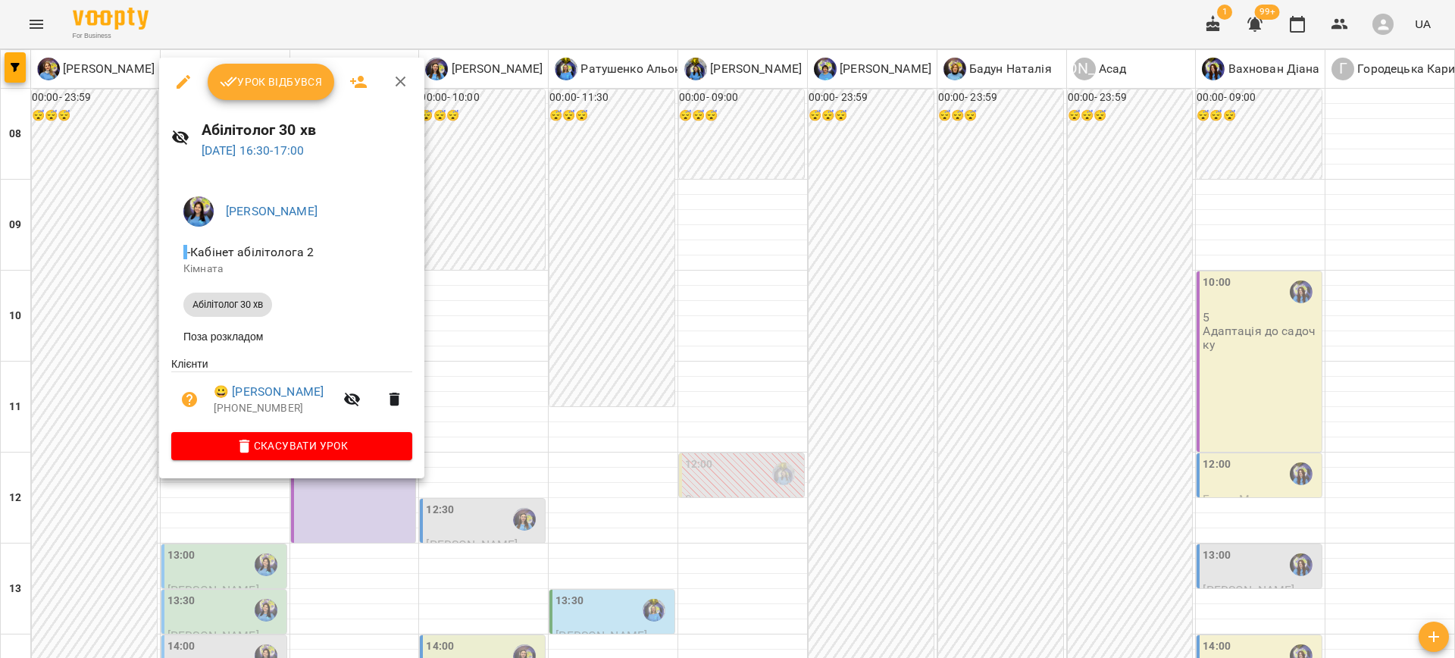
click at [540, 437] on div at bounding box center [727, 329] width 1455 height 658
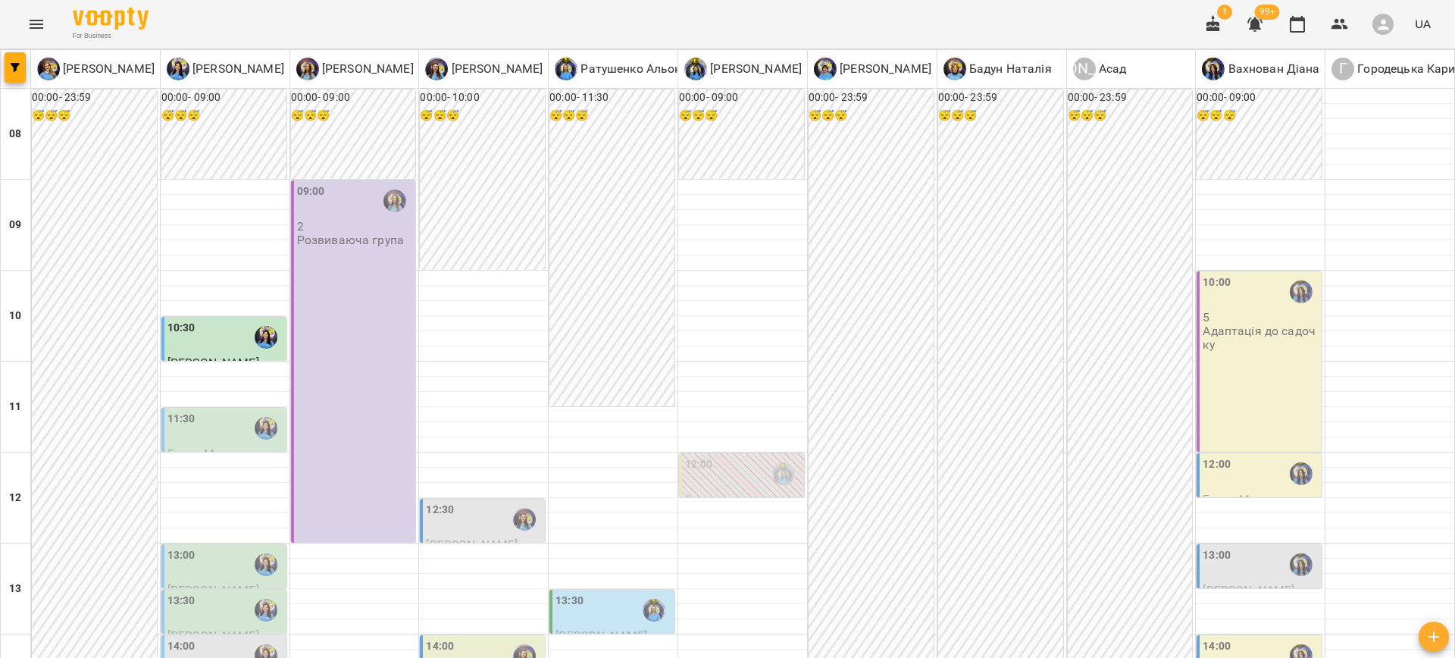
scroll to position [446, 0]
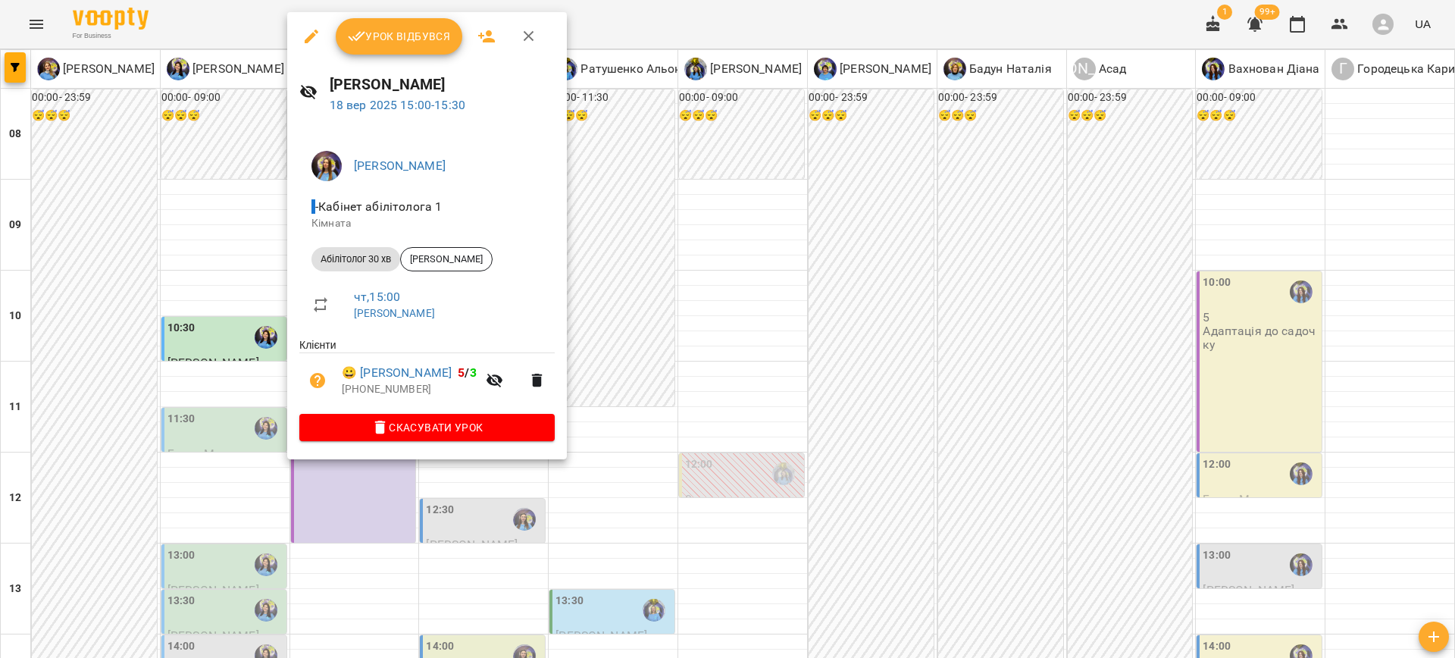
click at [728, 405] on div at bounding box center [727, 329] width 1455 height 658
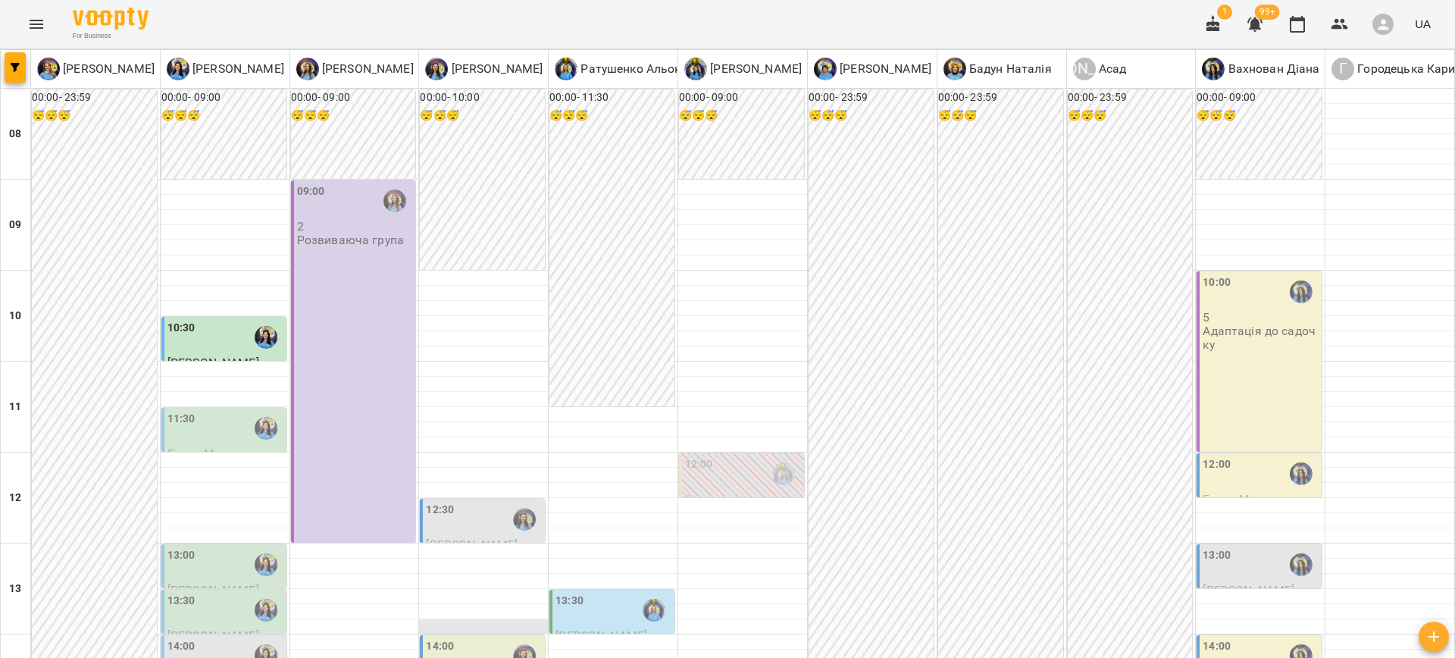
scroll to position [262, 0]
click at [468, 502] on div "12:30" at bounding box center [484, 519] width 116 height 35
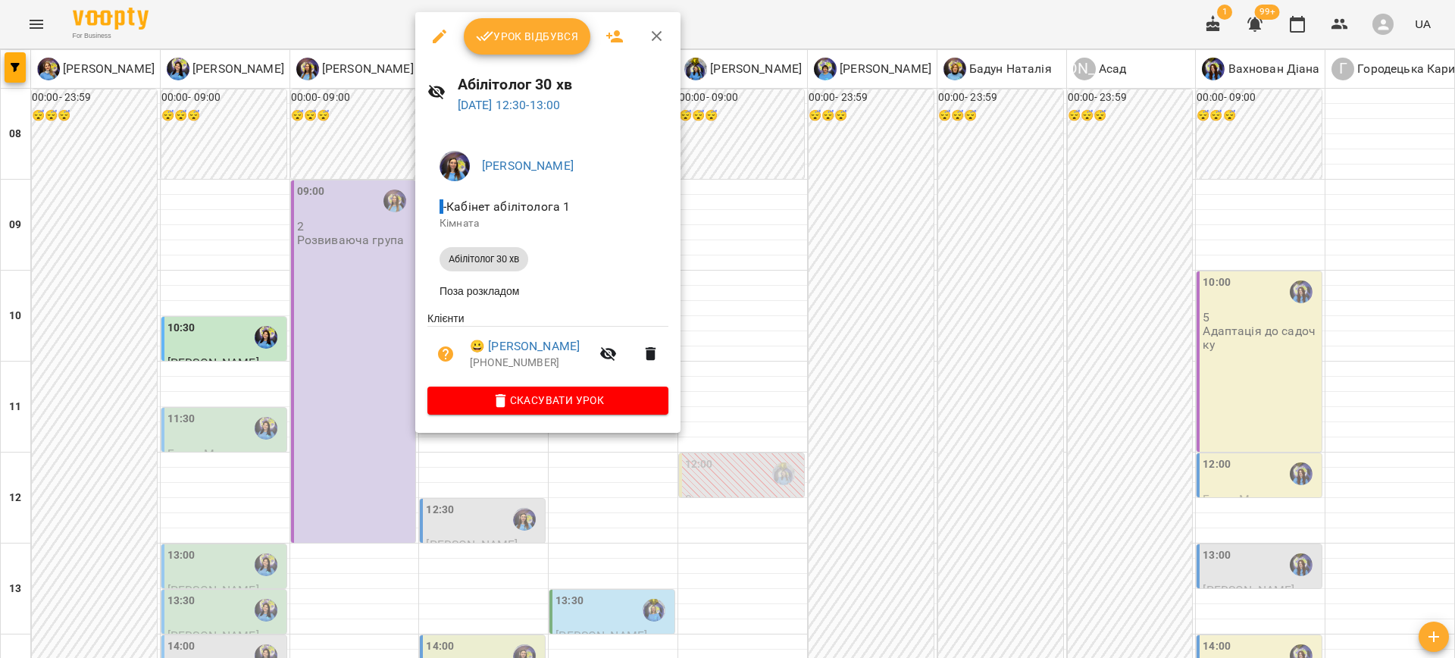
click at [735, 330] on div at bounding box center [727, 329] width 1455 height 658
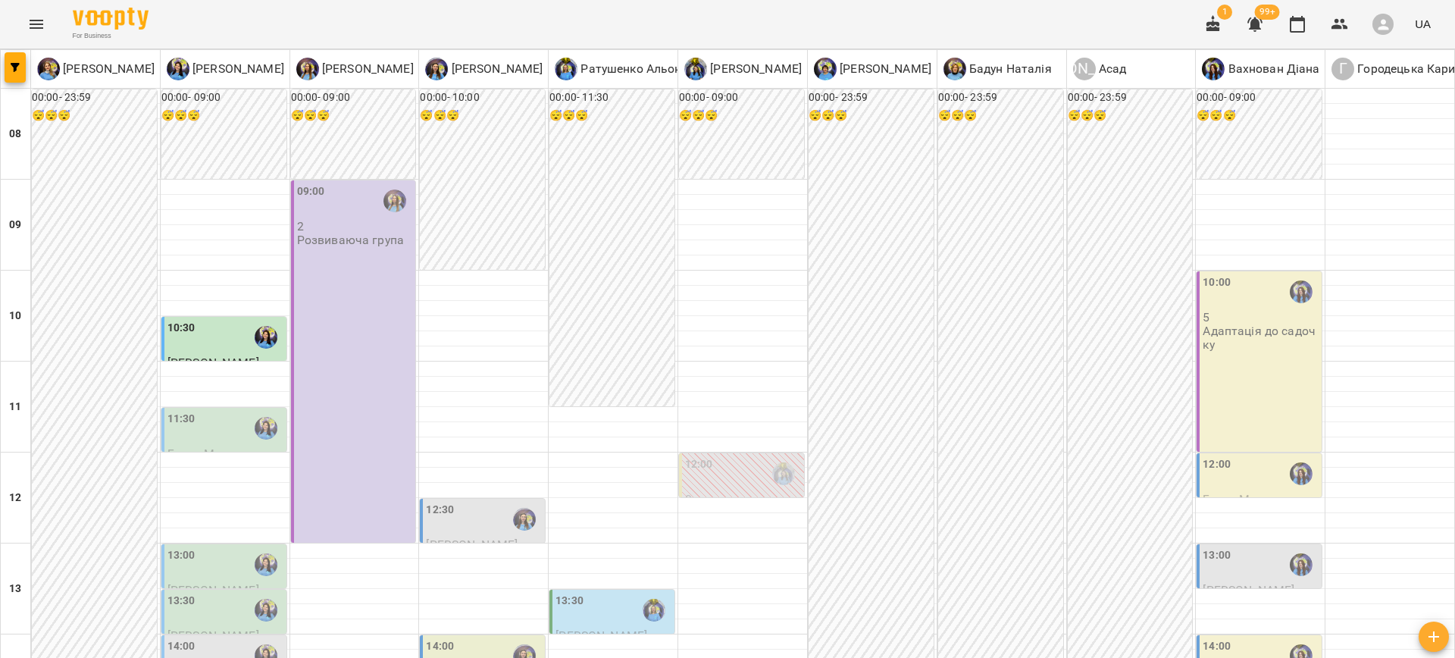
click at [440, 638] on label "14:00" at bounding box center [440, 646] width 28 height 17
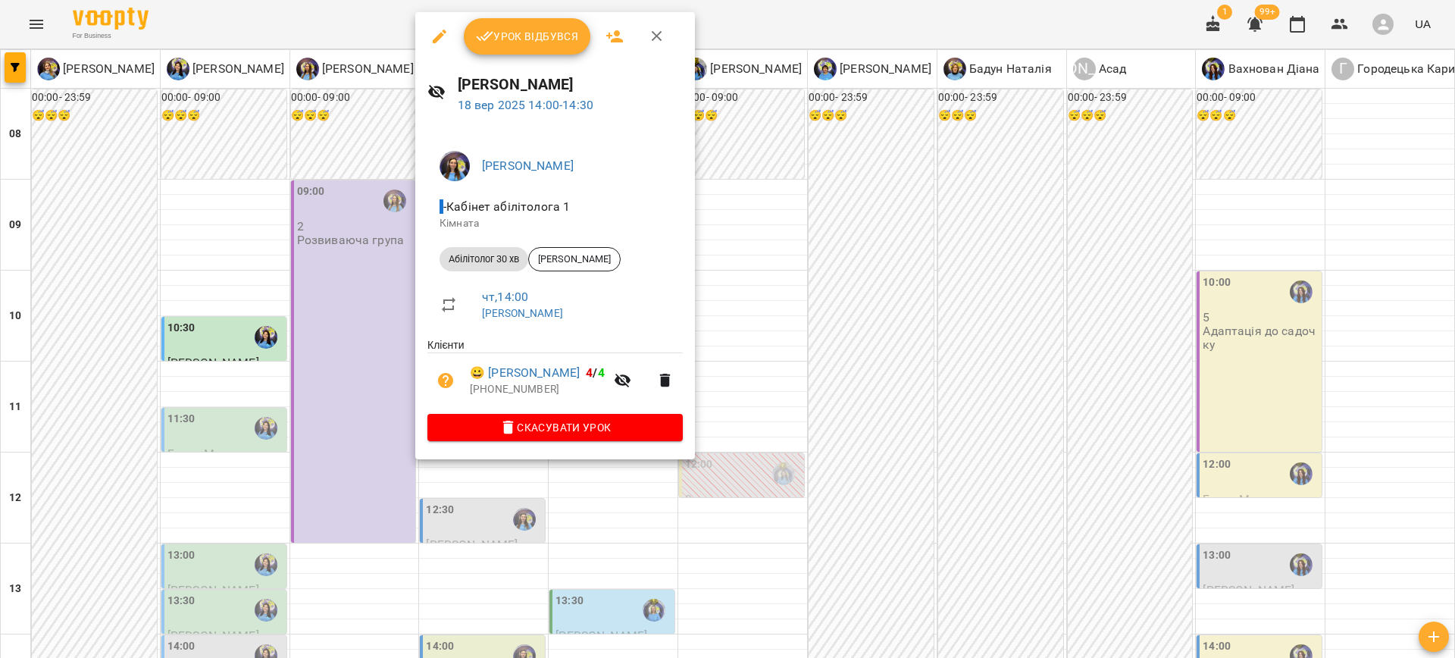
click at [725, 399] on div at bounding box center [727, 329] width 1455 height 658
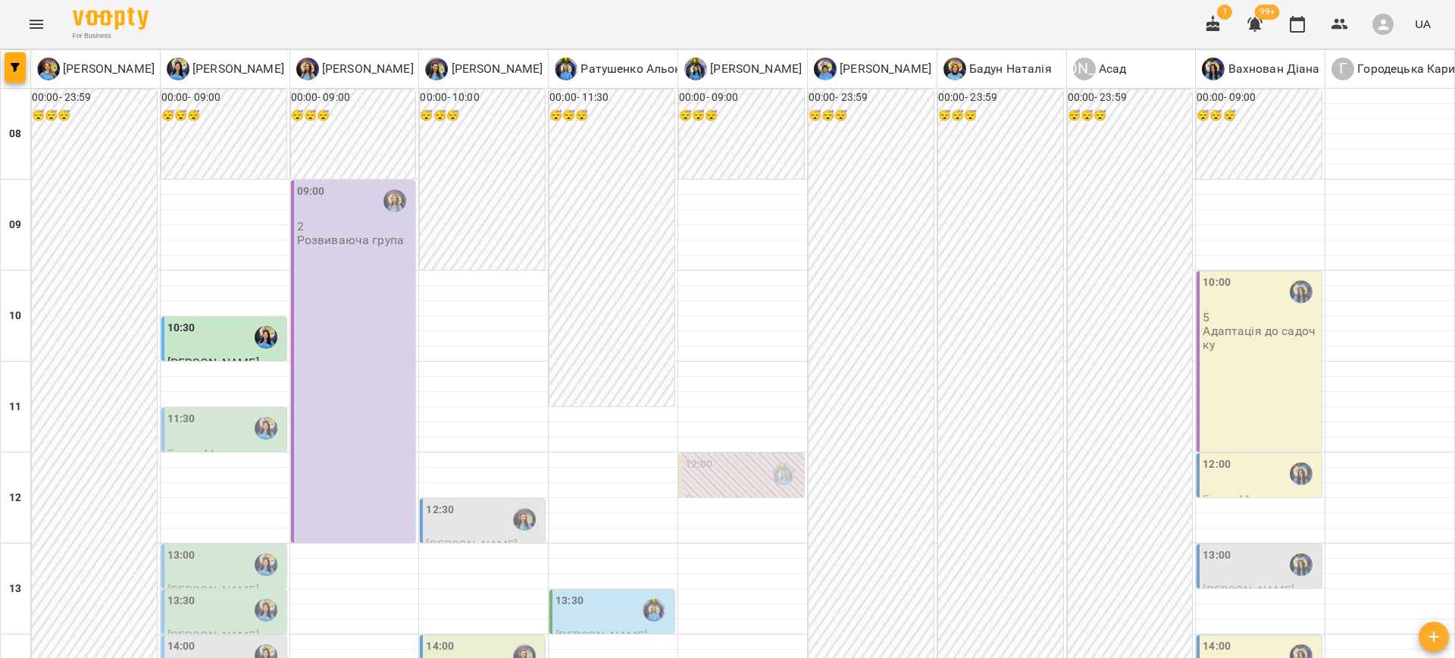
scroll to position [482, 0]
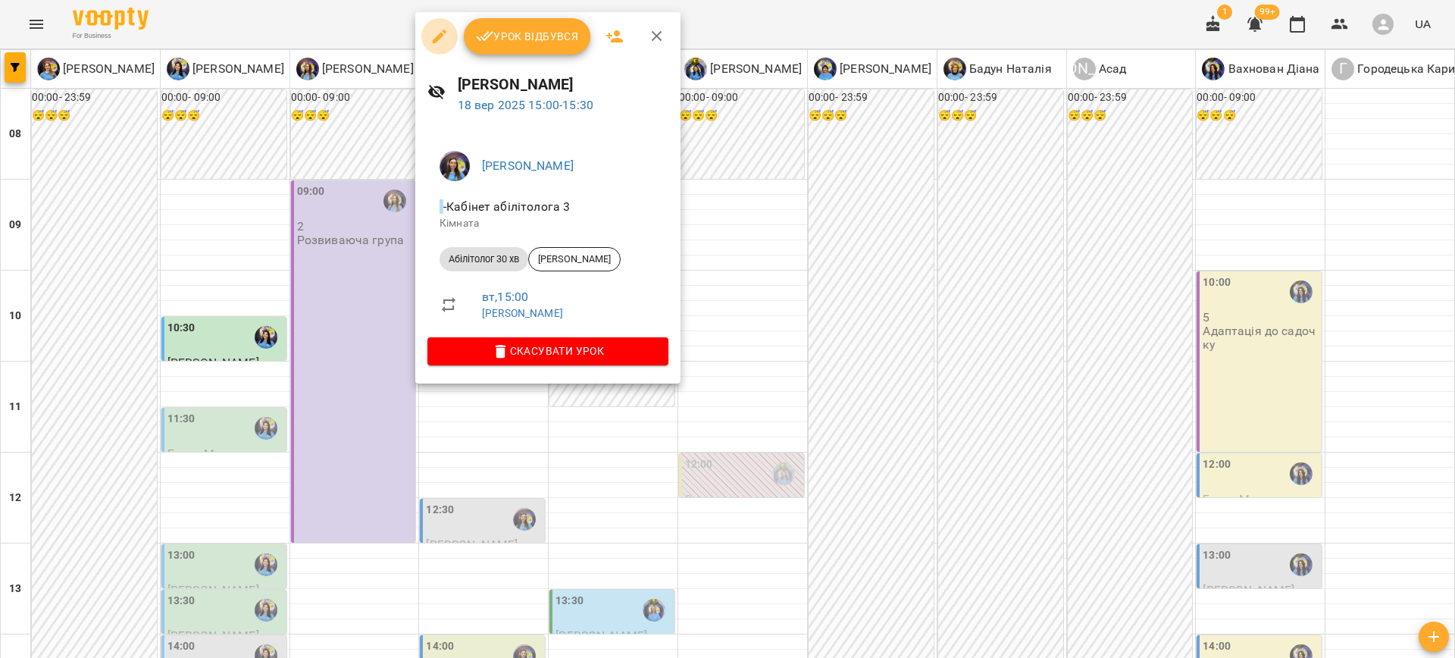
click at [437, 35] on icon "button" at bounding box center [440, 36] width 18 height 18
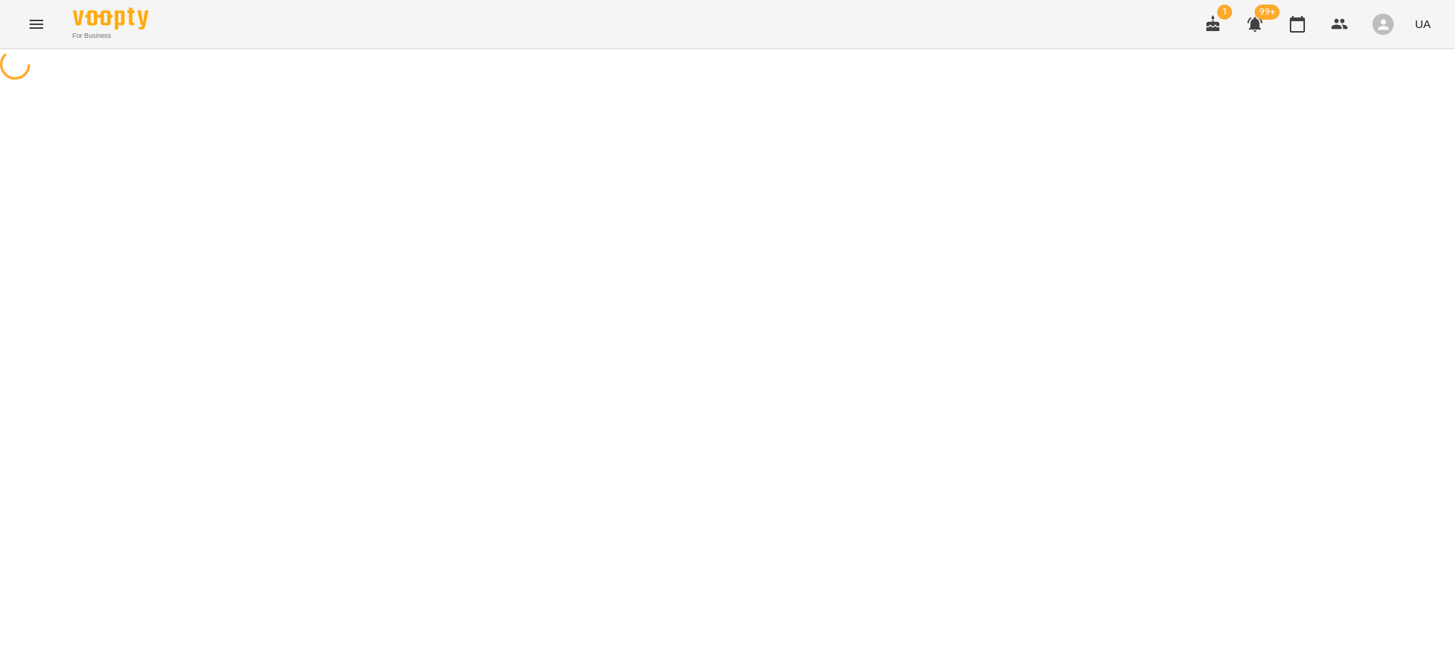
select select "**********"
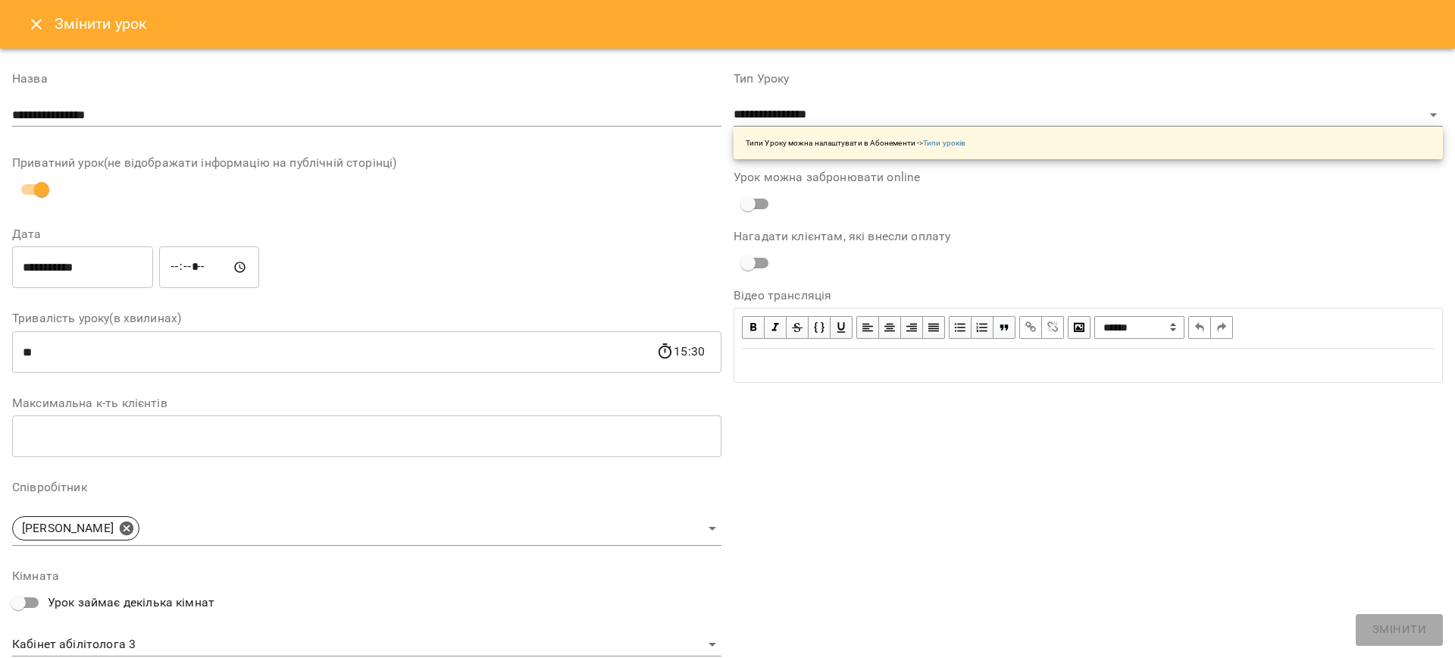
scroll to position [253, 0]
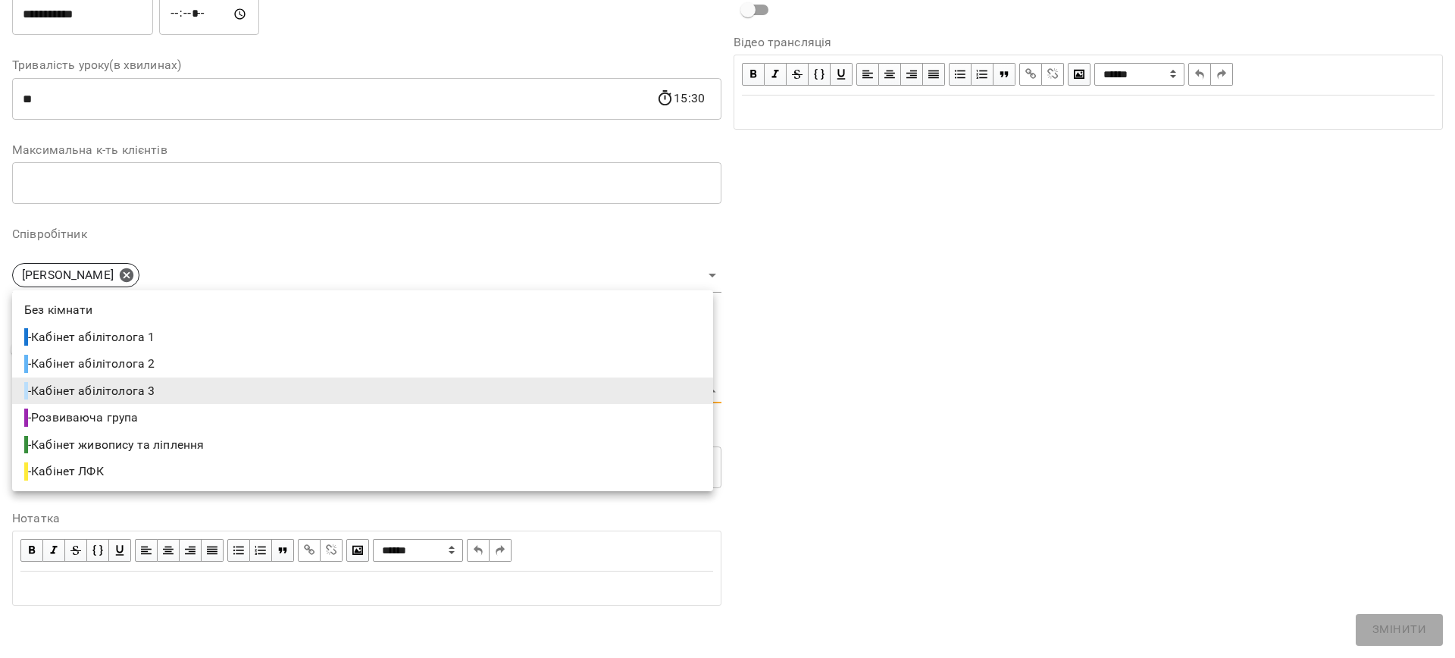
click at [152, 387] on body "For Business 1 99+ UA Журнал відвідувань / Ігнатенко Оксана чт, 18 вер 2025 15:…" at bounding box center [727, 353] width 1455 height 706
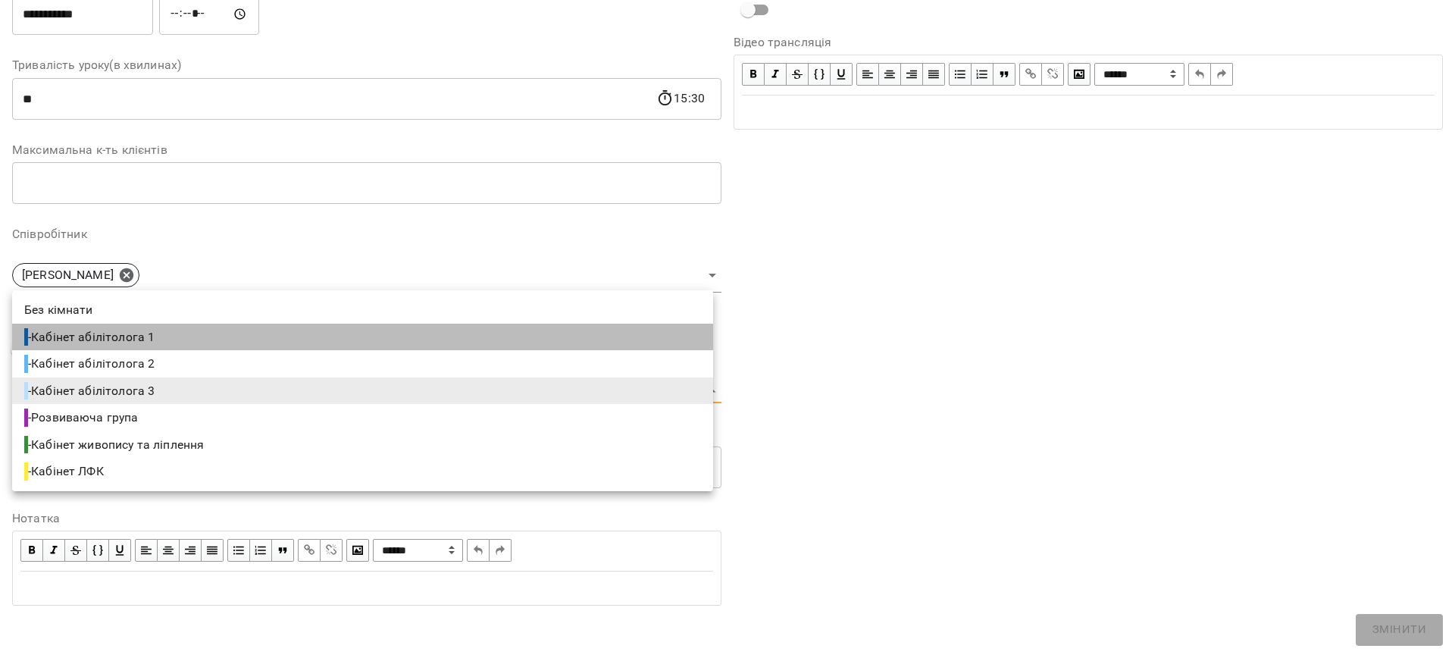
click at [174, 338] on li "- Кабінет абілітолога 1" at bounding box center [362, 337] width 701 height 27
type input "**********"
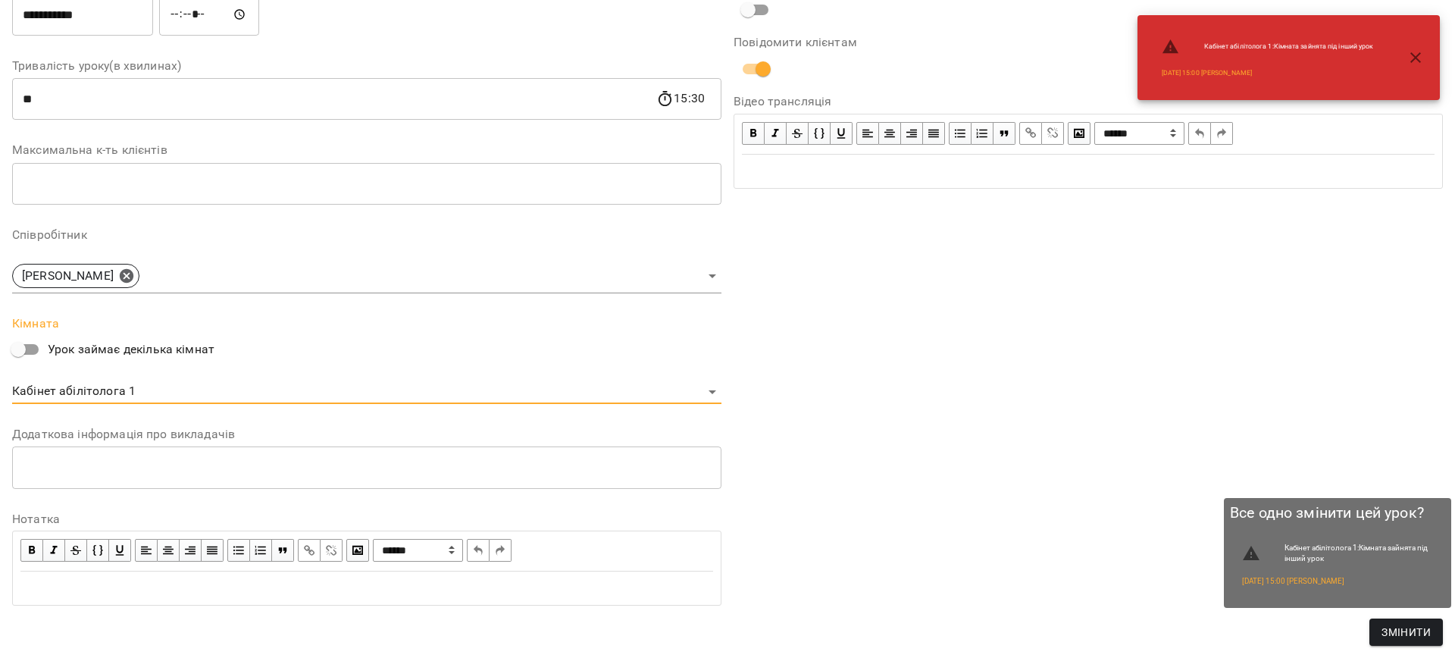
click at [1413, 629] on span "Змінити" at bounding box center [1406, 632] width 49 height 18
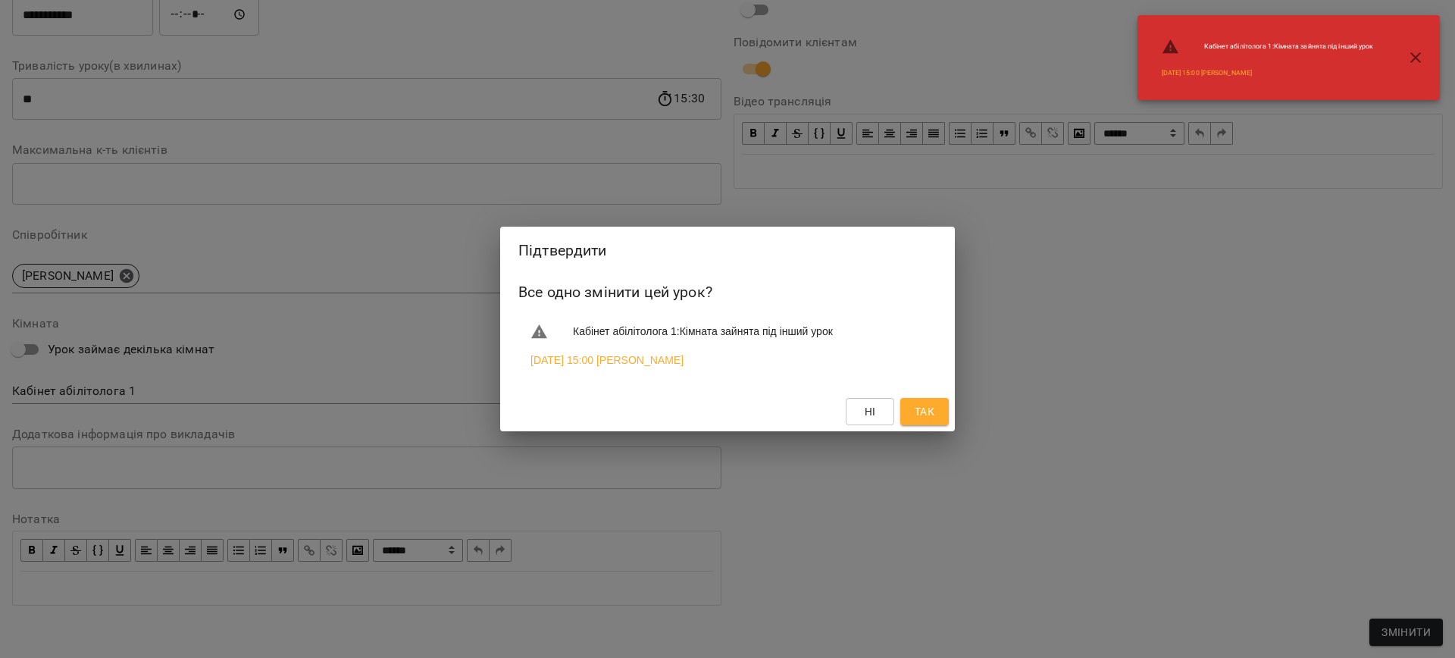
click at [919, 408] on span "Так" at bounding box center [925, 411] width 20 height 18
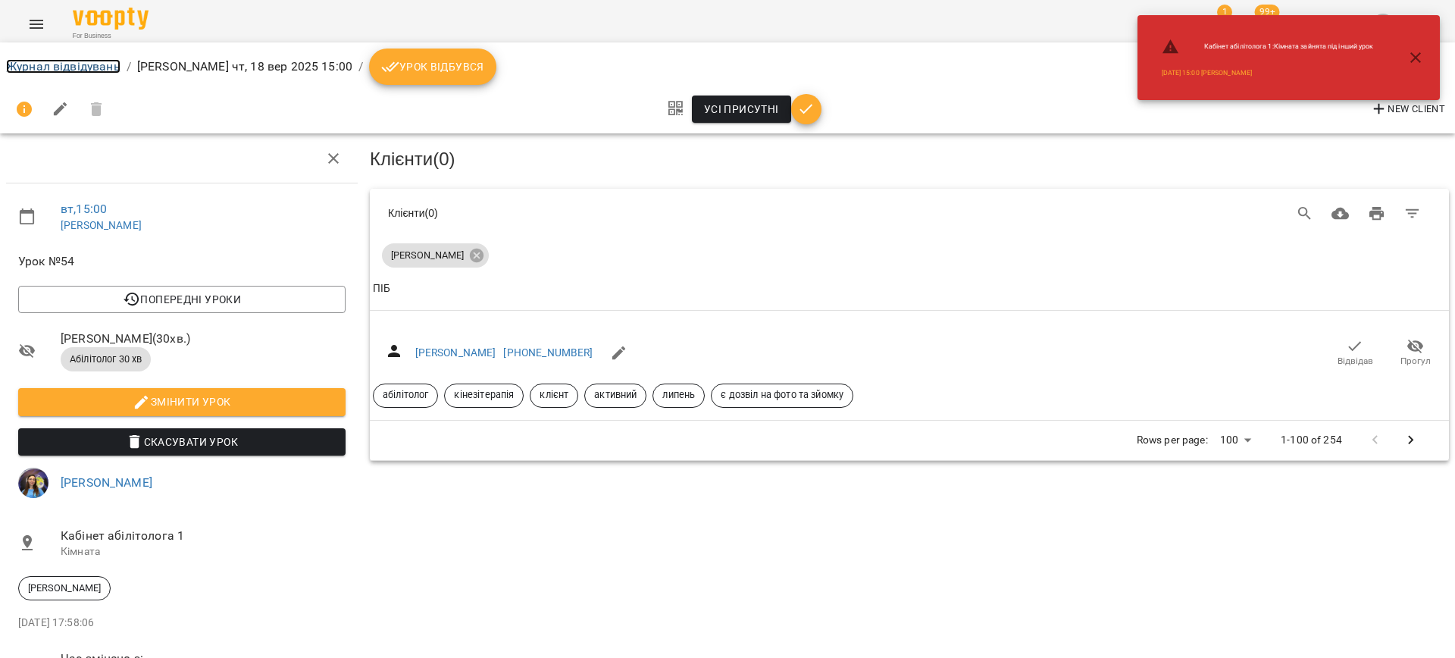
click at [41, 62] on link "Журнал відвідувань" at bounding box center [63, 66] width 114 height 14
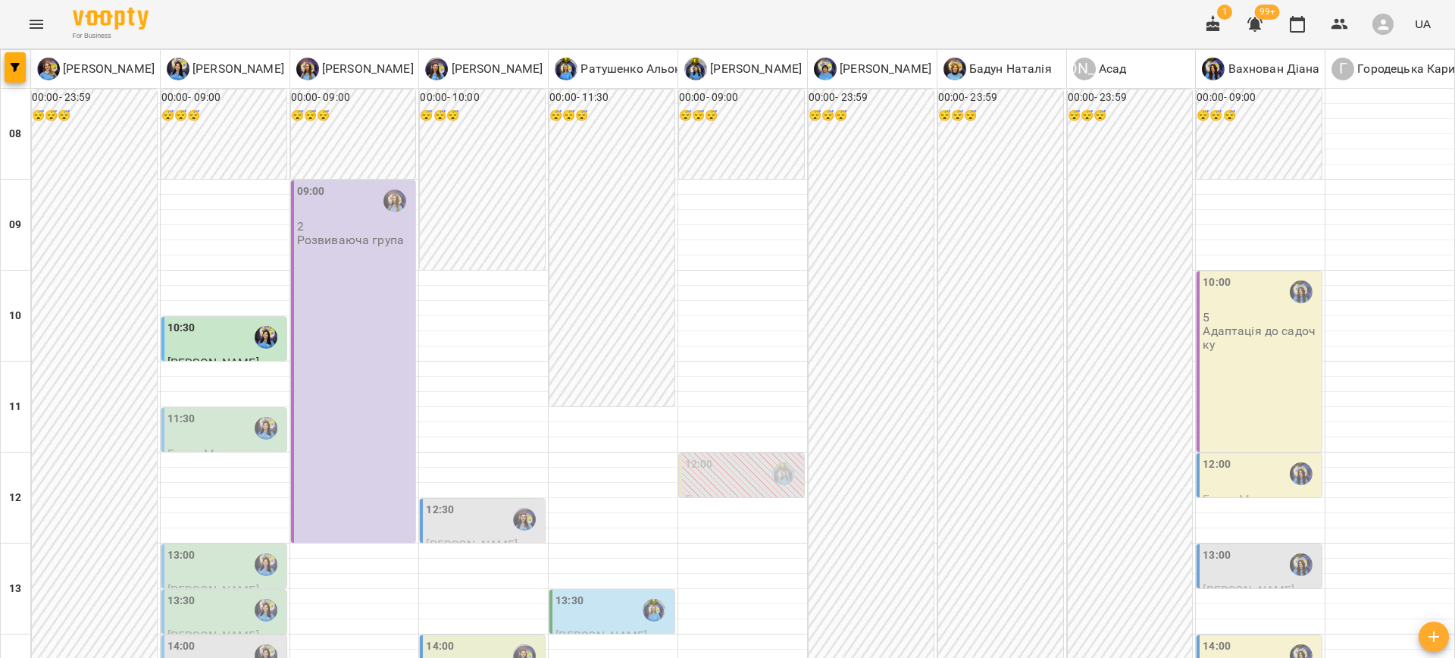
scroll to position [415, 0]
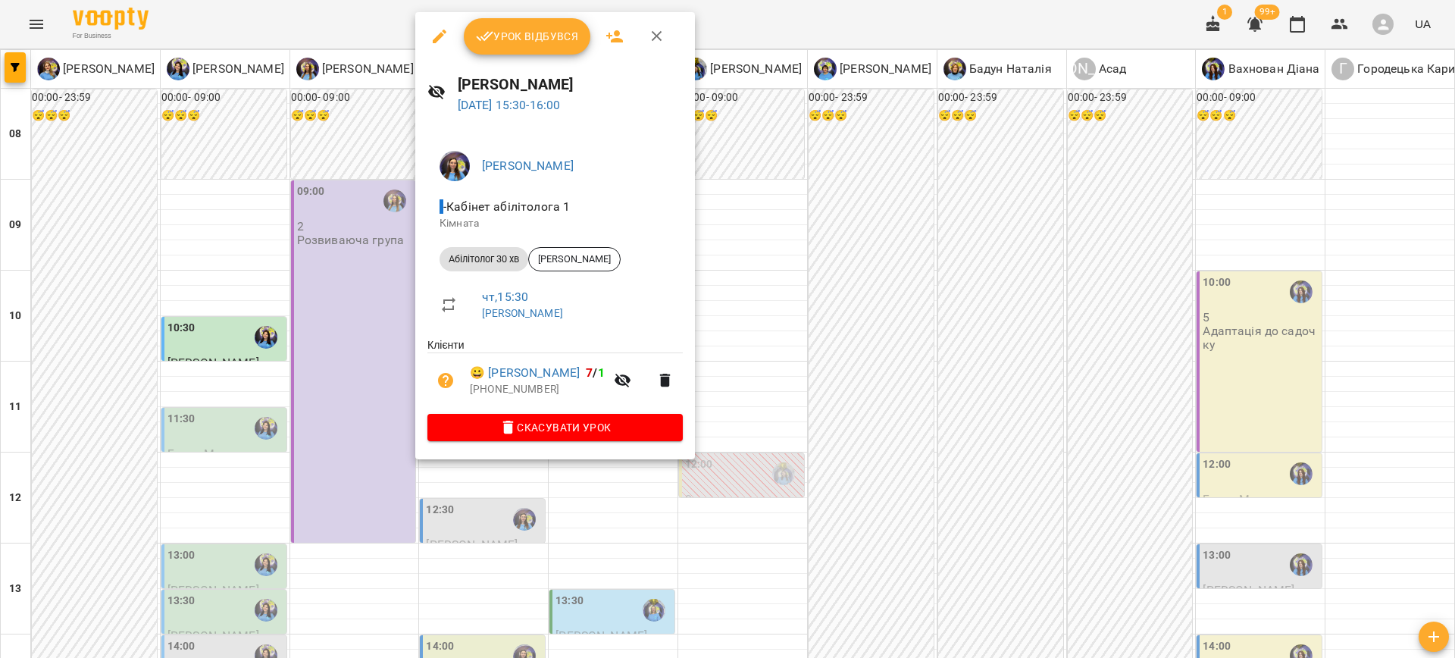
click at [760, 461] on div at bounding box center [727, 329] width 1455 height 658
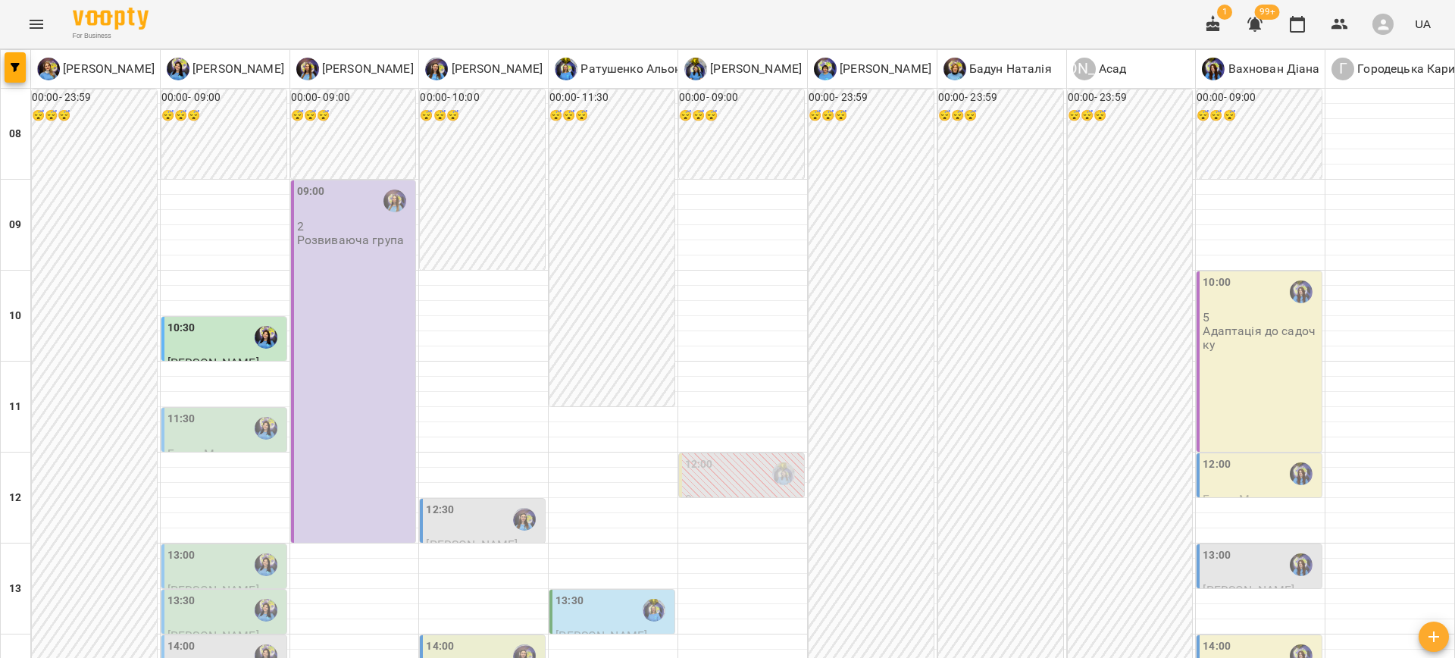
scroll to position [713, 0]
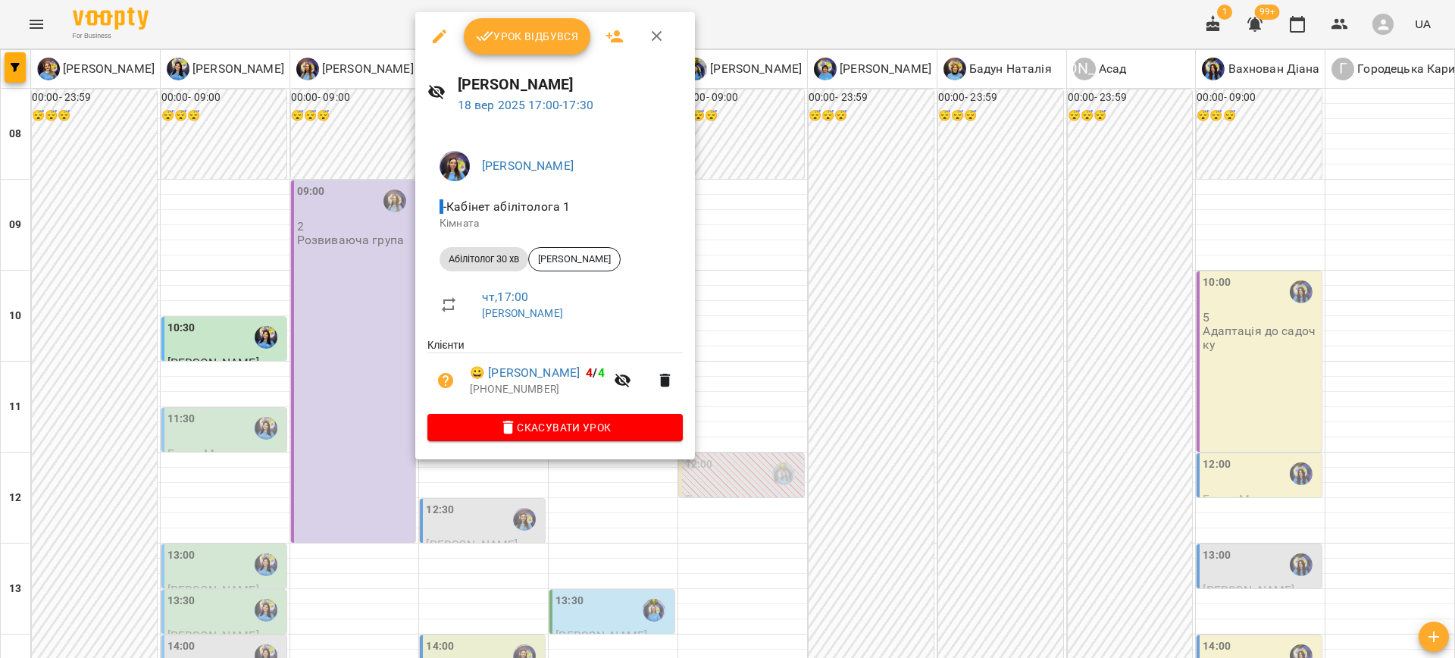
click at [800, 432] on div at bounding box center [727, 329] width 1455 height 658
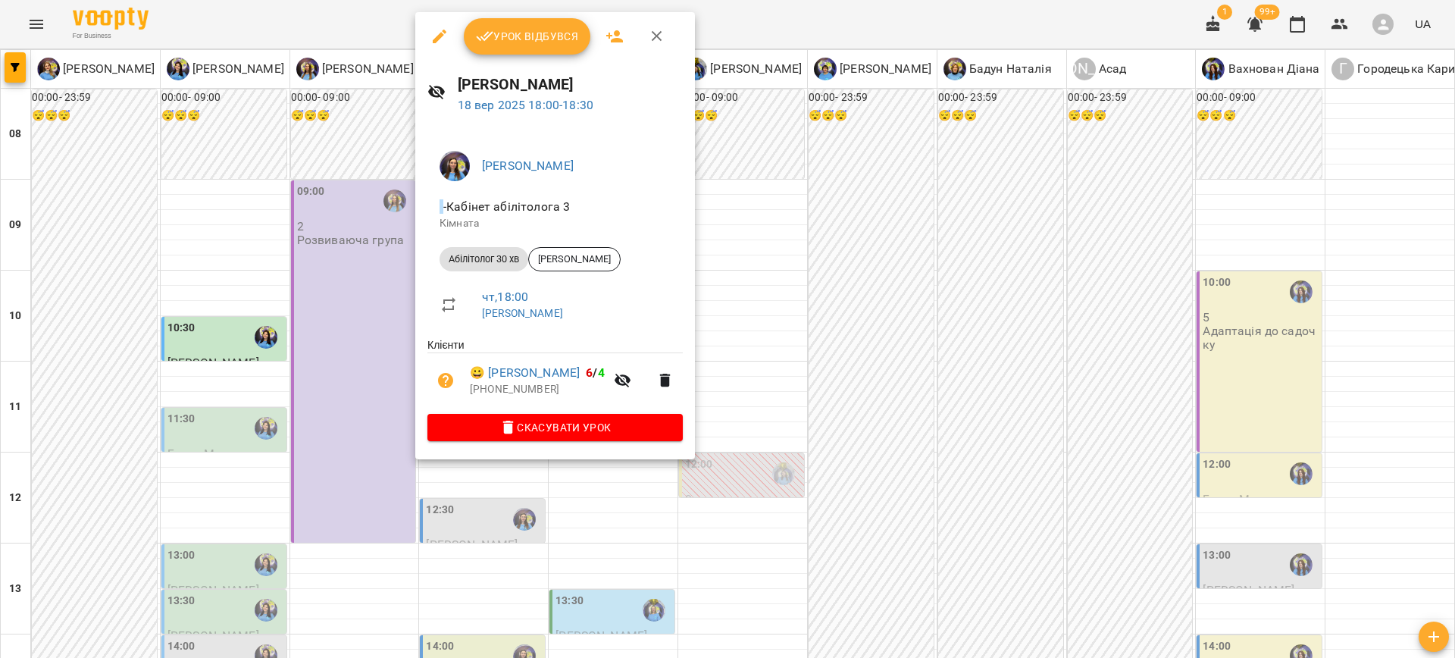
click at [435, 36] on icon "button" at bounding box center [440, 36] width 18 height 18
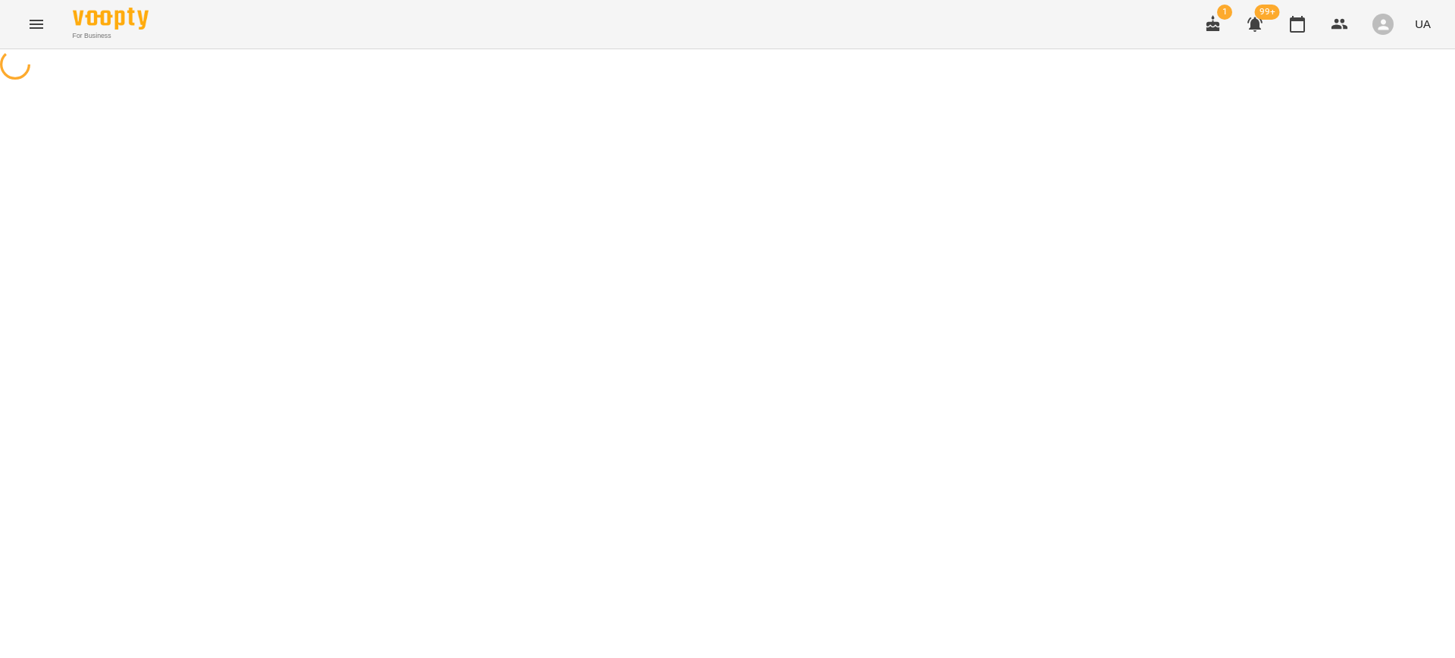
select select "**********"
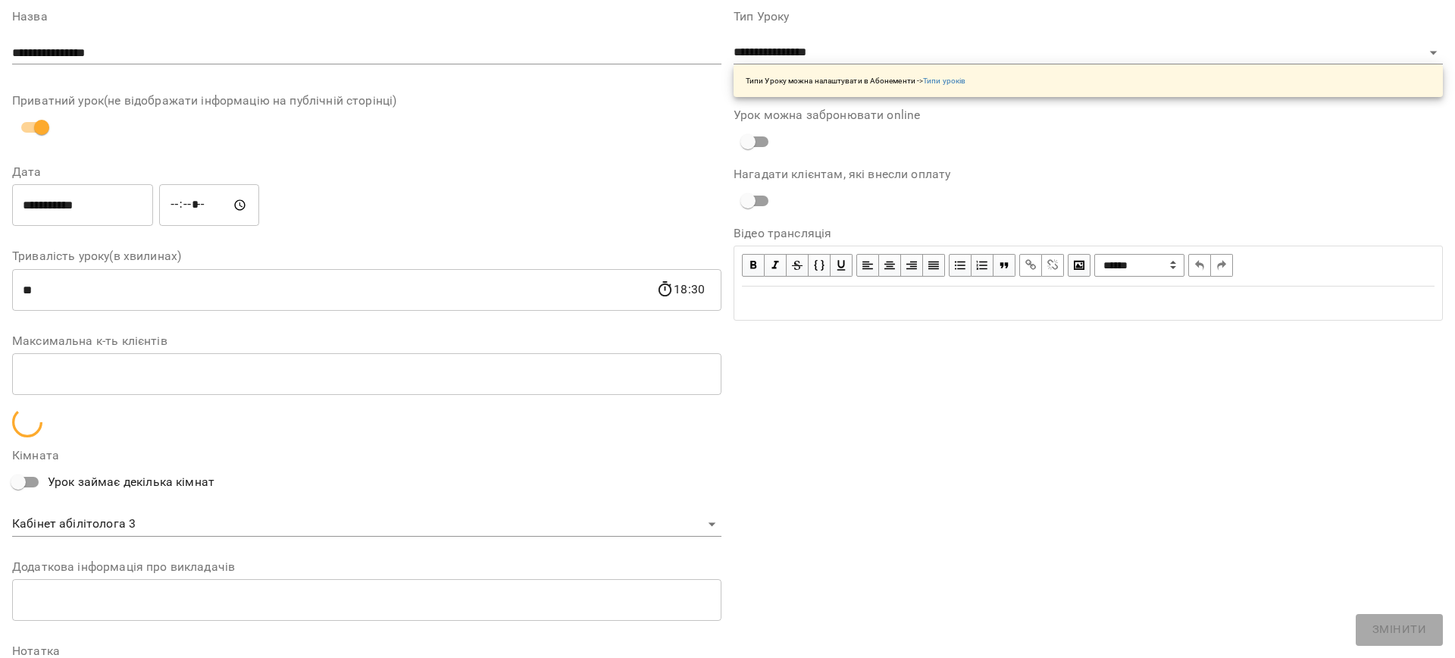
scroll to position [196, 0]
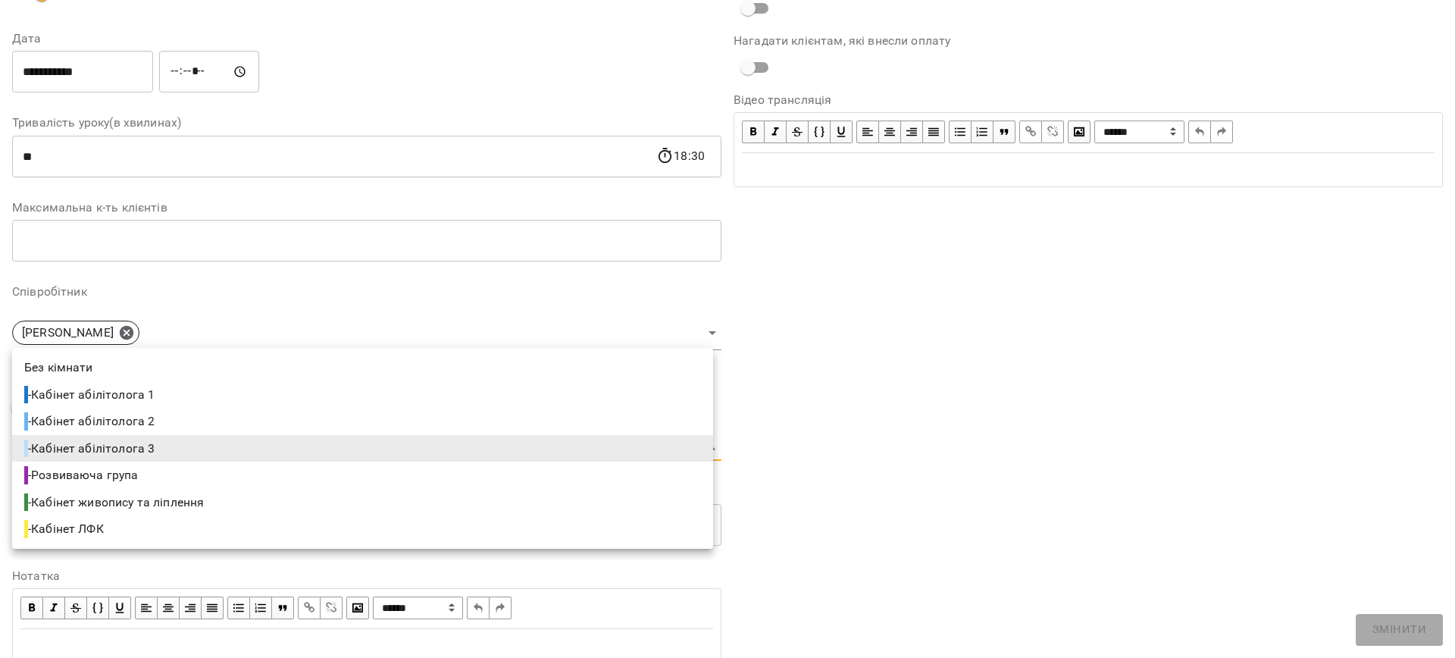
click at [155, 457] on body "**********" at bounding box center [727, 345] width 1455 height 691
click at [151, 393] on span "- Кабінет абілітолога 1" at bounding box center [90, 395] width 133 height 18
type input "**********"
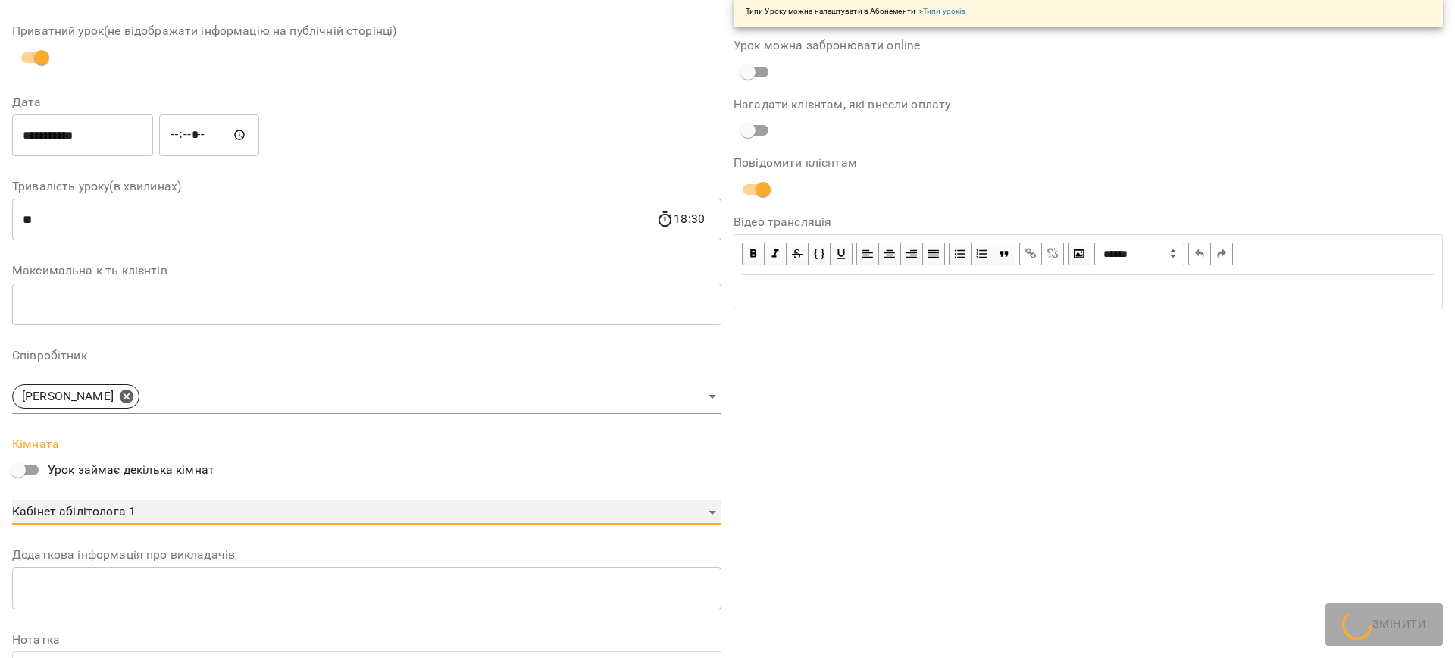
scroll to position [259, 0]
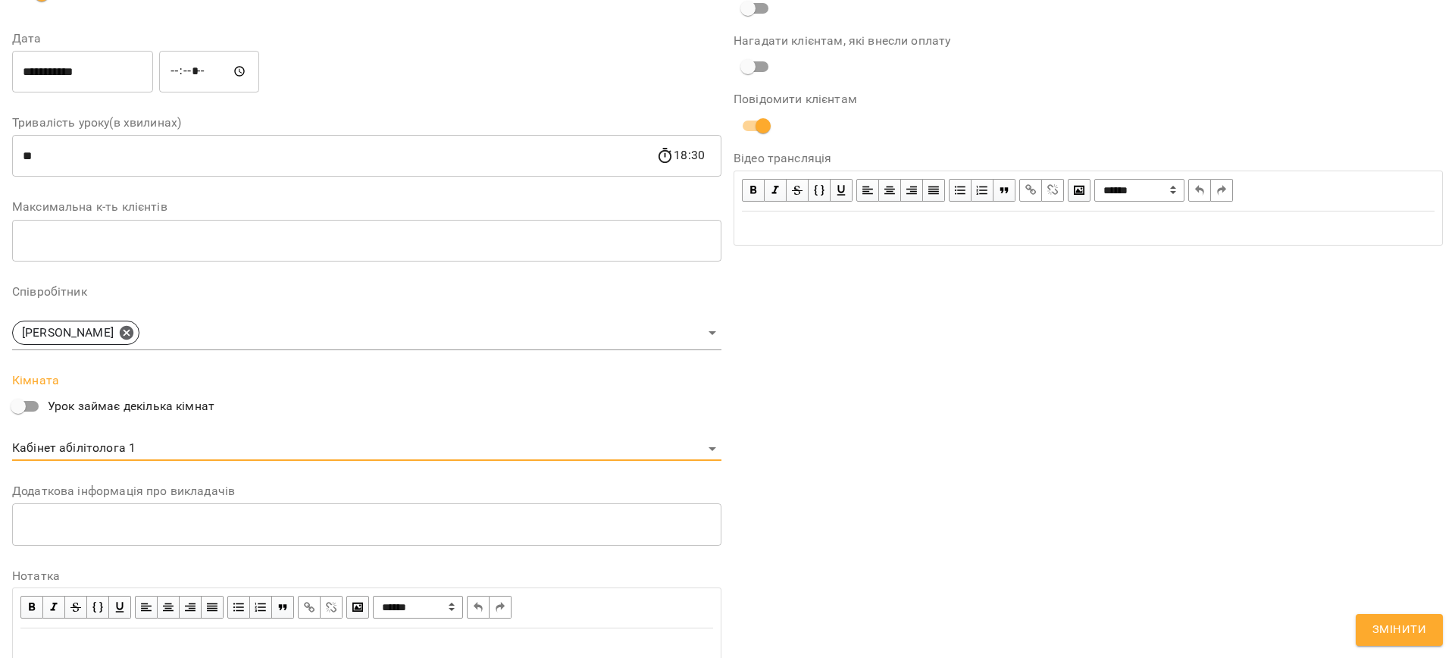
click at [1380, 626] on span "Змінити" at bounding box center [1400, 630] width 54 height 20
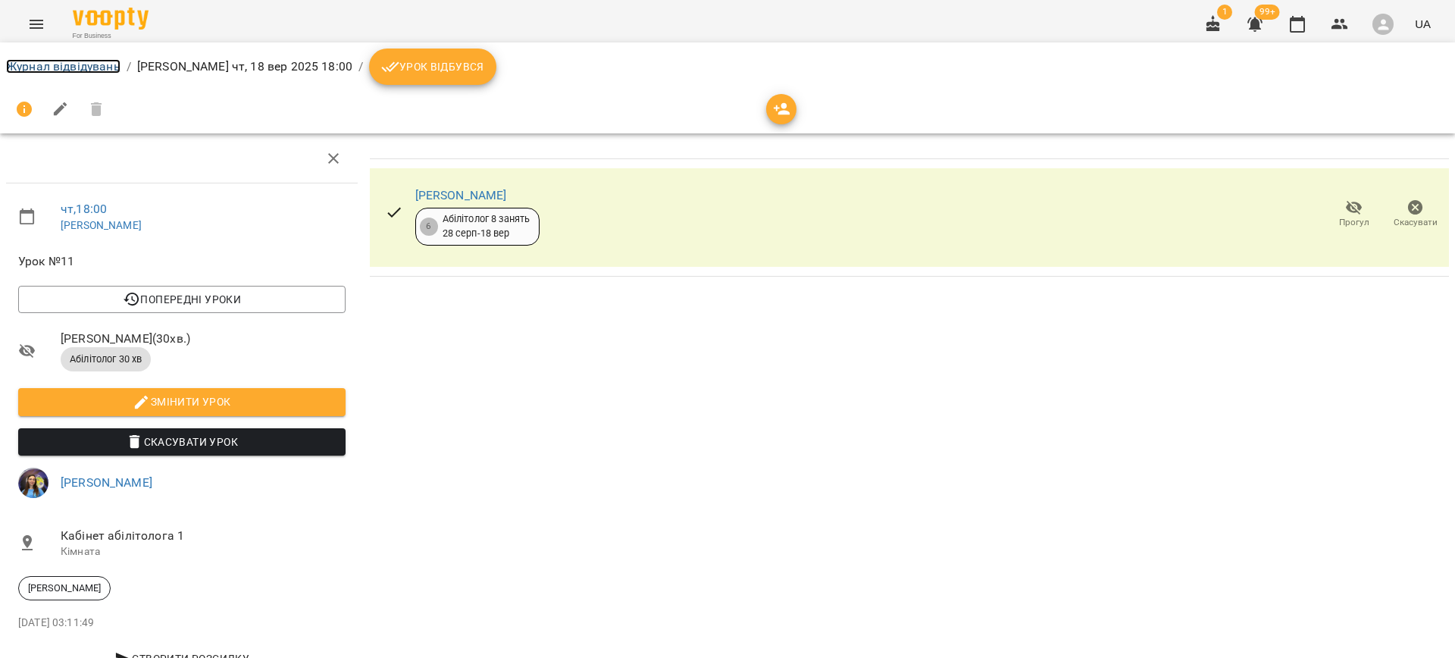
click at [77, 61] on link "Журнал відвідувань" at bounding box center [63, 66] width 114 height 14
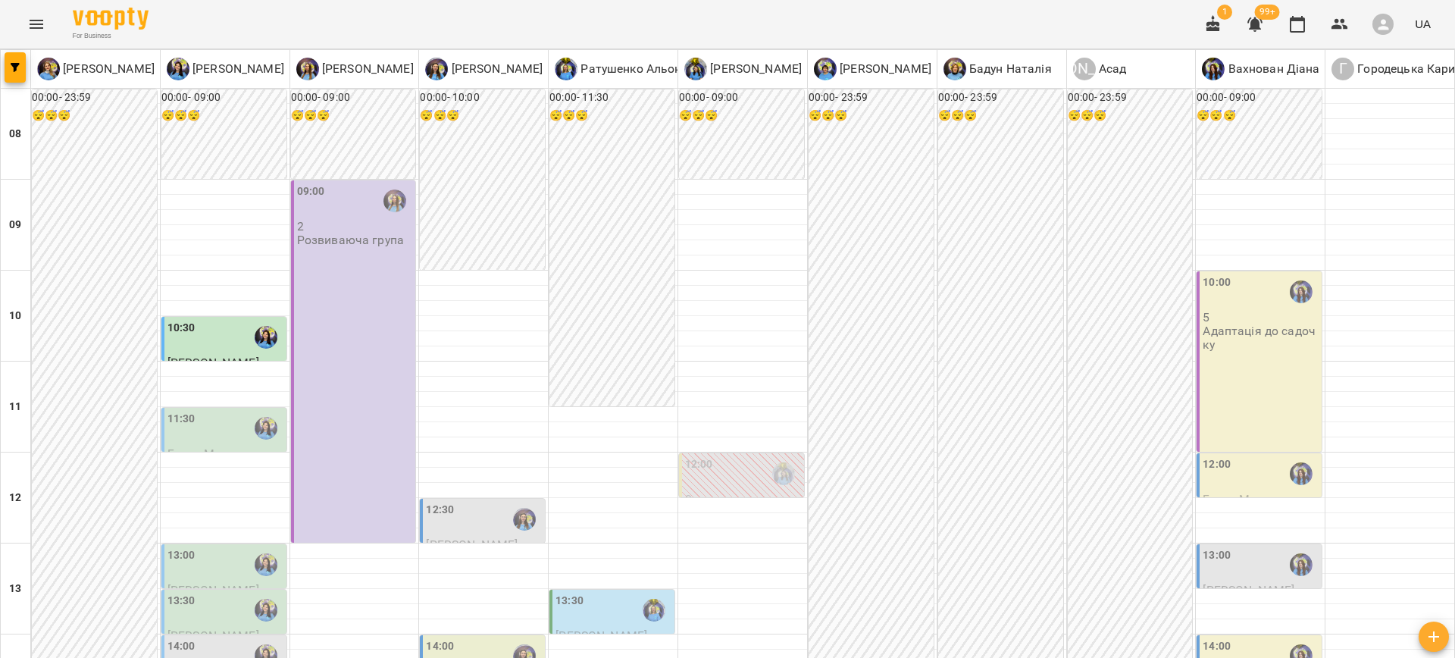
scroll to position [713, 0]
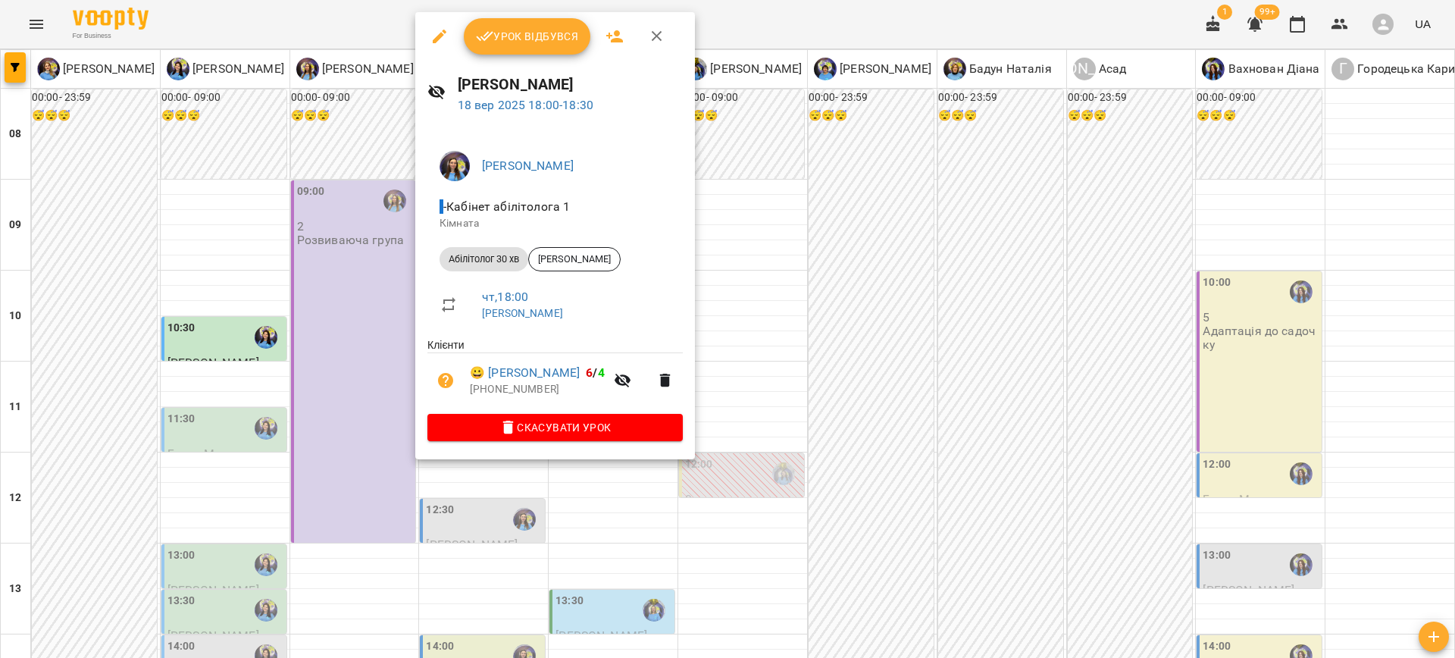
click at [857, 410] on div at bounding box center [727, 329] width 1455 height 658
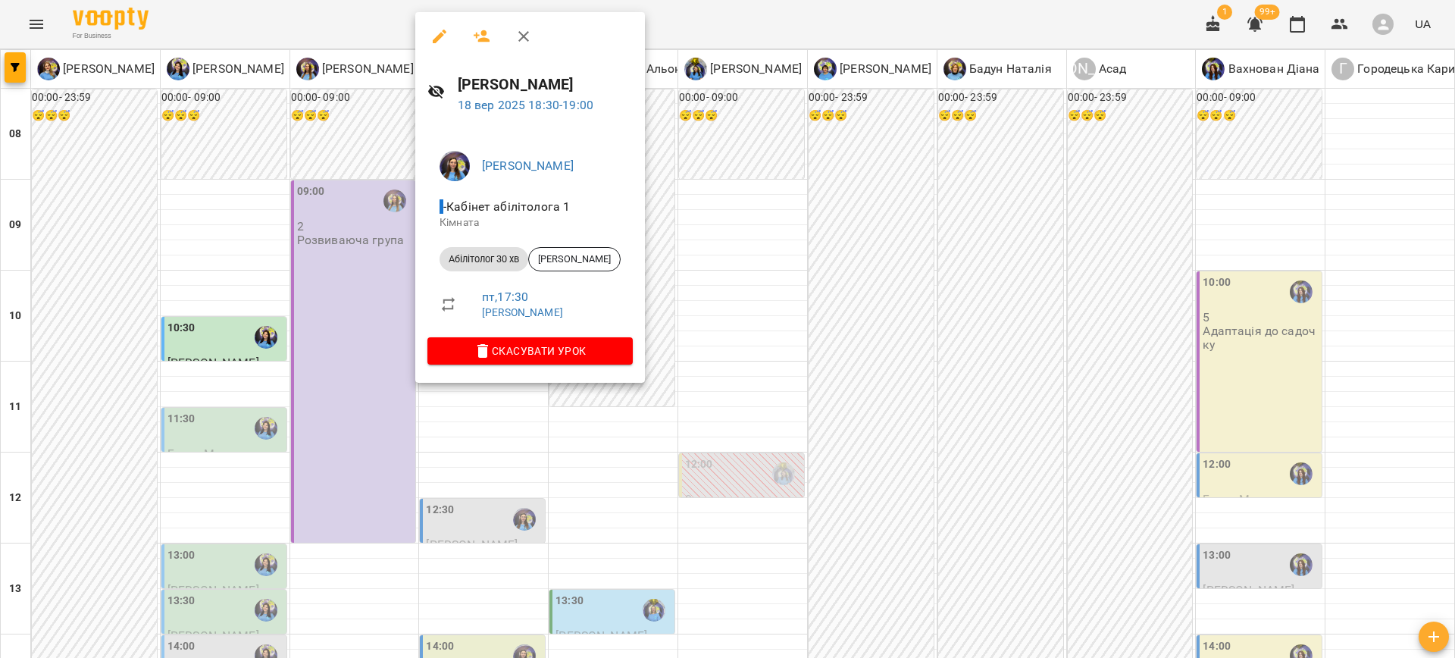
click at [798, 420] on div at bounding box center [727, 329] width 1455 height 658
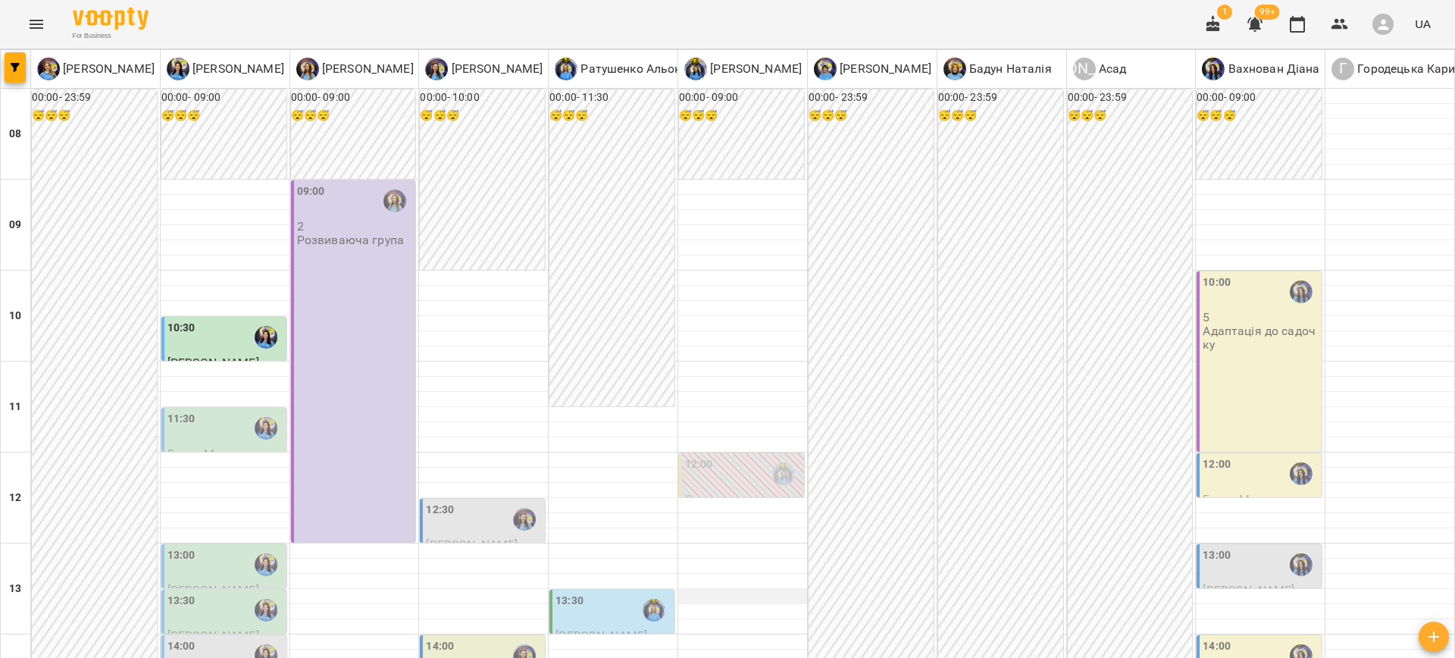
scroll to position [258, 0]
click at [1215, 456] on div "12:00" at bounding box center [1217, 473] width 28 height 35
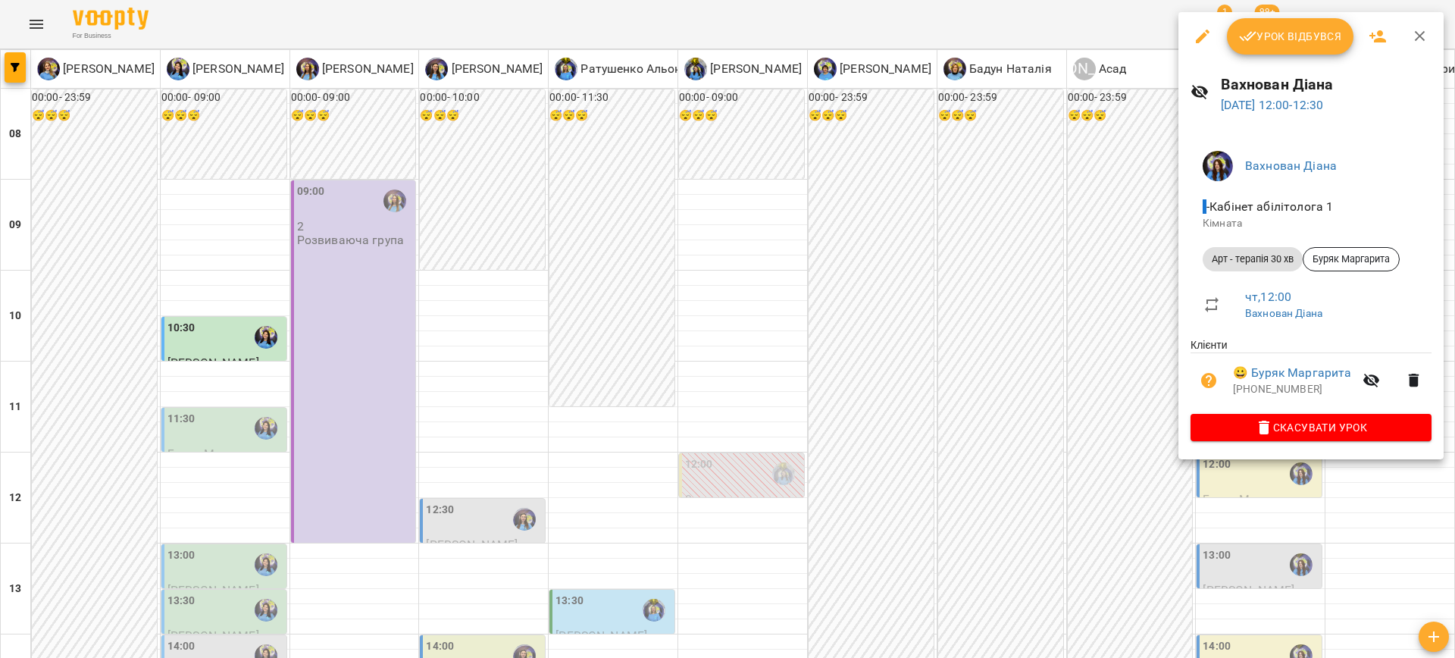
click at [1010, 356] on div at bounding box center [727, 329] width 1455 height 658
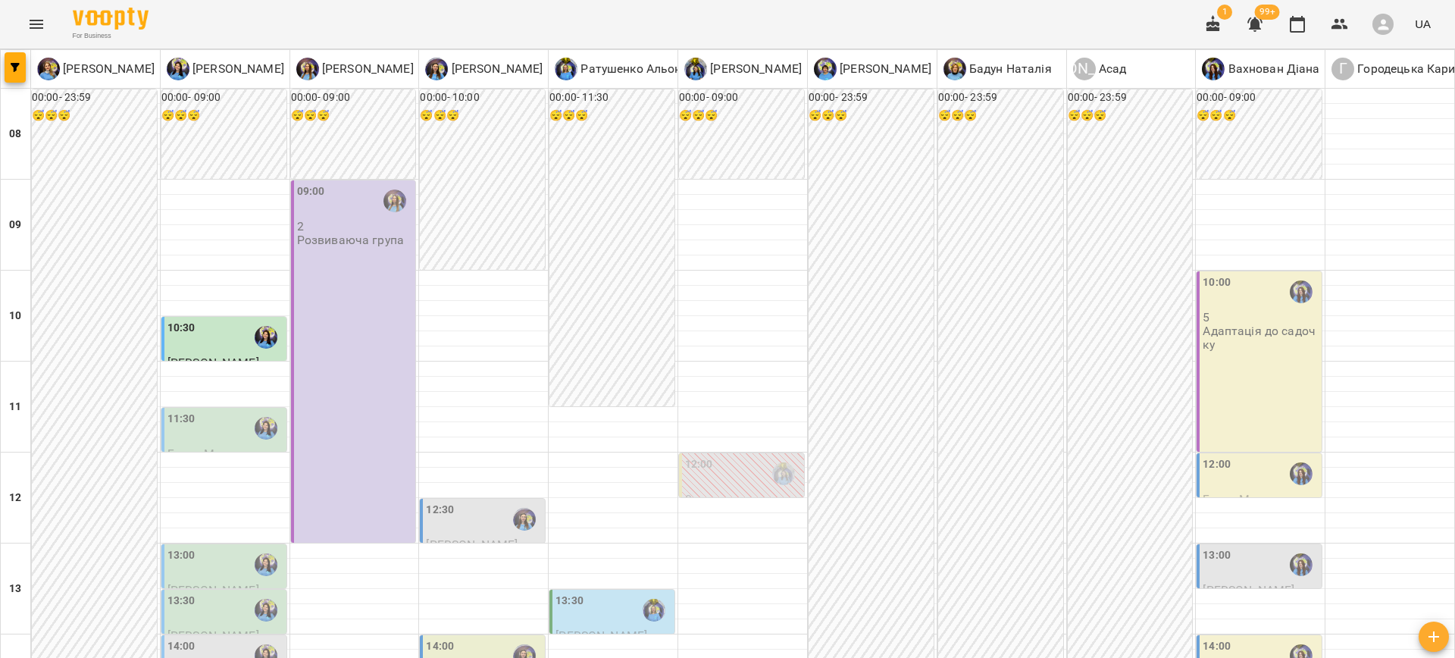
click at [1213, 547] on div "13:00" at bounding box center [1217, 564] width 28 height 35
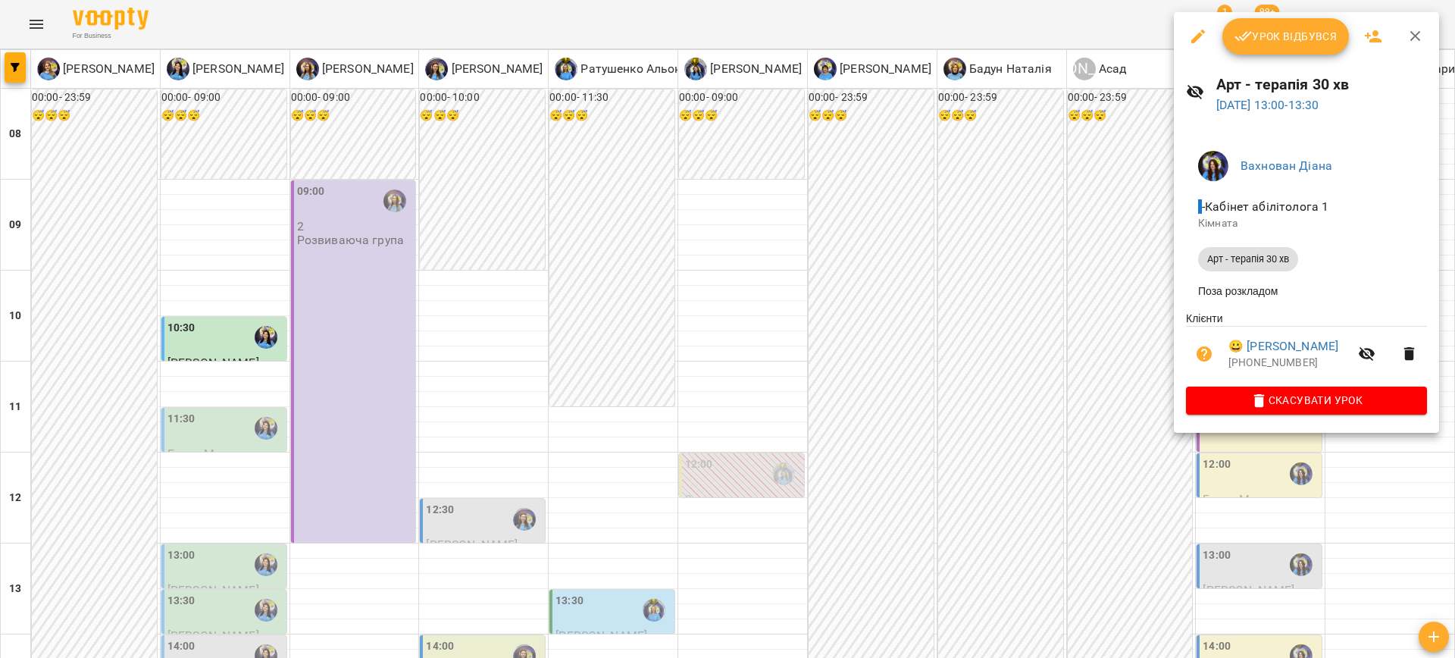
click at [1003, 355] on div at bounding box center [727, 329] width 1455 height 658
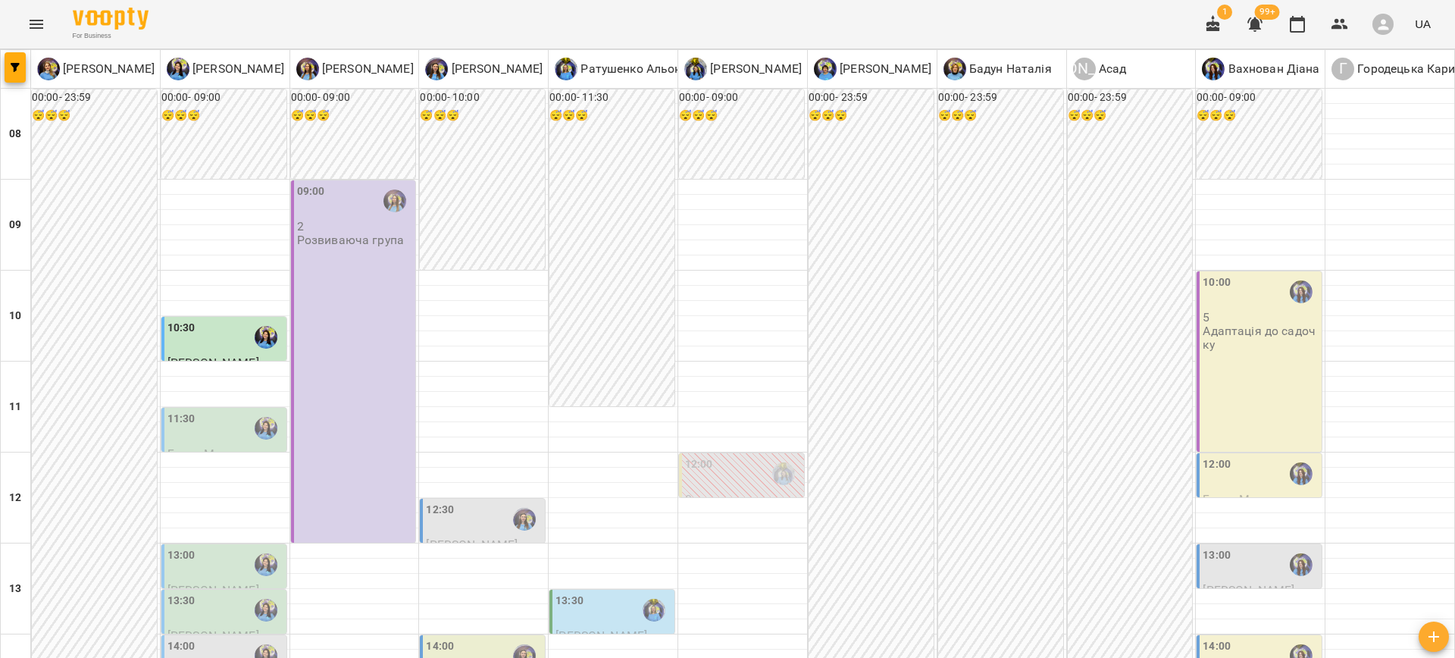
click at [1225, 638] on div "14:00" at bounding box center [1261, 655] width 116 height 35
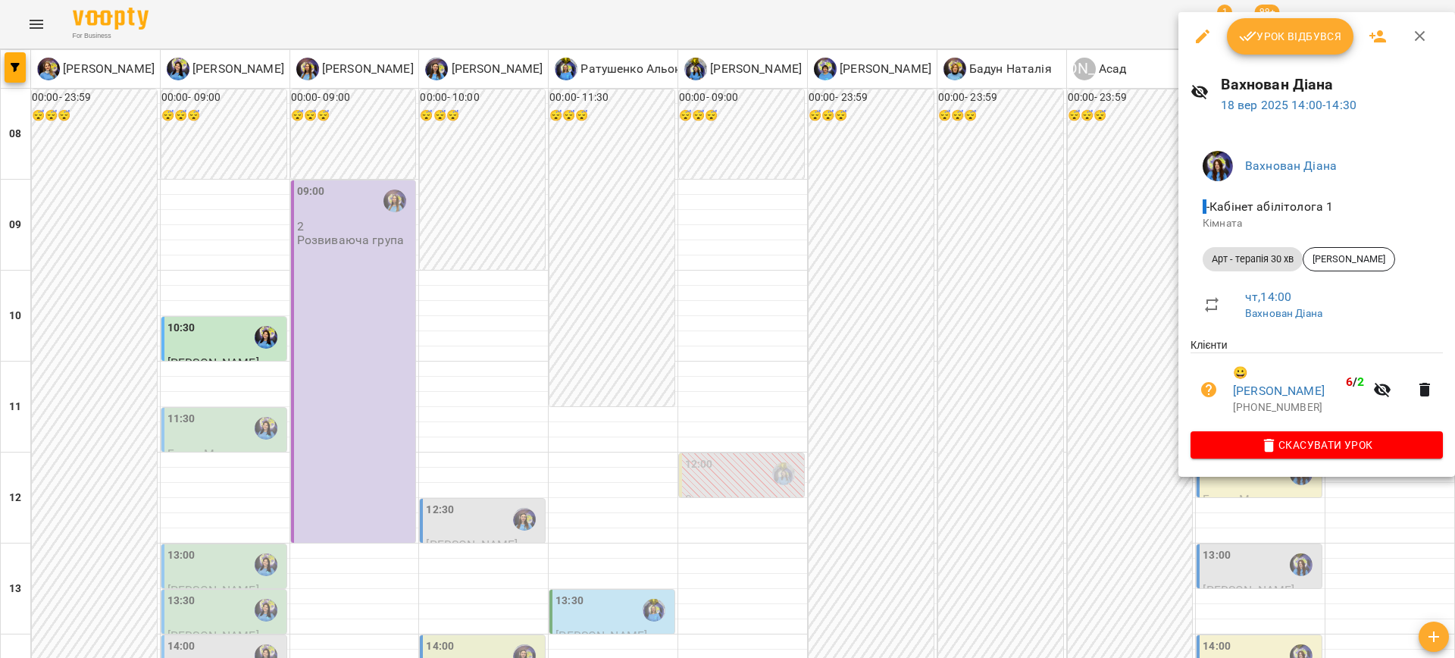
click at [957, 372] on div at bounding box center [727, 329] width 1455 height 658
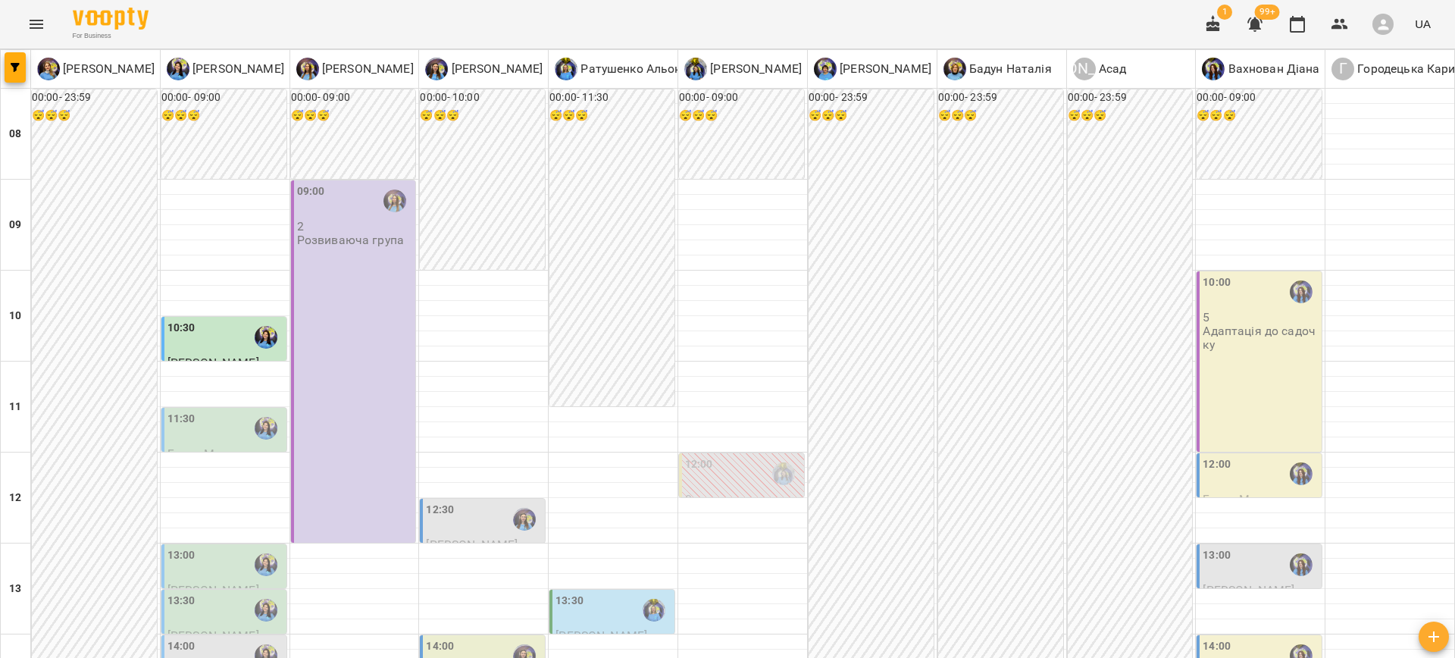
click at [471, 502] on div "12:30" at bounding box center [484, 519] width 116 height 35
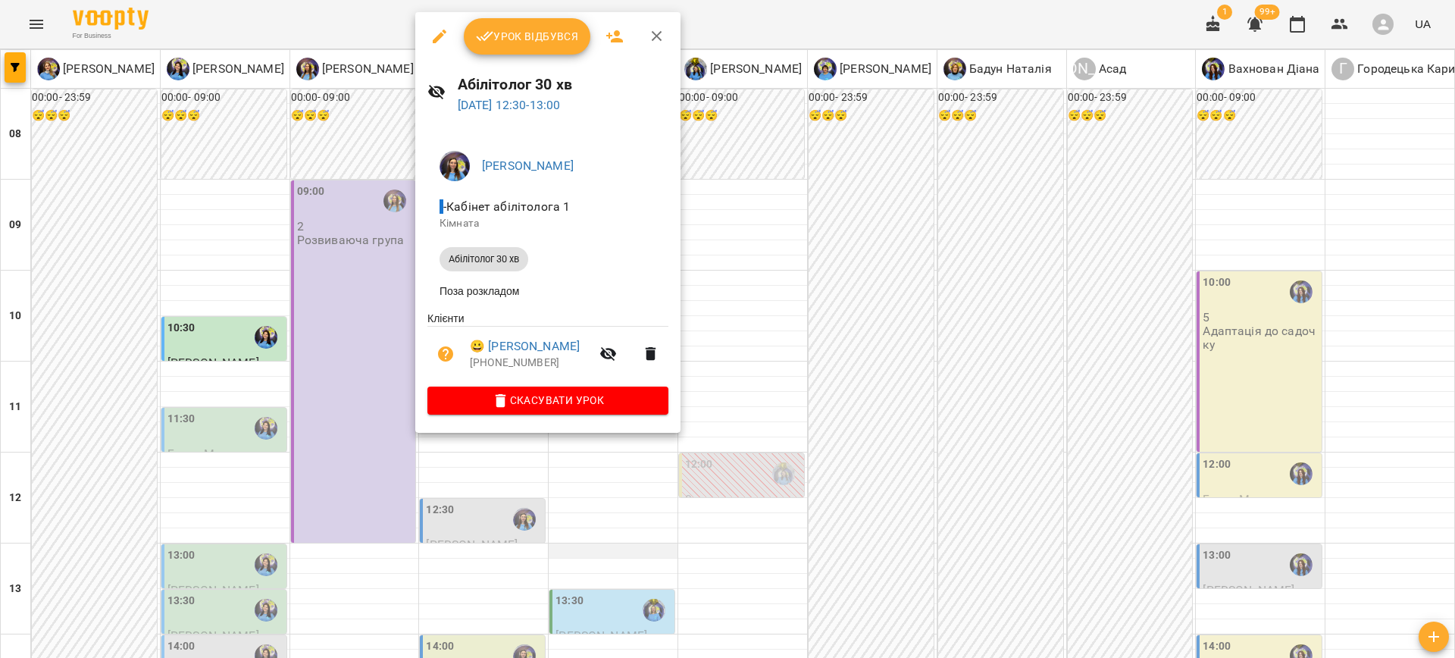
drag, startPoint x: 763, startPoint y: 333, endPoint x: 614, endPoint y: 295, distance: 154.1
click at [760, 331] on div at bounding box center [727, 329] width 1455 height 658
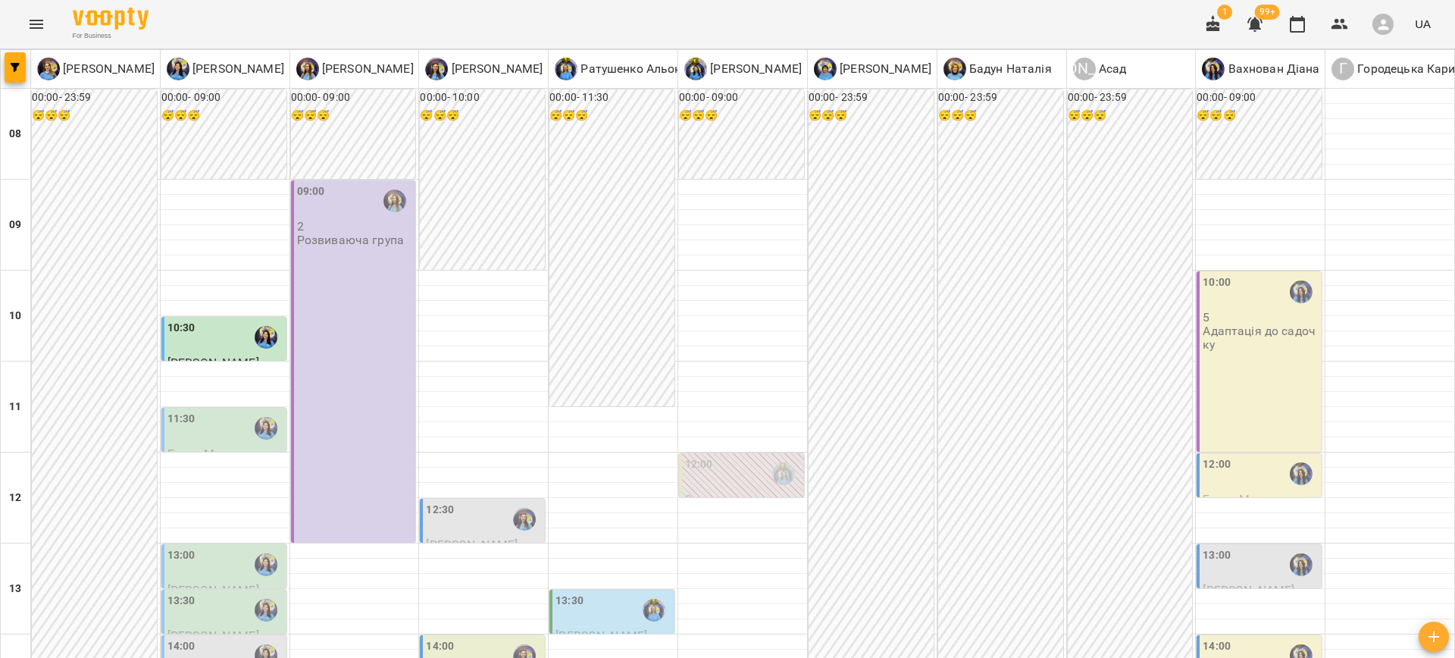
scroll to position [0, 0]
click at [209, 340] on div "10:30" at bounding box center [226, 337] width 116 height 35
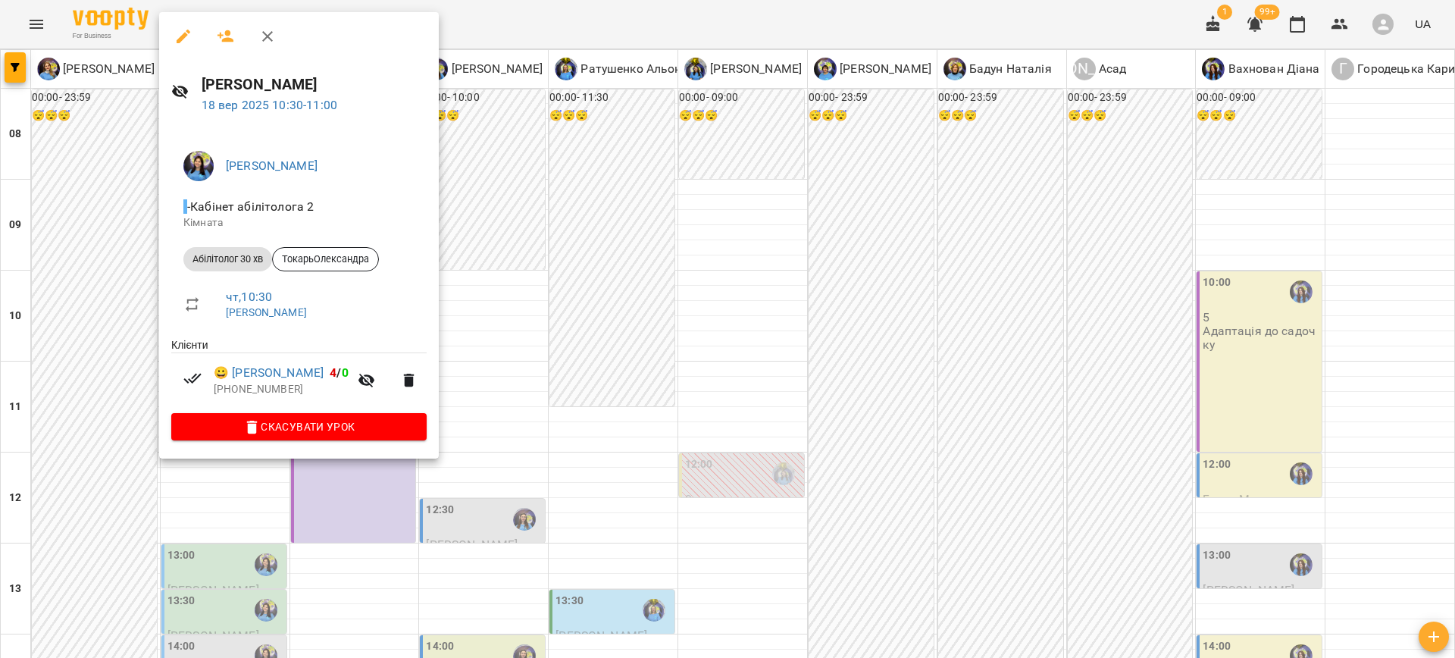
click at [553, 381] on div at bounding box center [727, 329] width 1455 height 658
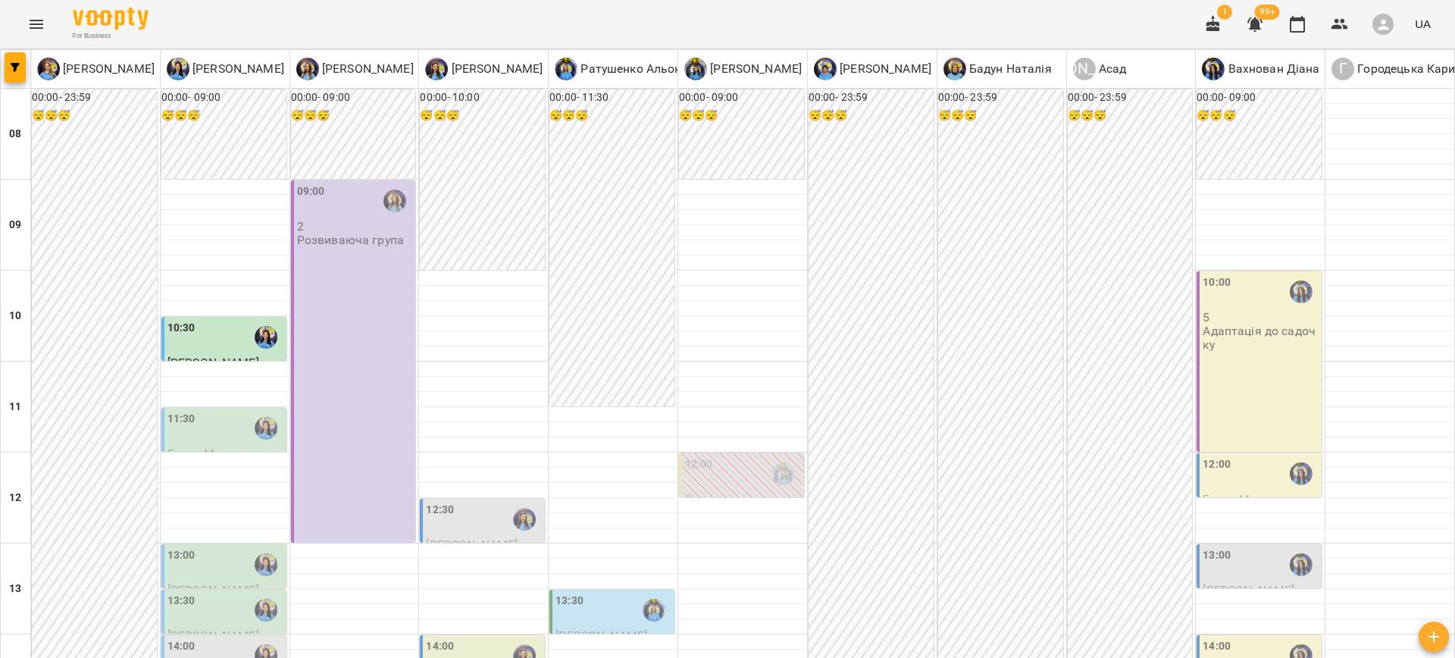
click at [217, 334] on div "10:30" at bounding box center [226, 337] width 116 height 35
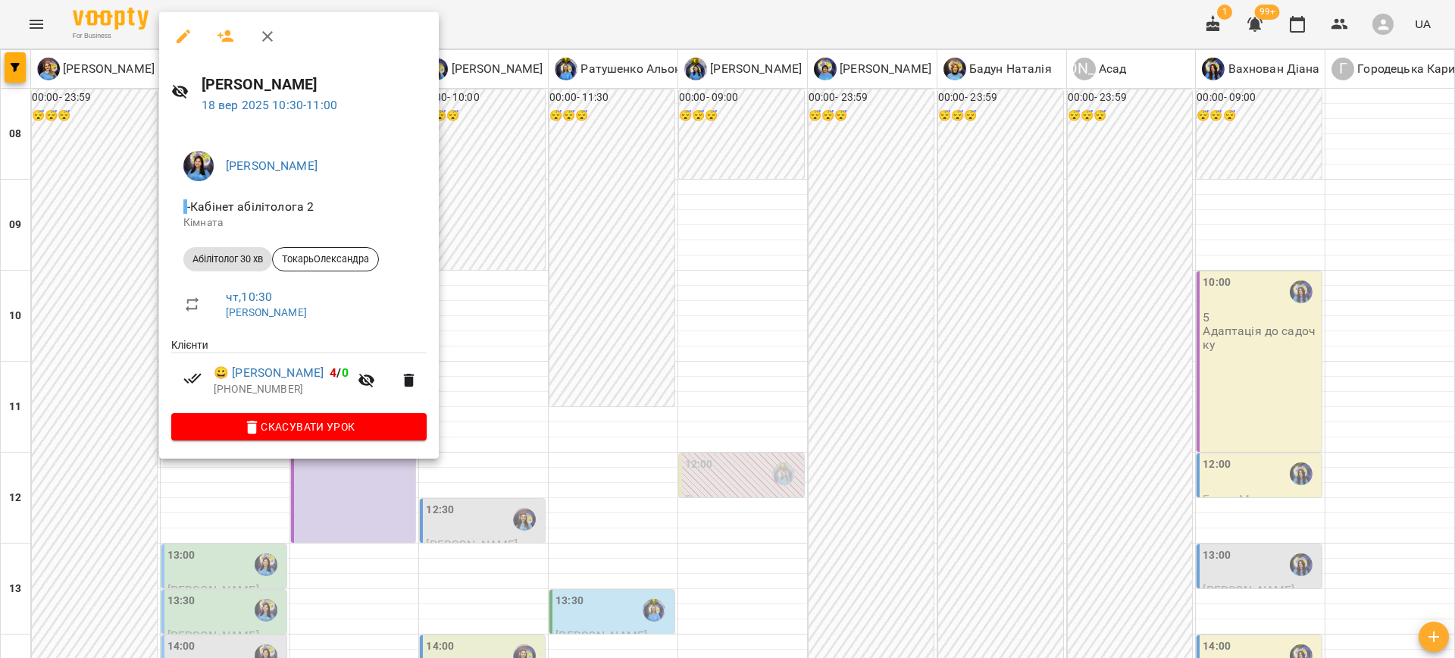
click at [672, 390] on div at bounding box center [727, 329] width 1455 height 658
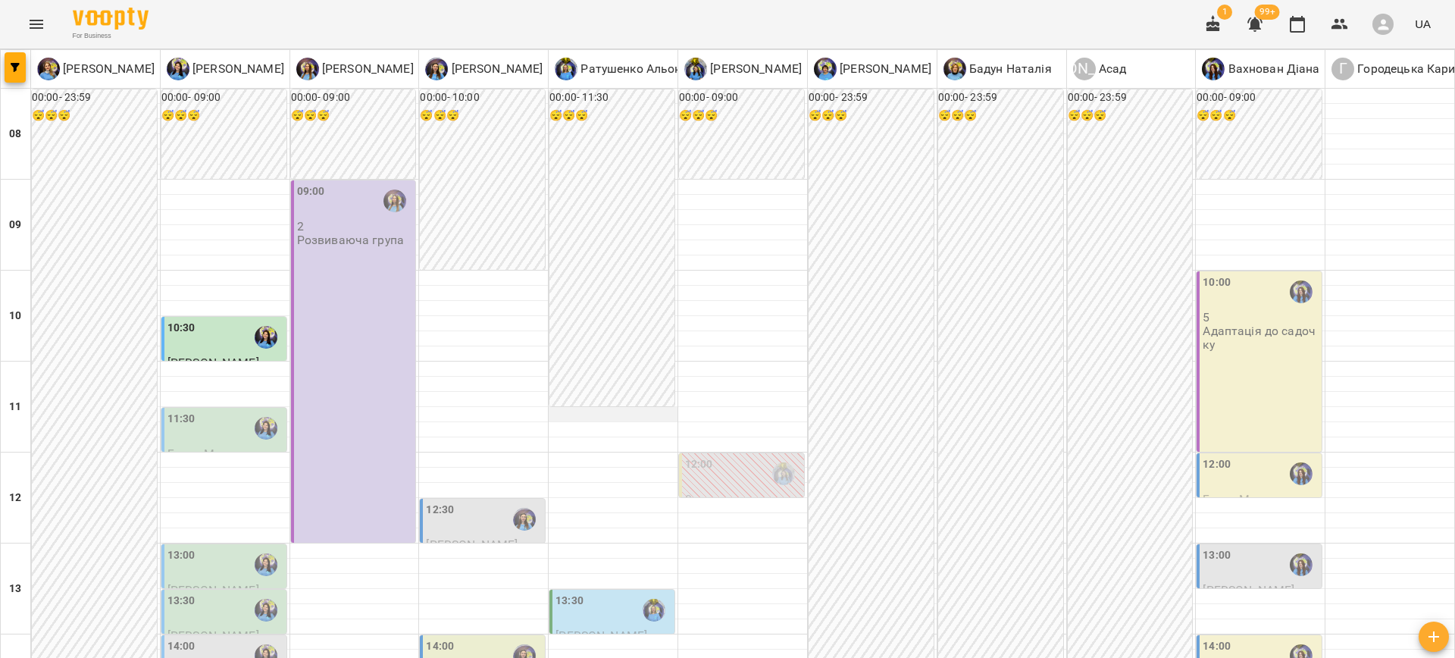
scroll to position [338, 0]
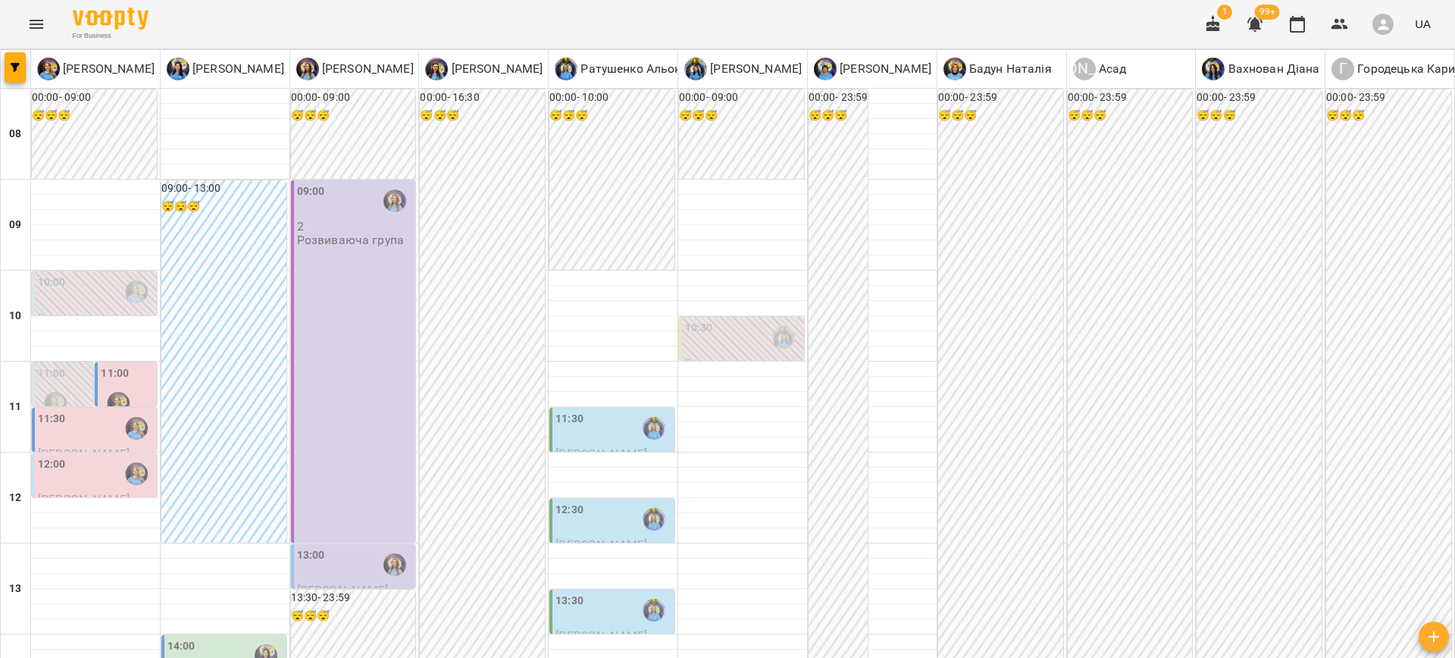
scroll to position [394, 0]
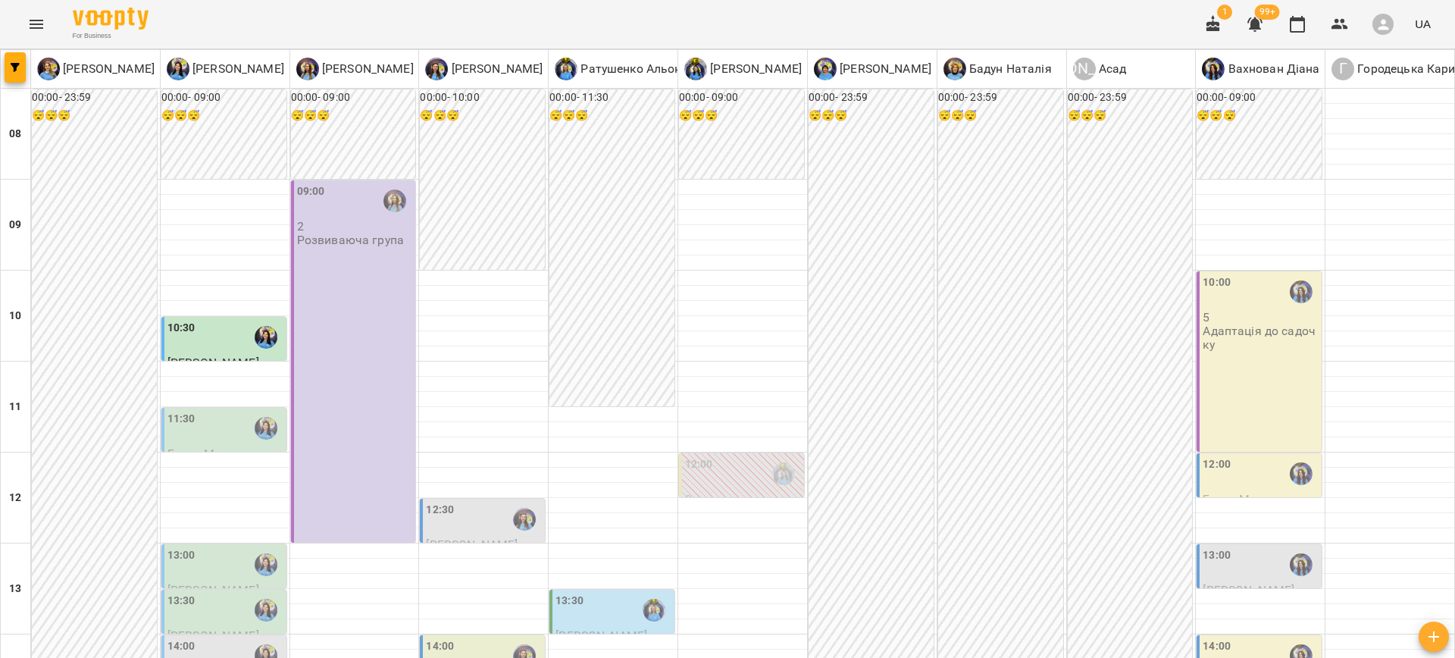
type input "**********"
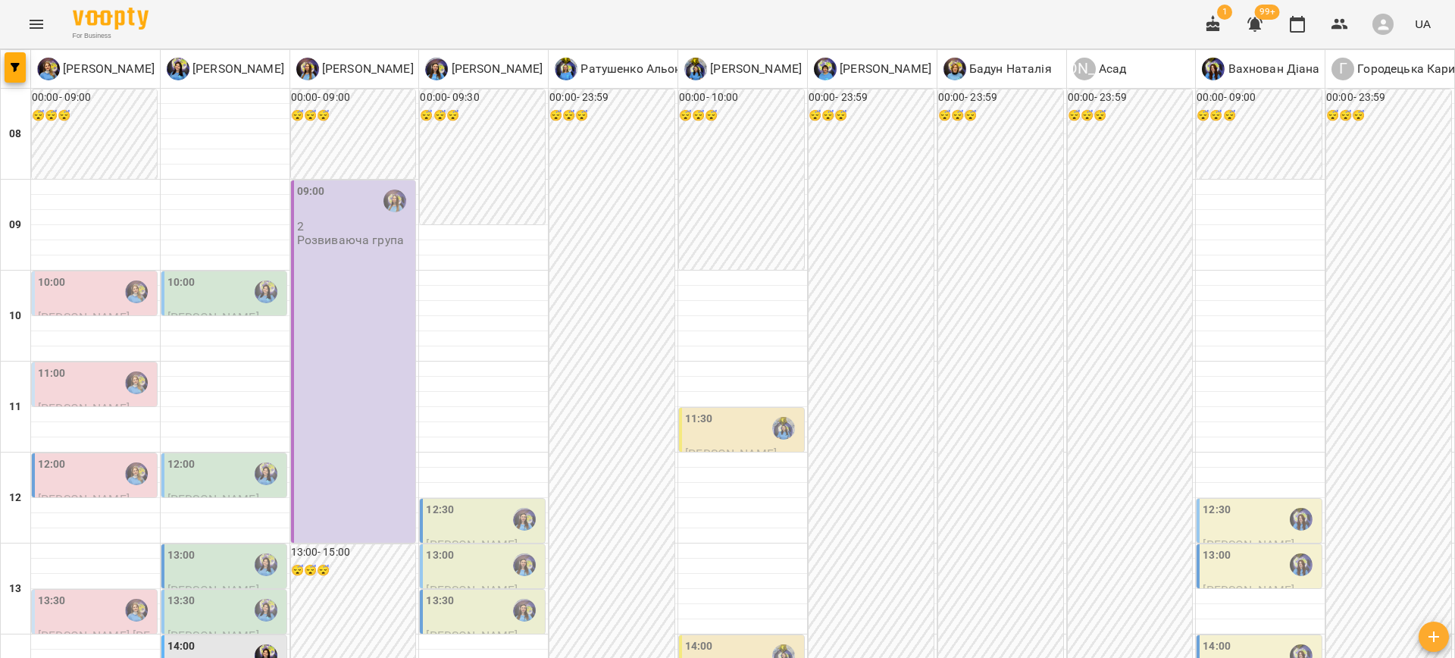
click at [73, 290] on div "10:00" at bounding box center [96, 291] width 116 height 35
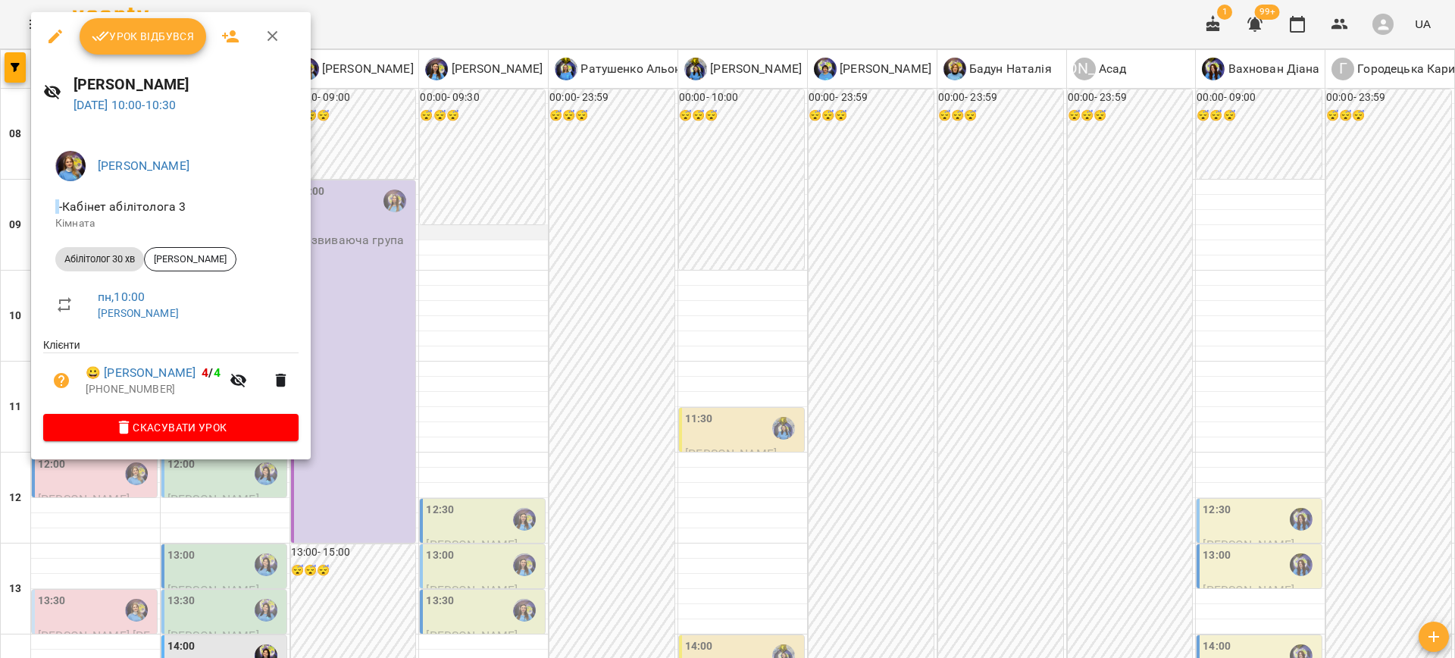
drag, startPoint x: 441, startPoint y: 223, endPoint x: 433, endPoint y: 226, distance: 8.9
click at [441, 223] on div at bounding box center [727, 329] width 1455 height 658
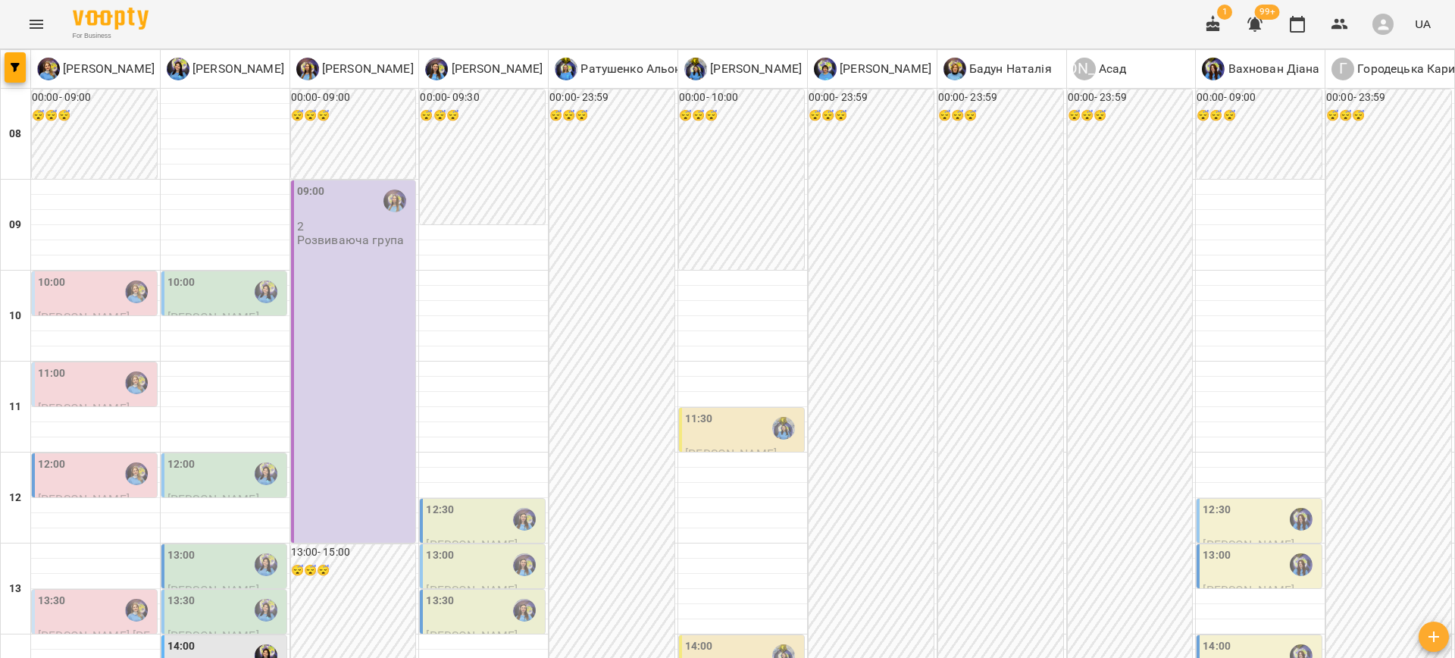
click at [76, 381] on div "11:00" at bounding box center [96, 382] width 116 height 35
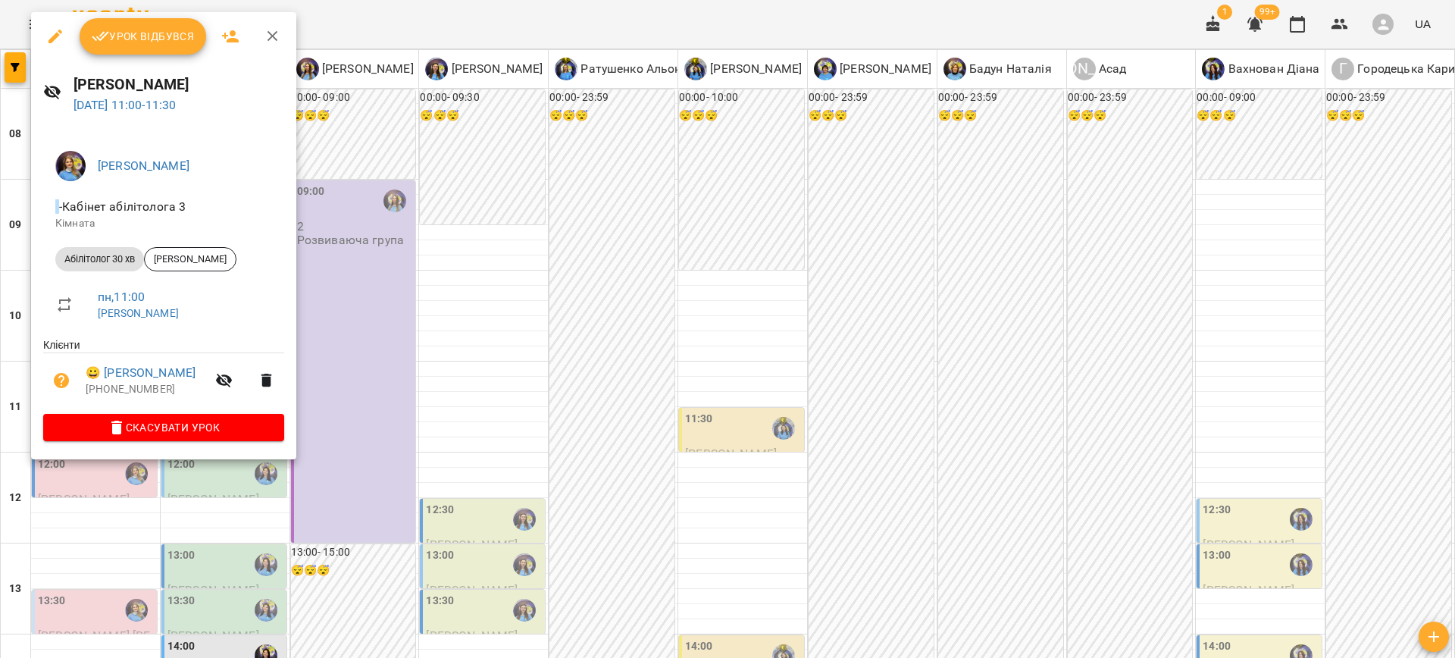
click at [437, 363] on div at bounding box center [727, 329] width 1455 height 658
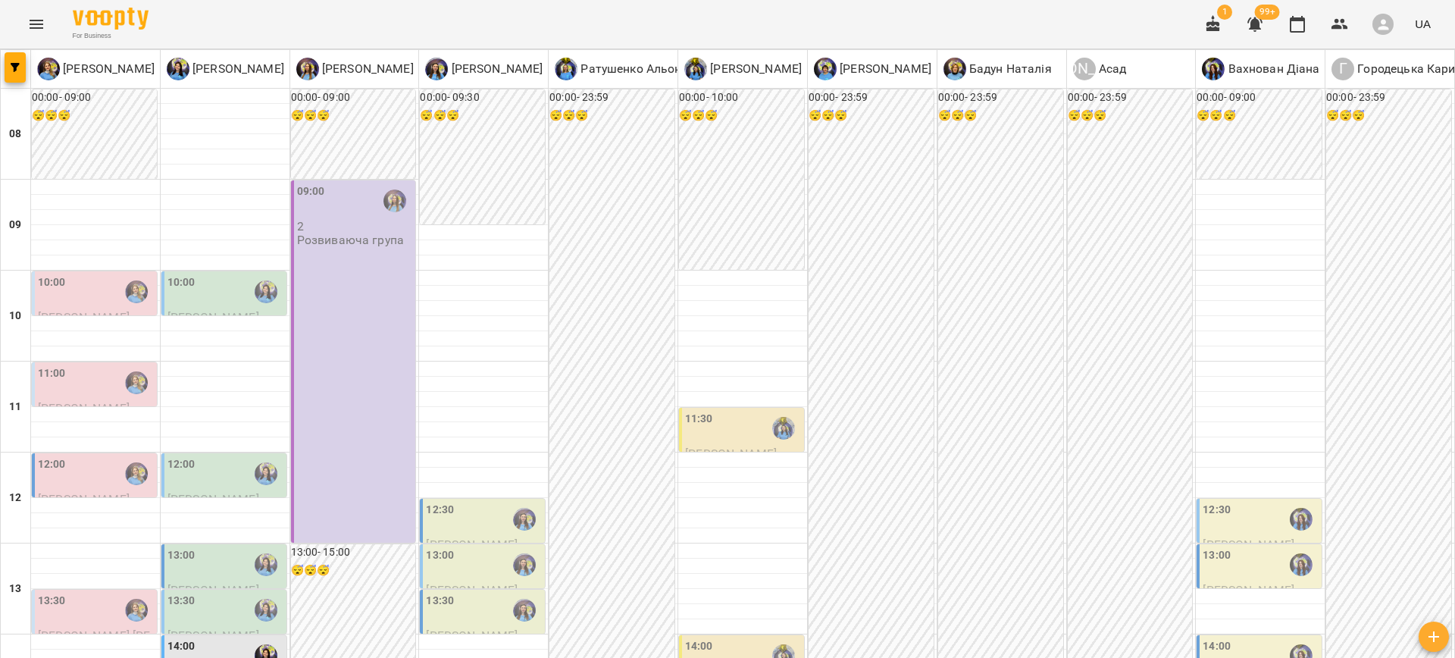
click at [89, 387] on div "11:00" at bounding box center [96, 382] width 116 height 35
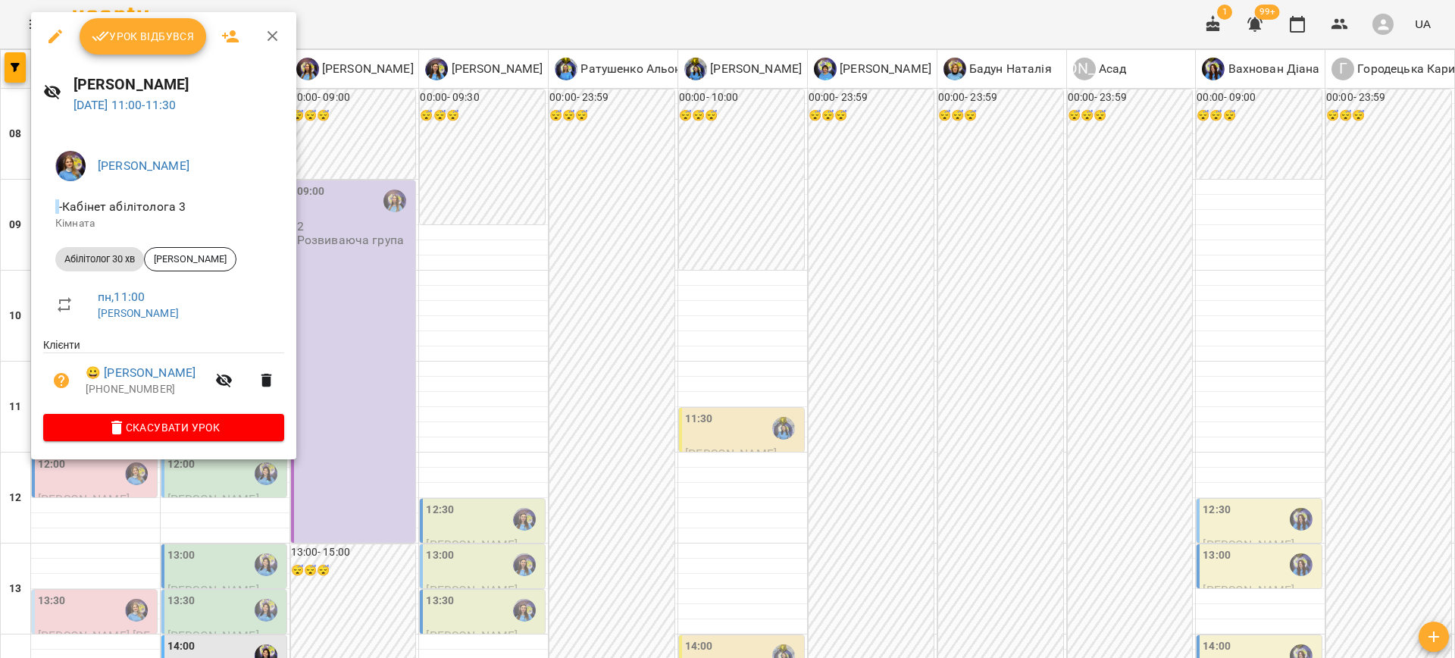
click at [460, 411] on div at bounding box center [727, 329] width 1455 height 658
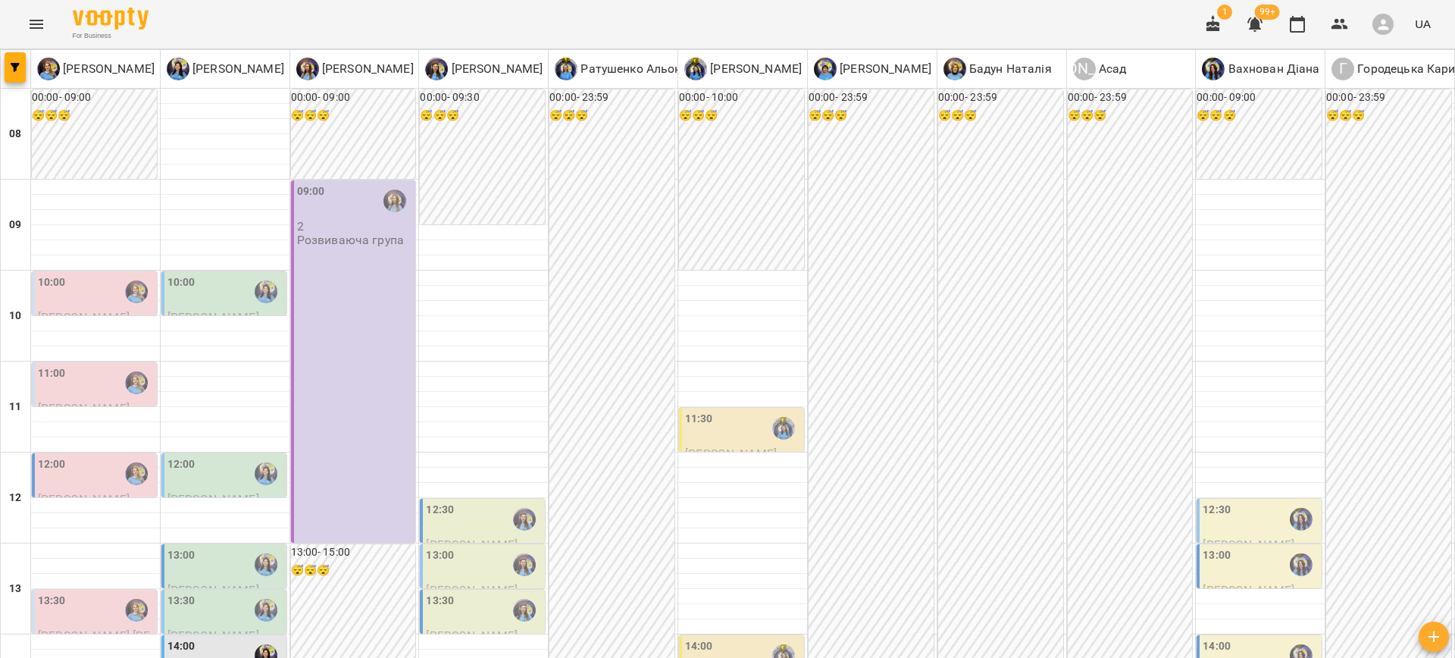
type input "**********"
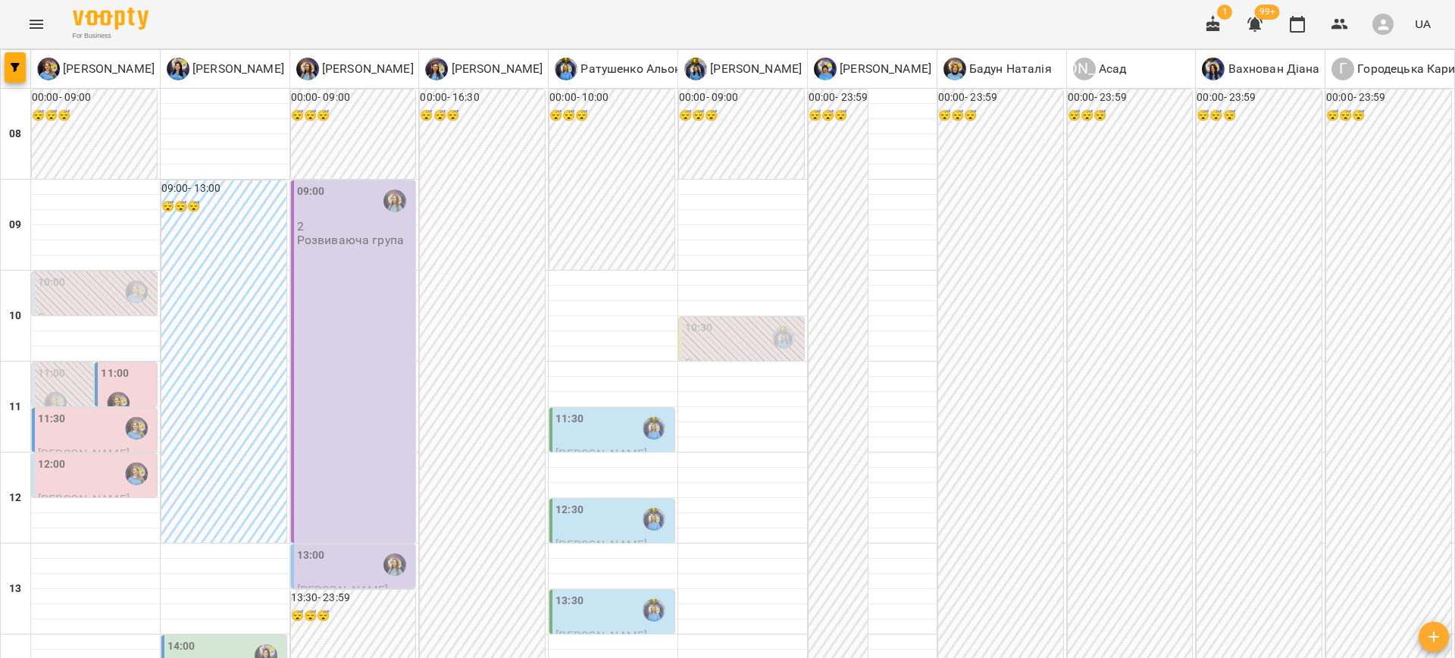
scroll to position [171, 0]
click at [118, 365] on label "11:00" at bounding box center [115, 373] width 28 height 17
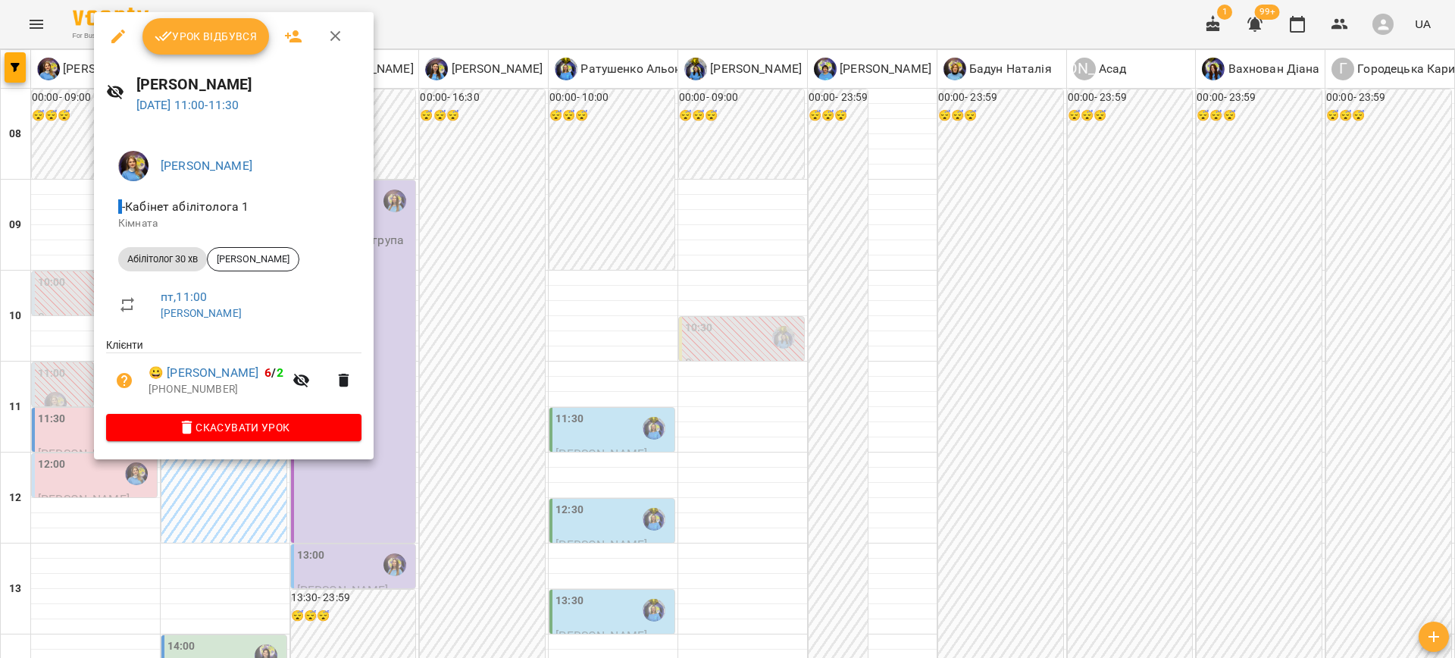
drag, startPoint x: 507, startPoint y: 355, endPoint x: 218, endPoint y: 273, distance: 300.4
click at [506, 355] on div at bounding box center [727, 329] width 1455 height 658
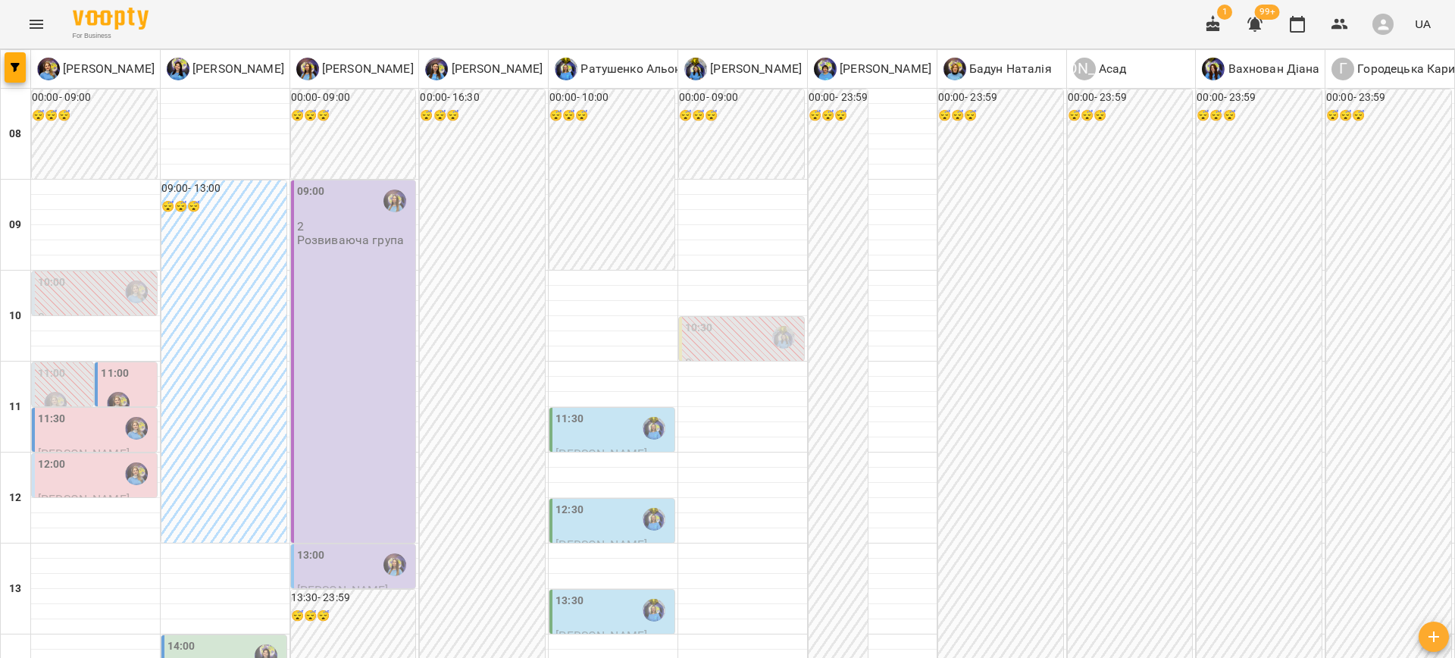
click at [45, 365] on div "11:00" at bounding box center [52, 375] width 28 height 20
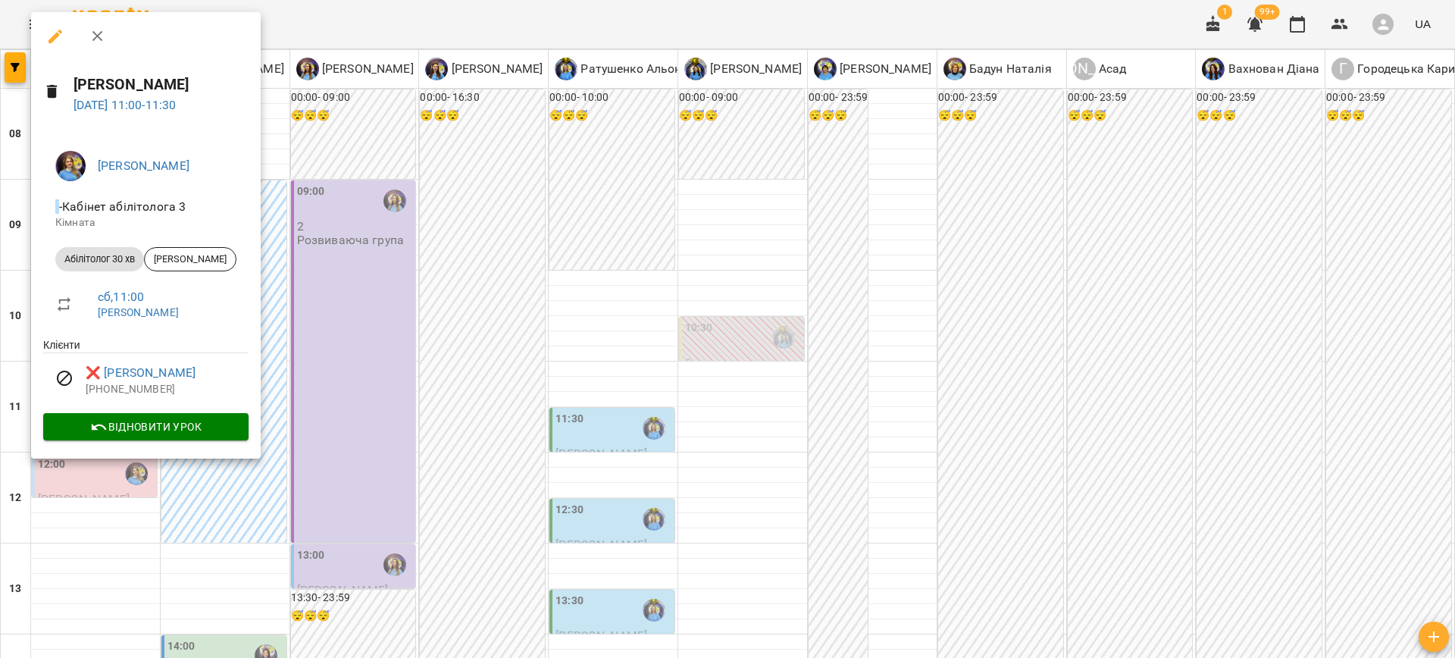
drag, startPoint x: 417, startPoint y: 340, endPoint x: 211, endPoint y: 143, distance: 284.7
click at [417, 339] on div at bounding box center [727, 329] width 1455 height 658
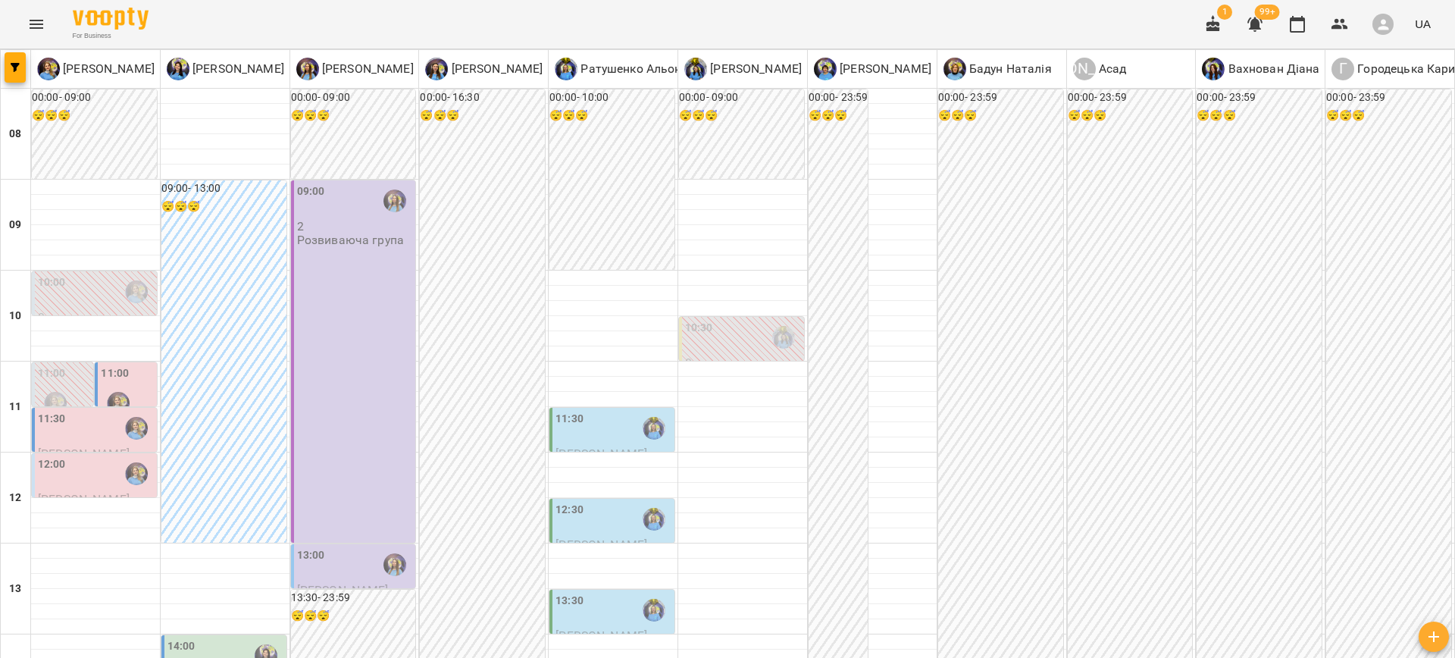
click at [94, 274] on div "10:00" at bounding box center [96, 291] width 116 height 35
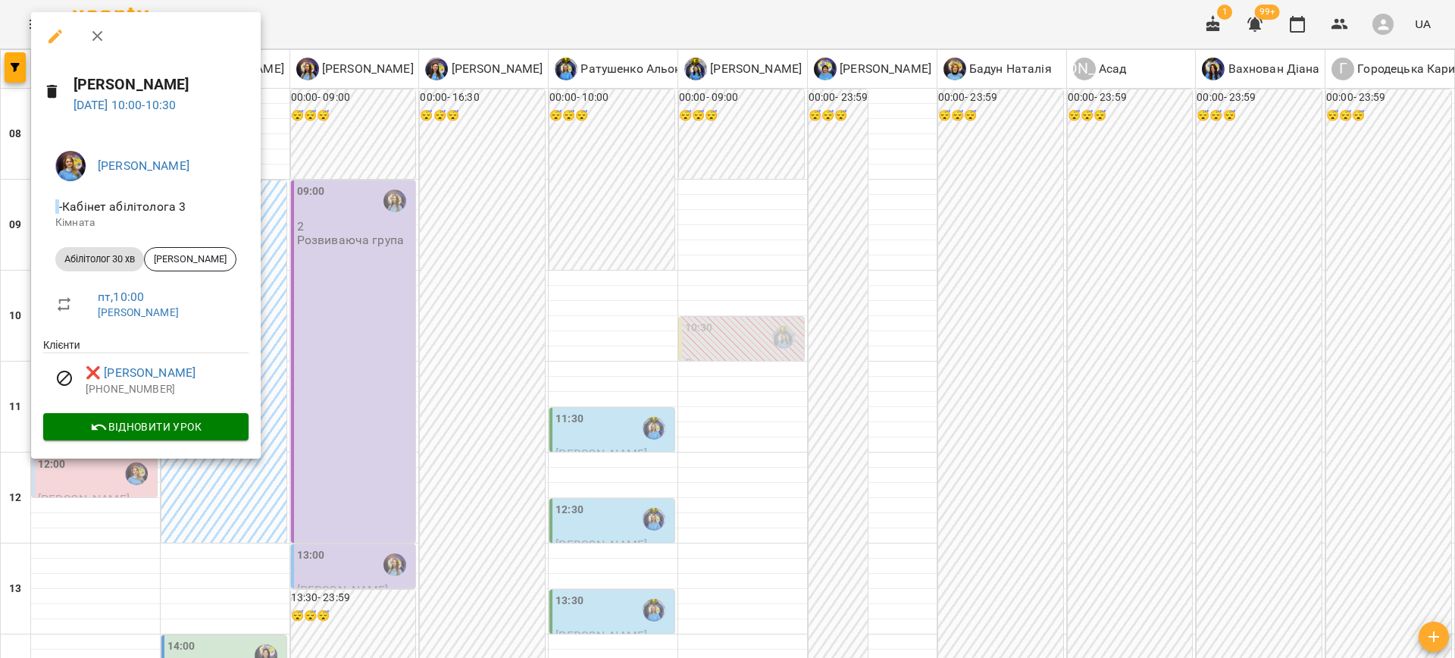
click at [763, 441] on div at bounding box center [727, 329] width 1455 height 658
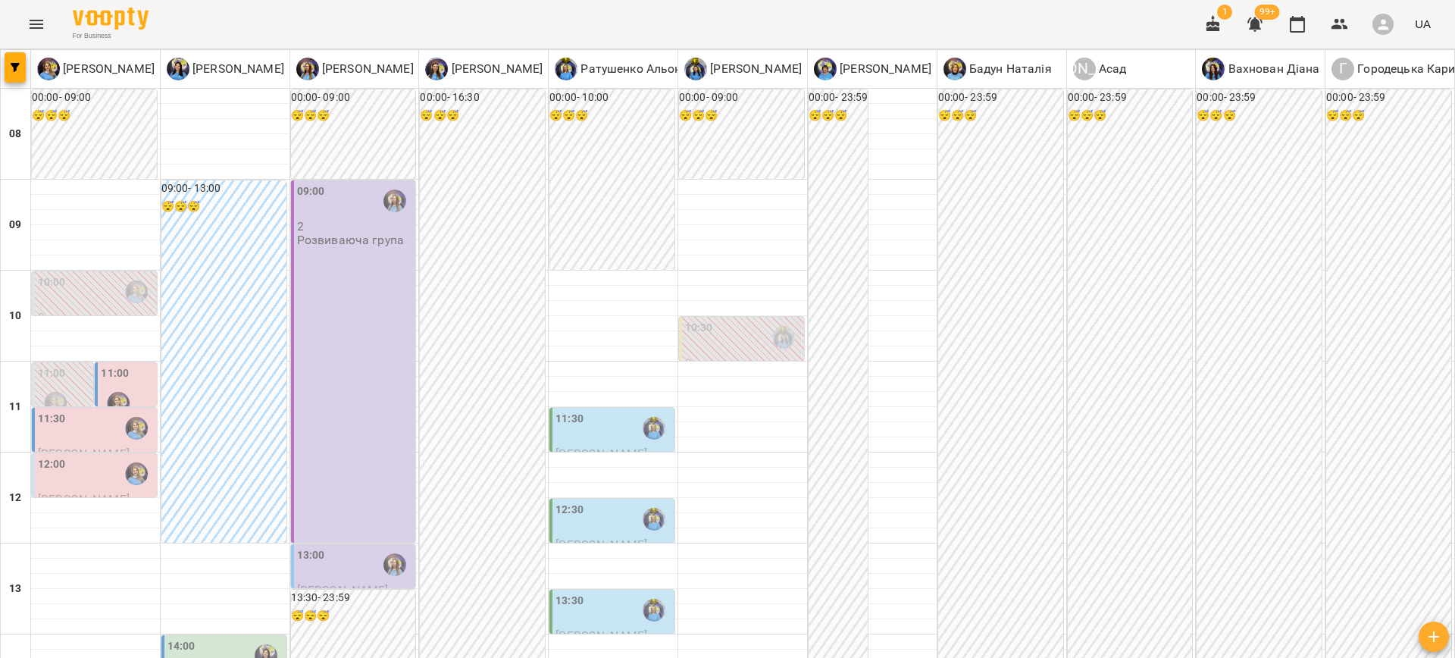
click at [88, 456] on div "12:00" at bounding box center [96, 473] width 116 height 35
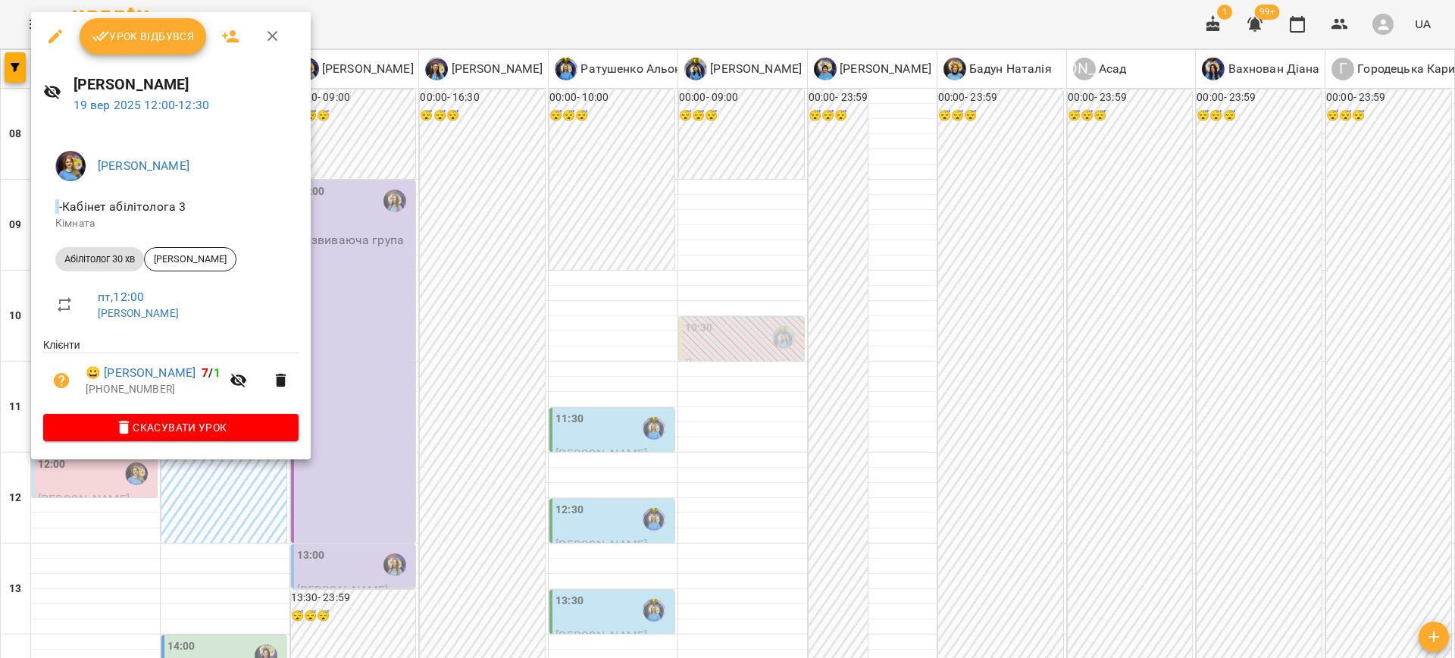
click at [644, 396] on div at bounding box center [727, 329] width 1455 height 658
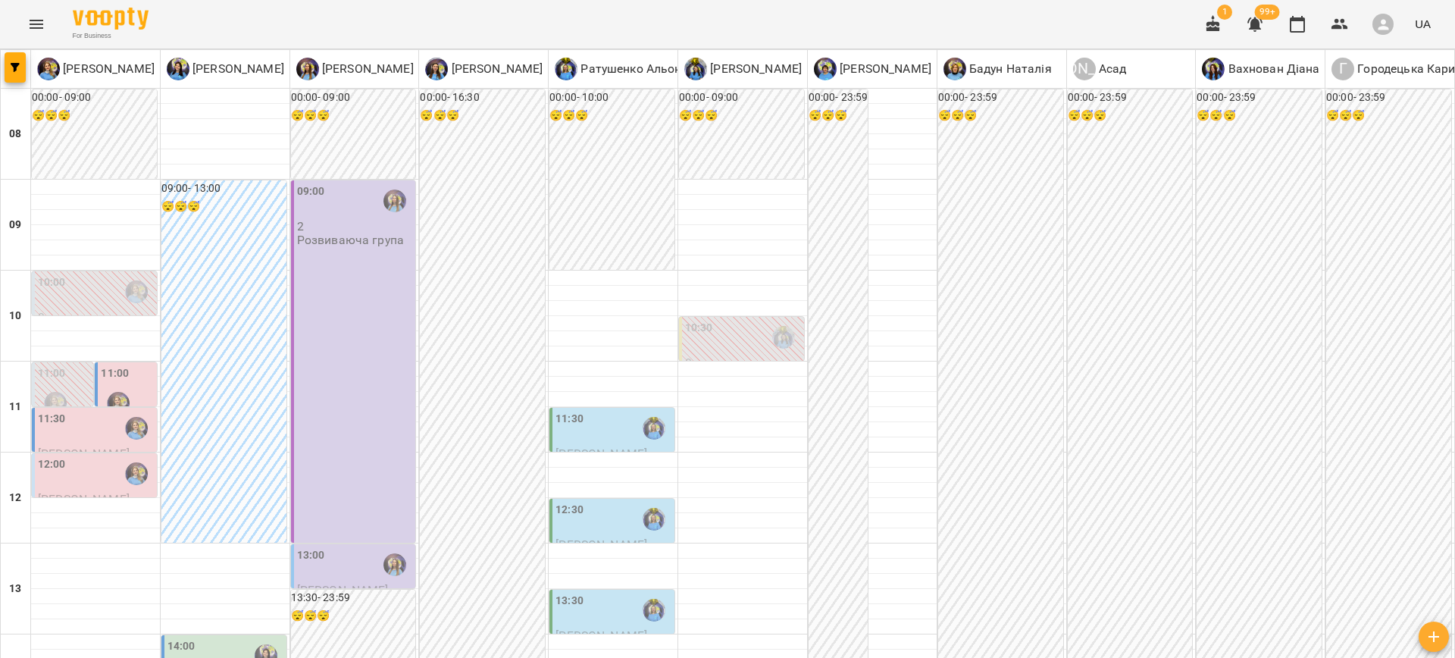
type input "**********"
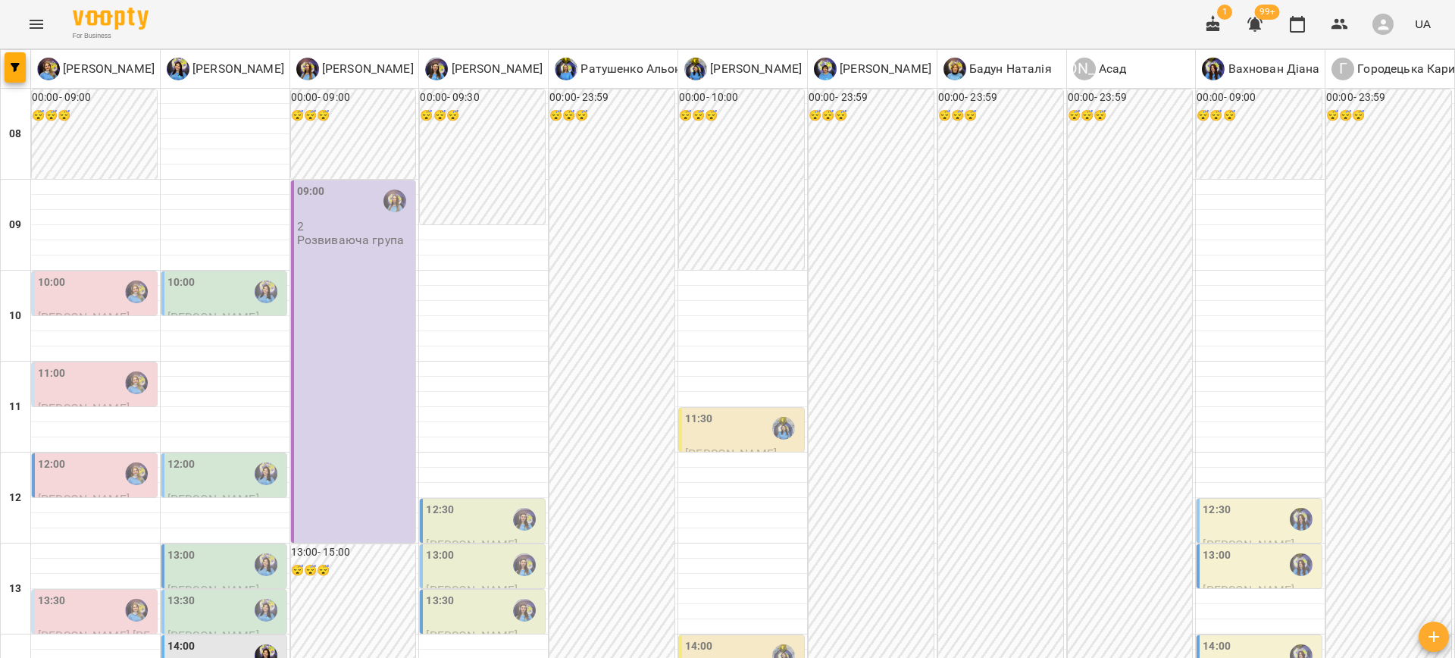
click at [83, 379] on div "11:00" at bounding box center [96, 382] width 116 height 35
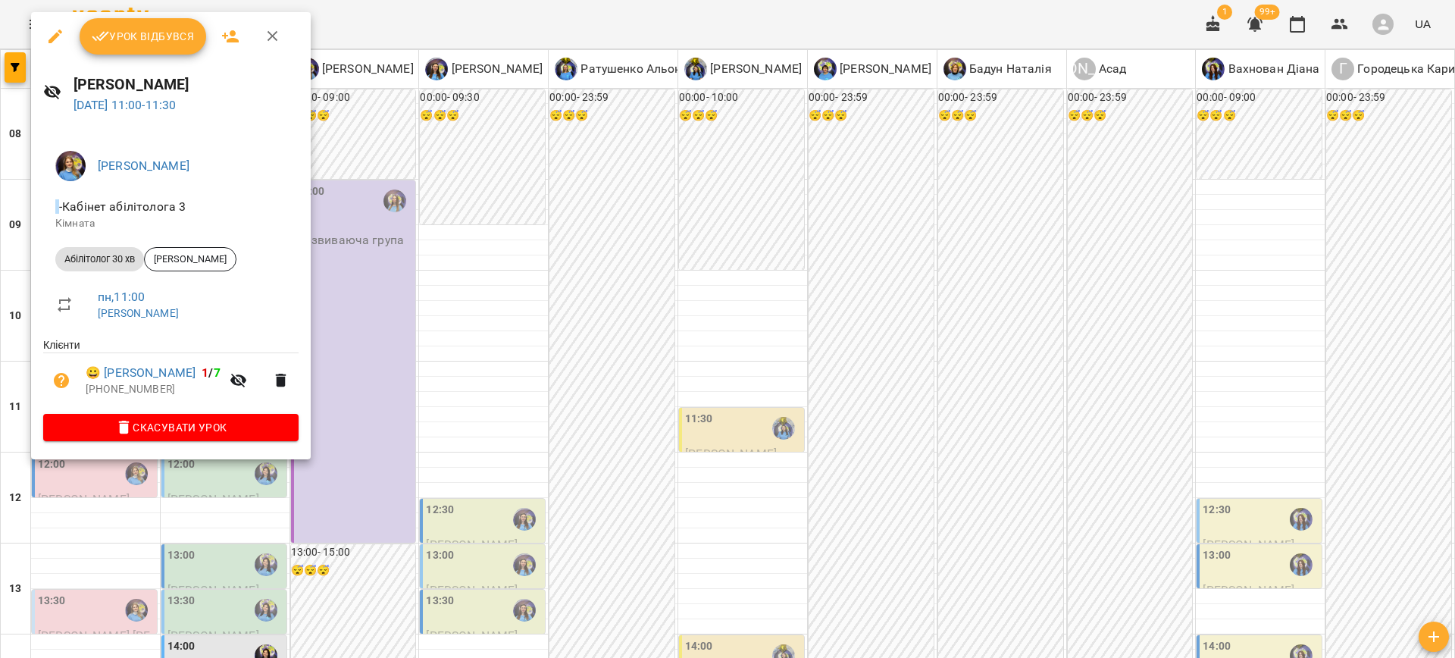
drag, startPoint x: 467, startPoint y: 400, endPoint x: 302, endPoint y: 397, distance: 164.5
click at [466, 400] on div at bounding box center [727, 329] width 1455 height 658
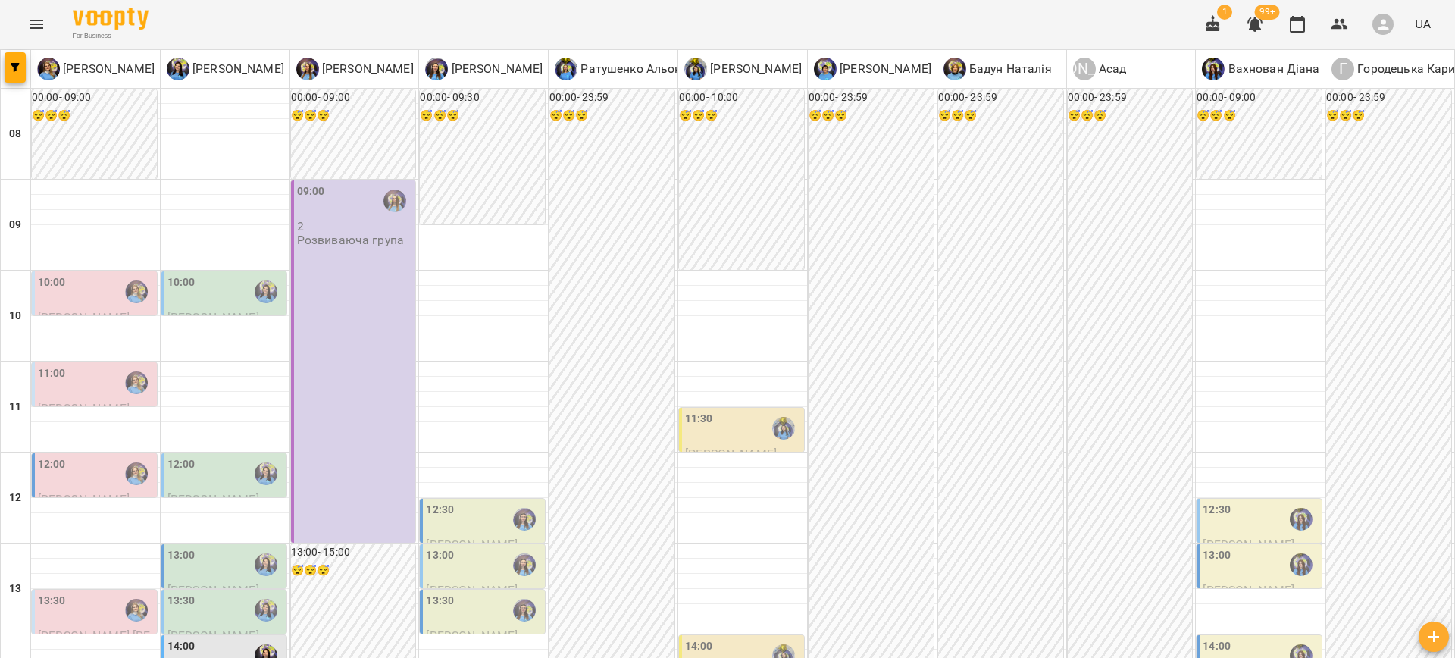
click at [85, 479] on div "12:00" at bounding box center [96, 473] width 116 height 35
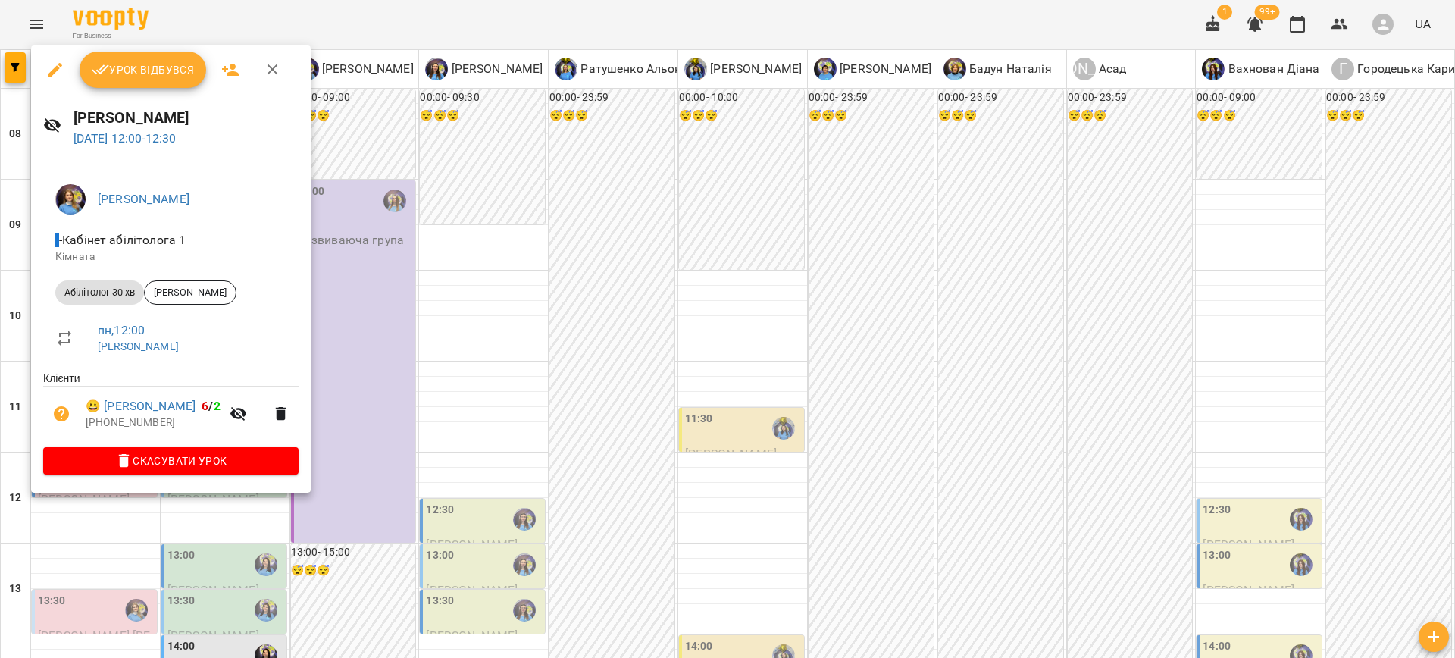
drag, startPoint x: 475, startPoint y: 376, endPoint x: 263, endPoint y: 408, distance: 214.6
click at [475, 376] on div at bounding box center [727, 329] width 1455 height 658
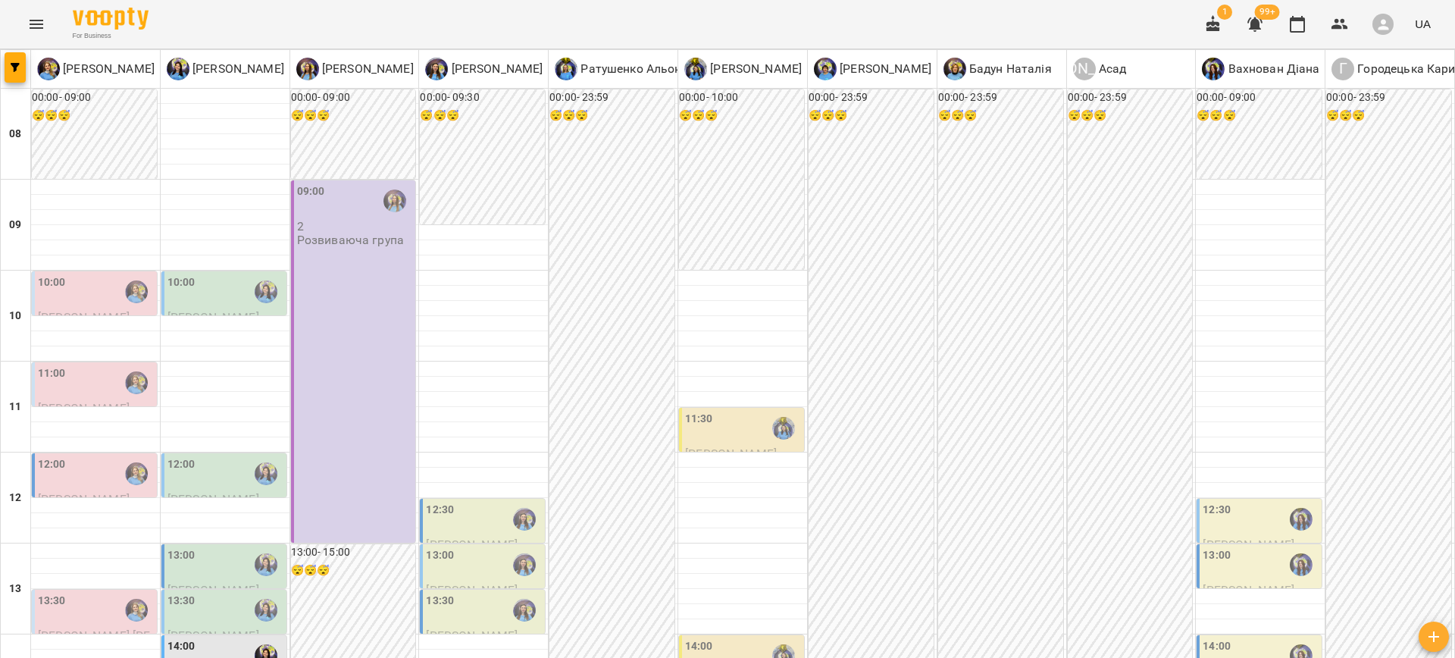
scroll to position [389, 0]
click at [93, 593] on div "13:30" at bounding box center [96, 610] width 116 height 35
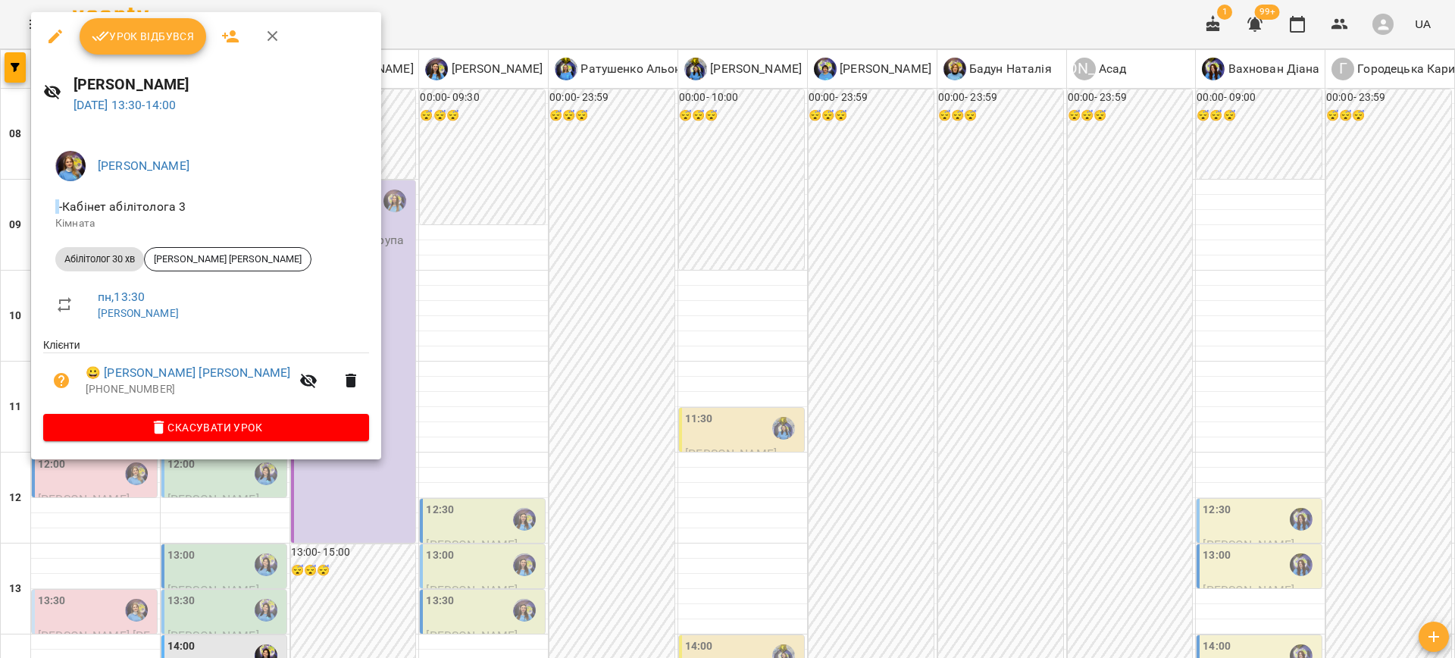
click at [443, 362] on div at bounding box center [727, 329] width 1455 height 658
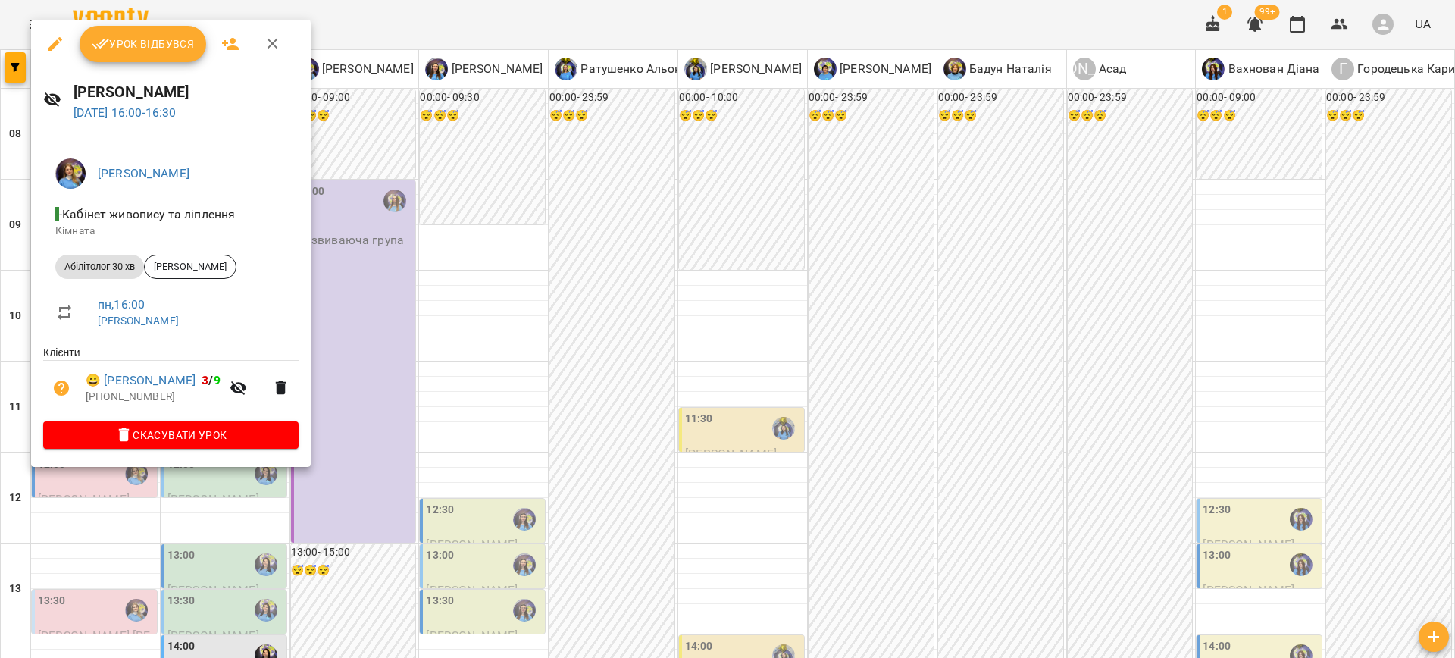
drag, startPoint x: 423, startPoint y: 384, endPoint x: 312, endPoint y: 382, distance: 111.4
click at [421, 384] on div at bounding box center [727, 329] width 1455 height 658
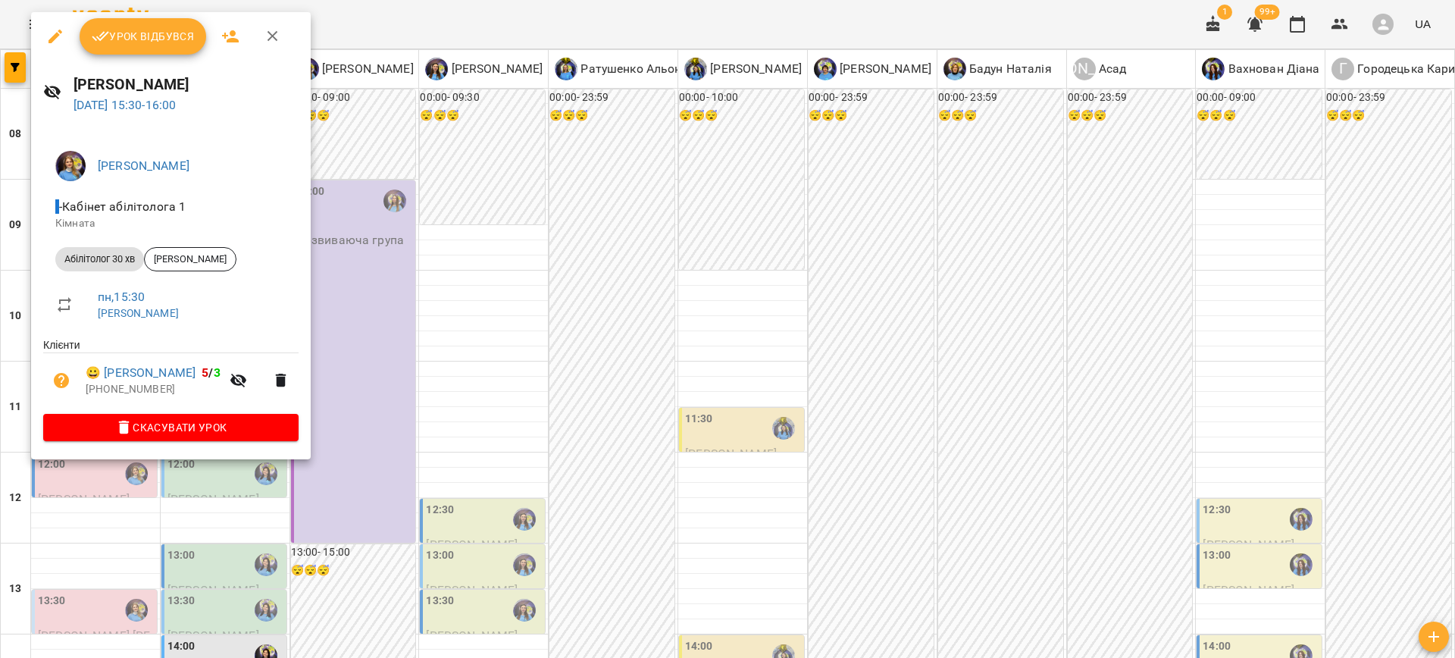
click at [450, 401] on div at bounding box center [727, 329] width 1455 height 658
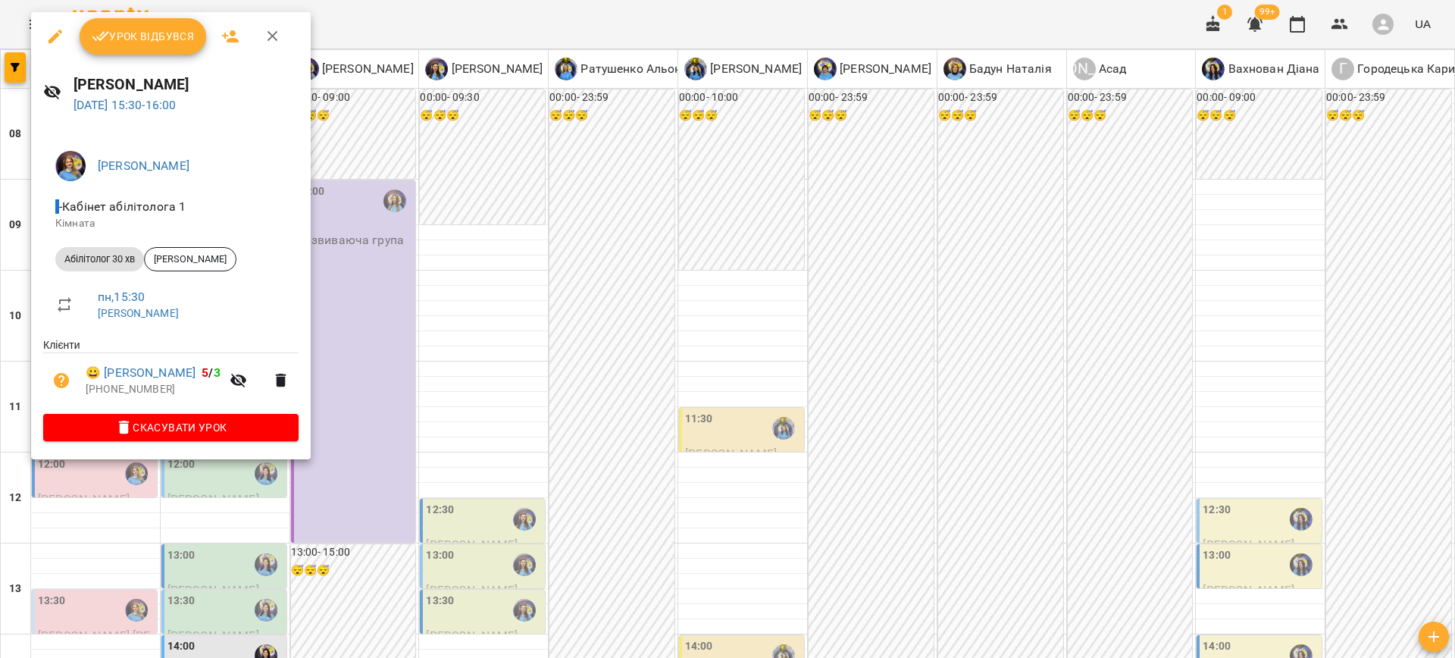
drag, startPoint x: 443, startPoint y: 377, endPoint x: 212, endPoint y: 305, distance: 241.4
click at [439, 377] on div at bounding box center [727, 329] width 1455 height 658
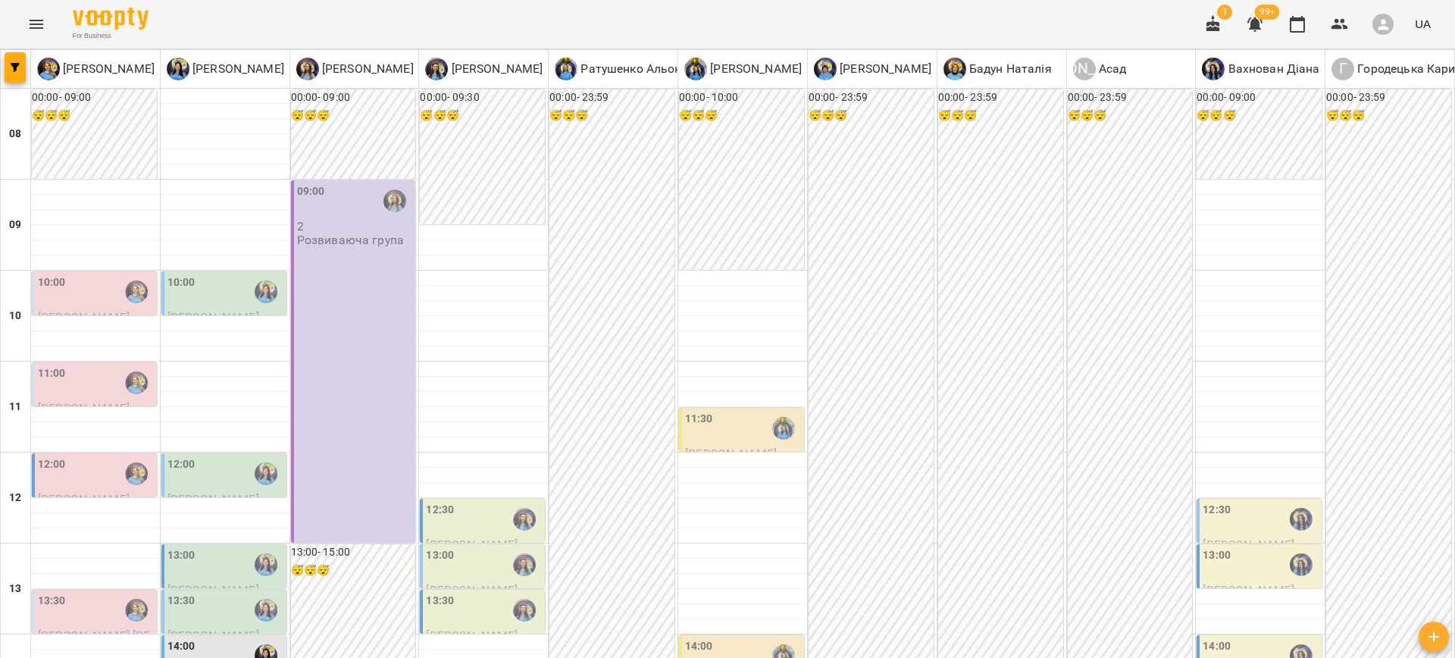
click at [89, 593] on div "13:30" at bounding box center [96, 610] width 116 height 35
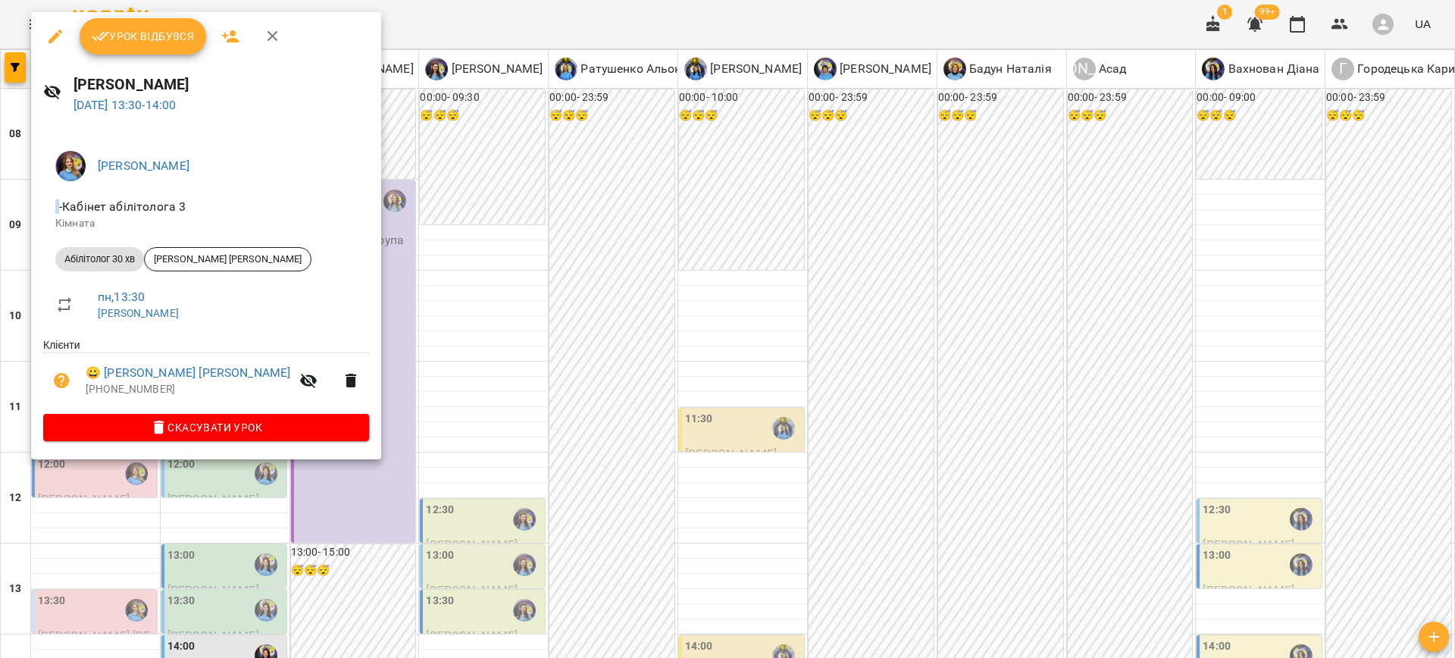
drag, startPoint x: 452, startPoint y: 306, endPoint x: 402, endPoint y: 310, distance: 50.2
click at [449, 306] on div at bounding box center [727, 329] width 1455 height 658
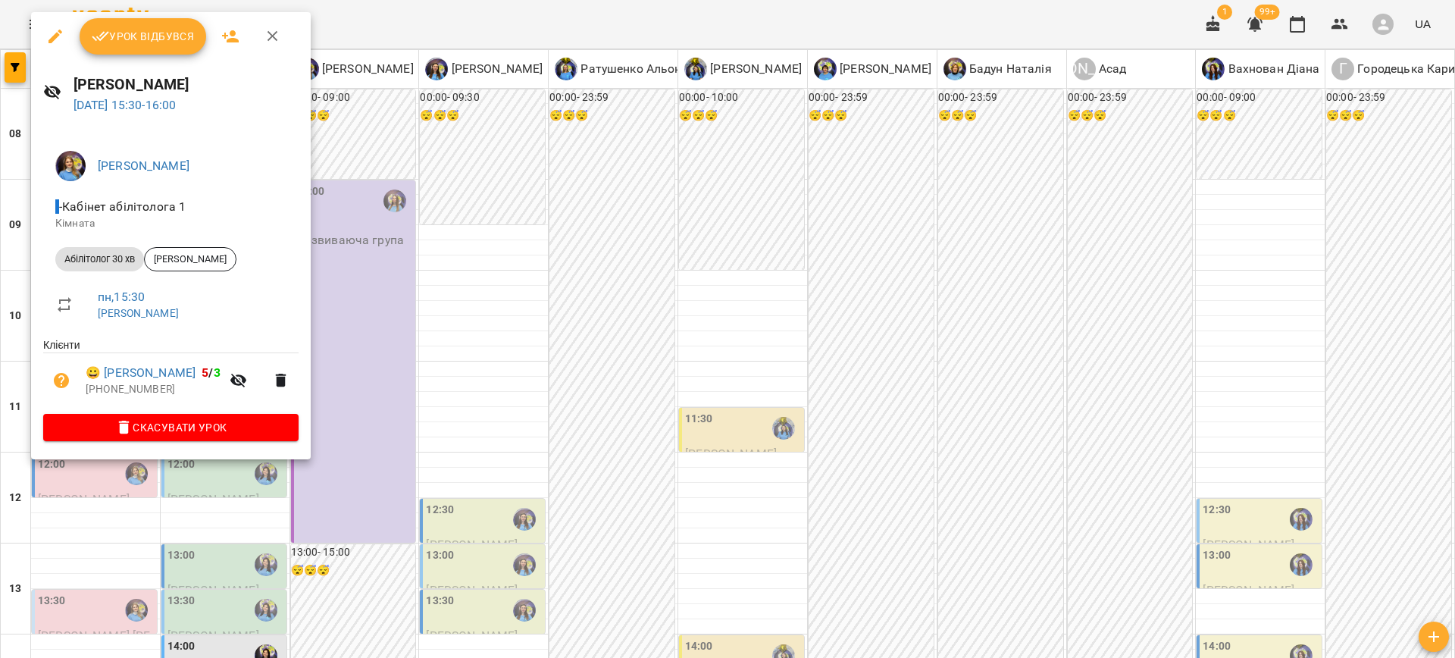
click at [448, 408] on div at bounding box center [727, 329] width 1455 height 658
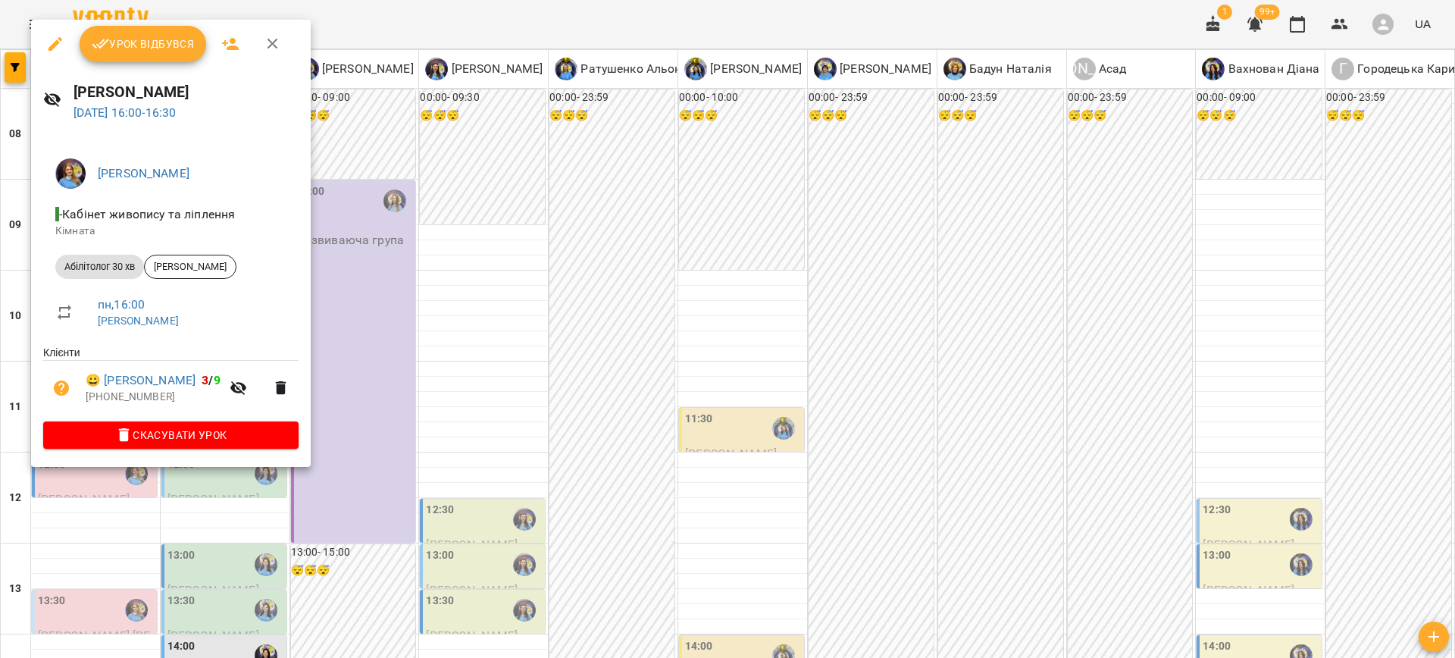
click at [509, 423] on div at bounding box center [727, 329] width 1455 height 658
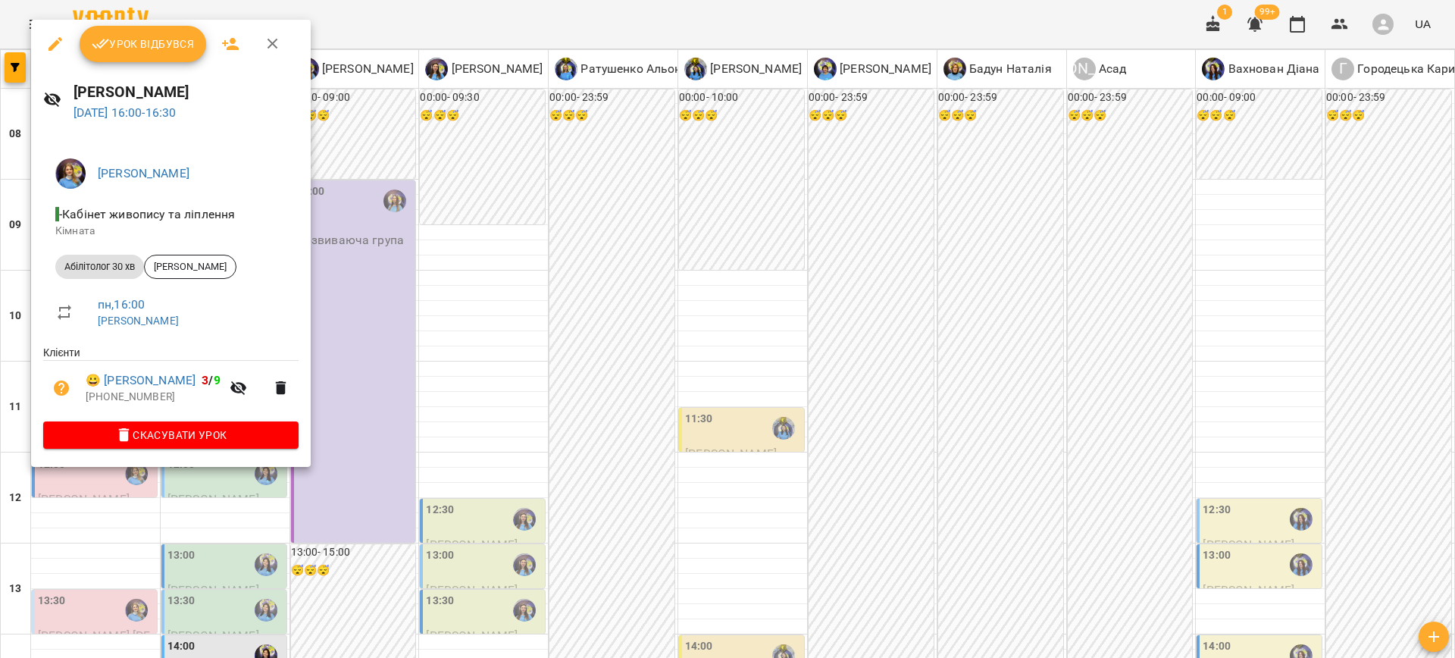
drag, startPoint x: 475, startPoint y: 359, endPoint x: 243, endPoint y: 433, distance: 243.3
click at [473, 359] on div at bounding box center [727, 329] width 1455 height 658
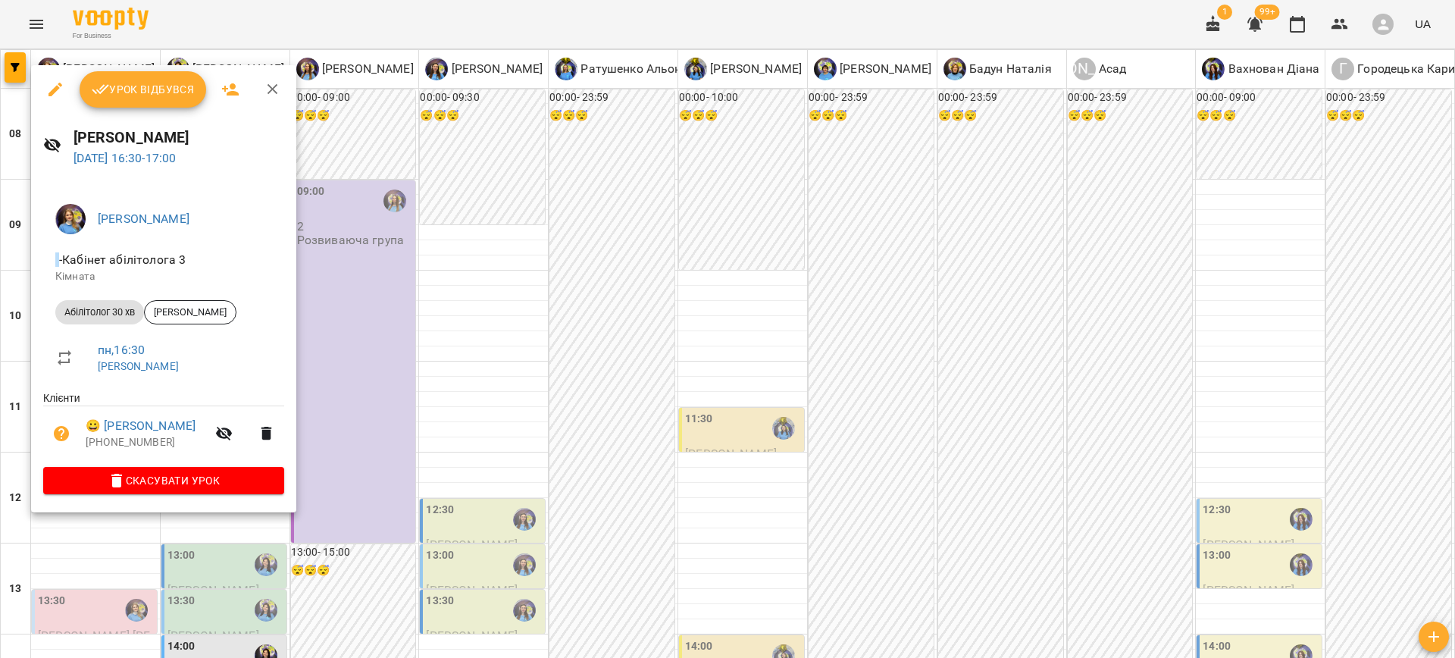
drag, startPoint x: 930, startPoint y: 374, endPoint x: 1052, endPoint y: 575, distance: 235.0
click at [930, 373] on div at bounding box center [727, 329] width 1455 height 658
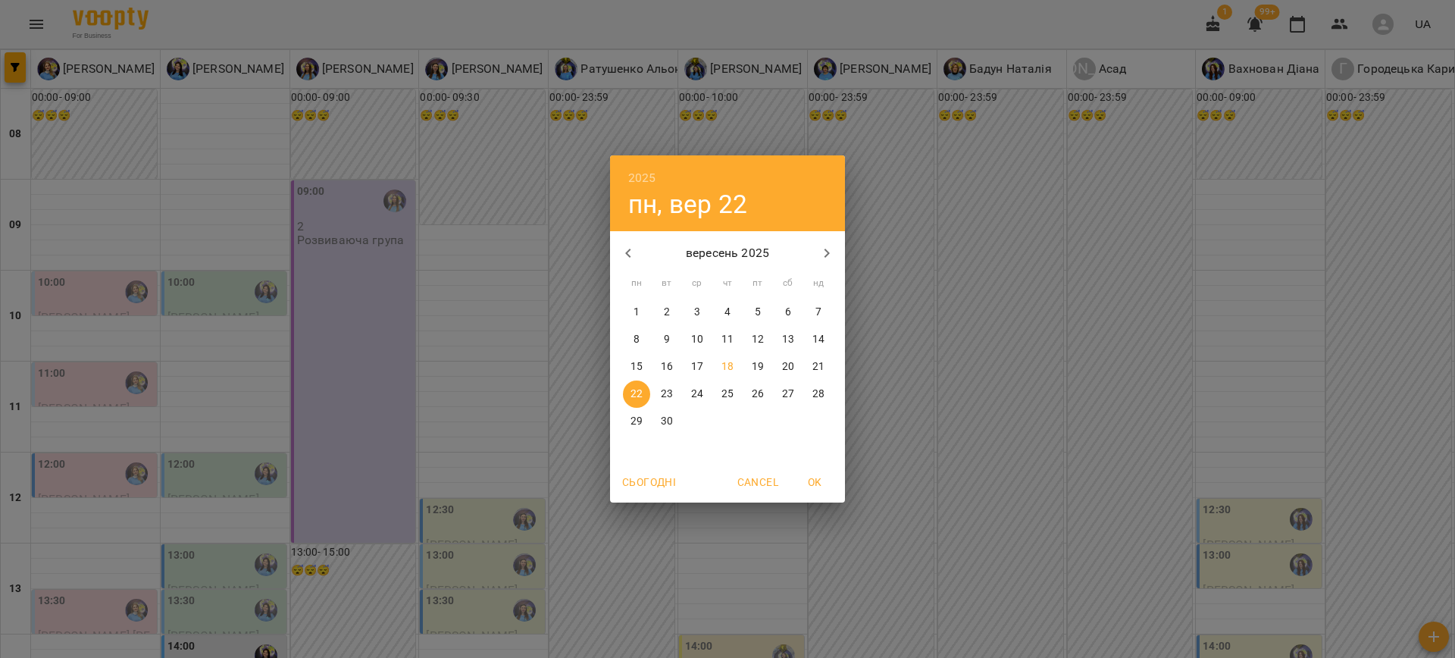
click at [781, 368] on span "20" at bounding box center [788, 366] width 27 height 15
type input "**********"
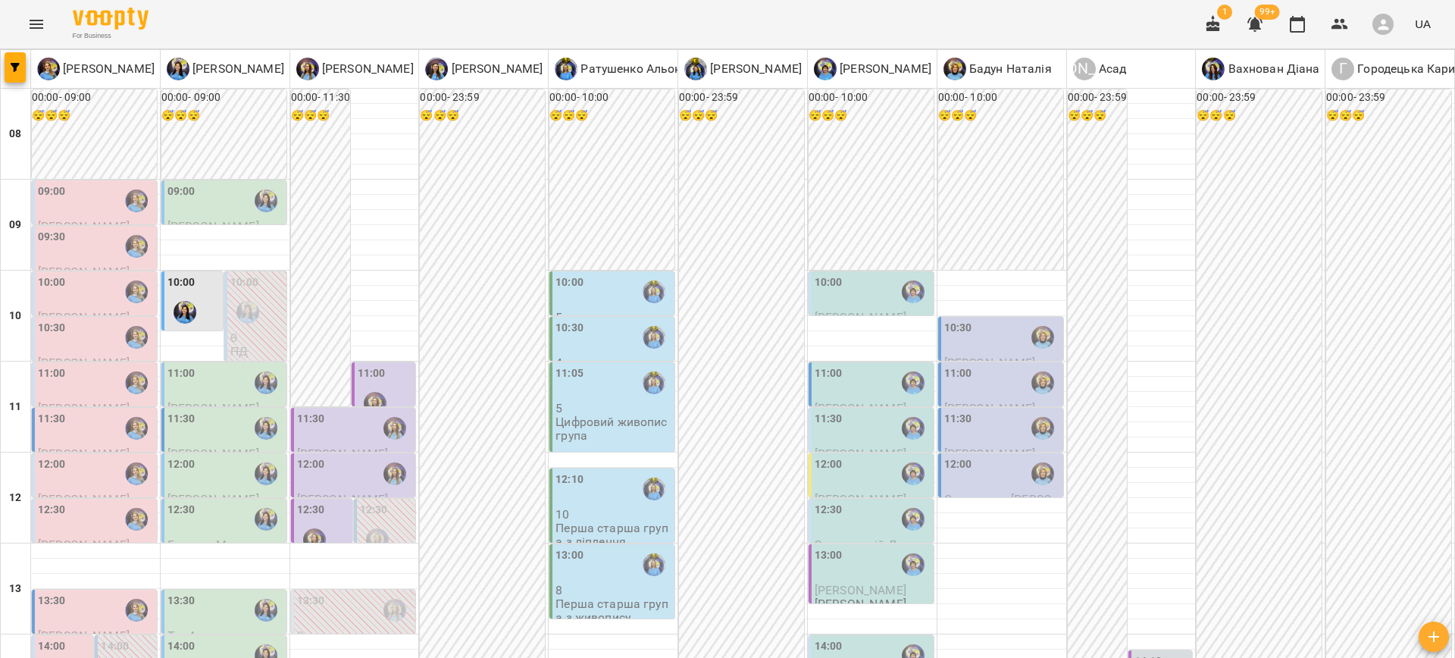
click at [172, 208] on div "09:00" at bounding box center [182, 200] width 28 height 35
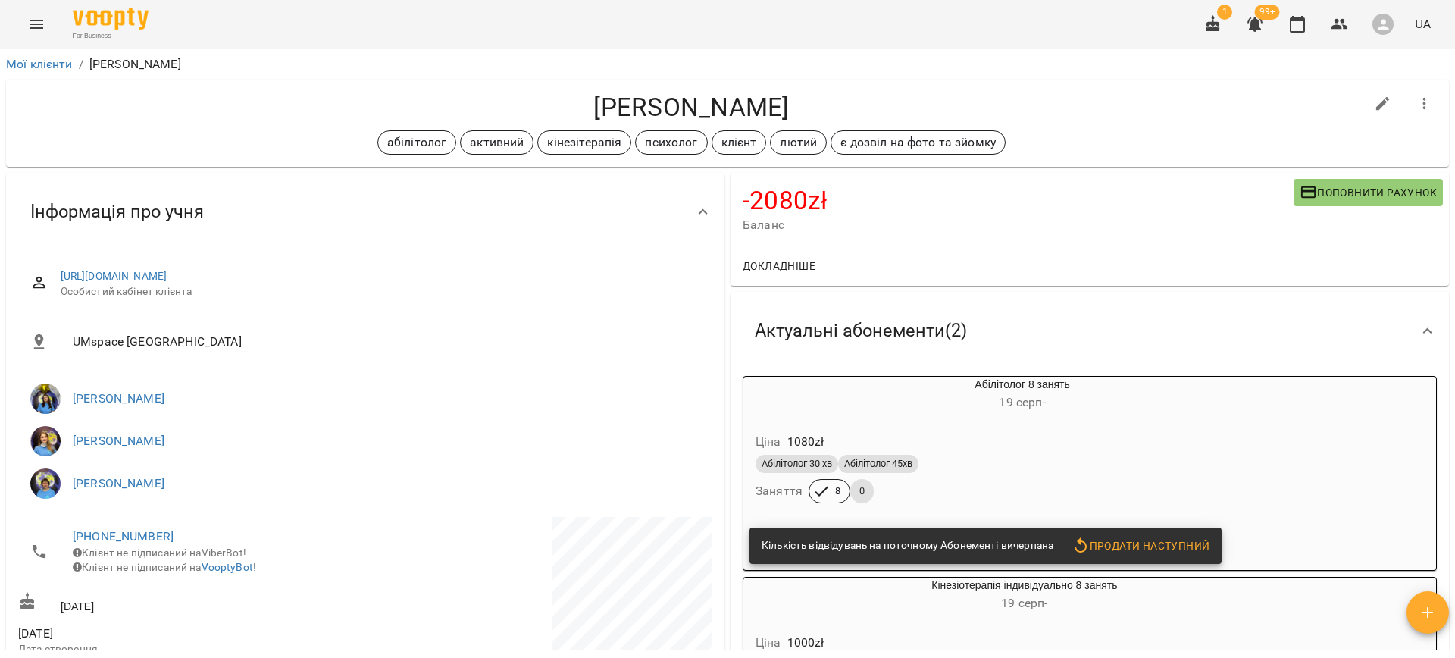
click at [999, 438] on div "Ціна 1080 zł" at bounding box center [986, 441] width 467 height 27
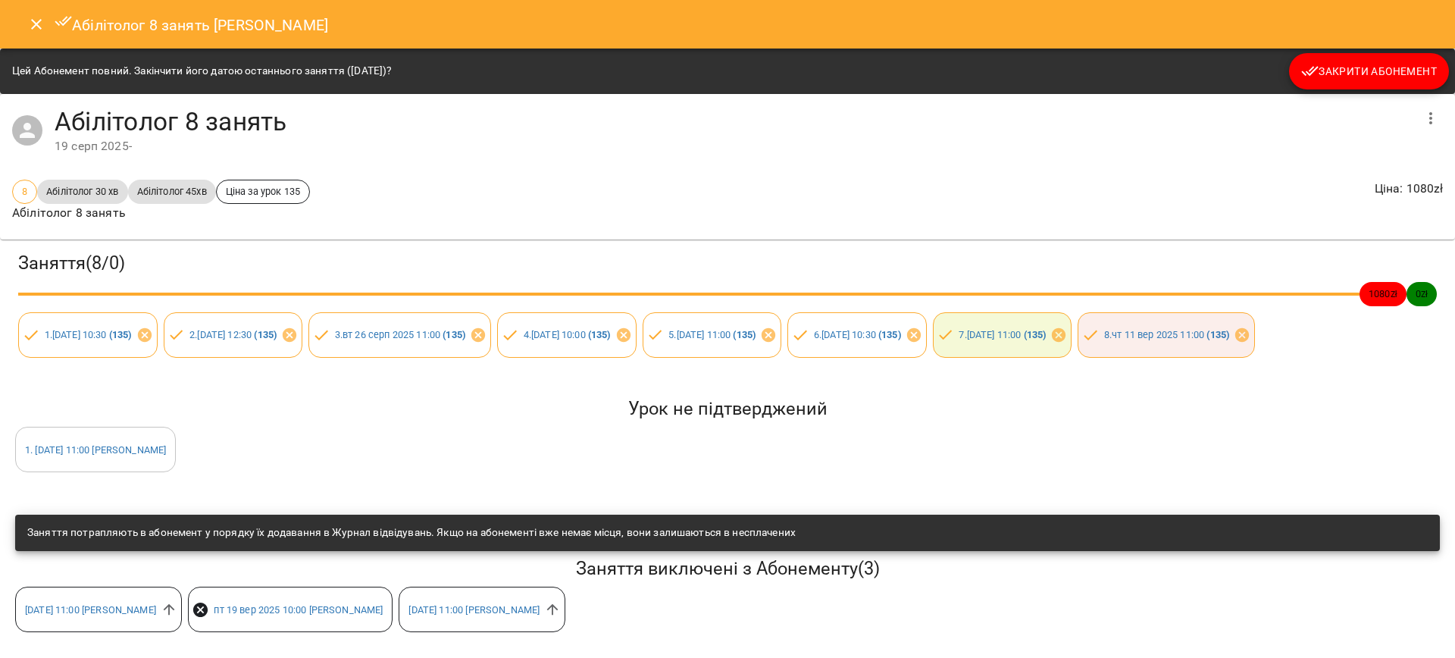
click at [1382, 73] on span "Закрити Абонемент" at bounding box center [1369, 71] width 136 height 18
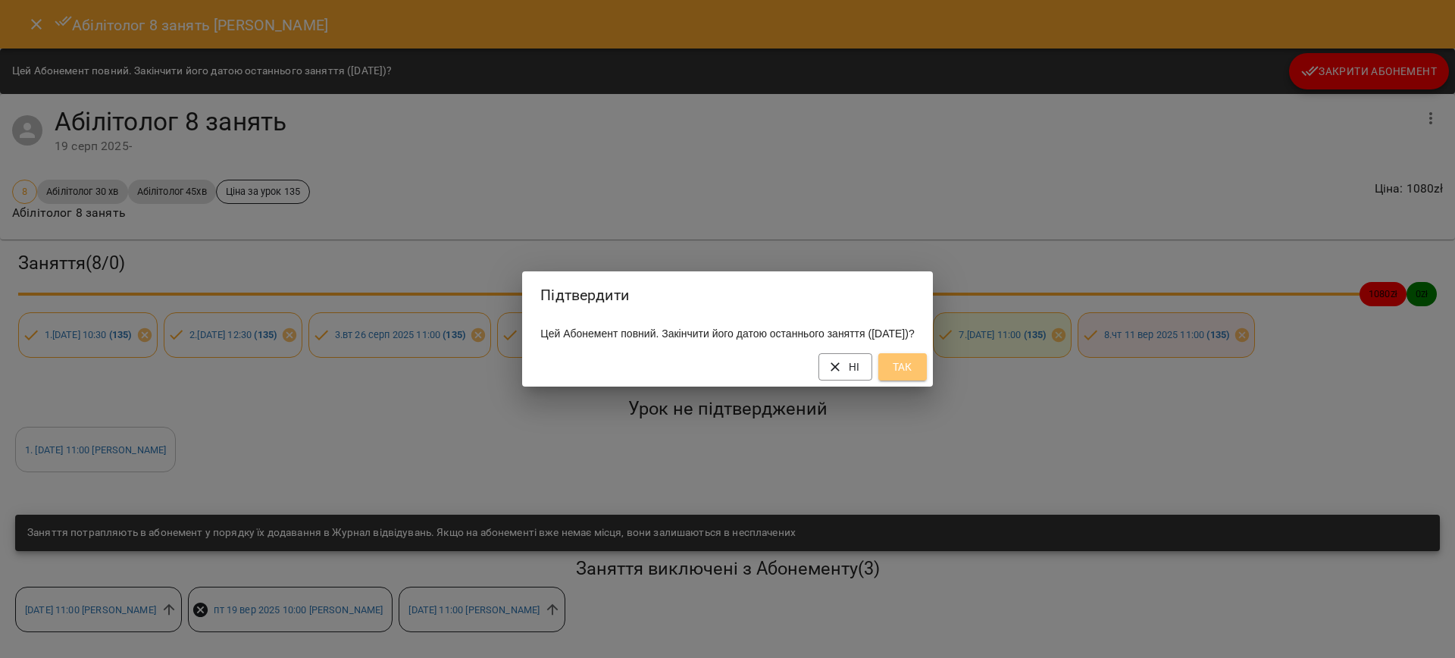
click at [924, 366] on button "Так" at bounding box center [903, 366] width 49 height 27
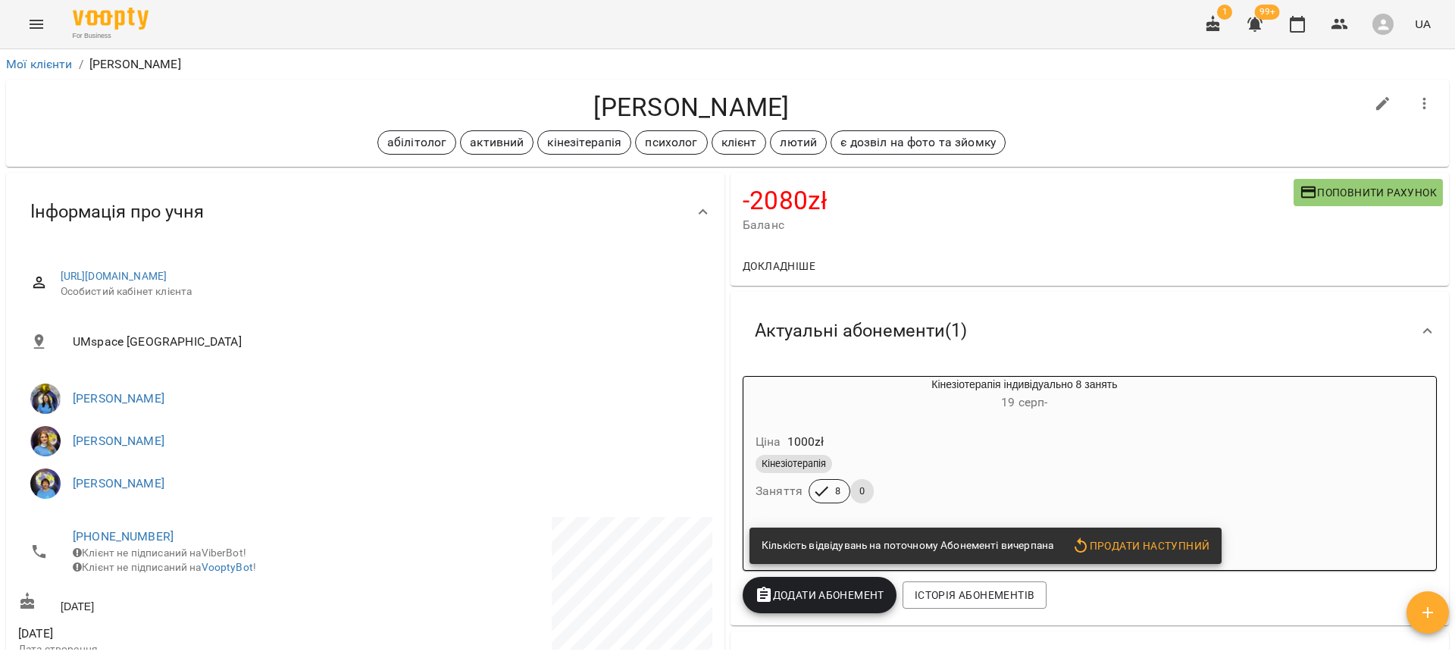
drag, startPoint x: 1028, startPoint y: 482, endPoint x: 1038, endPoint y: 483, distance: 10.6
click at [1029, 482] on div "Кінезіотерапія Заняття 8 0" at bounding box center [988, 479] width 471 height 55
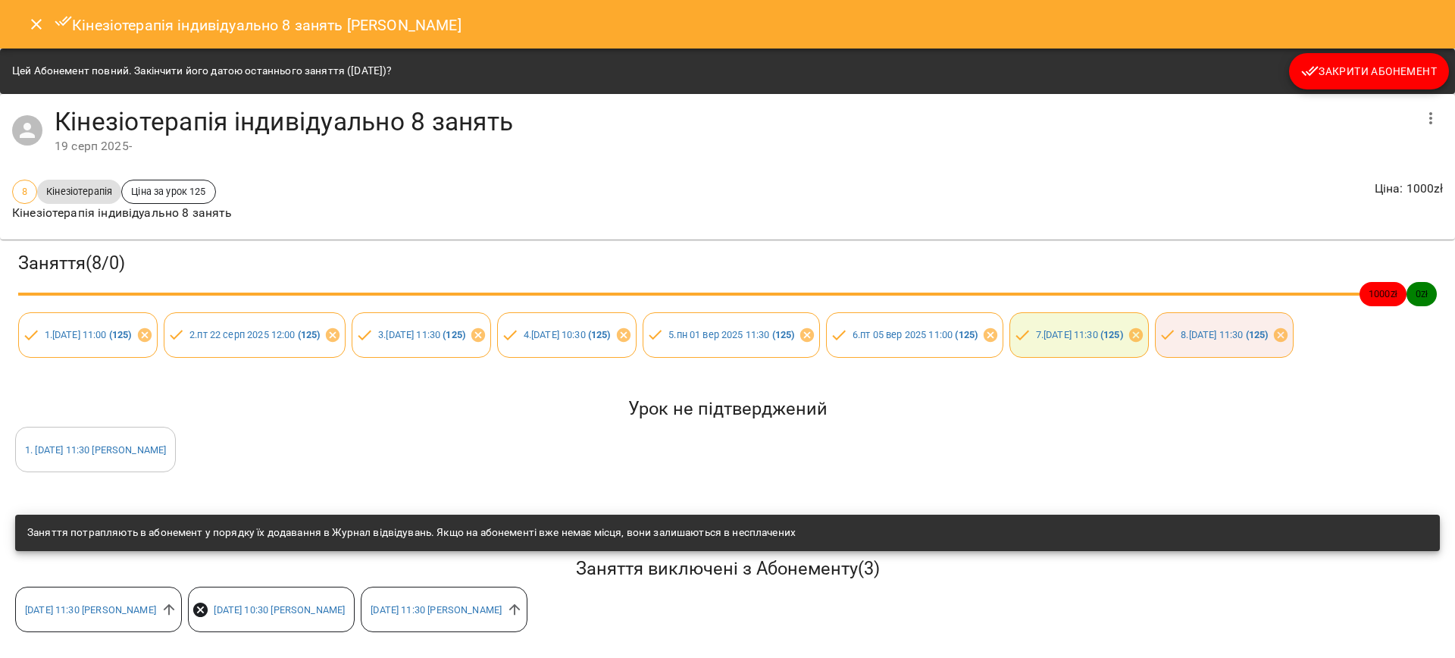
click at [1374, 64] on span "Закрити Абонемент" at bounding box center [1369, 71] width 136 height 18
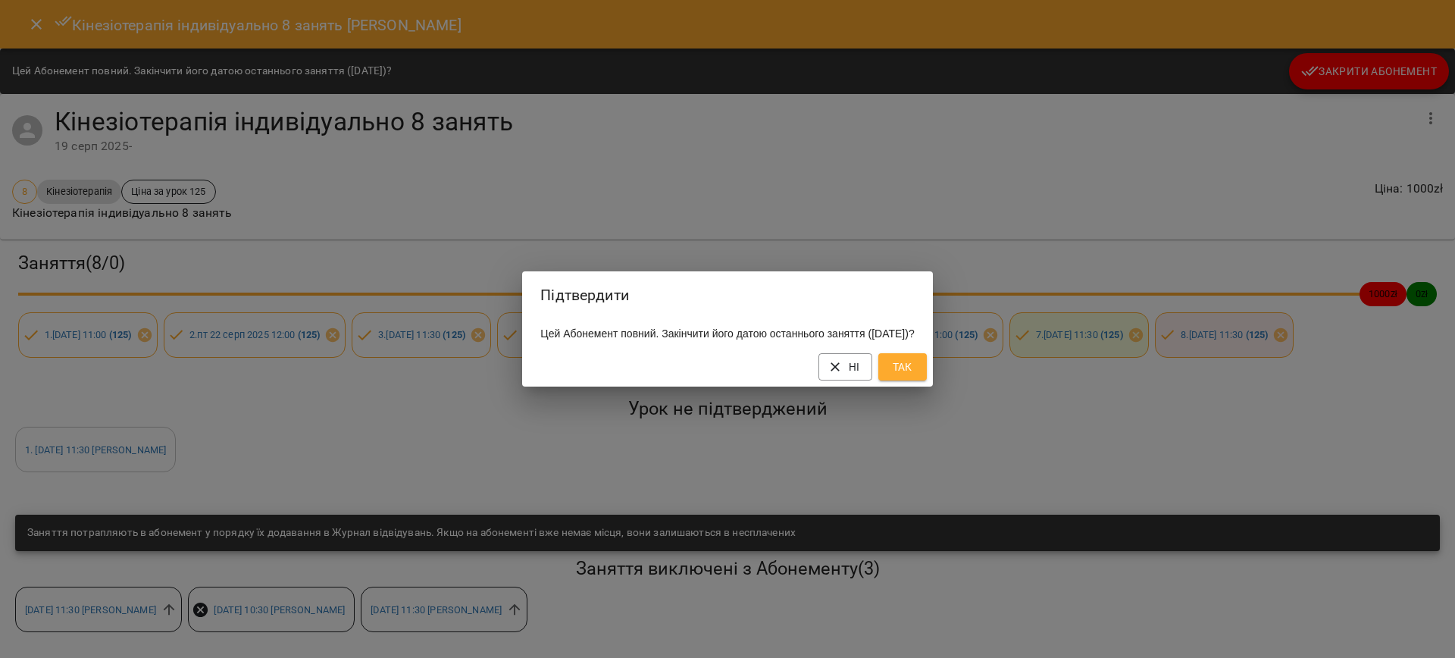
click at [909, 381] on button "Так" at bounding box center [903, 366] width 49 height 27
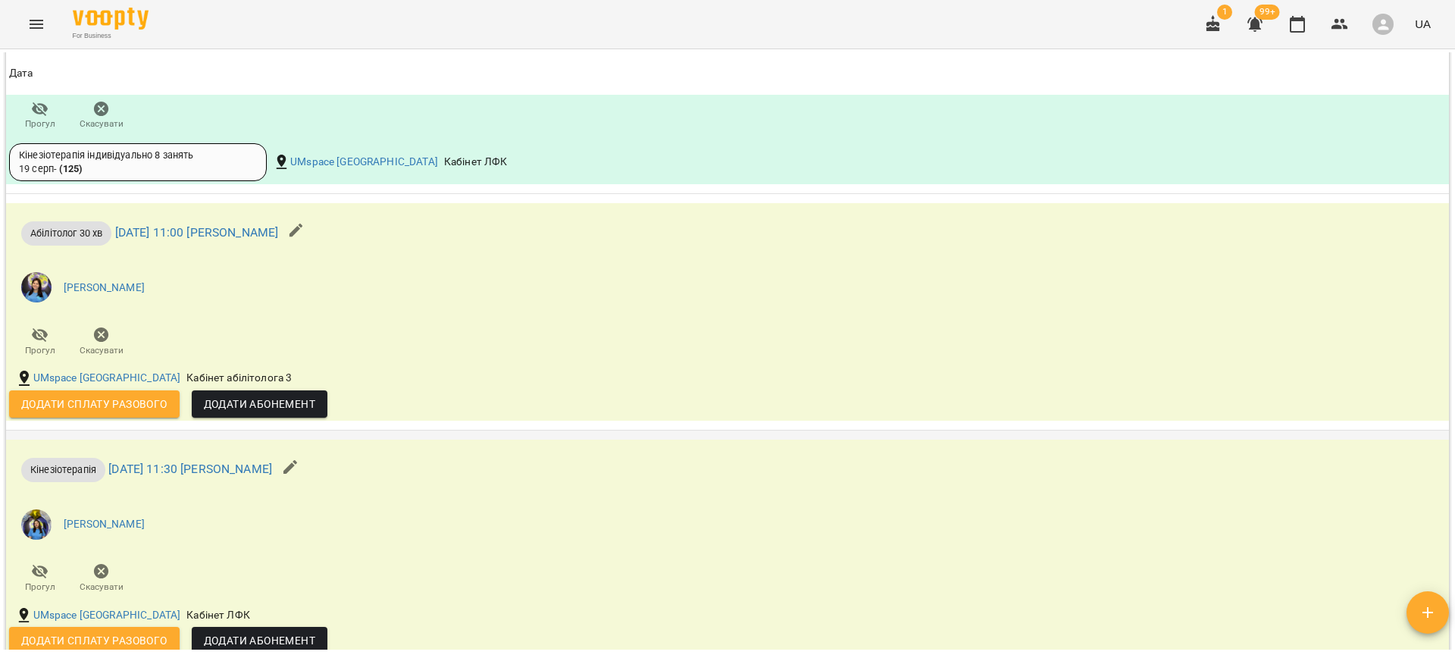
scroll to position [2025, 0]
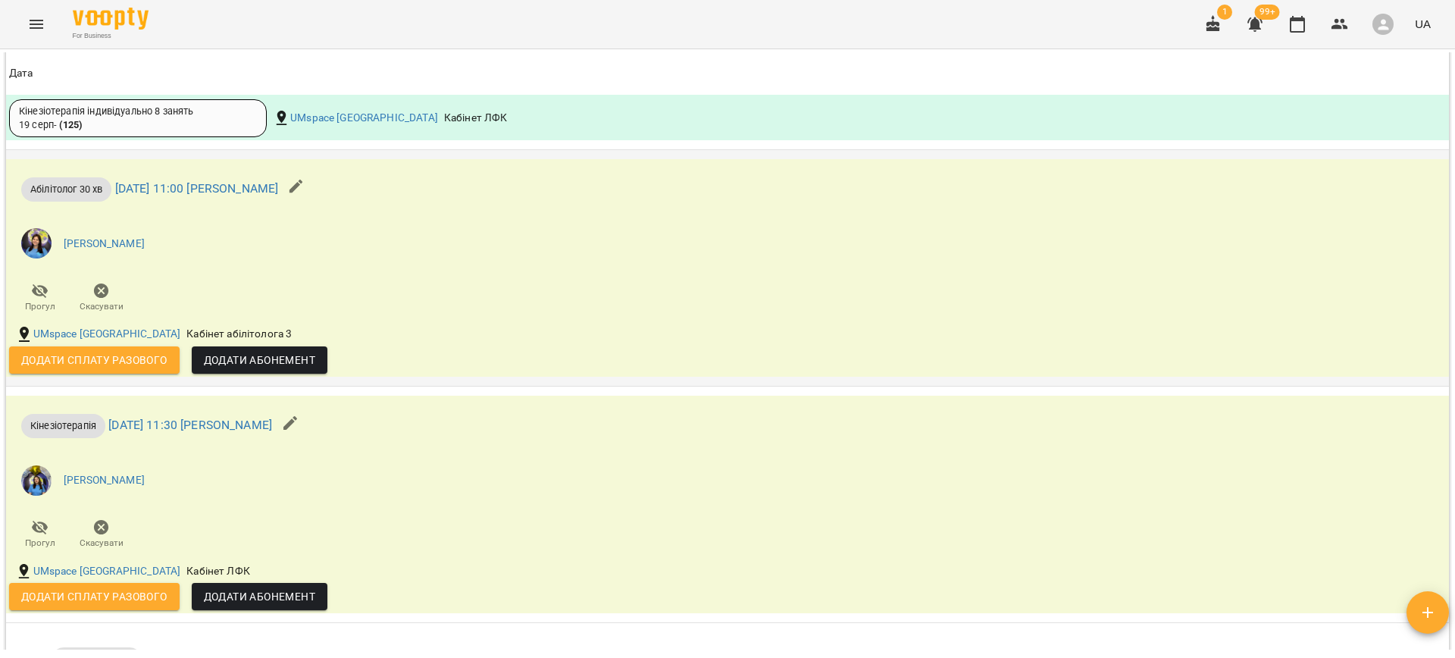
click at [274, 360] on span "Додати Абонемент" at bounding box center [259, 360] width 111 height 18
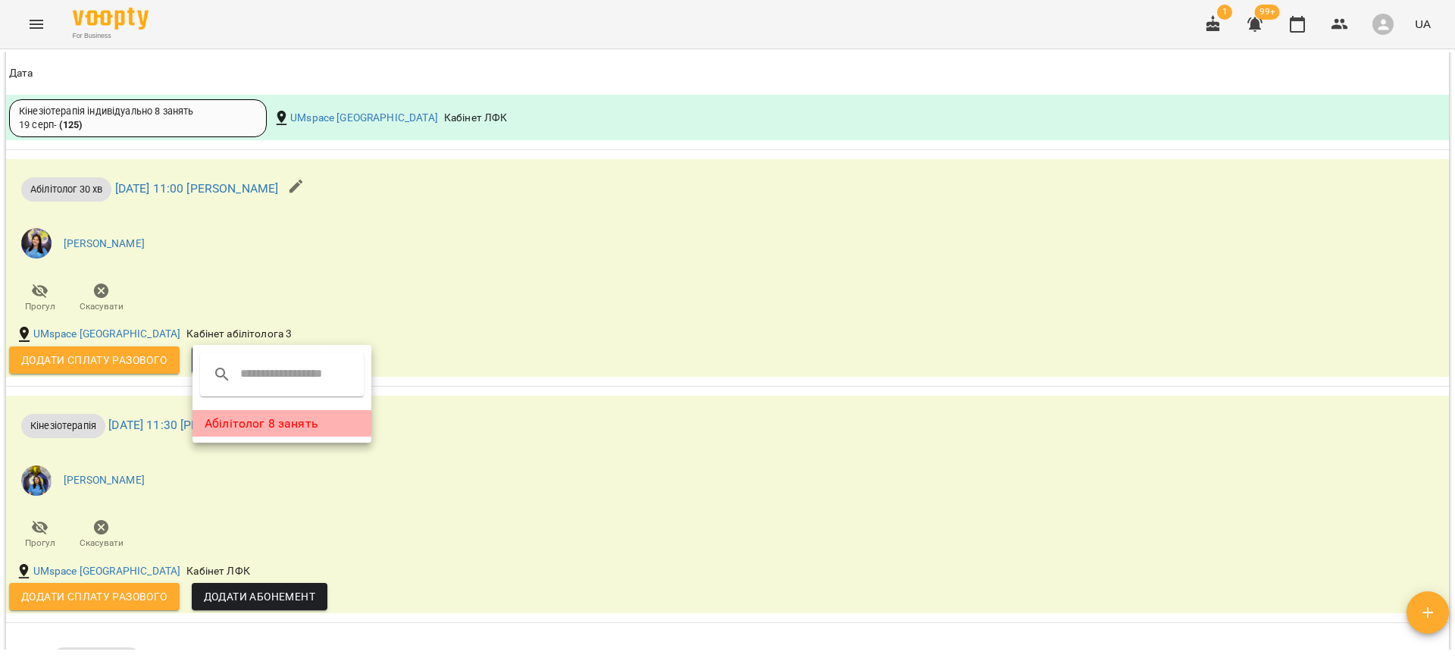
click at [315, 425] on li "Абілітолог 8 занять" at bounding box center [282, 423] width 179 height 27
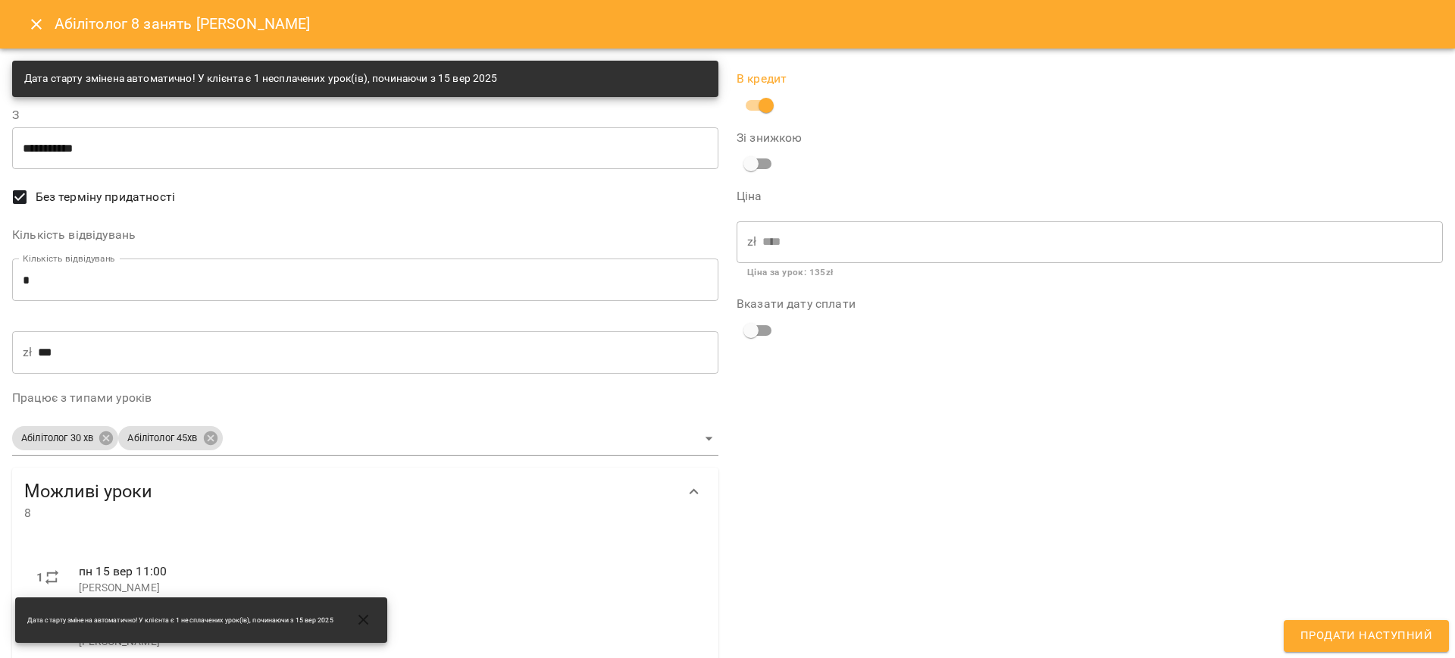
click at [1362, 639] on span "Продати наступний" at bounding box center [1367, 636] width 132 height 20
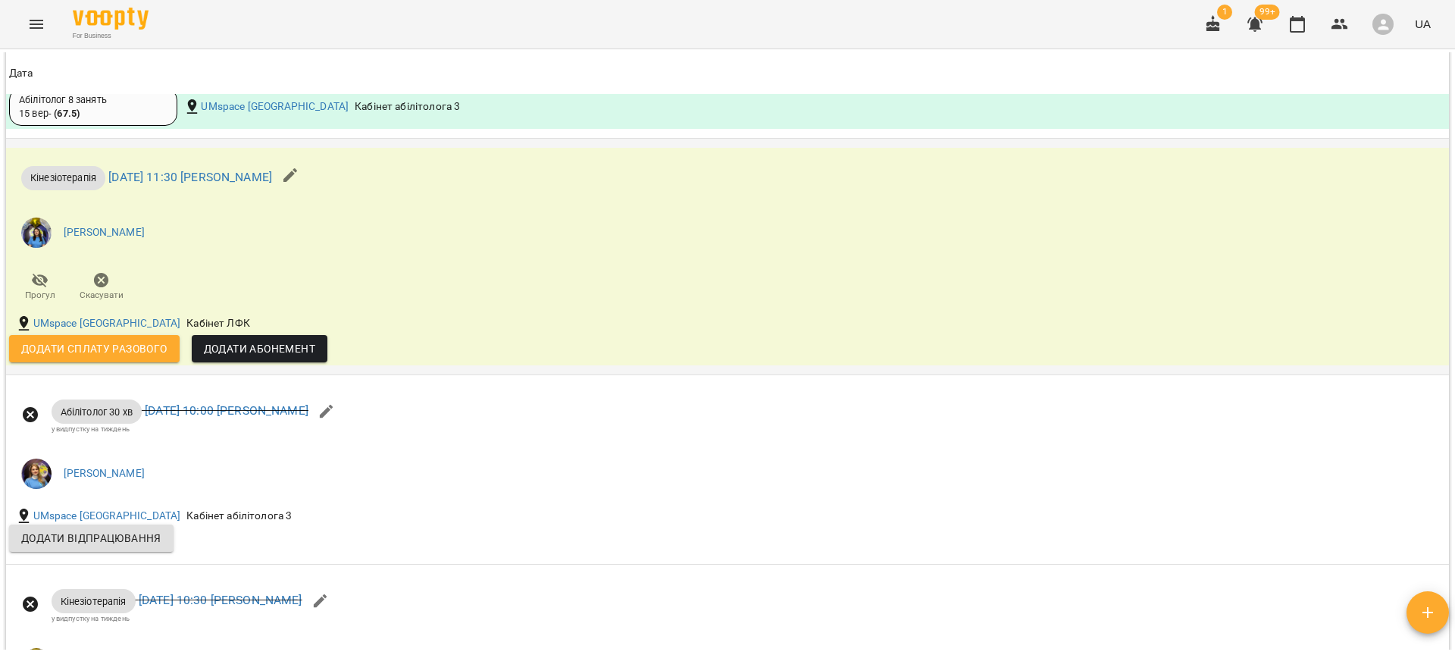
scroll to position [2098, 0]
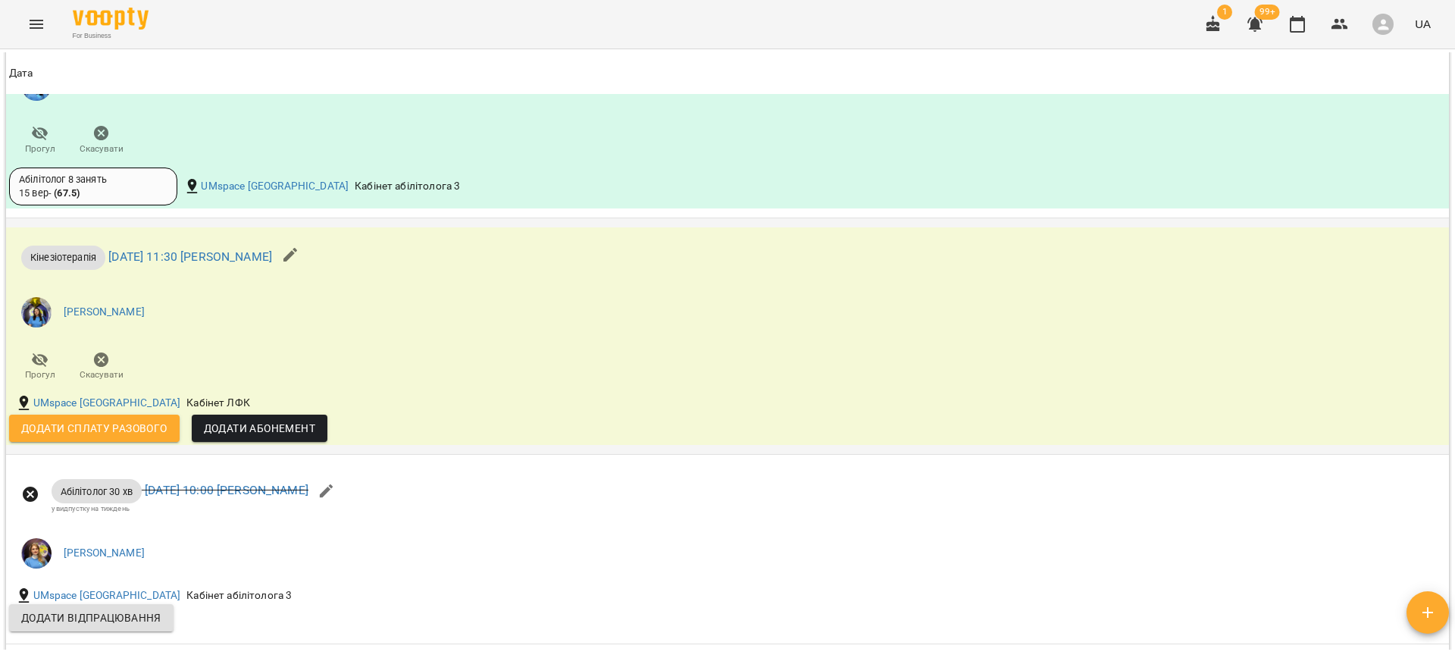
click at [237, 427] on span "Додати Абонемент" at bounding box center [259, 428] width 111 height 18
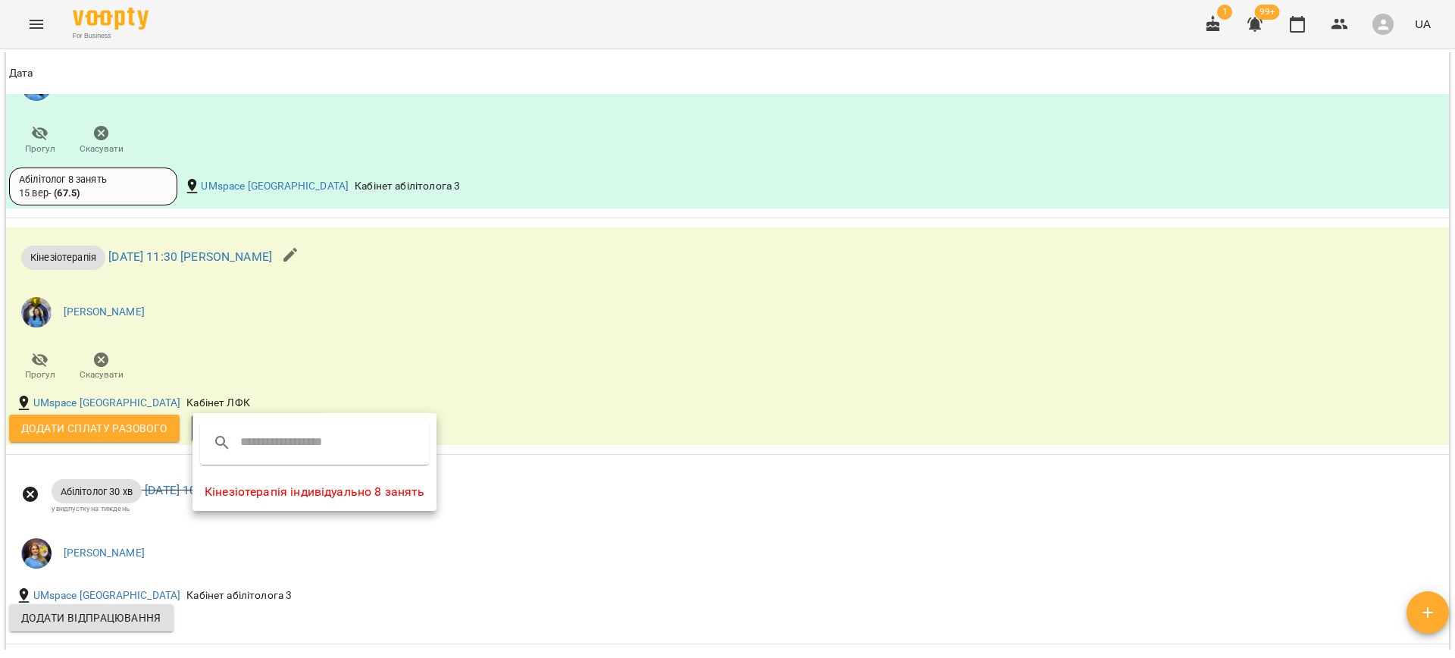
click at [353, 492] on li "Кінезіотерапія індивідуально 8 занять" at bounding box center [315, 491] width 244 height 27
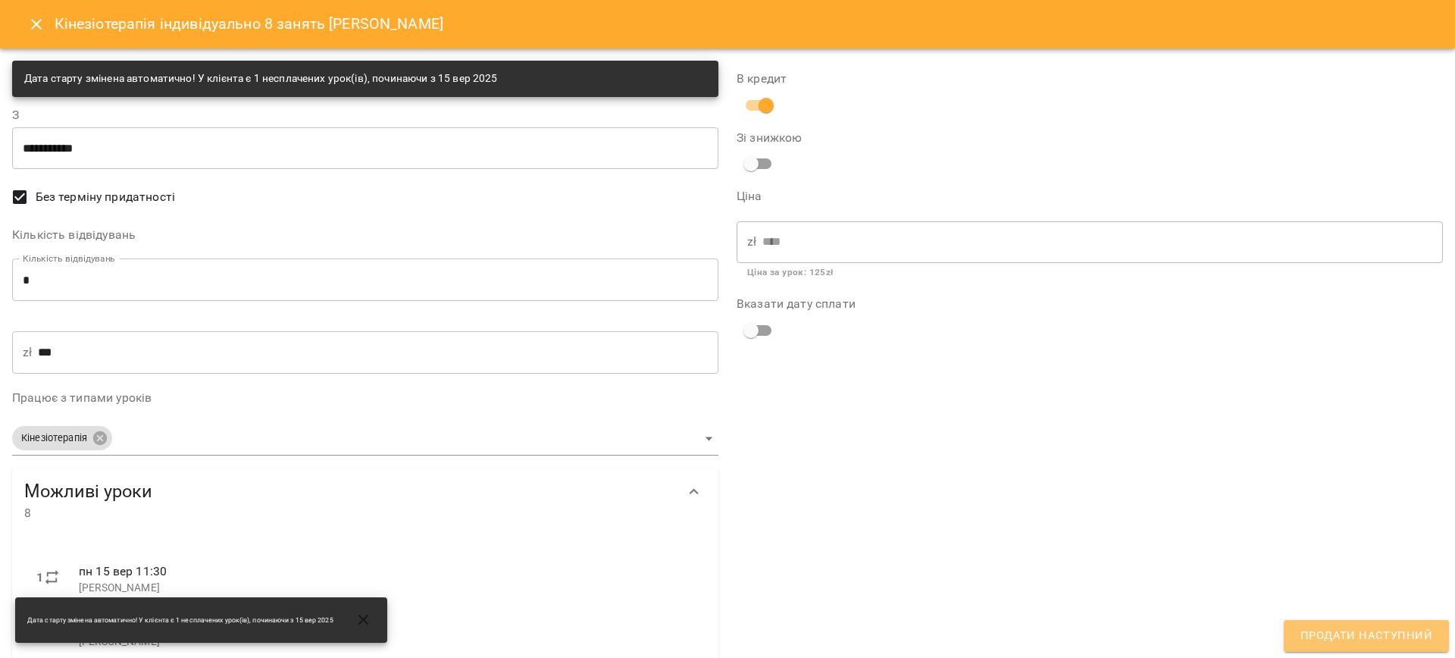
click at [1375, 640] on span "Продати наступний" at bounding box center [1367, 636] width 132 height 20
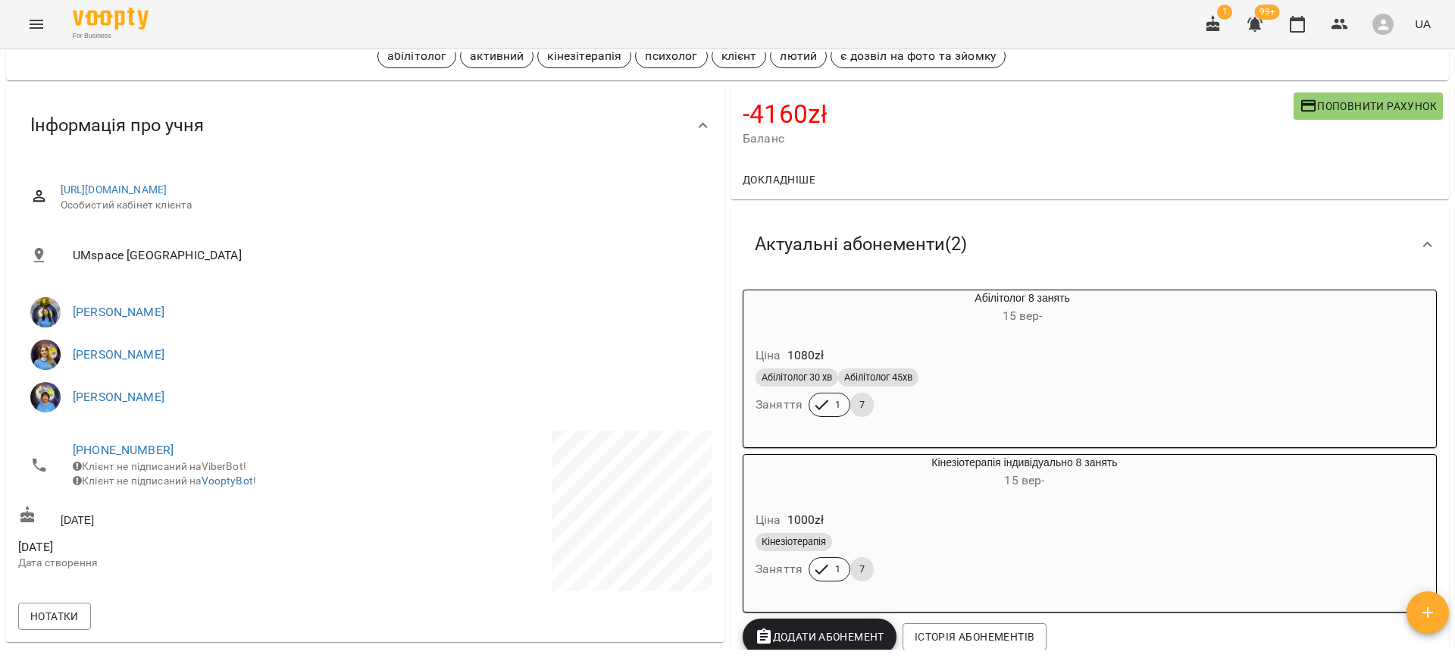
scroll to position [0, 0]
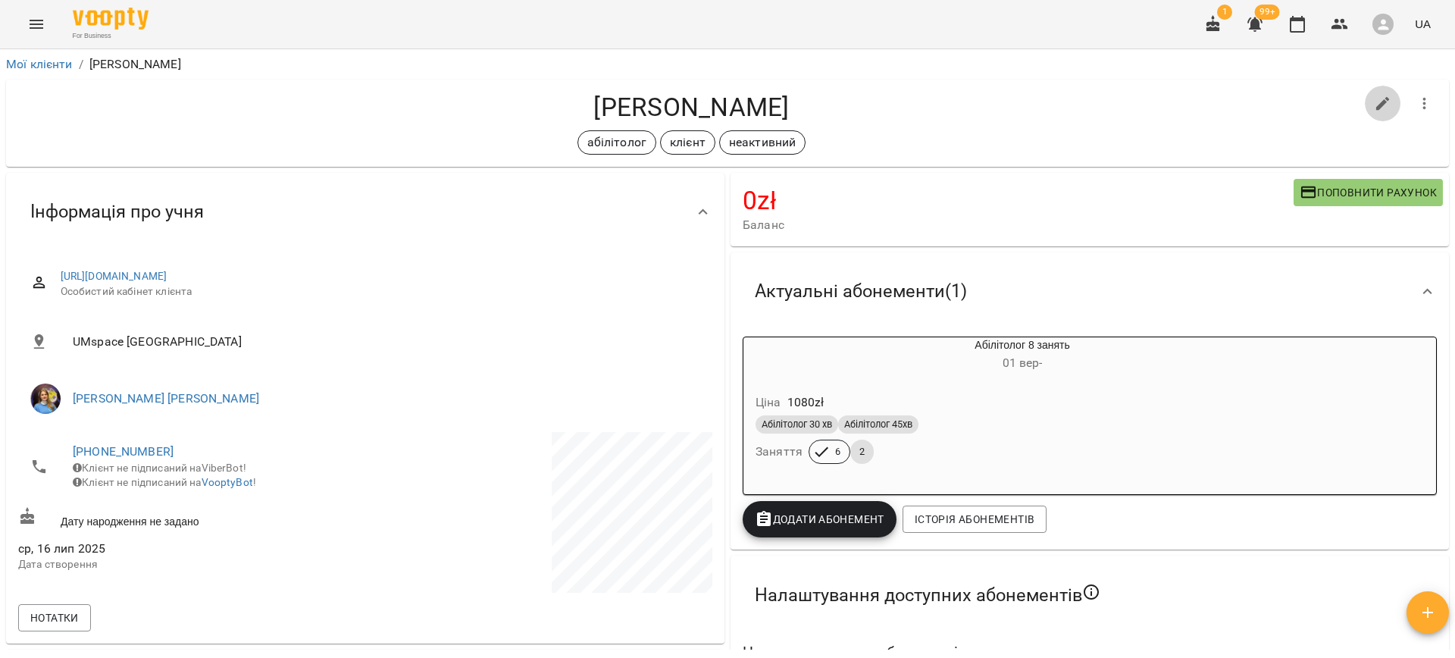
click at [1374, 105] on icon "button" at bounding box center [1383, 104] width 18 height 18
select select "**"
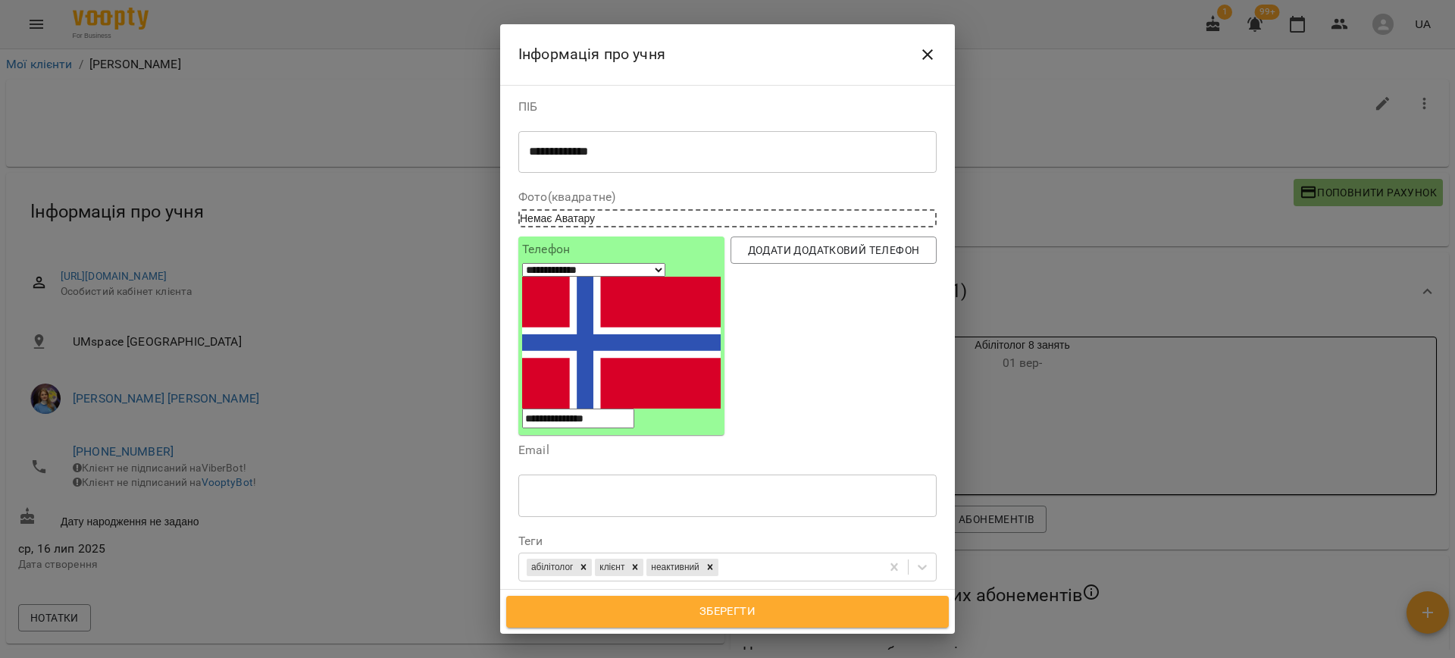
click at [705, 595] on span "Дата народження" at bounding box center [728, 604] width 394 height 18
drag, startPoint x: 625, startPoint y: 487, endPoint x: 387, endPoint y: 463, distance: 238.5
click at [390, 464] on div "**********" at bounding box center [727, 329] width 1455 height 658
paste input "text"
type input "**********"
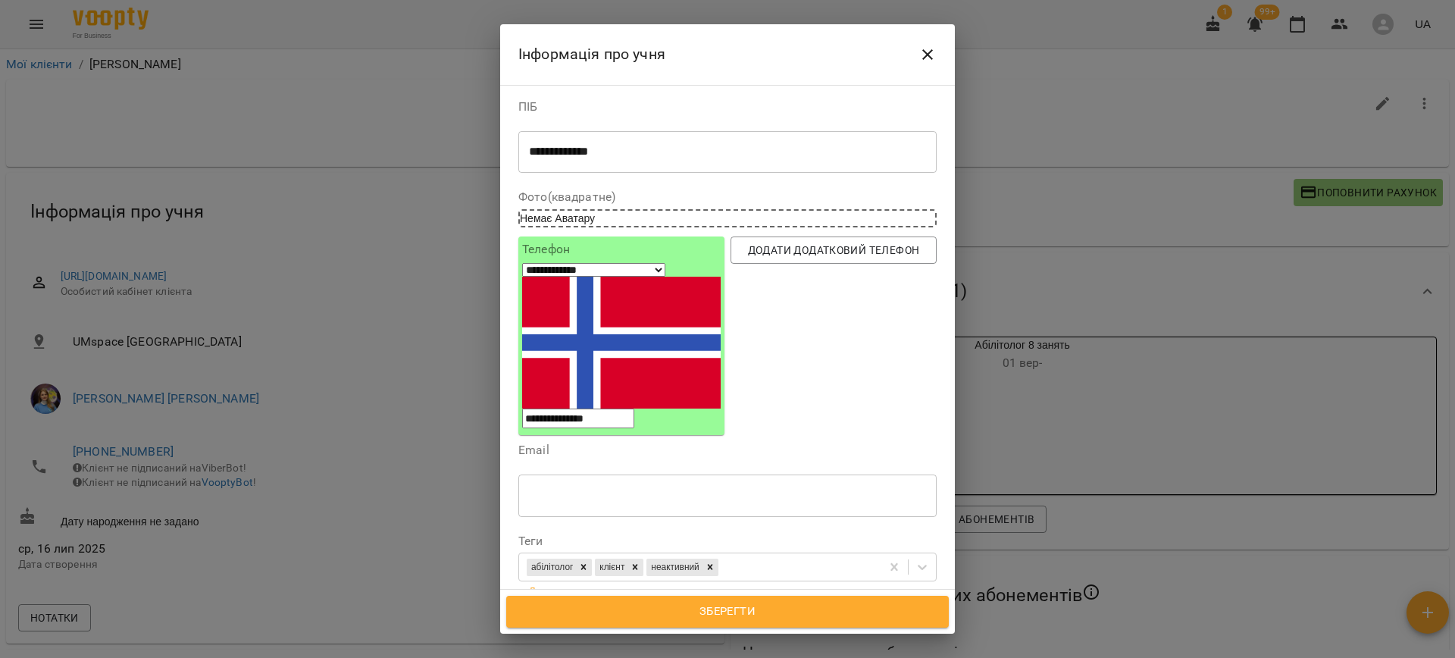
click at [810, 587] on div "**********" at bounding box center [727, 611] width 424 height 49
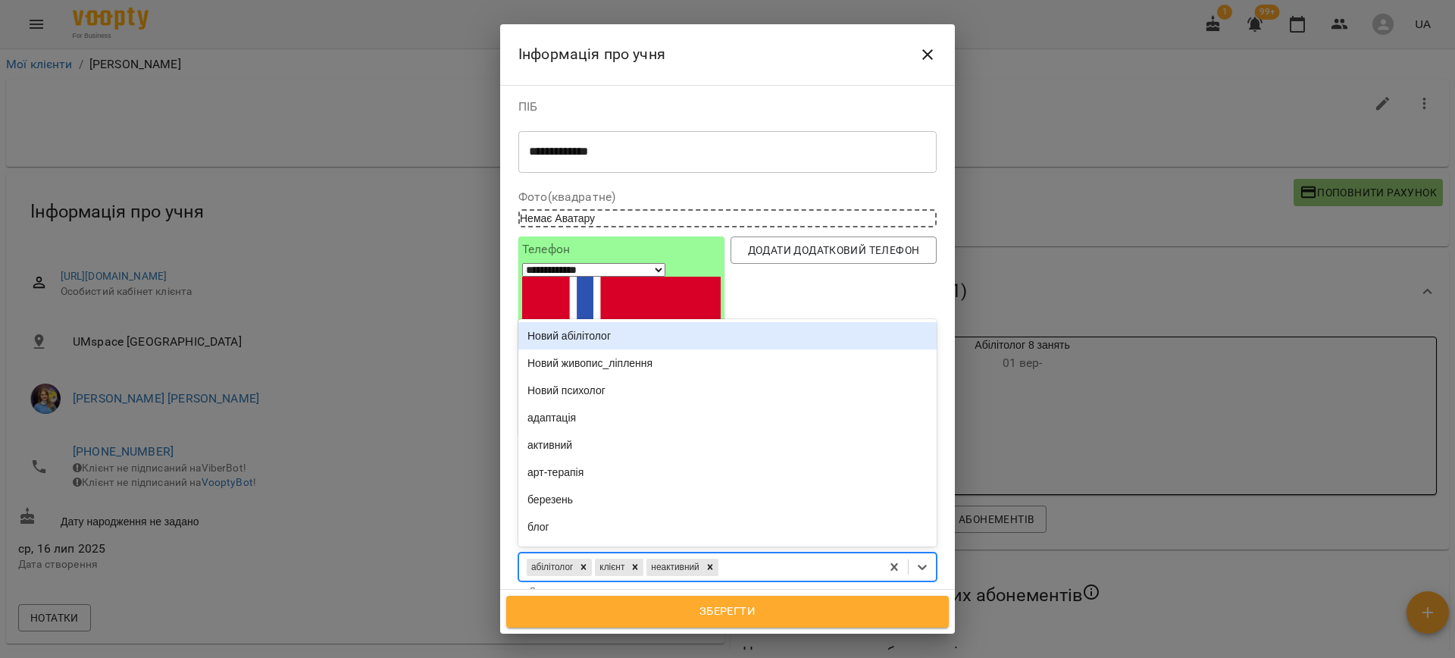
click at [744, 555] on div "абілітолог клієнт неактивний" at bounding box center [700, 567] width 362 height 25
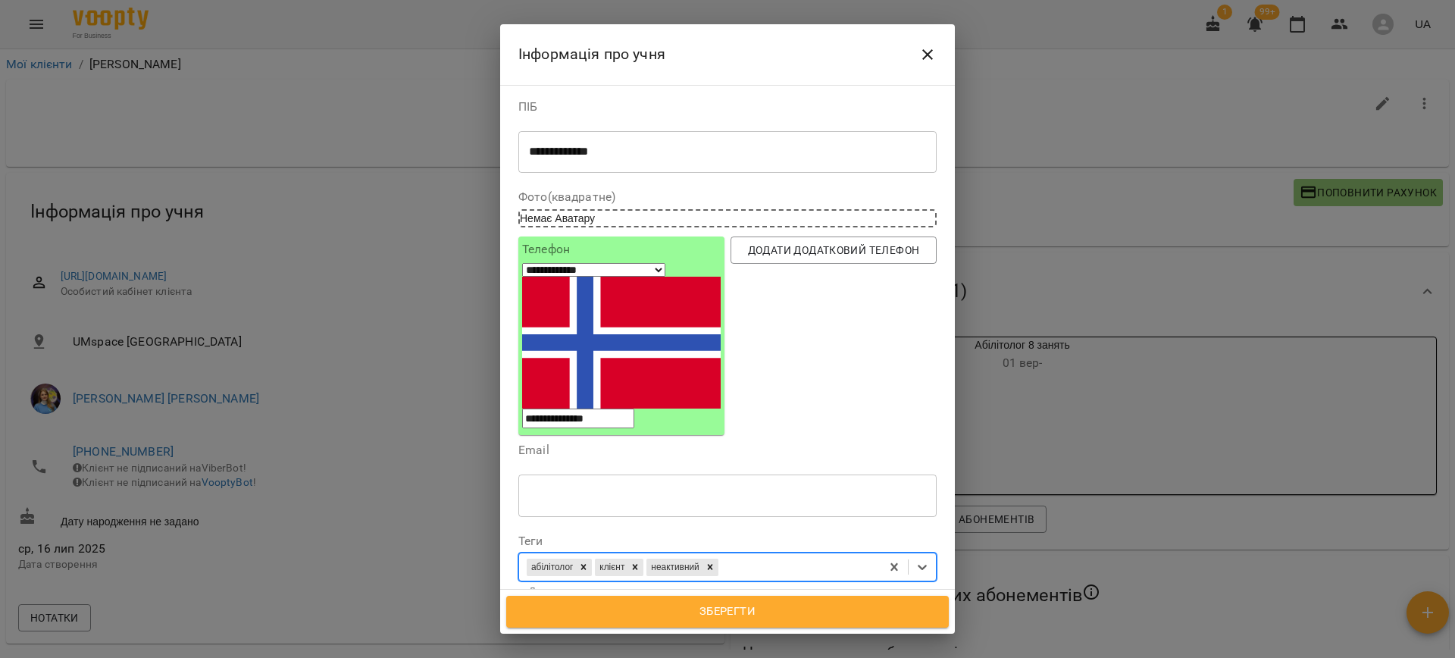
click at [782, 555] on div "абілітолог клієнт неактивний" at bounding box center [700, 567] width 362 height 25
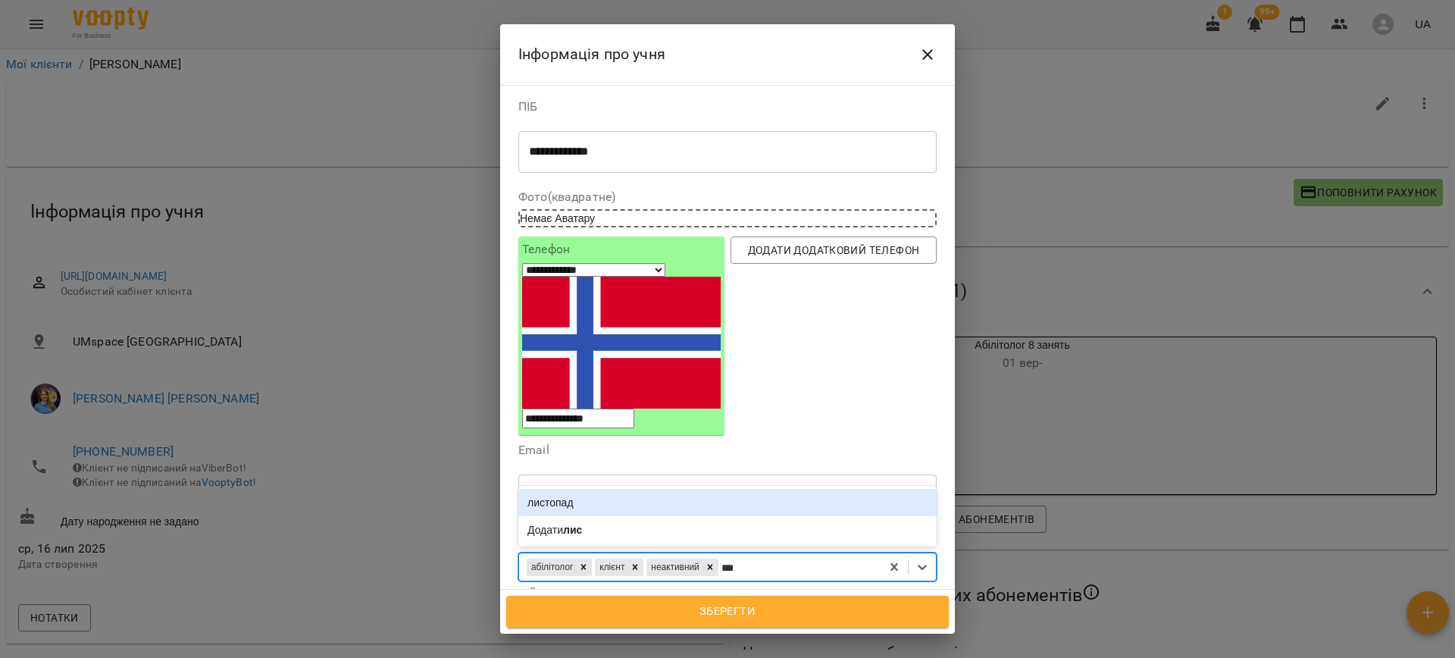
type input "****"
click at [648, 489] on div "листопад" at bounding box center [727, 502] width 418 height 27
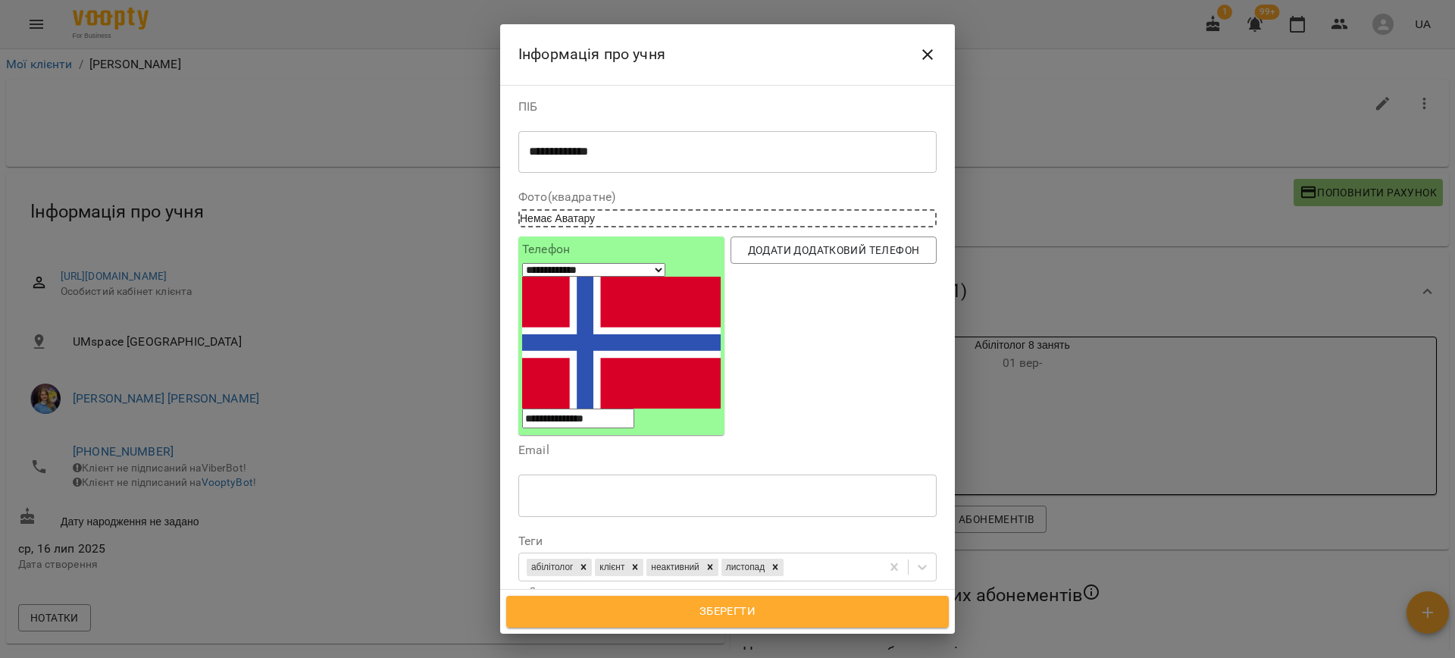
click at [744, 606] on span "Зберегти" at bounding box center [727, 612] width 409 height 20
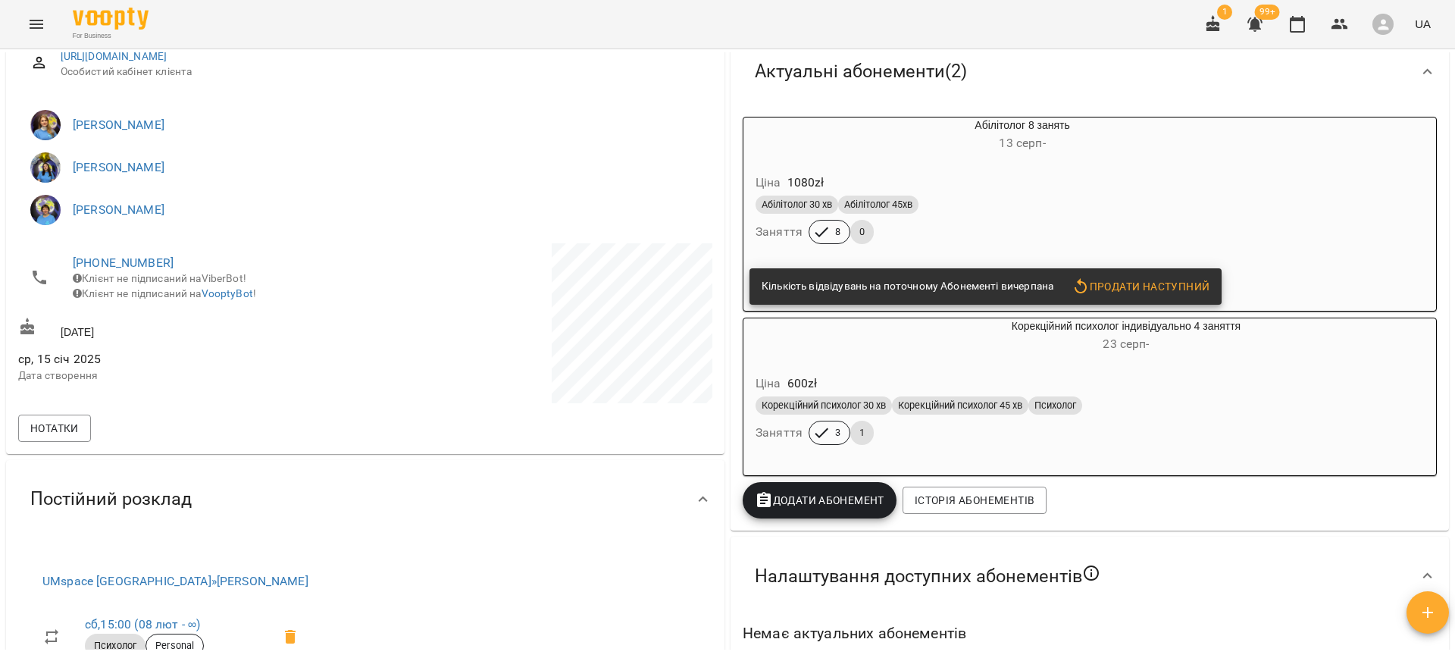
scroll to position [182, 0]
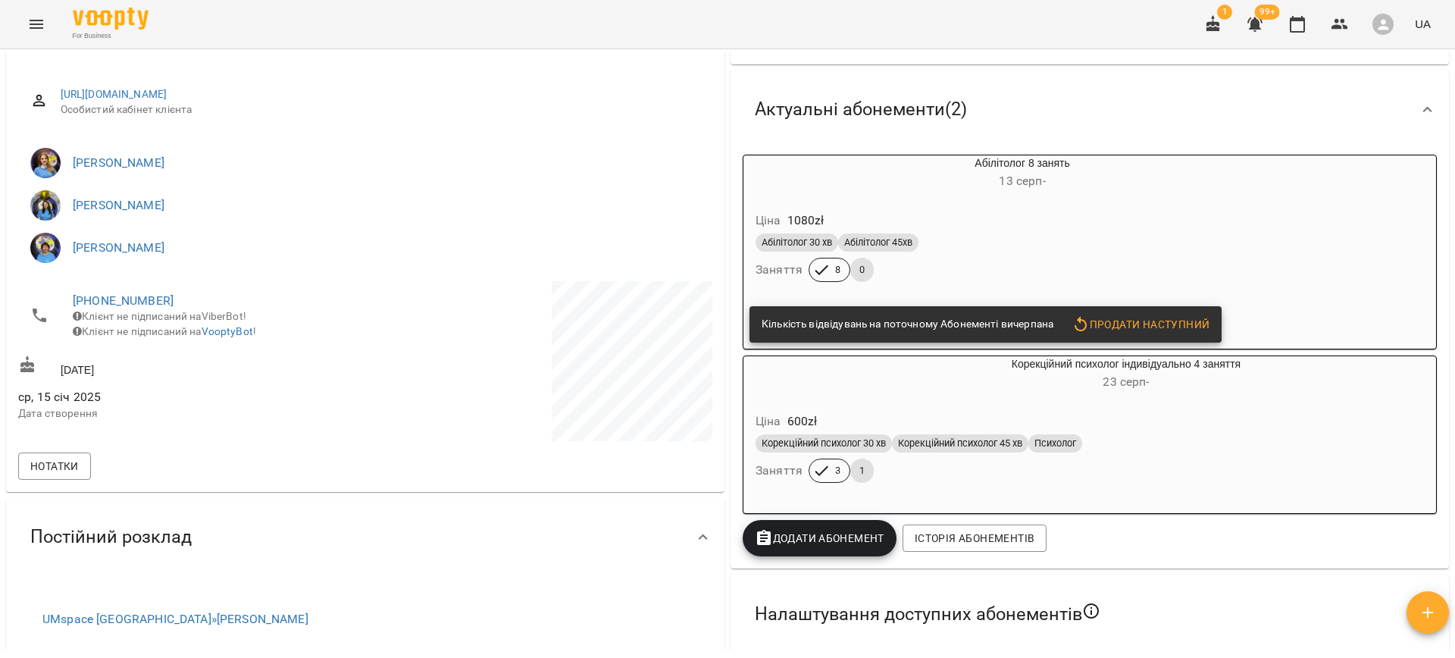
click at [1088, 237] on div "Абілітолог 30 хв Абілітолог 45хв" at bounding box center [986, 242] width 461 height 18
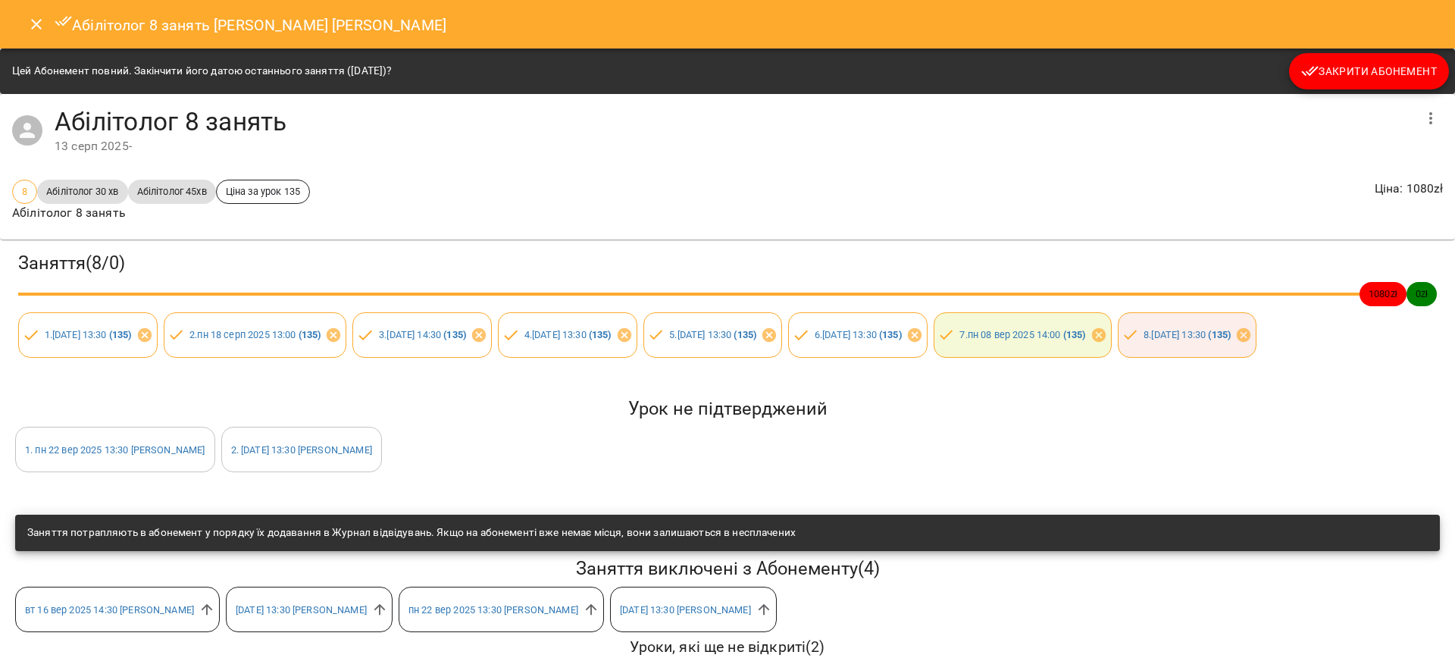
click at [1343, 56] on button "Закрити Абонемент" at bounding box center [1369, 71] width 160 height 36
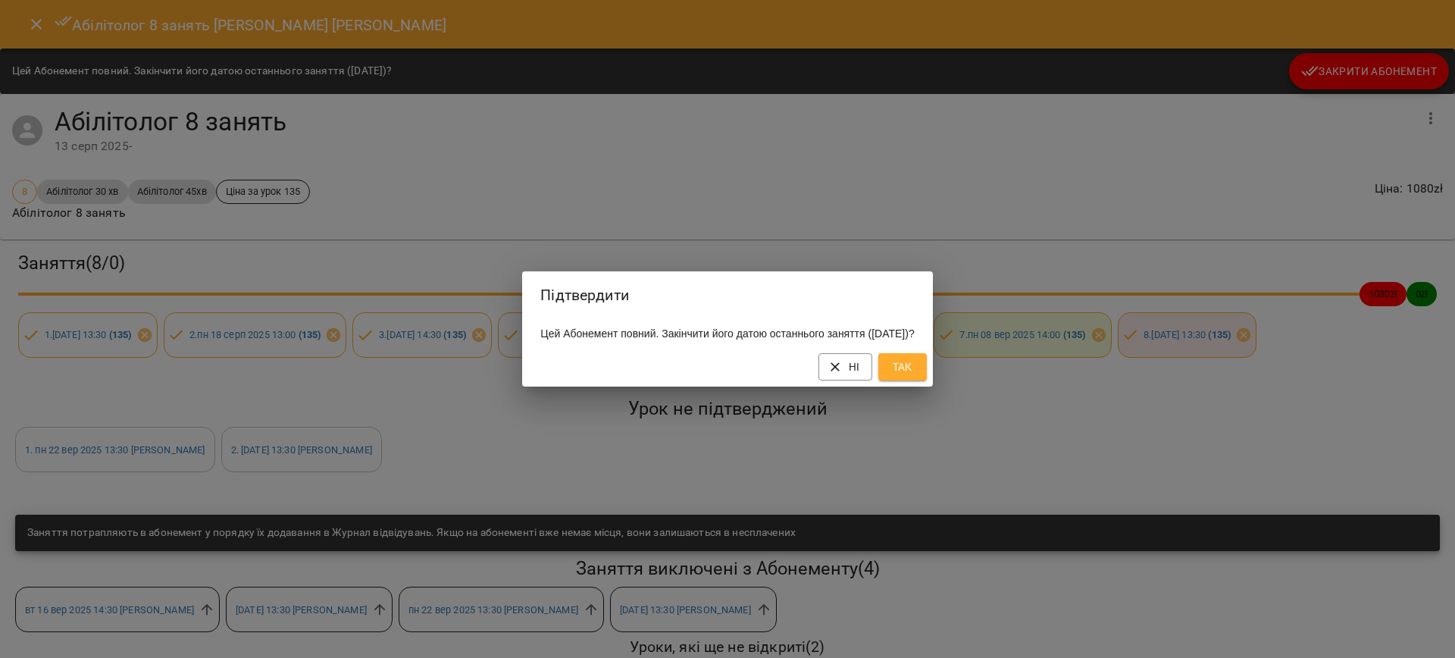
click at [932, 387] on div "Ні Так" at bounding box center [727, 366] width 410 height 39
click at [915, 376] on span "Так" at bounding box center [903, 367] width 24 height 18
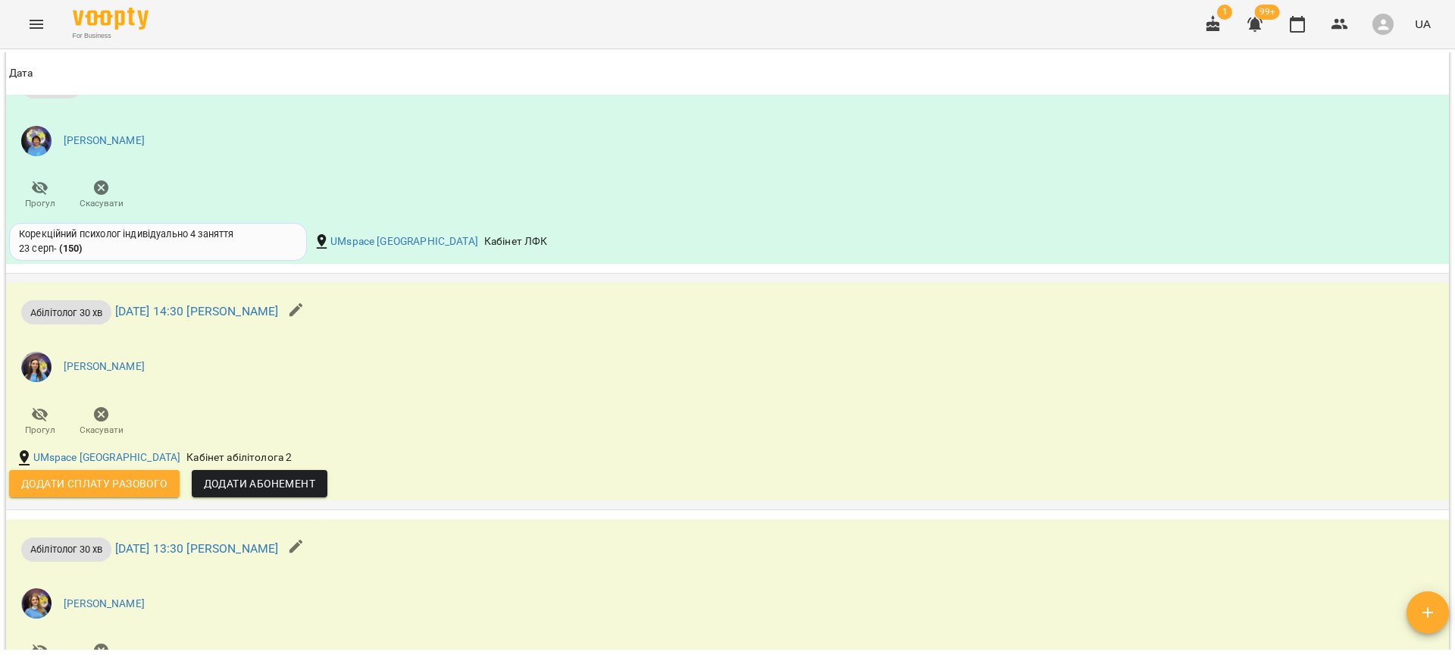
scroll to position [1505, 0]
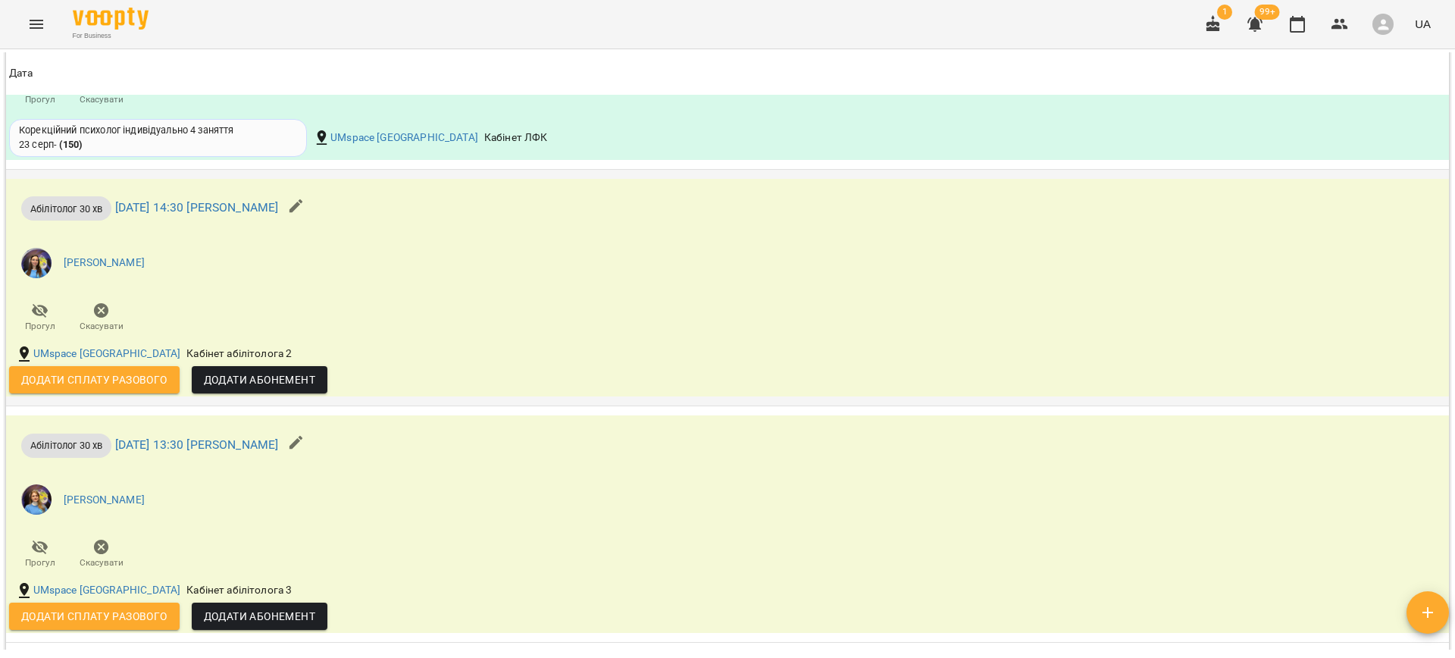
click at [289, 387] on button "Додати Абонемент" at bounding box center [260, 379] width 136 height 27
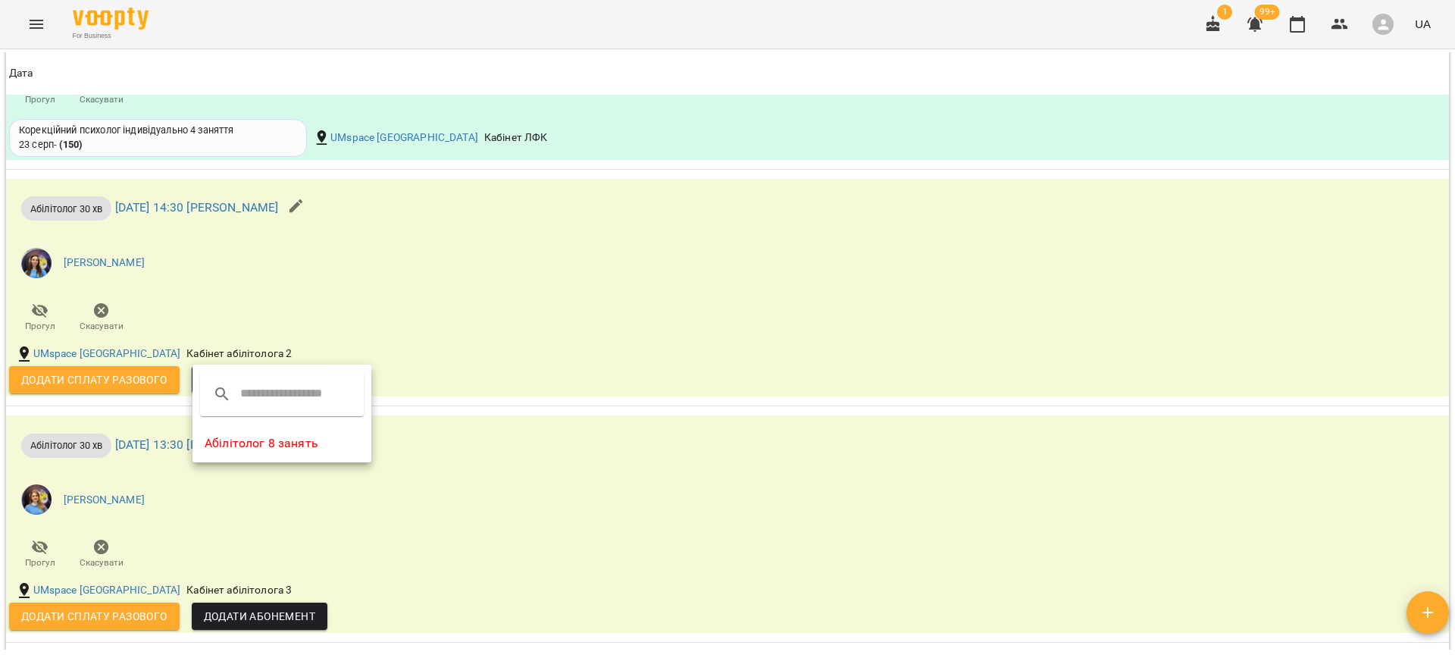
click at [275, 450] on li "Абілітолог 8 занять" at bounding box center [282, 443] width 179 height 27
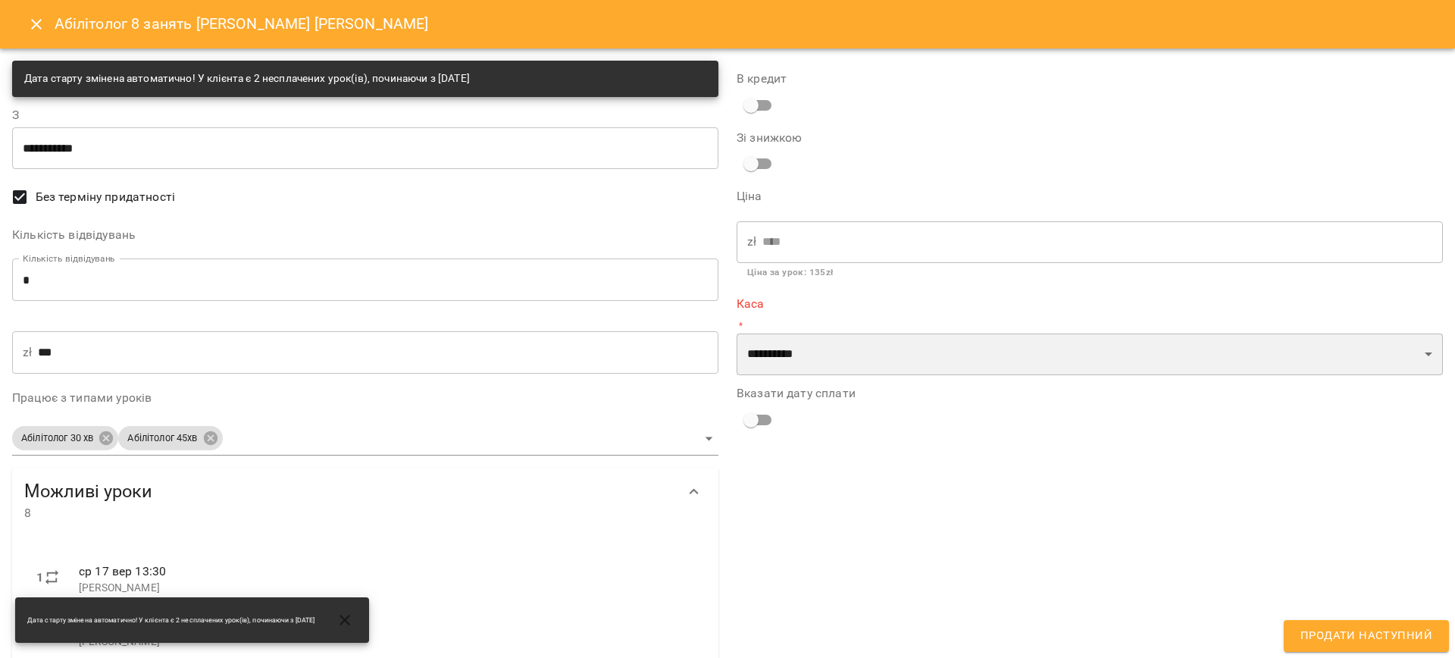
click at [773, 354] on select "**********" at bounding box center [1090, 355] width 706 height 42
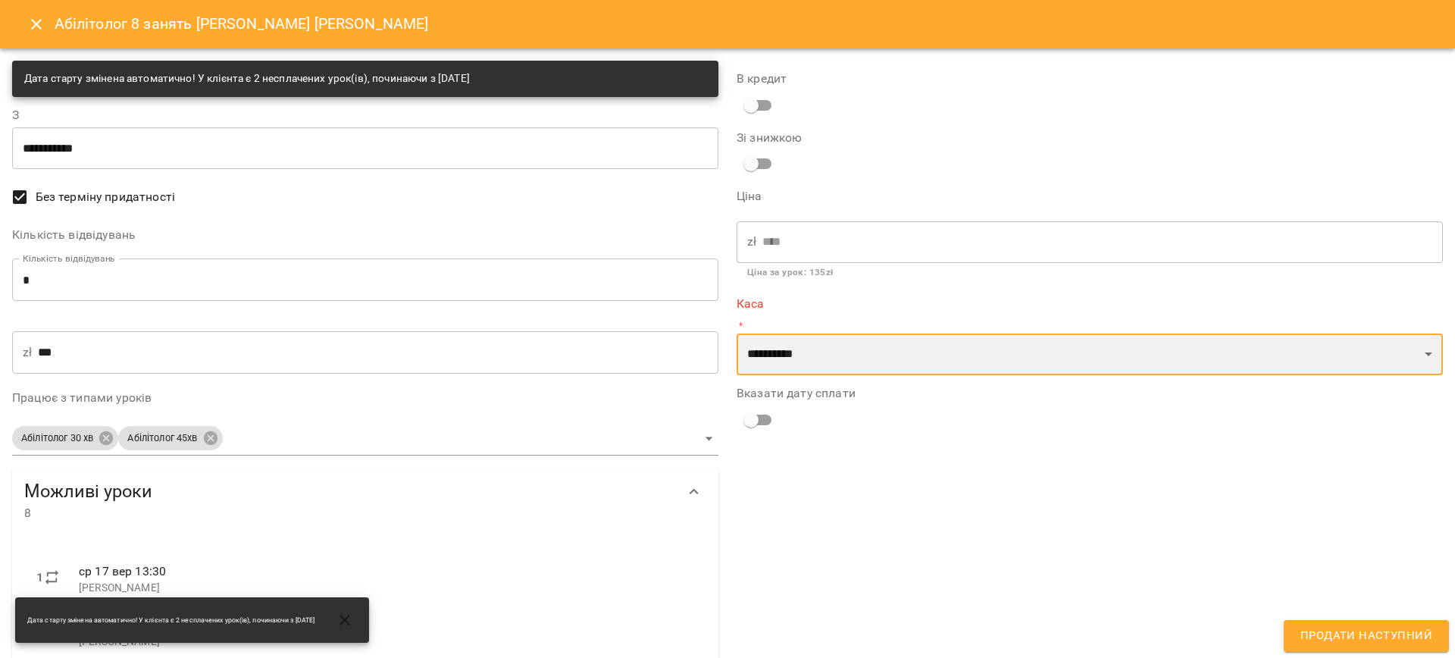
select select "****"
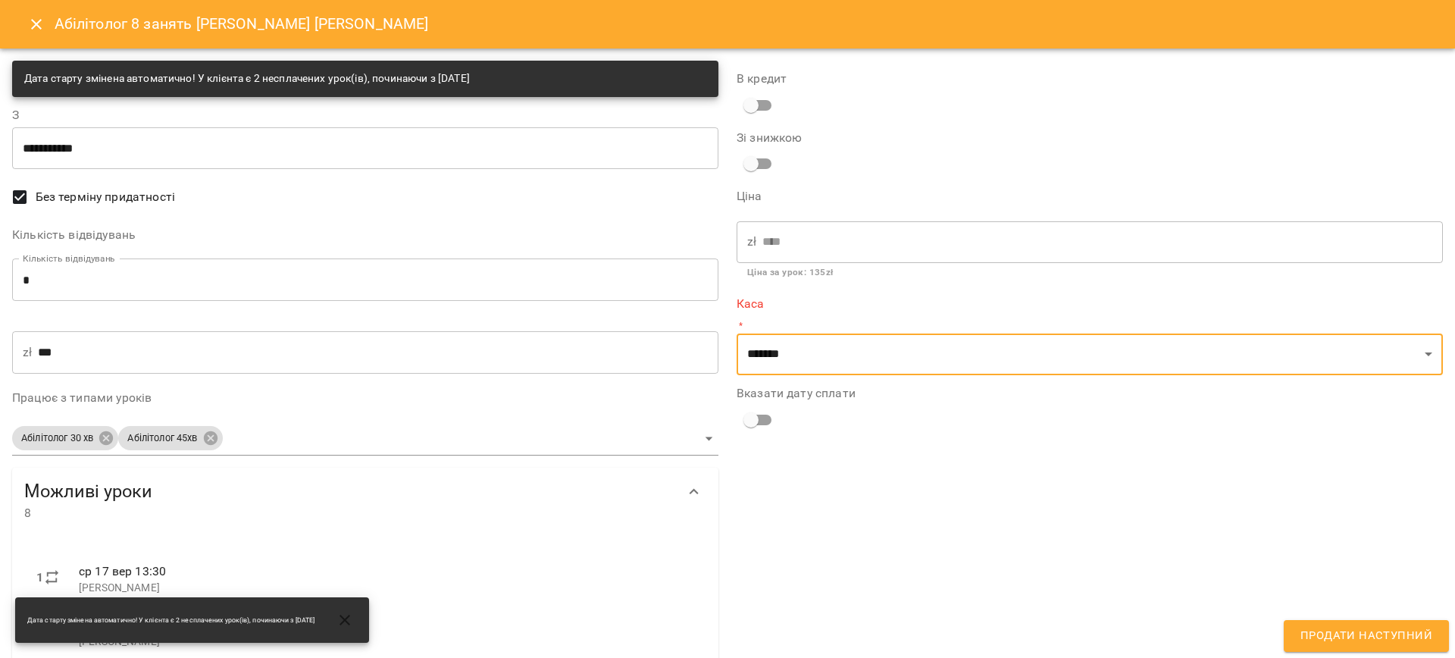
click at [757, 421] on div "**********" at bounding box center [1090, 535] width 725 height 966
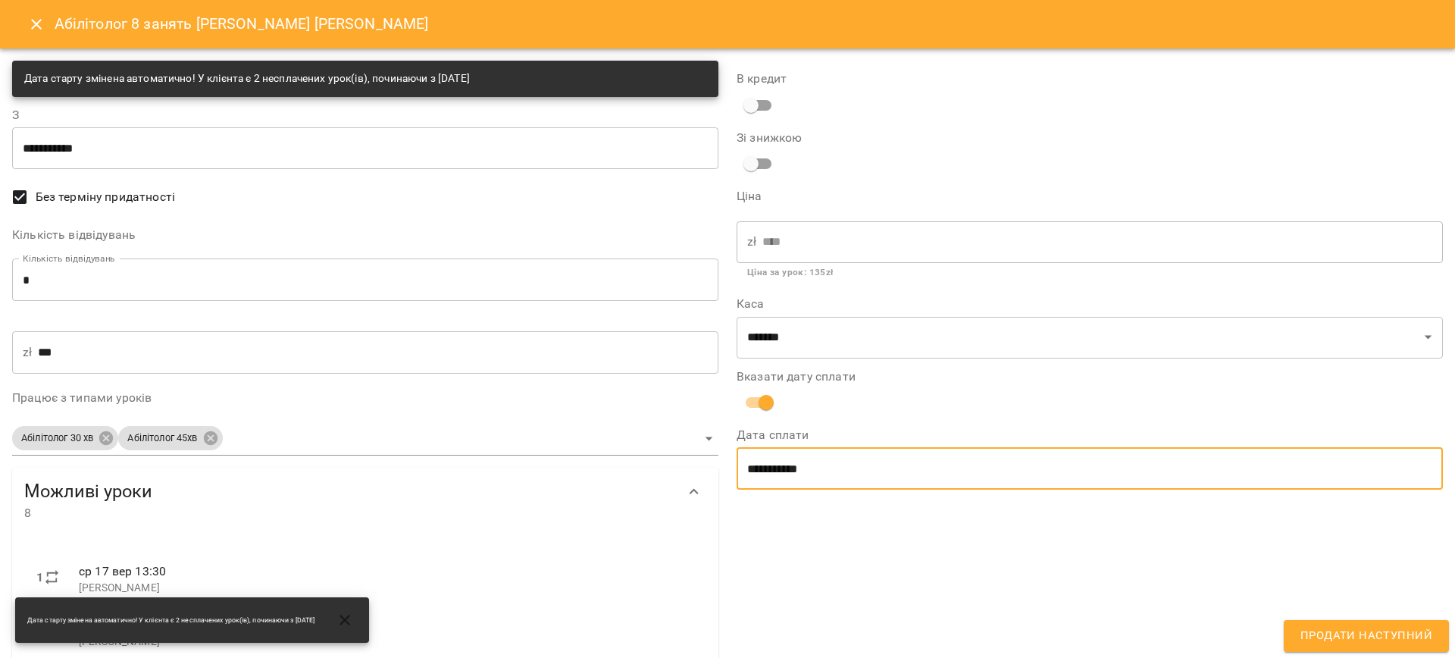
click at [838, 459] on input "**********" at bounding box center [1090, 468] width 706 height 42
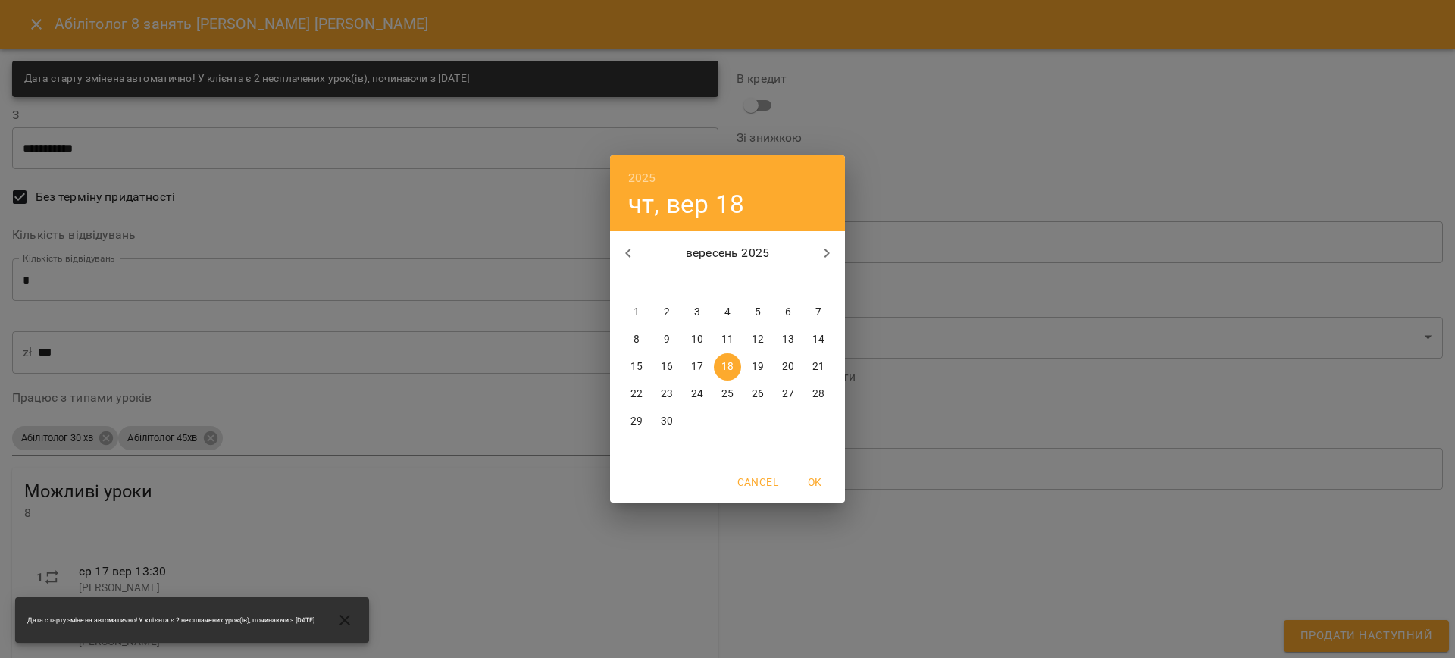
click at [667, 365] on p "16" at bounding box center [667, 366] width 12 height 15
type input "**********"
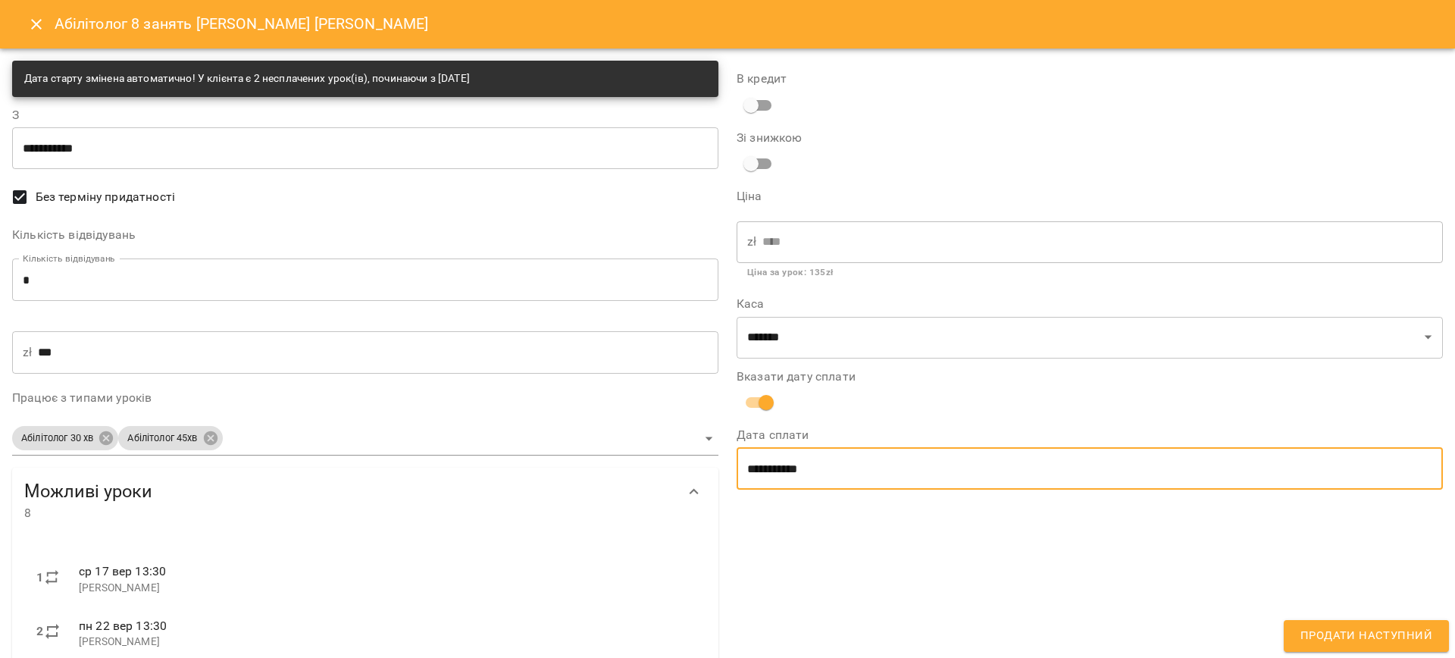
click at [1380, 634] on span "Продати наступний" at bounding box center [1367, 636] width 132 height 20
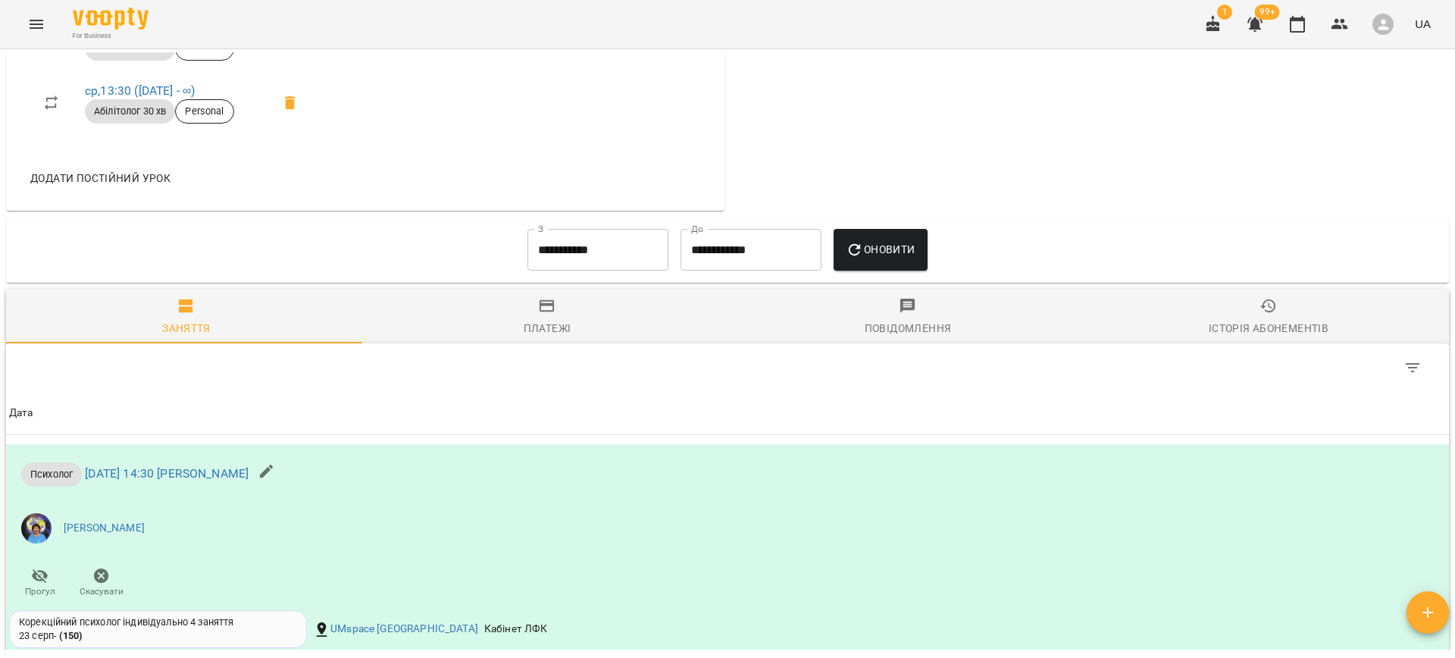
scroll to position [1931, 0]
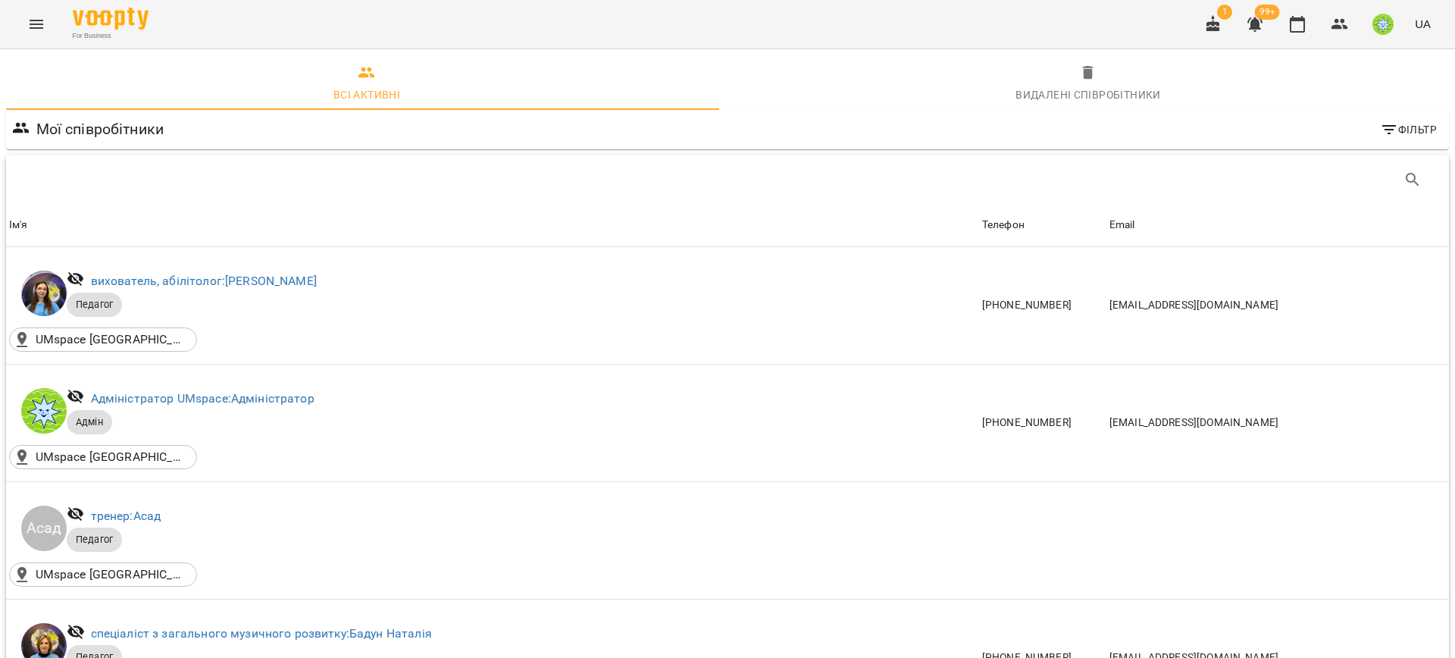
click at [37, 13] on button "Menu" at bounding box center [36, 24] width 36 height 36
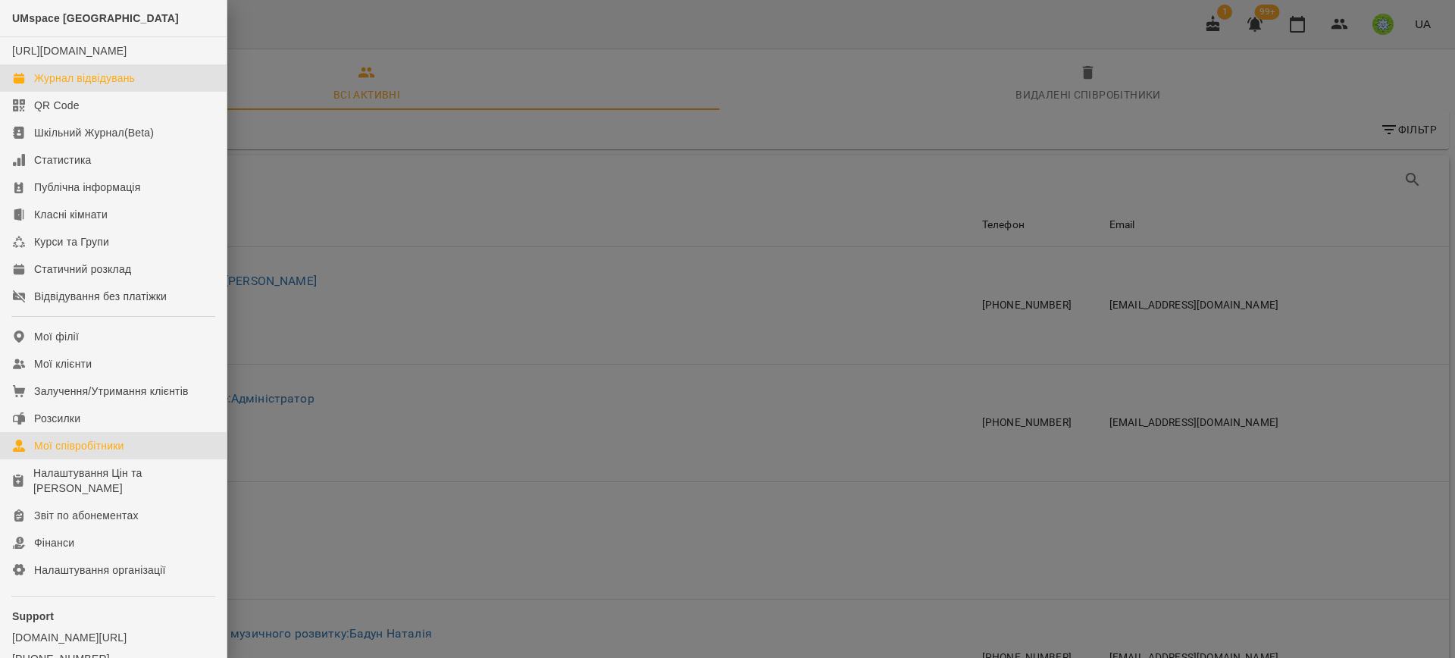
click at [62, 86] on div "Журнал відвідувань" at bounding box center [84, 77] width 101 height 15
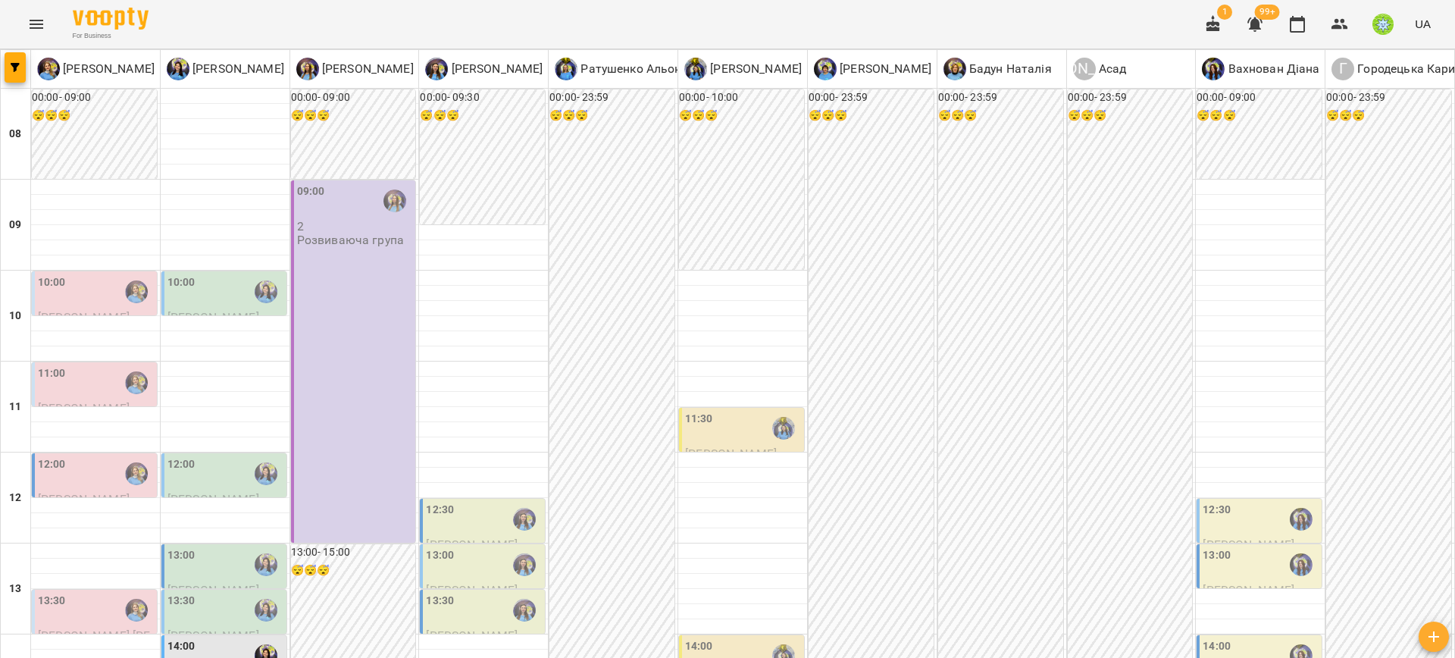
scroll to position [482, 0]
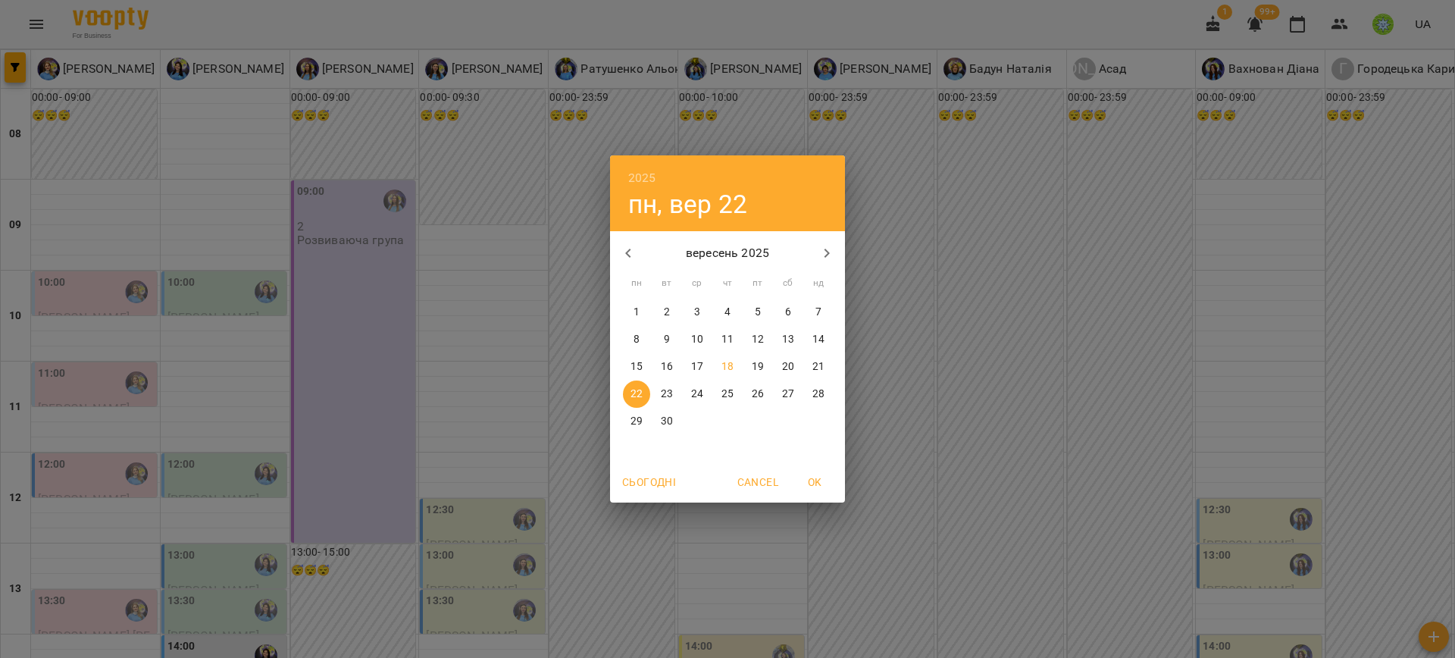
click at [706, 389] on span "24" at bounding box center [697, 394] width 27 height 15
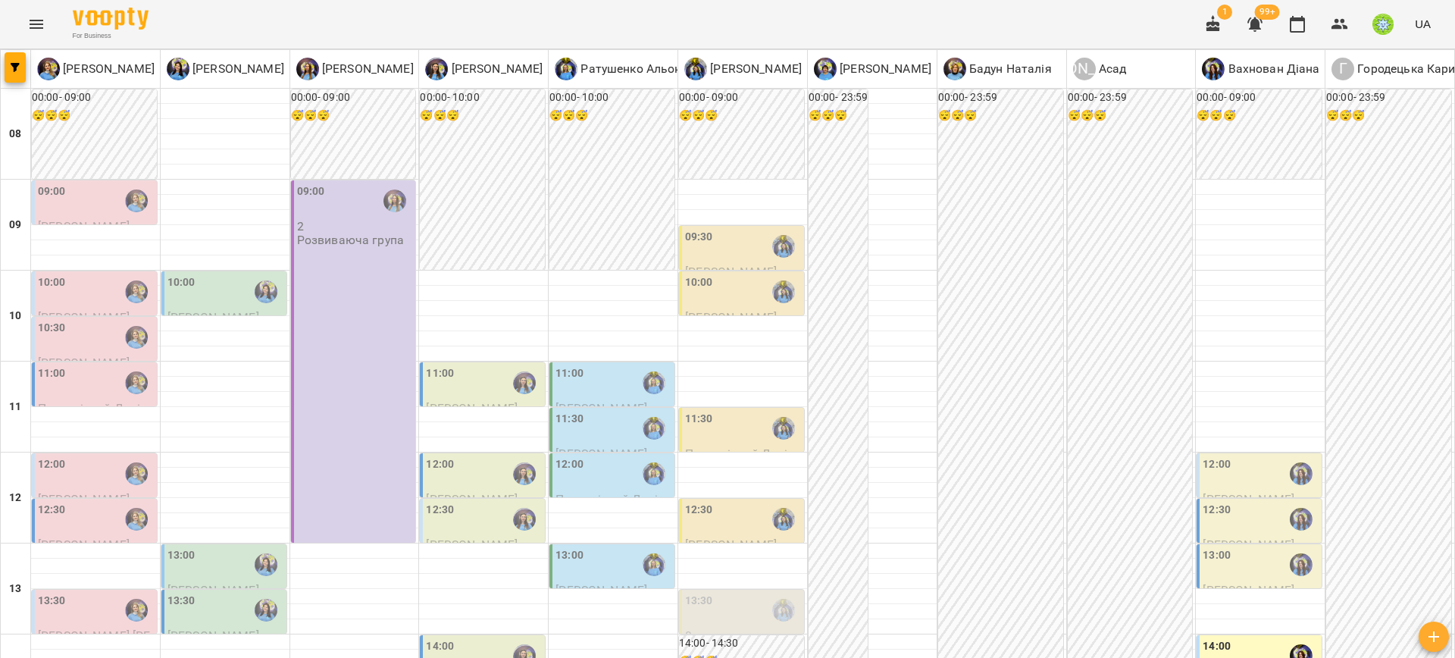
click at [52, 287] on label "10:00" at bounding box center [52, 282] width 28 height 17
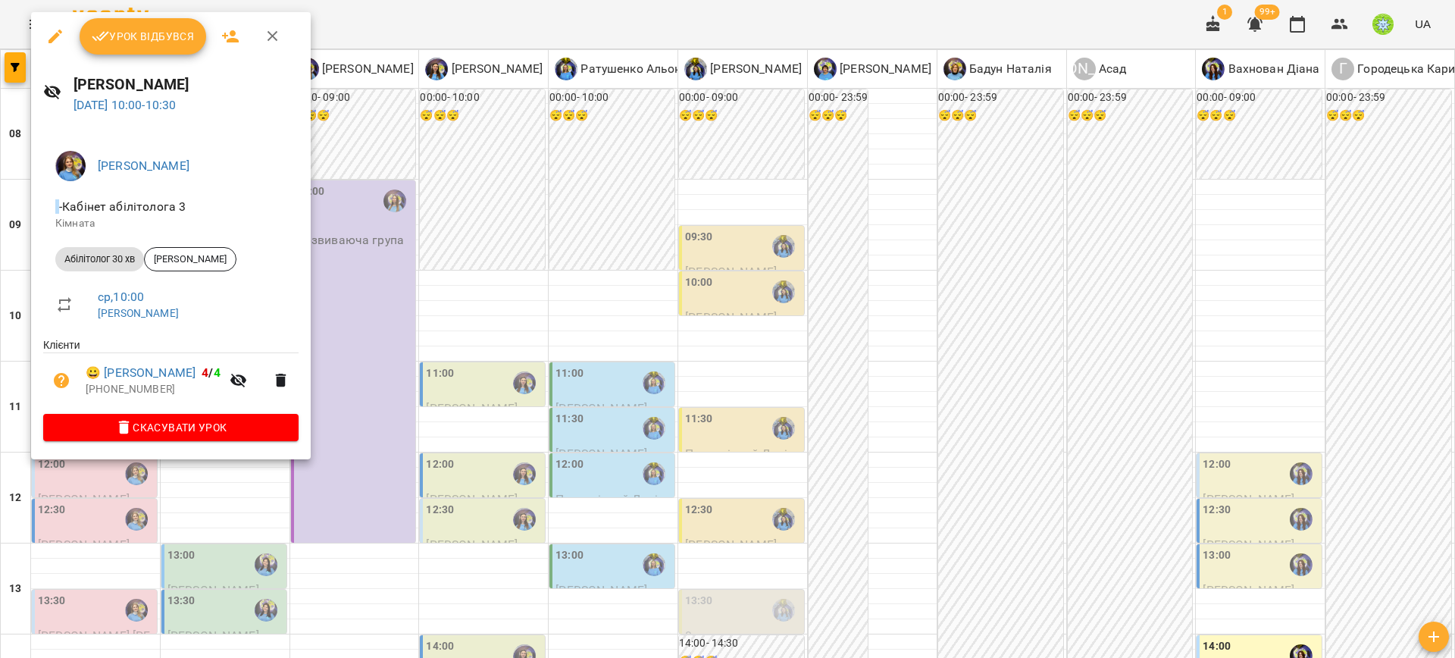
drag, startPoint x: 248, startPoint y: 496, endPoint x: 160, endPoint y: 409, distance: 123.8
click at [248, 496] on div at bounding box center [727, 329] width 1455 height 658
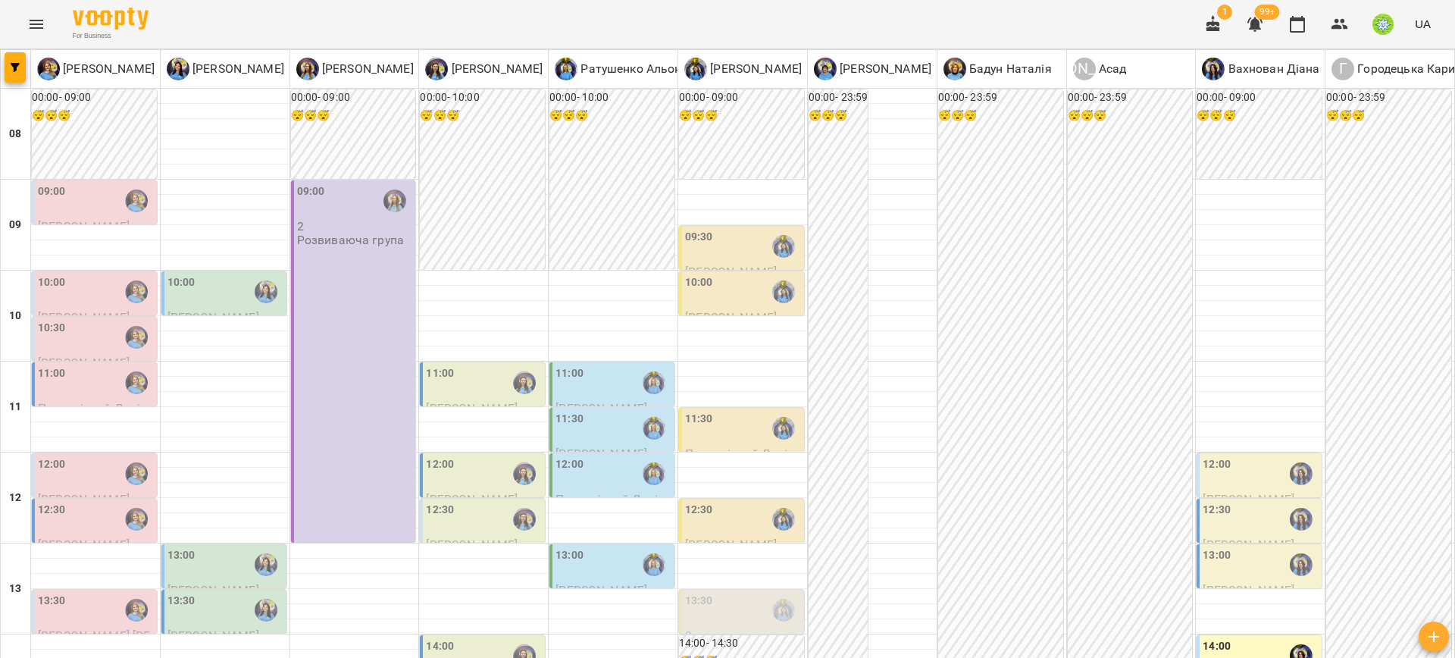
click at [58, 293] on div "10:00" at bounding box center [52, 291] width 28 height 35
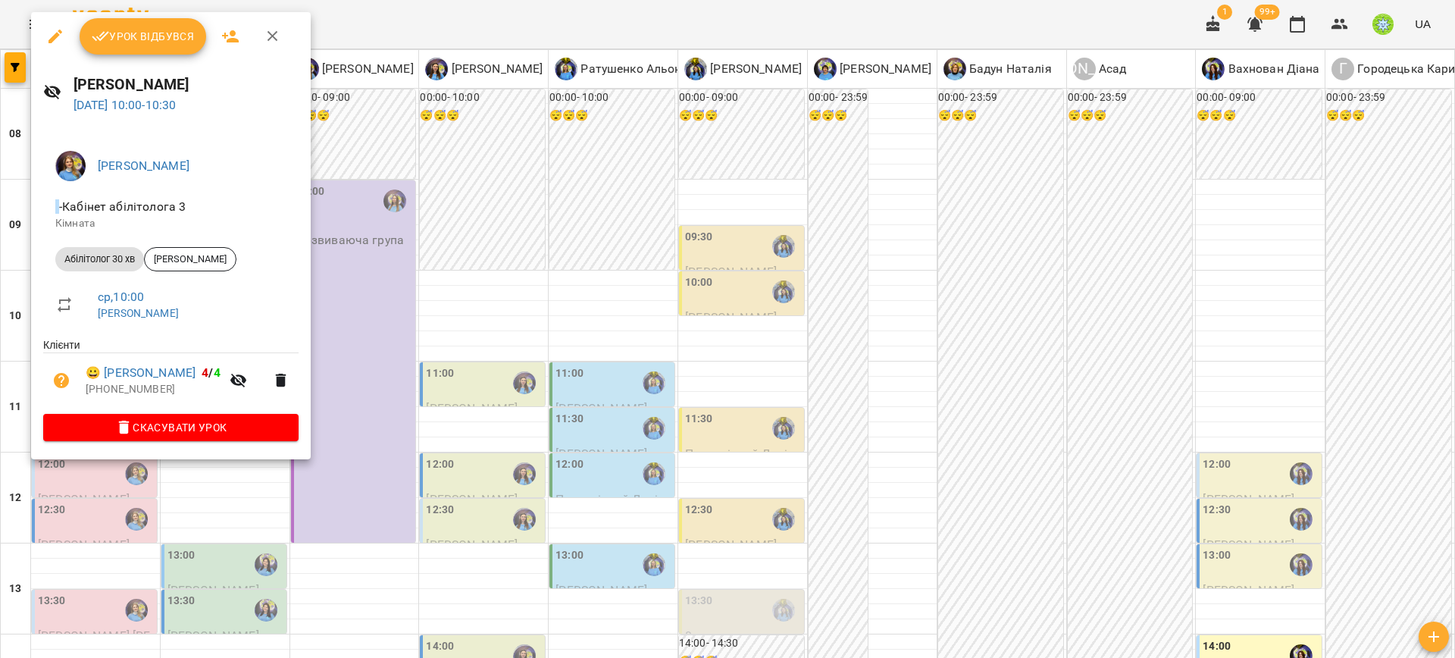
click at [382, 460] on div at bounding box center [727, 329] width 1455 height 658
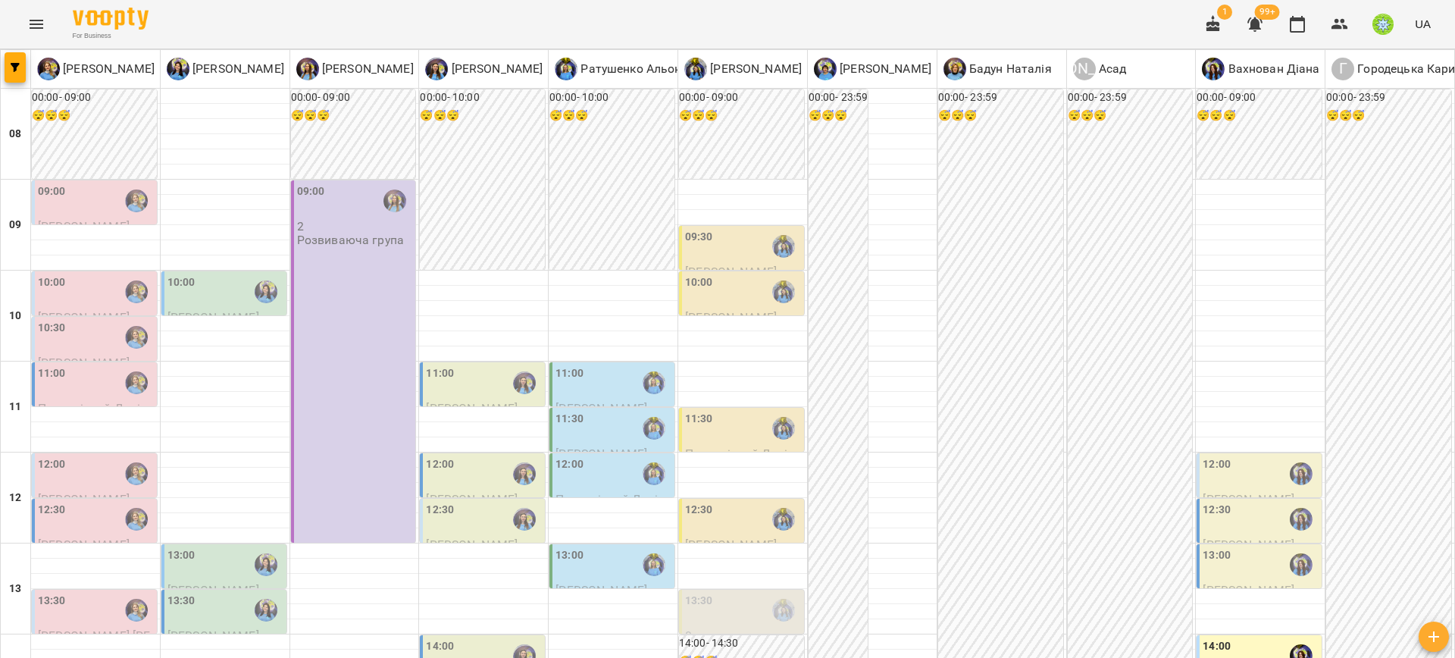
click at [52, 330] on label "10:30" at bounding box center [52, 328] width 28 height 17
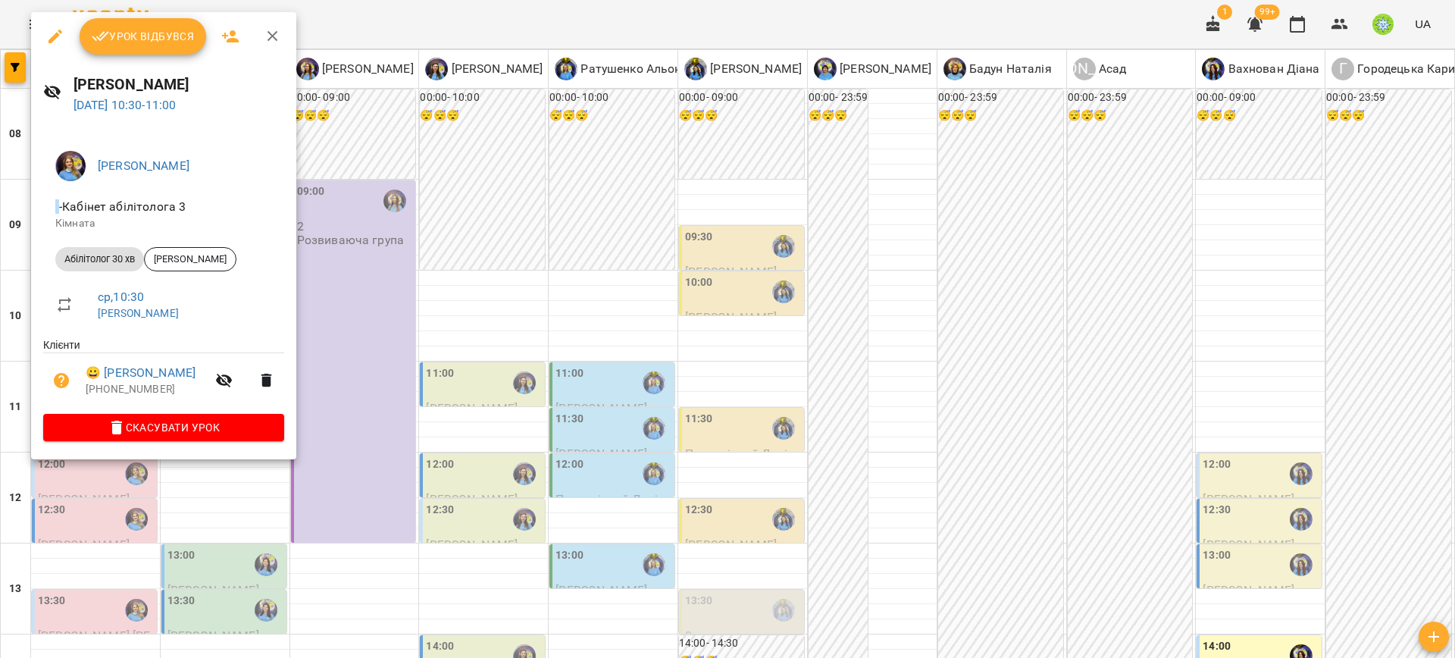
drag, startPoint x: 428, startPoint y: 385, endPoint x: 271, endPoint y: 397, distance: 158.1
click at [424, 384] on div at bounding box center [727, 329] width 1455 height 658
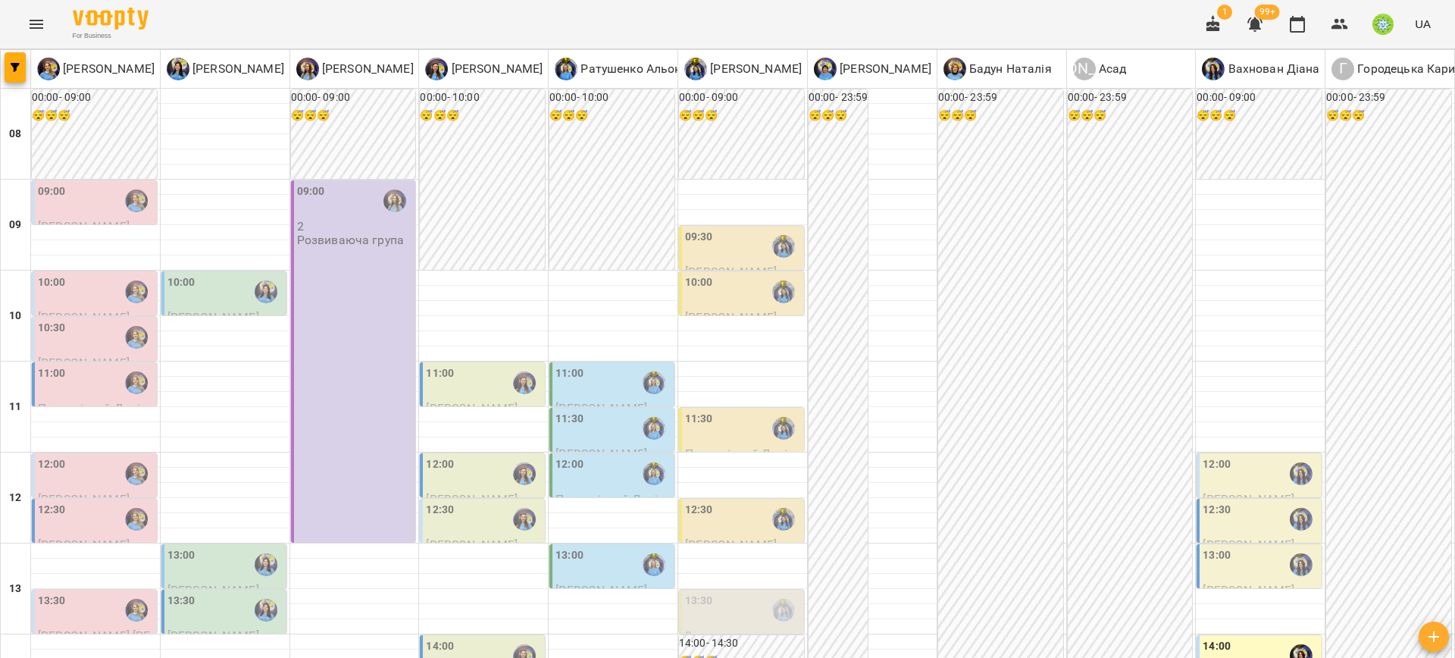
click at [96, 398] on div "11:00 Празднічний Даніель Позднякова Анастасія" at bounding box center [96, 403] width 116 height 77
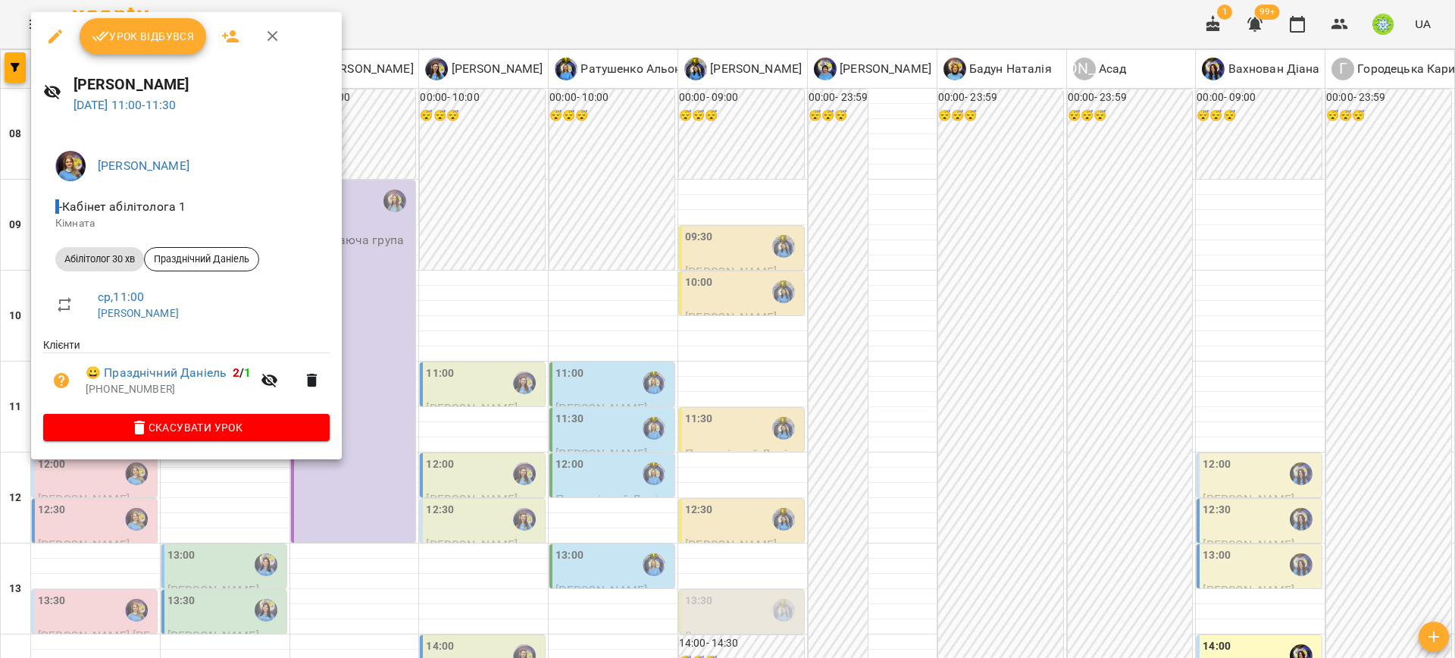
drag, startPoint x: 420, startPoint y: 410, endPoint x: 374, endPoint y: 429, distance: 49.3
click at [419, 410] on div at bounding box center [727, 329] width 1455 height 658
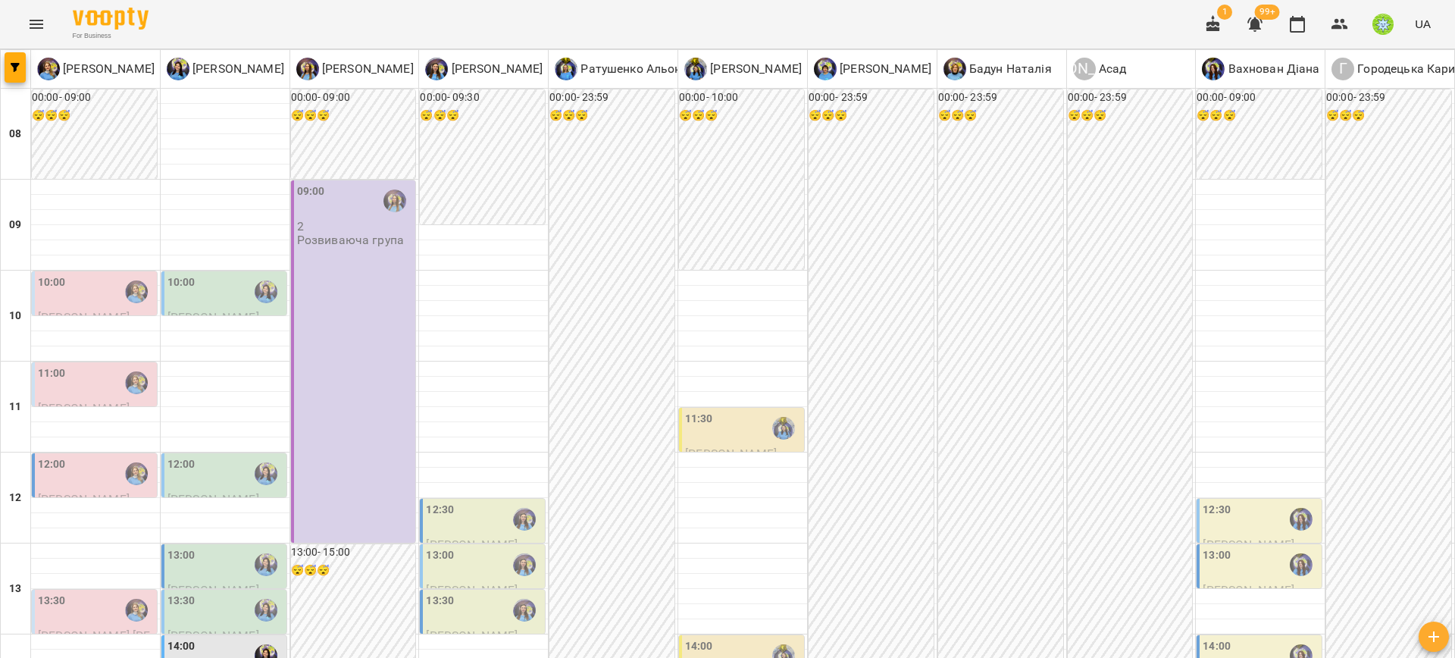
click at [71, 384] on div "11:00" at bounding box center [96, 382] width 116 height 35
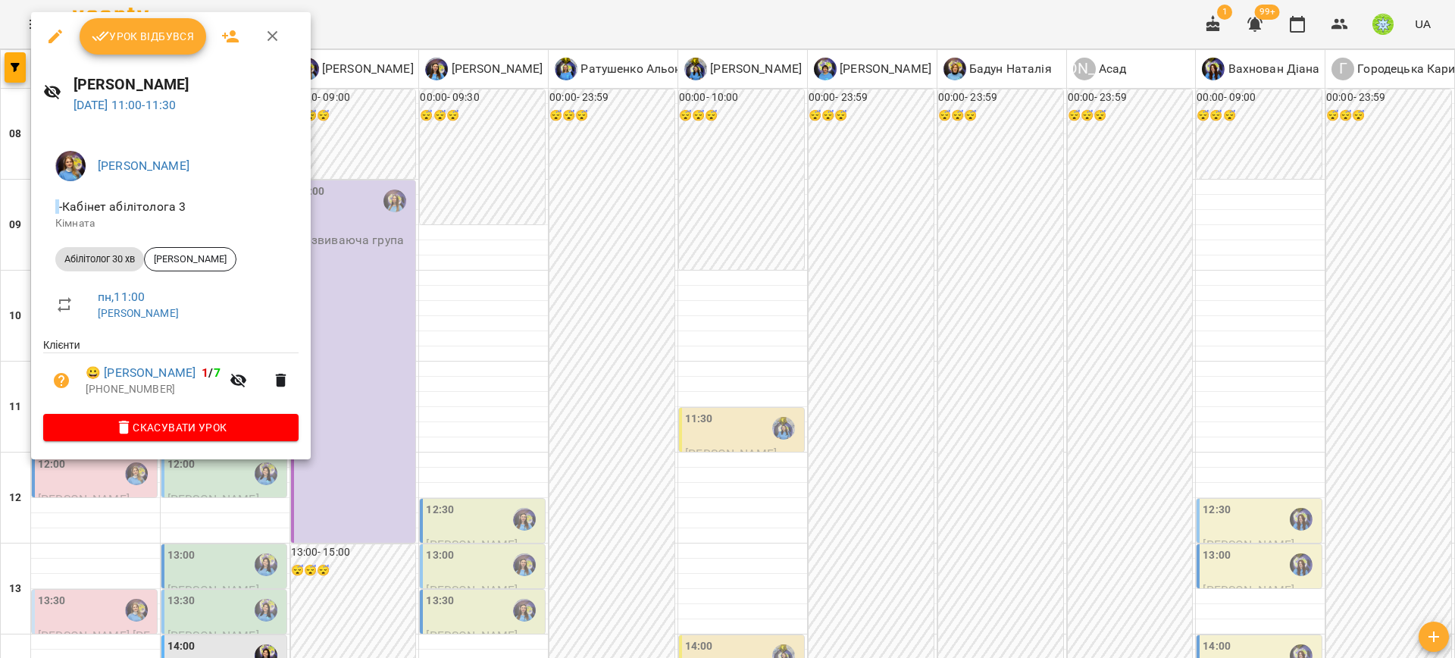
click at [443, 441] on div at bounding box center [727, 329] width 1455 height 658
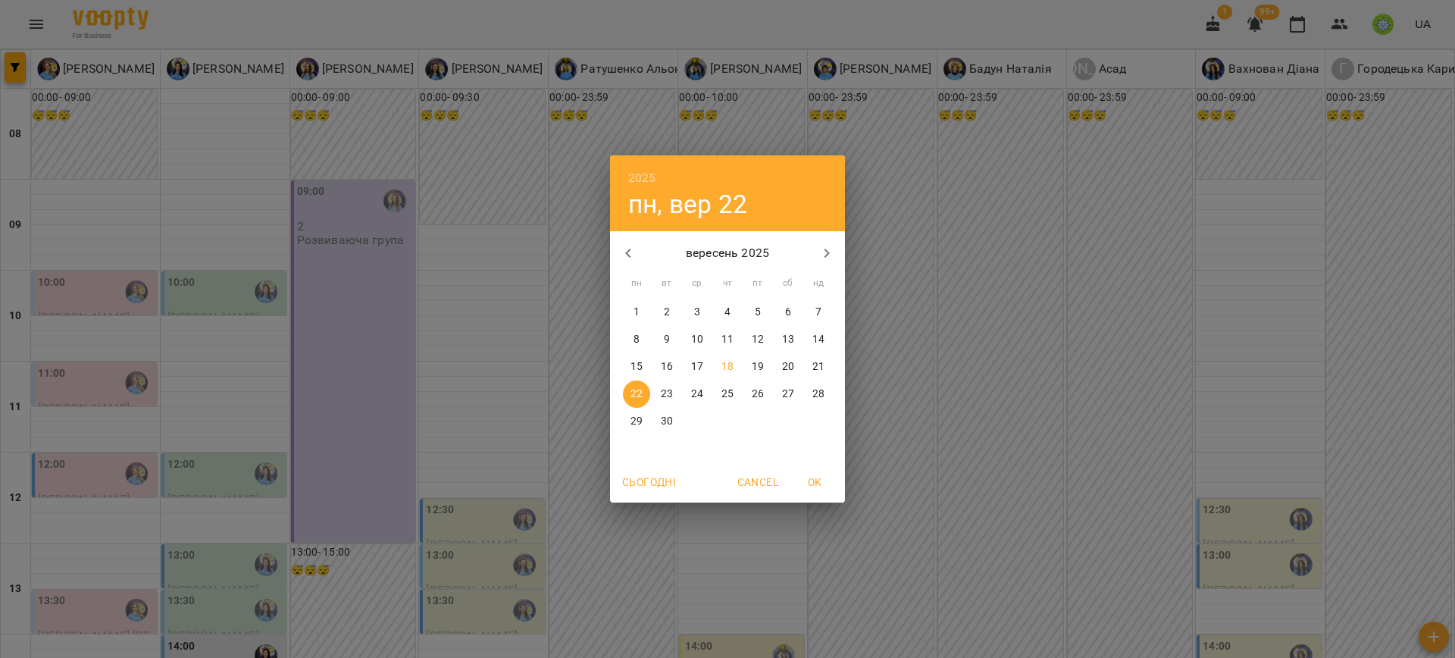
click at [642, 368] on p "15" at bounding box center [637, 366] width 12 height 15
type input "**********"
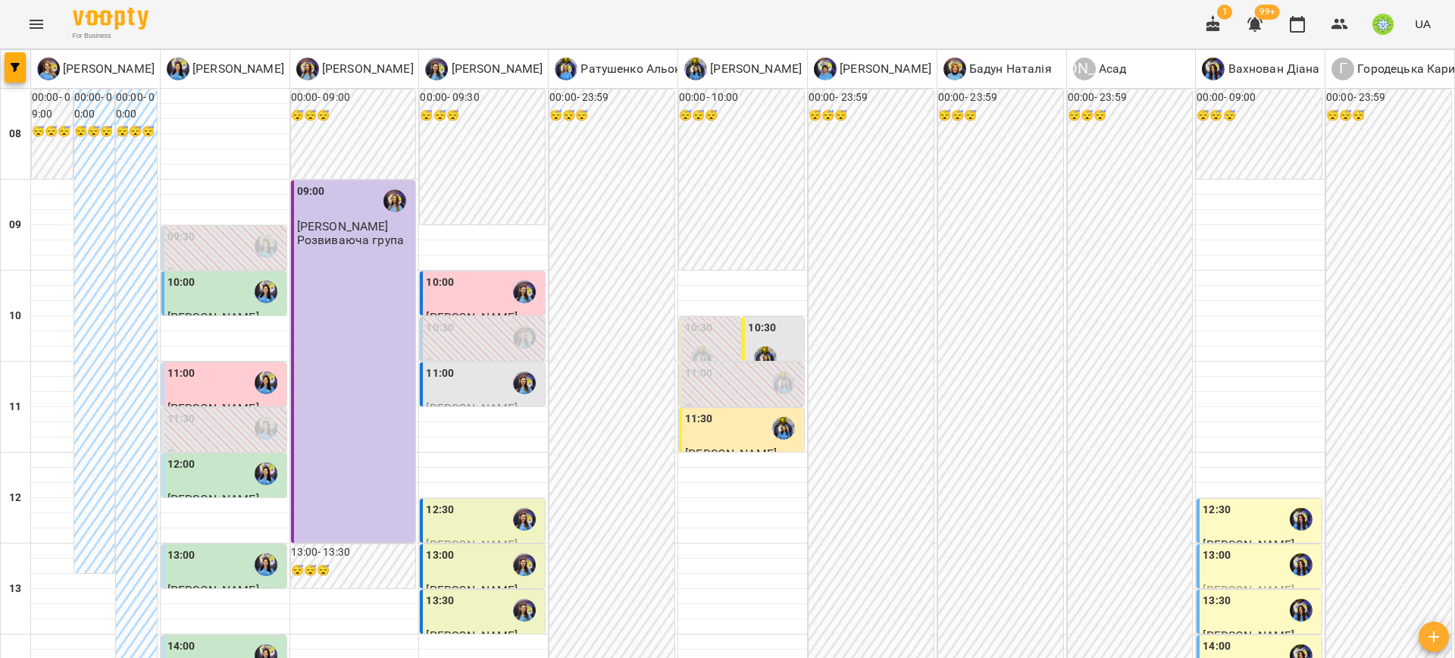
scroll to position [0, 0]
click at [212, 311] on span "Федоренко Лев" at bounding box center [214, 317] width 92 height 14
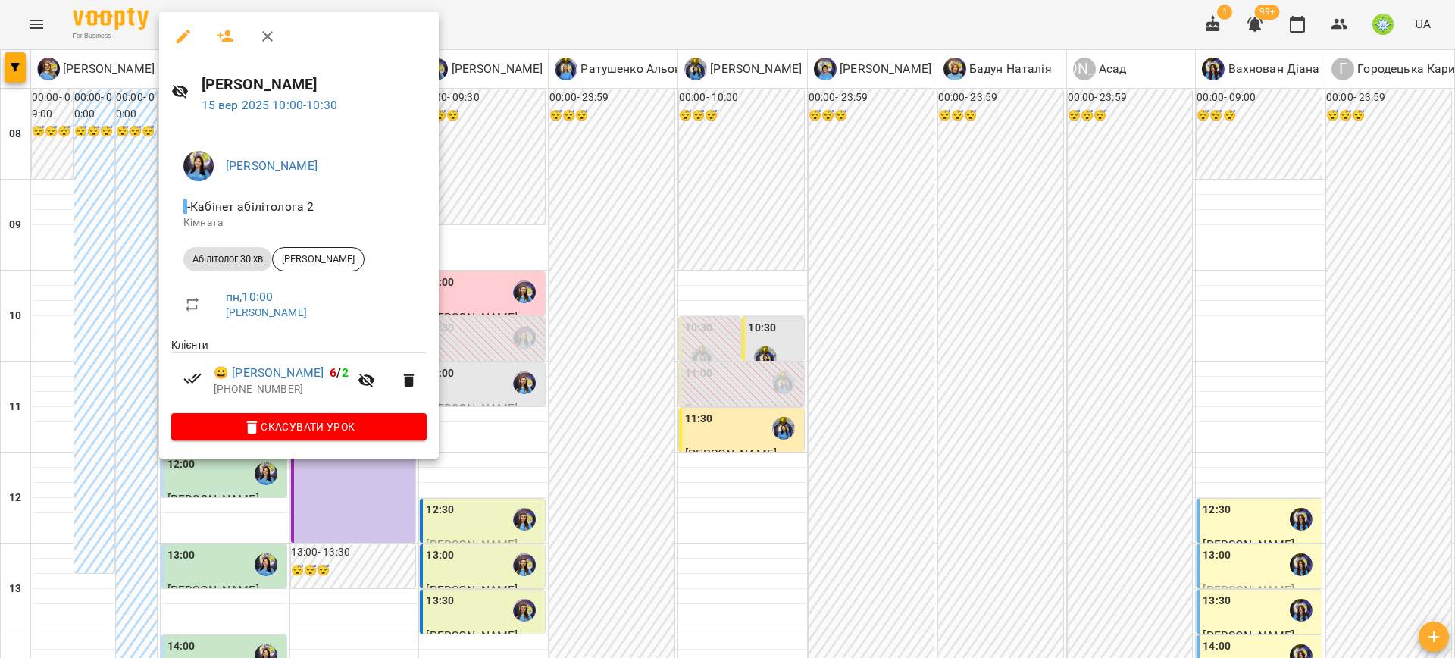
drag, startPoint x: 541, startPoint y: 446, endPoint x: 343, endPoint y: 427, distance: 198.7
click at [534, 443] on div at bounding box center [727, 329] width 1455 height 658
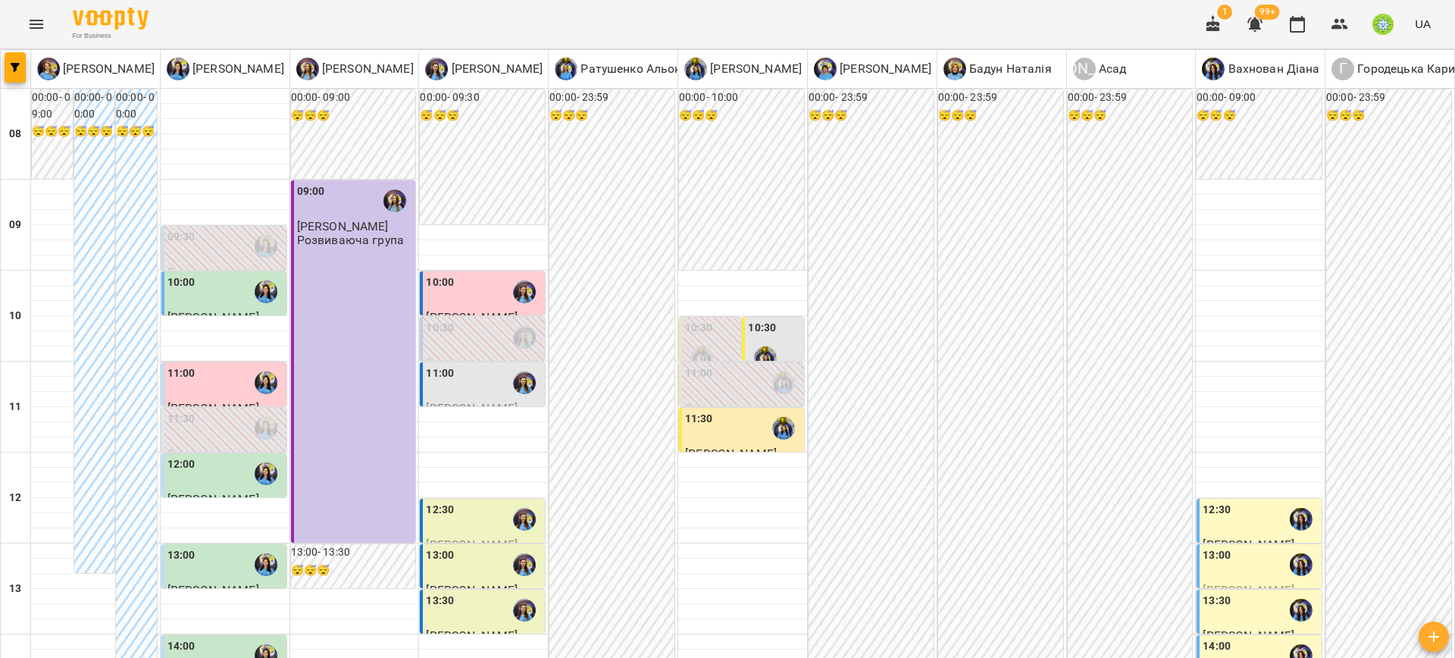
click at [183, 382] on div "11:00" at bounding box center [182, 382] width 28 height 35
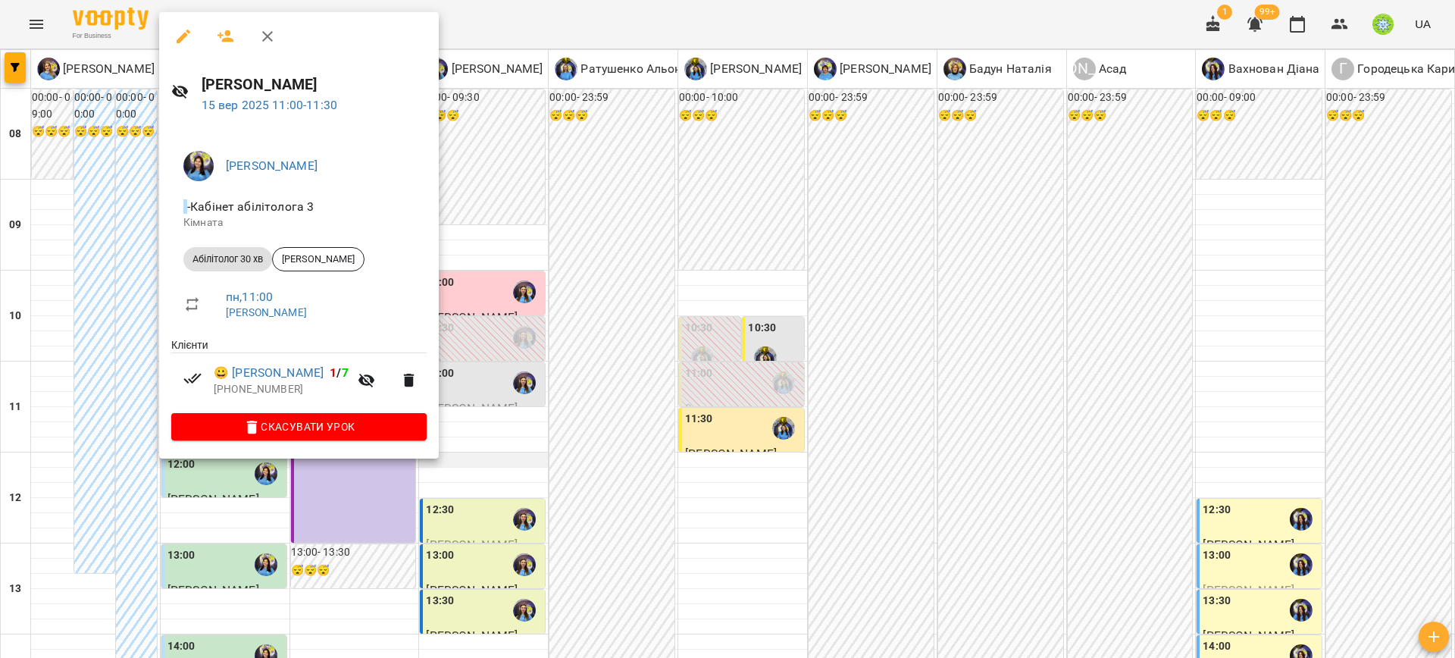
drag, startPoint x: 606, startPoint y: 461, endPoint x: 436, endPoint y: 456, distance: 170.6
click at [603, 461] on div at bounding box center [727, 329] width 1455 height 658
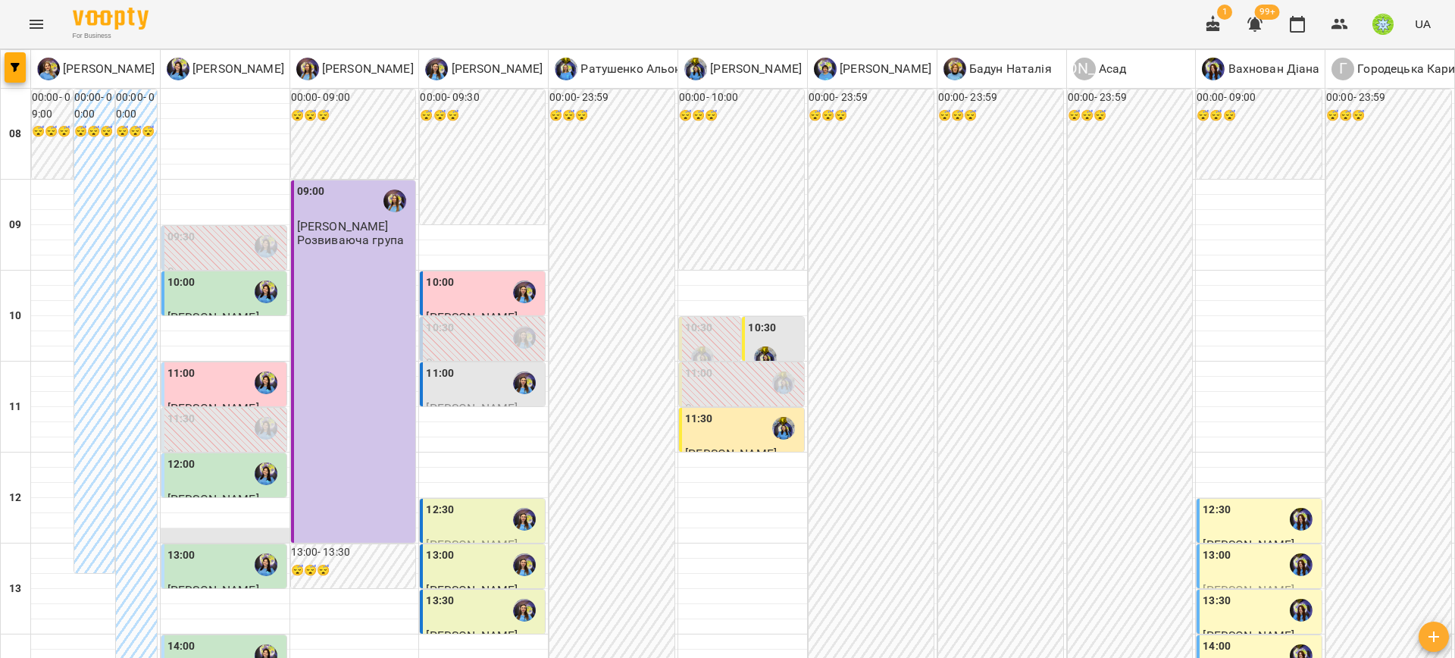
scroll to position [232, 0]
click at [190, 547] on label "13:00" at bounding box center [182, 555] width 28 height 17
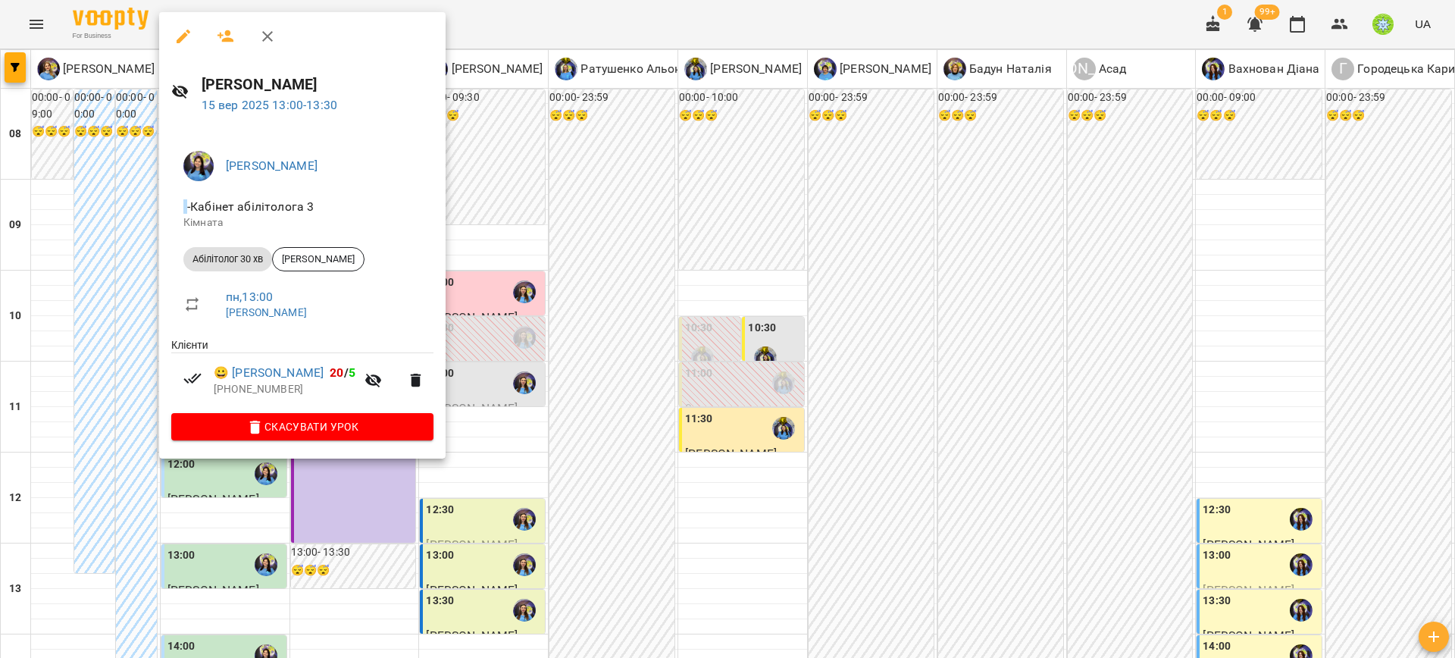
drag, startPoint x: 496, startPoint y: 427, endPoint x: 375, endPoint y: 454, distance: 123.6
click at [495, 427] on div at bounding box center [727, 329] width 1455 height 658
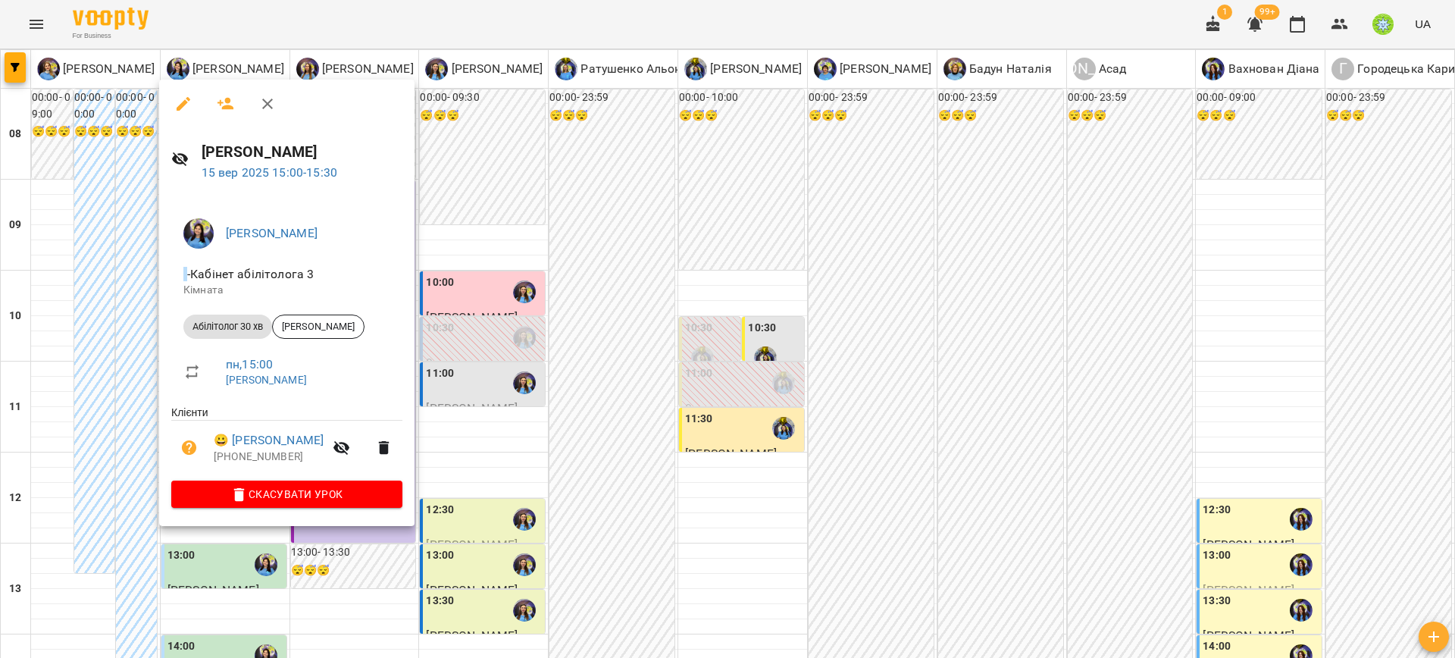
drag, startPoint x: 539, startPoint y: 434, endPoint x: 312, endPoint y: 490, distance: 234.0
click at [531, 434] on div at bounding box center [727, 329] width 1455 height 658
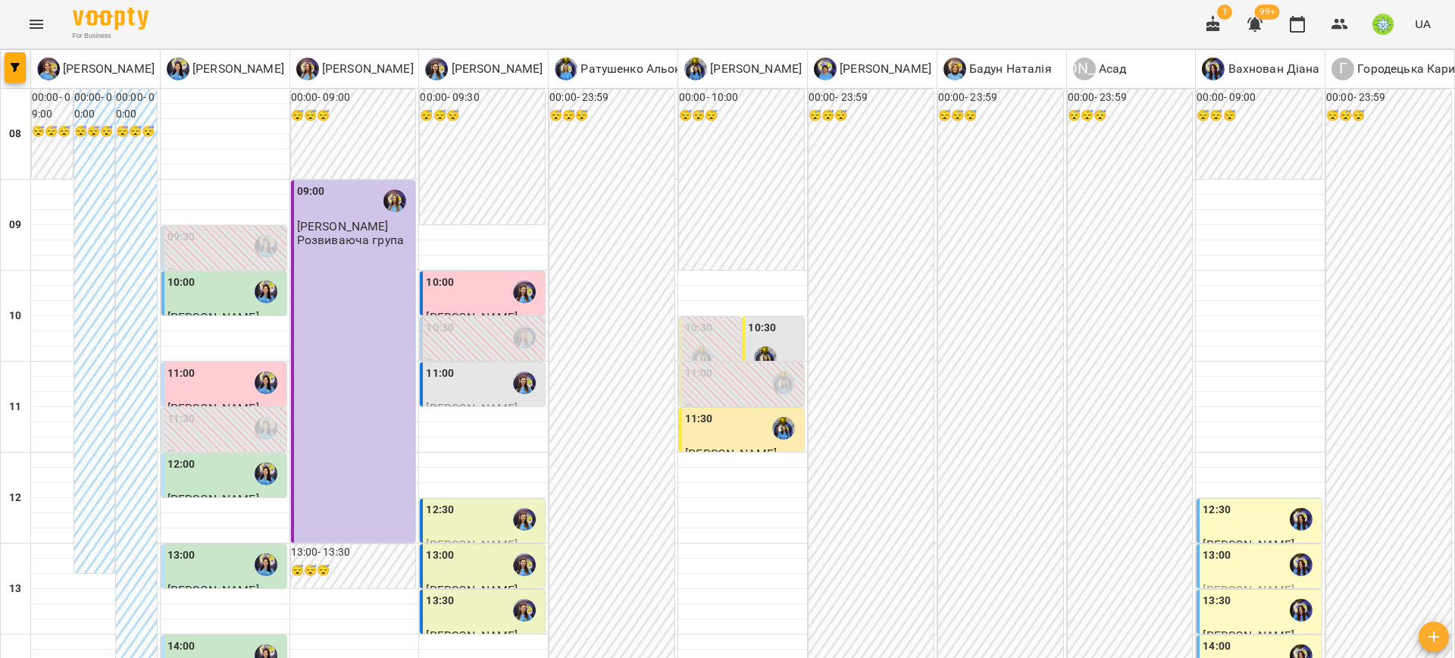
scroll to position [440, 0]
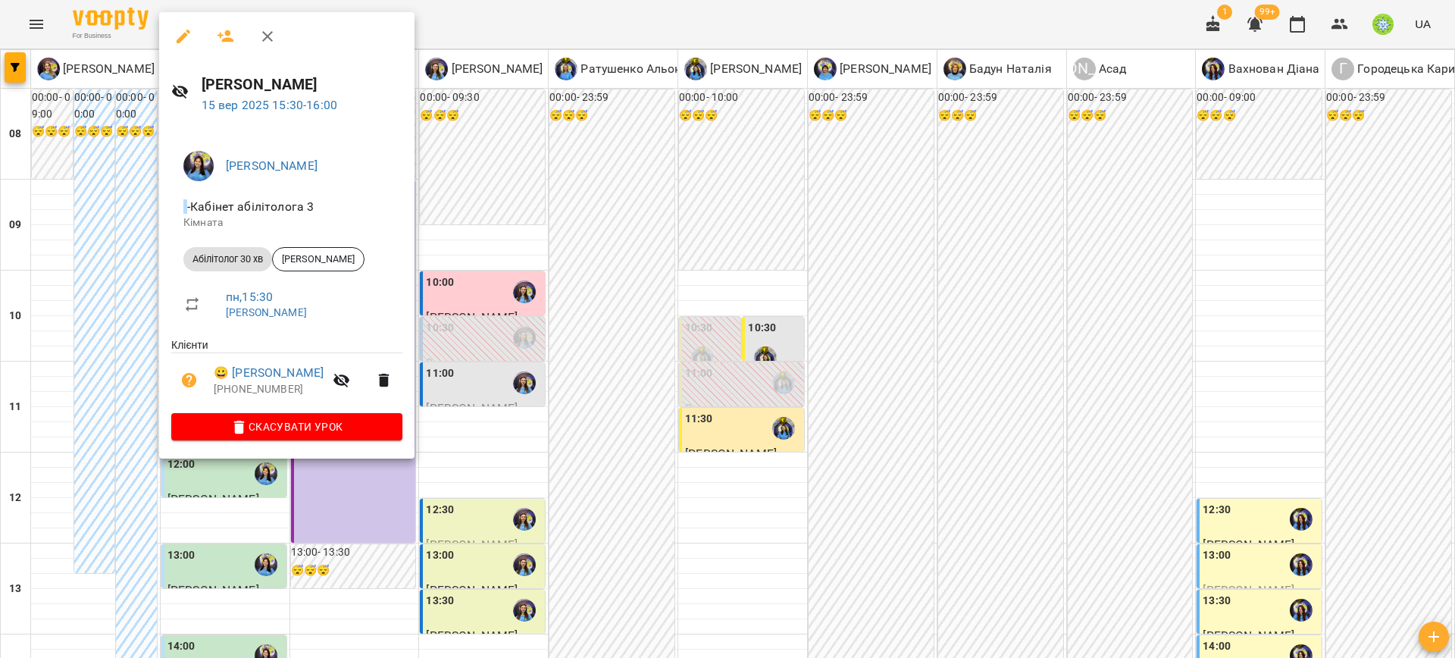
click at [543, 312] on div at bounding box center [727, 329] width 1455 height 658
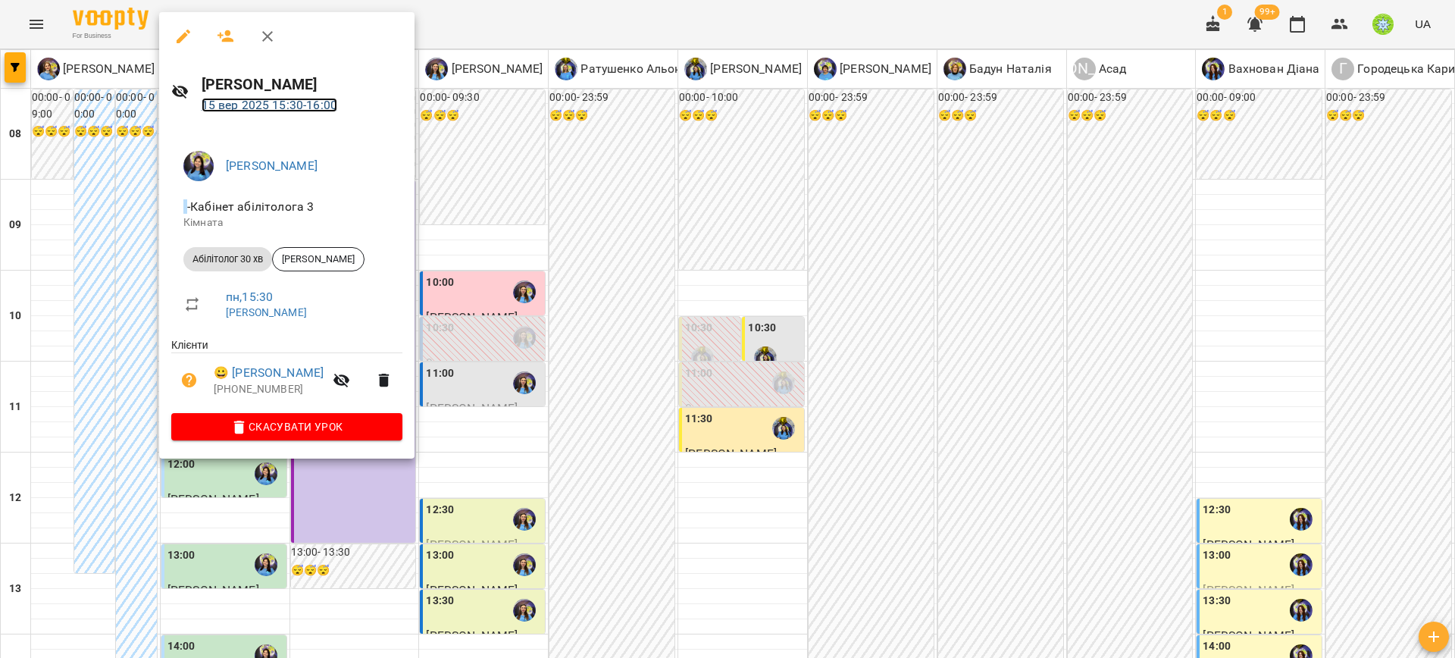
click at [291, 99] on link "15 вер 2025 15:30 - 16:00" at bounding box center [270, 105] width 136 height 14
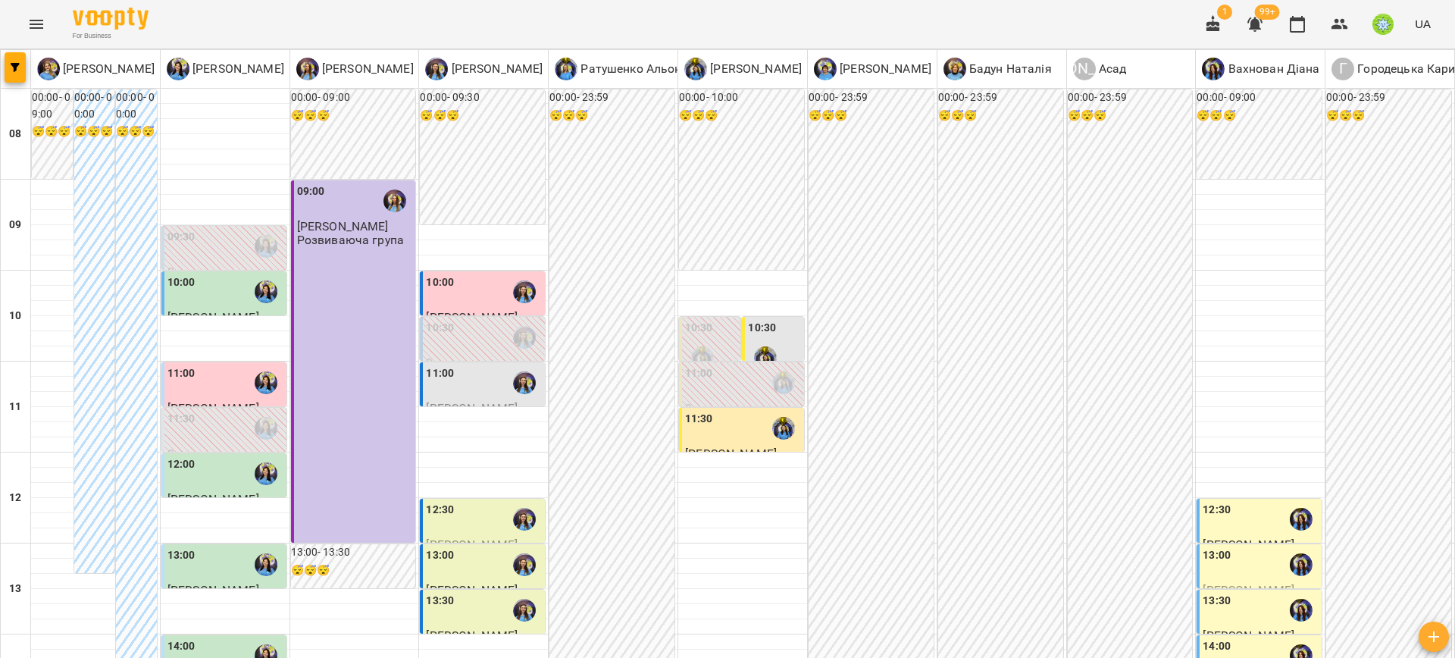
scroll to position [39, 0]
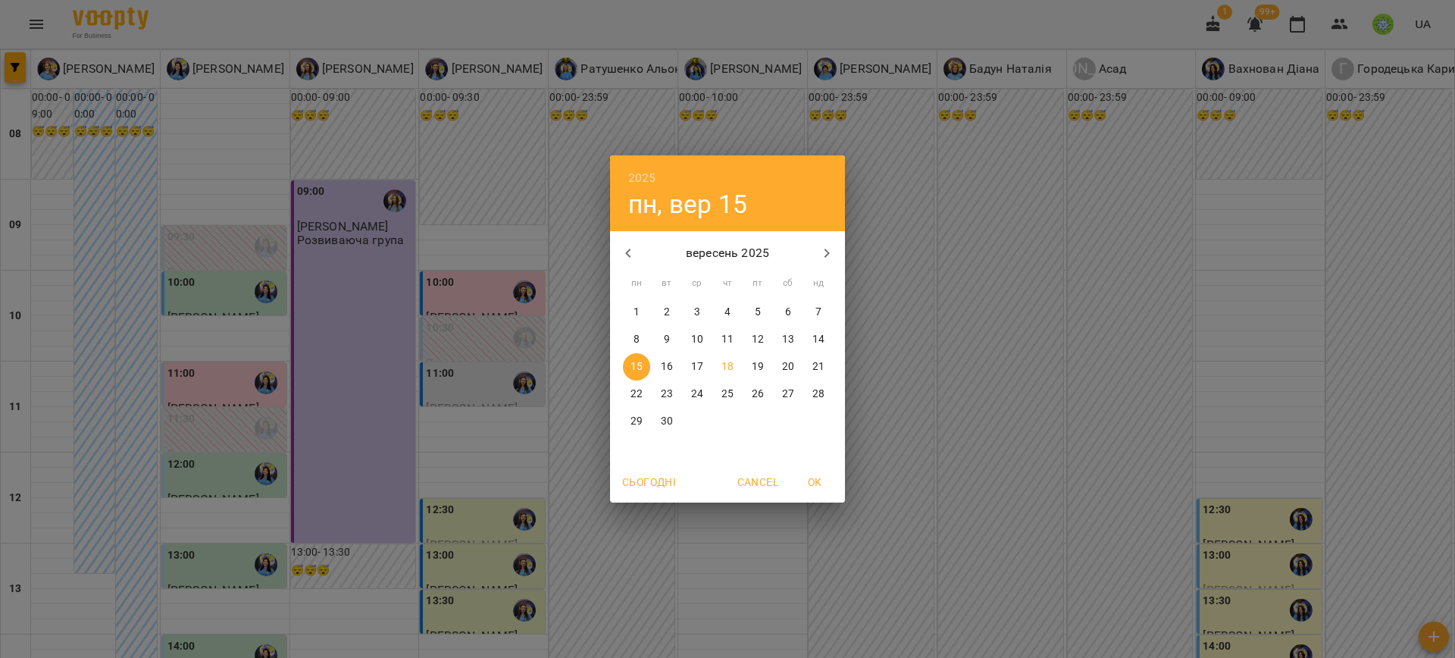
click at [874, 597] on div "2025 пн, вер 15 вересень 2025 пн вт ср чт пт сб нд 1 2 3 4 5 6 7 8 9 10 11 12 1…" at bounding box center [727, 329] width 1455 height 658
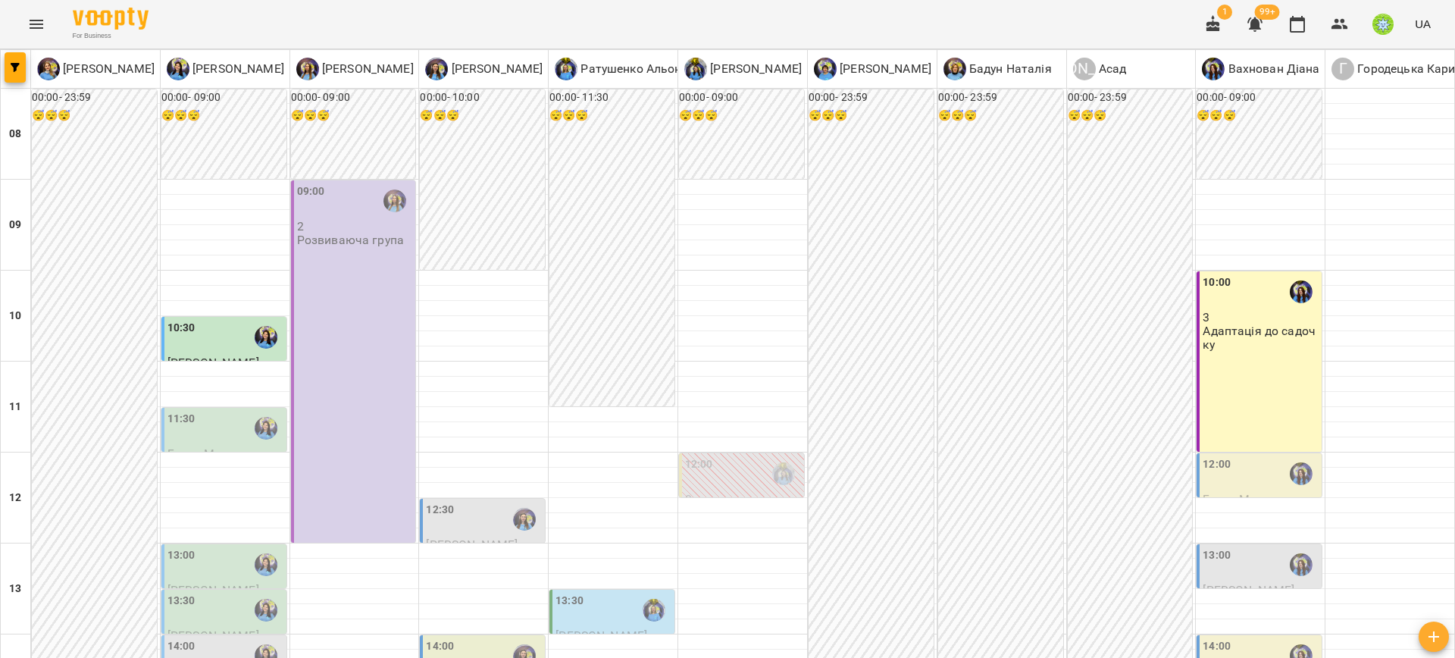
click at [191, 348] on div "10:30" at bounding box center [182, 337] width 28 height 35
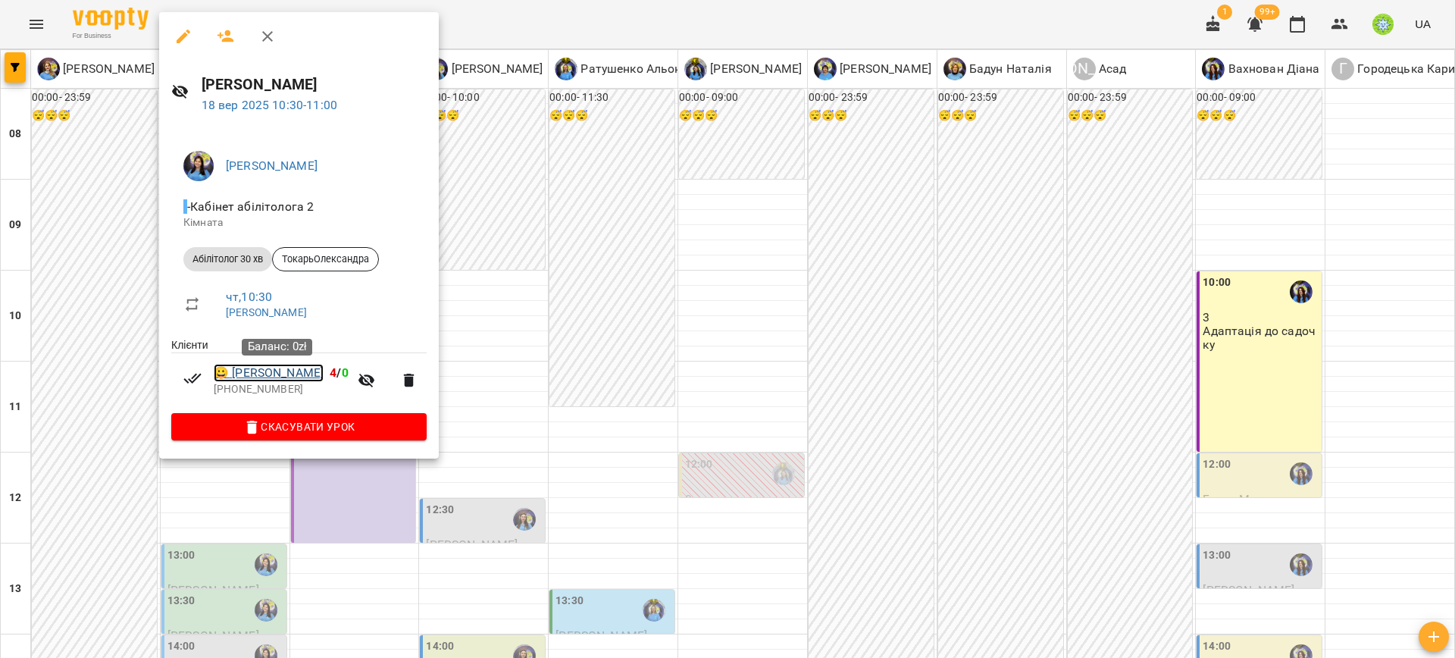
click at [268, 371] on link "😀 Токарь Олександра" at bounding box center [269, 373] width 110 height 18
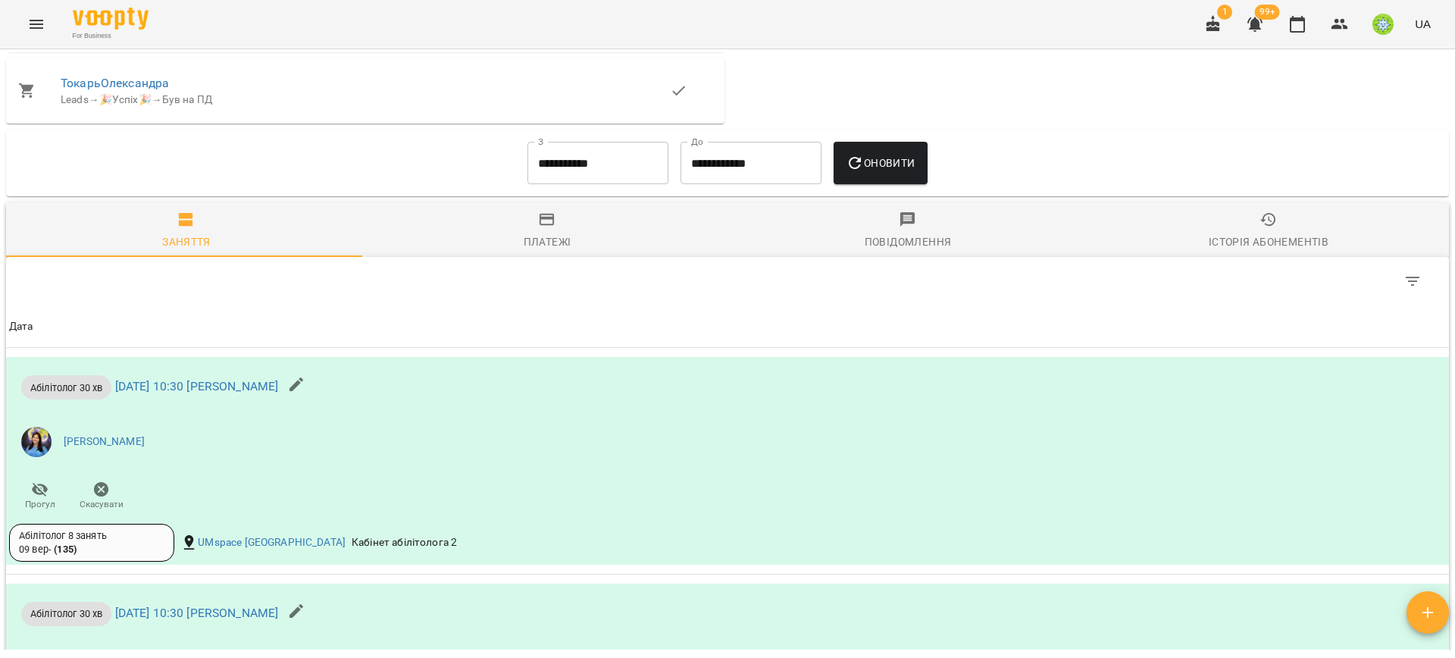
scroll to position [885, 0]
click at [36, 28] on icon "Menu" at bounding box center [37, 24] width 14 height 9
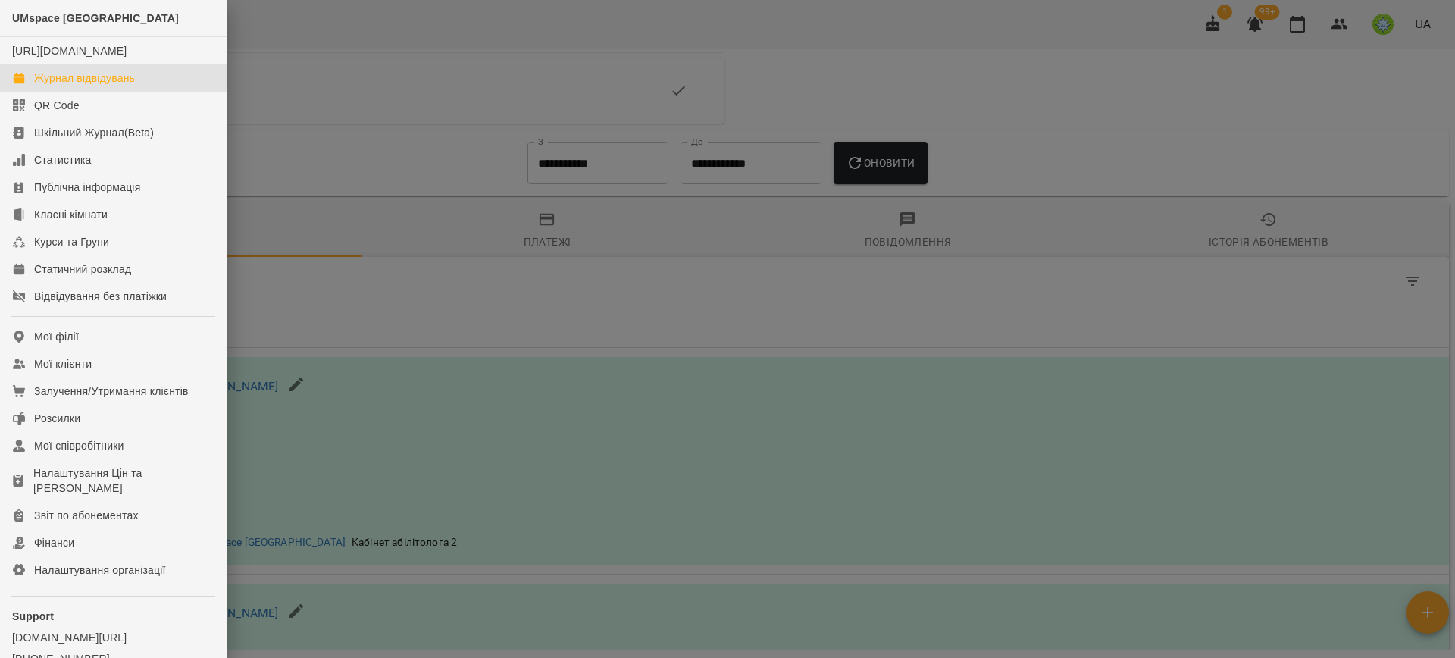
click at [107, 86] on div "Журнал відвідувань" at bounding box center [84, 77] width 101 height 15
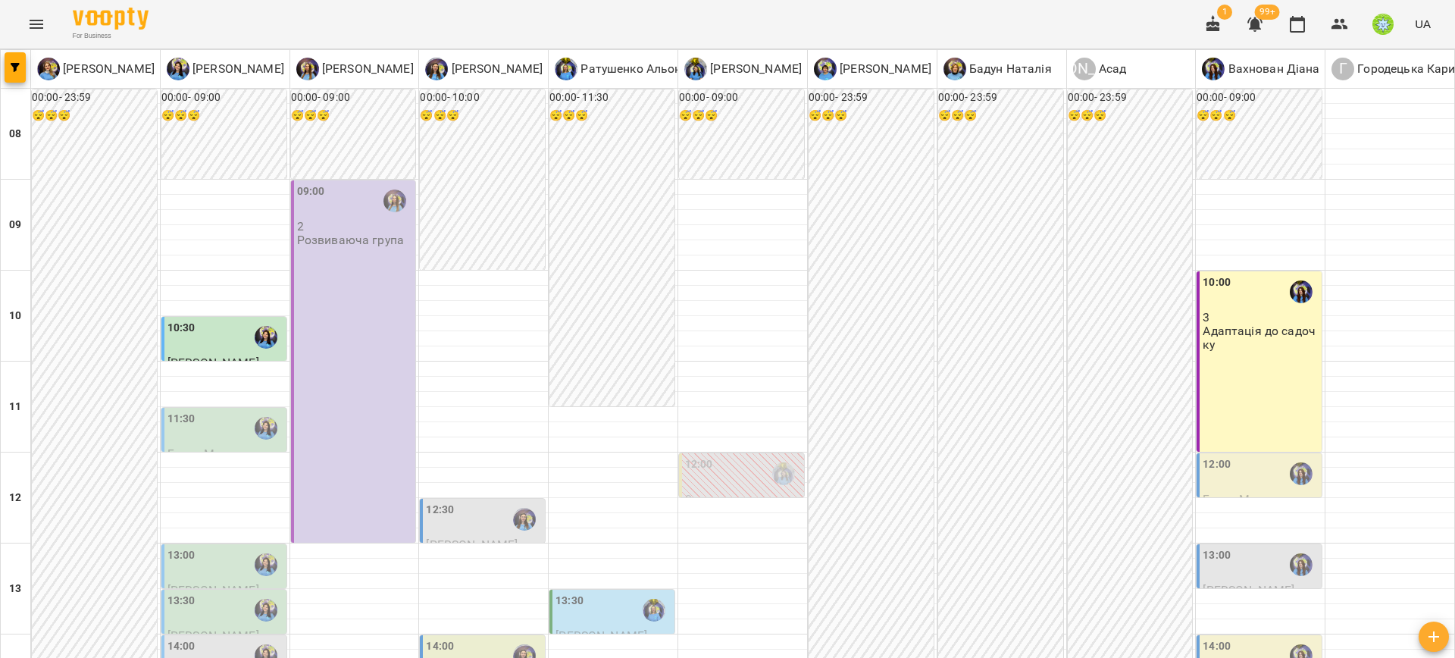
click at [213, 446] on span "Буряк Маргарита" at bounding box center [218, 453] width 100 height 14
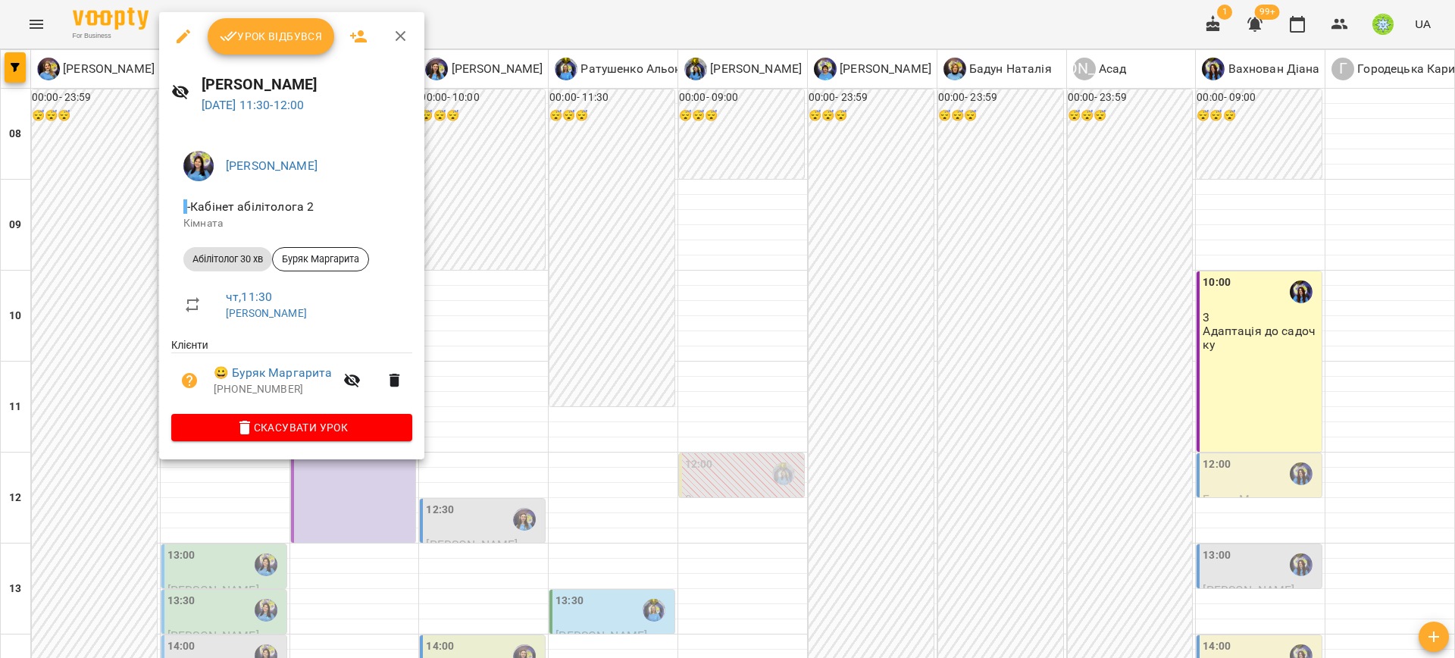
click at [516, 406] on div at bounding box center [727, 329] width 1455 height 658
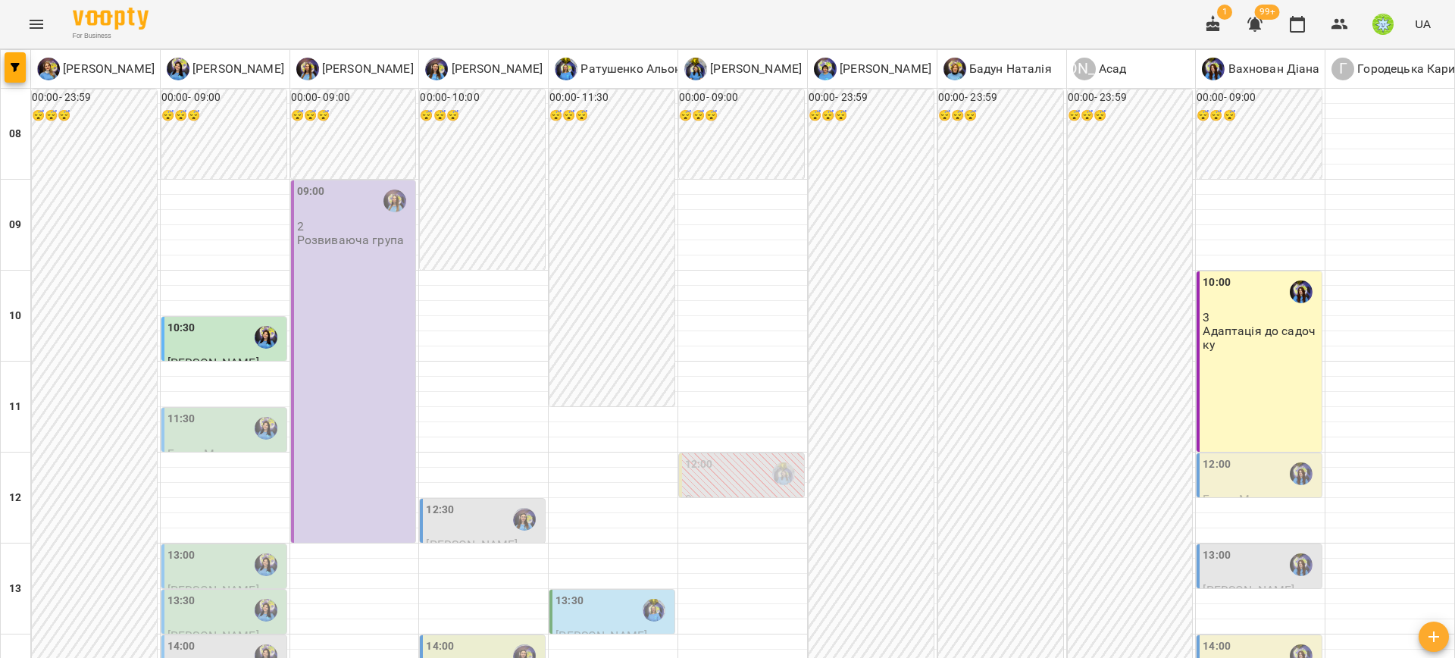
click at [32, 39] on button "Menu" at bounding box center [36, 24] width 36 height 36
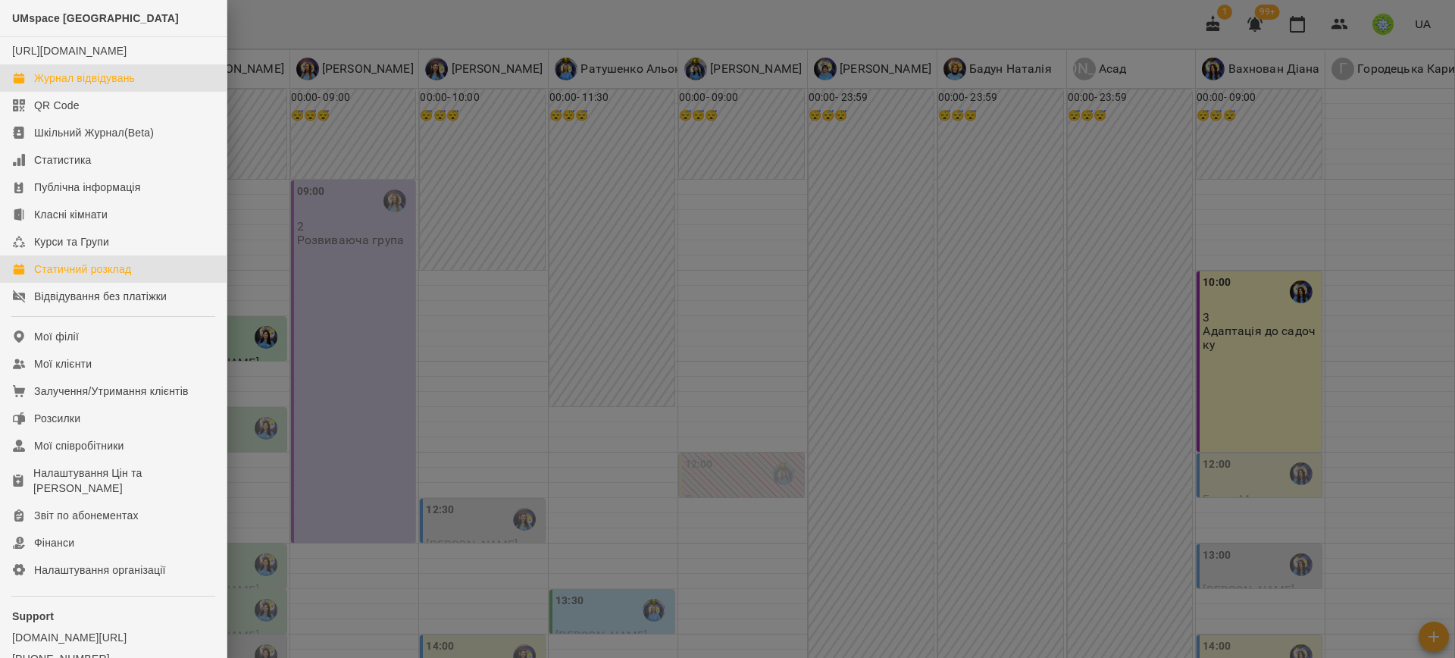
click at [138, 281] on link "Статичний розклад" at bounding box center [113, 268] width 227 height 27
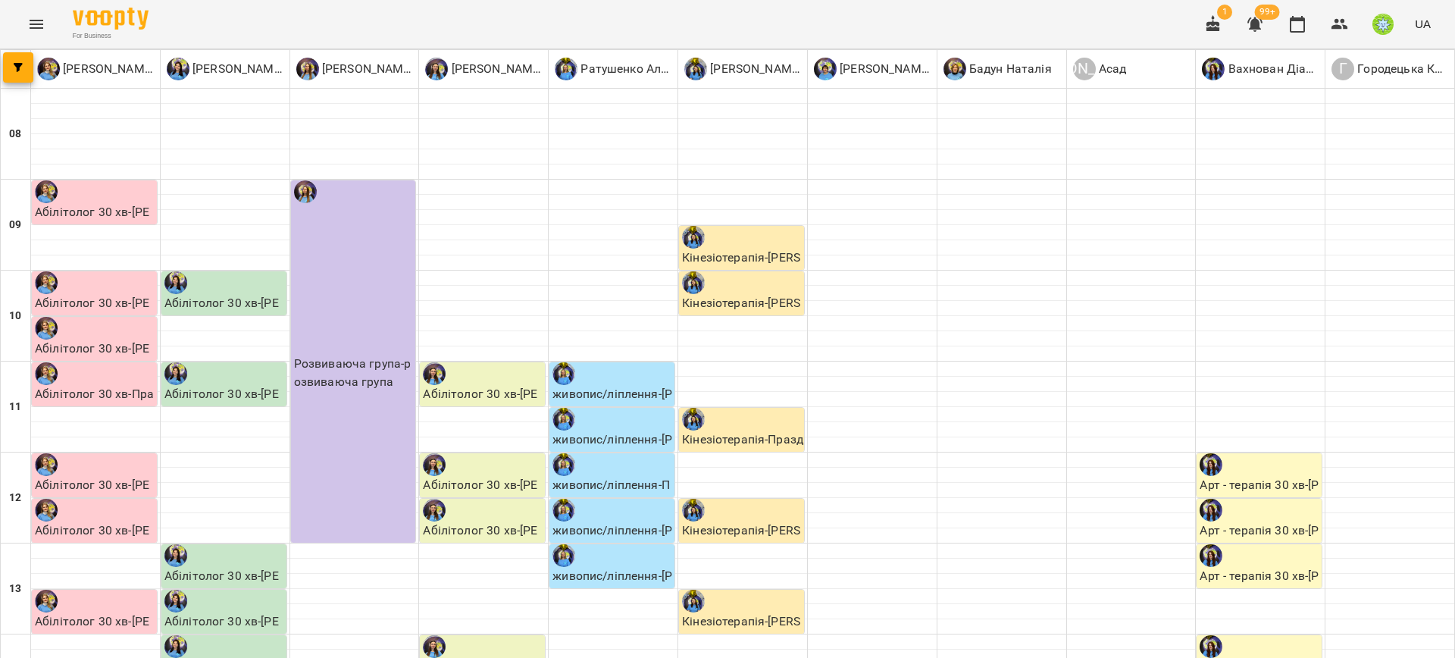
scroll to position [384, 0]
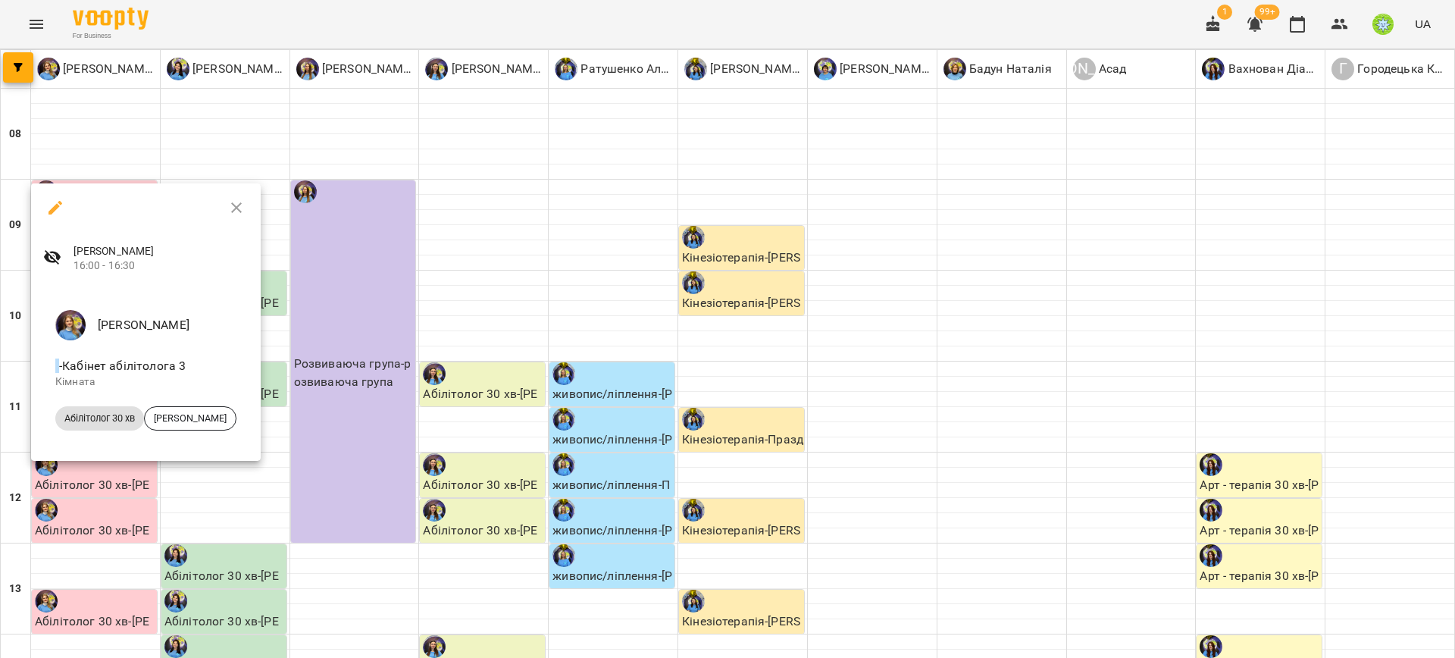
click at [173, 488] on div at bounding box center [727, 329] width 1455 height 658
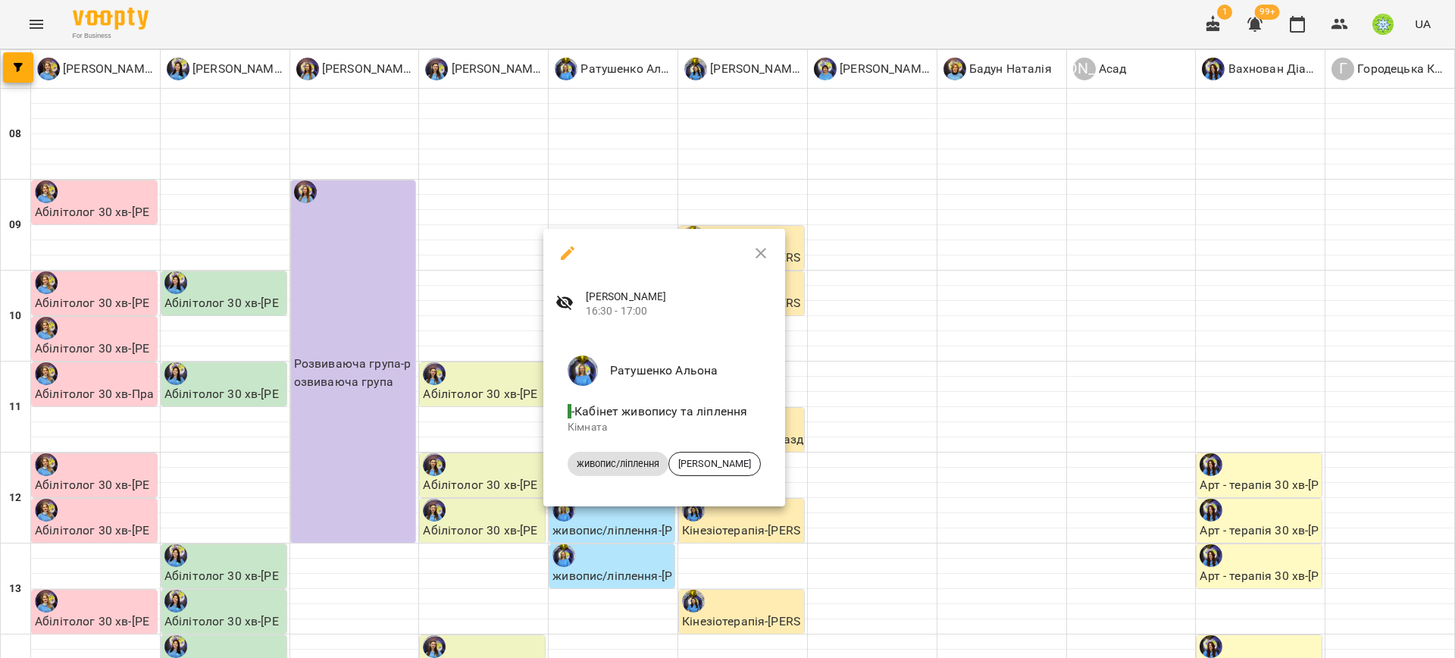
click at [465, 479] on div at bounding box center [727, 329] width 1455 height 658
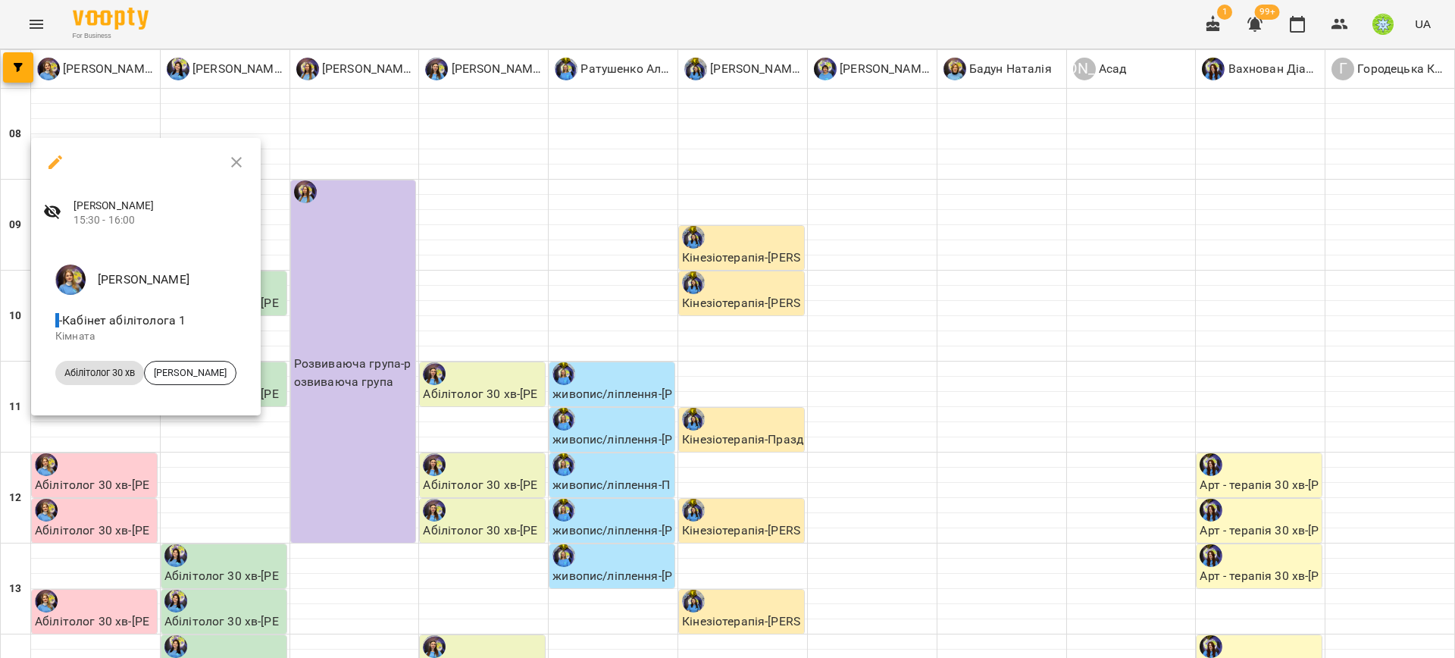
click at [64, 503] on div at bounding box center [727, 329] width 1455 height 658
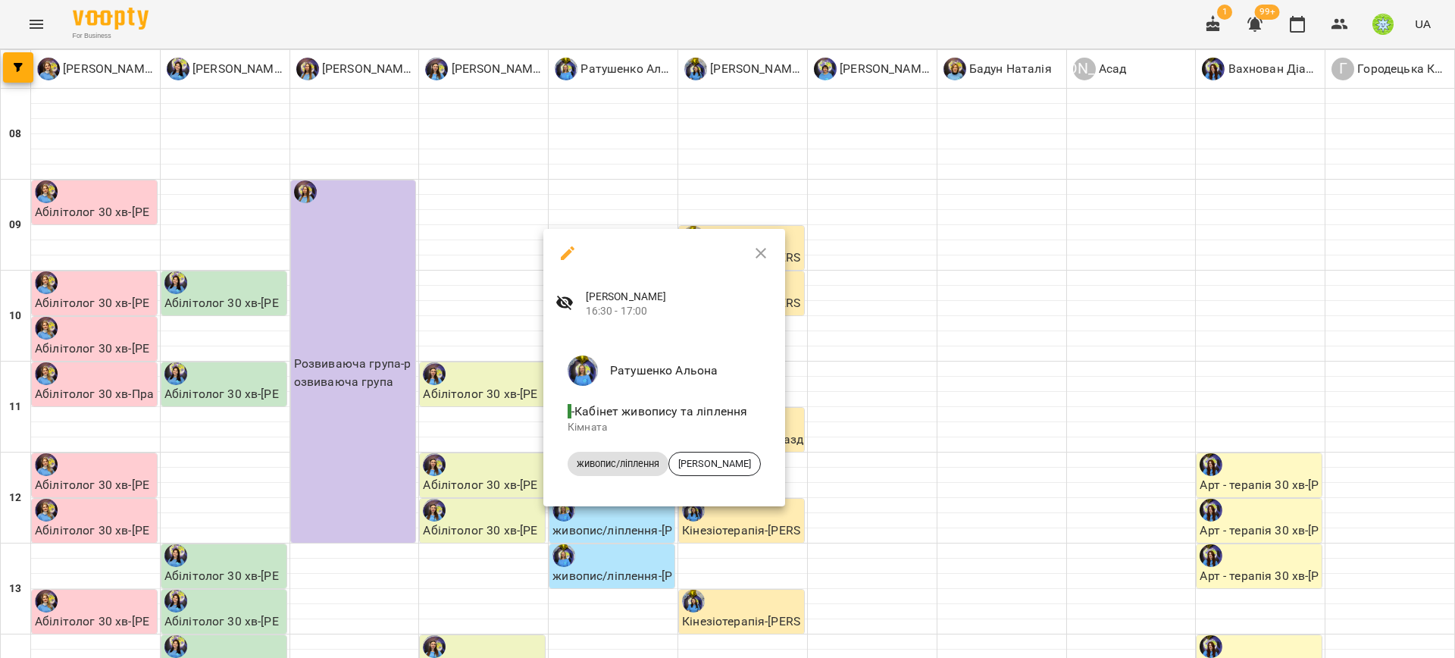
click at [447, 412] on div at bounding box center [727, 329] width 1455 height 658
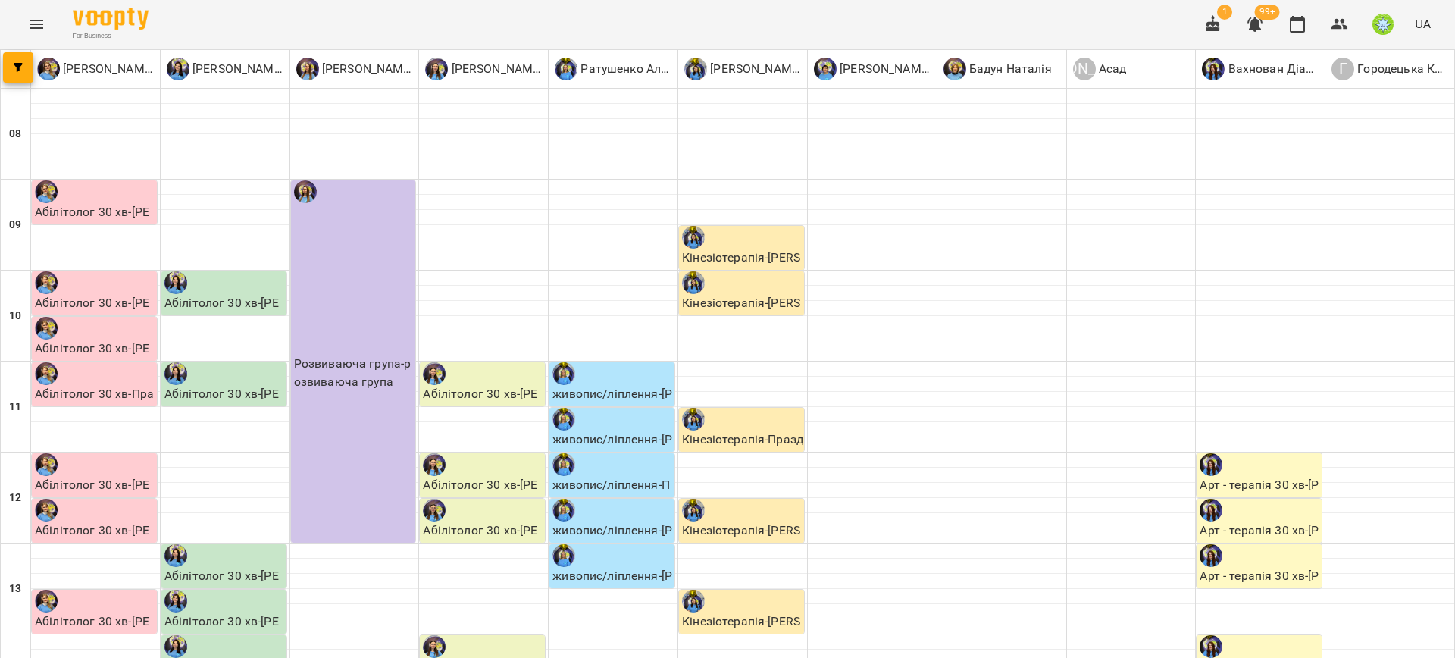
scroll to position [393, 0]
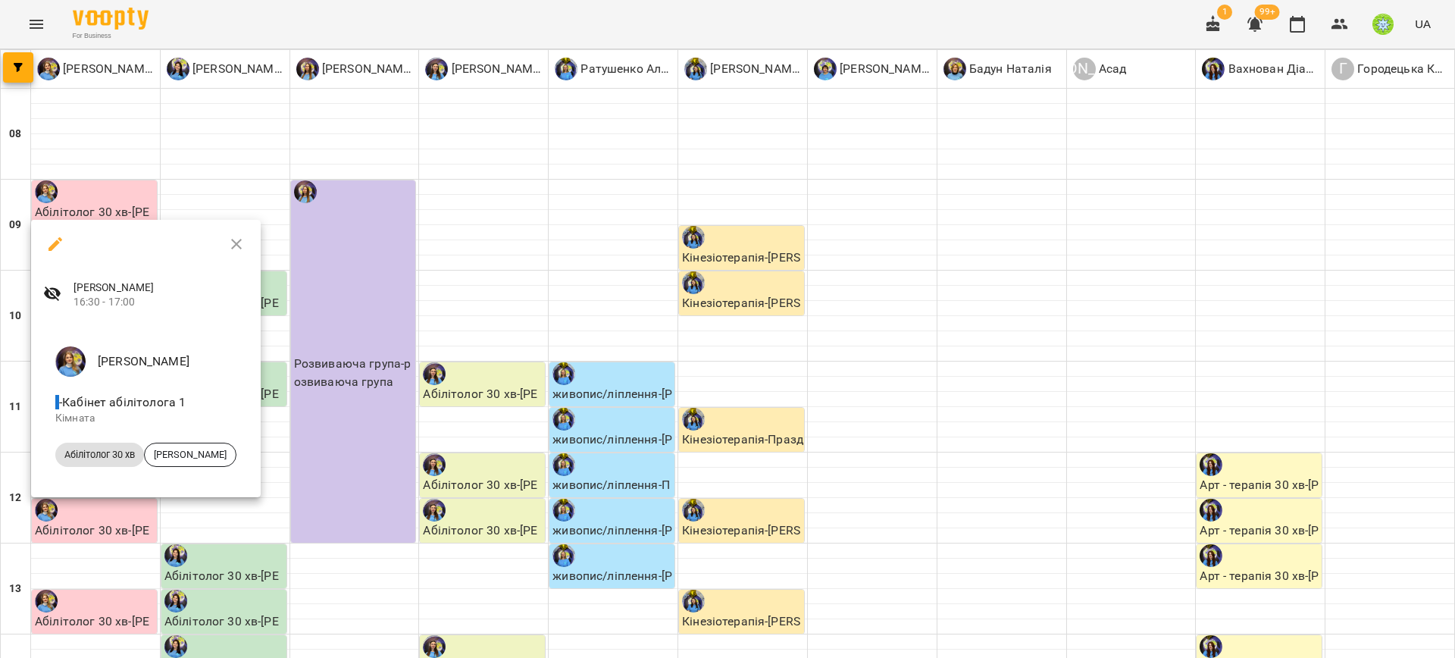
click at [511, 525] on div at bounding box center [727, 329] width 1455 height 658
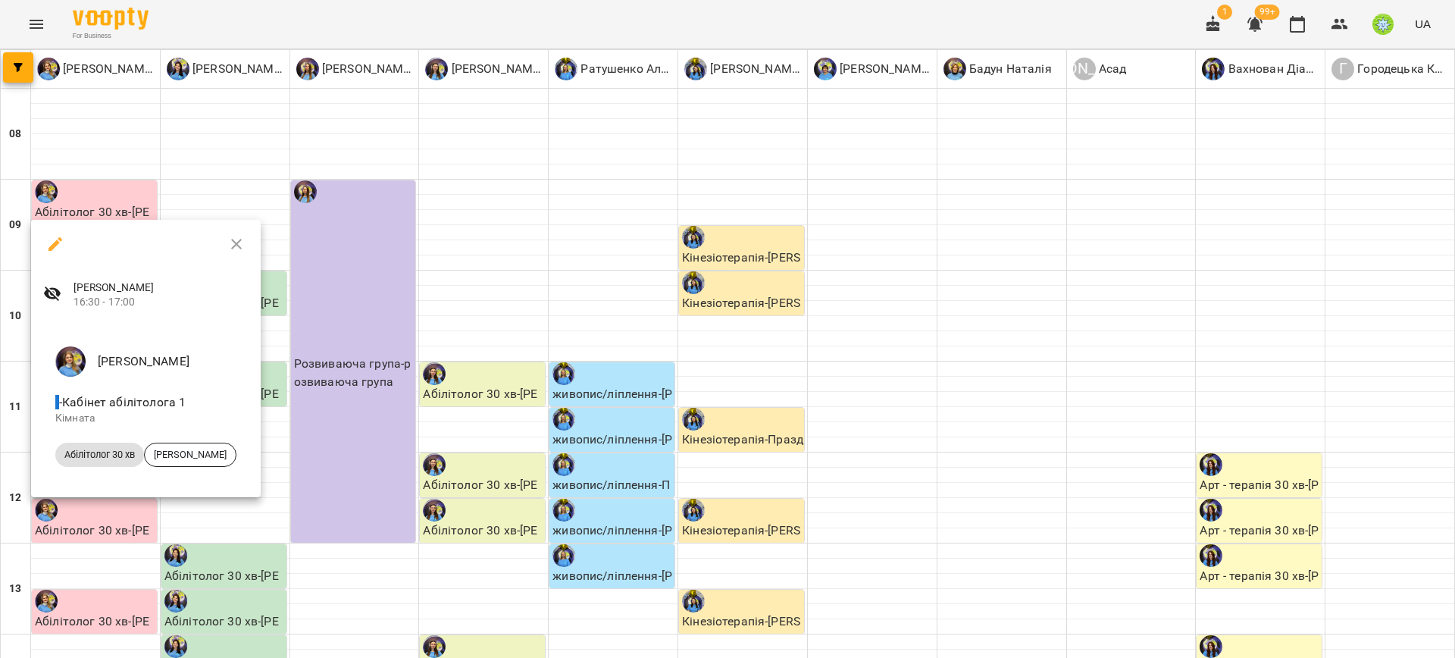
click at [245, 547] on div at bounding box center [727, 329] width 1455 height 658
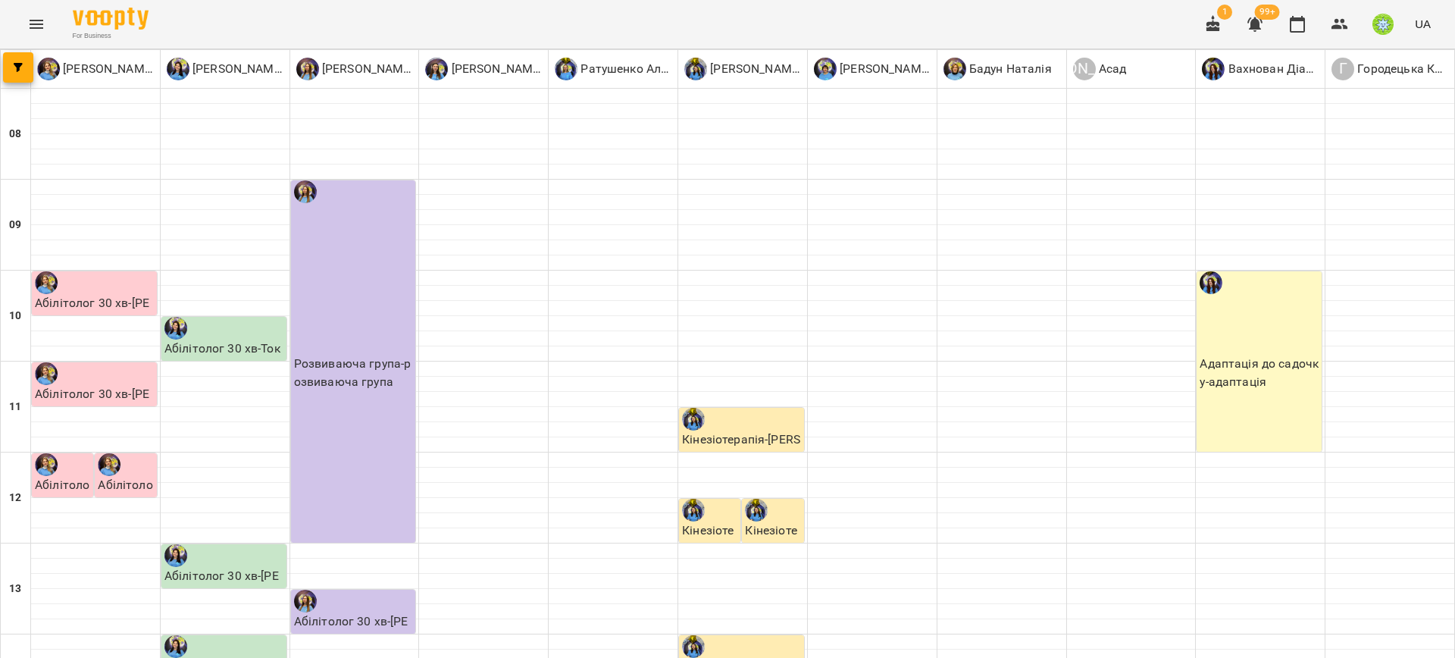
scroll to position [453, 0]
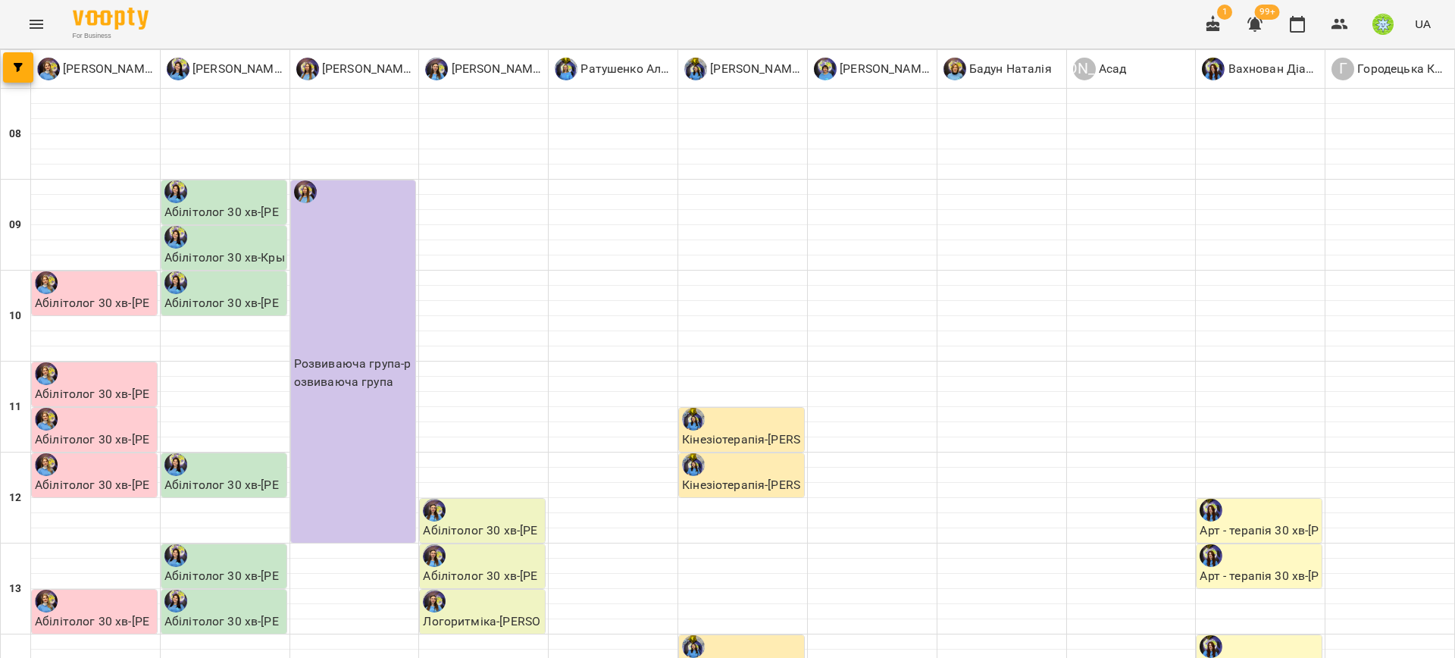
scroll to position [660, 0]
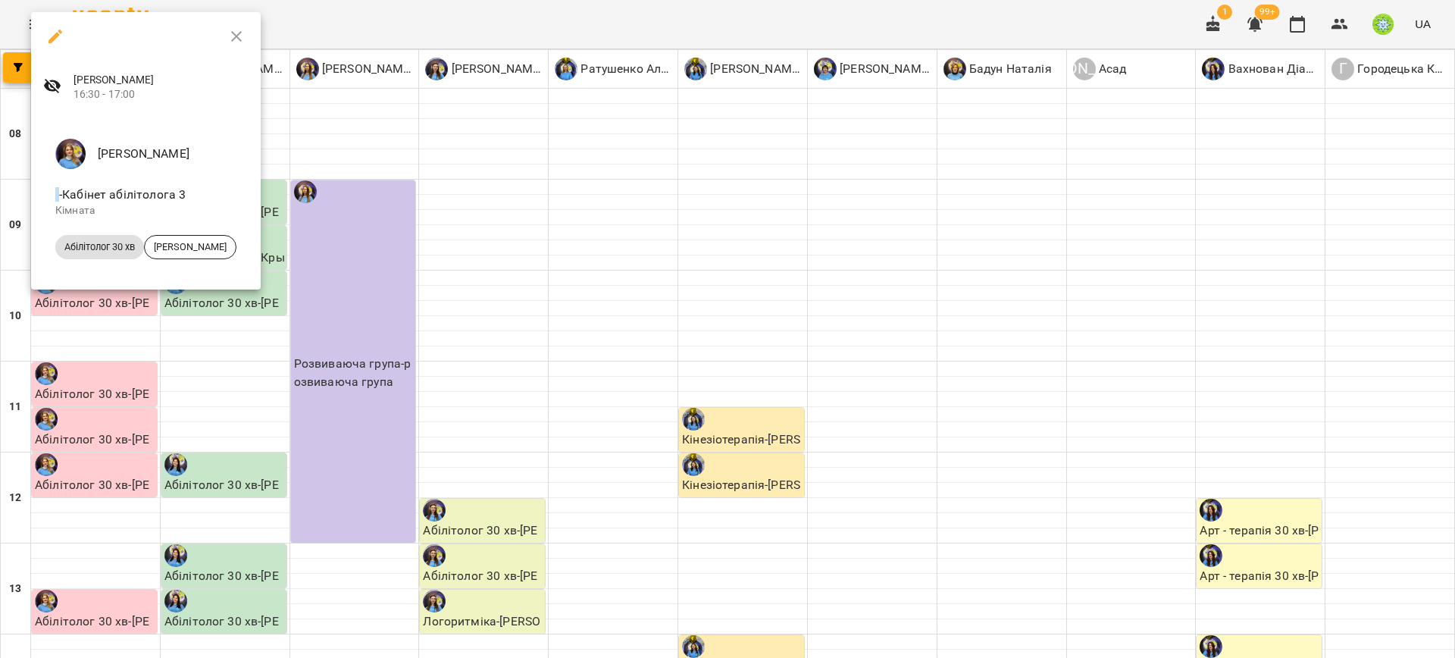
click at [117, 325] on div at bounding box center [727, 329] width 1455 height 658
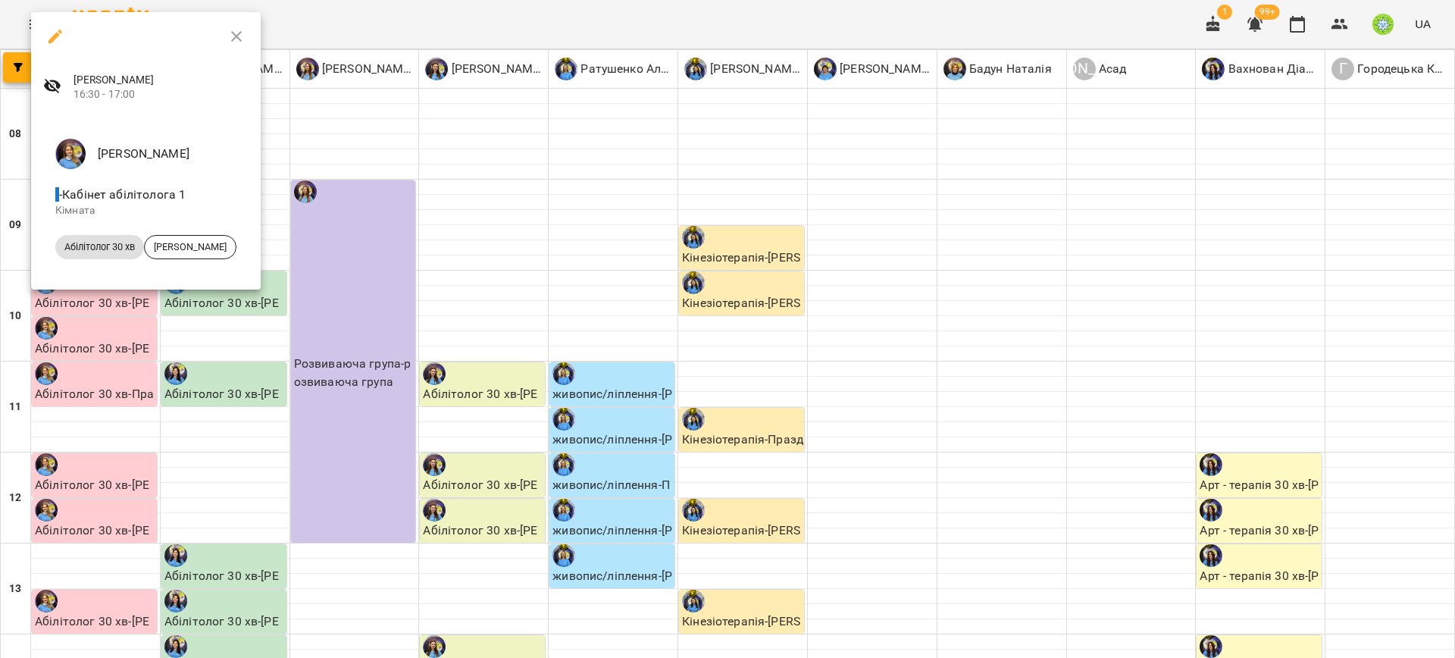
click at [299, 252] on div at bounding box center [727, 329] width 1455 height 658
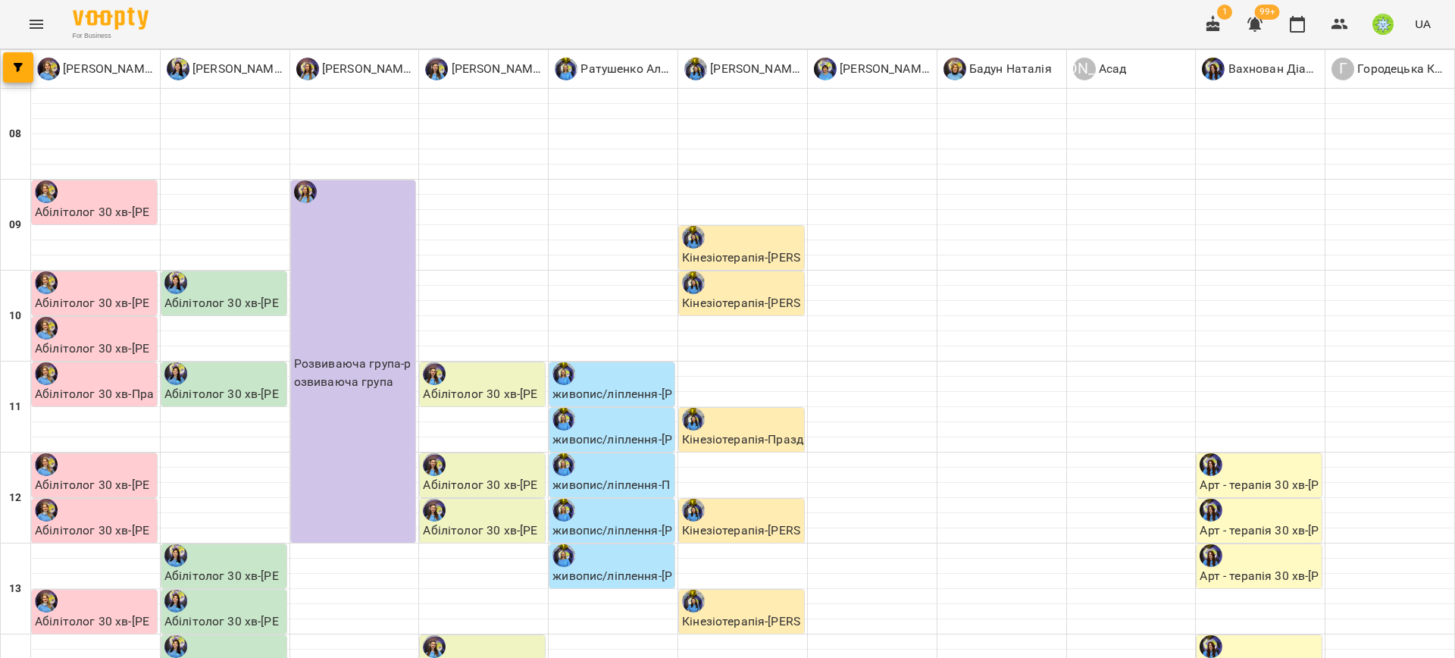
scroll to position [587, 0]
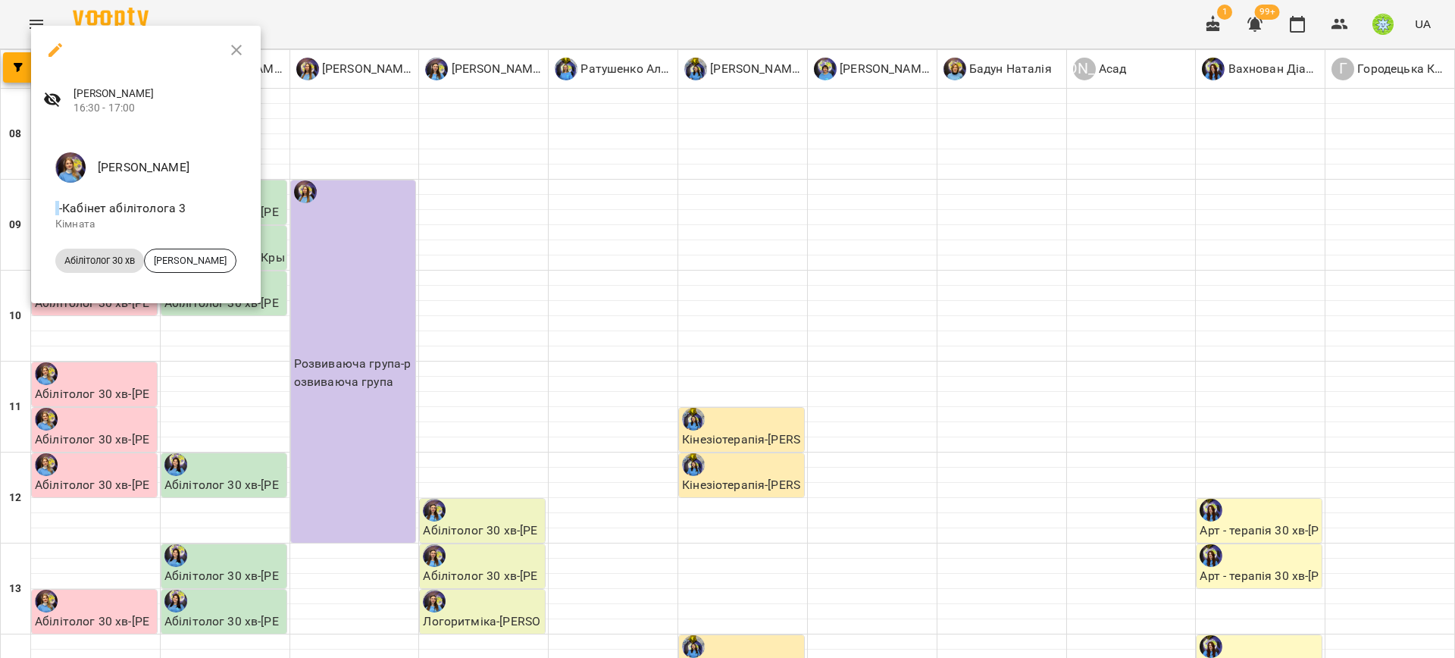
drag, startPoint x: 74, startPoint y: 441, endPoint x: 114, endPoint y: 444, distance: 39.5
click at [74, 442] on div at bounding box center [727, 329] width 1455 height 658
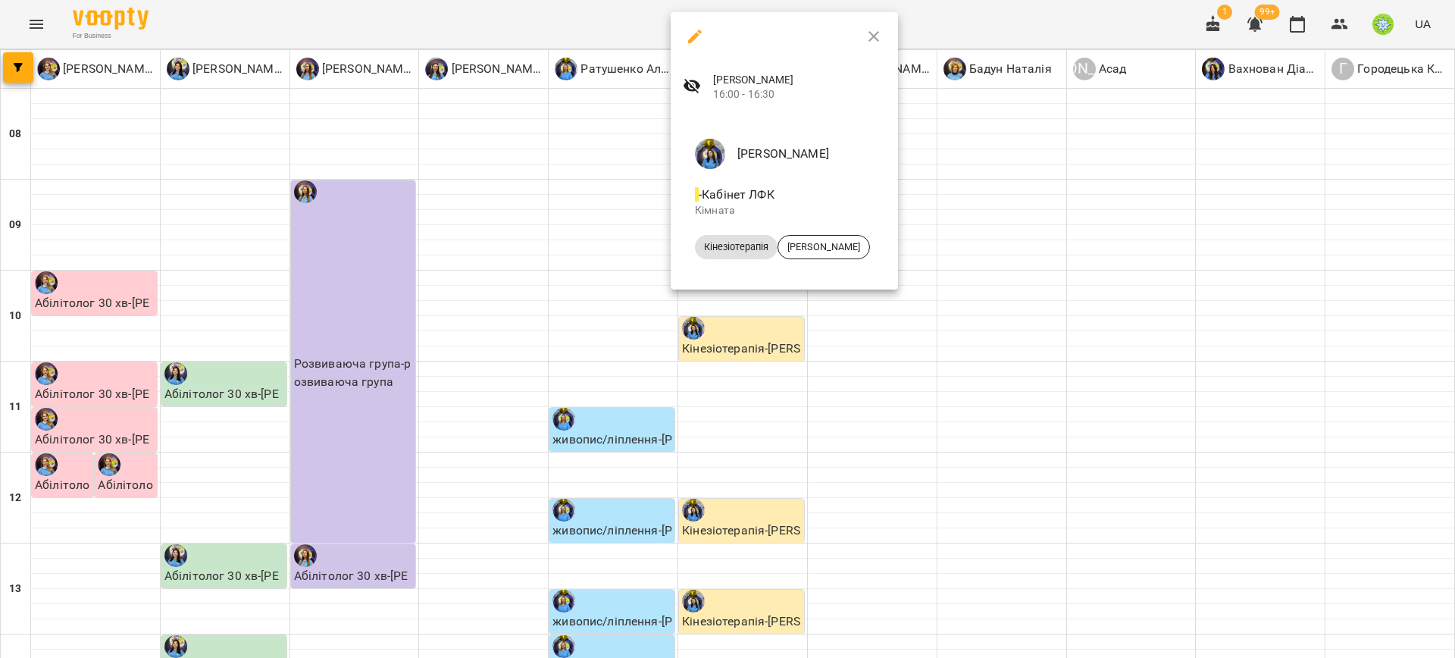
drag, startPoint x: 577, startPoint y: 258, endPoint x: 558, endPoint y: 258, distance: 18.9
click at [577, 258] on div at bounding box center [727, 329] width 1455 height 658
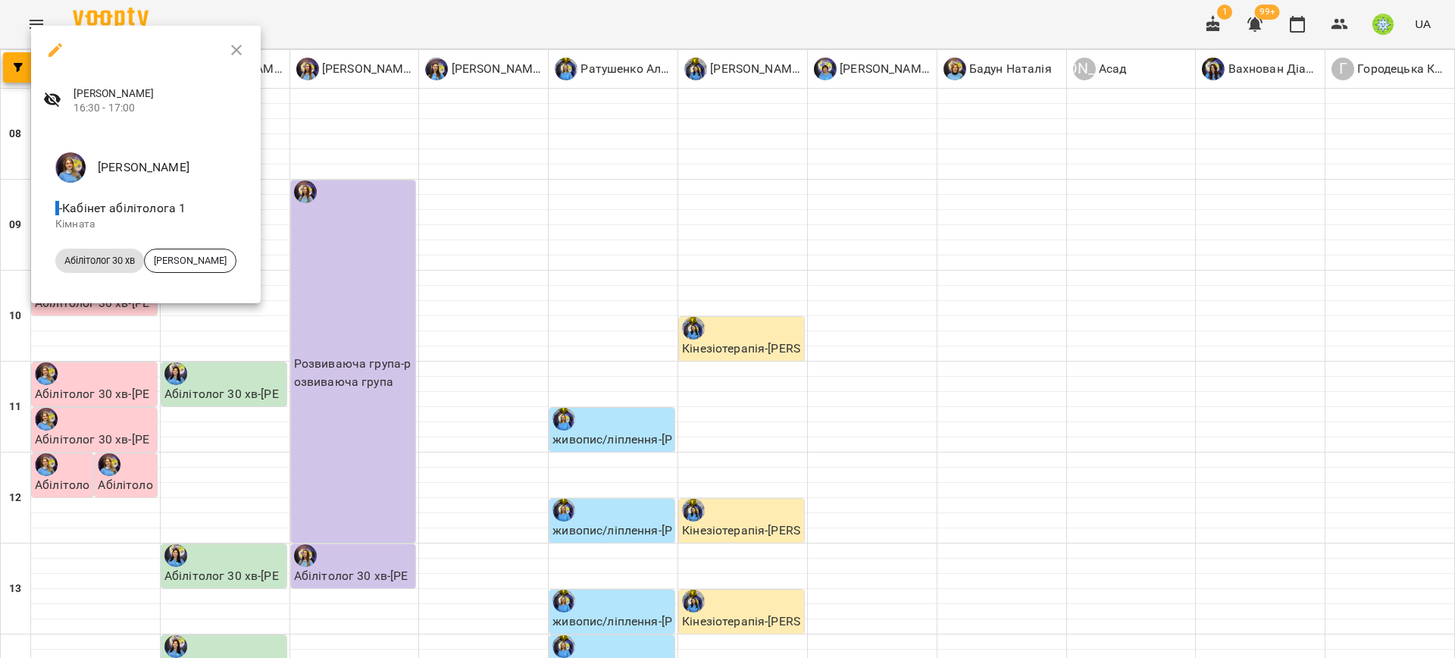
drag, startPoint x: 110, startPoint y: 400, endPoint x: 127, endPoint y: 375, distance: 30.1
click at [111, 399] on div at bounding box center [727, 329] width 1455 height 658
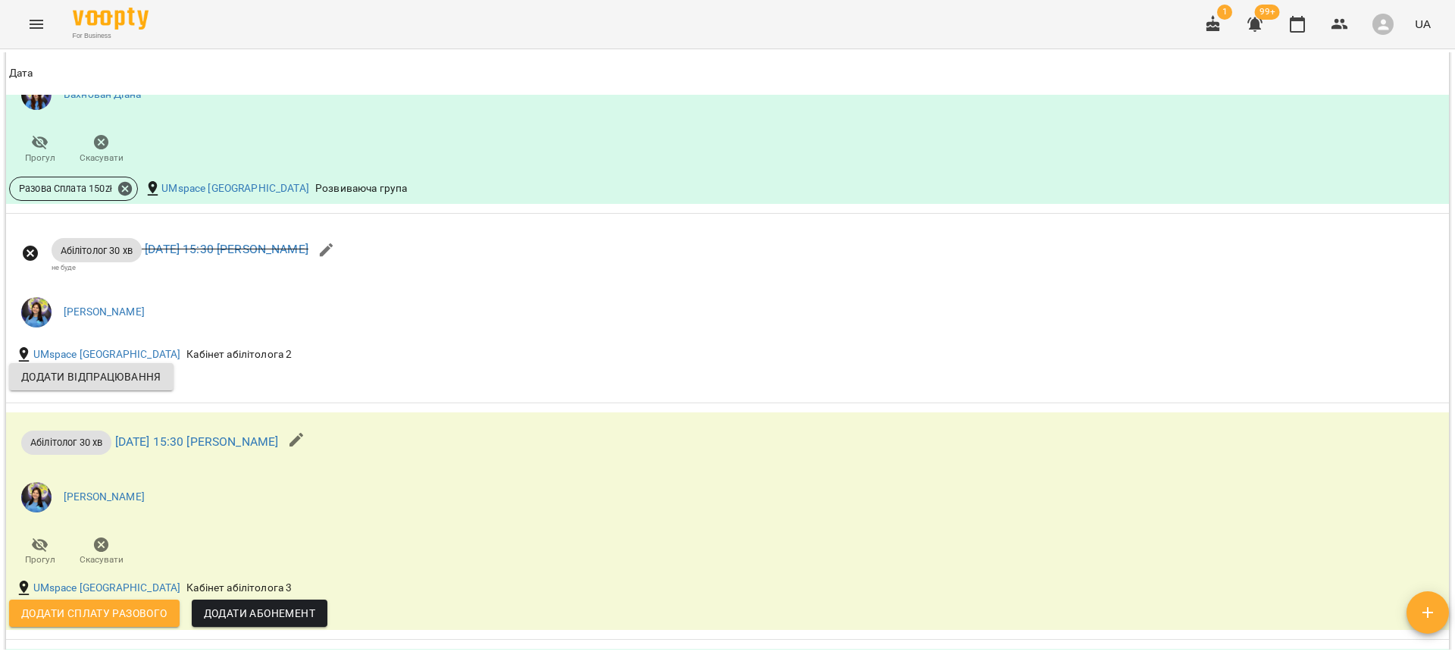
scroll to position [1624, 0]
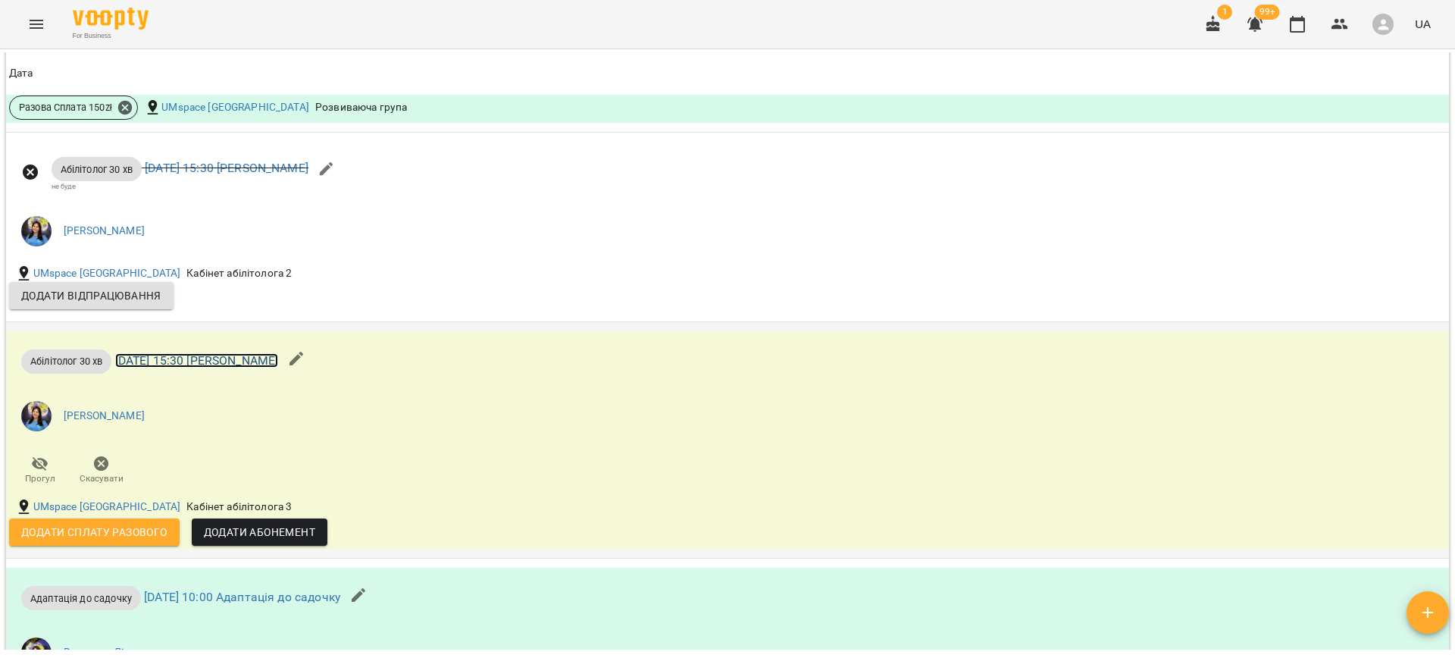
click at [276, 364] on link "[DATE] 15:30 [PERSON_NAME]" at bounding box center [197, 360] width 164 height 14
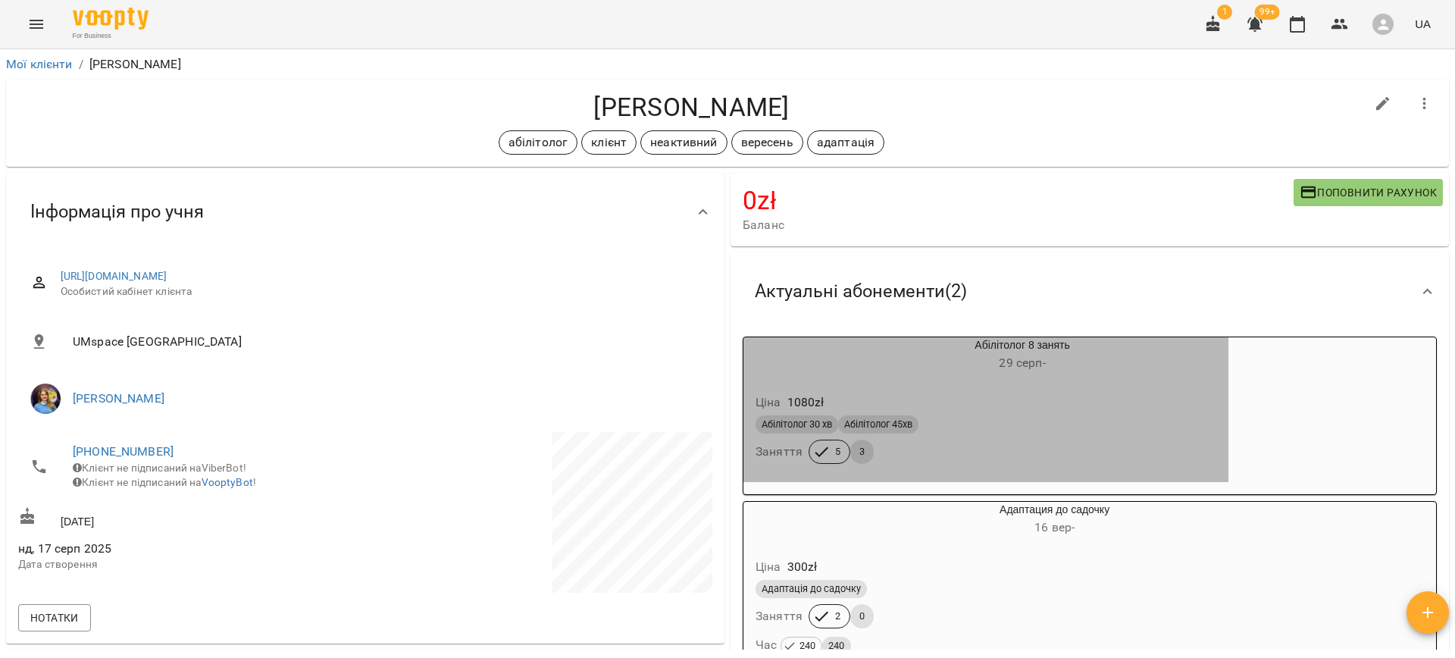
click at [1032, 422] on div "Абілітолог 30 хв Абілітолог 45хв" at bounding box center [986, 424] width 461 height 18
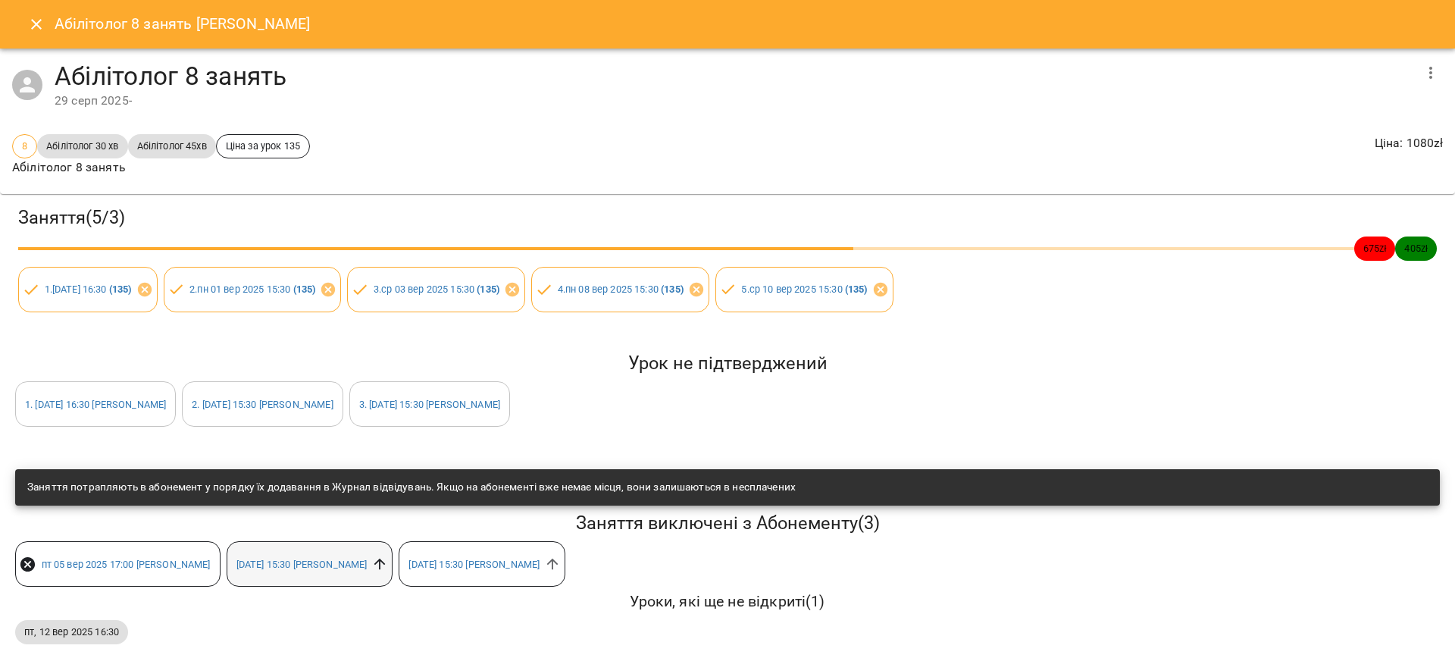
click at [388, 559] on icon at bounding box center [379, 564] width 17 height 17
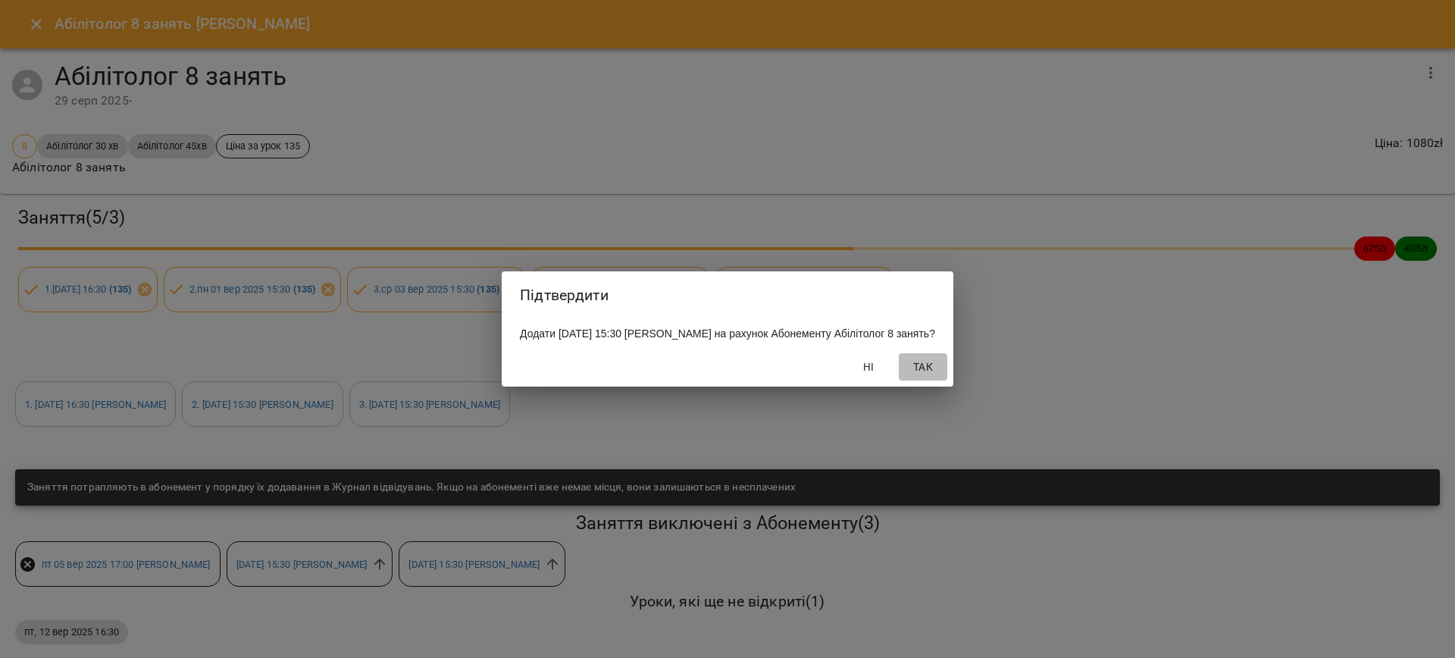
click at [922, 374] on span "Так" at bounding box center [923, 367] width 36 height 18
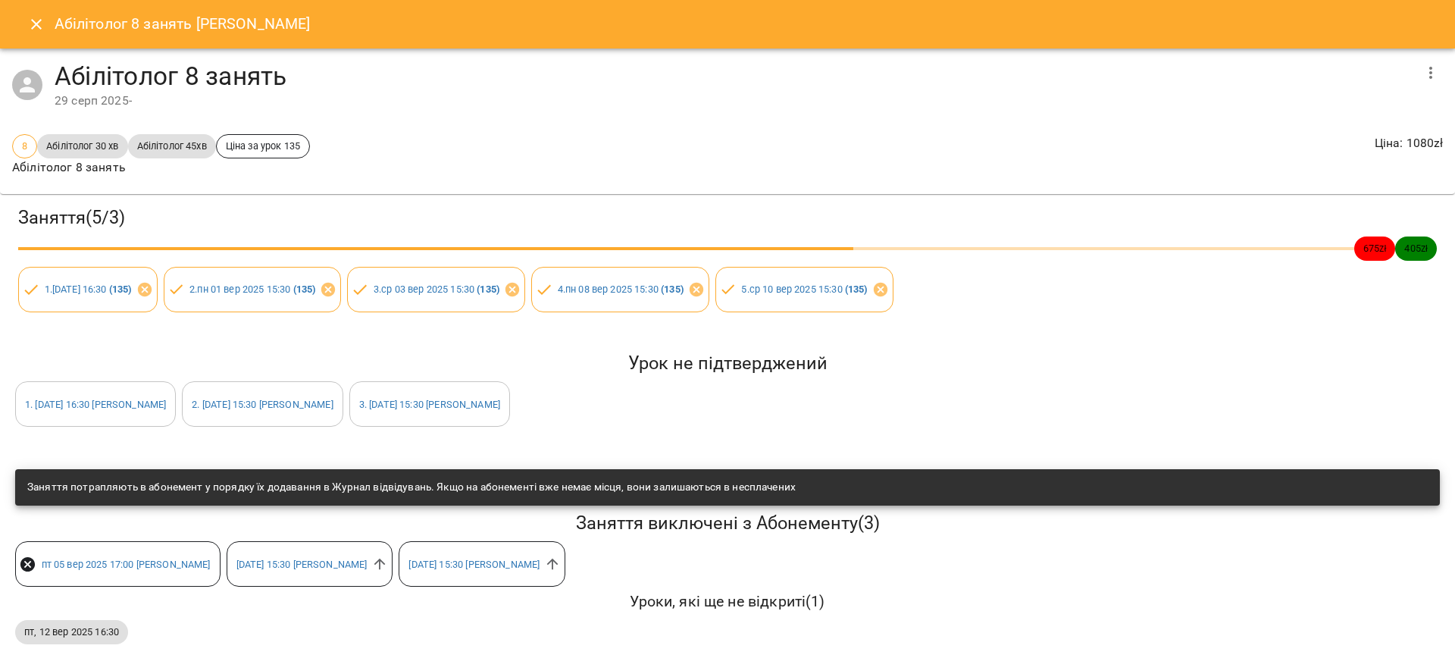
click at [32, 20] on icon "Close" at bounding box center [36, 24] width 11 height 11
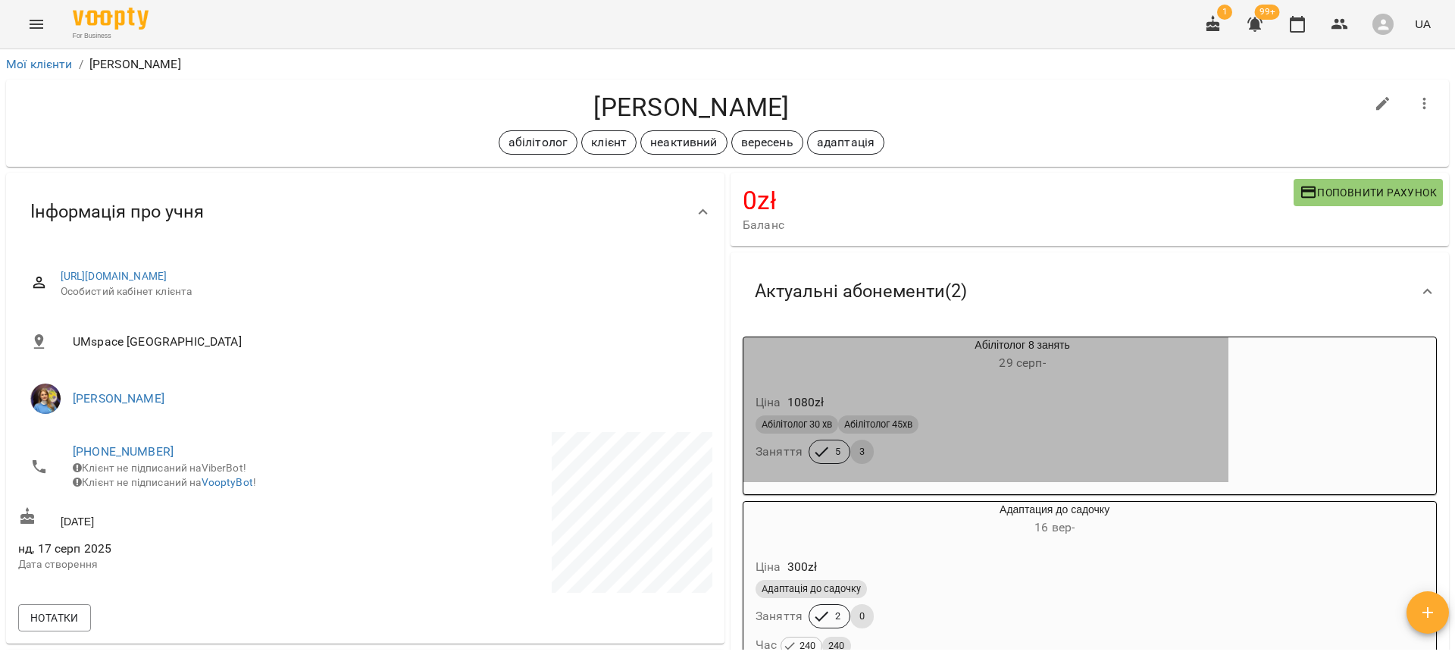
click at [1085, 403] on div "Ціна 1080 zł" at bounding box center [986, 402] width 467 height 27
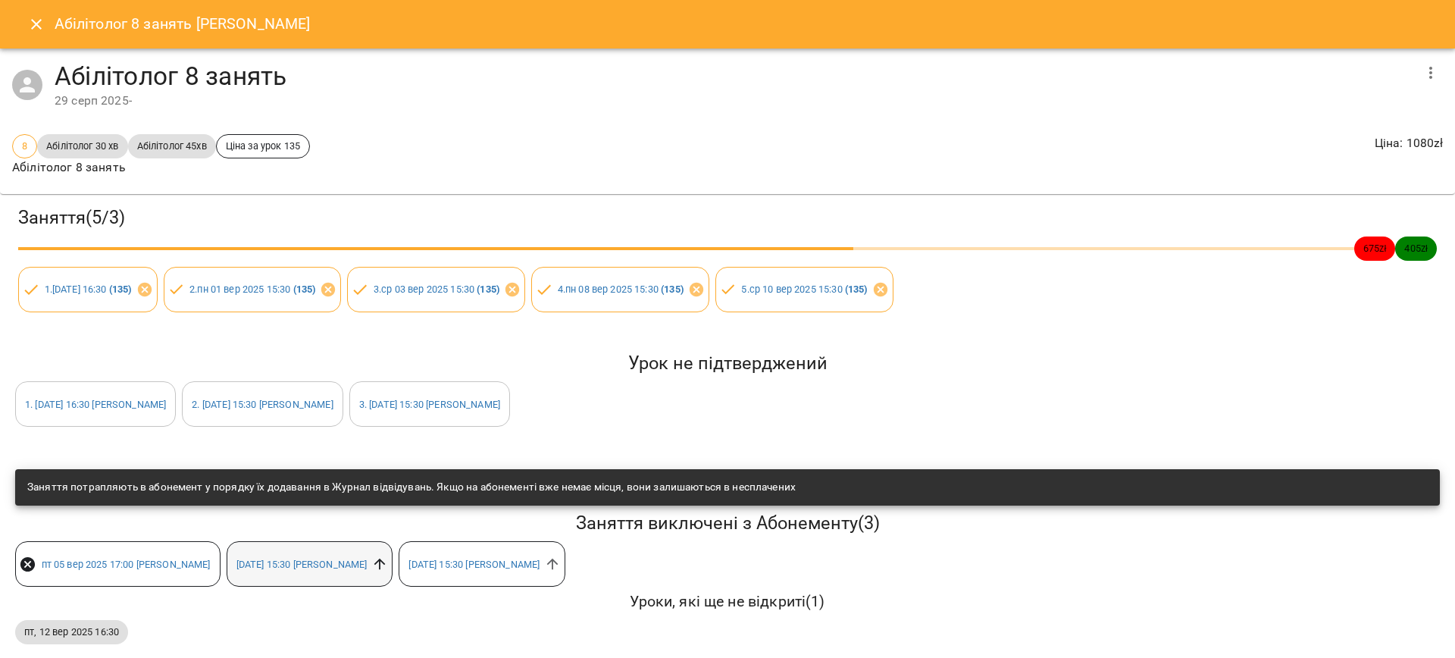
click at [386, 567] on icon at bounding box center [379, 564] width 11 height 11
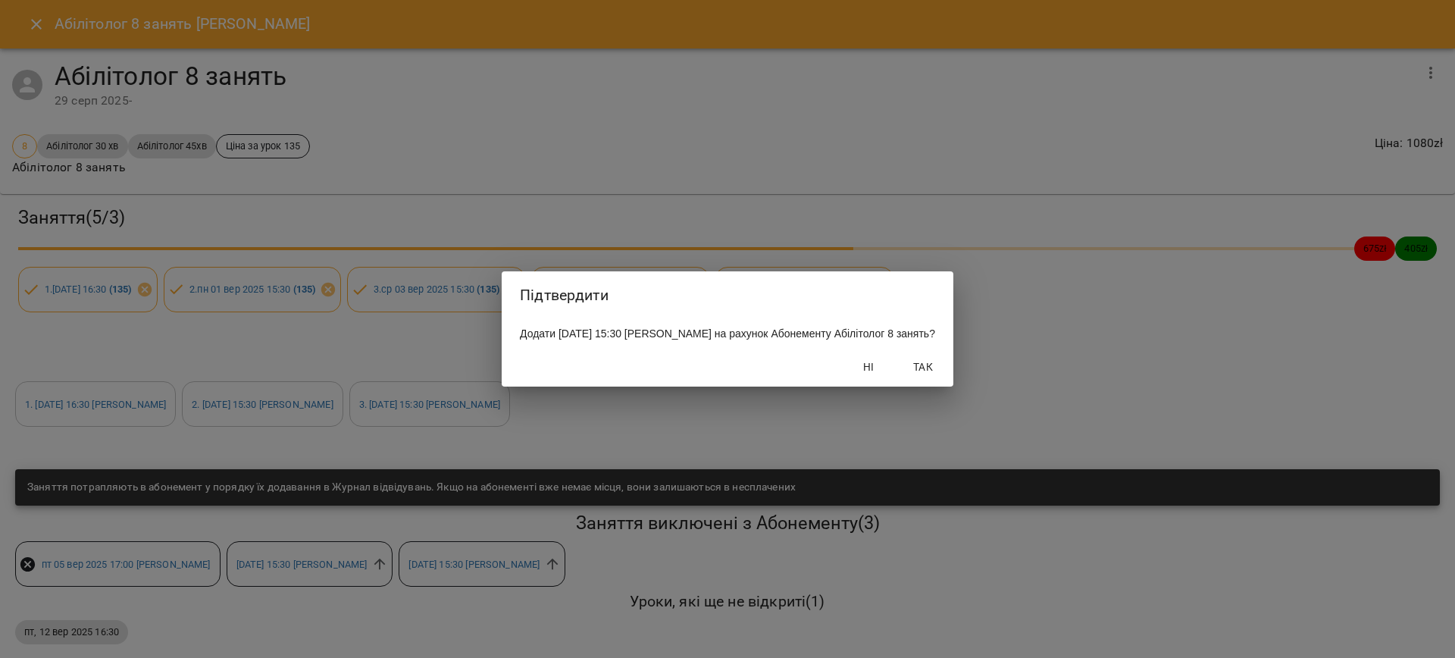
click at [927, 371] on span "Так" at bounding box center [923, 367] width 36 height 18
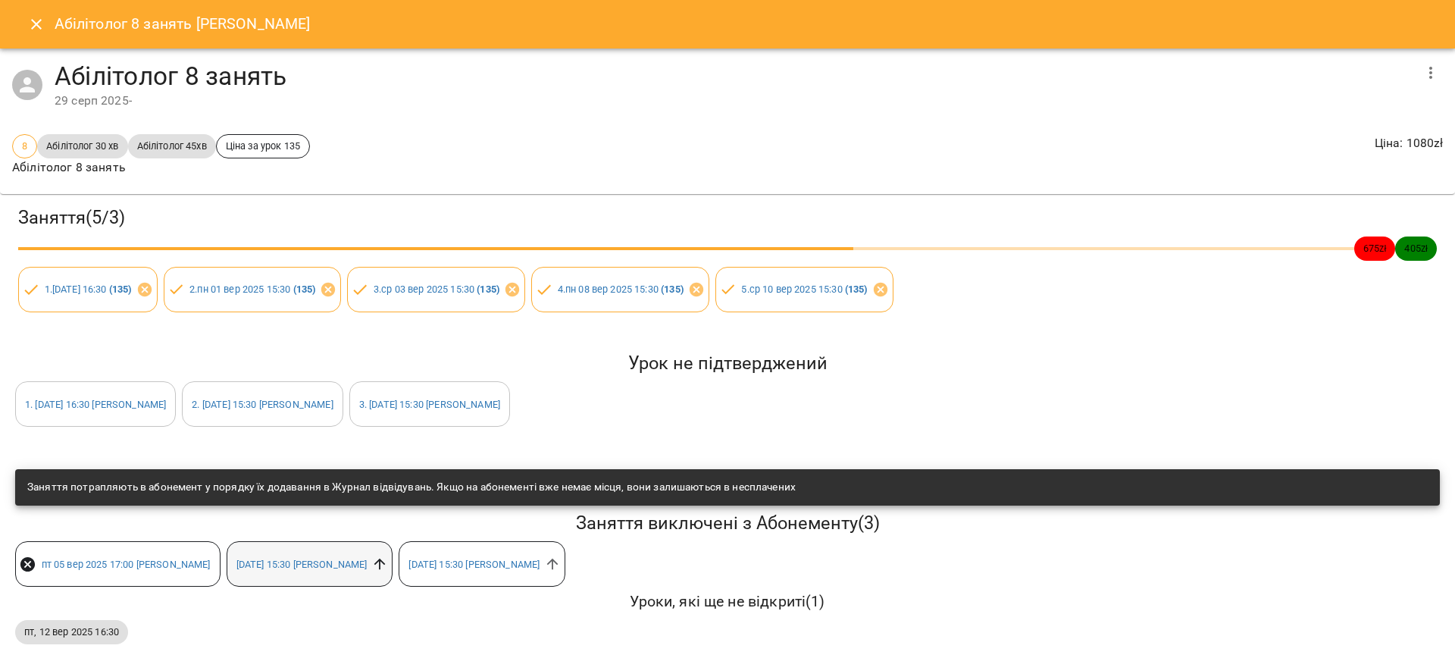
click at [388, 568] on icon at bounding box center [379, 564] width 17 height 17
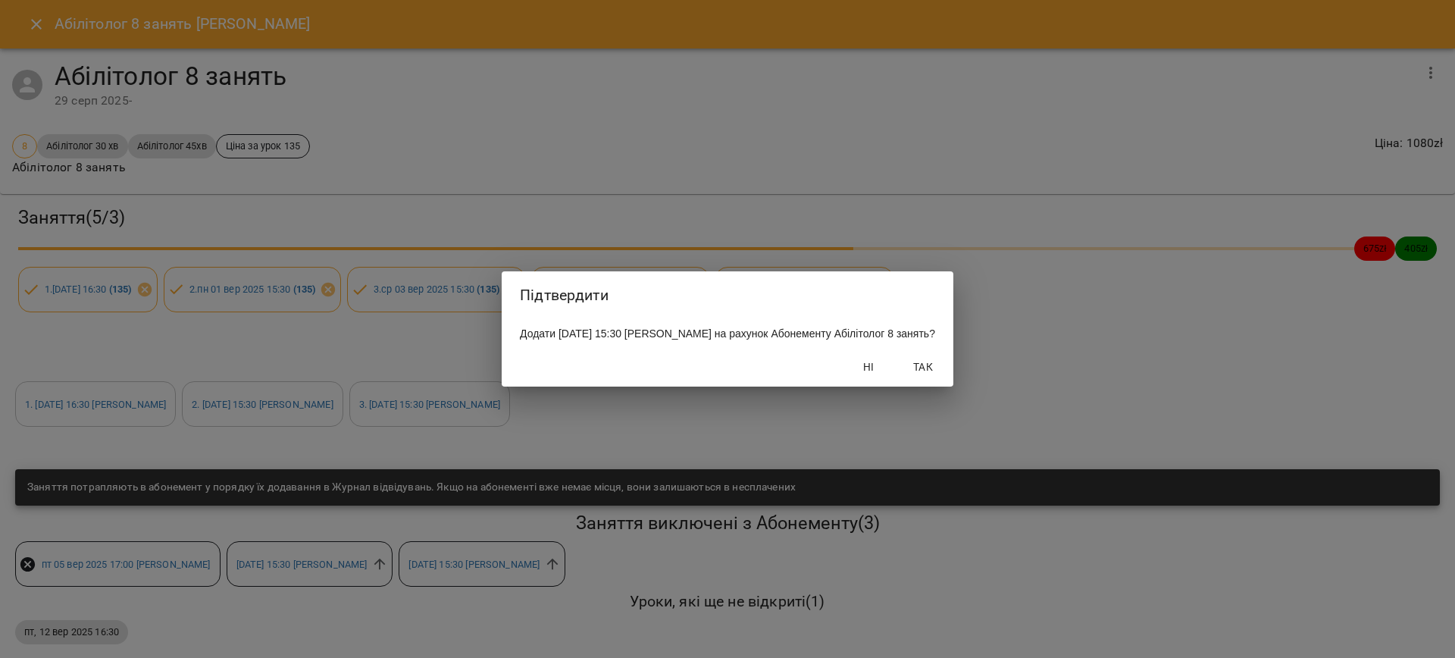
click at [938, 375] on span "Так" at bounding box center [923, 367] width 36 height 18
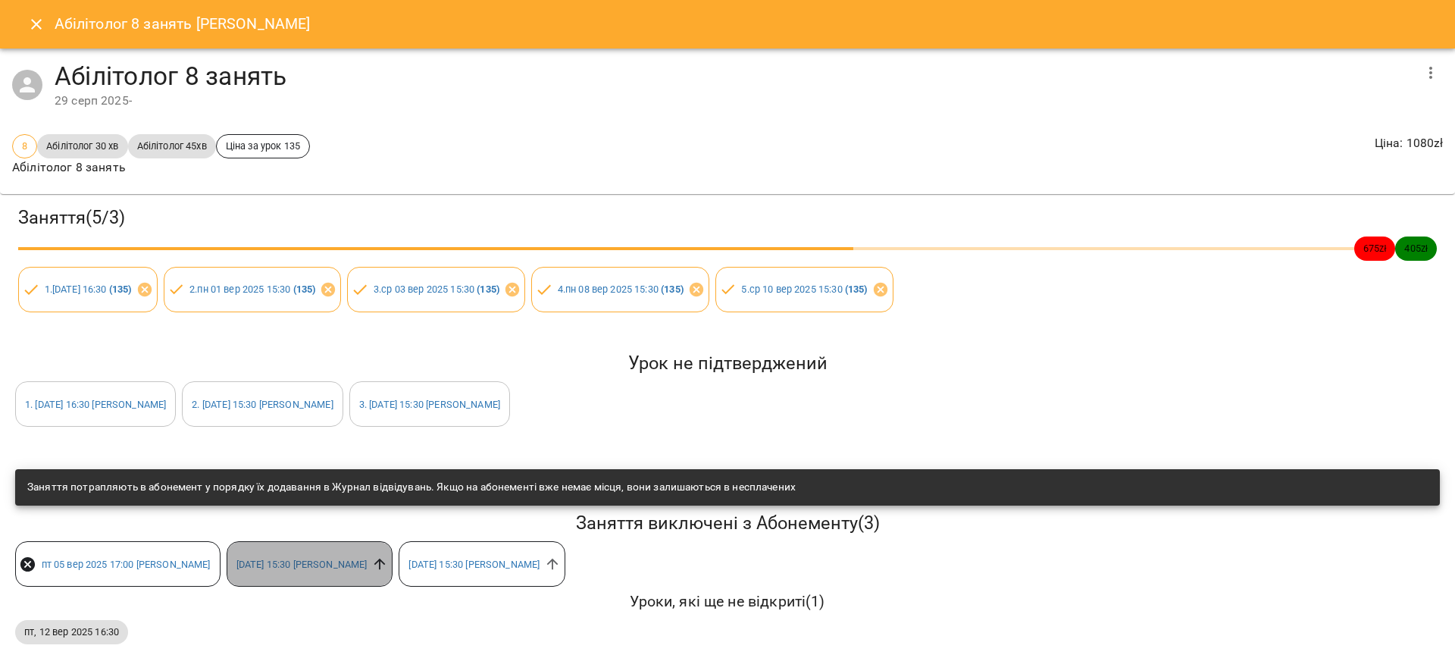
click at [388, 567] on icon at bounding box center [379, 564] width 17 height 17
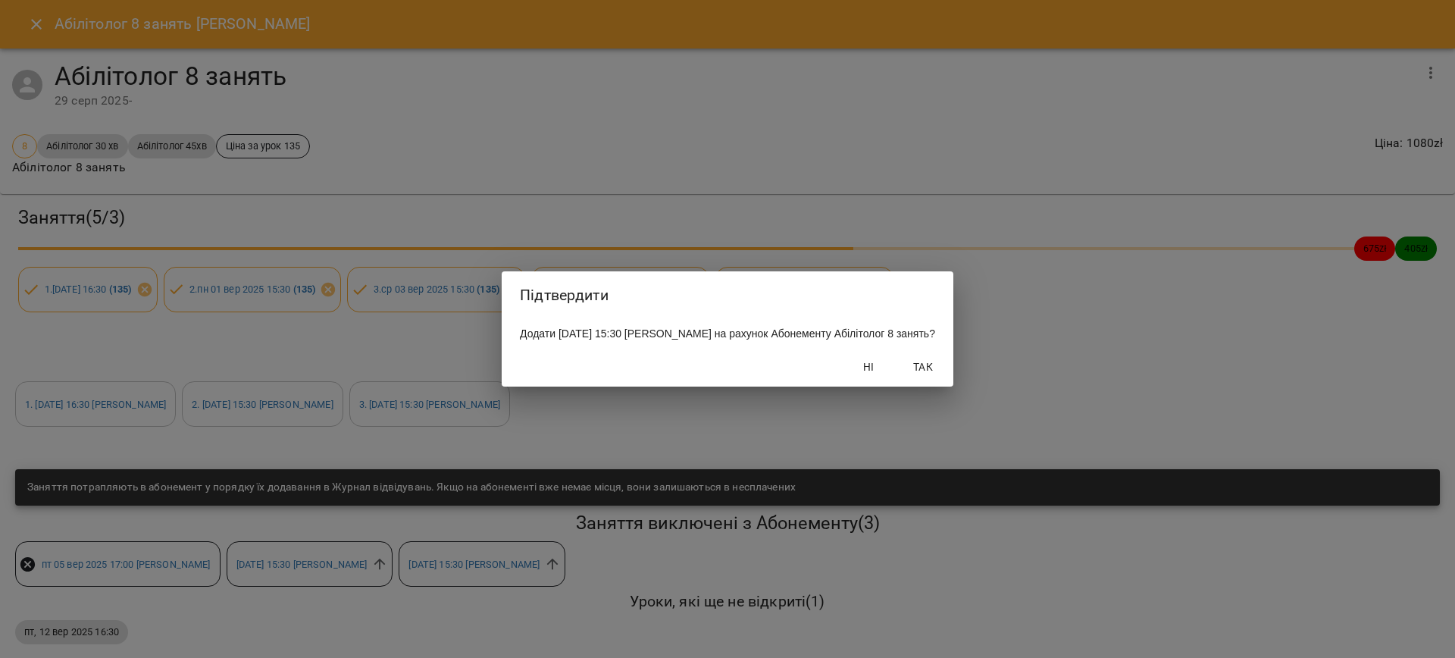
drag, startPoint x: 934, startPoint y: 381, endPoint x: 1036, endPoint y: 402, distance: 104.5
click at [935, 376] on span "Так" at bounding box center [923, 367] width 36 height 18
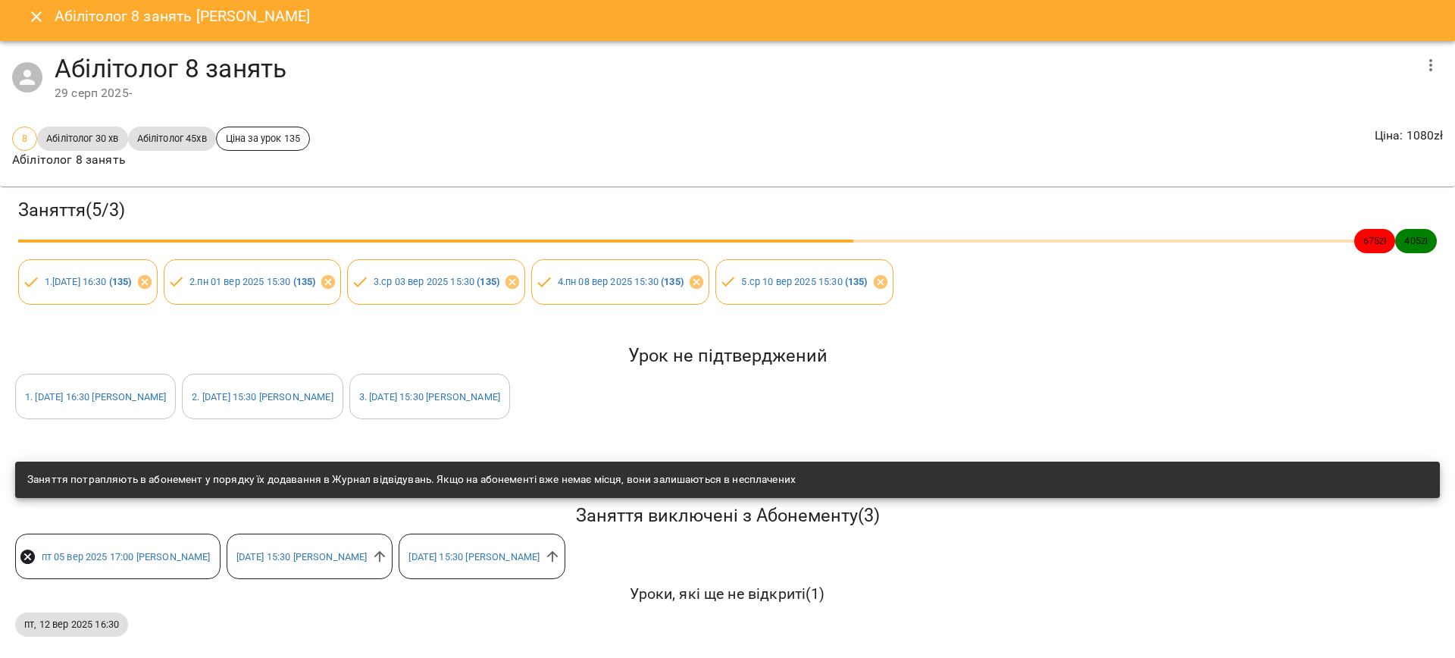
scroll to position [23, 0]
click at [561, 548] on icon at bounding box center [552, 556] width 17 height 17
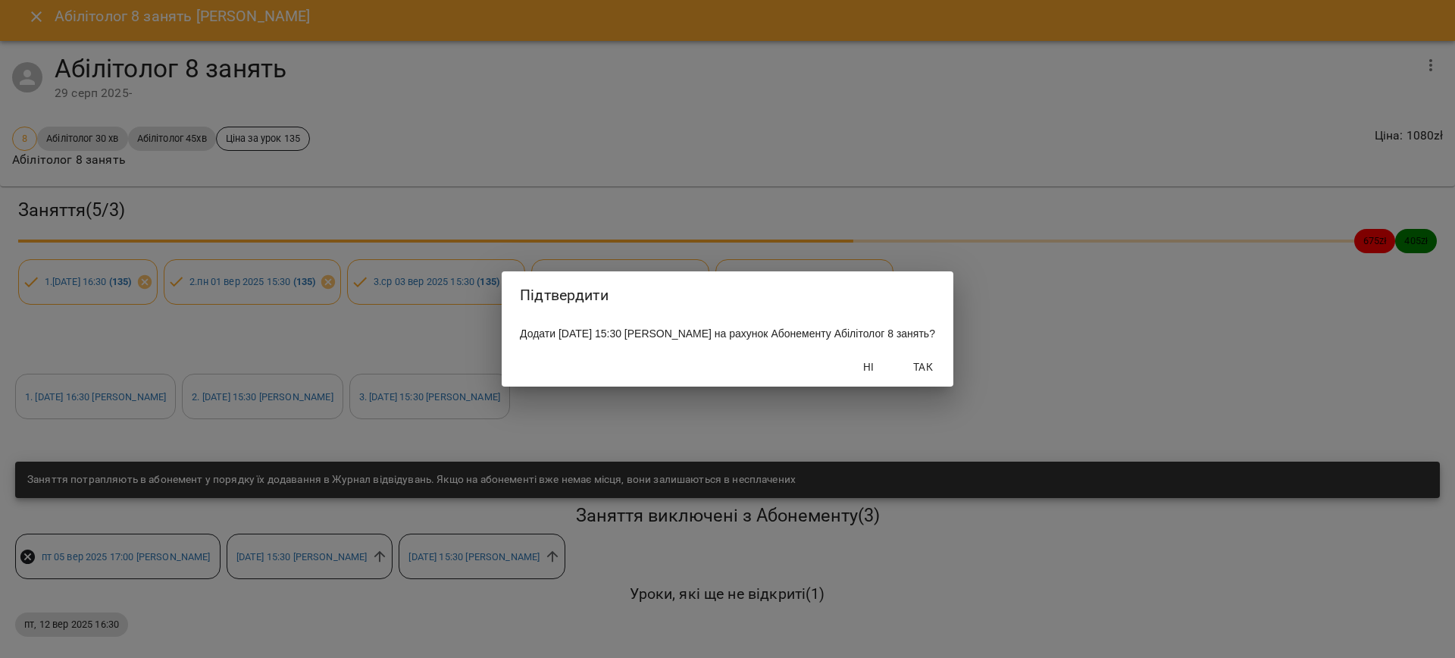
click at [935, 370] on span "Так" at bounding box center [923, 367] width 36 height 18
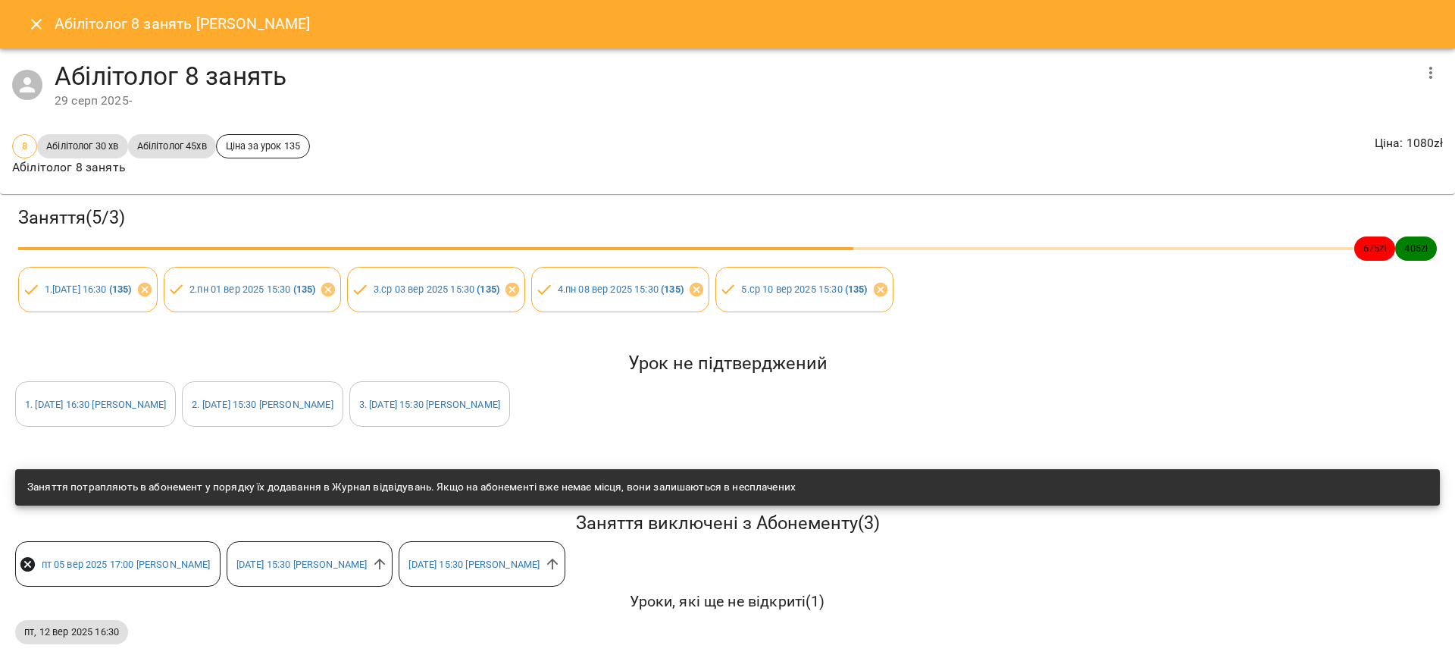
drag, startPoint x: 28, startPoint y: 23, endPoint x: 871, endPoint y: 294, distance: 885.5
click at [30, 23] on icon "Close" at bounding box center [36, 24] width 18 height 18
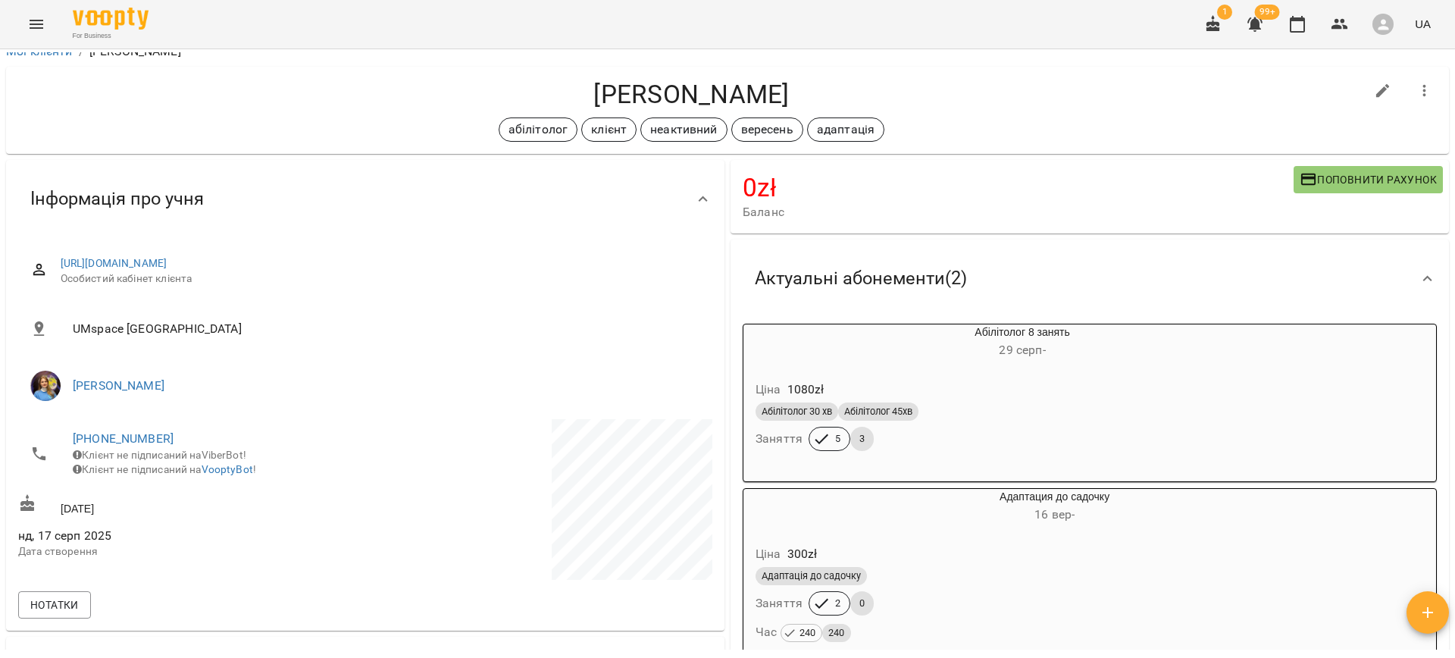
scroll to position [0, 0]
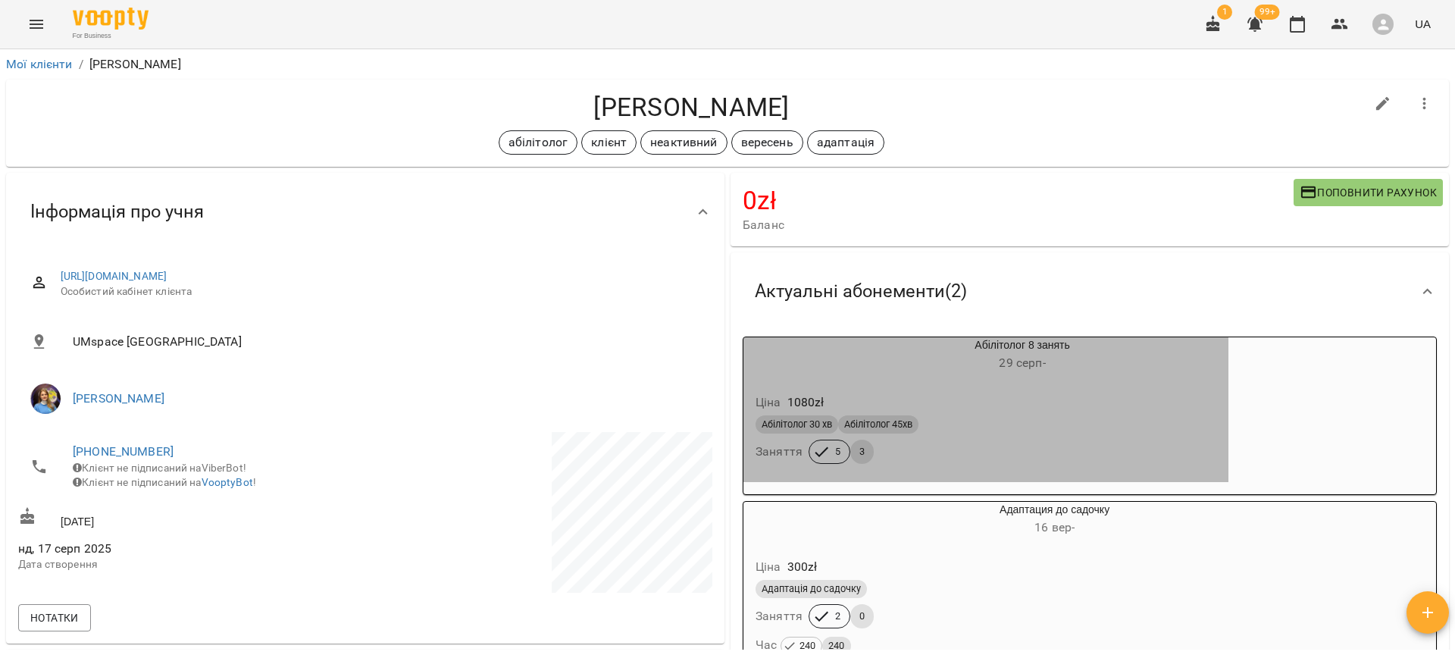
drag, startPoint x: 1037, startPoint y: 409, endPoint x: 1050, endPoint y: 415, distance: 14.2
click at [1041, 412] on div "Ціна 1080 zł" at bounding box center [986, 402] width 467 height 27
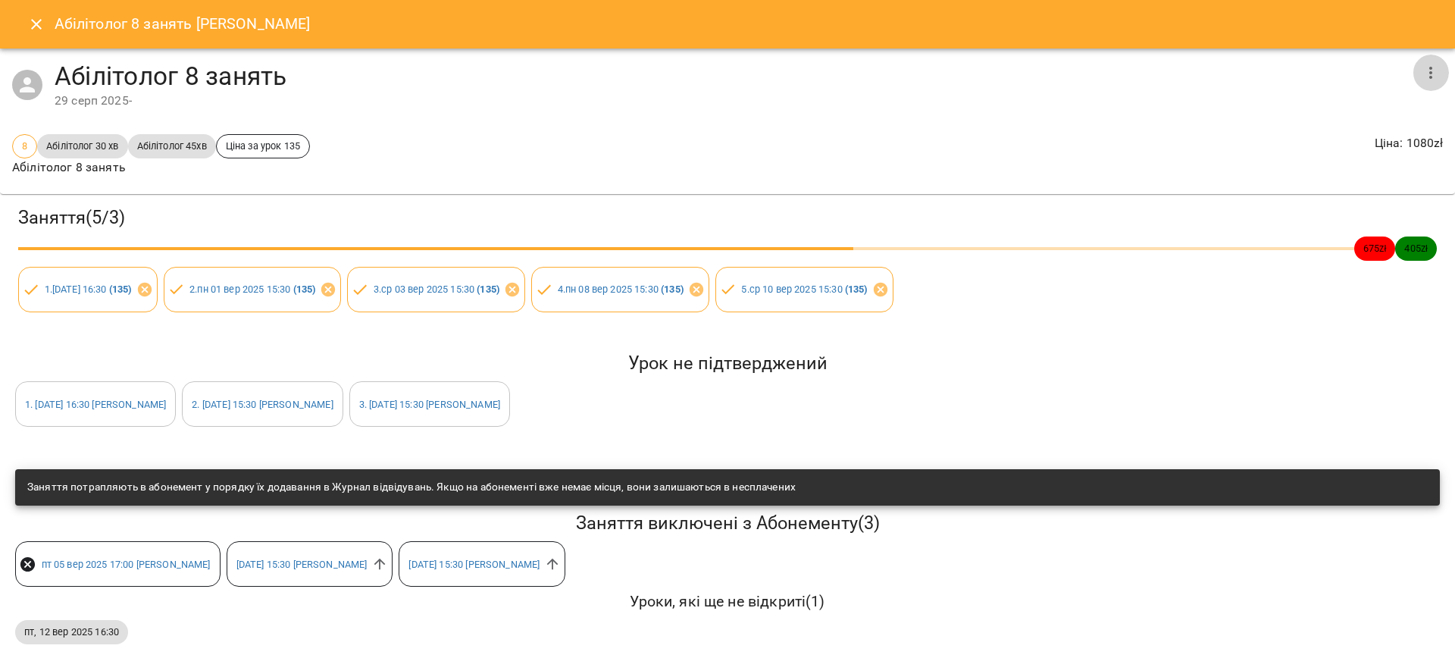
click at [1422, 80] on icon "button" at bounding box center [1431, 73] width 18 height 18
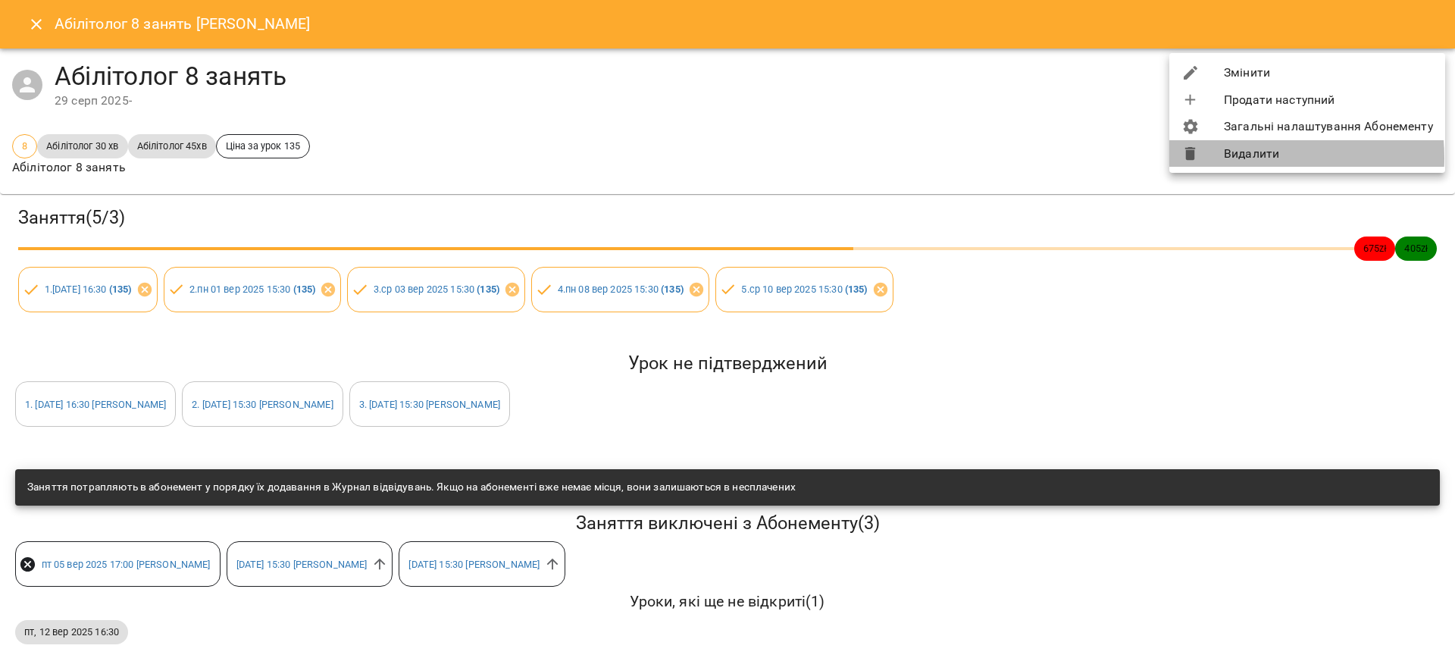
click at [1239, 158] on li "Видалити" at bounding box center [1308, 153] width 276 height 27
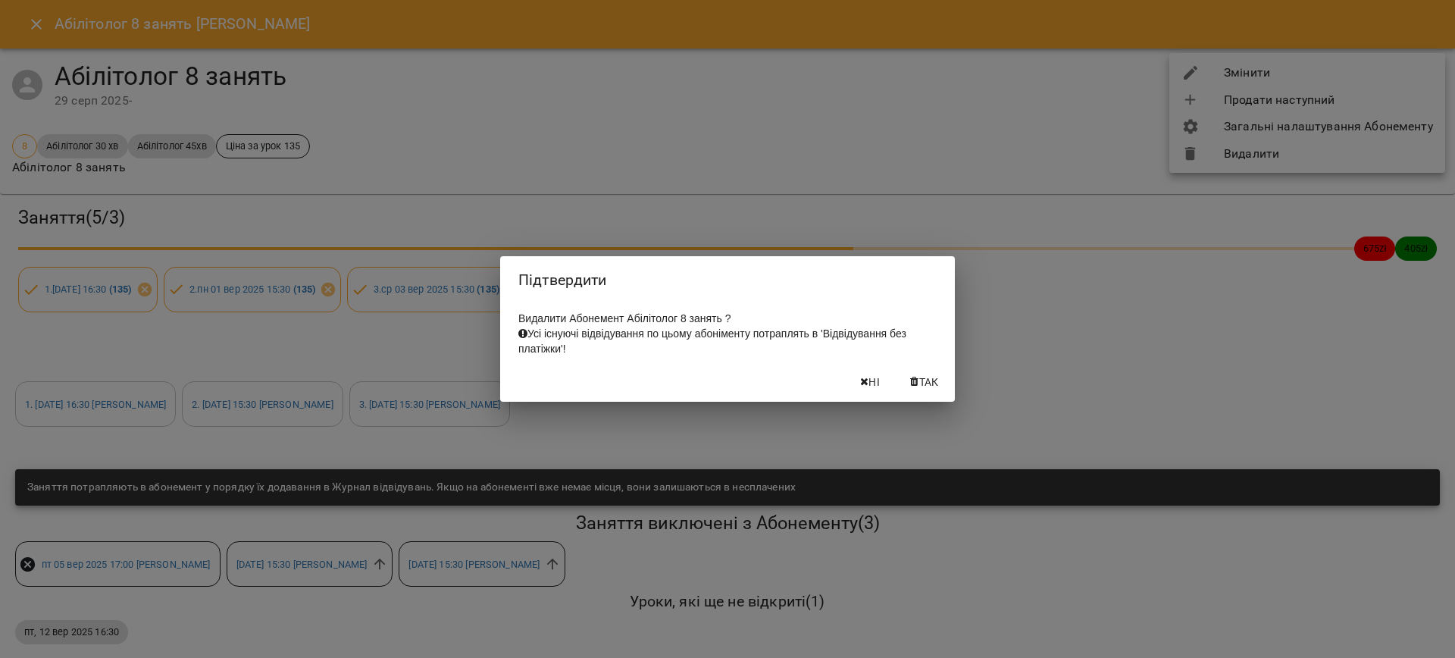
click at [927, 386] on span "Так" at bounding box center [929, 382] width 20 height 18
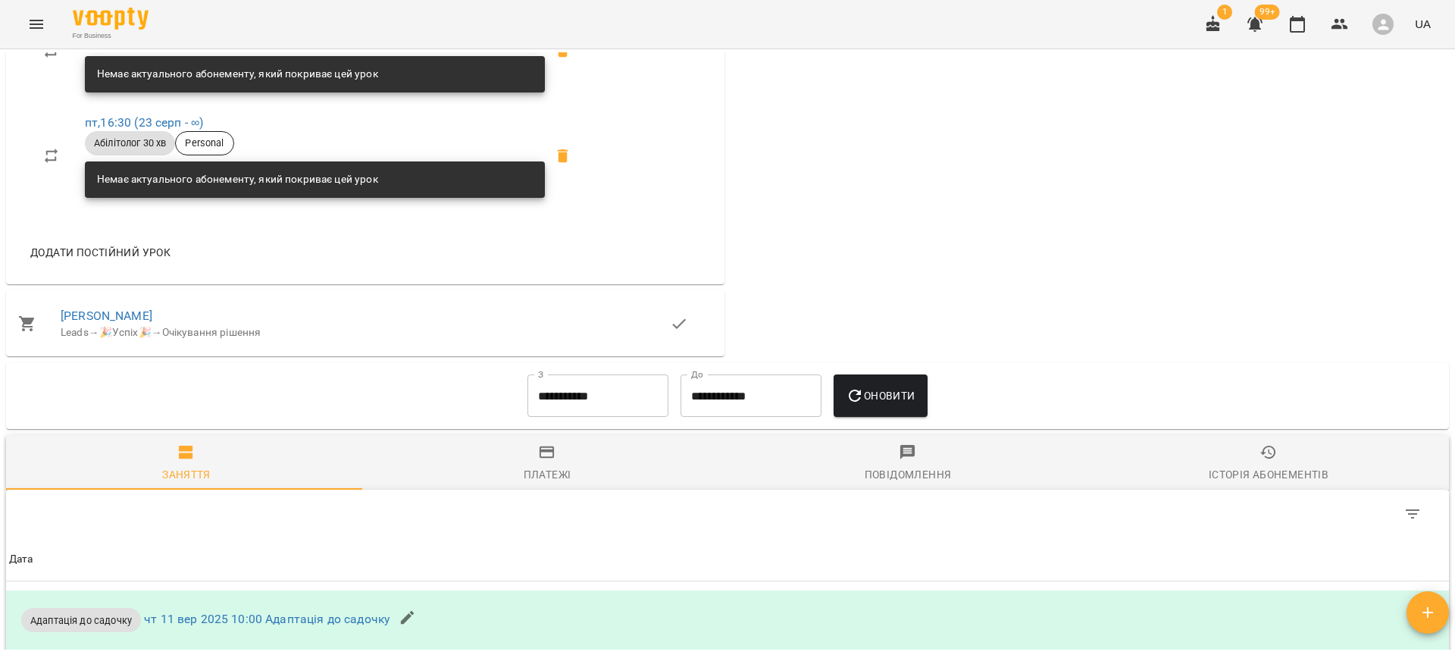
scroll to position [1230, 0]
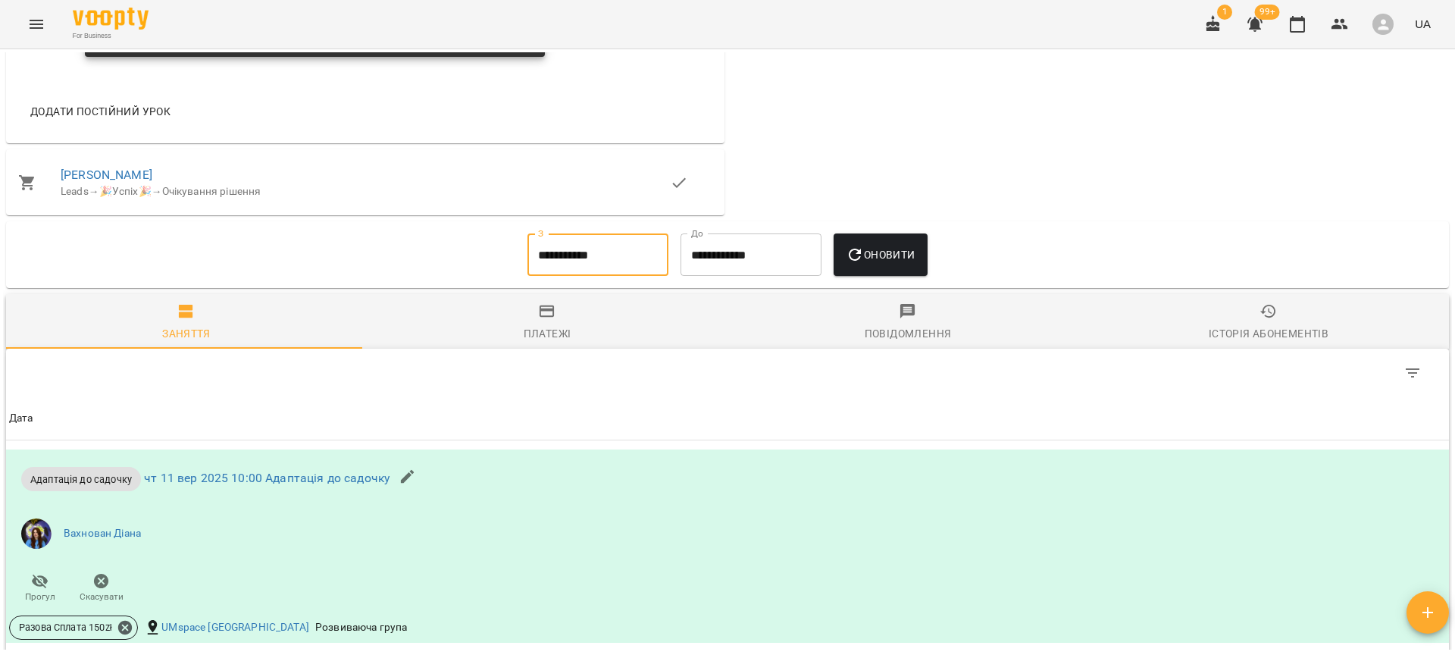
click at [575, 252] on input "**********" at bounding box center [598, 254] width 141 height 42
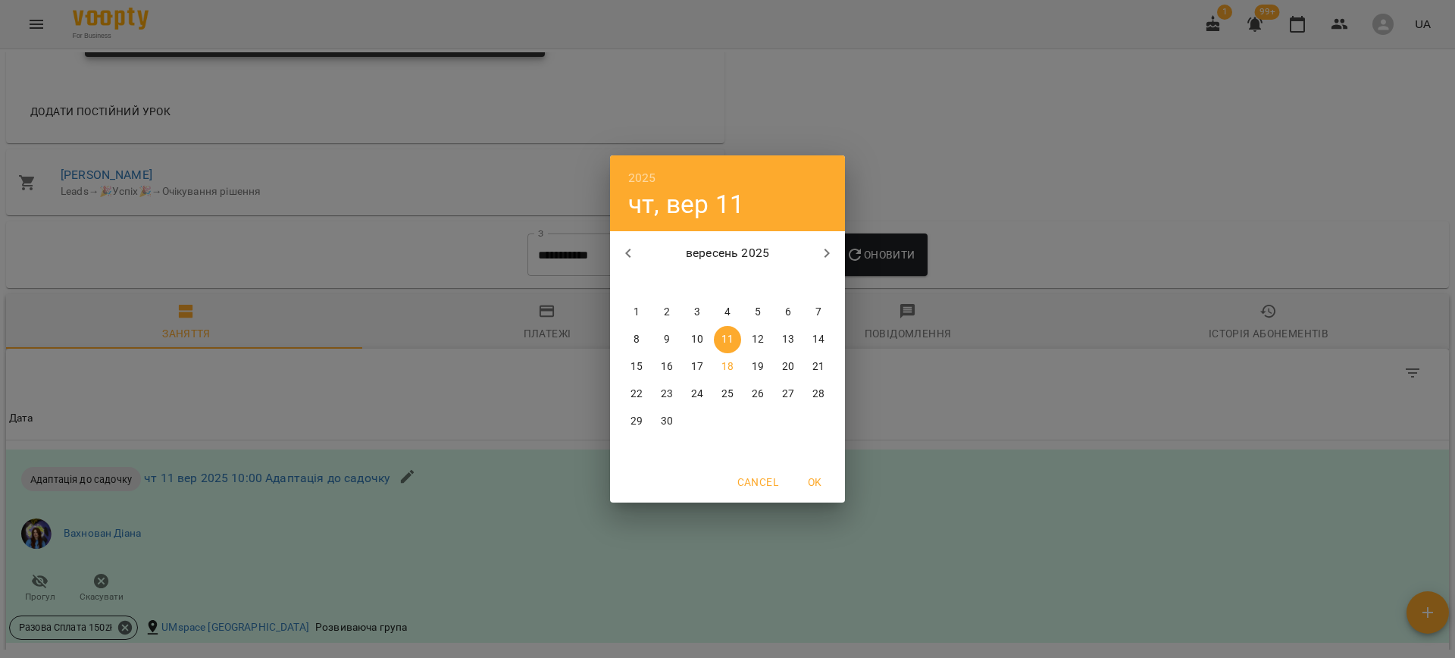
click at [616, 253] on button "button" at bounding box center [628, 253] width 36 height 36
click at [747, 315] on span "1" at bounding box center [757, 312] width 27 height 15
type input "**********"
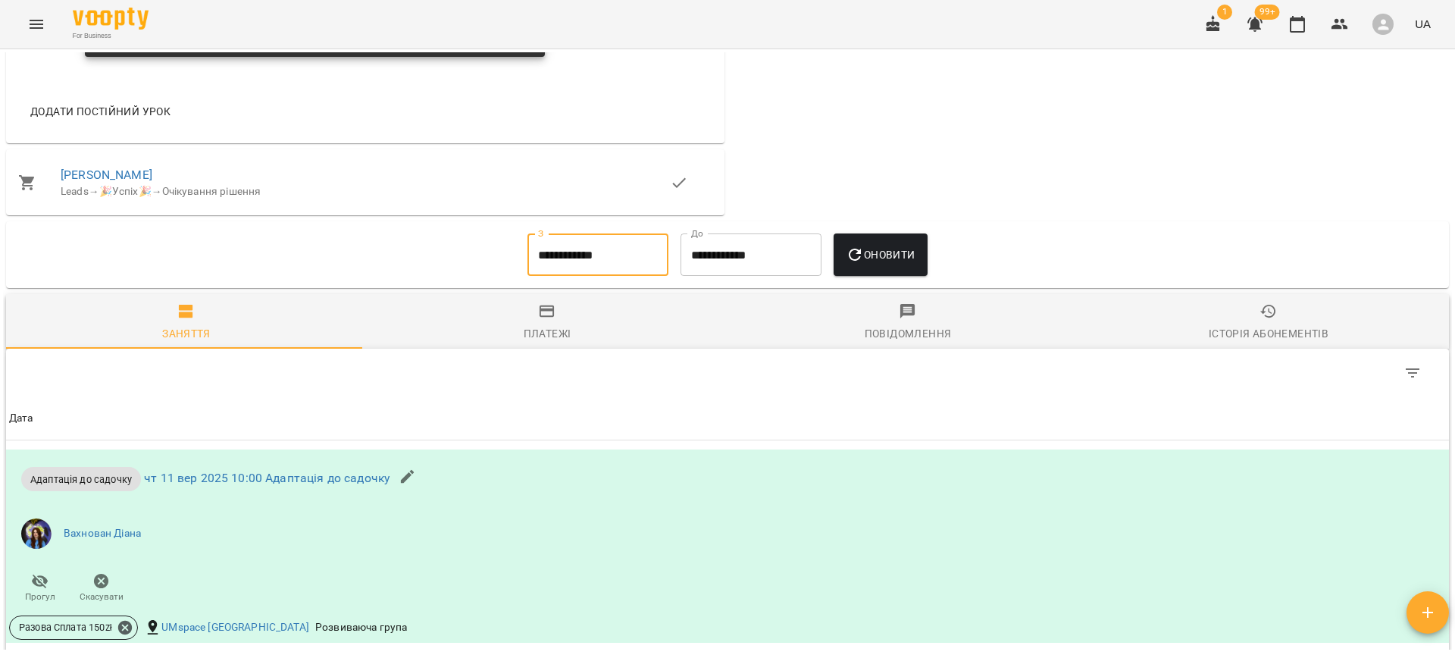
click at [879, 259] on span "Оновити" at bounding box center [880, 255] width 69 height 18
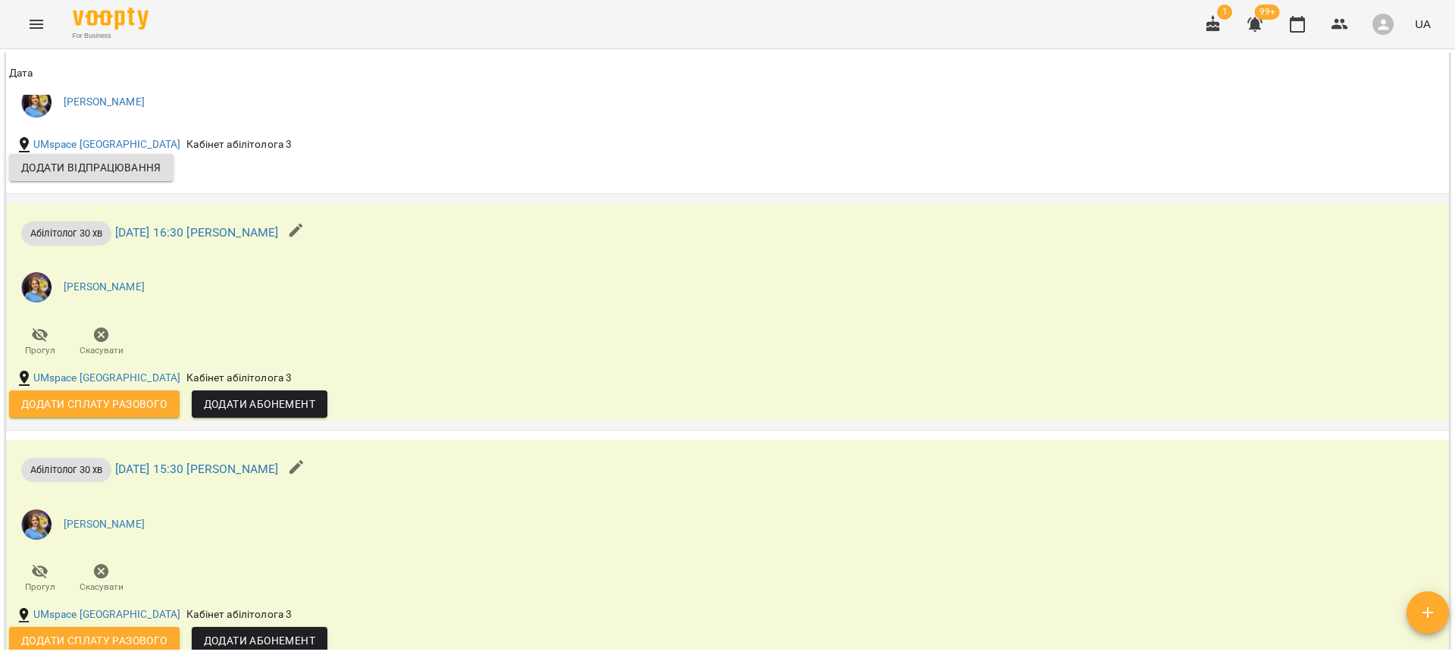
scroll to position [2090, 0]
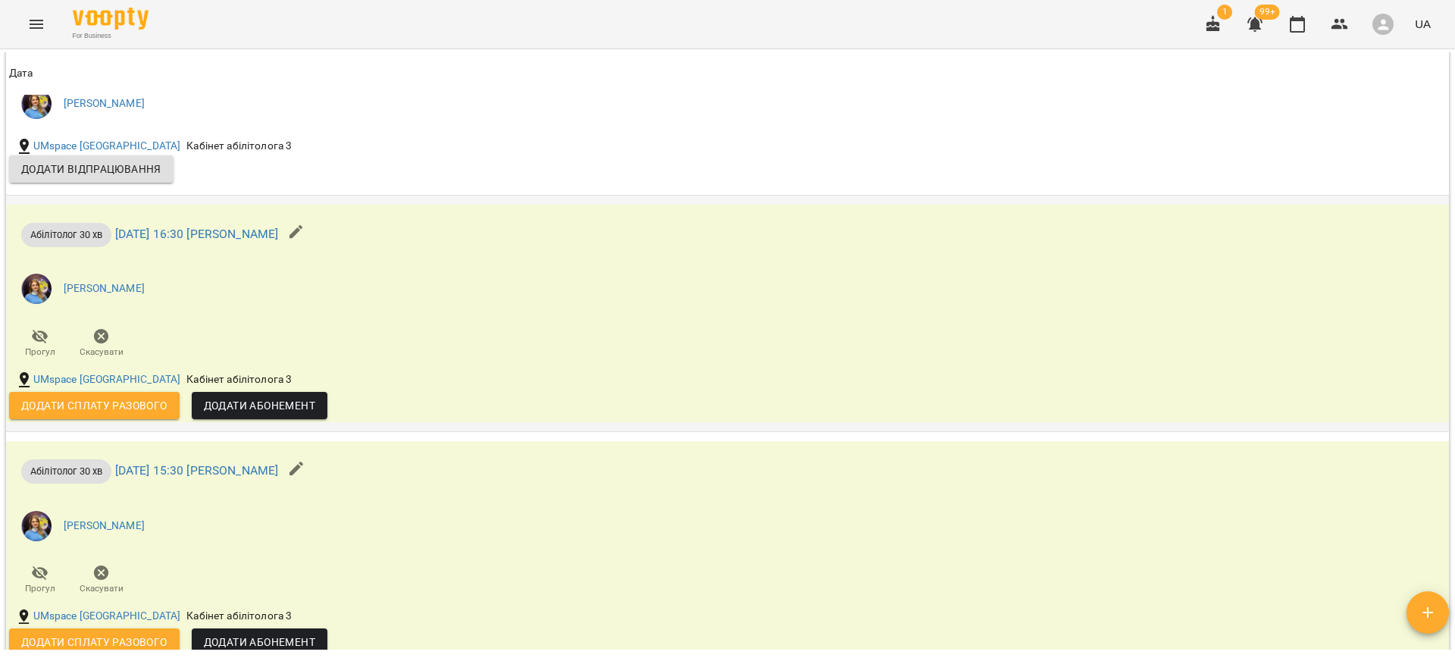
click at [272, 396] on span "Додати Абонемент" at bounding box center [259, 405] width 111 height 18
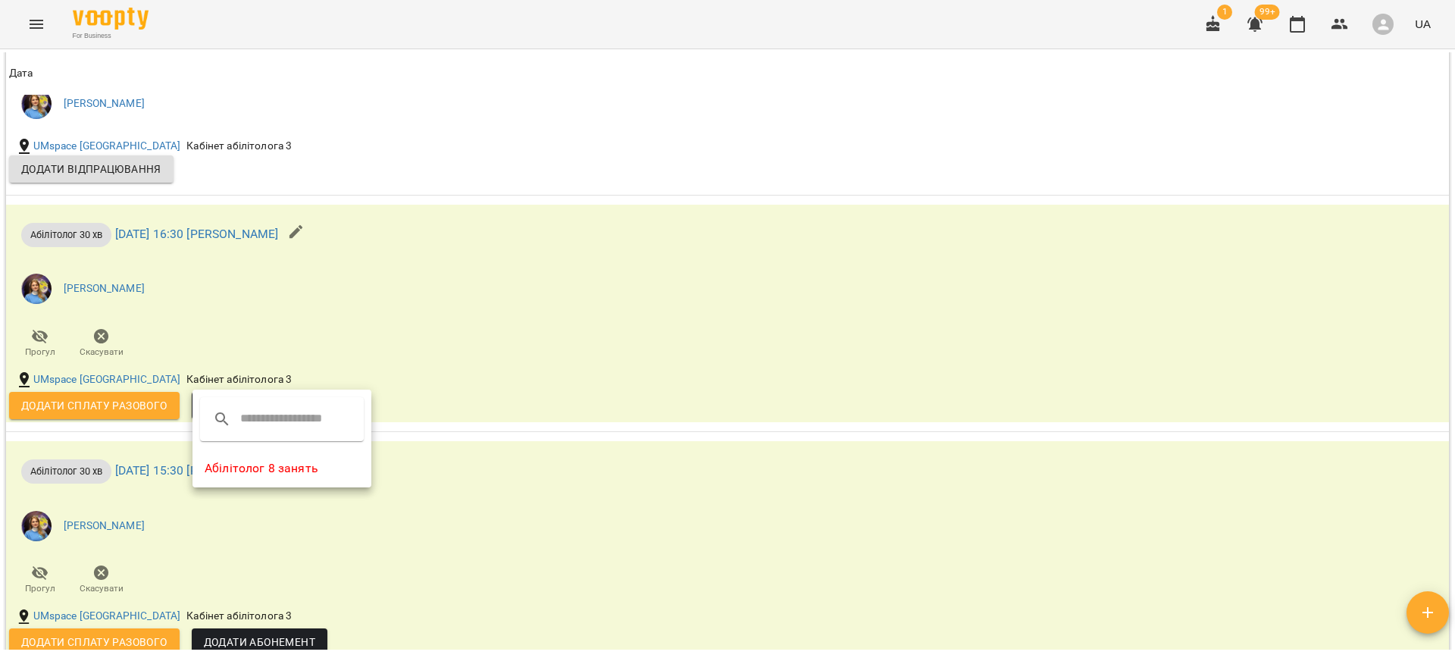
click at [274, 467] on li "Абілітолог 8 занять" at bounding box center [282, 468] width 179 height 27
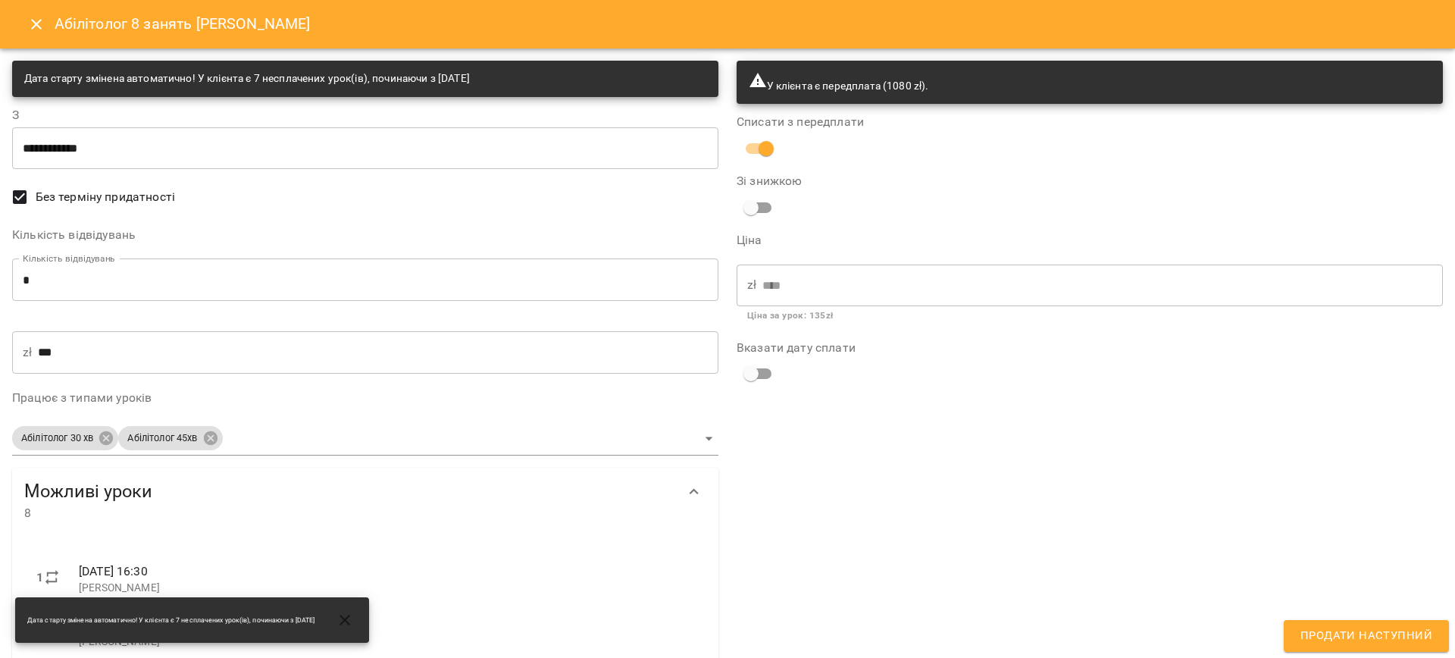
click at [1341, 644] on span "Продати наступний" at bounding box center [1367, 636] width 132 height 20
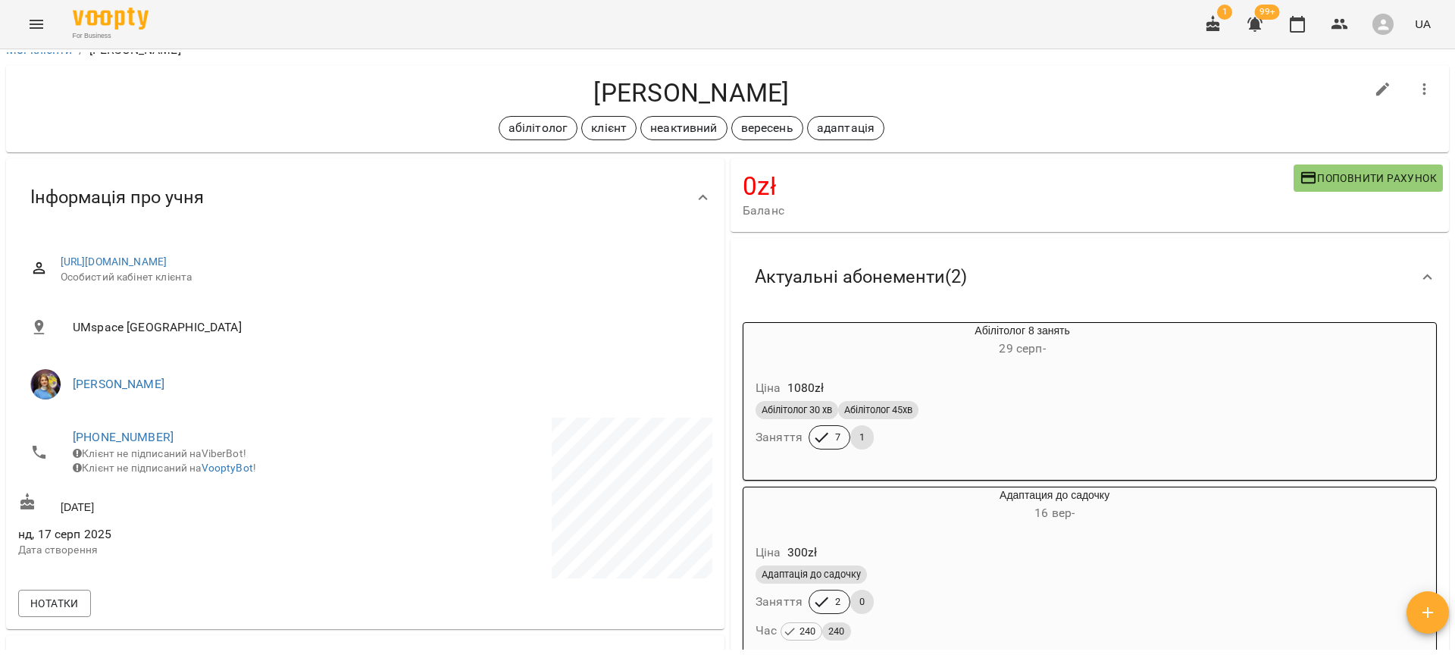
scroll to position [0, 0]
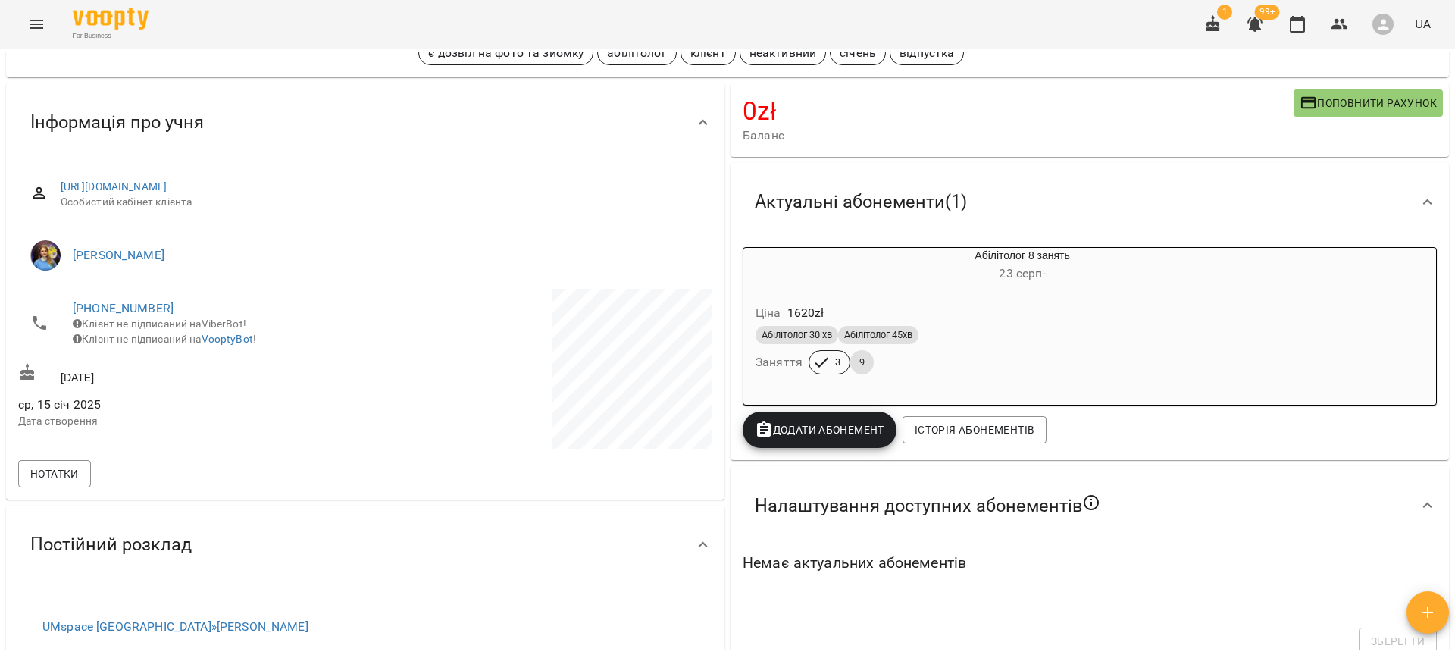
scroll to position [6, 0]
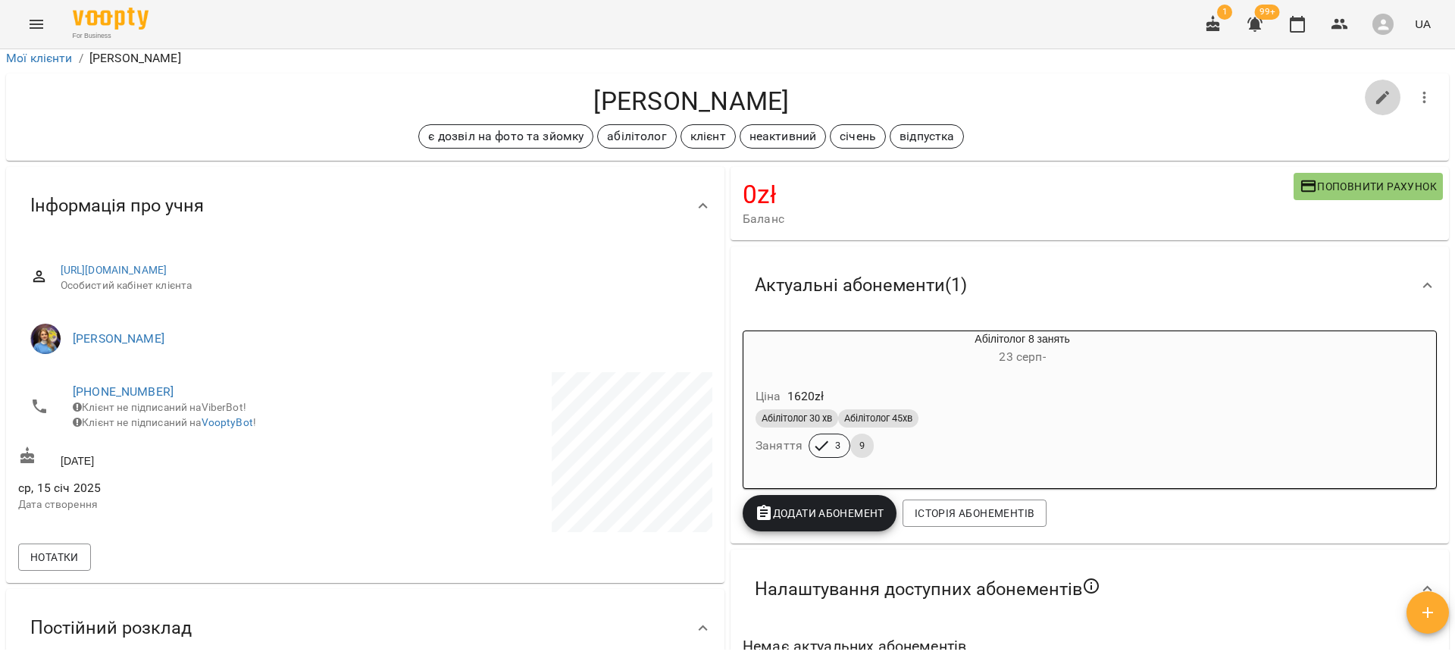
click at [1374, 94] on icon "button" at bounding box center [1383, 98] width 18 height 18
select select "**"
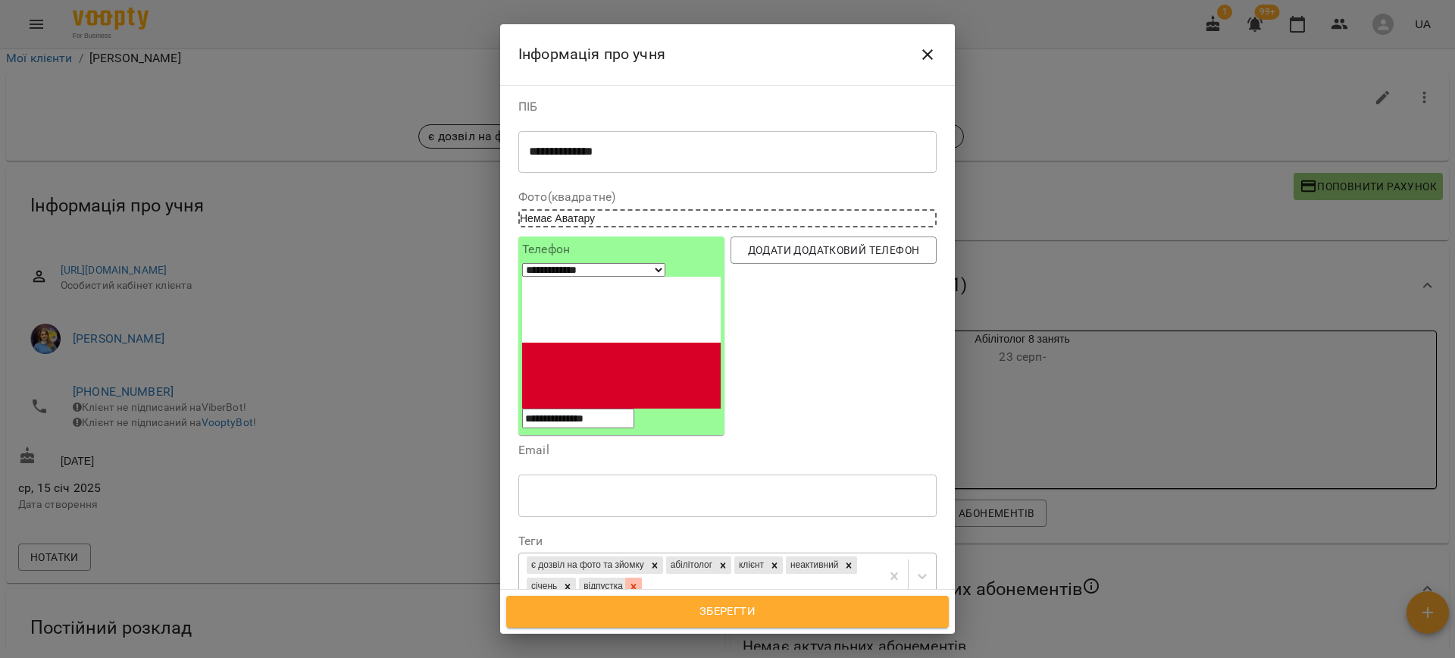
click at [639, 581] on icon at bounding box center [633, 586] width 11 height 11
drag, startPoint x: 740, startPoint y: 622, endPoint x: 819, endPoint y: 599, distance: 83.0
click at [740, 621] on button "Зберегти" at bounding box center [727, 612] width 443 height 32
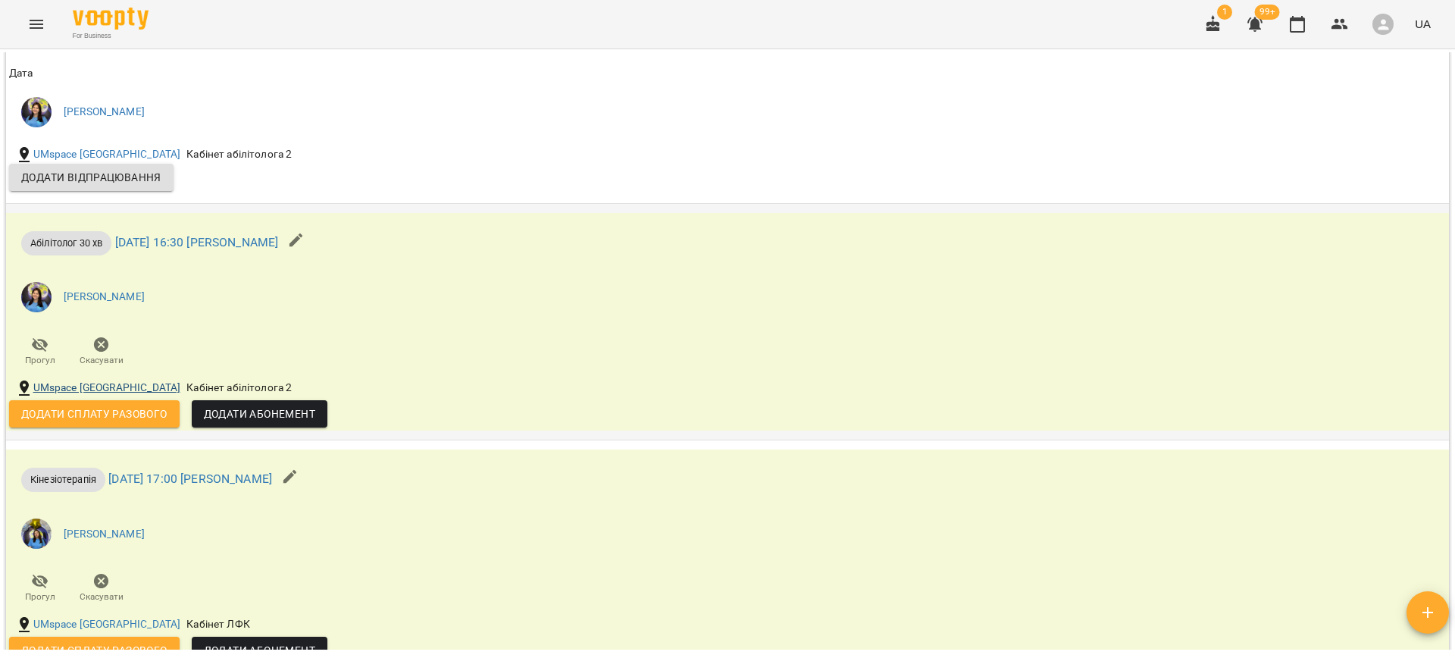
scroll to position [1562, 0]
click at [98, 414] on span "Додати сплату разового" at bounding box center [94, 414] width 146 height 18
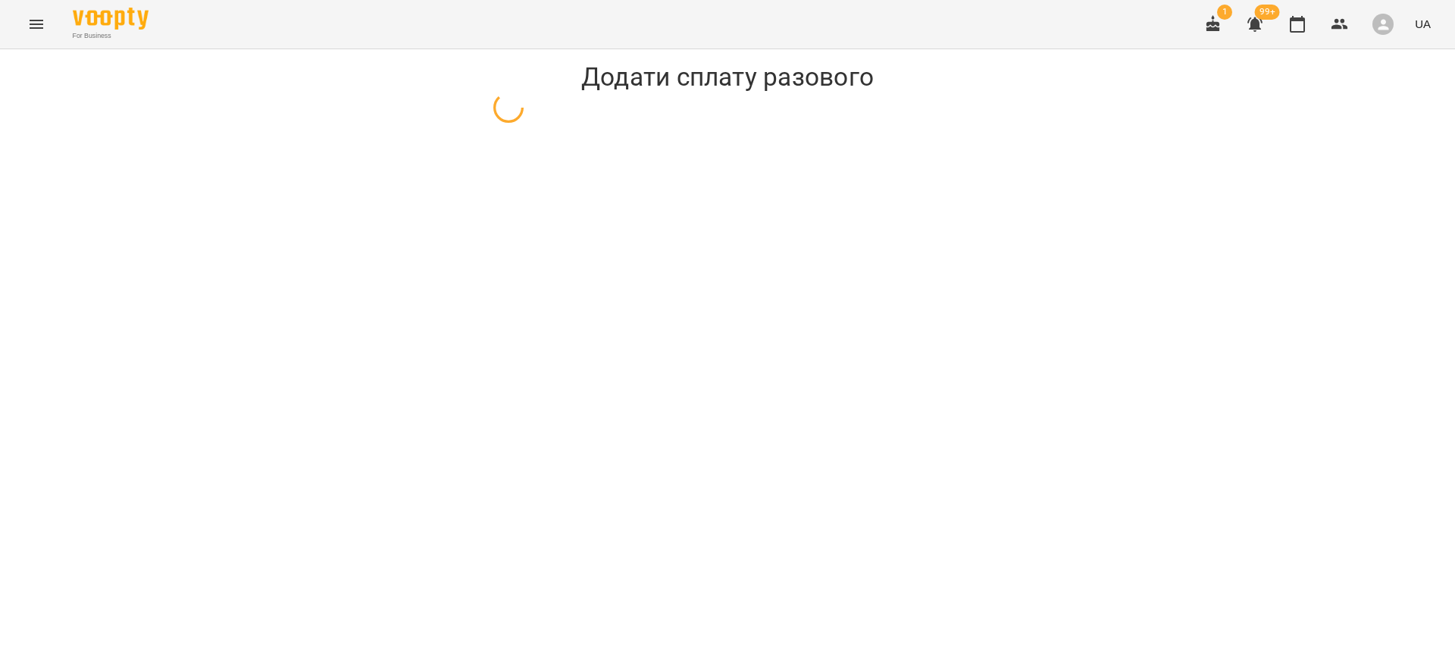
select select "**********"
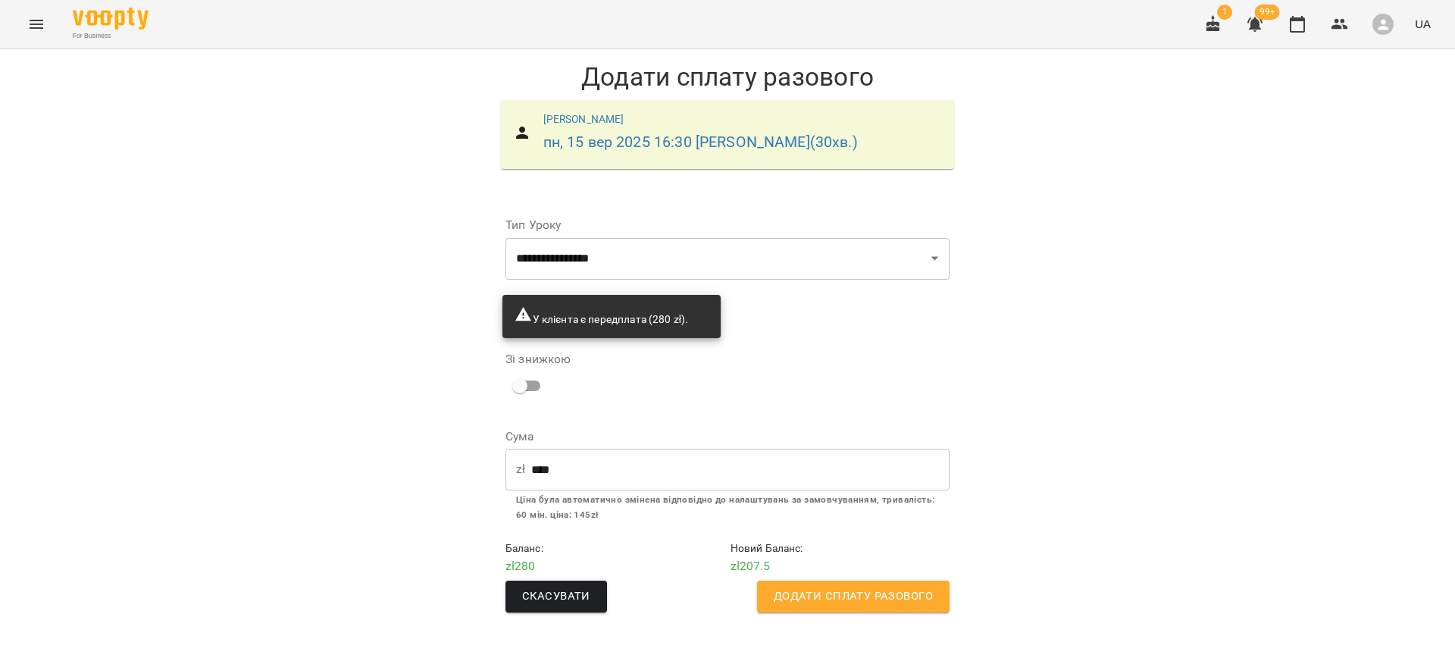
click at [873, 609] on button "Додати сплату разового" at bounding box center [853, 597] width 193 height 32
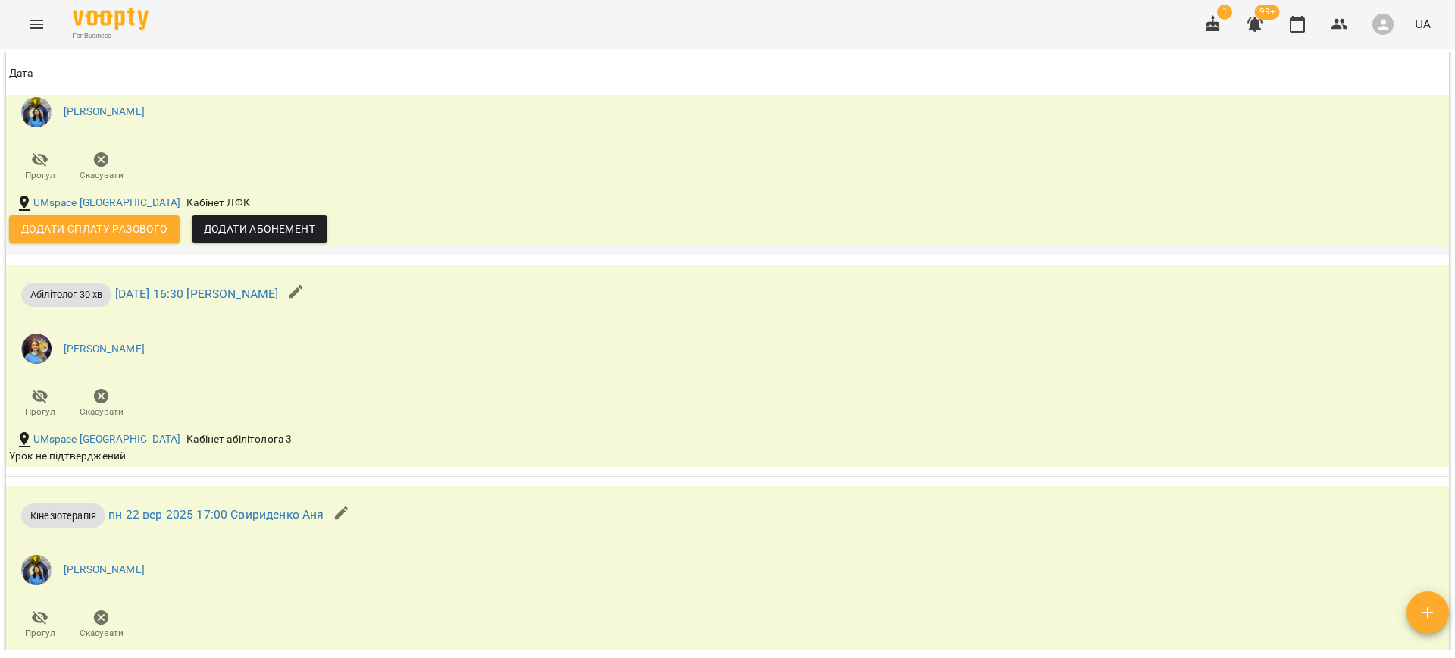
scroll to position [1635, 0]
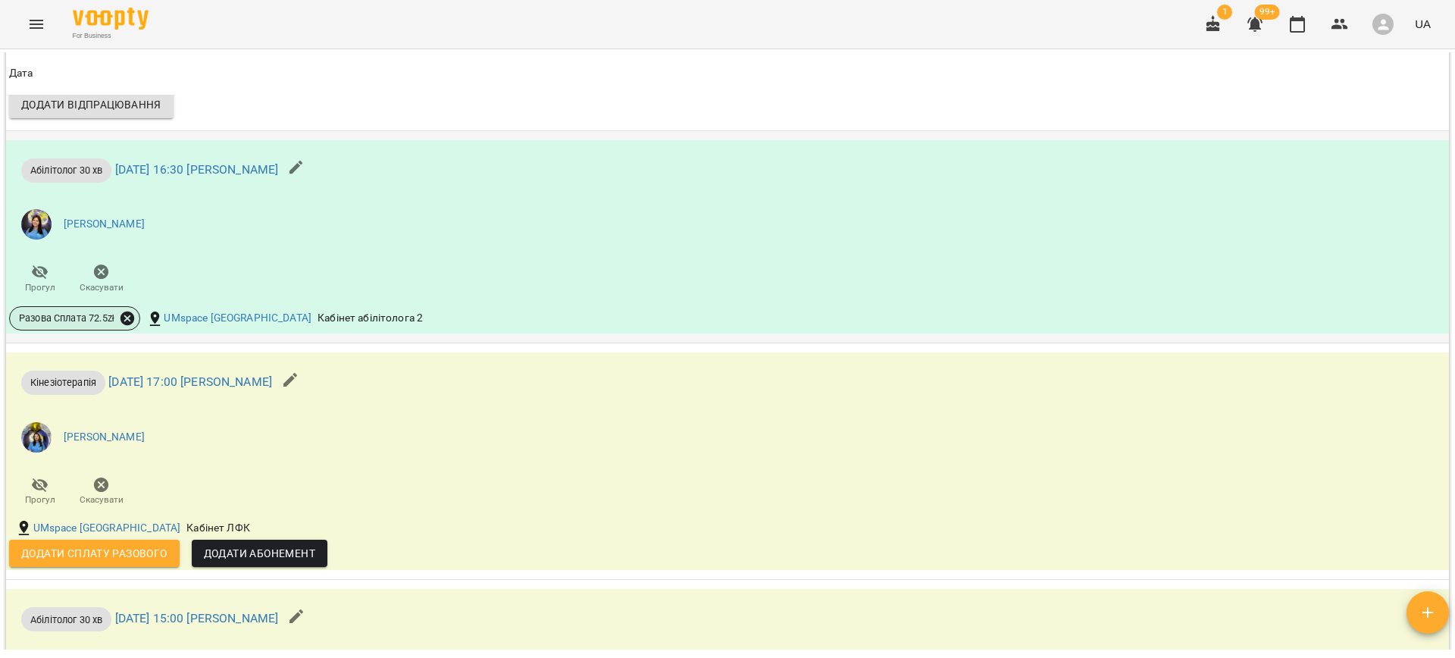
click at [131, 318] on icon at bounding box center [127, 318] width 17 height 17
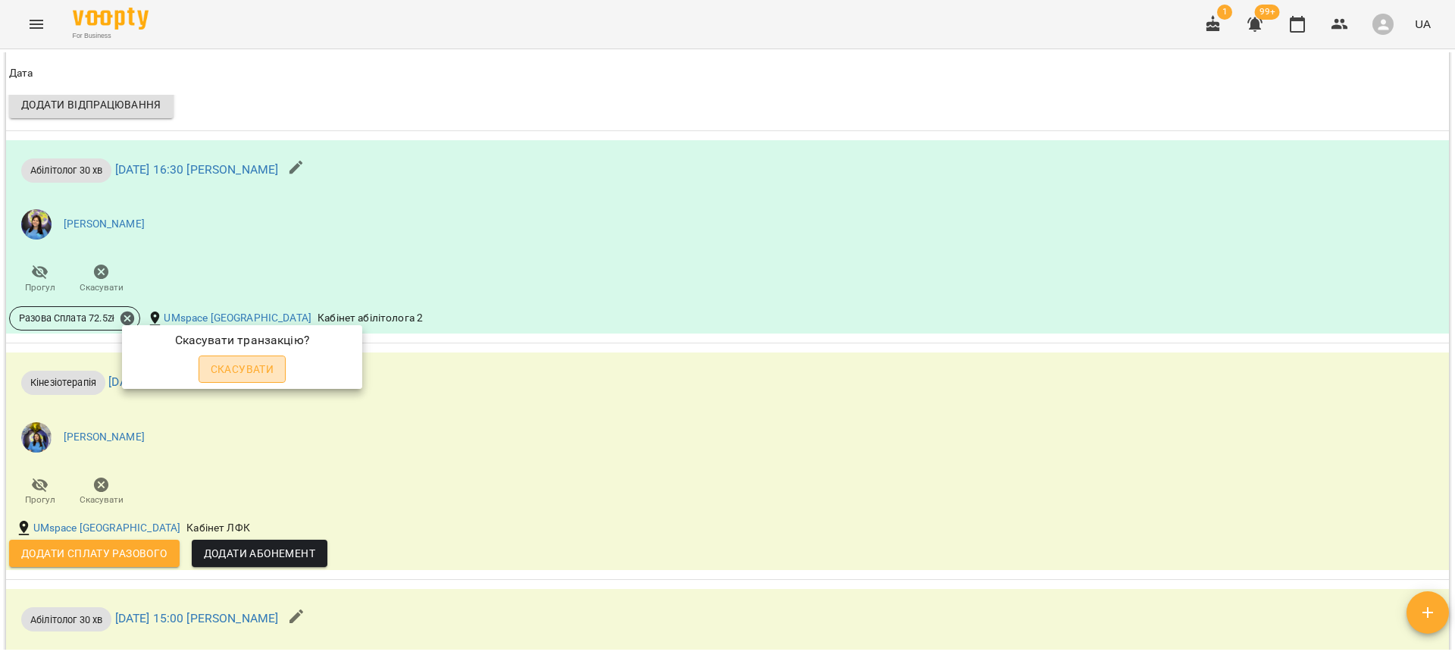
click at [249, 368] on span "Скасувати" at bounding box center [243, 369] width 64 height 18
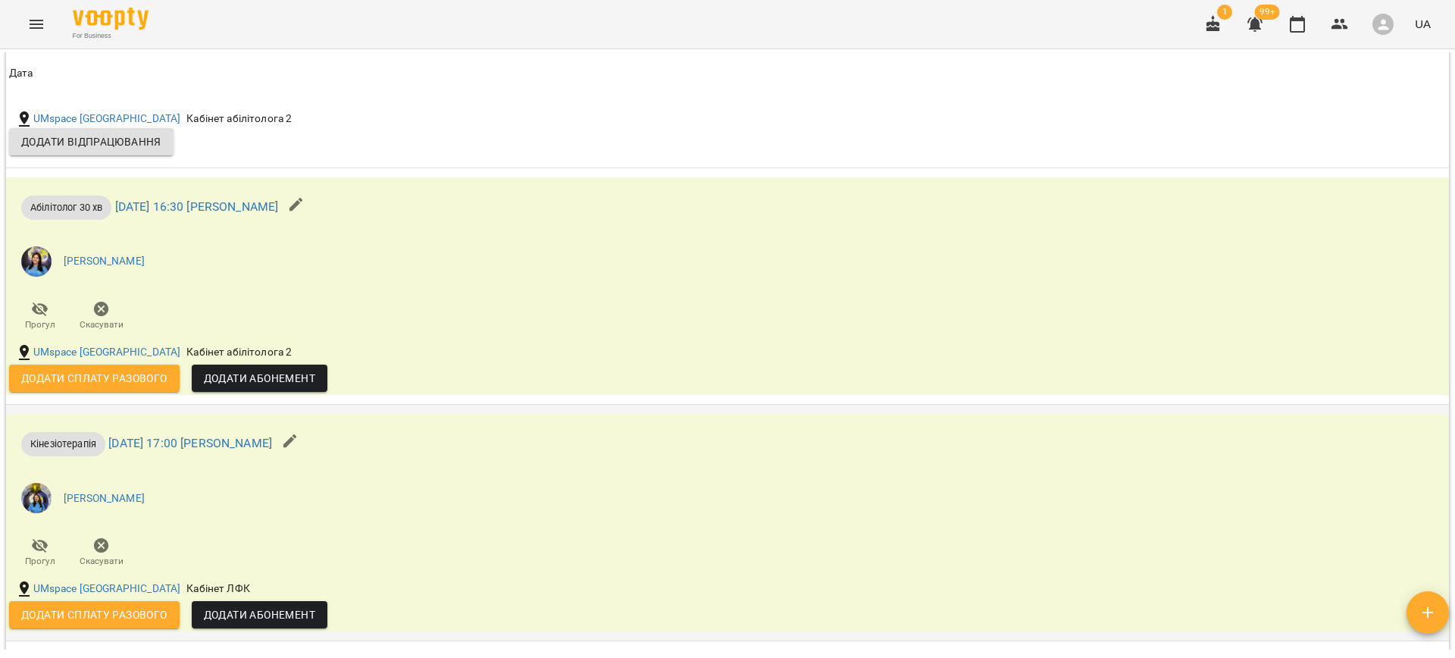
scroll to position [1595, 0]
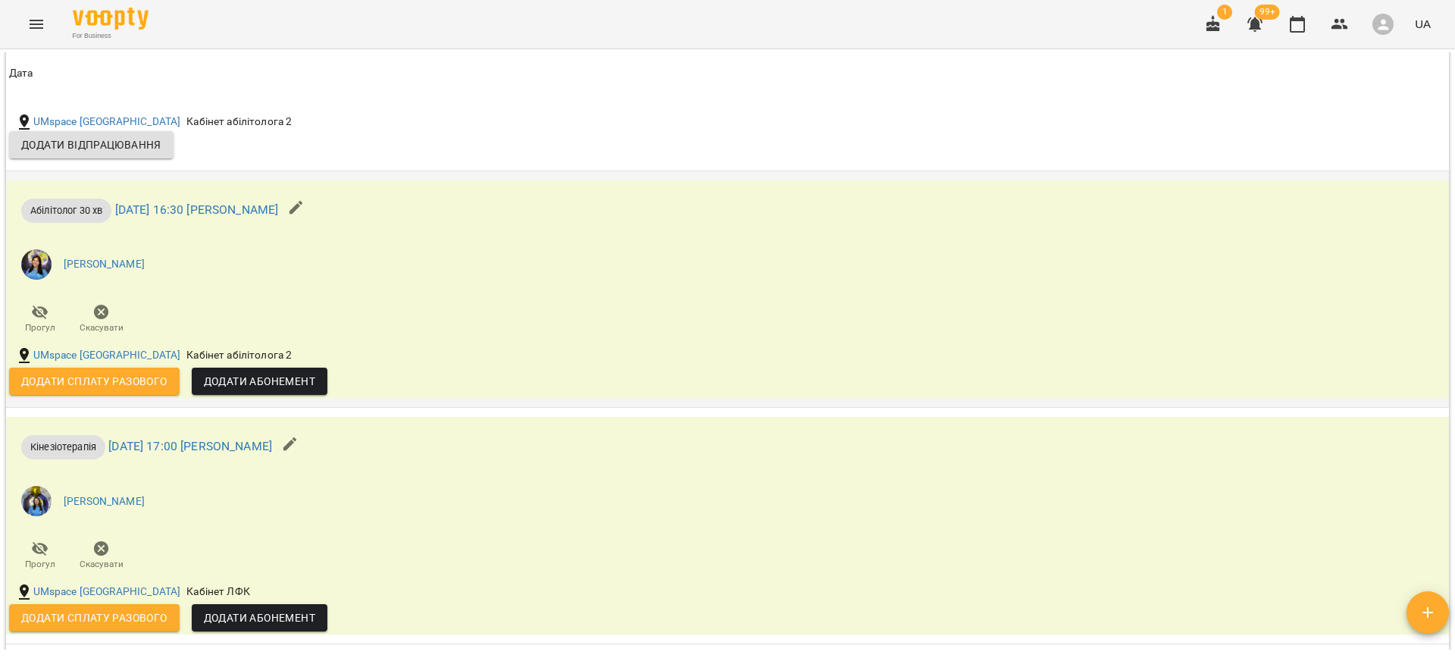
click at [101, 374] on span "Додати сплату разового" at bounding box center [94, 381] width 146 height 18
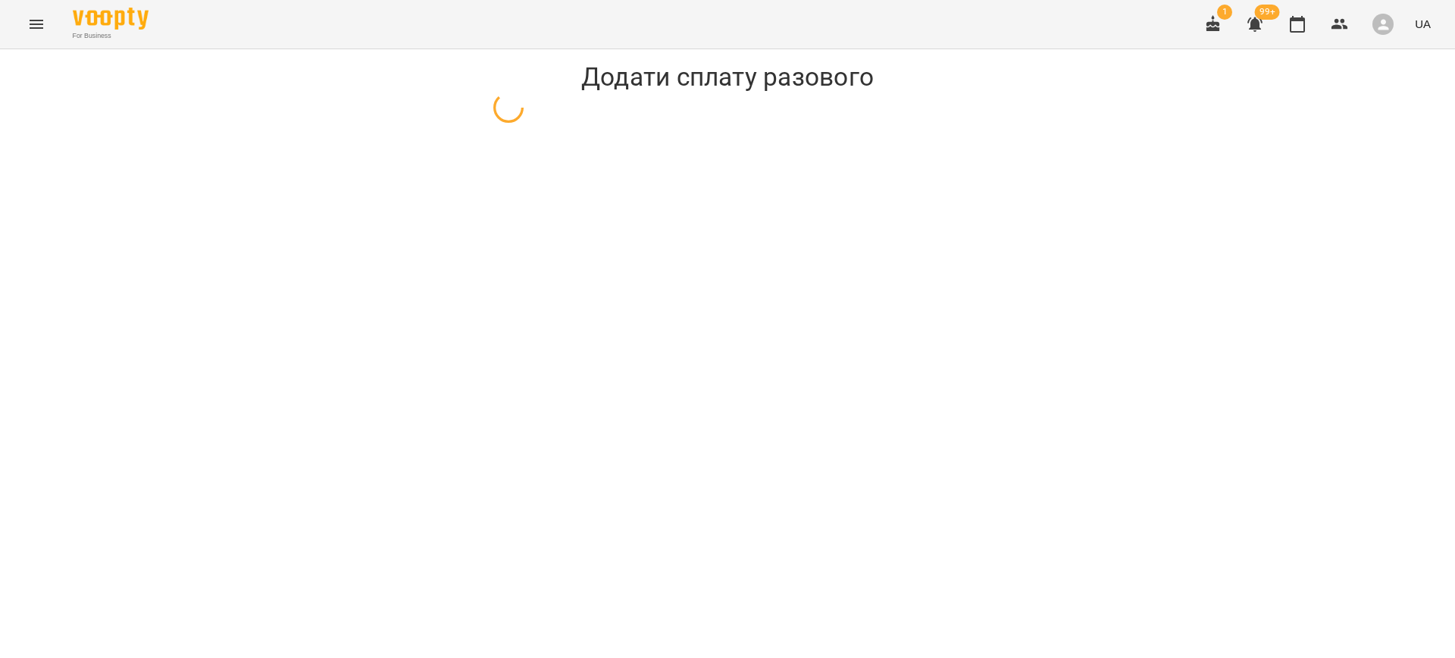
select select "**********"
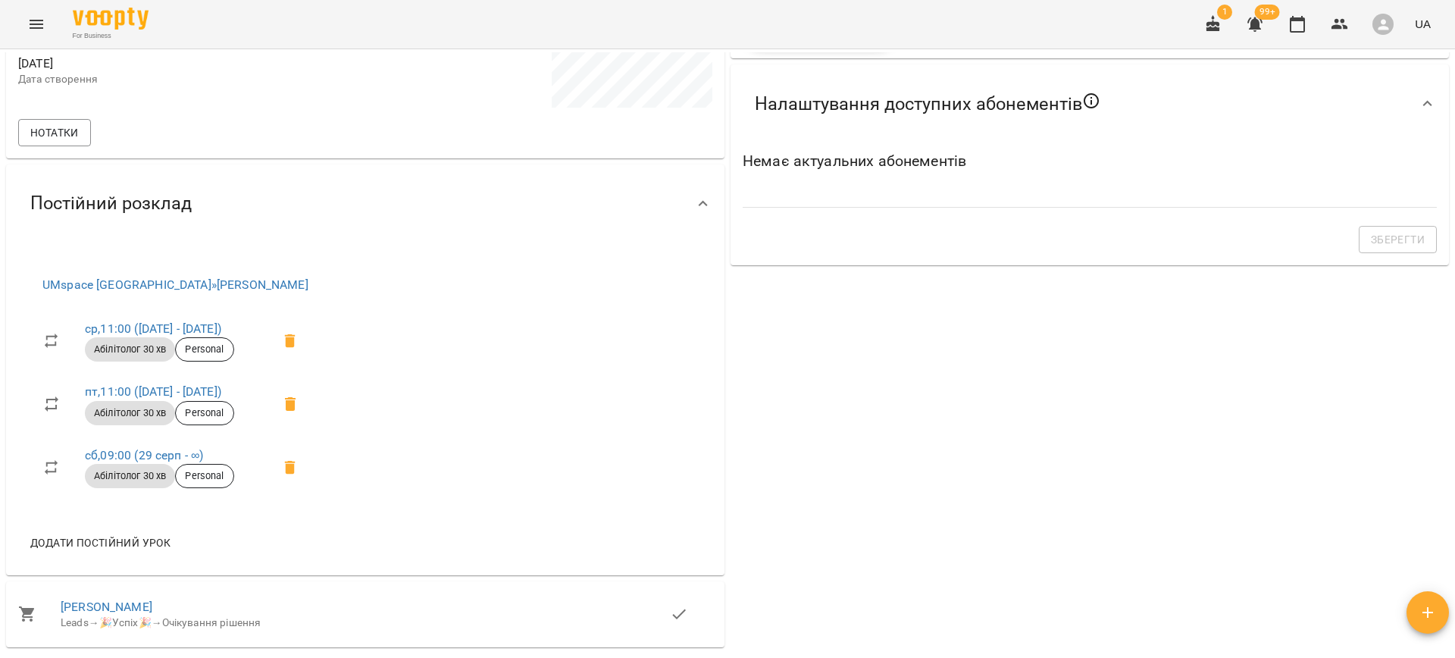
scroll to position [541, 0]
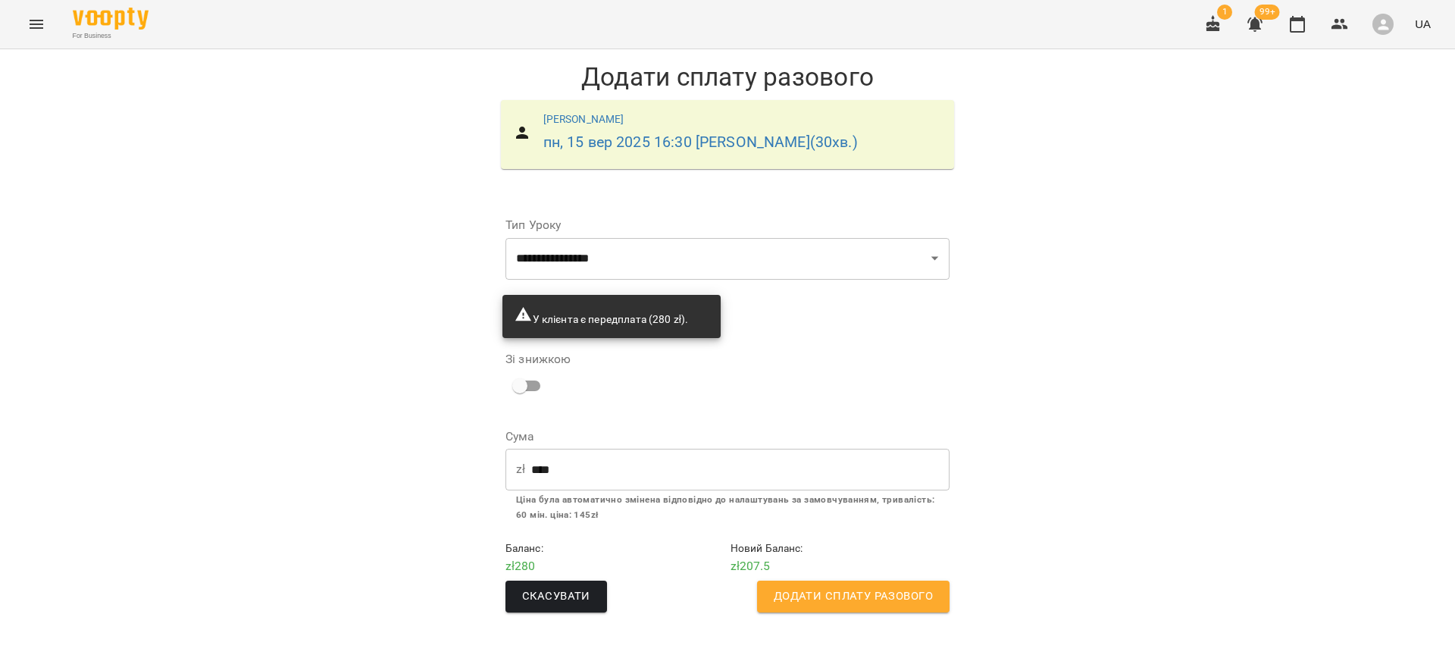
select select "**********"
click at [549, 593] on span "Скасувати" at bounding box center [556, 597] width 68 height 20
